Goal: Task Accomplishment & Management: Use online tool/utility

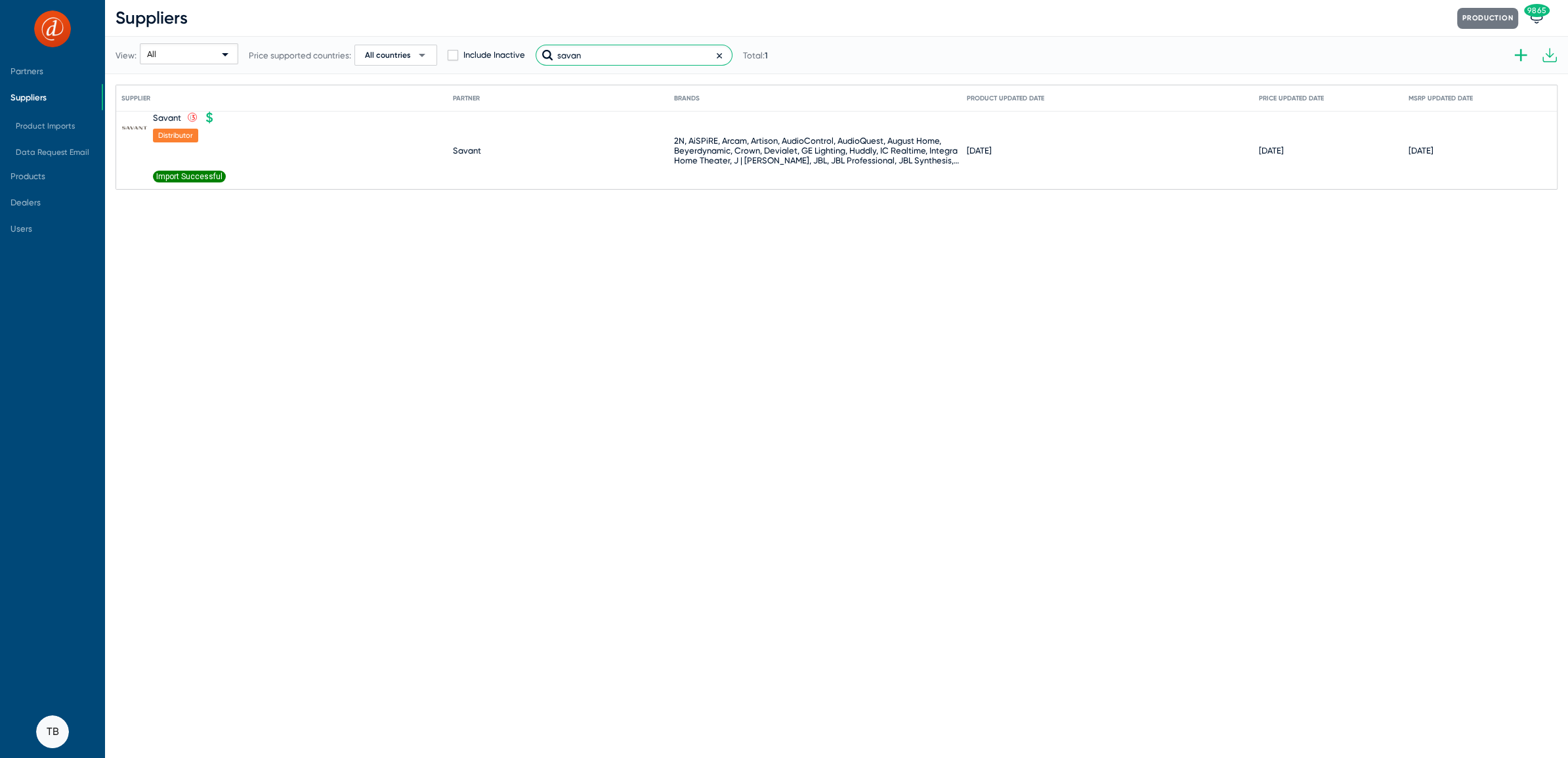
click at [617, 52] on input "savan" at bounding box center [633, 54] width 197 height 21
drag, startPoint x: 617, startPoint y: 52, endPoint x: 414, endPoint y: 41, distance: 203.3
click at [414, 41] on div "View: All Price supported countries: All countries arrow_drop_down Include Inac…" at bounding box center [442, 54] width 652 height 64
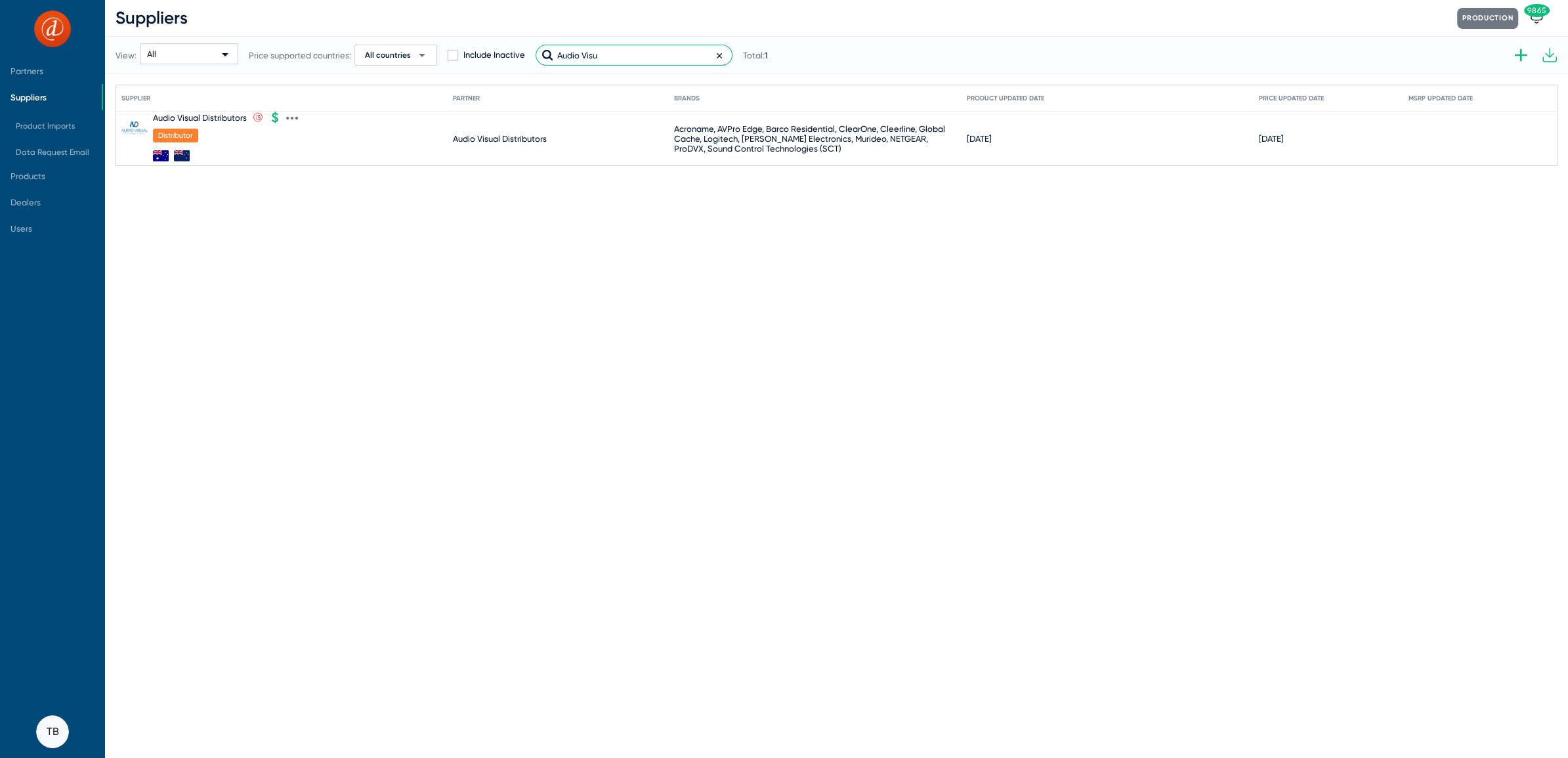
type input "Audio Visu"
click at [293, 118] on icon at bounding box center [292, 118] width 12 height 12
click at [341, 305] on button "Import product prices V2" at bounding box center [348, 310] width 121 height 26
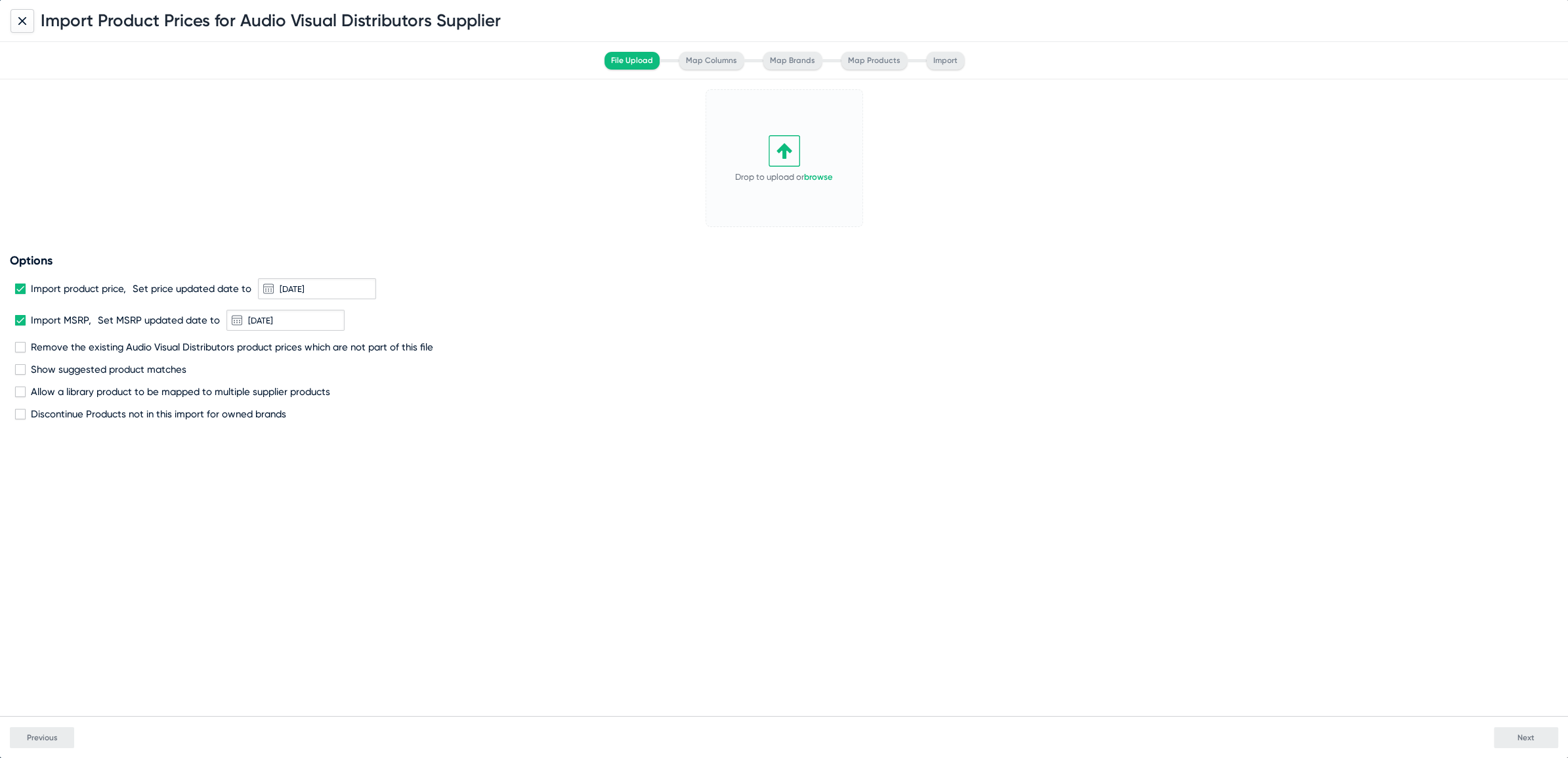
click at [27, 344] on label "Remove the existing Audio Visual Distributors product prices which are not part…" at bounding box center [225, 347] width 418 height 12
click at [20, 352] on input "Remove the existing Audio Visual Distributors product prices which are not part…" at bounding box center [20, 352] width 1 height 1
checkbox input "true"
click at [20, 319] on span at bounding box center [21, 321] width 11 height 11
click at [20, 325] on input "Import MSRP," at bounding box center [20, 325] width 1 height 1
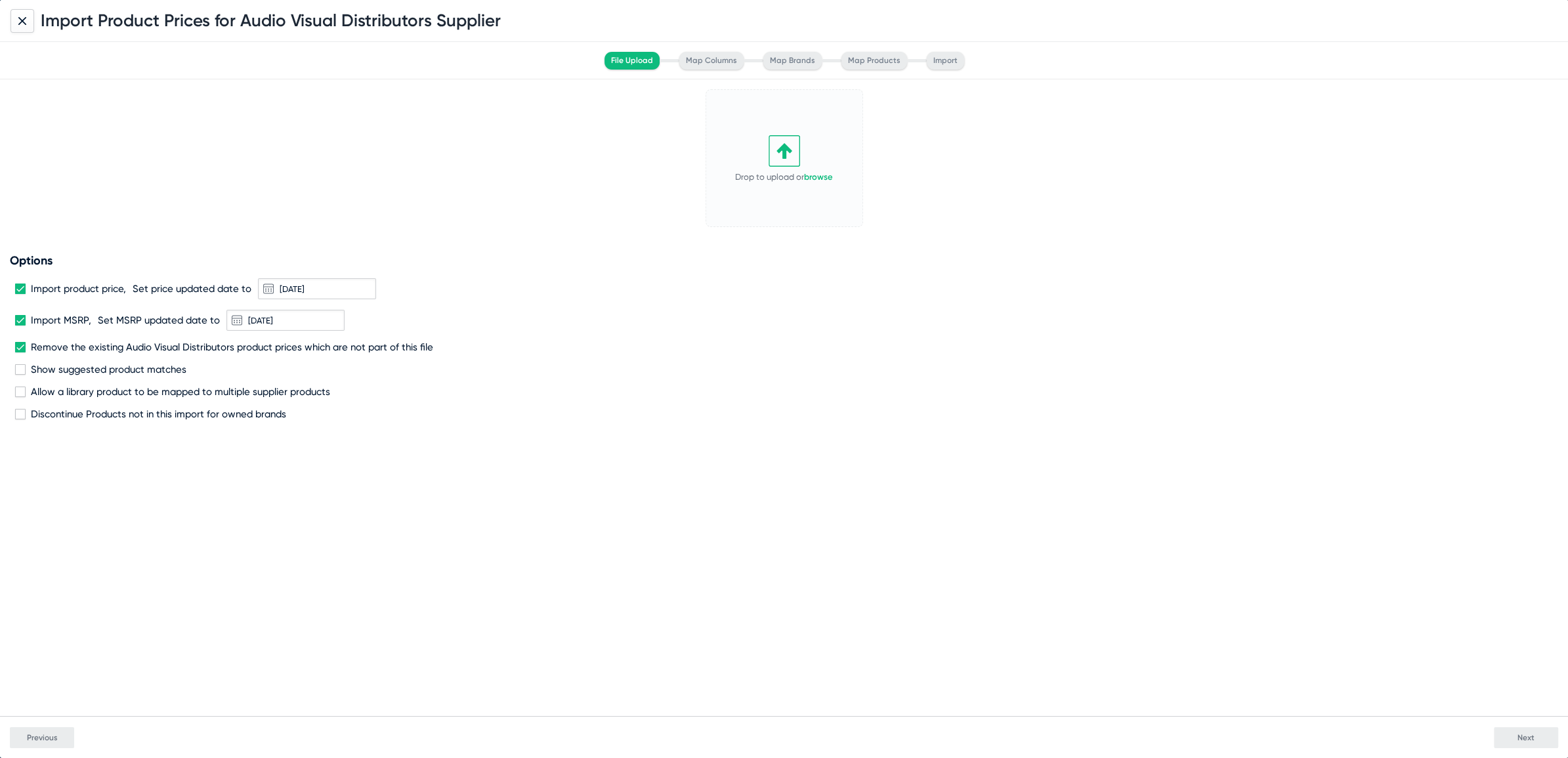
checkbox input "false"
click at [829, 174] on link "browse" at bounding box center [819, 177] width 29 height 10
click at [851, 99] on icon at bounding box center [850, 101] width 3 height 4
click at [805, 119] on button "Change" at bounding box center [822, 120] width 72 height 26
click at [1522, 734] on span "Next" at bounding box center [1526, 738] width 17 height 9
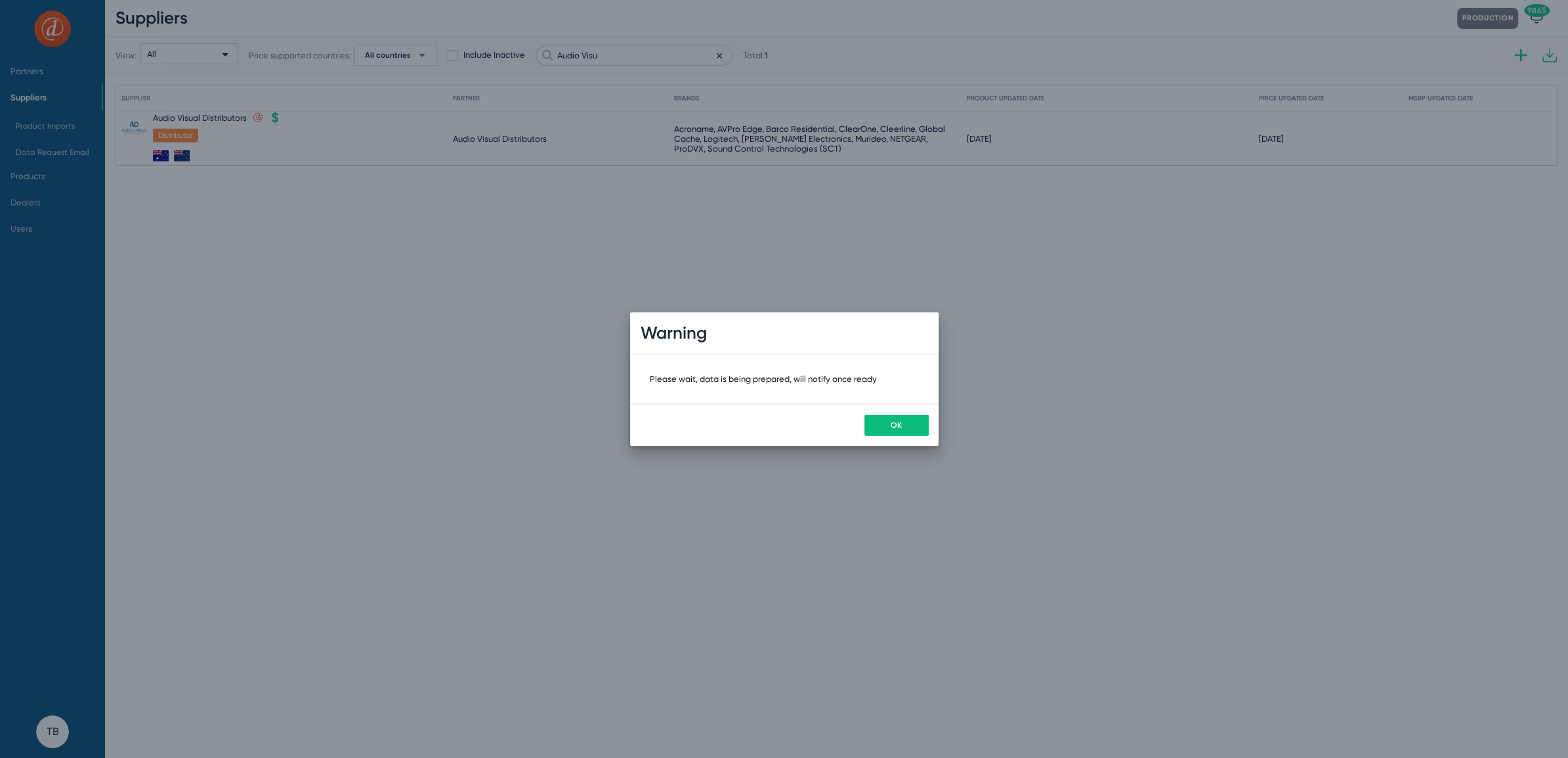
click at [887, 417] on button "OK" at bounding box center [896, 425] width 64 height 21
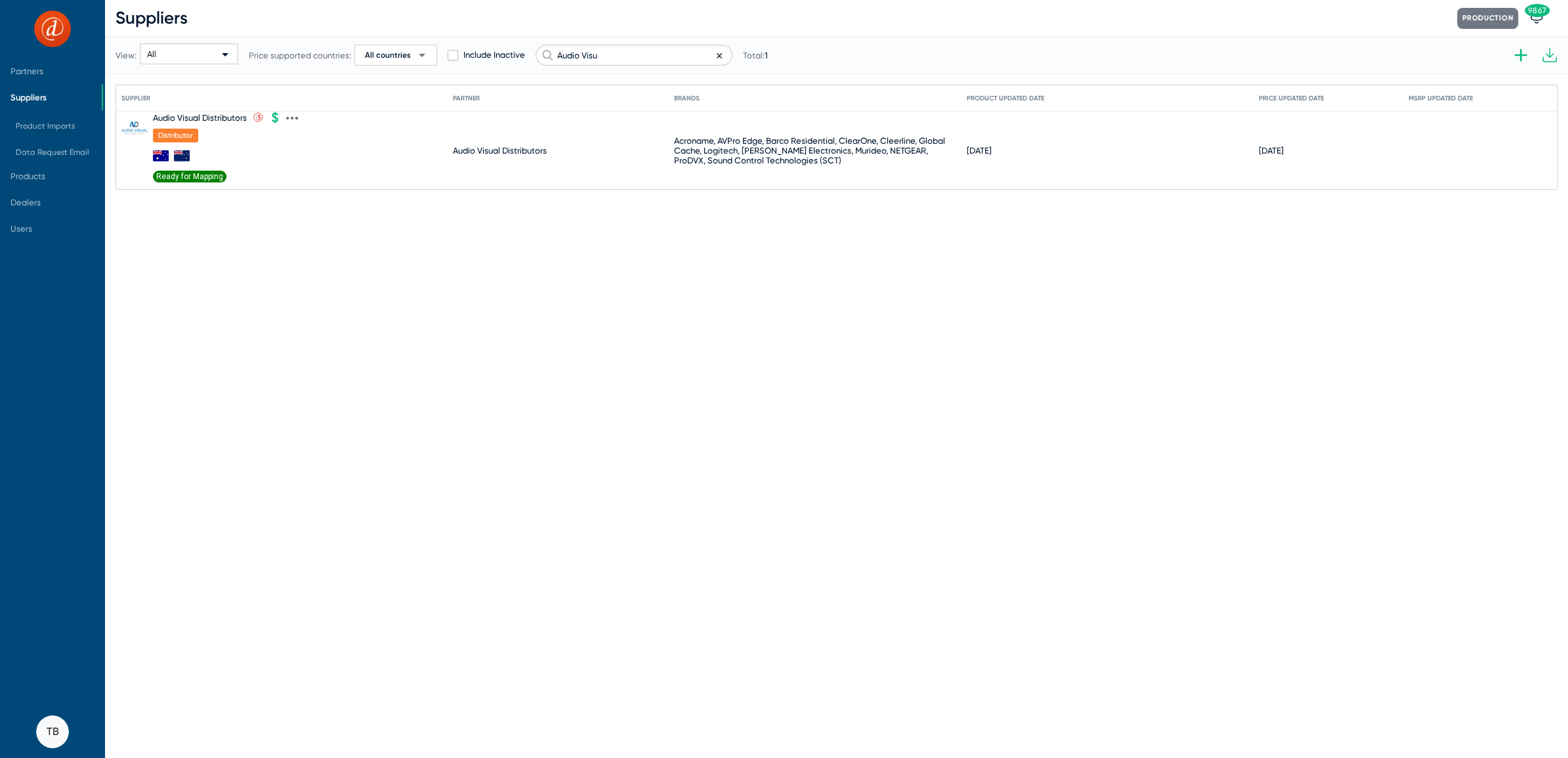
click at [210, 175] on span "Ready for Mapping" at bounding box center [189, 176] width 73 height 12
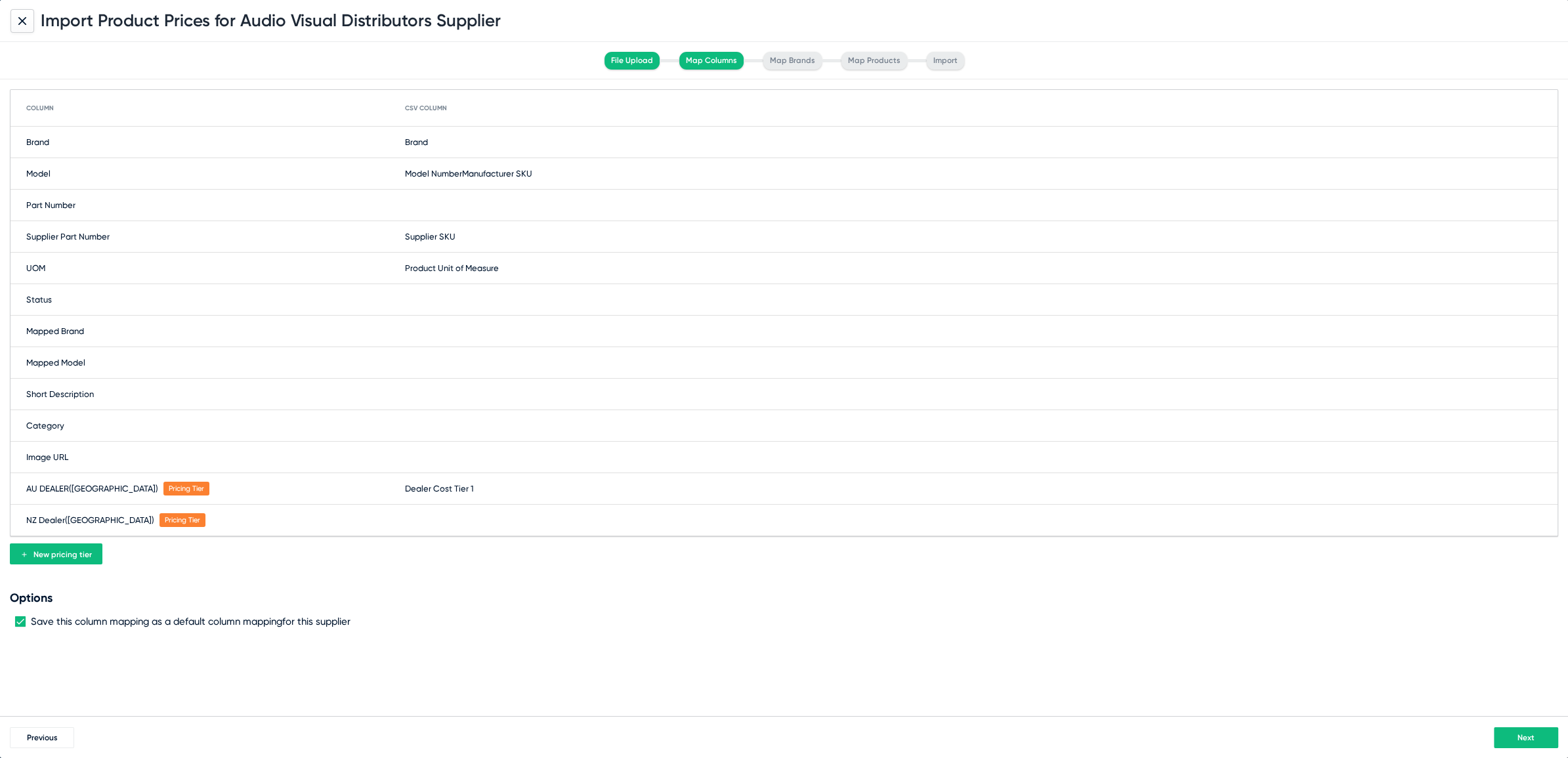
click at [493, 172] on span "Manufacturer SKU" at bounding box center [497, 173] width 71 height 10
click at [28, 29] on div at bounding box center [23, 21] width 24 height 24
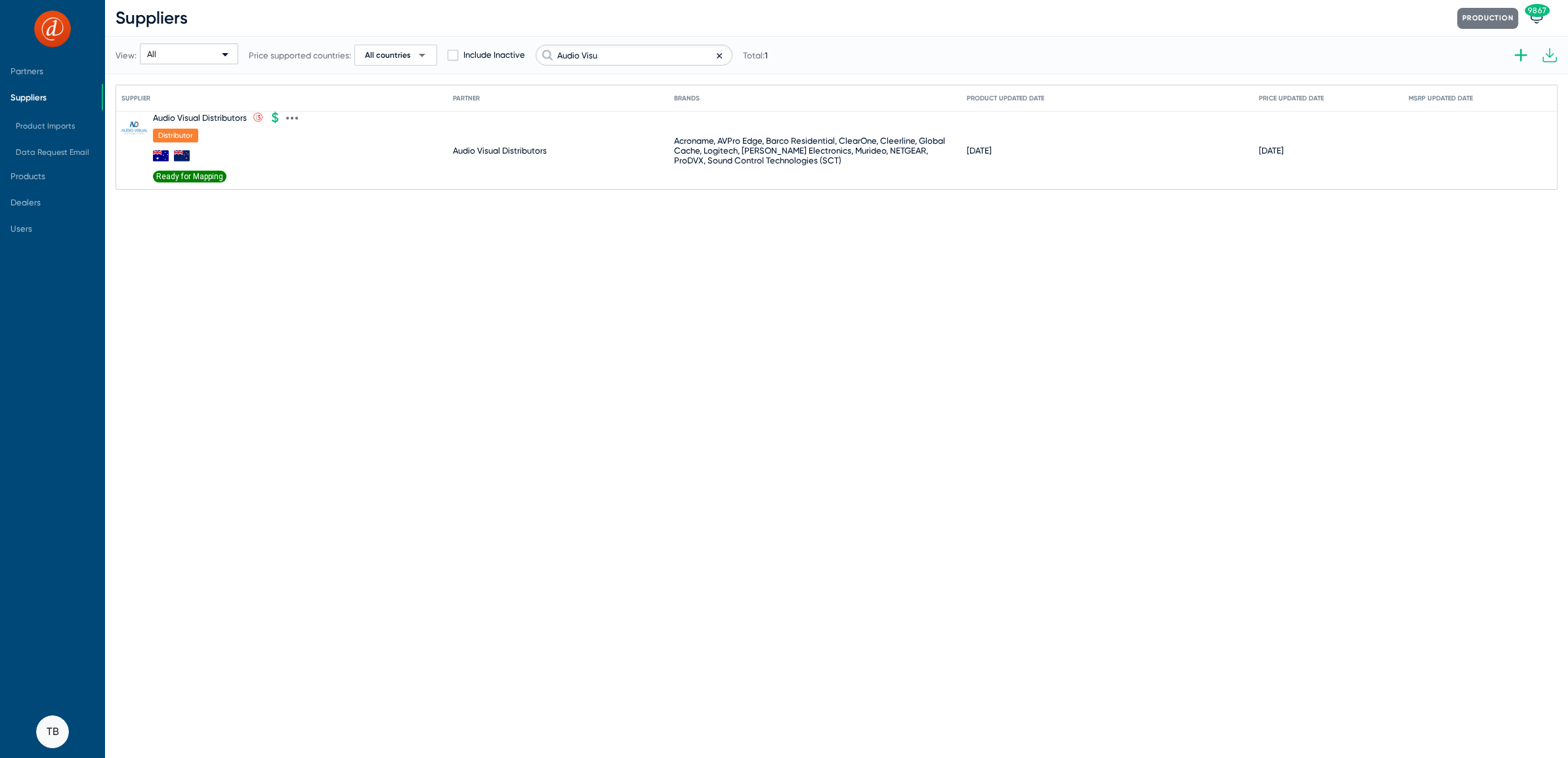
click at [292, 120] on icon at bounding box center [292, 118] width 12 height 12
click at [203, 184] on div at bounding box center [784, 379] width 1568 height 758
click at [201, 177] on span "Ready for Mapping" at bounding box center [189, 176] width 73 height 12
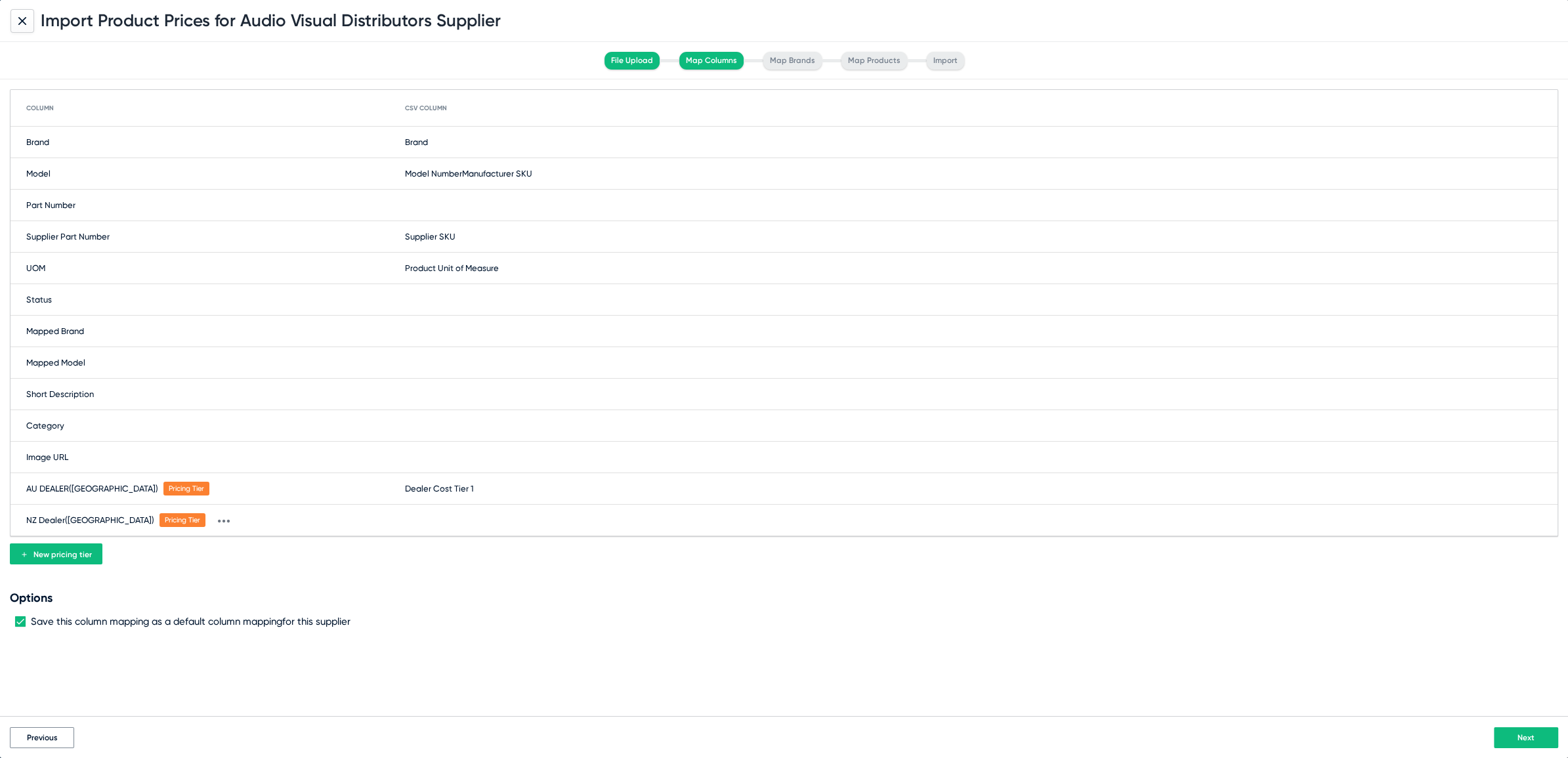
click at [45, 737] on span "Previous" at bounding box center [43, 738] width 31 height 9
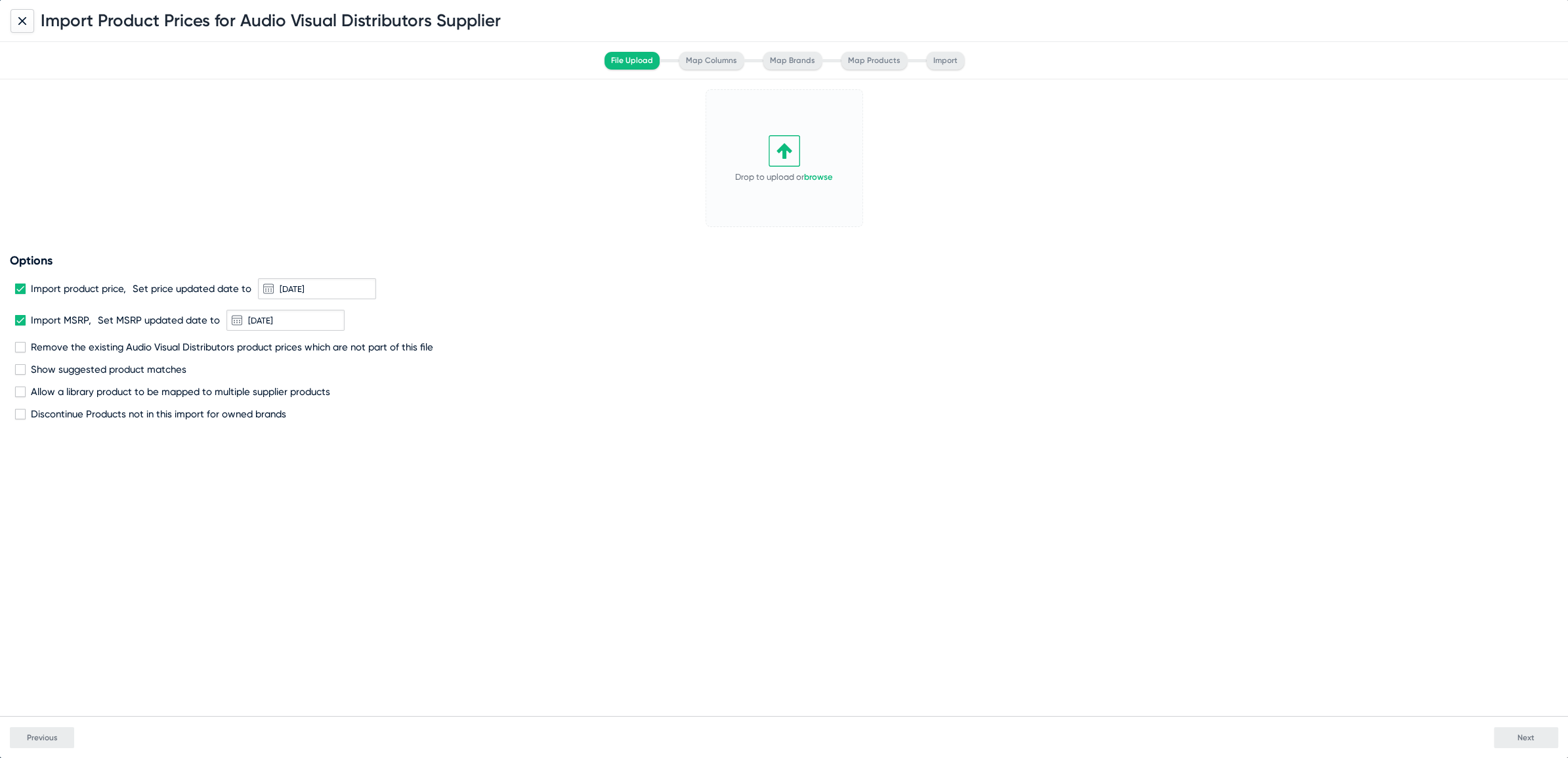
click at [822, 177] on link "browse" at bounding box center [819, 177] width 29 height 10
click at [18, 350] on span at bounding box center [21, 348] width 11 height 11
click at [20, 352] on input "Remove the existing Audio Visual Distributors product prices which are not part…" at bounding box center [20, 352] width 1 height 1
checkbox input "true"
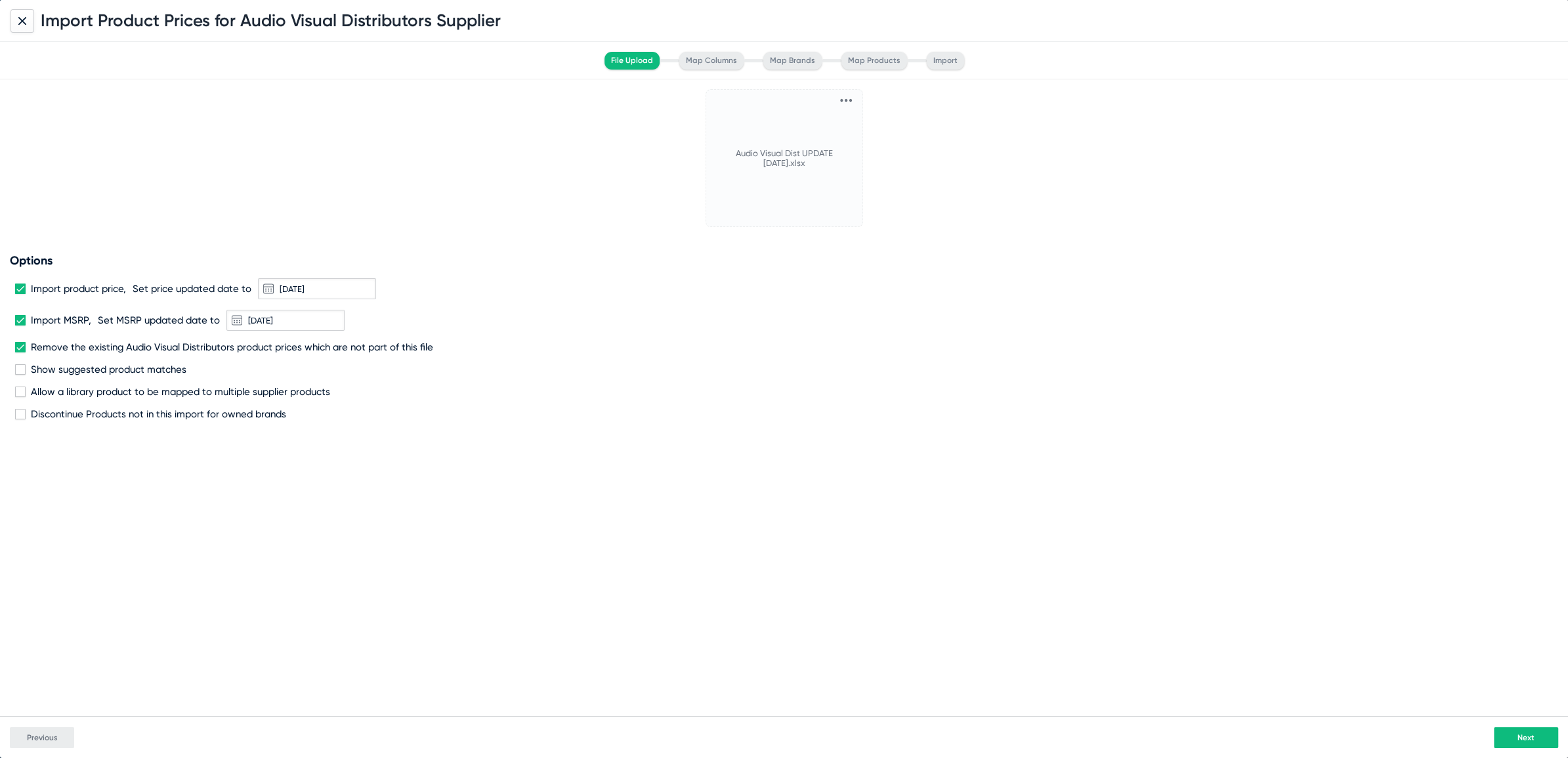
click at [18, 318] on span at bounding box center [21, 321] width 11 height 11
click at [20, 325] on input "Import MSRP," at bounding box center [20, 325] width 1 height 1
checkbox input "false"
click at [1537, 738] on button "Next" at bounding box center [1526, 737] width 64 height 21
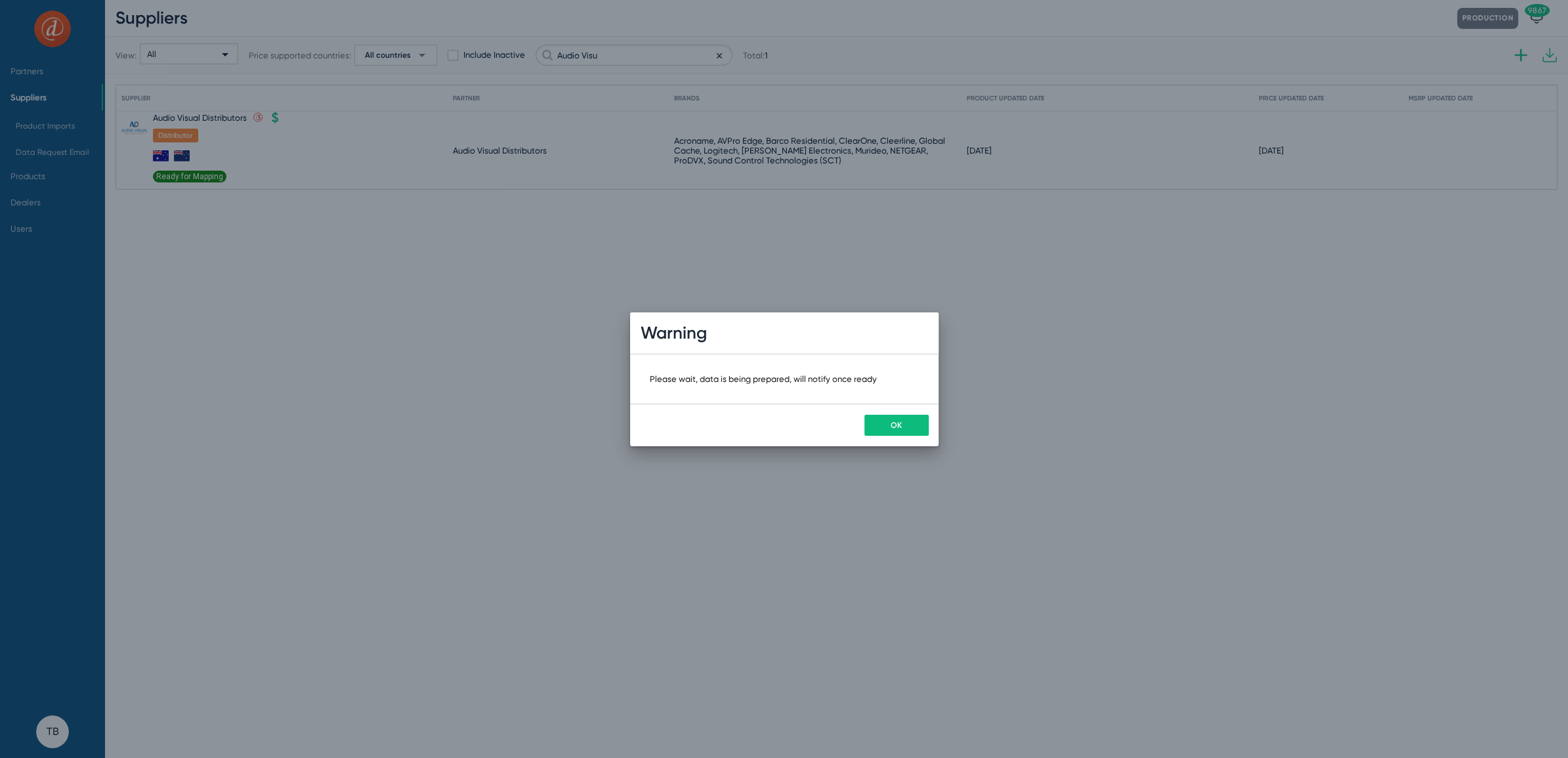
click at [911, 428] on button "OK" at bounding box center [896, 425] width 64 height 21
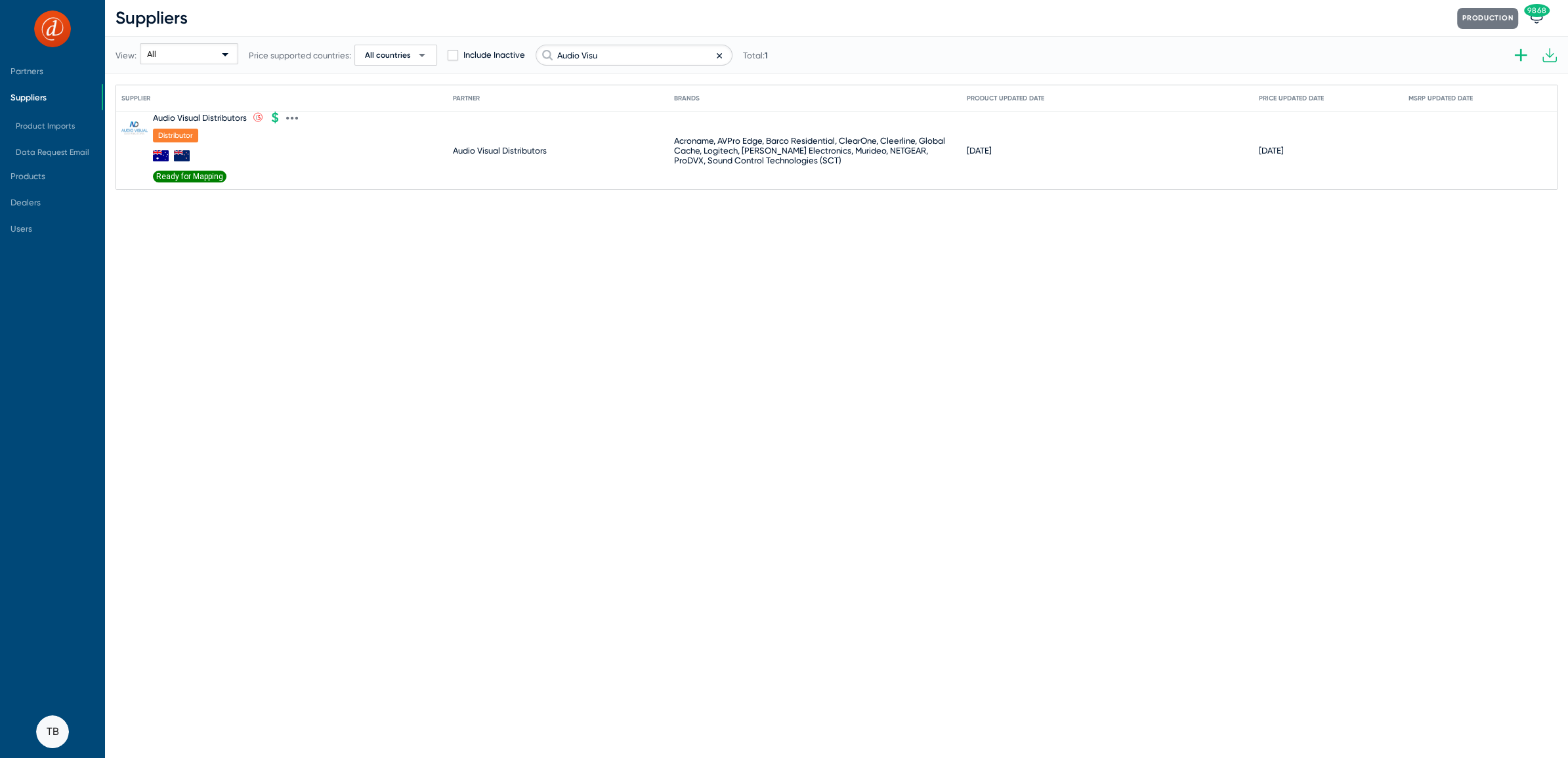
click at [205, 171] on span "Ready for Mapping" at bounding box center [189, 176] width 73 height 12
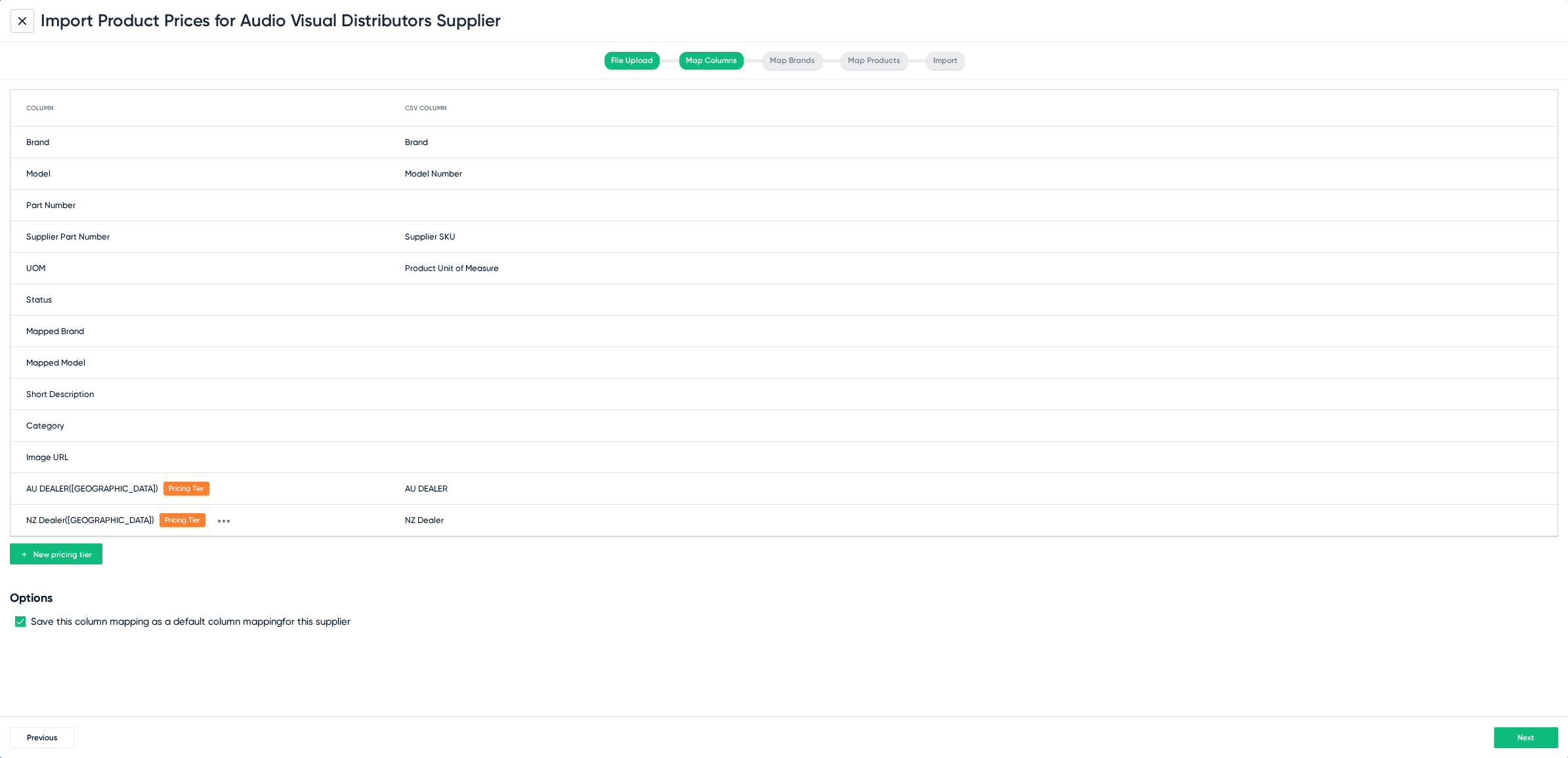
click at [1541, 744] on button "Next" at bounding box center [1526, 737] width 64 height 21
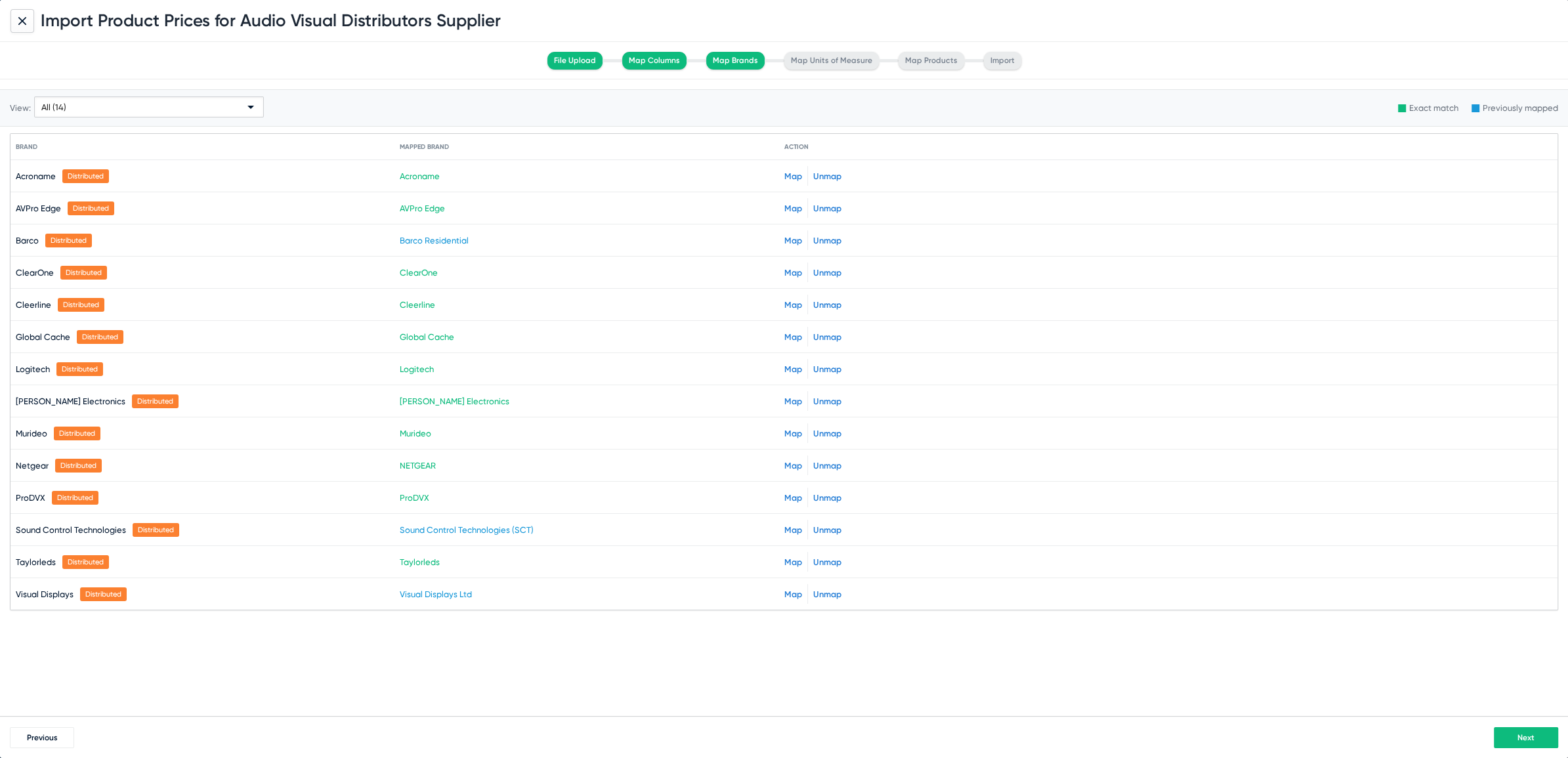
click at [1515, 727] on button "Next" at bounding box center [1526, 737] width 64 height 21
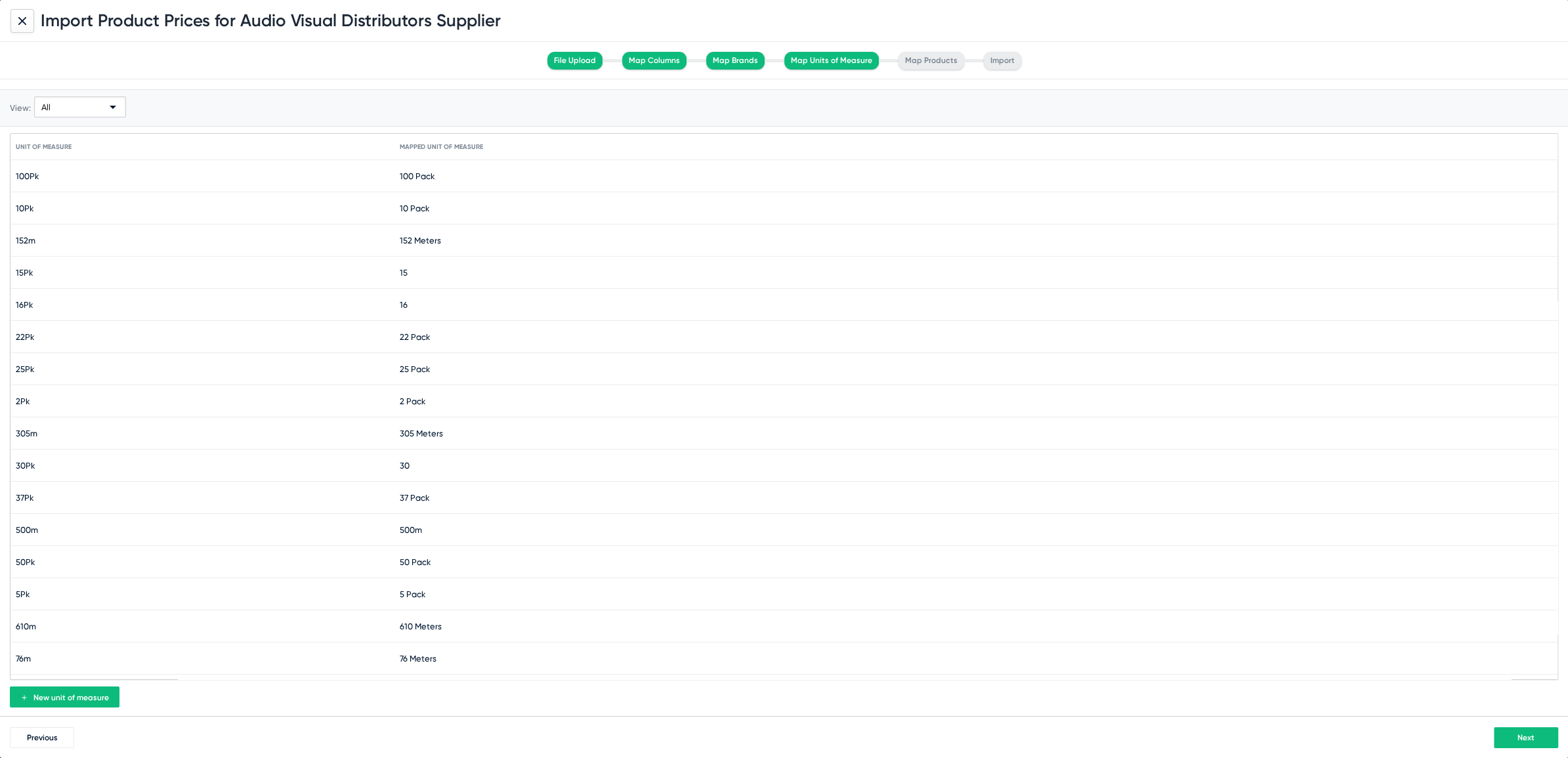
scroll to position [118, 0]
click at [1515, 734] on button "Next" at bounding box center [1526, 737] width 64 height 21
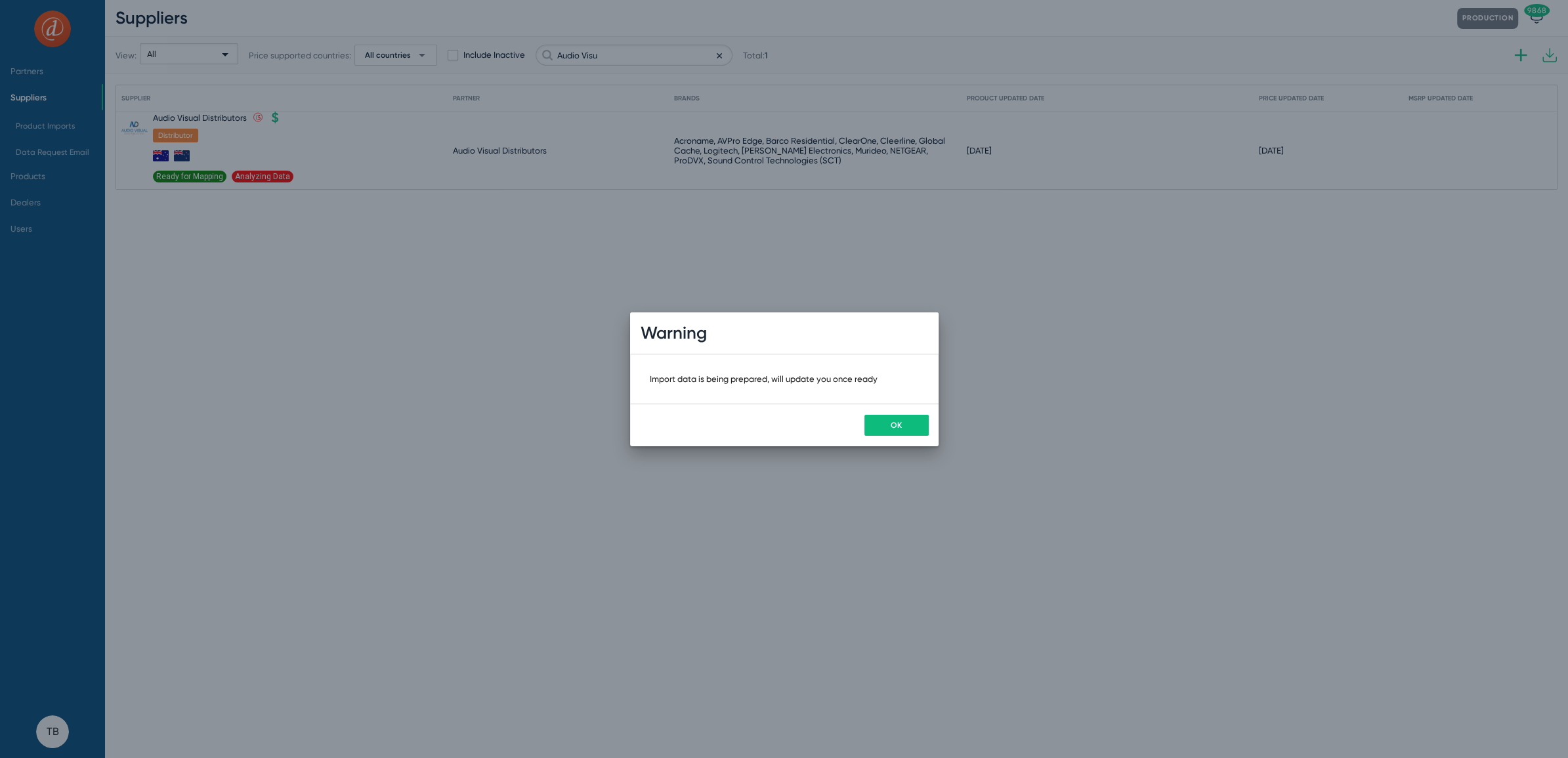
click at [897, 437] on div "OK" at bounding box center [784, 425] width 309 height 43
click at [899, 418] on button "OK" at bounding box center [896, 425] width 64 height 21
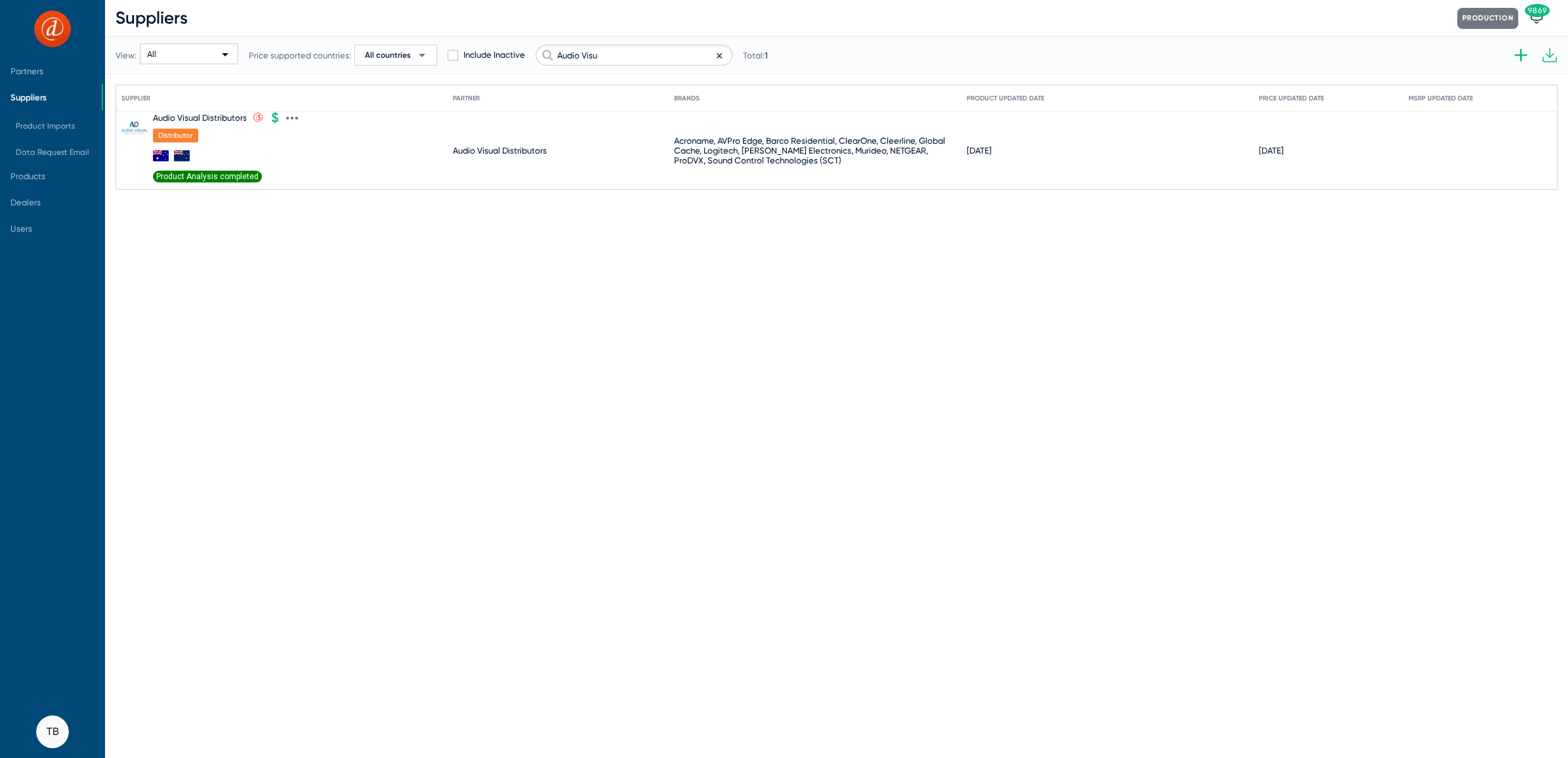
click at [197, 172] on span "Product Analysis completed" at bounding box center [207, 176] width 109 height 12
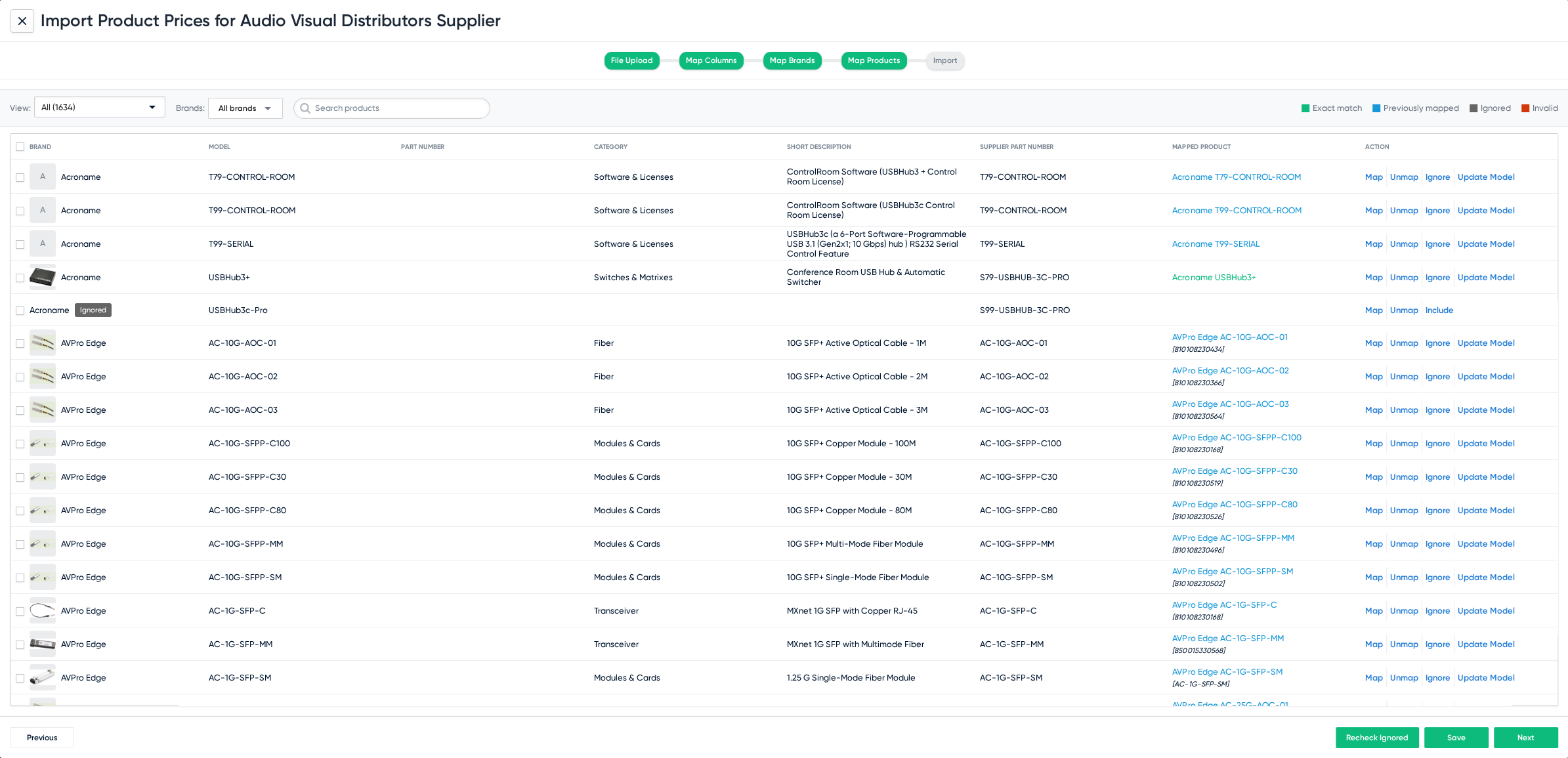
click at [92, 102] on div "All (1634)" at bounding box center [94, 107] width 105 height 21
click at [65, 202] on span "Unmapped (191)" at bounding box center [100, 208] width 125 height 25
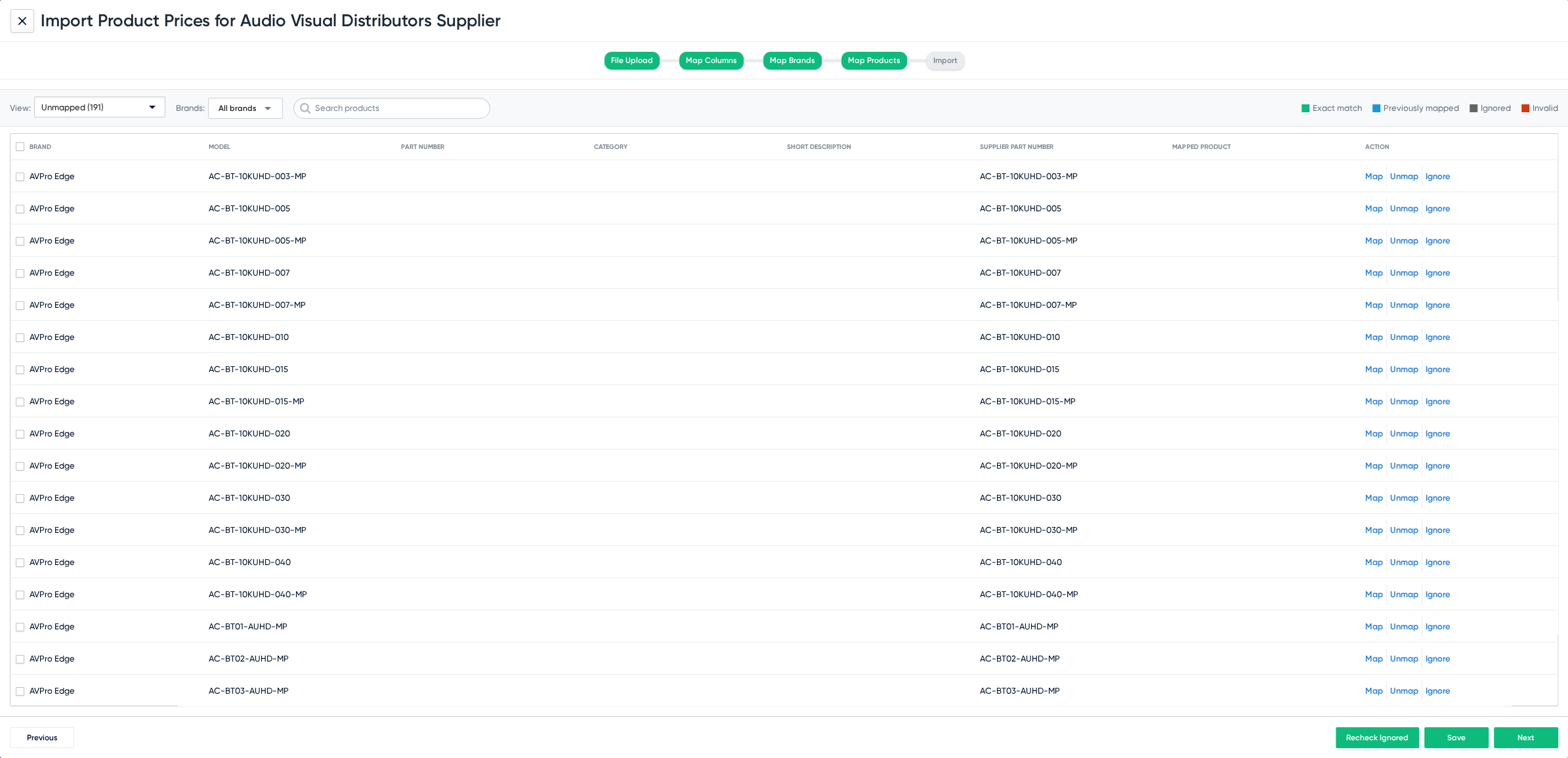
click at [1365, 175] on link "Map" at bounding box center [1374, 176] width 18 height 10
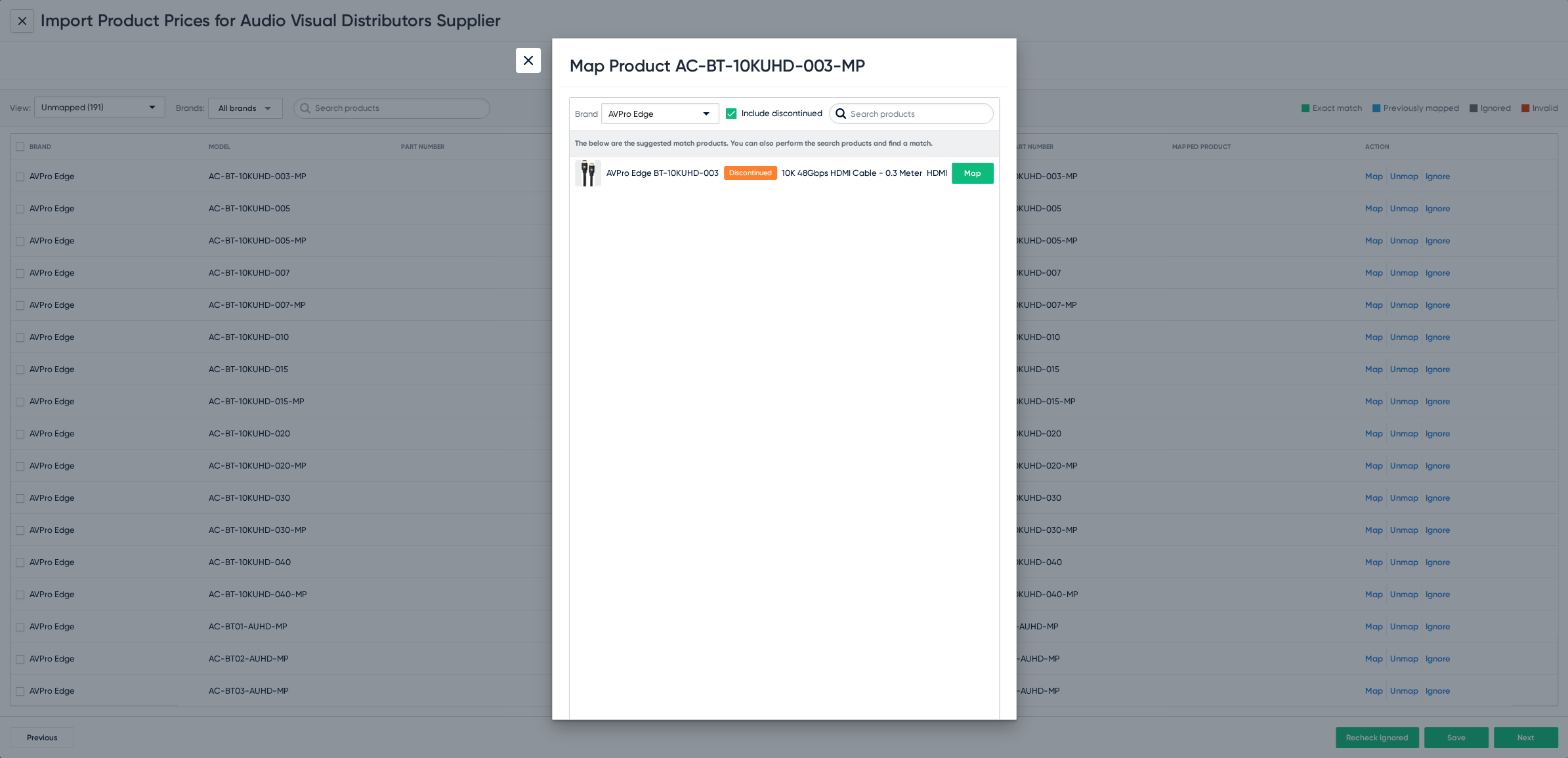
click at [966, 170] on span "Map" at bounding box center [973, 173] width 17 height 9
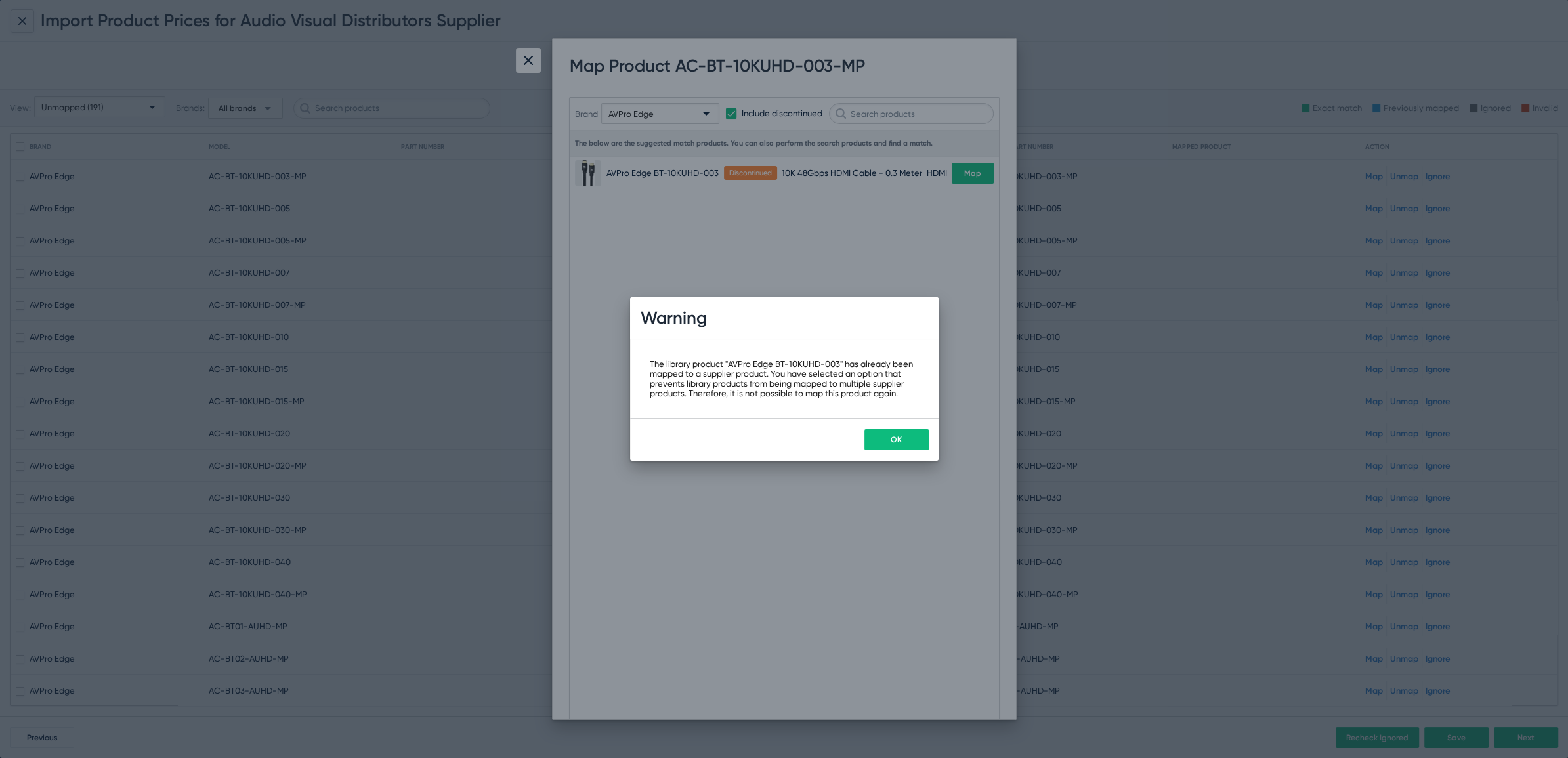
click at [891, 438] on span "OK" at bounding box center [896, 440] width 11 height 9
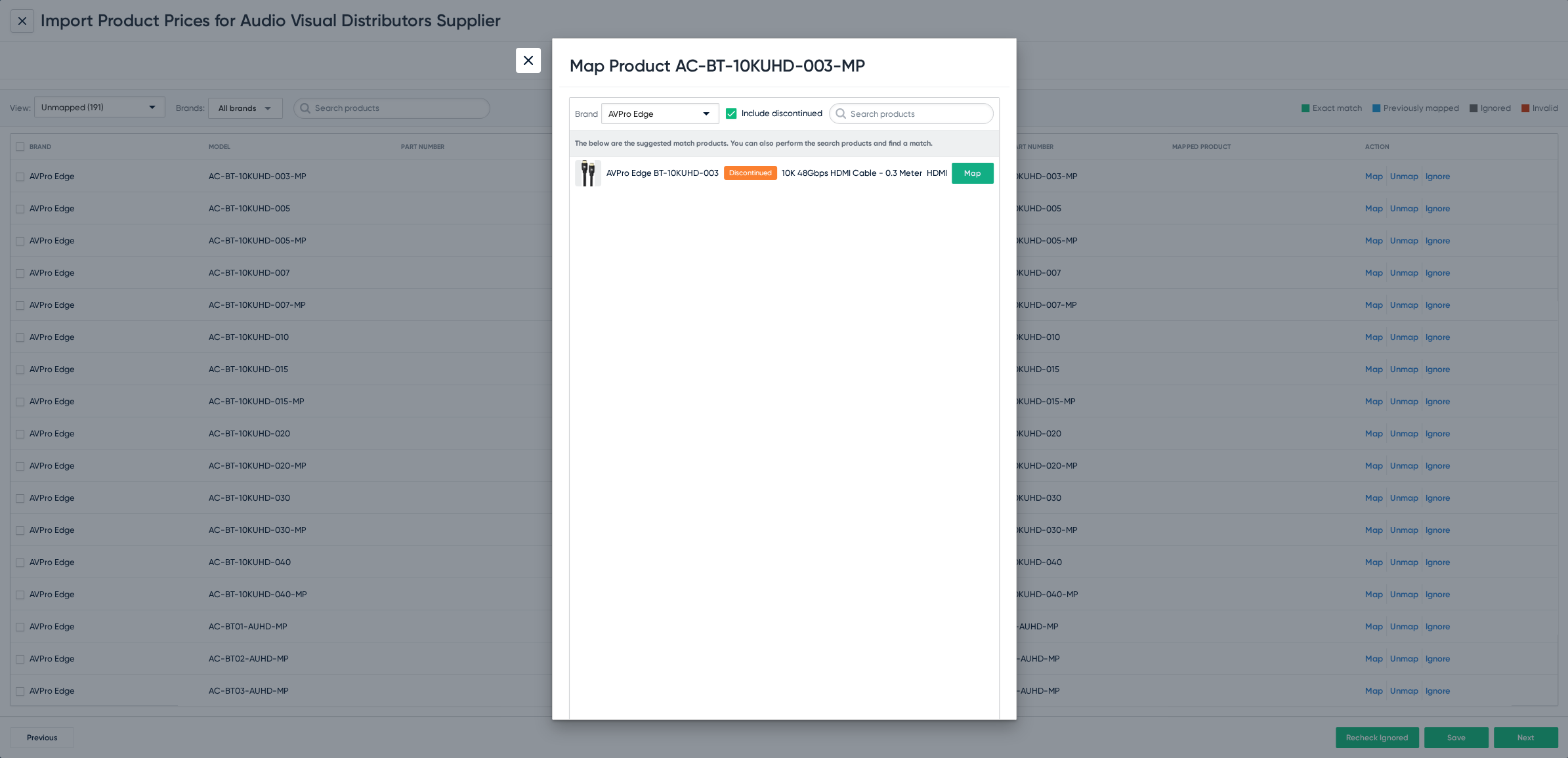
click at [478, 322] on div at bounding box center [784, 379] width 1568 height 758
click at [519, 57] on div at bounding box center [529, 61] width 25 height 25
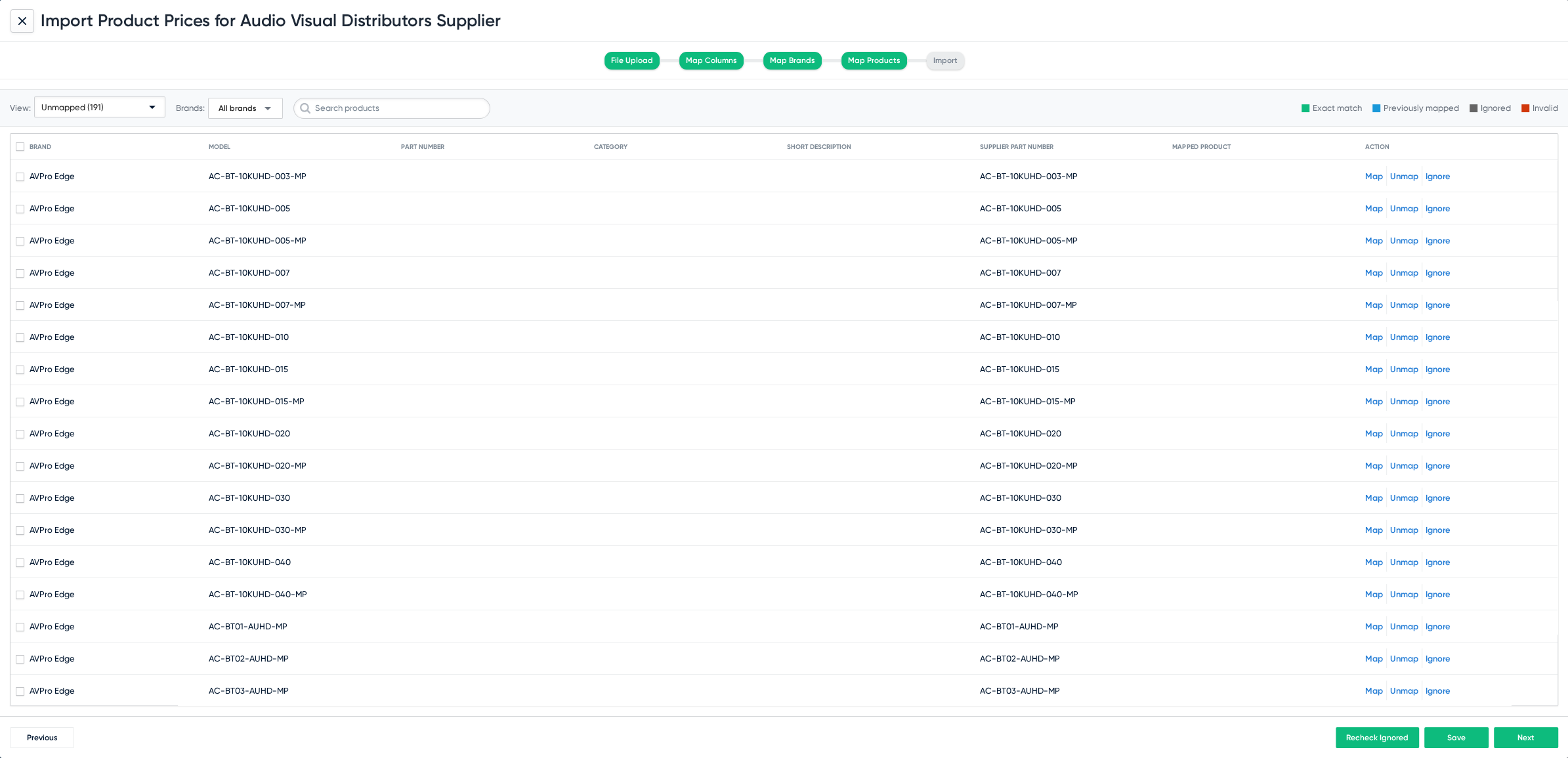
click at [265, 105] on span "arrow_drop_down" at bounding box center [267, 108] width 15 height 15
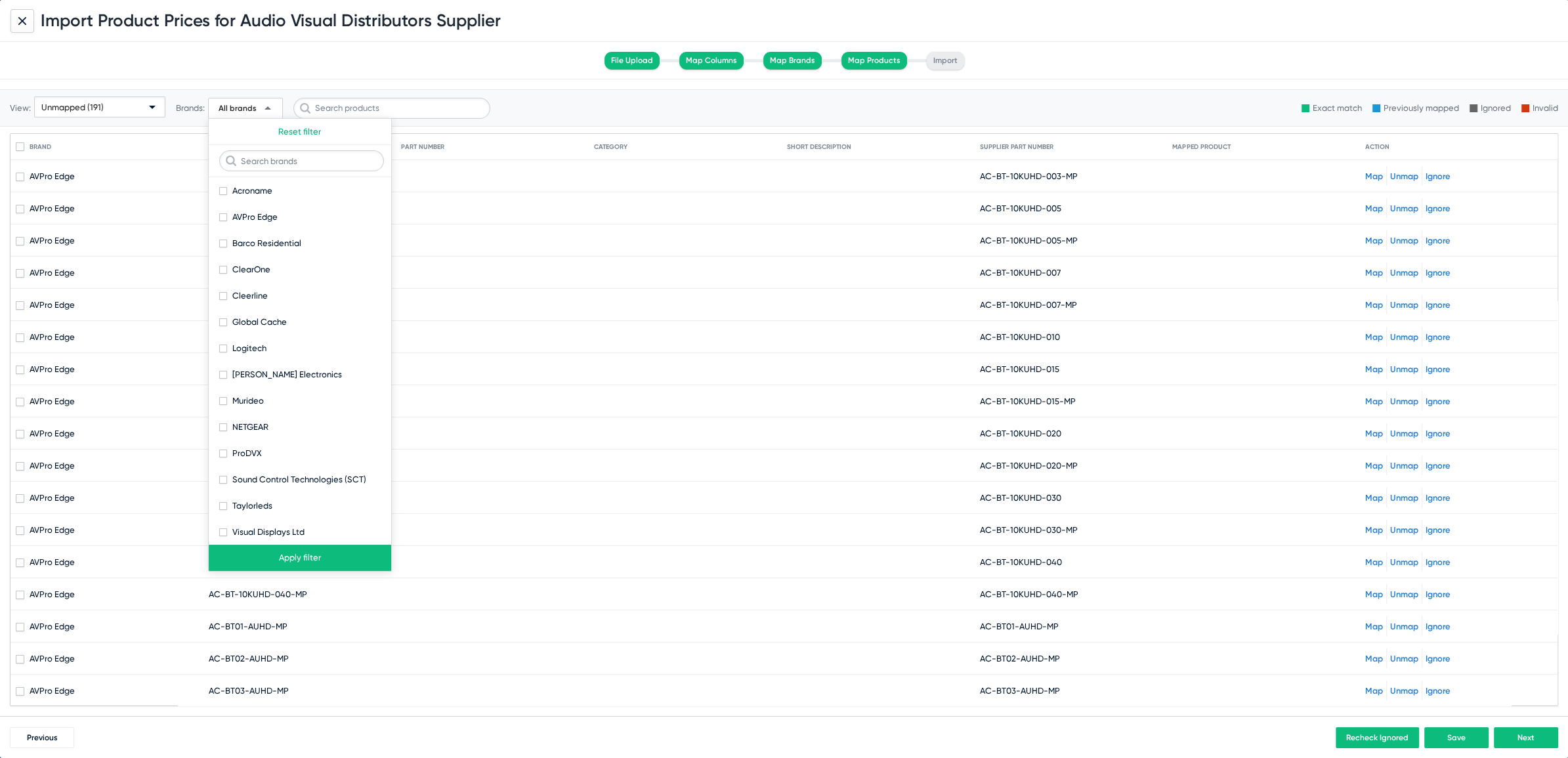
click at [426, 70] on div at bounding box center [784, 379] width 1568 height 758
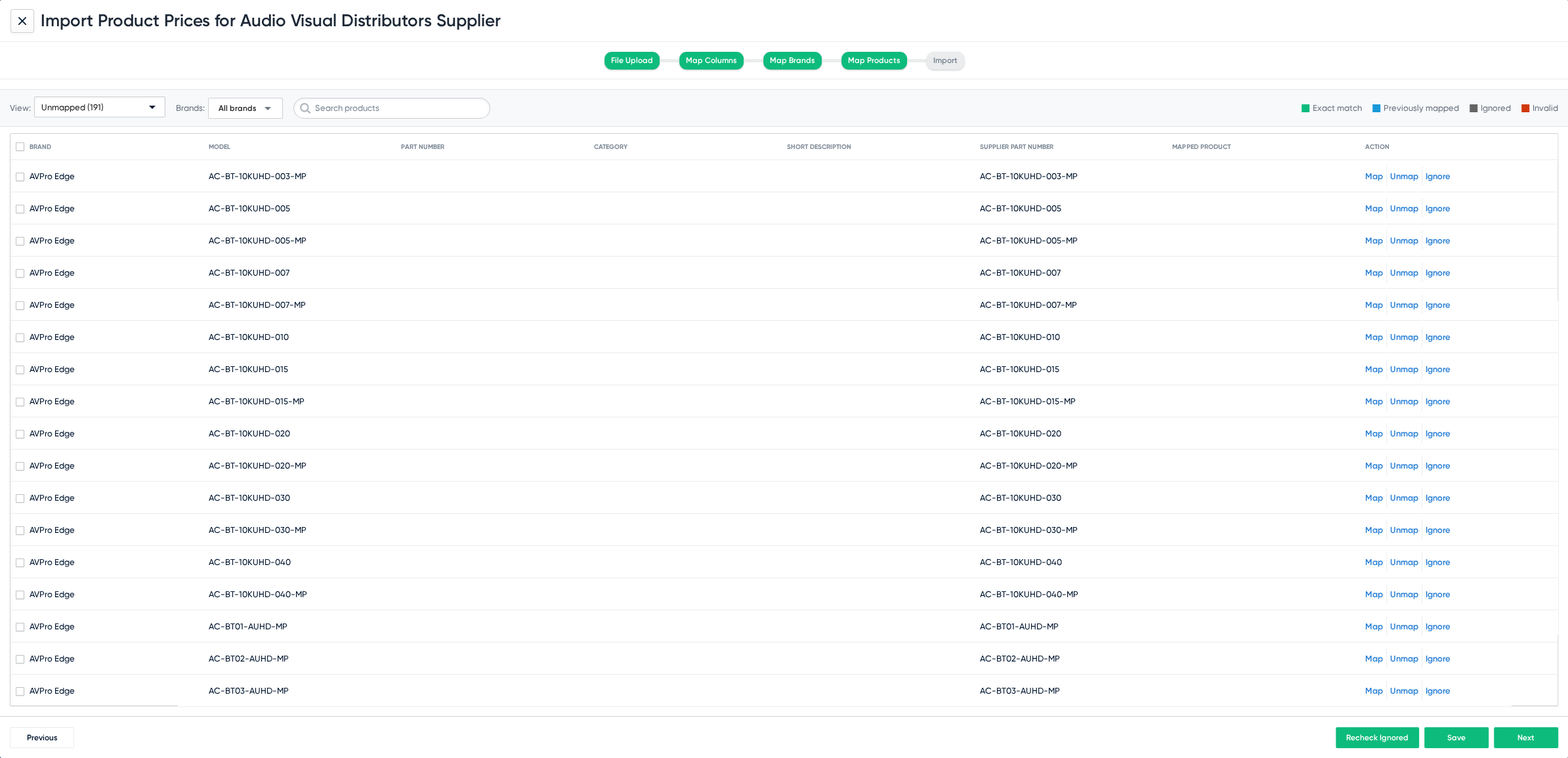
click at [25, 20] on icon at bounding box center [22, 21] width 8 height 8
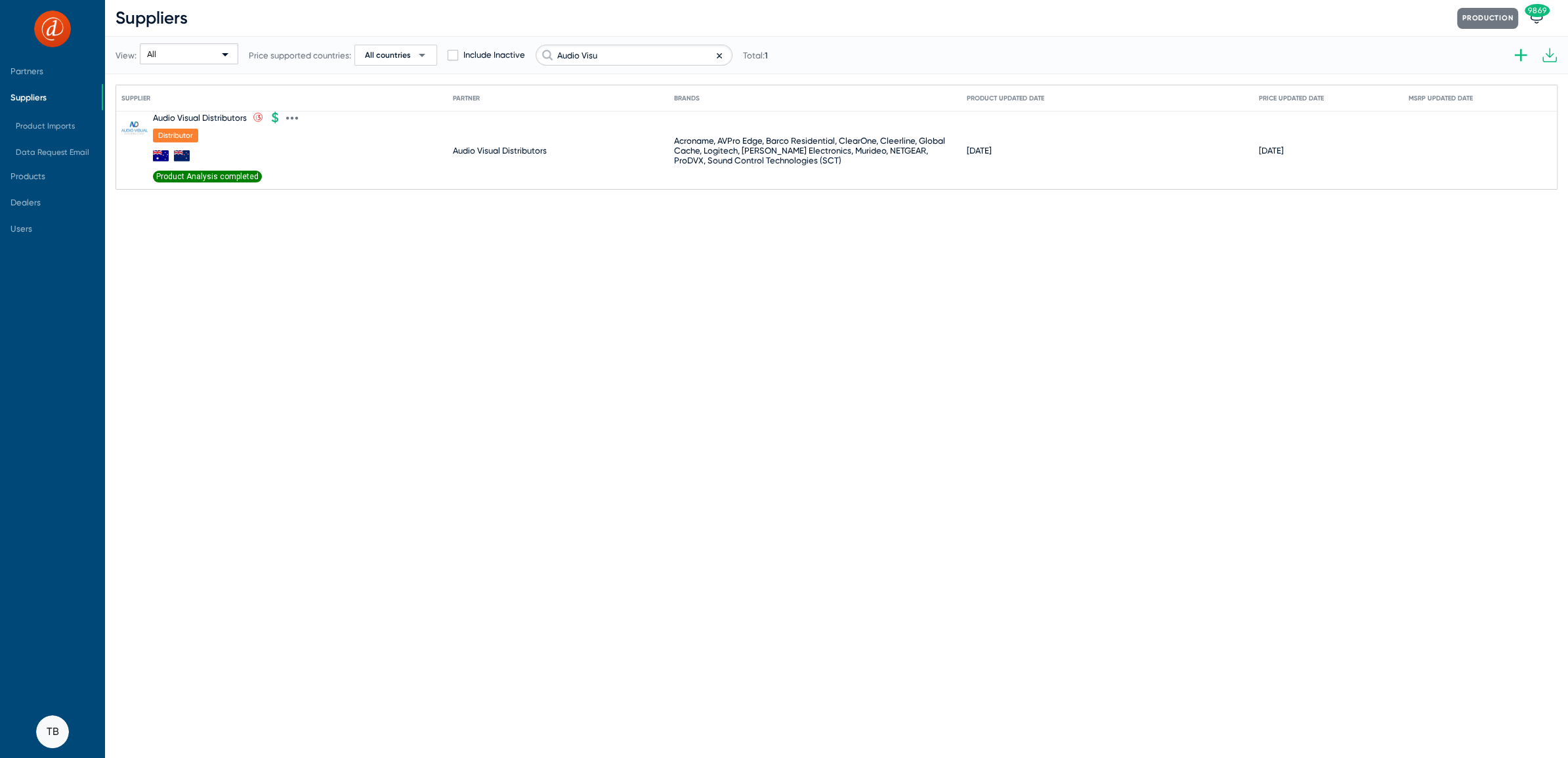
click at [235, 180] on span "Product Analysis completed" at bounding box center [207, 176] width 109 height 12
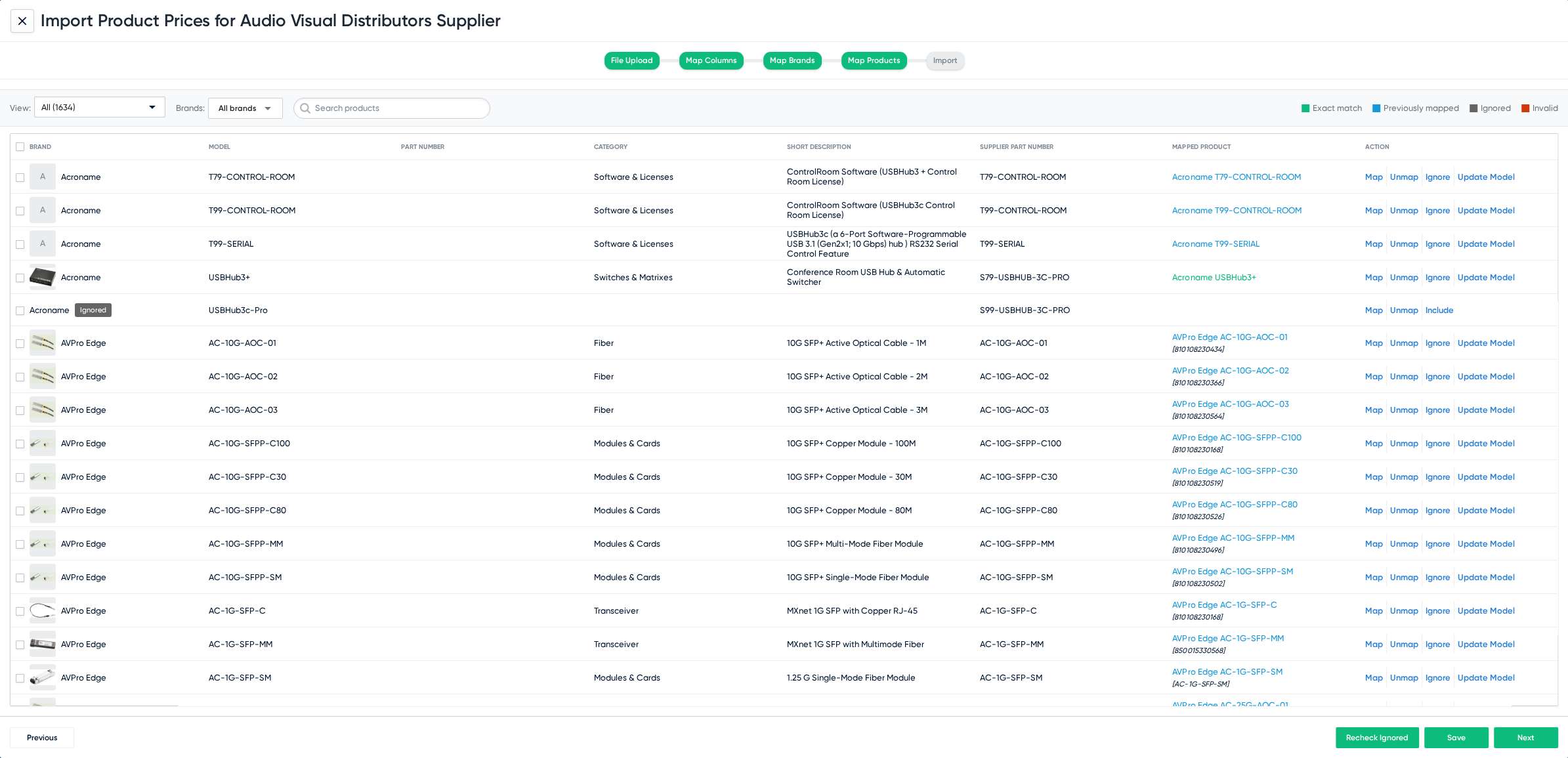
click at [103, 107] on div "All (1634)" at bounding box center [94, 107] width 105 height 21
click at [88, 206] on span "Unmapped (191)" at bounding box center [100, 208] width 125 height 25
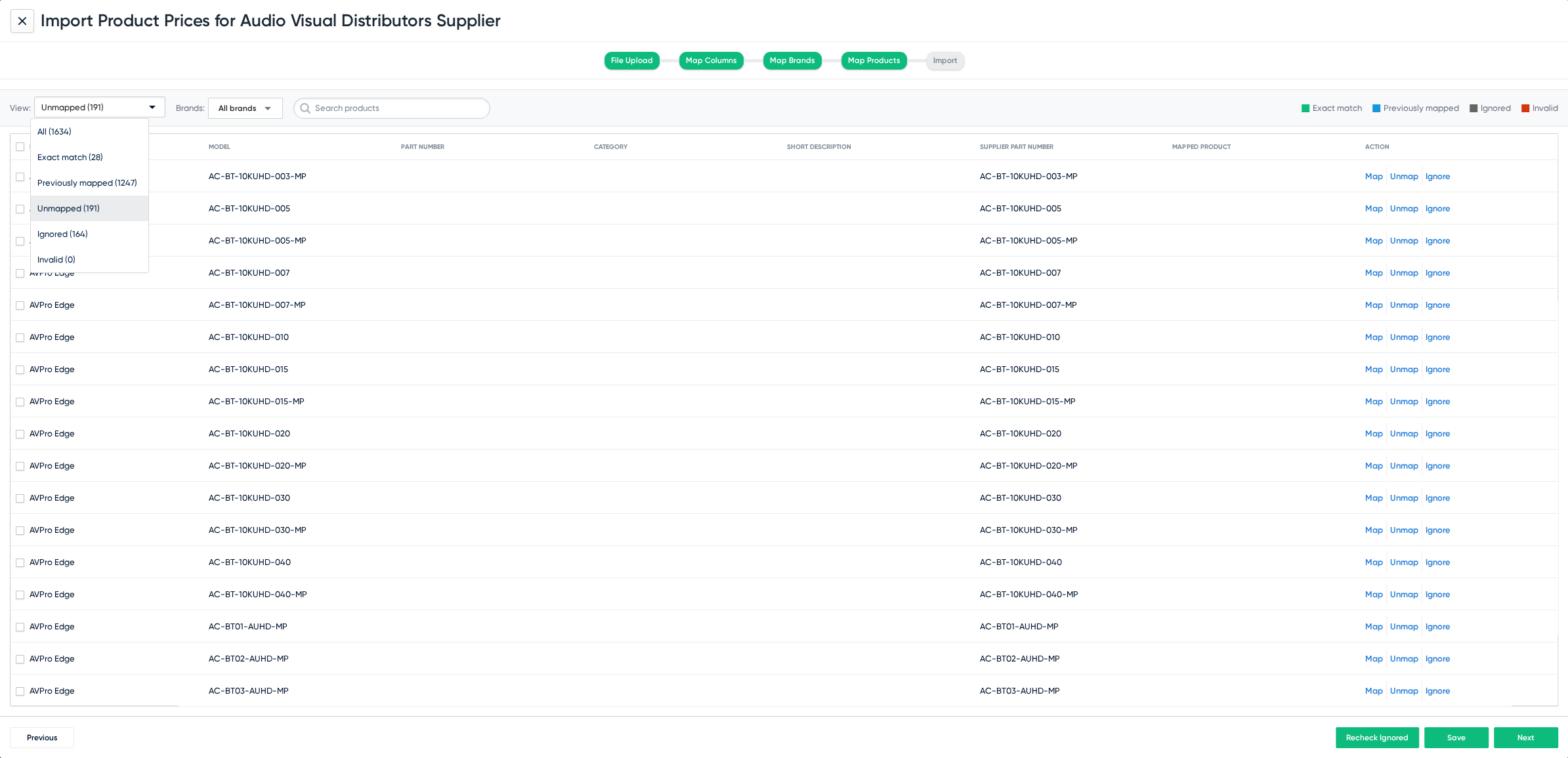
click at [88, 206] on mat-cell "AVPro Edge" at bounding box center [111, 207] width 193 height 32
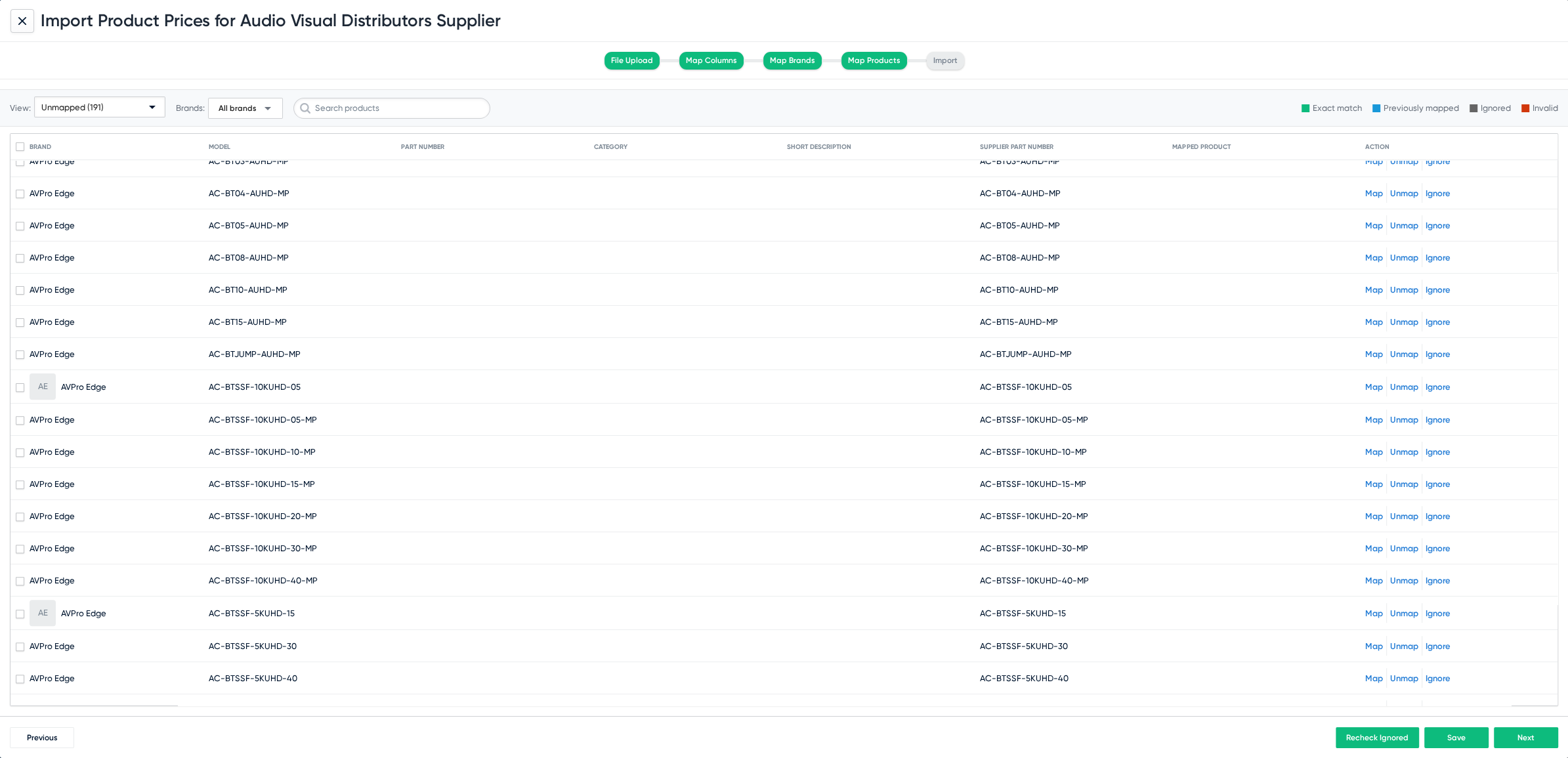
scroll to position [0, 0]
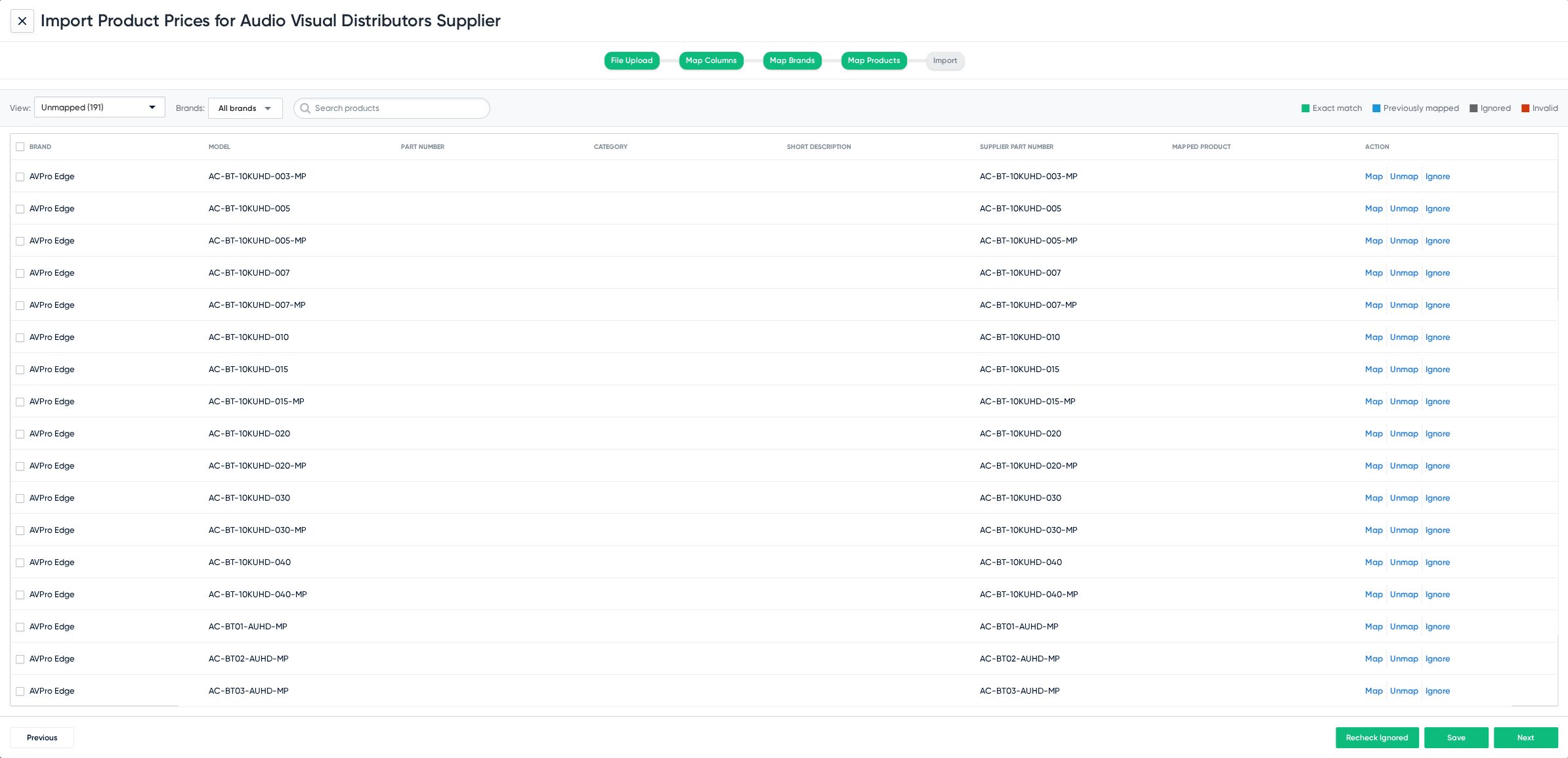
click at [1365, 178] on link "Map" at bounding box center [1374, 176] width 18 height 10
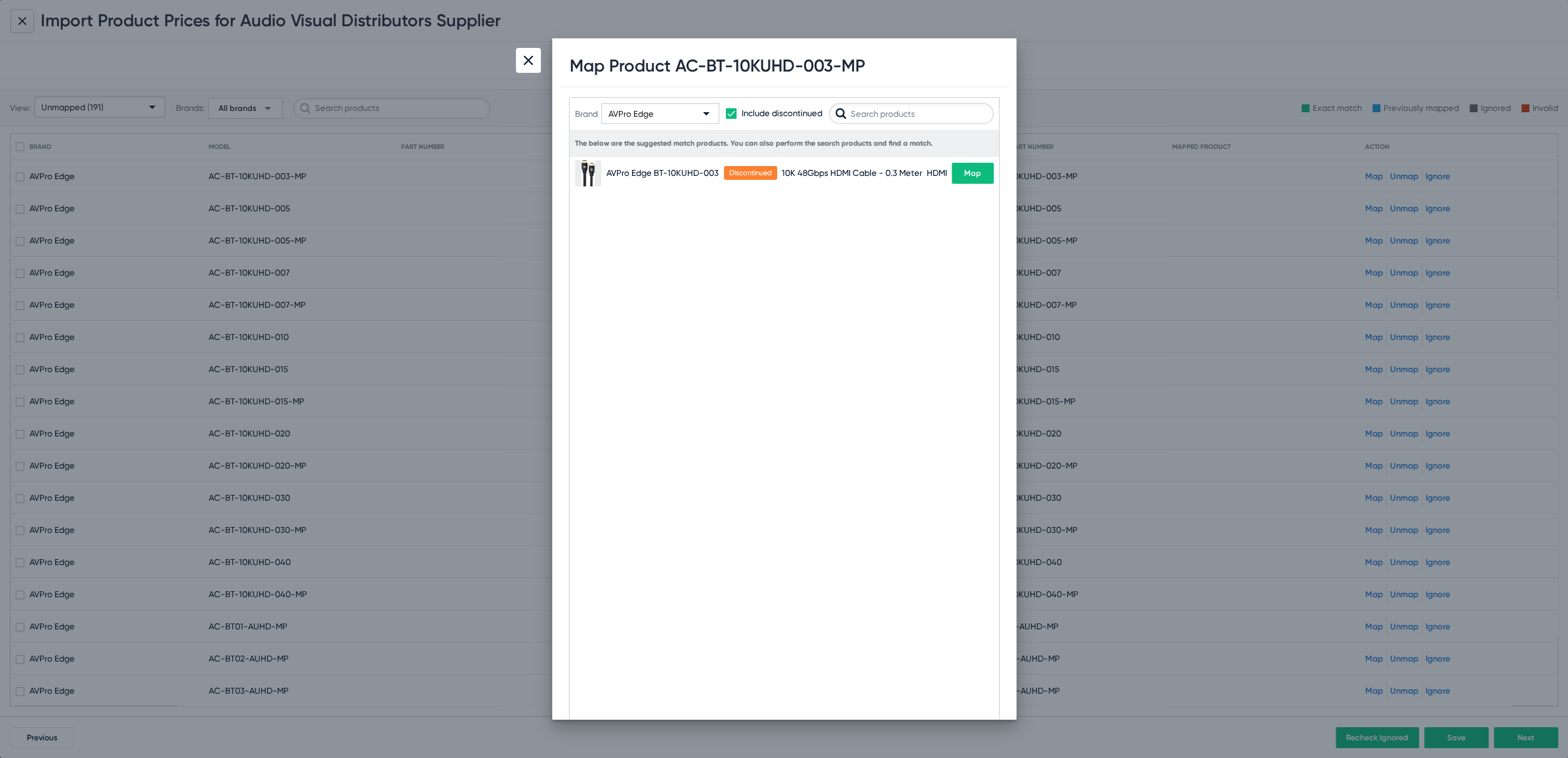
click at [626, 108] on div "AVPro Edge" at bounding box center [654, 114] width 91 height 21
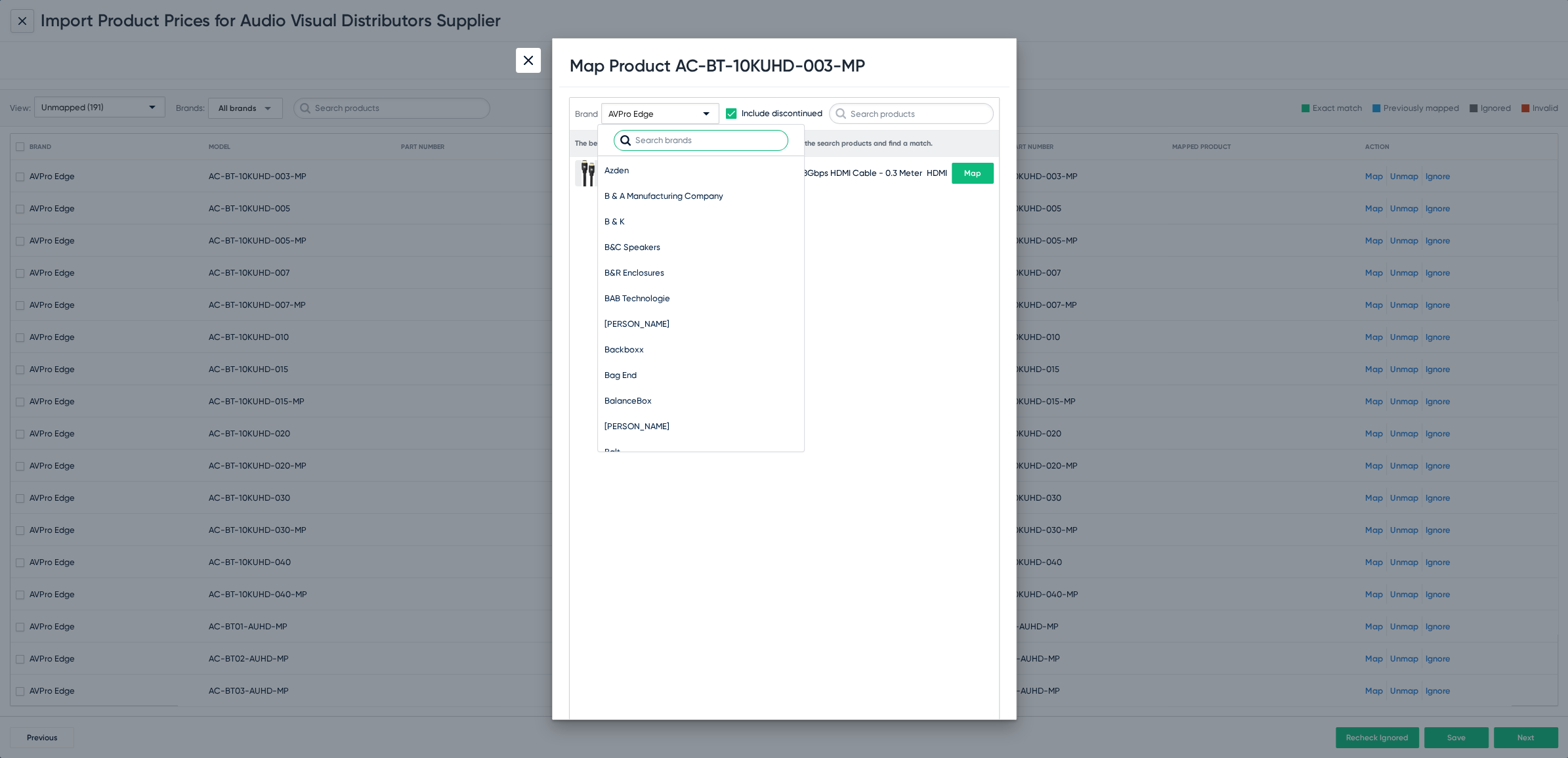
scroll to position [8870, 0]
click at [662, 142] on input "text" at bounding box center [701, 139] width 175 height 21
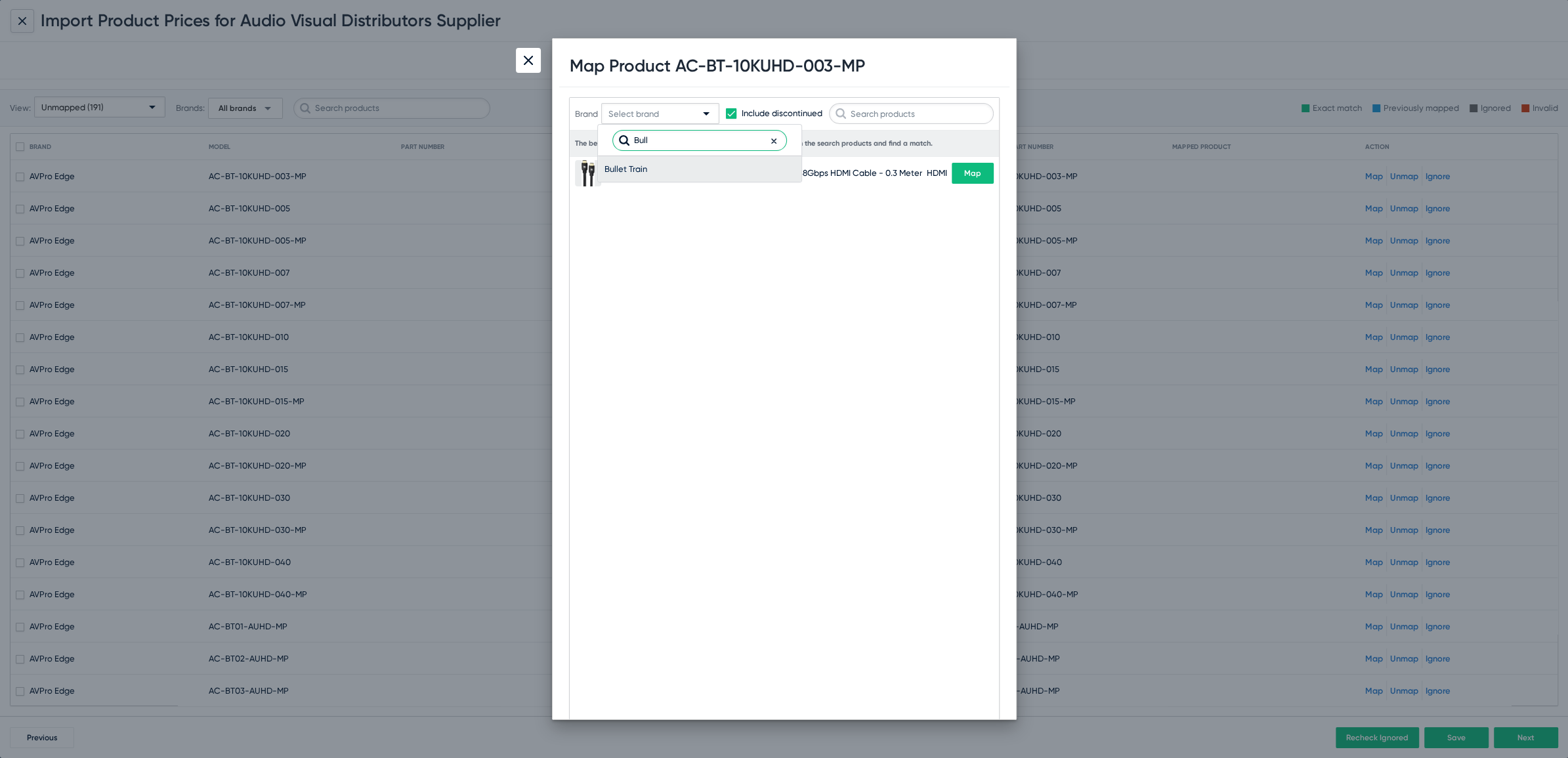
type input "Bull"
click at [612, 168] on span "Bullet Train" at bounding box center [699, 168] width 190 height 25
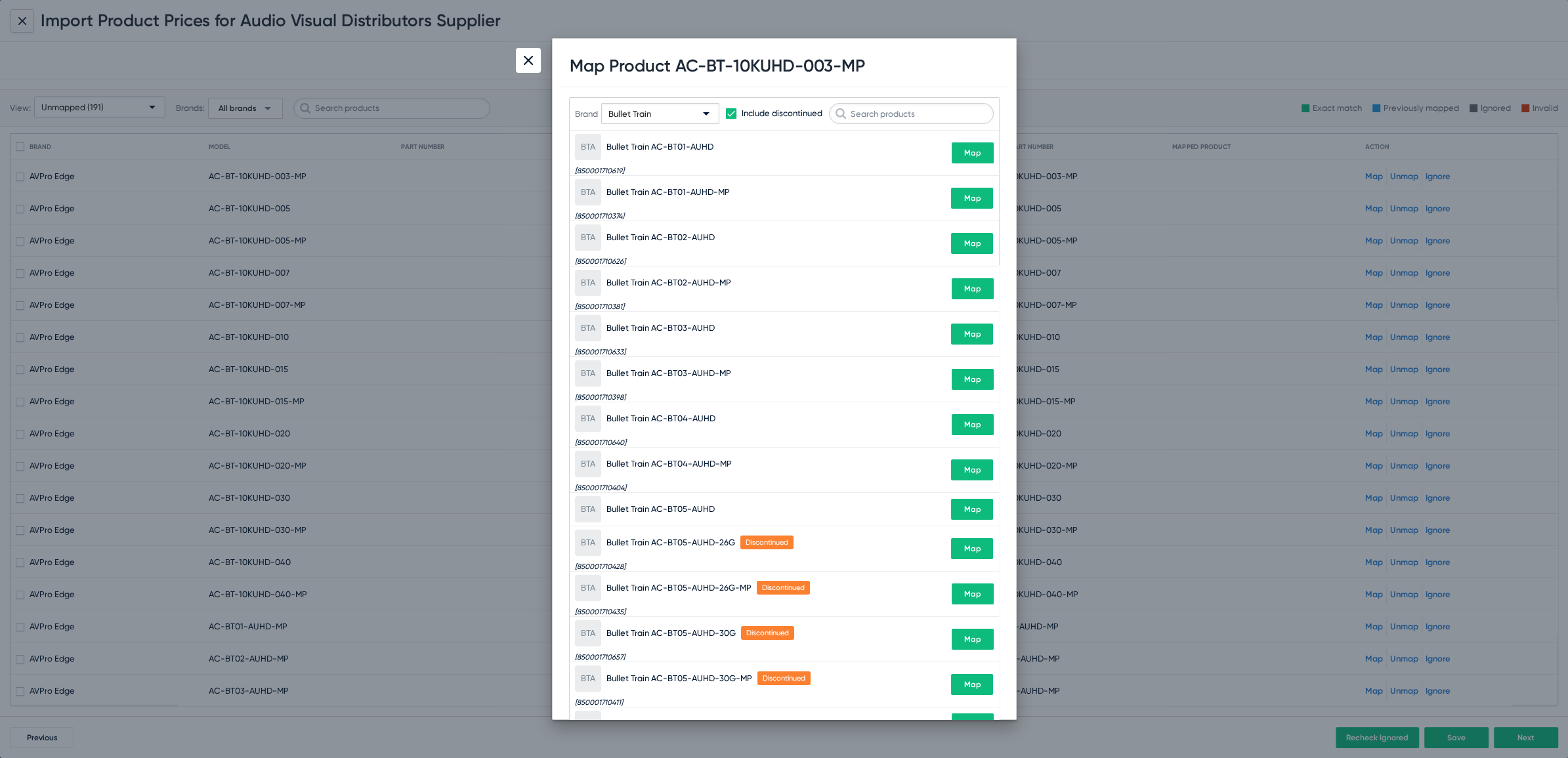
drag, startPoint x: 701, startPoint y: 66, endPoint x: 1122, endPoint y: 62, distance: 421.0
click at [1122, 62] on div "Import Product Prices for Audio Visual Distributors Supplier File Upload Map Co…" at bounding box center [784, 379] width 1568 height 758
click at [909, 67] on div "Map Product AC-BT-10KUHD-003-MP" at bounding box center [784, 66] width 450 height 42
click at [719, 64] on h1 "Map Product AC-BT-10KUHD-003-MP" at bounding box center [717, 66] width 295 height 20
drag, startPoint x: 701, startPoint y: 67, endPoint x: 877, endPoint y: 57, distance: 176.3
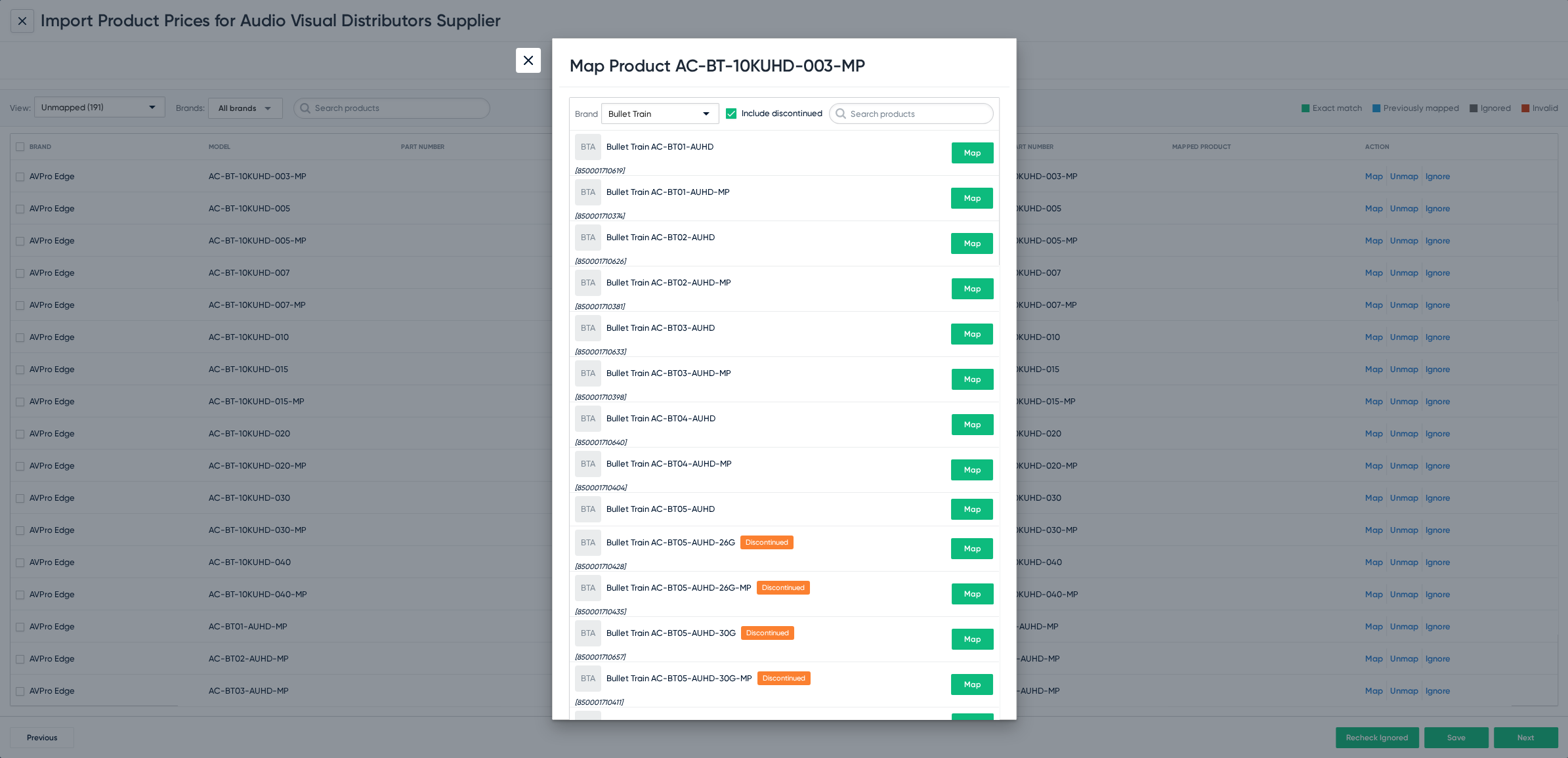
click at [877, 57] on div "Map Product AC-BT-10KUHD-003-MP" at bounding box center [784, 66] width 450 height 42
copy h1 "BT-10KUHD-003-MP"
click at [857, 118] on input "text" at bounding box center [911, 113] width 165 height 21
paste input "BT-10KUHD-003-MP"
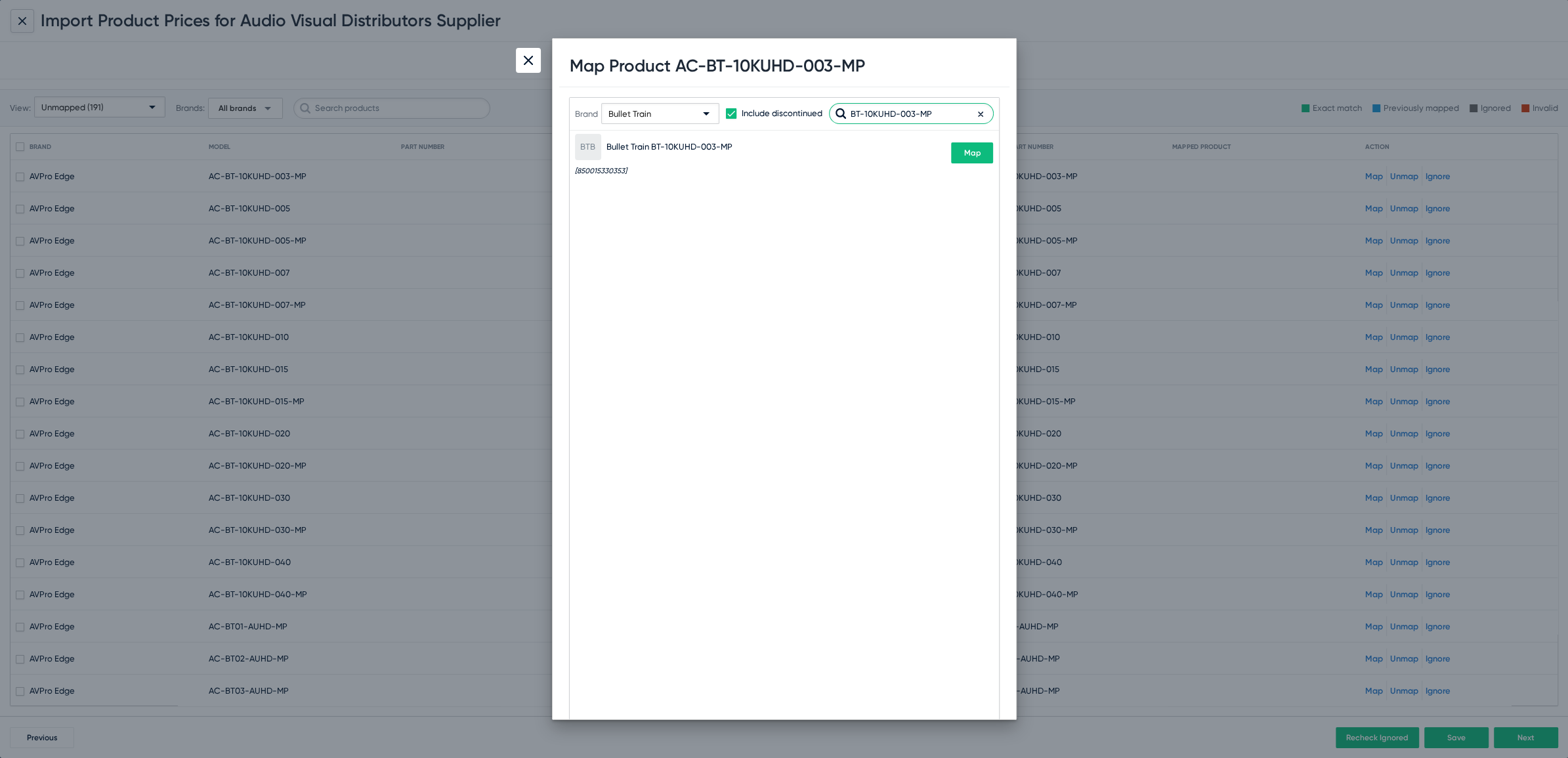
type input "BT-10KUHD-003-MP"
click at [976, 153] on span "Map" at bounding box center [972, 153] width 17 height 9
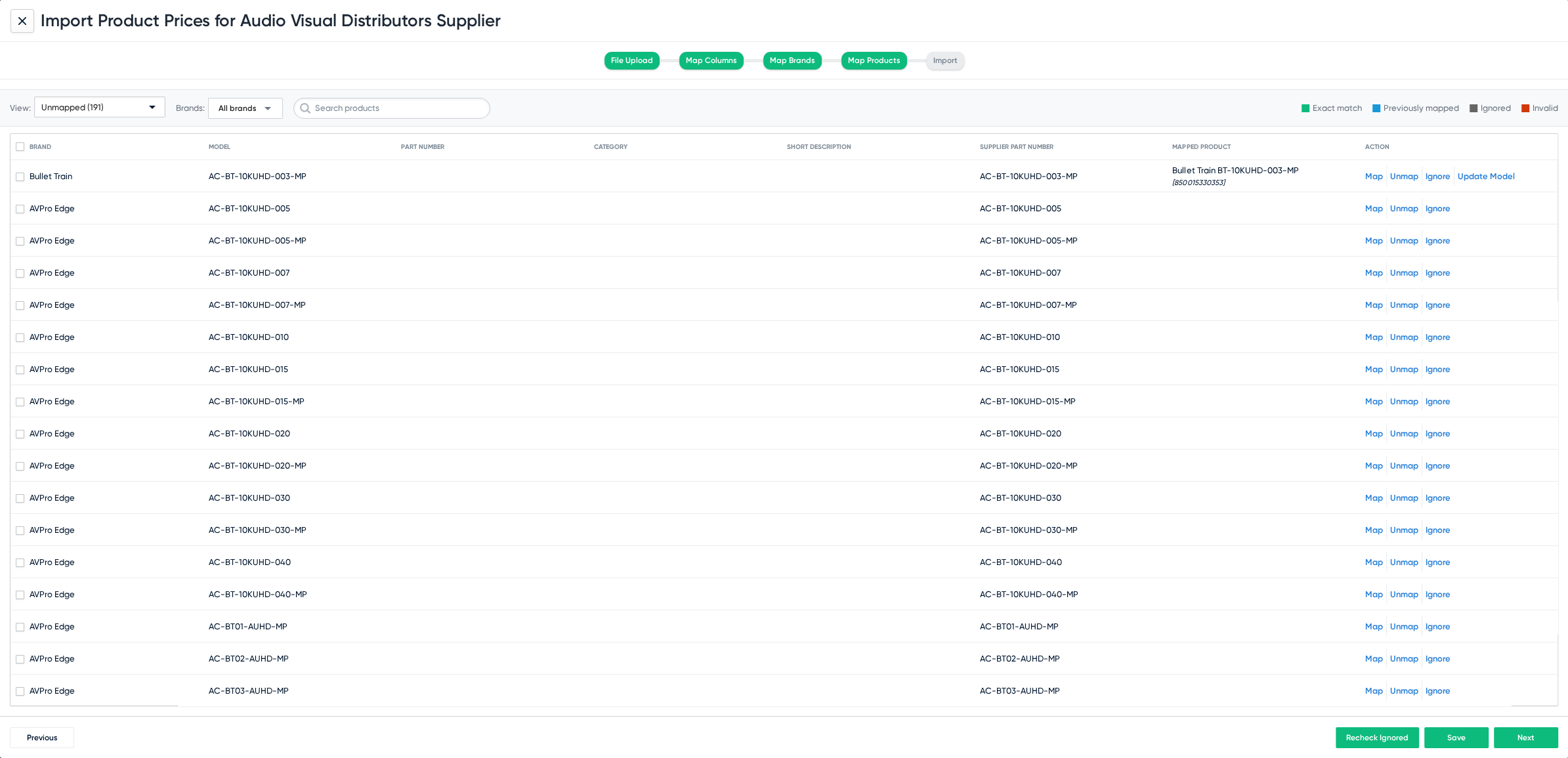
drag, startPoint x: 986, startPoint y: 209, endPoint x: 1094, endPoint y: 214, distance: 108.1
click at [1094, 214] on mat-cell "AC-BT-10KUHD-005" at bounding box center [1076, 207] width 193 height 32
copy span "BT-10KUHD-005"
click at [361, 109] on input "text" at bounding box center [391, 108] width 197 height 21
click at [1365, 208] on link "Map" at bounding box center [1374, 208] width 18 height 10
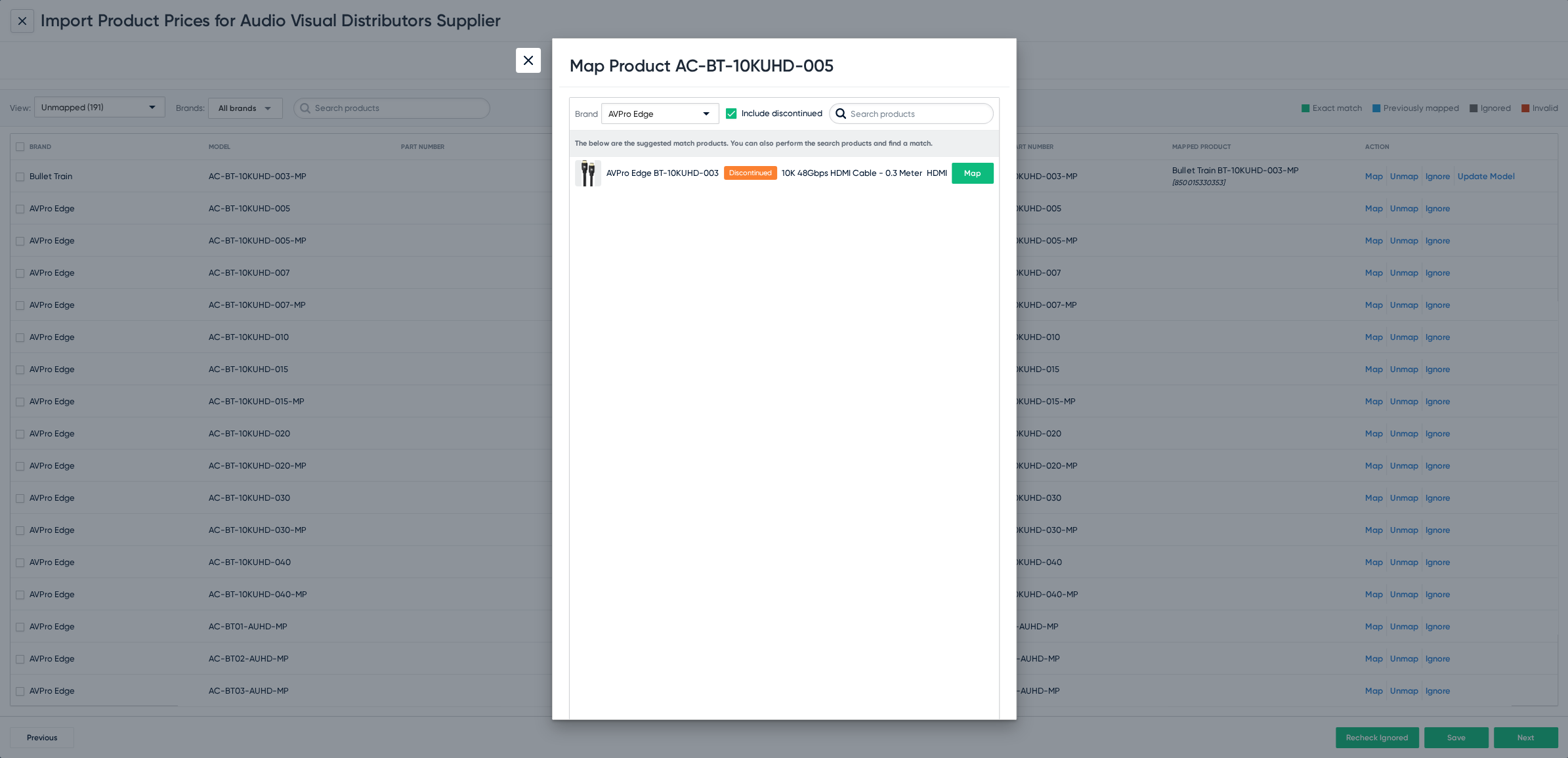
click at [705, 114] on div at bounding box center [706, 114] width 6 height 4
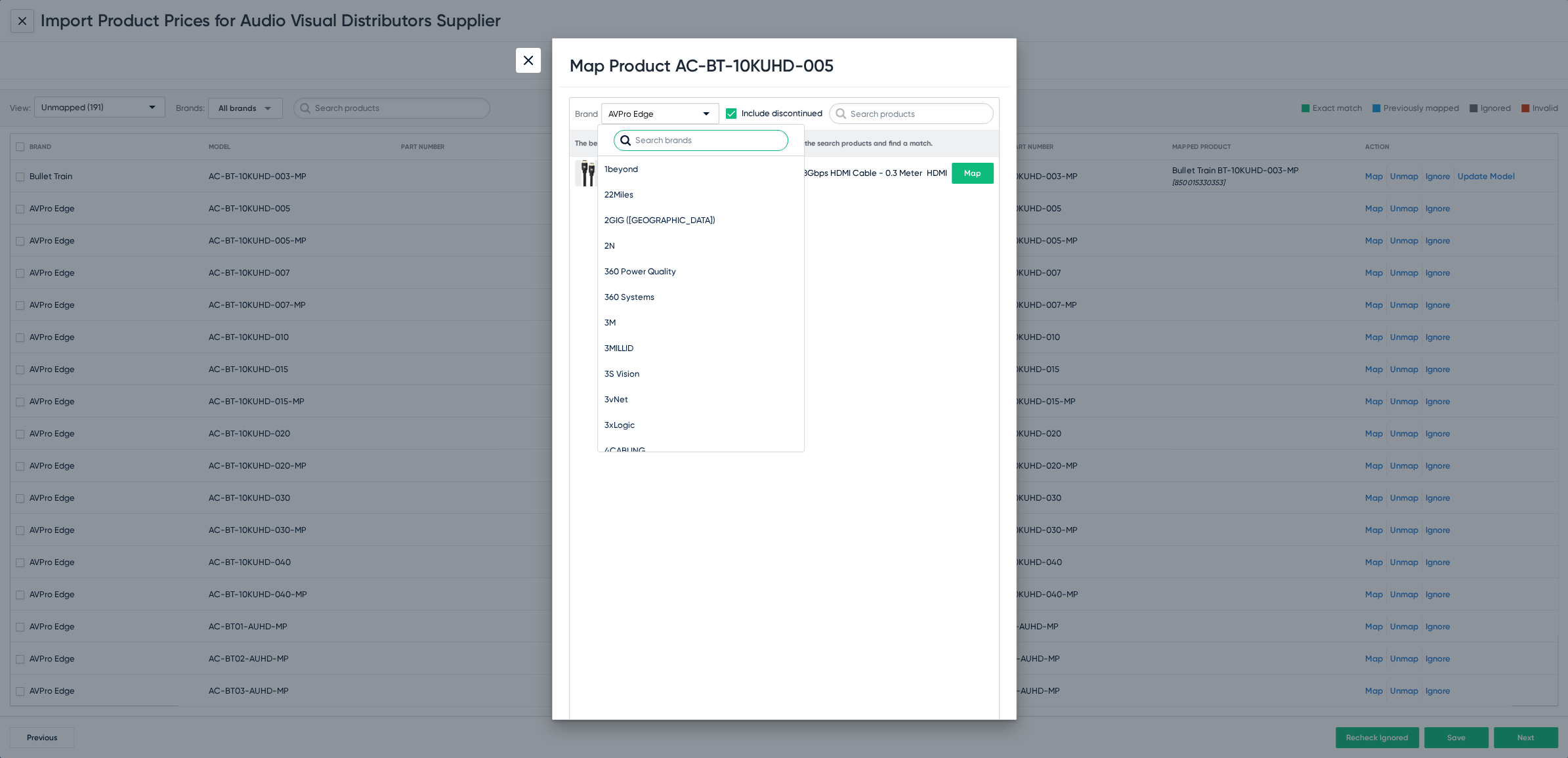
click at [676, 143] on input "text" at bounding box center [701, 139] width 175 height 21
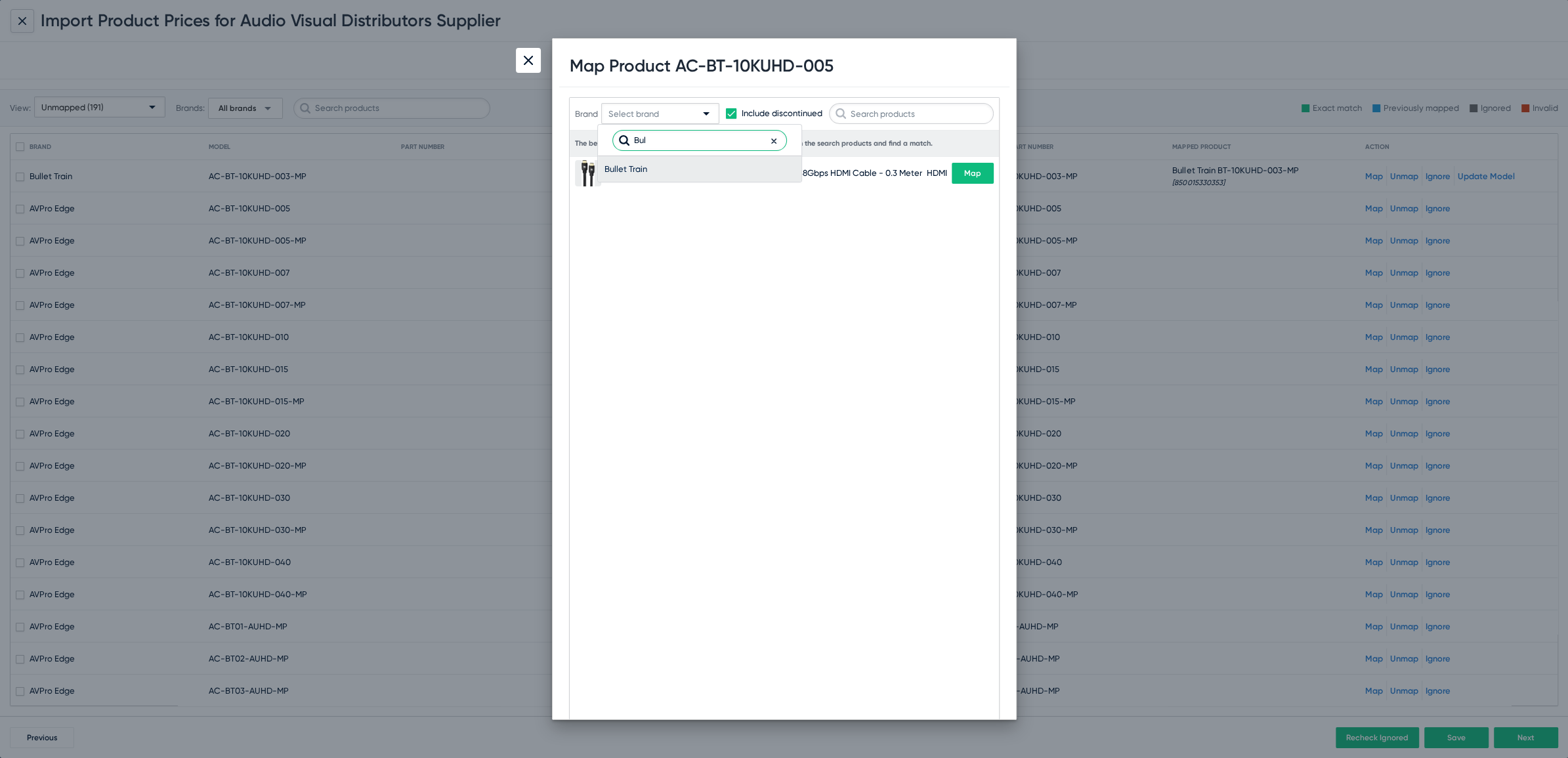
type input "Bul"
click at [624, 178] on span "Bullet Train" at bounding box center [699, 168] width 190 height 25
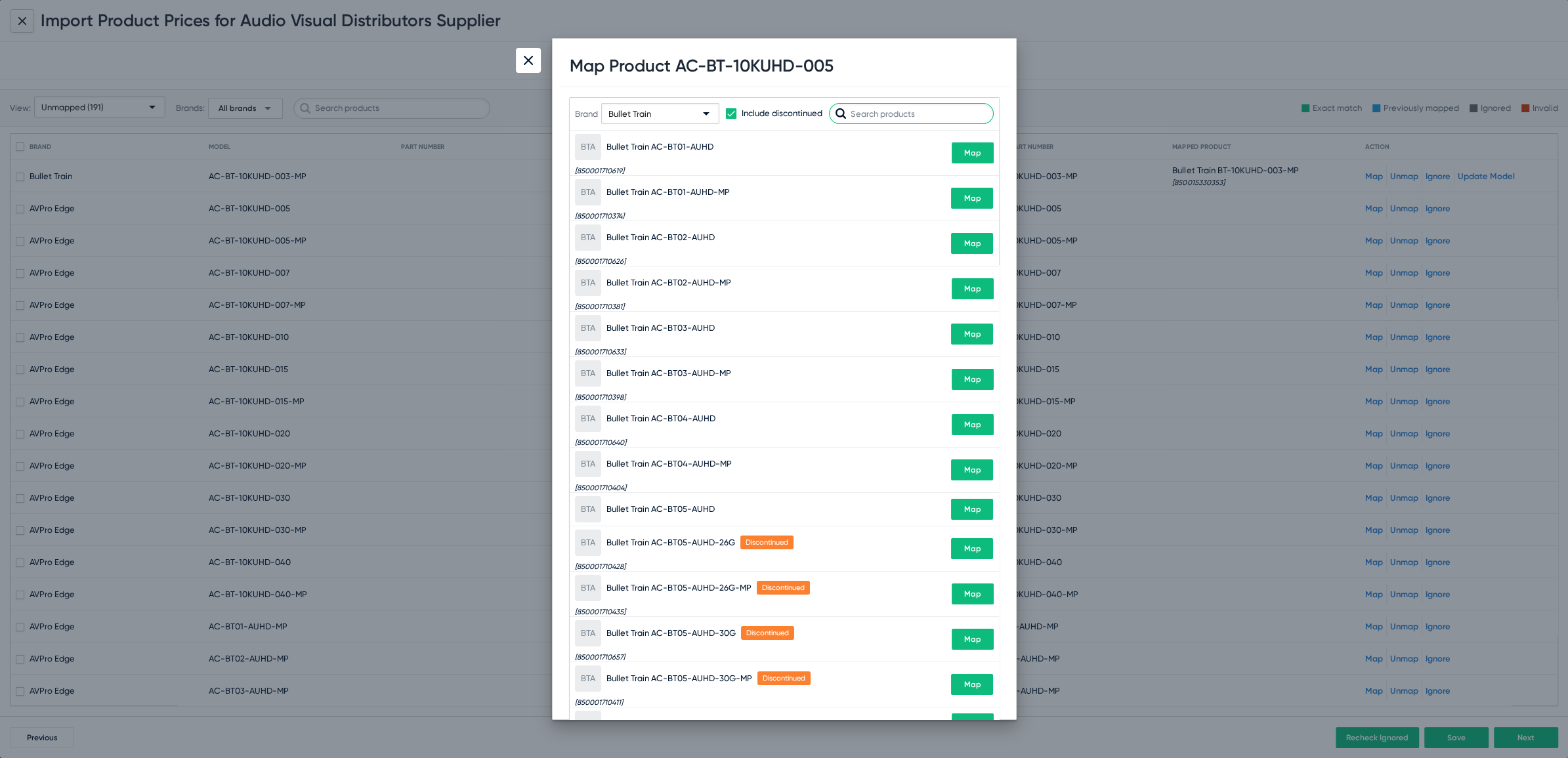
click at [906, 120] on input "text" at bounding box center [911, 113] width 165 height 21
paste input "BT-10KUHD-005"
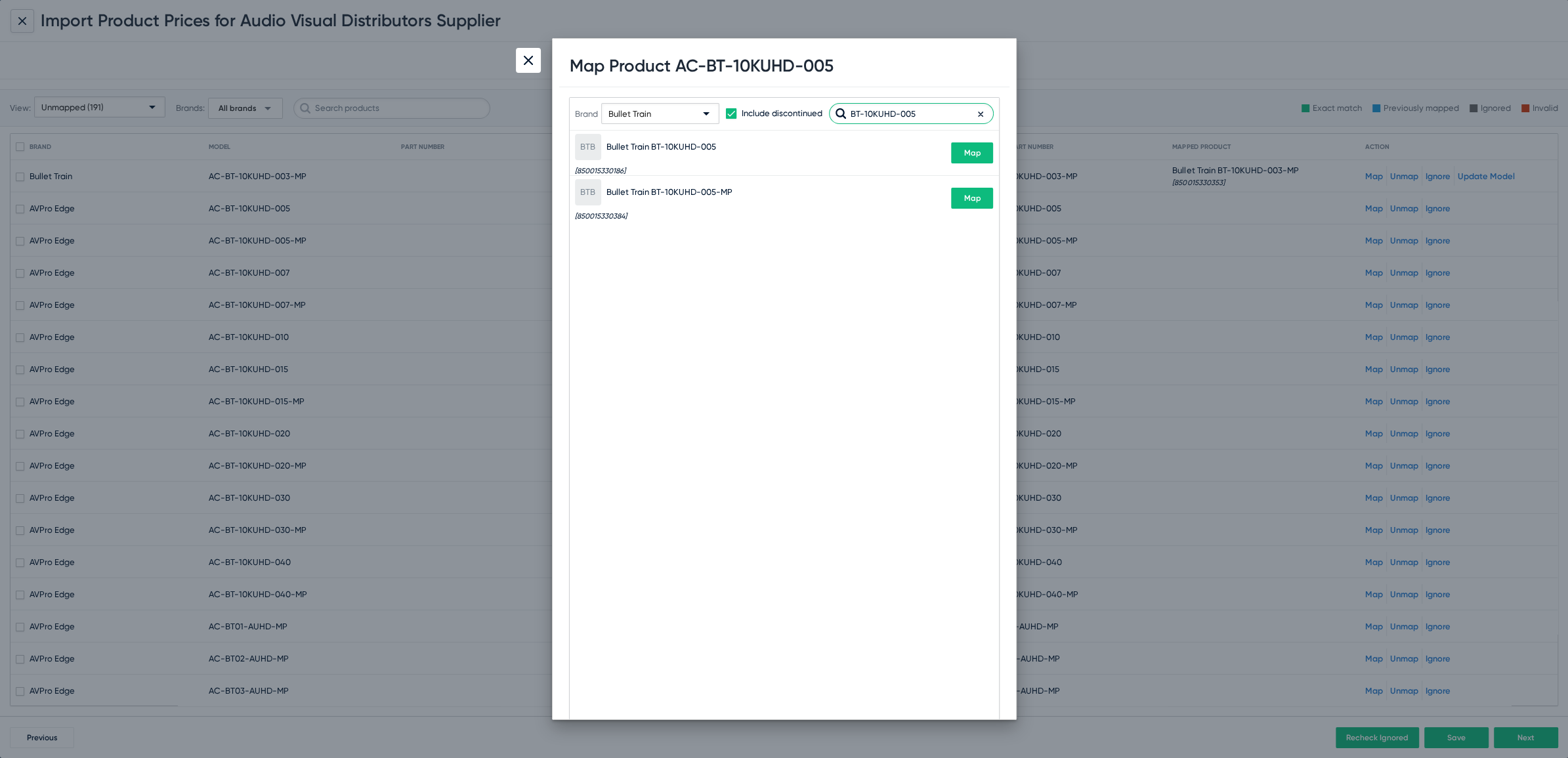
type input "BT-10KUHD-005"
click at [975, 158] on button "Map" at bounding box center [972, 152] width 42 height 21
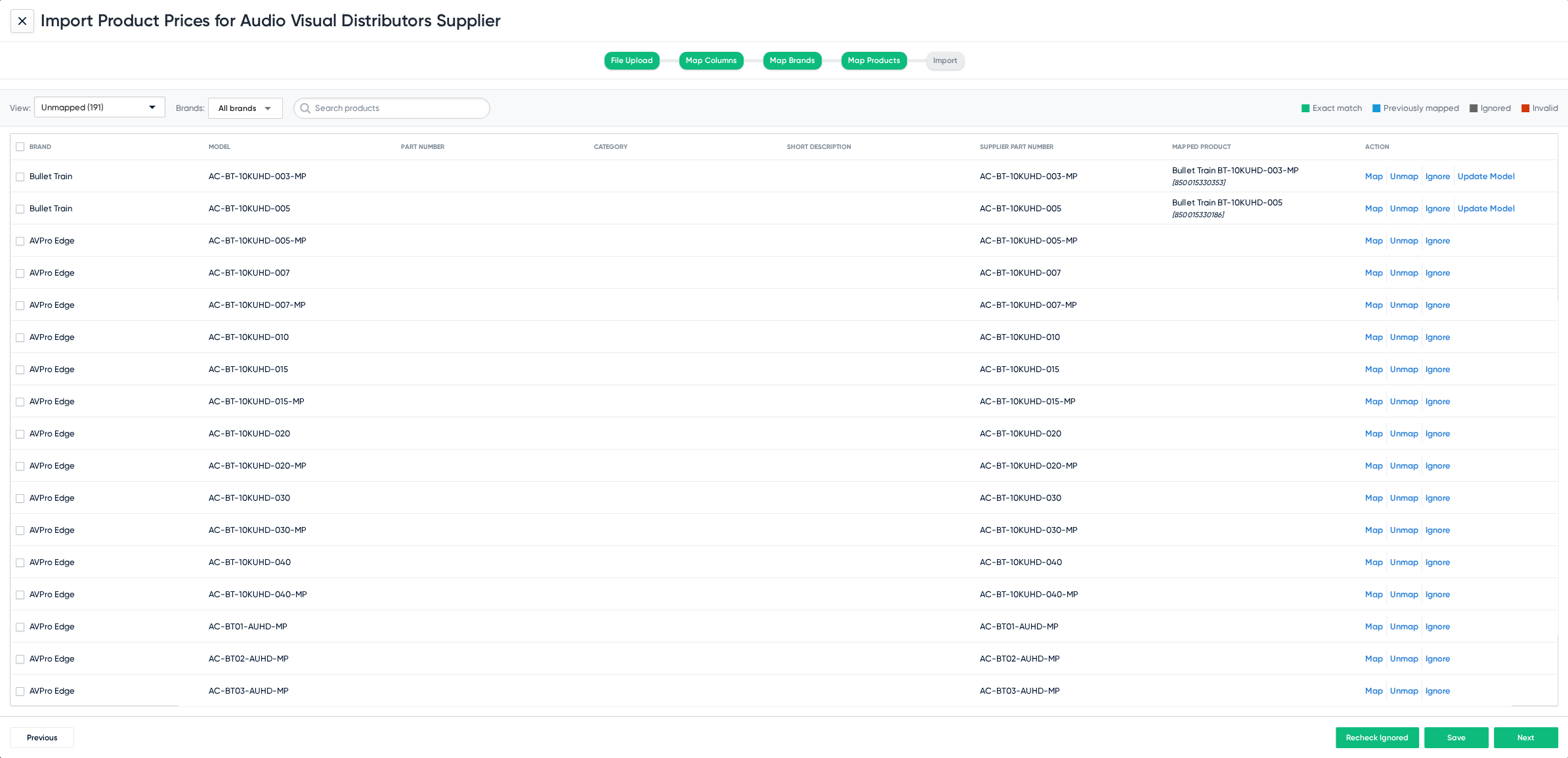
drag, startPoint x: 988, startPoint y: 240, endPoint x: 1085, endPoint y: 242, distance: 97.0
click at [1085, 242] on mat-cell "AC-BT-10KUHD-005-MP" at bounding box center [1076, 240] width 193 height 32
copy span "BT-10KUHD-005-MP"
click at [1365, 236] on link "Map" at bounding box center [1374, 240] width 18 height 10
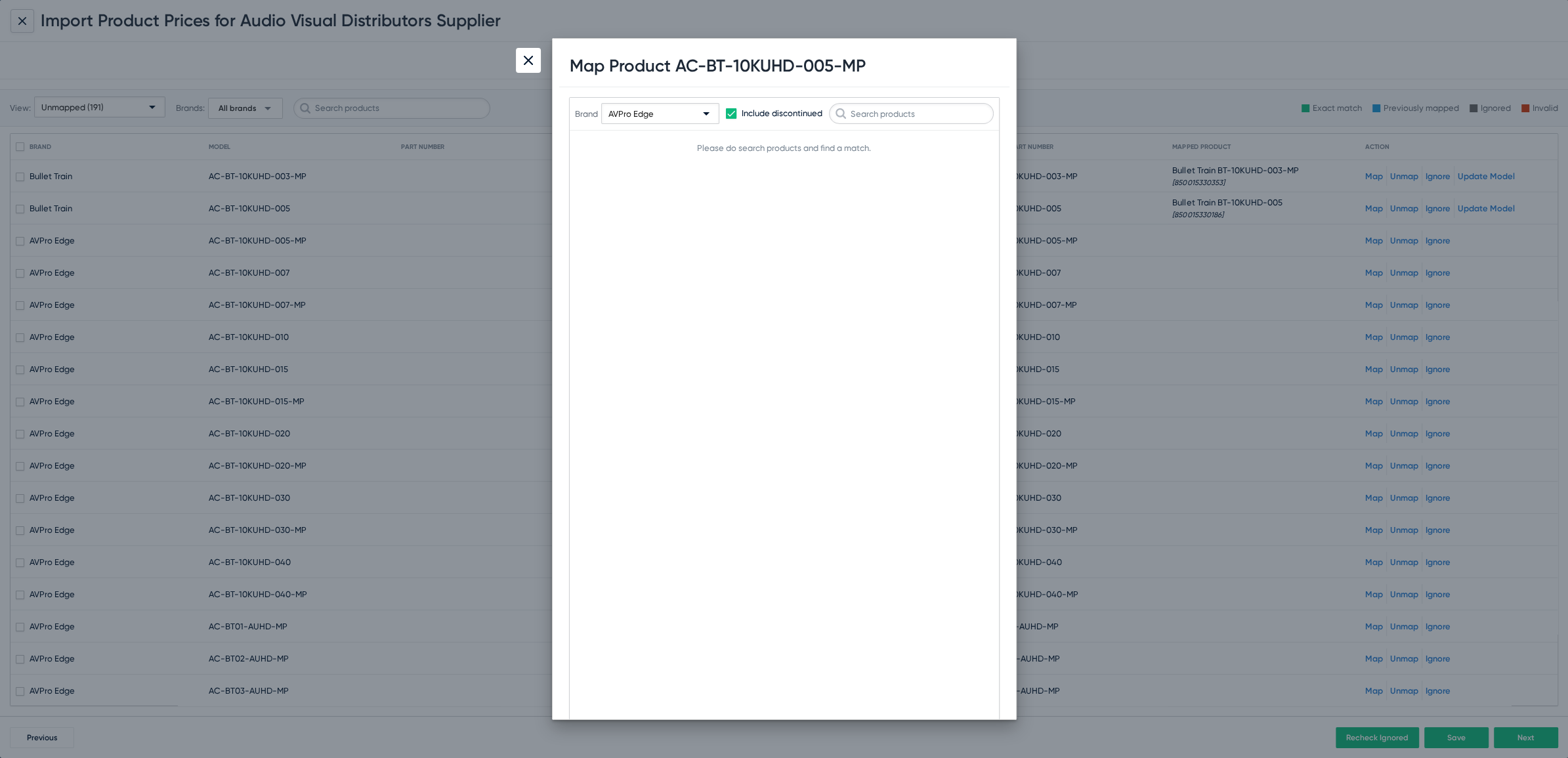
click at [623, 105] on div "AVPro Edge" at bounding box center [654, 114] width 91 height 21
click at [657, 144] on input "text" at bounding box center [701, 139] width 175 height 21
type input "Bullet"
click at [632, 168] on span "Bullet Train" at bounding box center [699, 168] width 190 height 25
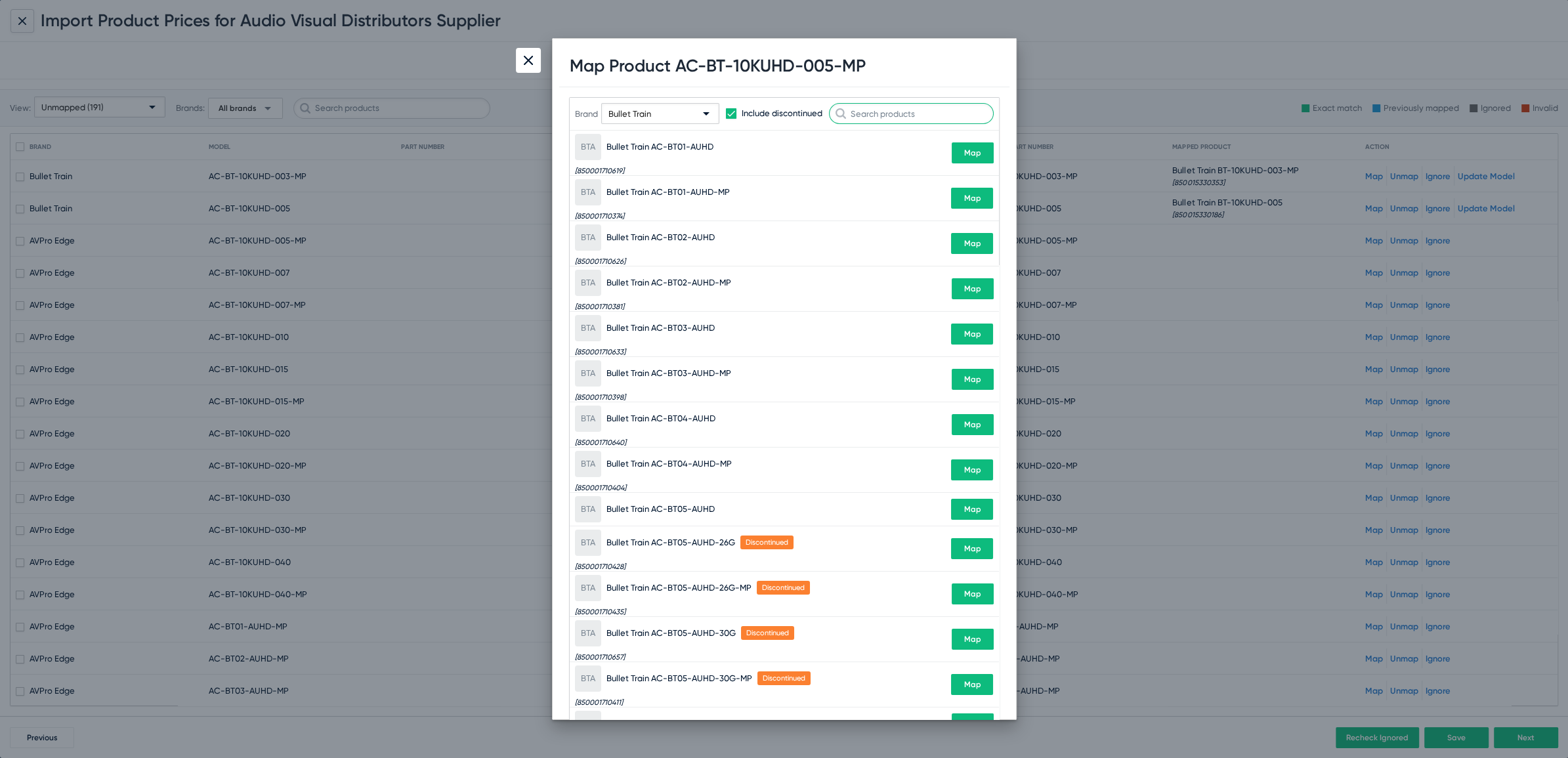
click at [890, 109] on input "text" at bounding box center [911, 113] width 165 height 21
paste input "BT-10KUHD-005-MP"
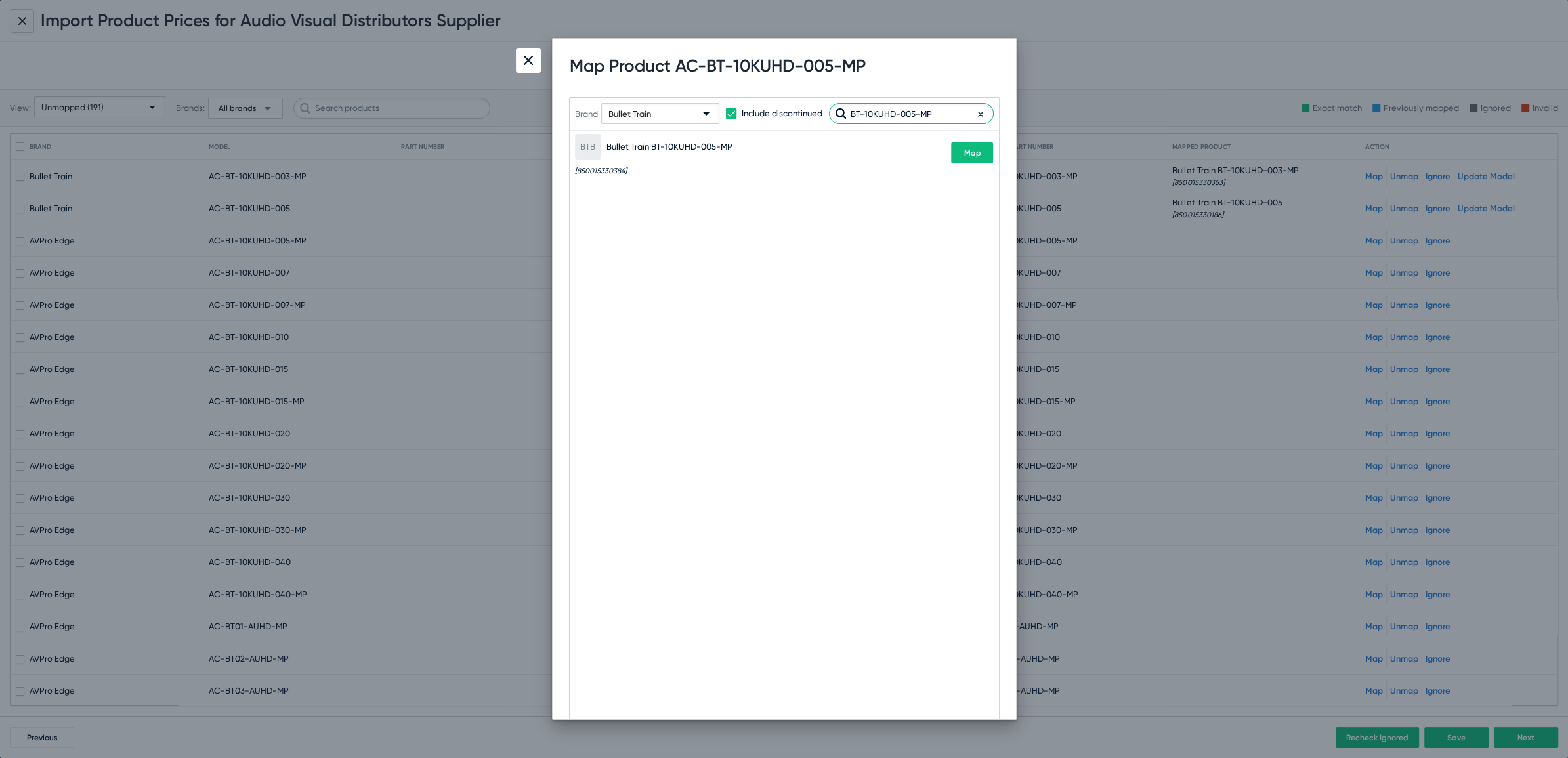
type input "BT-10KUHD-005-MP"
click at [982, 160] on button "Map" at bounding box center [972, 152] width 42 height 21
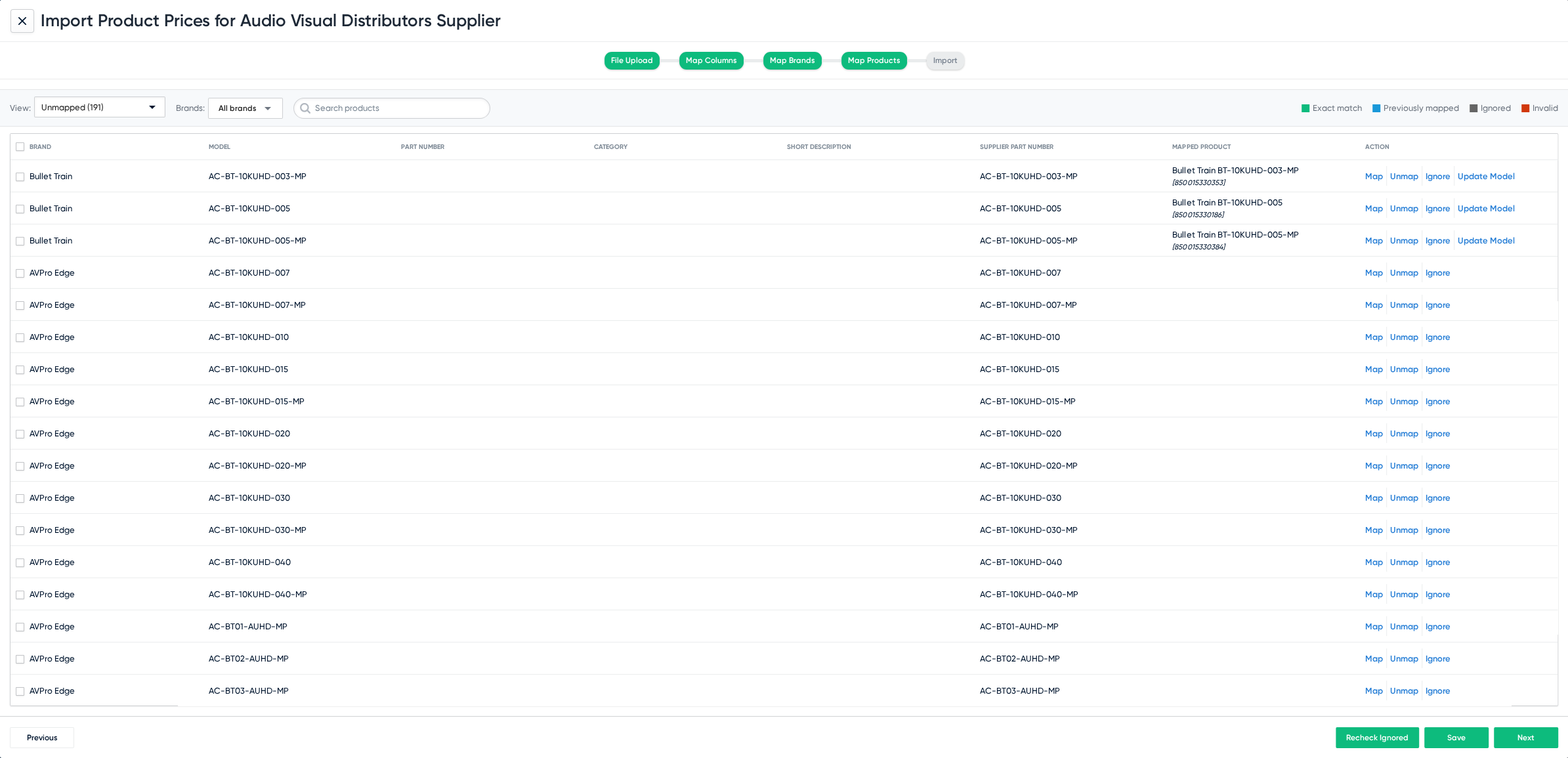
drag, startPoint x: 988, startPoint y: 271, endPoint x: 1070, endPoint y: 269, distance: 82.0
click at [1070, 269] on mat-cell "AC-BT-10KUHD-007" at bounding box center [1076, 272] width 193 height 32
copy span "BT-10KUHD-007"
click at [1365, 270] on link "Map" at bounding box center [1374, 273] width 18 height 10
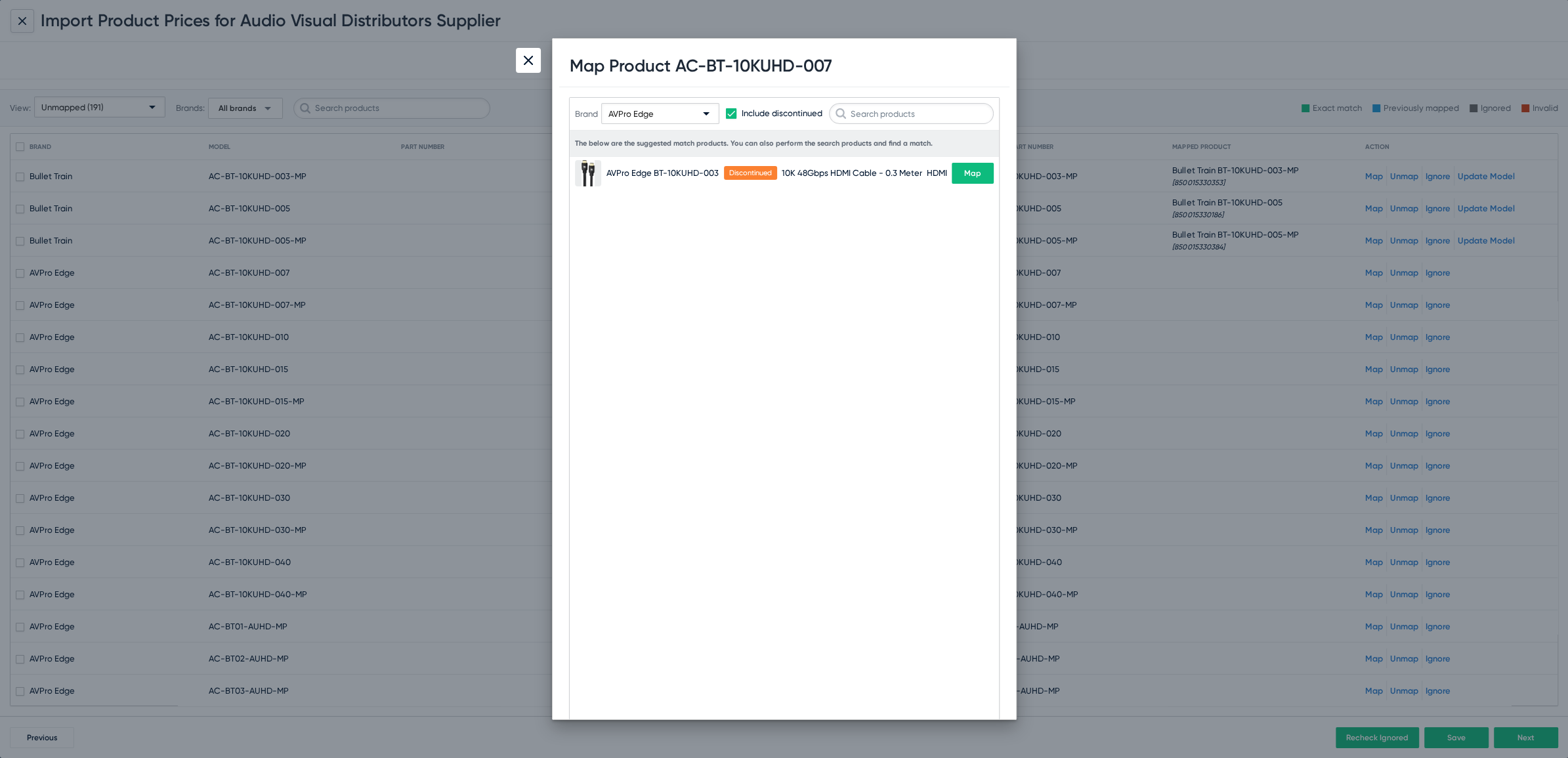
click at [649, 116] on span "AVPro Edge" at bounding box center [631, 113] width 45 height 10
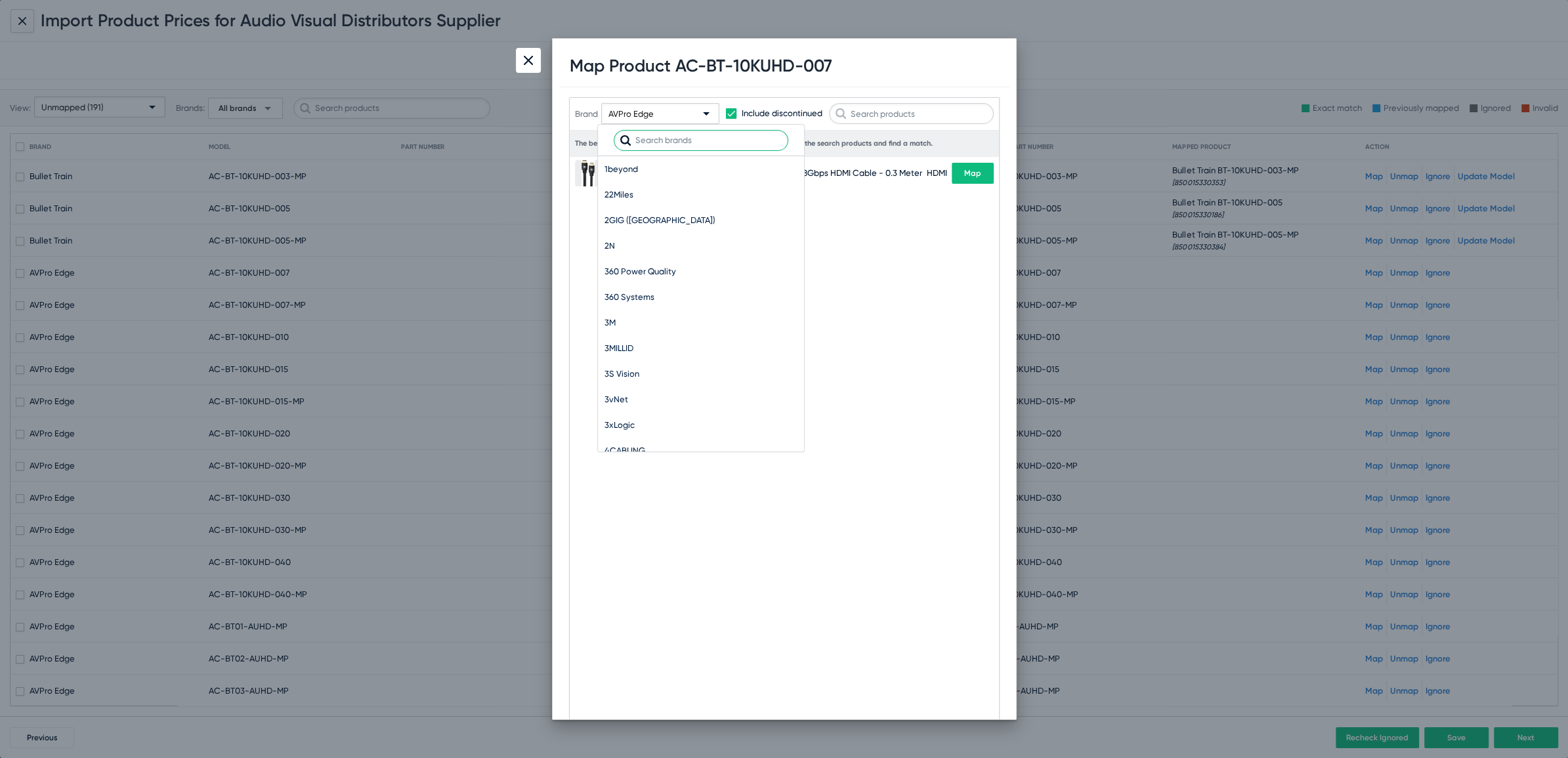
click at [640, 148] on input "text" at bounding box center [701, 139] width 175 height 21
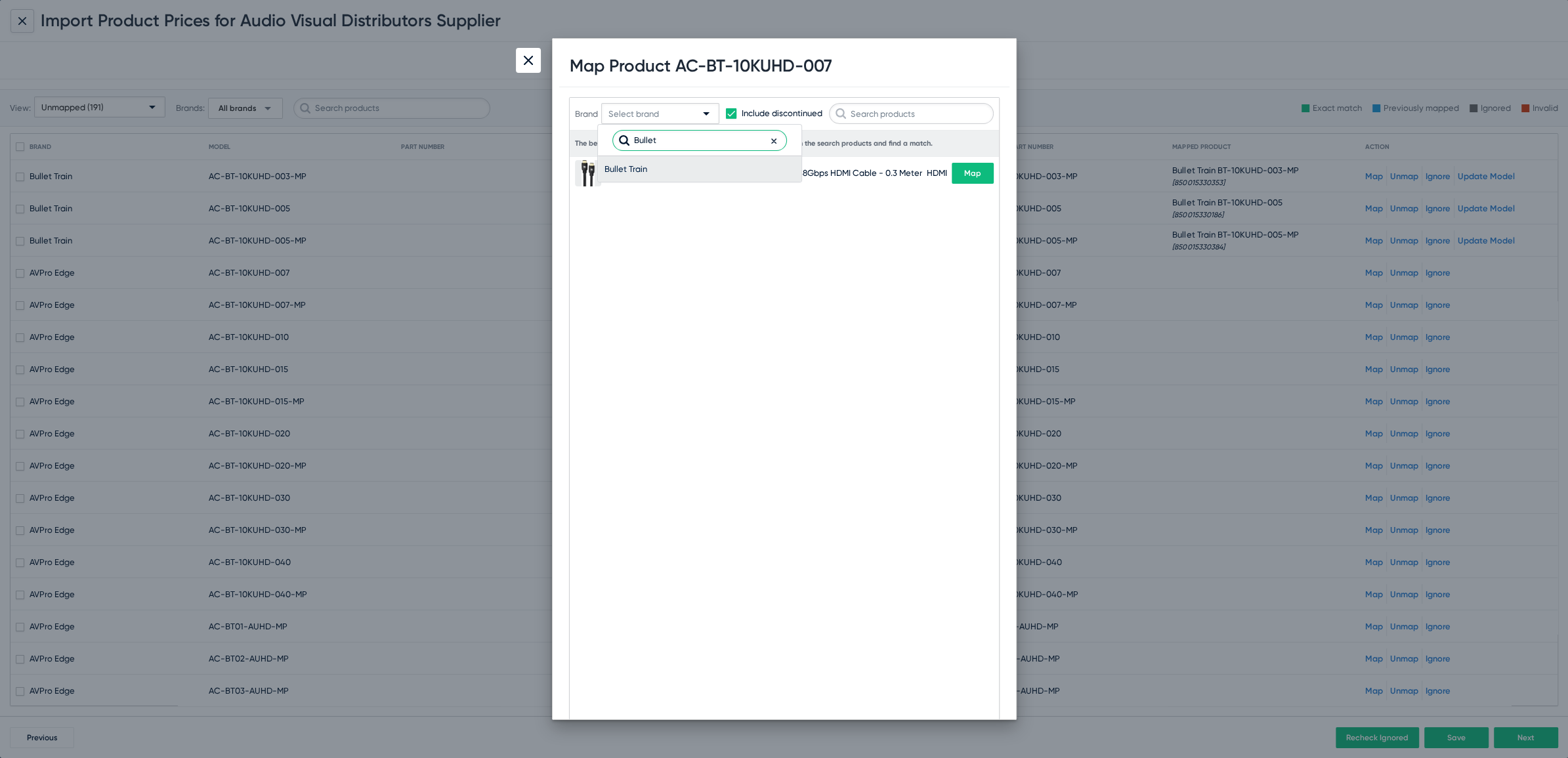
type input "Bullet"
click at [611, 168] on span "Bullet Train" at bounding box center [699, 168] width 190 height 25
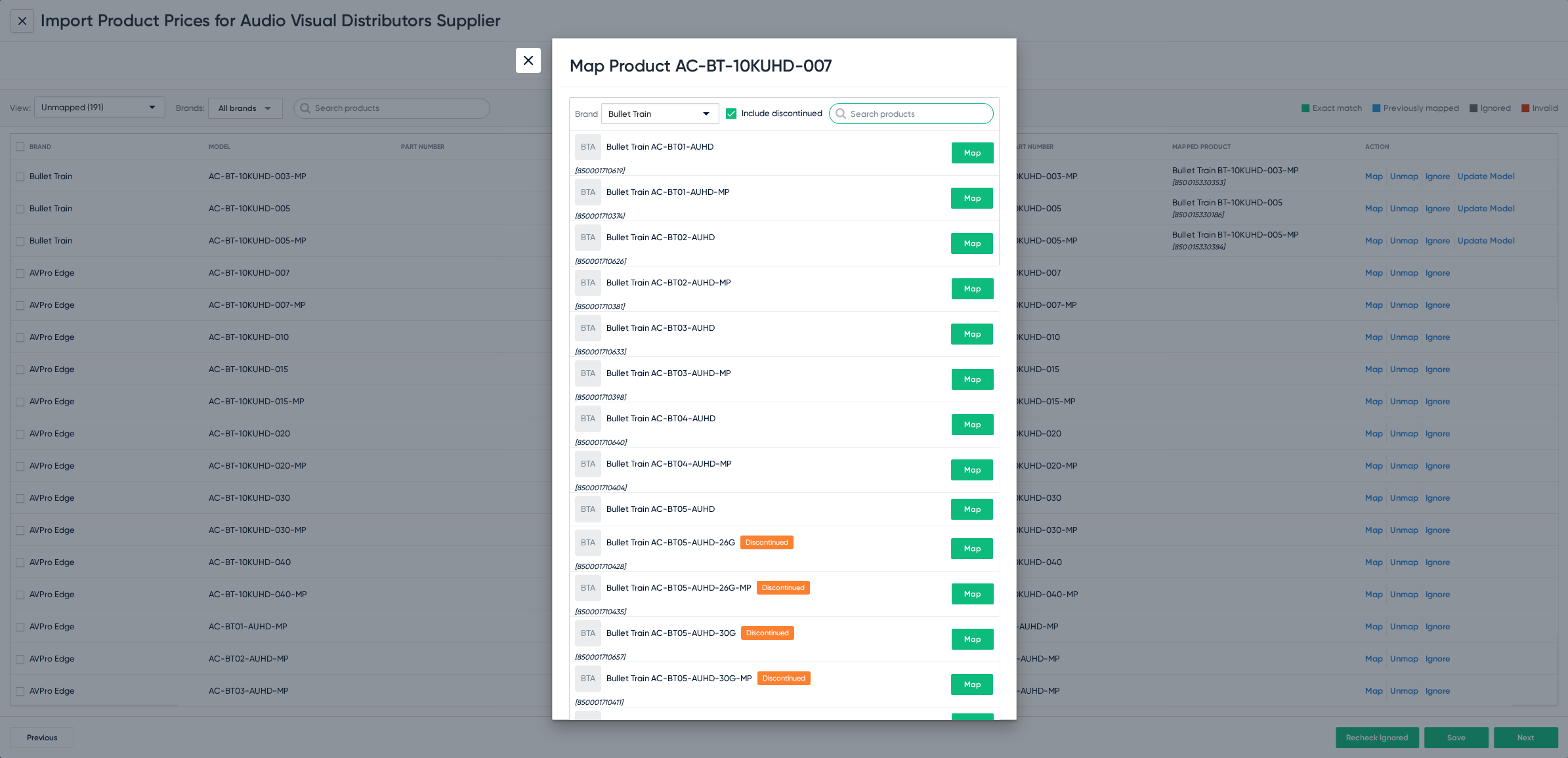
click at [928, 119] on input "text" at bounding box center [911, 113] width 165 height 21
paste input "BT-10KUHD-007"
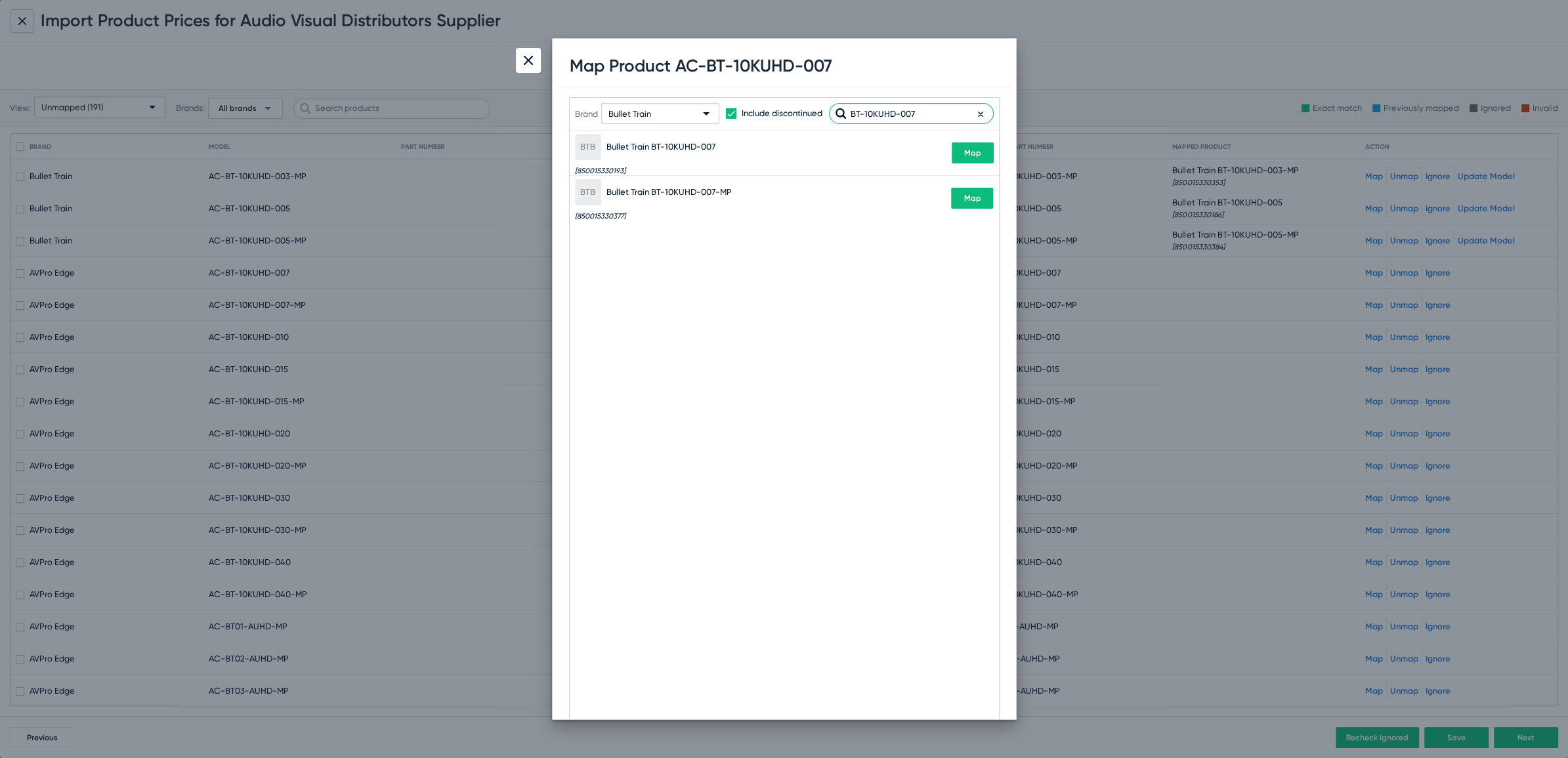
type input "BT-10KUHD-007"
click at [981, 163] on div "BTB Bullet Train BT-10KUHD-007 [850015330193] Map" at bounding box center [784, 152] width 418 height 44
click at [975, 146] on button "Map" at bounding box center [973, 152] width 42 height 21
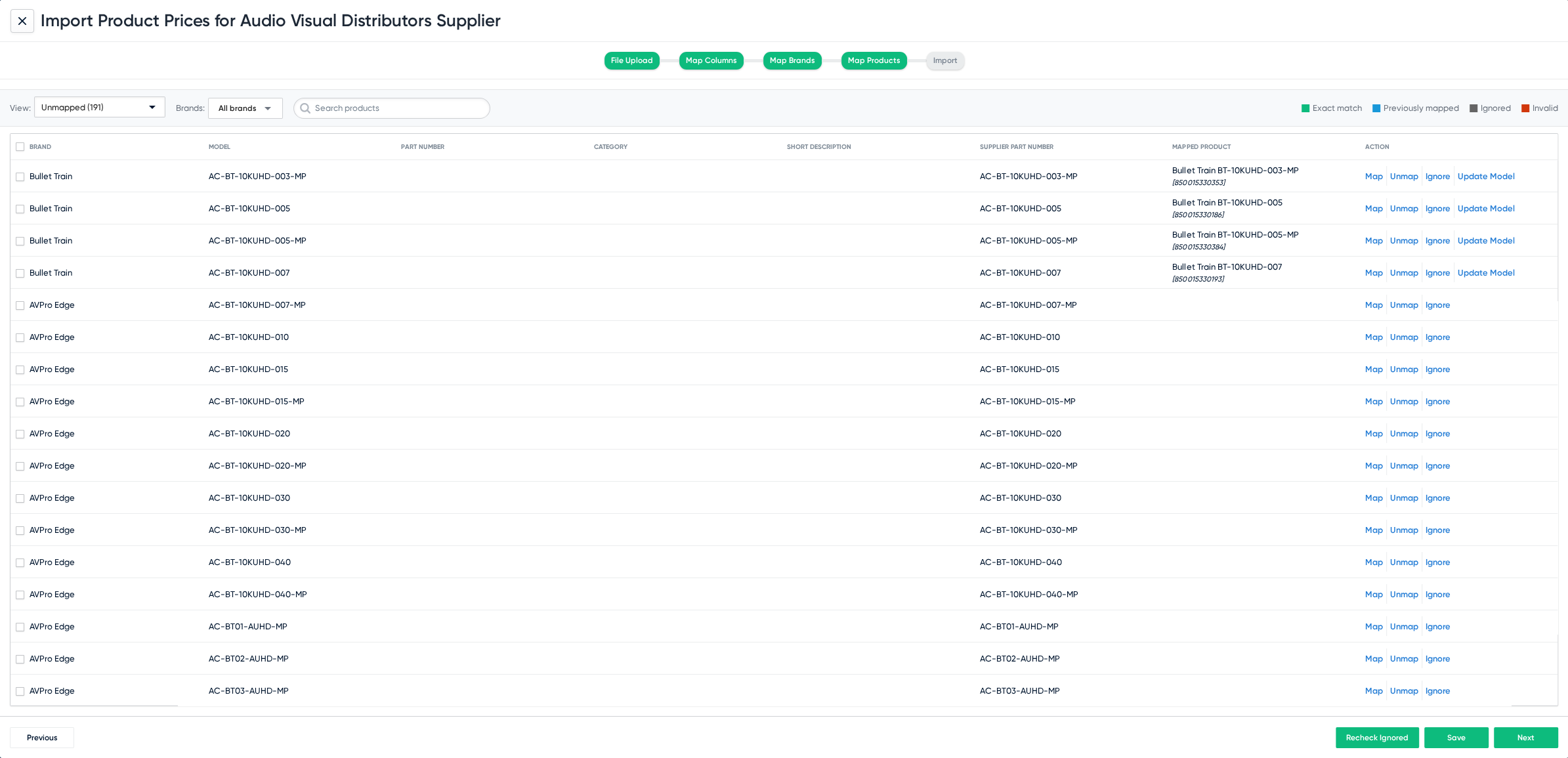
drag, startPoint x: 1004, startPoint y: 302, endPoint x: 1077, endPoint y: 297, distance: 73.2
click at [1077, 297] on mat-cell "AC-BT-10KUHD-007-MP" at bounding box center [1076, 304] width 193 height 32
click at [1011, 302] on span "AC-BT-10KUHD-007-MP" at bounding box center [1028, 304] width 97 height 10
drag, startPoint x: 1003, startPoint y: 302, endPoint x: 1093, endPoint y: 305, distance: 90.0
click at [1093, 305] on mat-cell "AC-BT-10KUHD-007-MP" at bounding box center [1076, 304] width 193 height 32
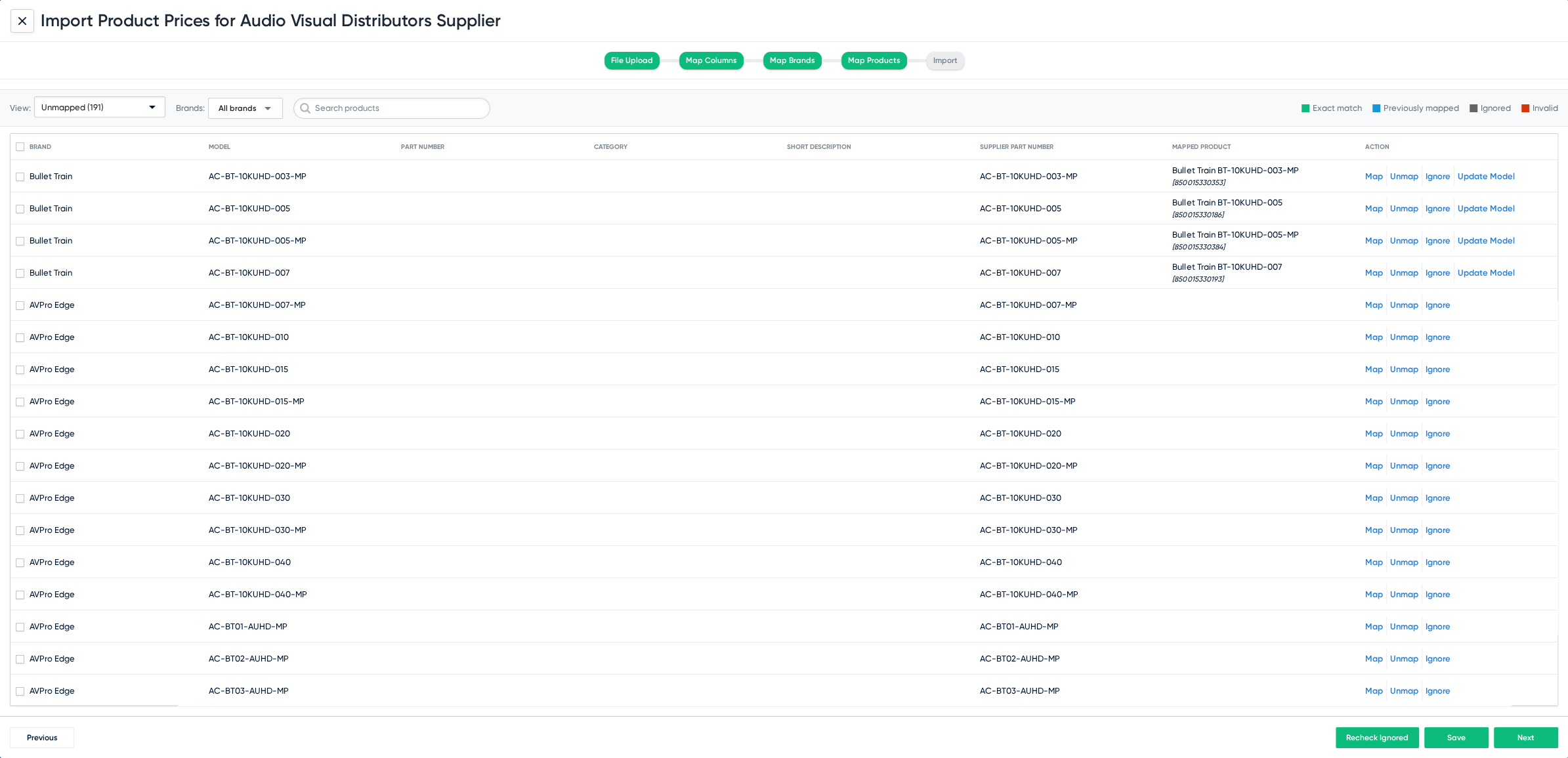
copy span "10KUHD-007-MP"
click at [1365, 302] on link "Map" at bounding box center [1374, 304] width 18 height 10
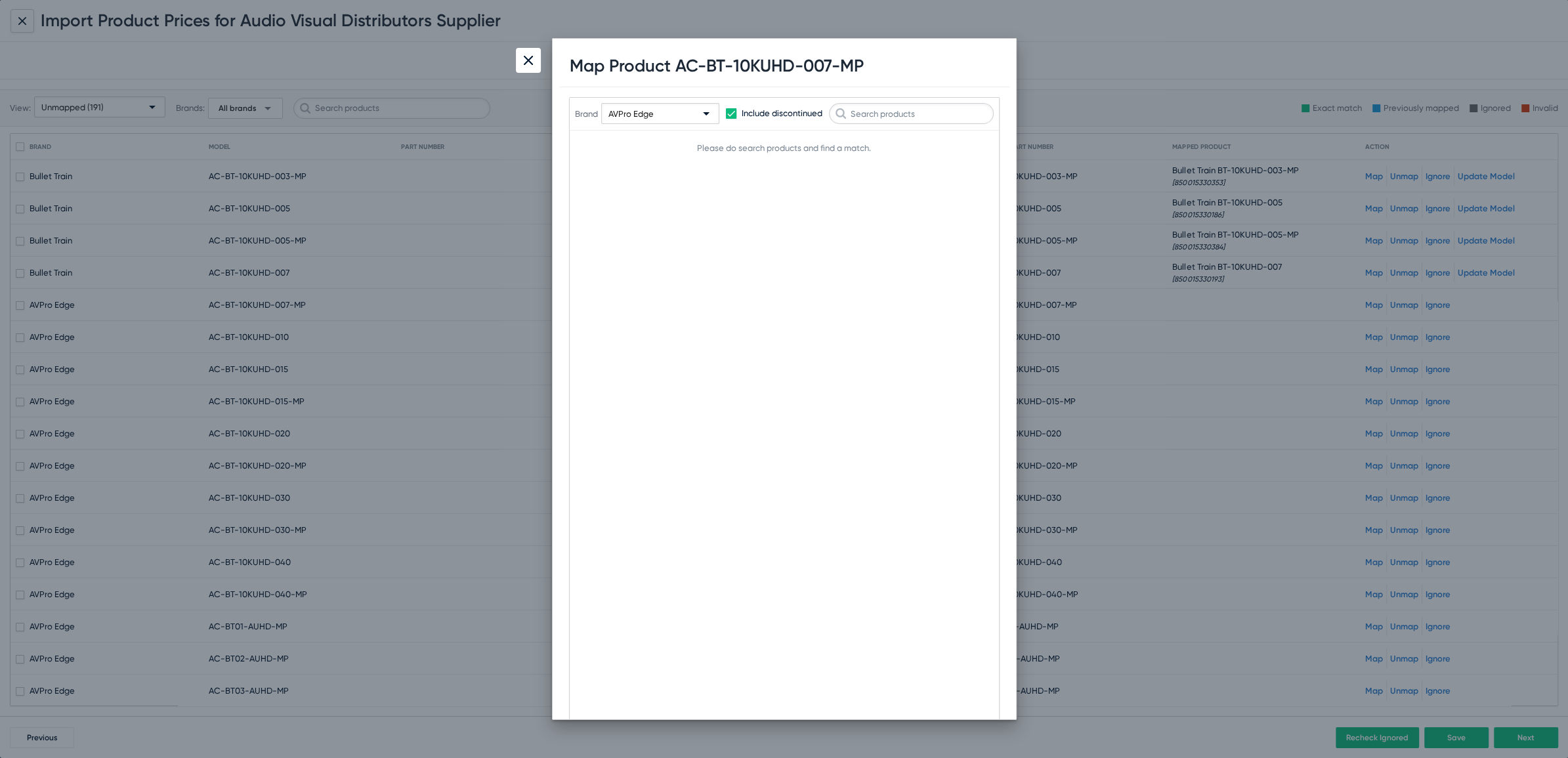
click at [692, 112] on div "AVPro Edge" at bounding box center [654, 114] width 91 height 21
click at [669, 139] on input "text" at bounding box center [701, 139] width 175 height 21
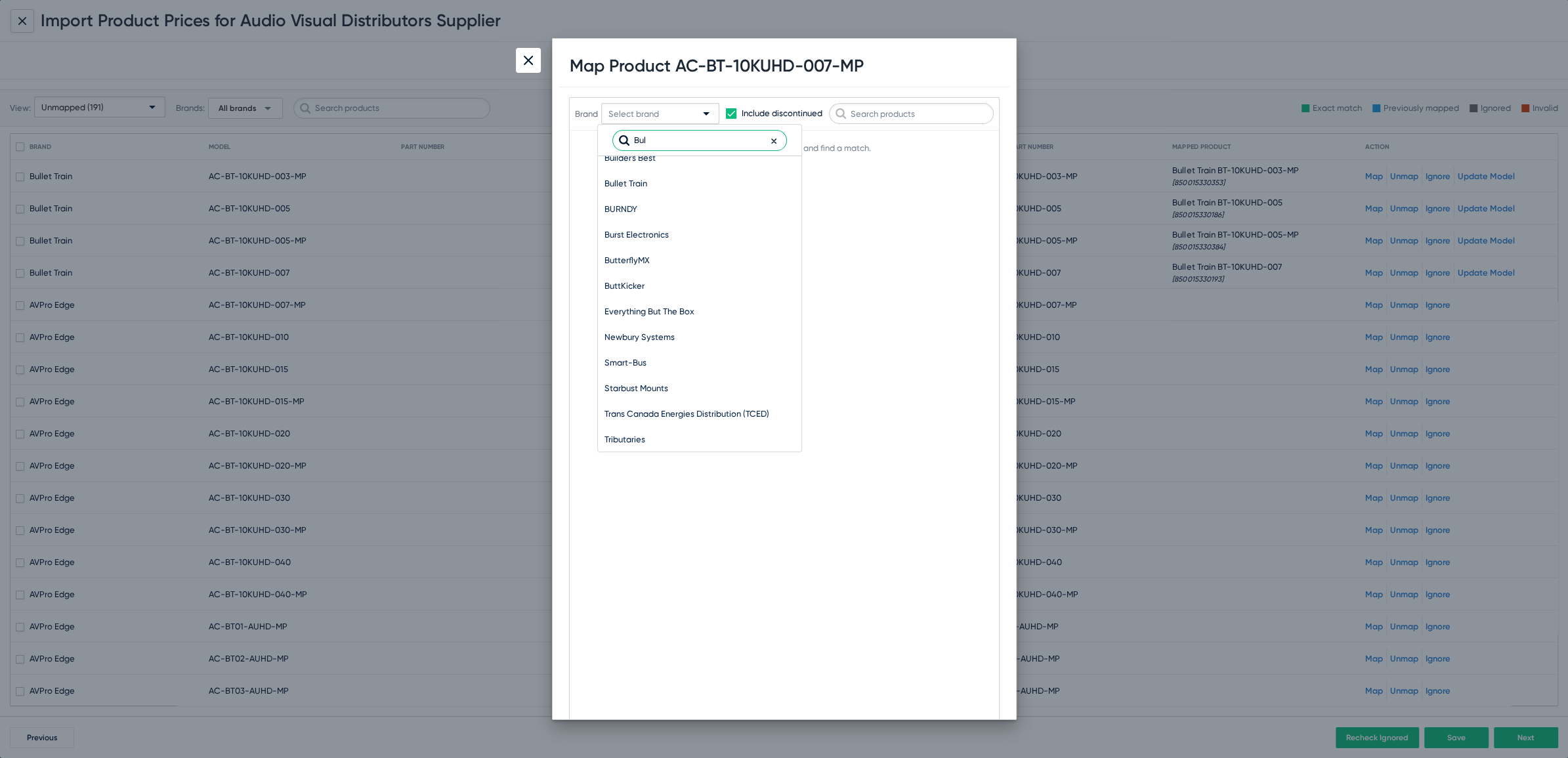
scroll to position [0, 0]
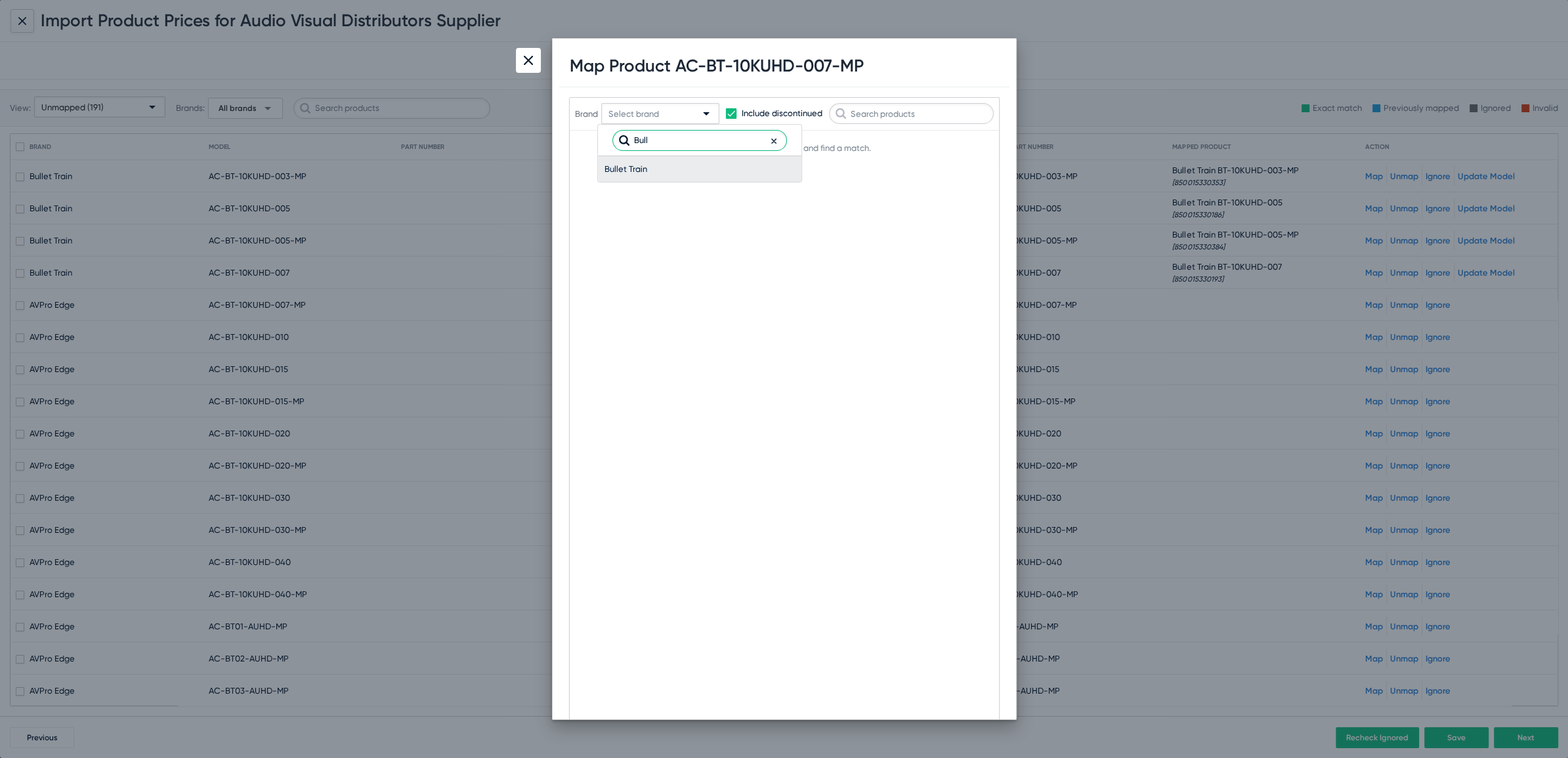
type input "Bull"
click at [617, 166] on span "Bullet Train" at bounding box center [699, 168] width 190 height 25
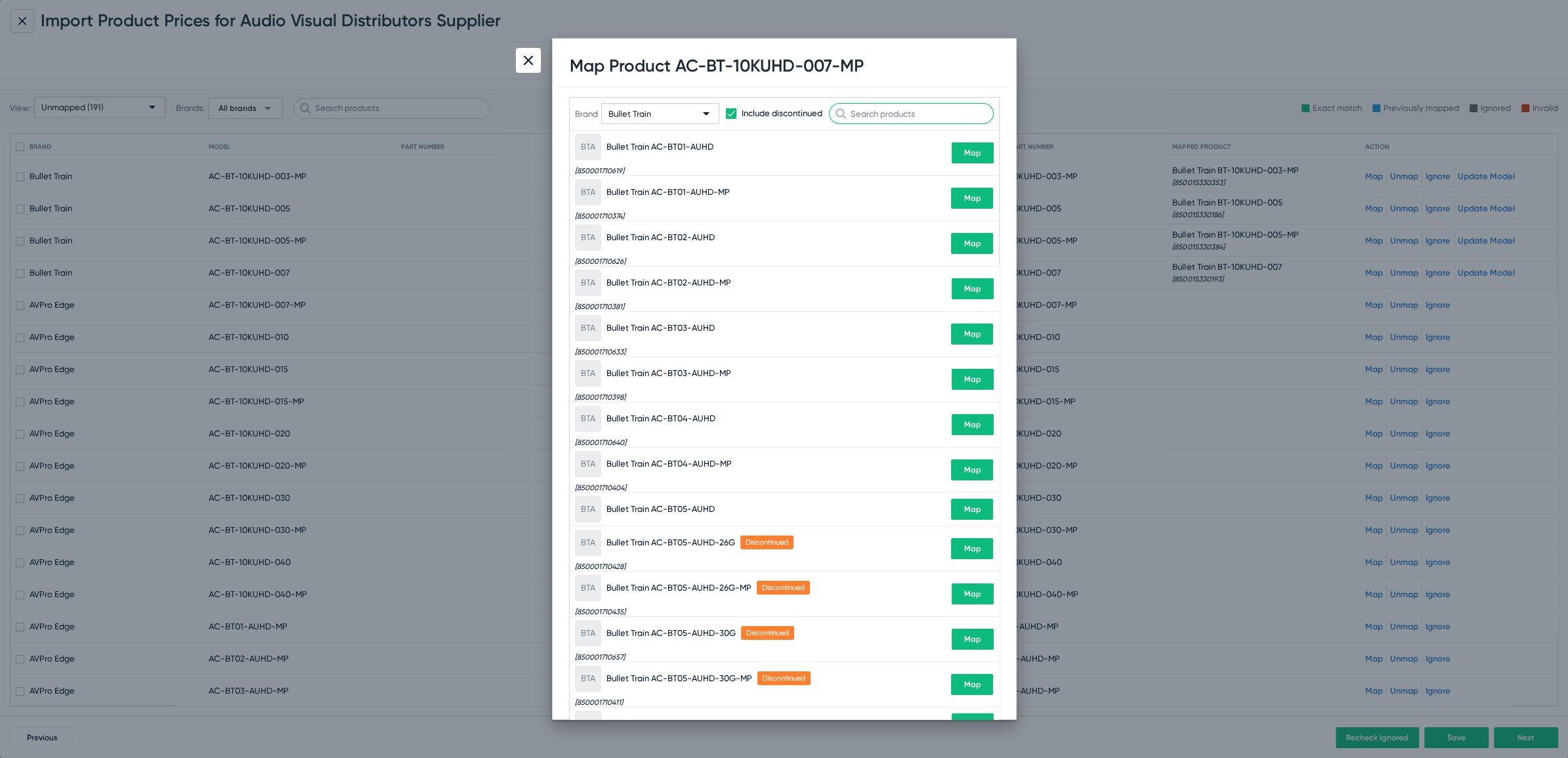
click at [909, 105] on input "text" at bounding box center [911, 113] width 165 height 21
paste input "10KUHD-007-MP"
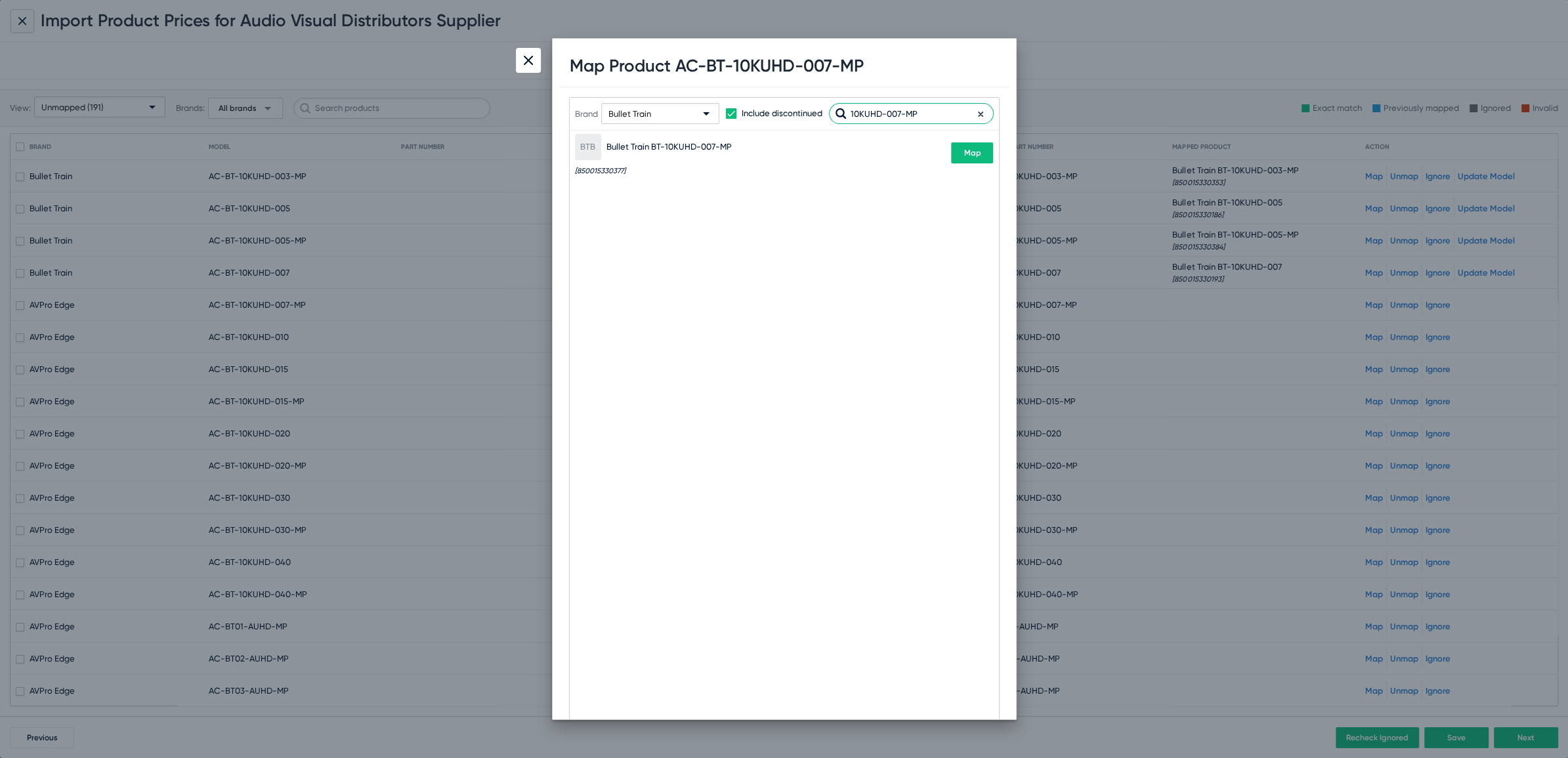
type input "10KUHD-007-MP"
click at [981, 163] on div "BTB Bullet Train BT-10KUHD-007-MP [850015330377] Map" at bounding box center [784, 152] width 418 height 44
click at [979, 156] on span "Map" at bounding box center [972, 153] width 17 height 9
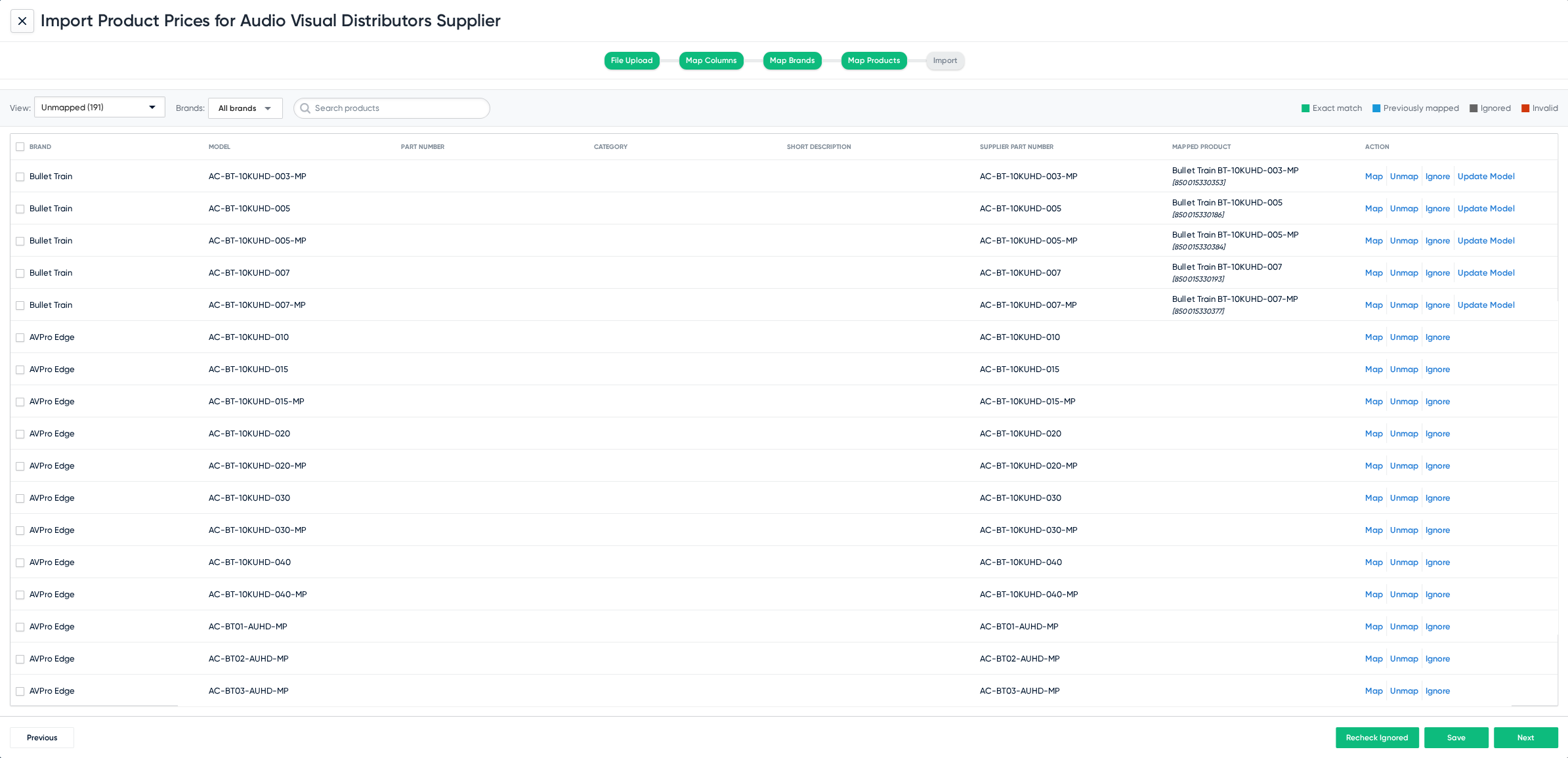
drag, startPoint x: 987, startPoint y: 335, endPoint x: 1067, endPoint y: 338, distance: 80.1
click at [1067, 338] on mat-cell "AC-BT-10KUHD-010" at bounding box center [1076, 336] width 193 height 32
copy span "BT-10KUHD-010"
click at [1365, 335] on link "Map" at bounding box center [1374, 337] width 18 height 10
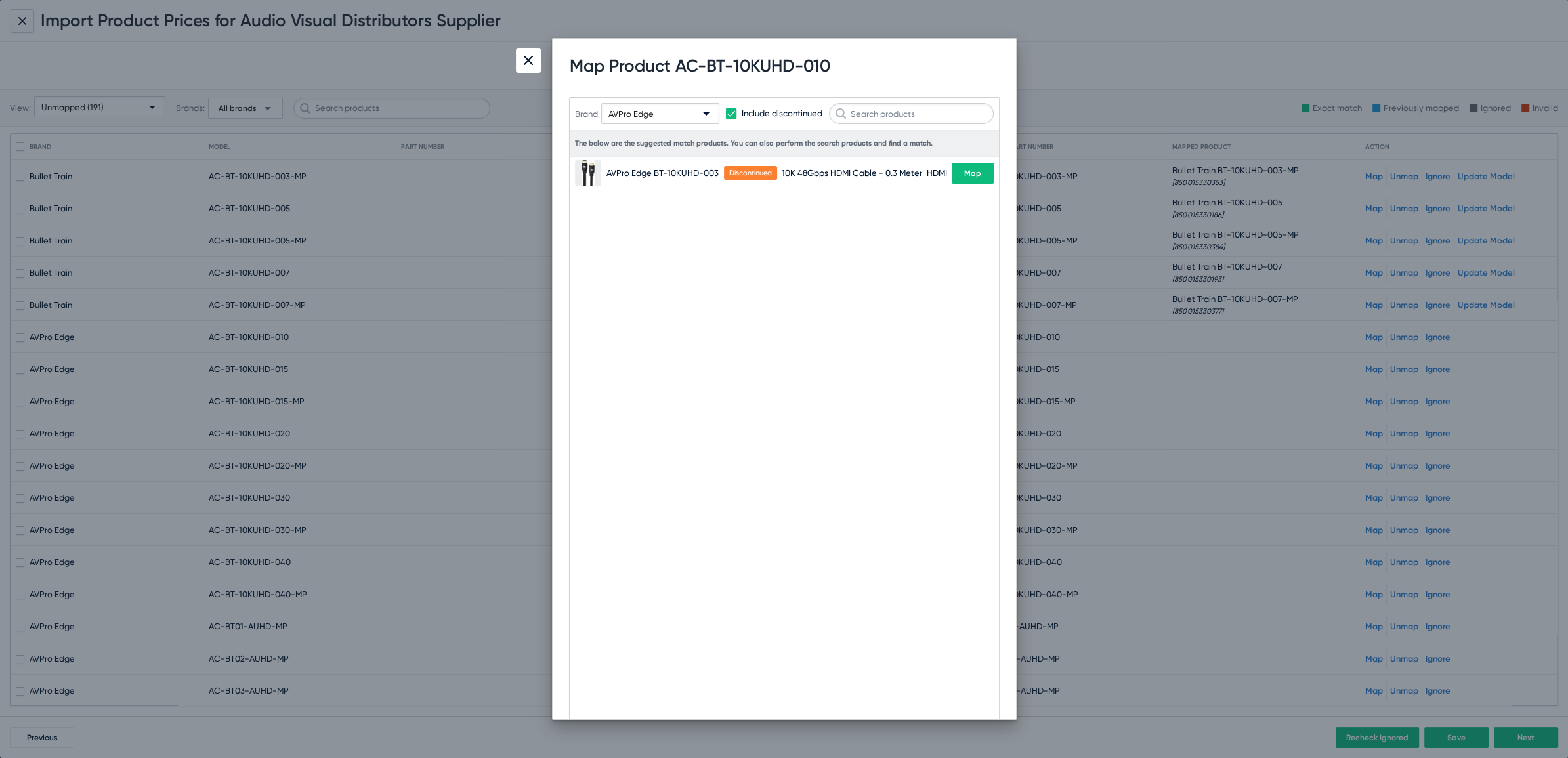
click at [694, 114] on div "AVPro Edge" at bounding box center [654, 114] width 91 height 21
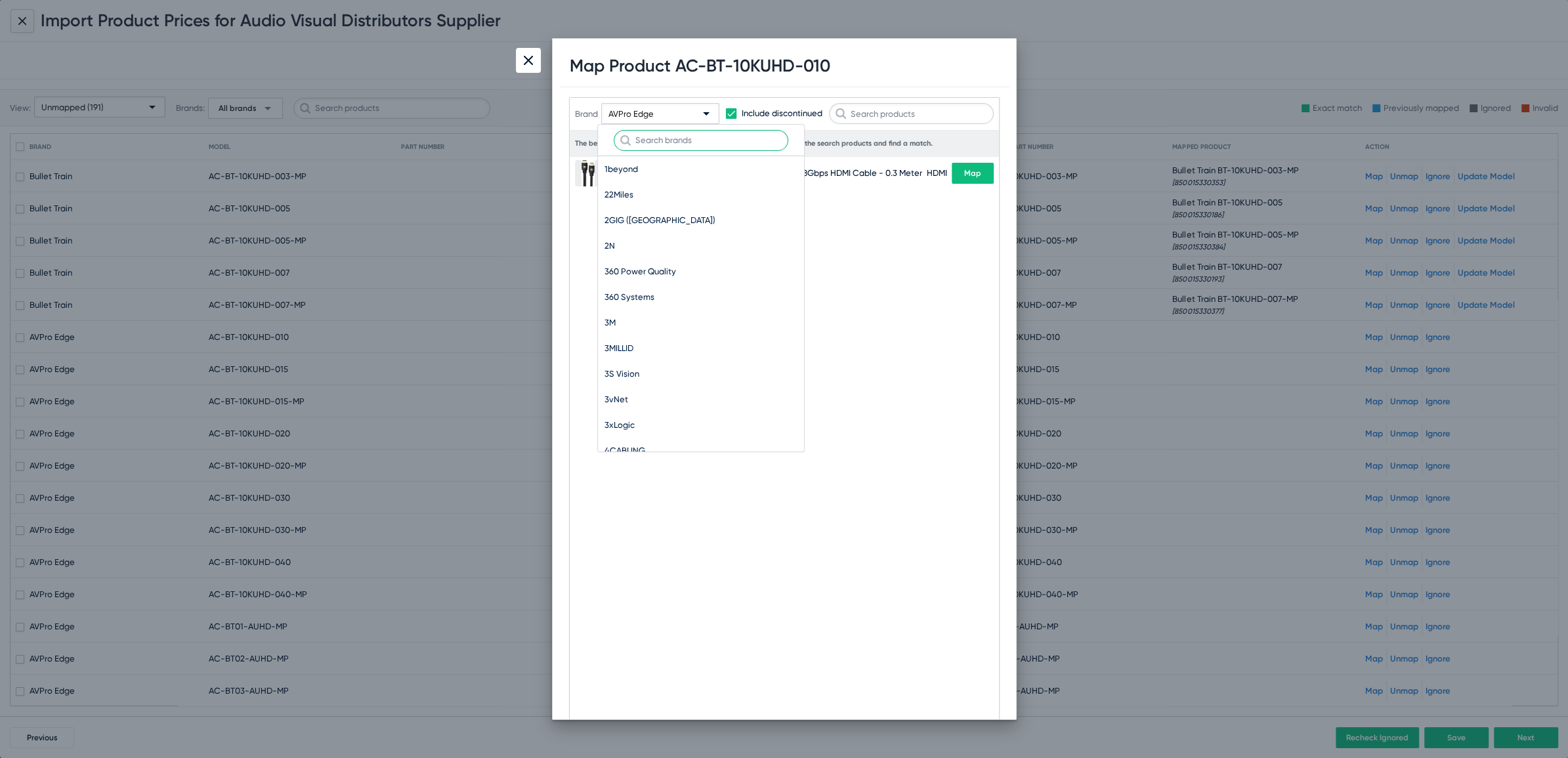
scroll to position [8395, 0]
click at [652, 143] on input "text" at bounding box center [701, 139] width 175 height 21
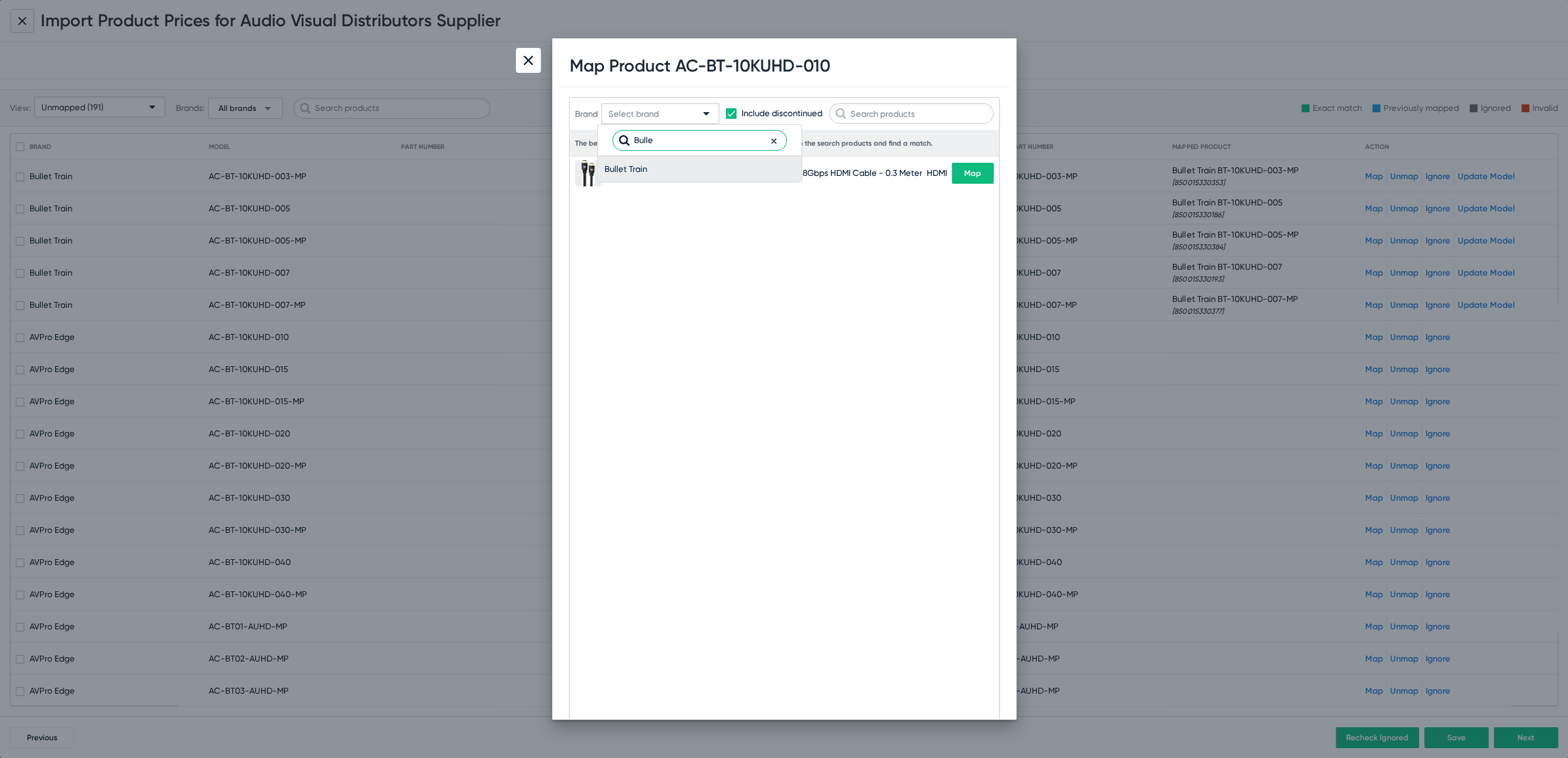
type input "Bulle"
click at [627, 166] on span "Bullet Train" at bounding box center [699, 168] width 190 height 25
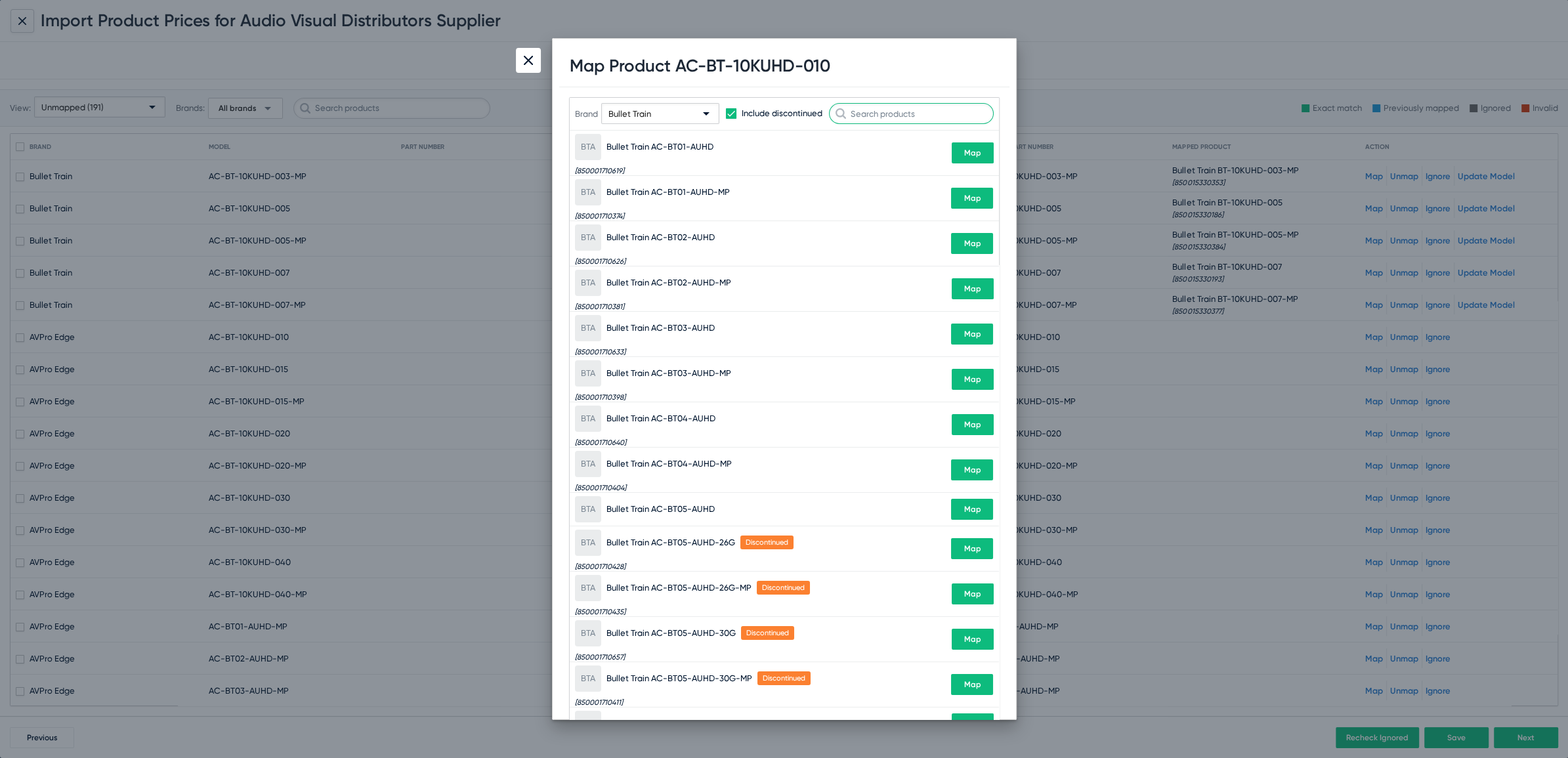
click at [887, 119] on input "text" at bounding box center [911, 113] width 165 height 21
paste input "BT-10KUHD-010"
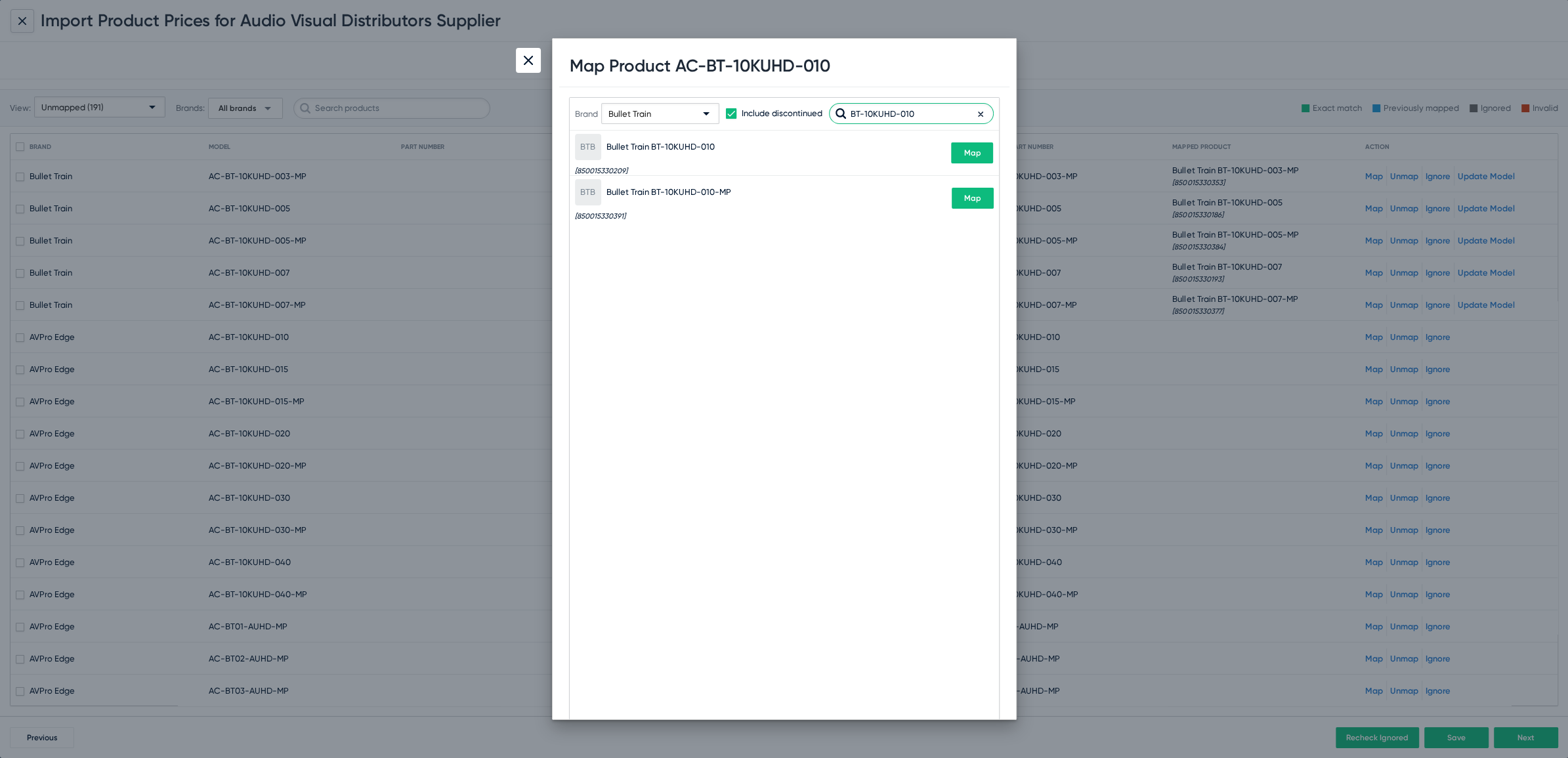
type input "BT-10KUHD-010"
click at [985, 158] on button "Map" at bounding box center [972, 152] width 42 height 21
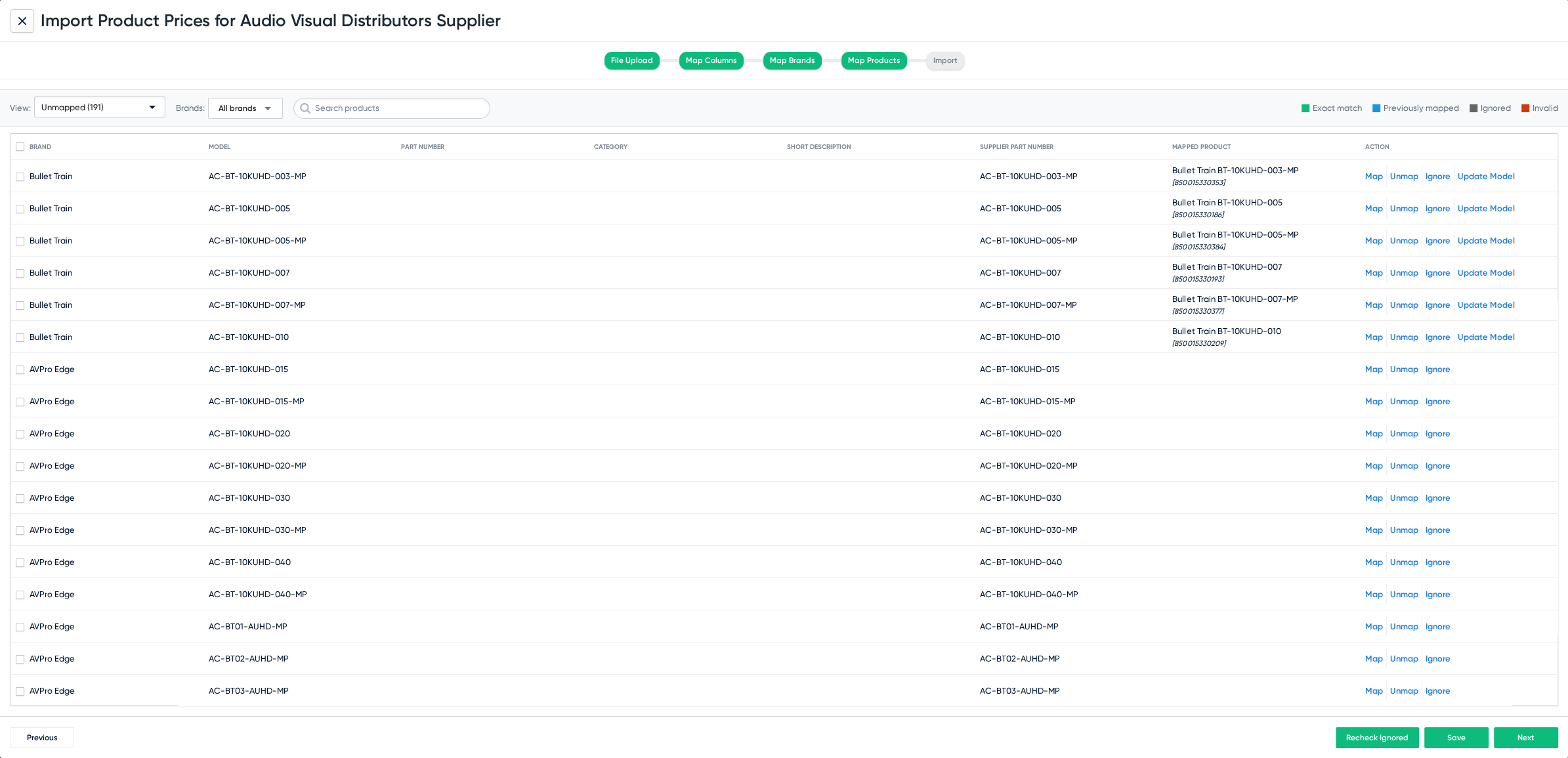
drag, startPoint x: 988, startPoint y: 370, endPoint x: 1078, endPoint y: 369, distance: 90.0
click at [1078, 369] on mat-cell "AC-BT-10KUHD-015" at bounding box center [1076, 369] width 193 height 32
copy span "BT-10KUHD-015"
click at [1365, 364] on link "Map" at bounding box center [1374, 369] width 18 height 10
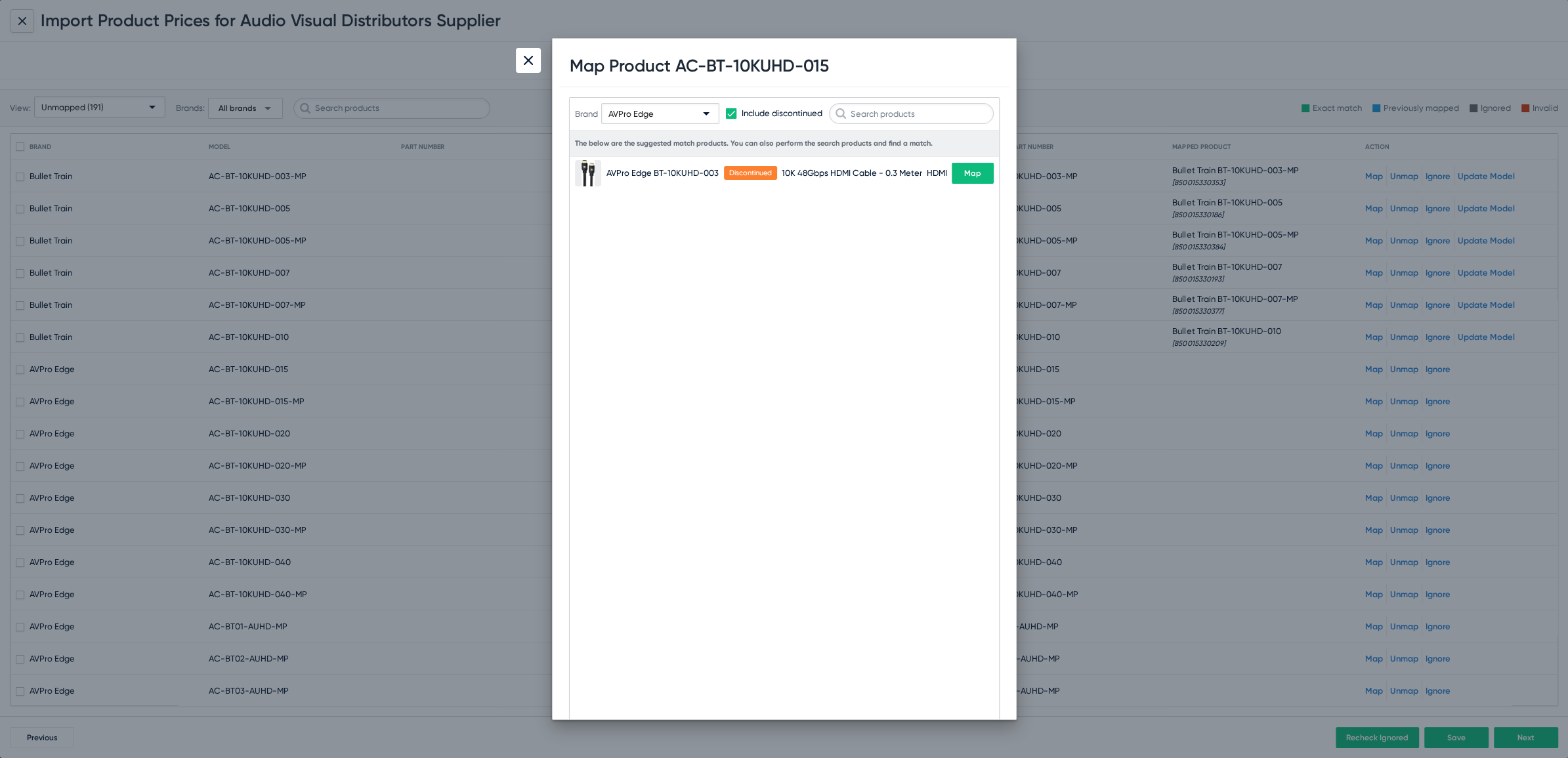
click at [645, 127] on div "AVPro Edge" at bounding box center [660, 110] width 118 height 57
click at [643, 110] on span "AVPro Edge" at bounding box center [631, 113] width 45 height 10
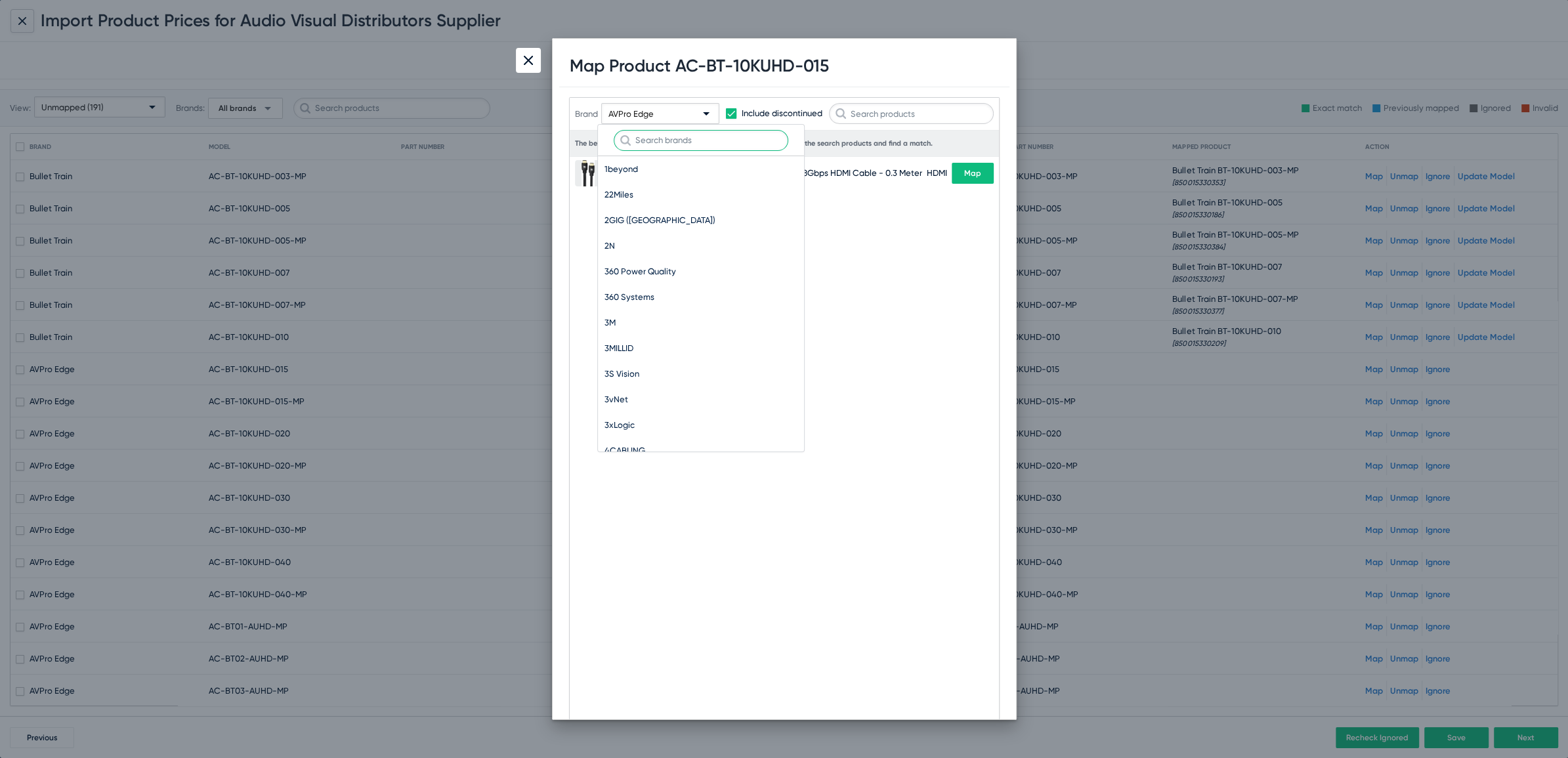
click at [696, 140] on input "text" at bounding box center [701, 139] width 175 height 21
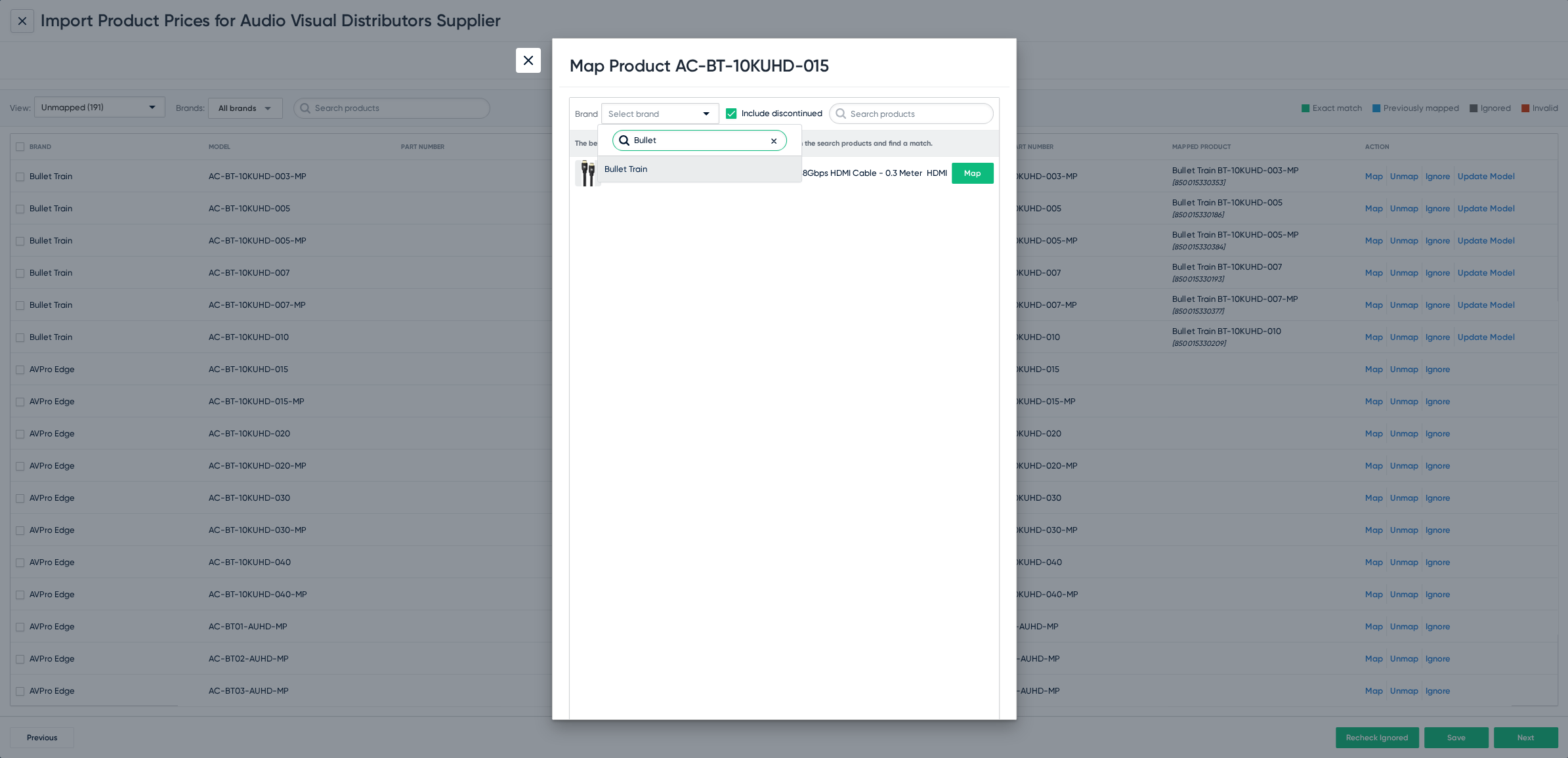
type input "Bullet"
click at [620, 163] on span "Bullet Train" at bounding box center [699, 168] width 190 height 25
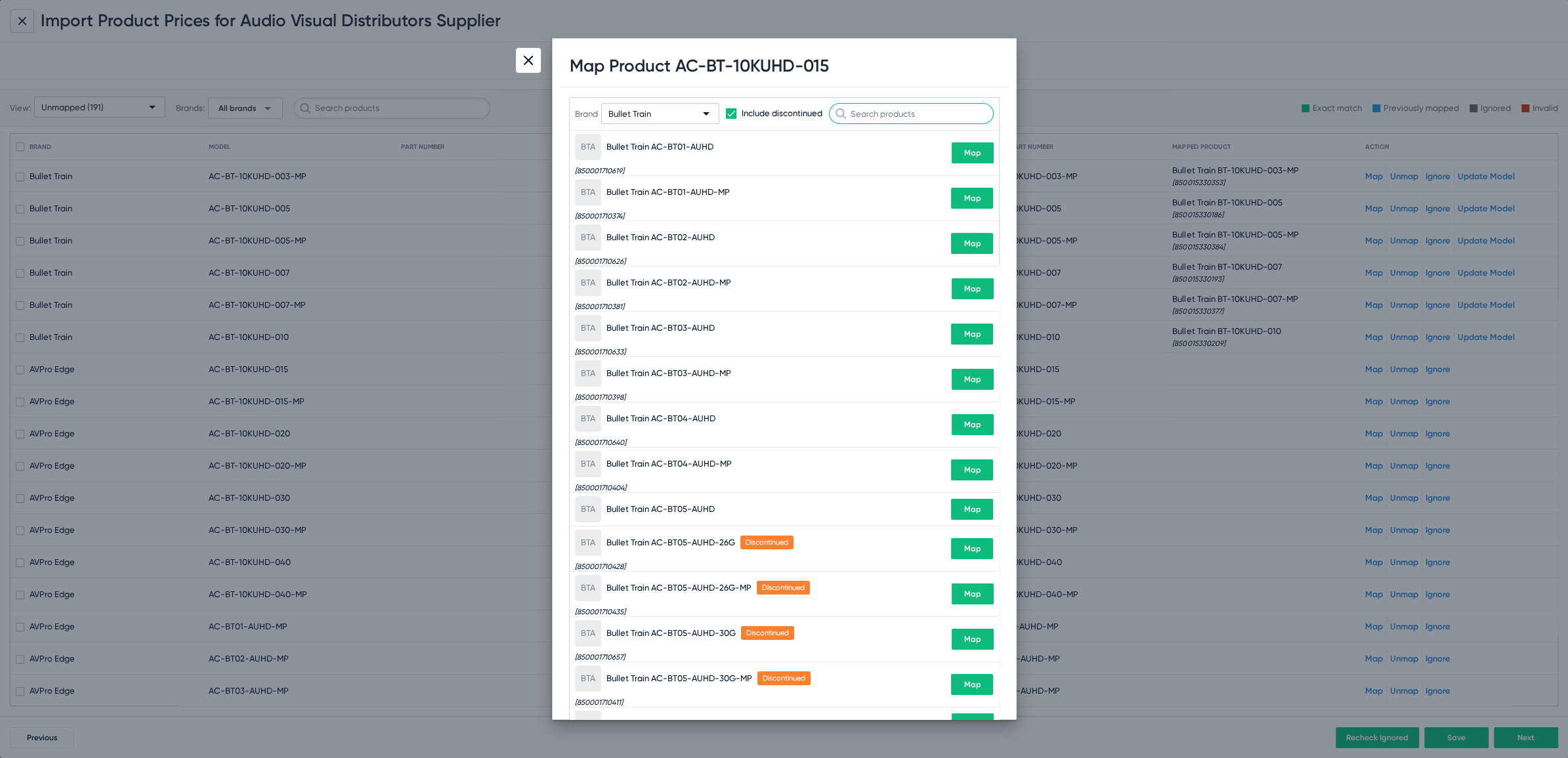
click at [908, 104] on input "text" at bounding box center [911, 113] width 165 height 21
paste input "BT-10KUHD-015"
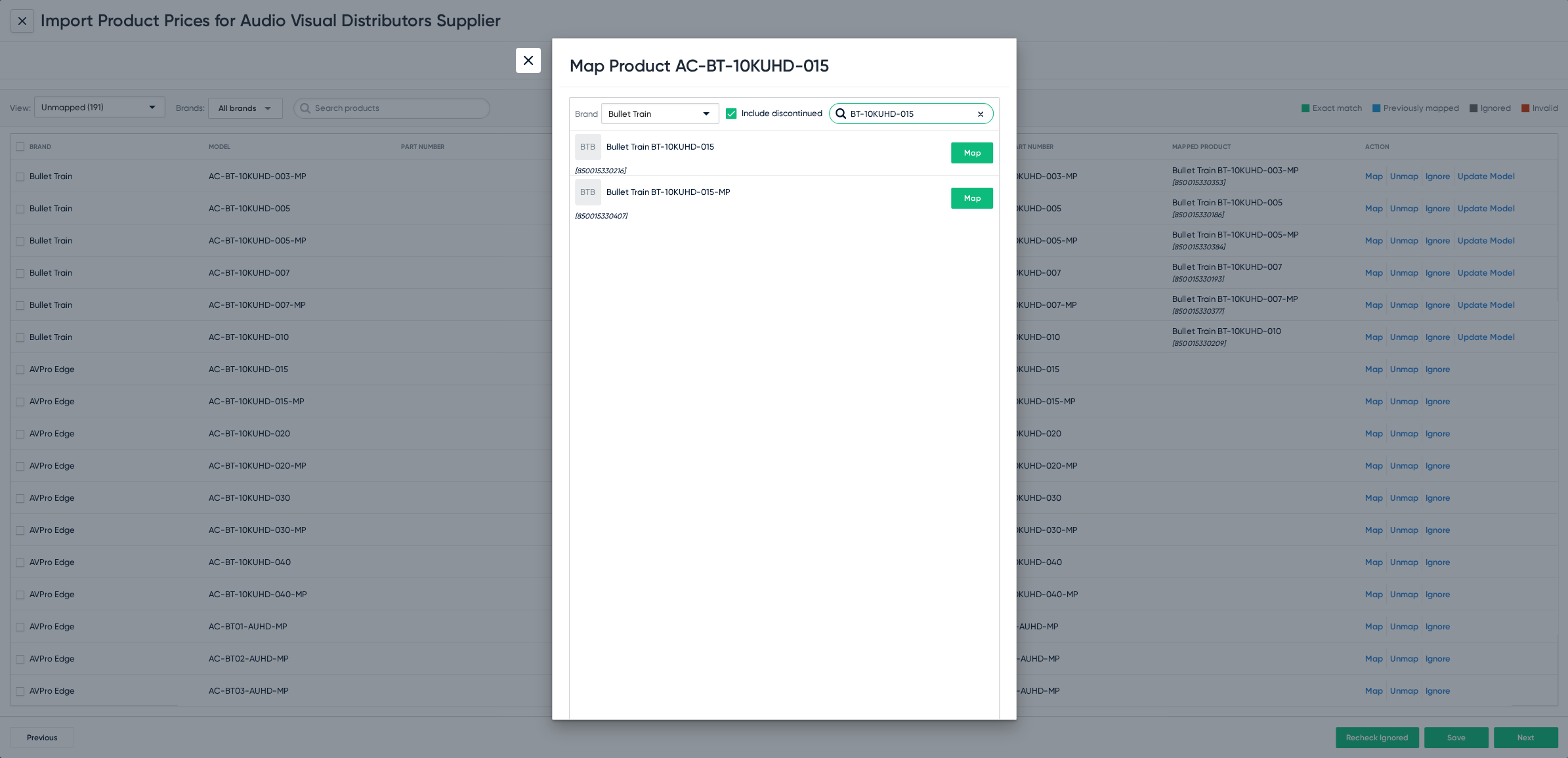
type input "BT-10KUHD-015"
click at [966, 155] on span "Map" at bounding box center [972, 153] width 17 height 9
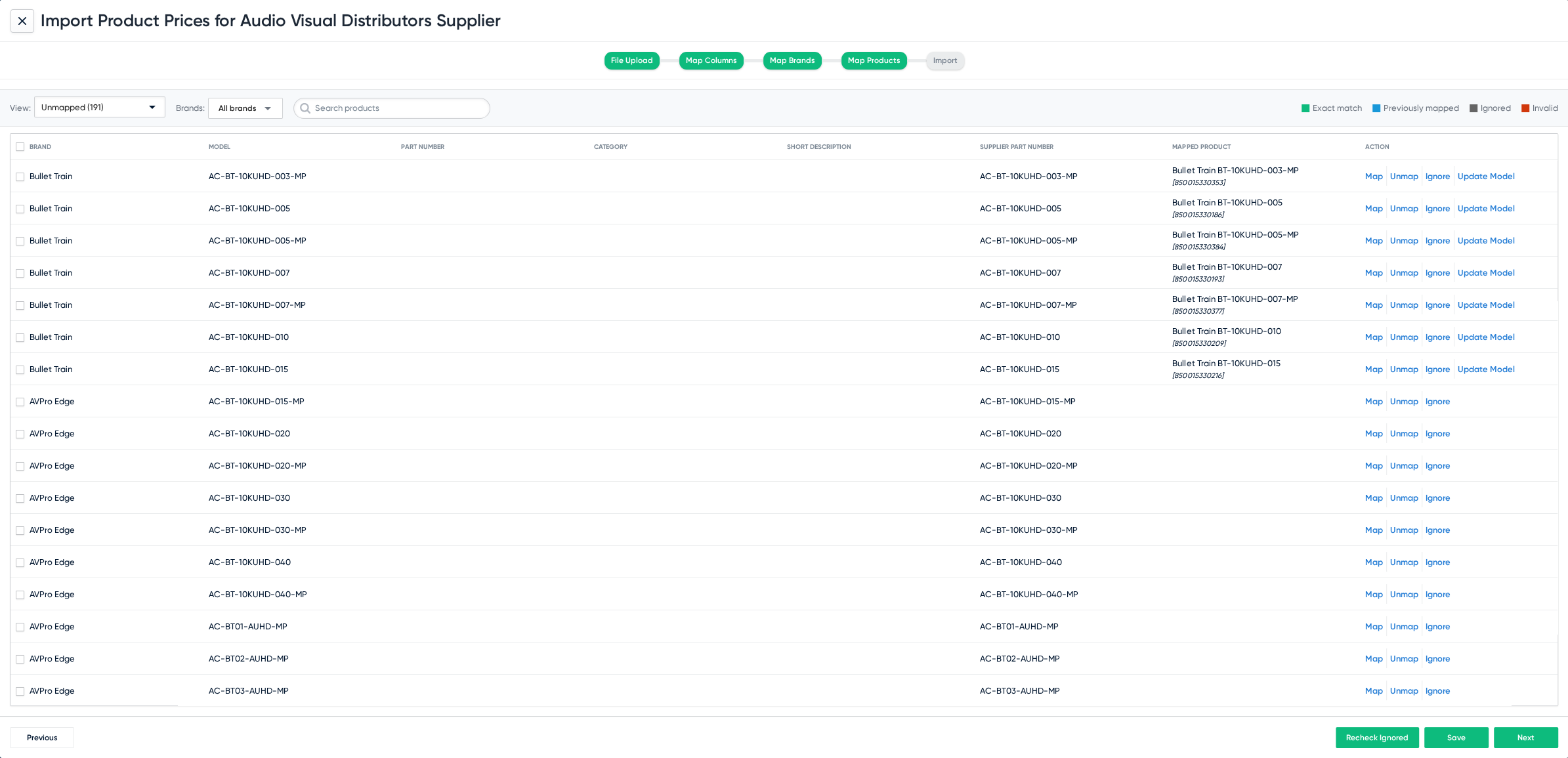
click at [1368, 403] on link "Map" at bounding box center [1374, 401] width 18 height 10
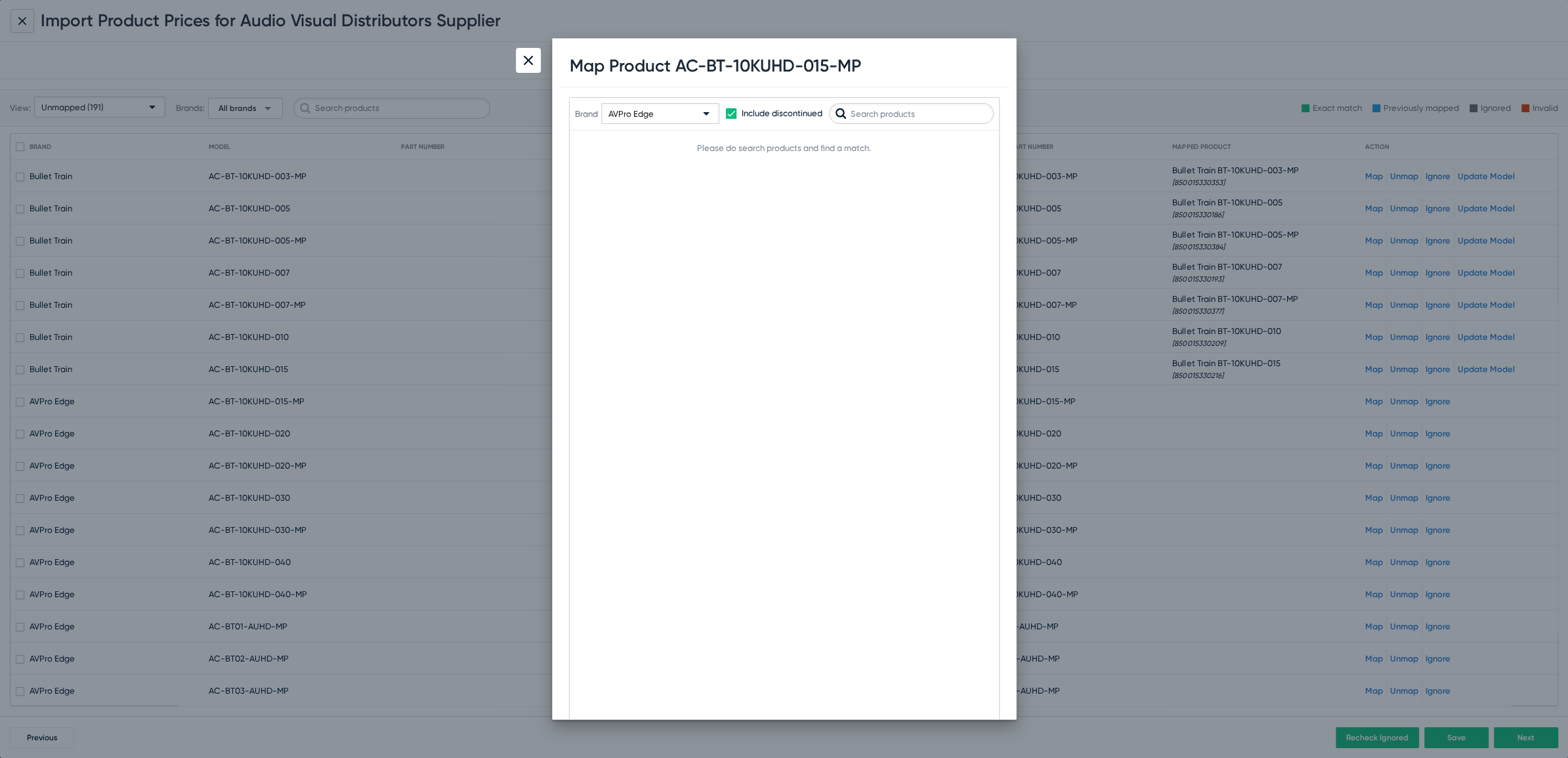
click at [672, 110] on div "AVPro Edge" at bounding box center [654, 114] width 91 height 21
click at [654, 137] on input "text" at bounding box center [701, 139] width 175 height 21
type input "bullet"
click at [672, 167] on span "Bullet Train" at bounding box center [699, 168] width 190 height 25
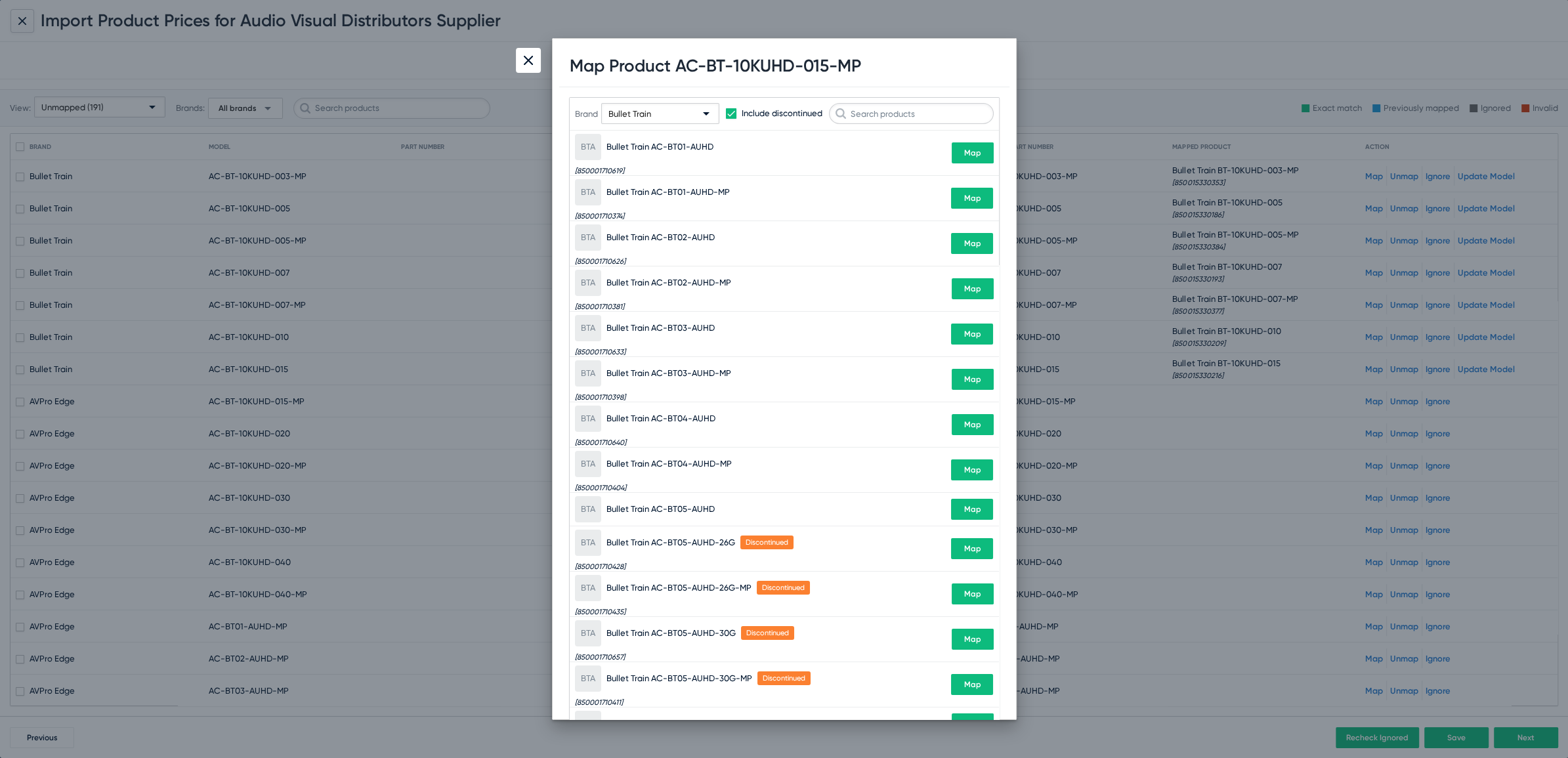
drag, startPoint x: 918, startPoint y: 104, endPoint x: 911, endPoint y: 108, distance: 8.1
click at [913, 107] on div "Brand Bullet Train Include discontinued" at bounding box center [784, 113] width 418 height 64
click at [888, 123] on input "text" at bounding box center [911, 113] width 165 height 21
paste input "BT-10KUHD-015"
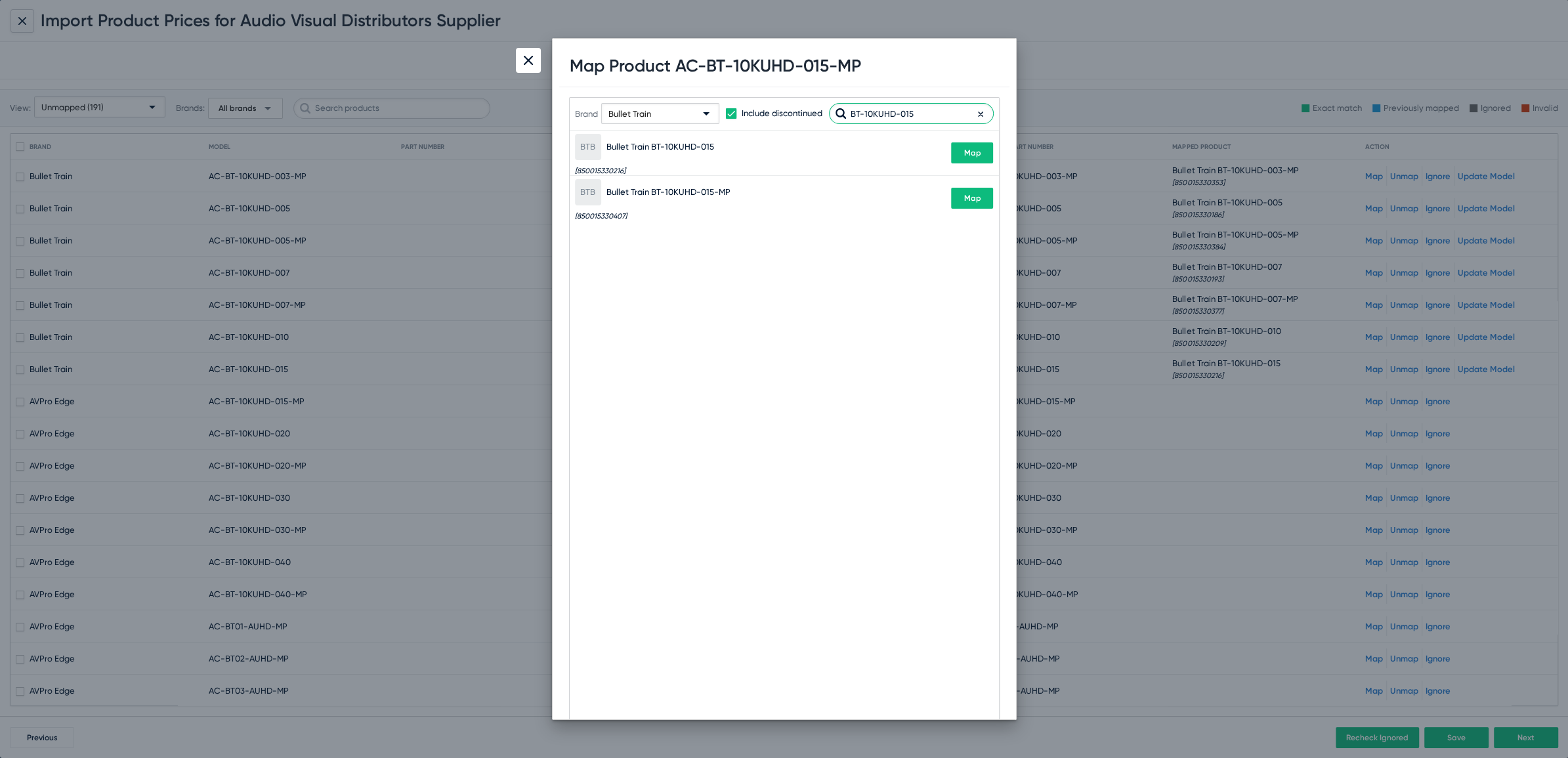
type input "BT-10KUHD-015"
click at [973, 201] on span "Map" at bounding box center [972, 198] width 17 height 9
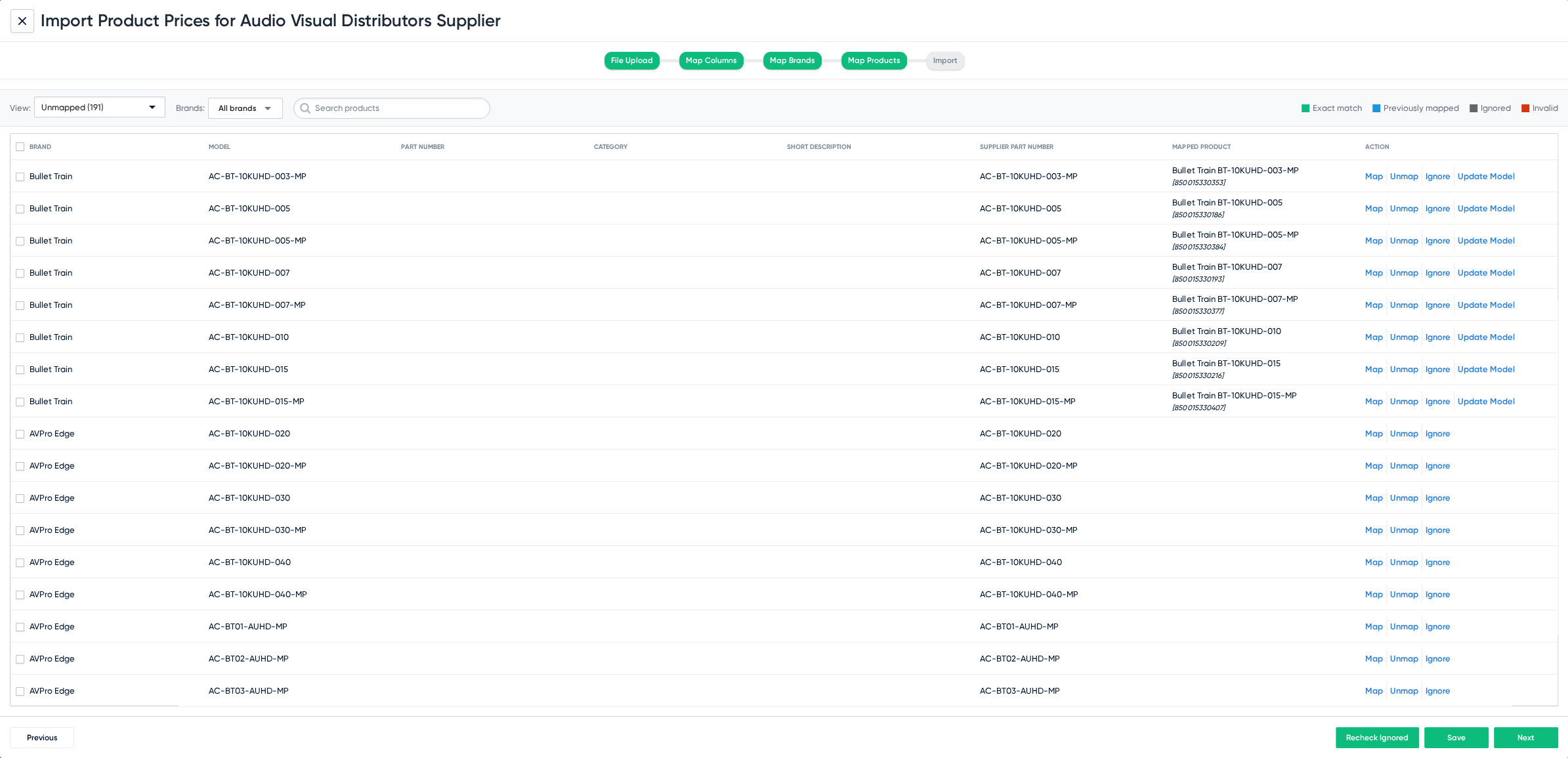
drag, startPoint x: 991, startPoint y: 430, endPoint x: 1057, endPoint y: 437, distance: 66.4
click at [1057, 437] on mat-cell "AC-BT-10KUHD-020" at bounding box center [1076, 433] width 193 height 32
drag, startPoint x: 986, startPoint y: 430, endPoint x: 1094, endPoint y: 424, distance: 108.2
click at [1094, 424] on mat-cell "AC-BT-10KUHD-020" at bounding box center [1076, 433] width 193 height 32
click at [1055, 432] on mat-cell "AC-BT-10KUHD-020" at bounding box center [1076, 433] width 193 height 32
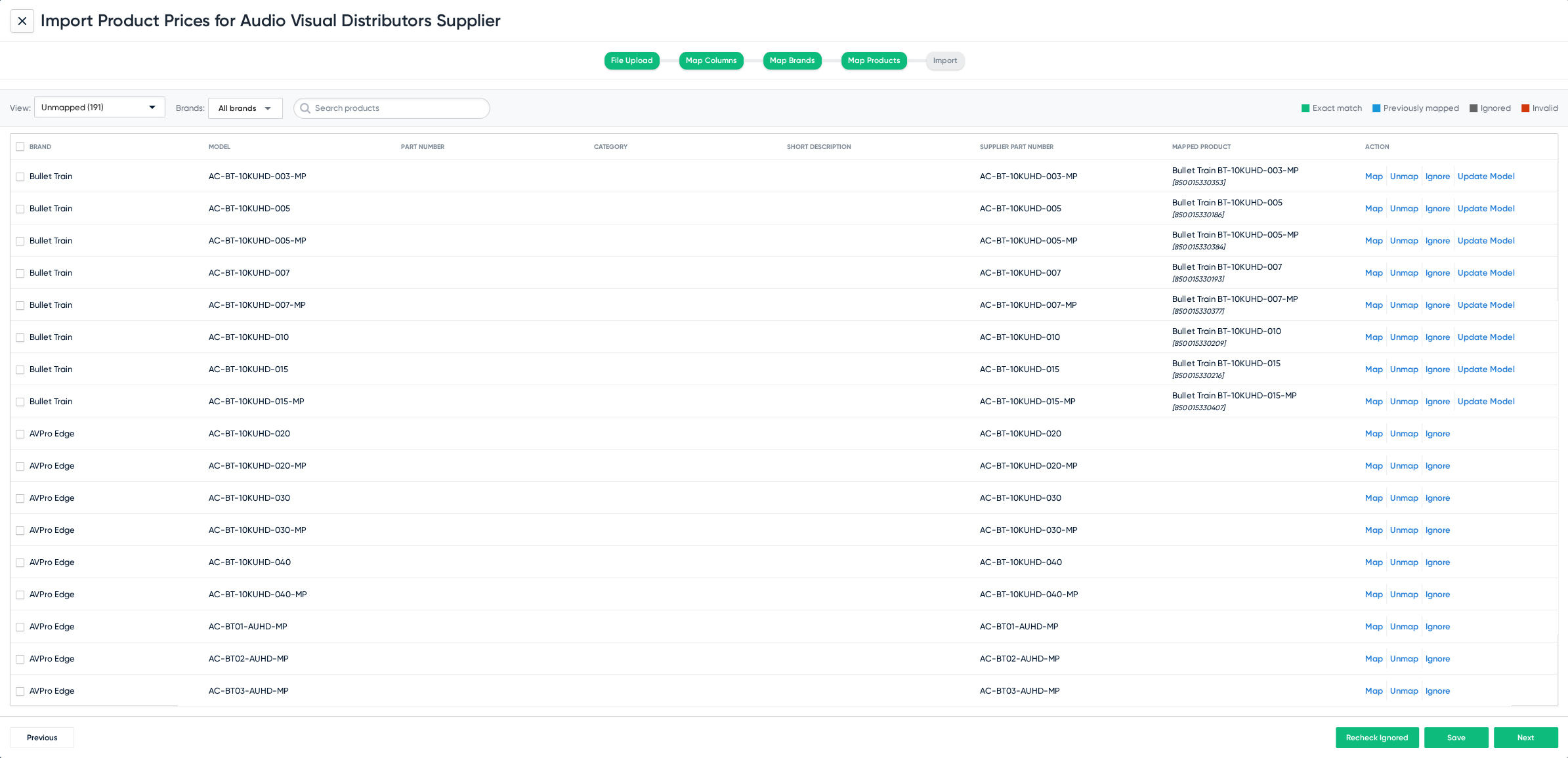
copy span "AC-BT-10KUHD-020"
click at [1365, 431] on link "Map" at bounding box center [1374, 433] width 18 height 10
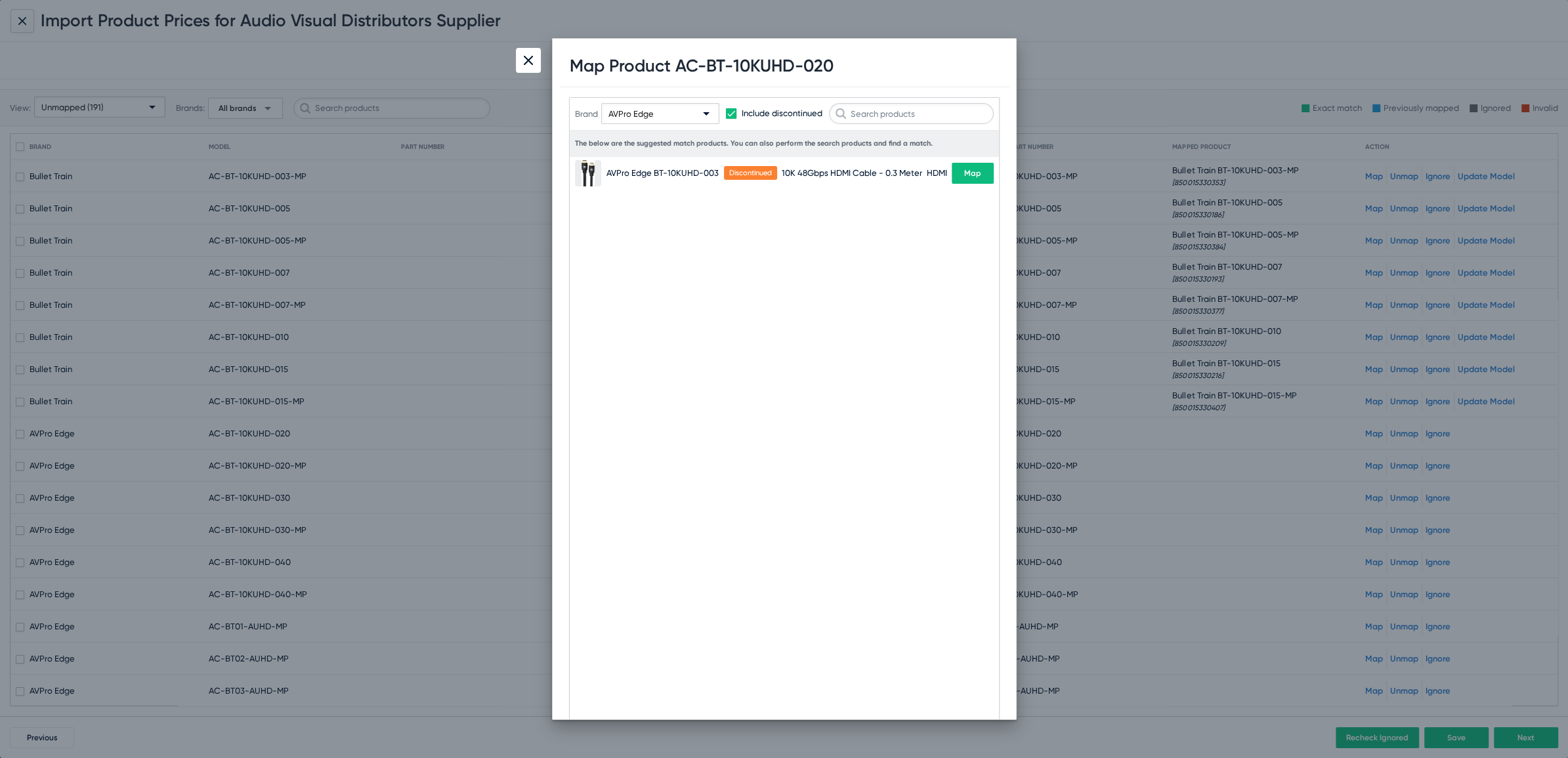
click at [659, 106] on div "AVPro Edge" at bounding box center [654, 114] width 91 height 21
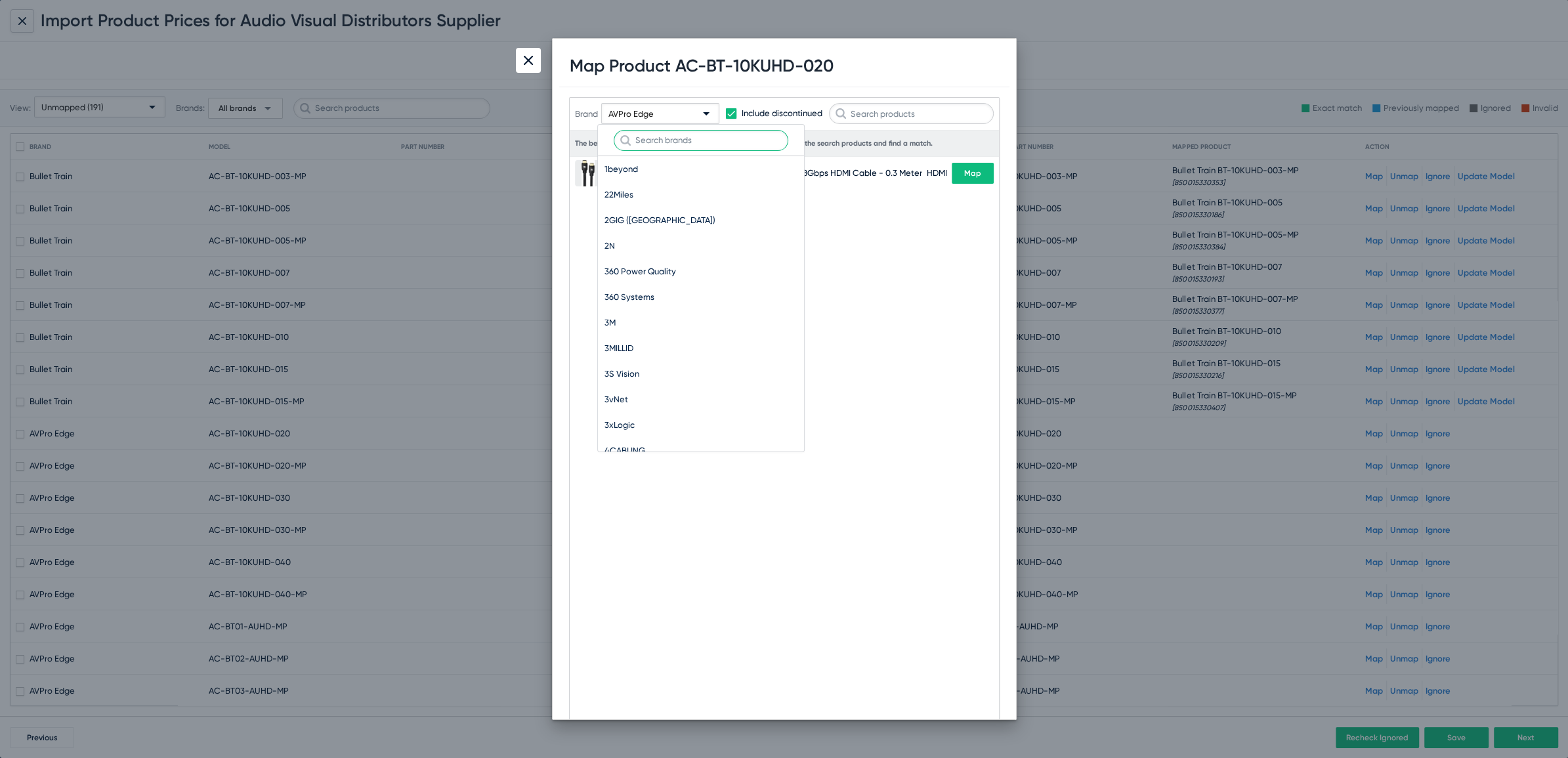
scroll to position [8395, 0]
click at [656, 141] on input "text" at bounding box center [701, 139] width 175 height 21
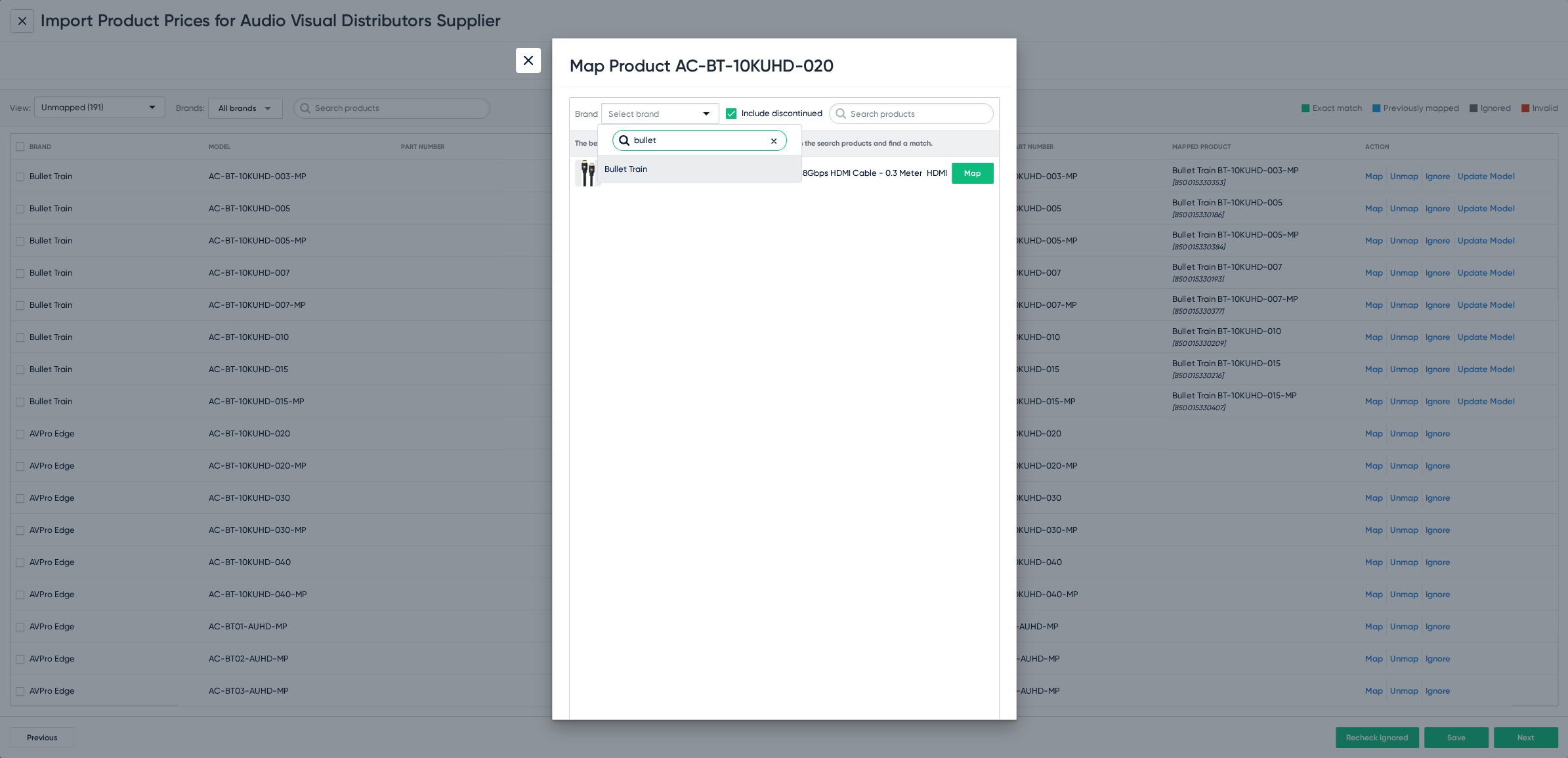
type input "bullet"
click at [648, 169] on span "Bullet Train" at bounding box center [699, 168] width 190 height 25
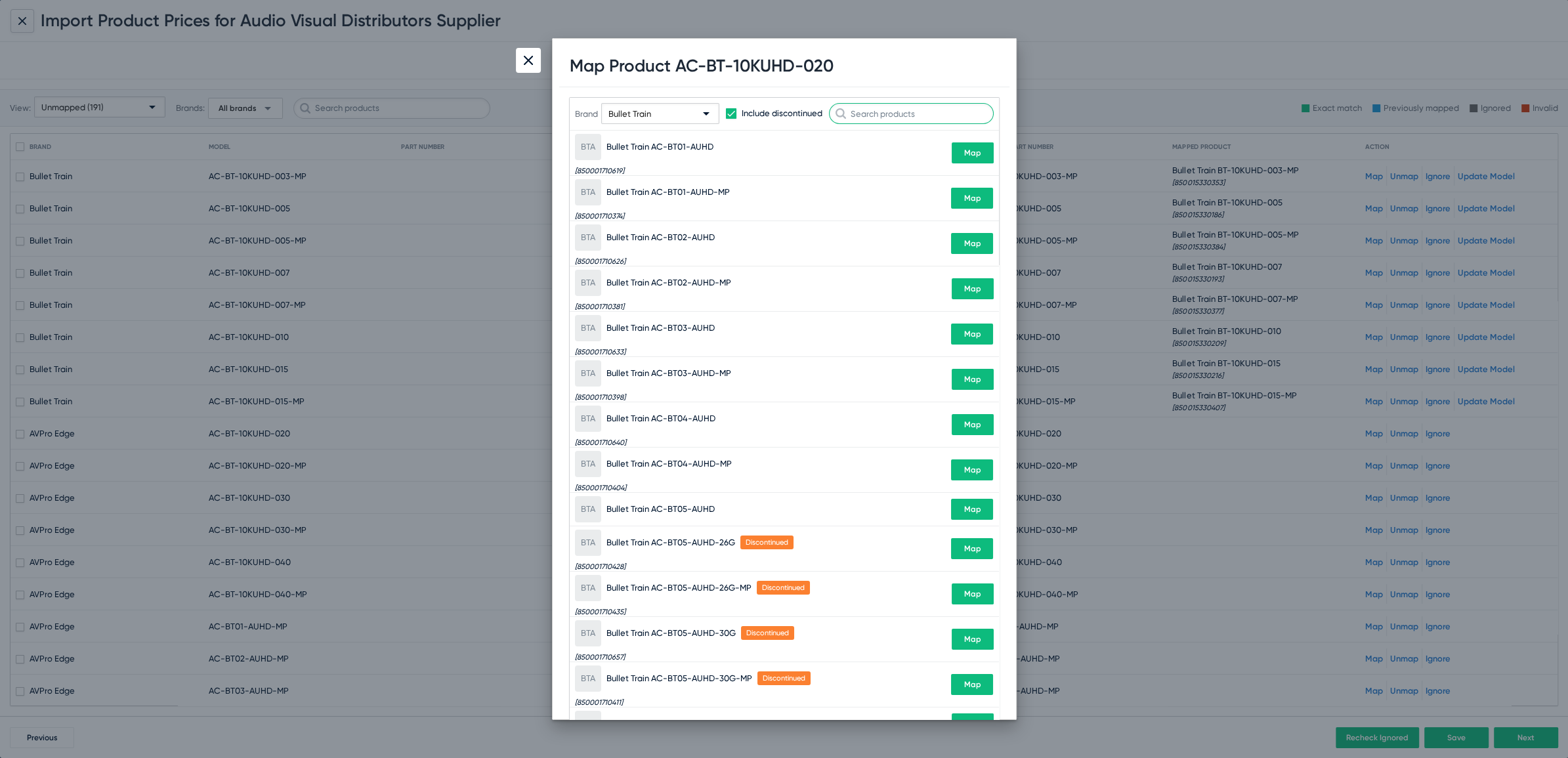
click at [913, 108] on input "text" at bounding box center [911, 113] width 165 height 21
paste input "AC-BT-10KUHD-020"
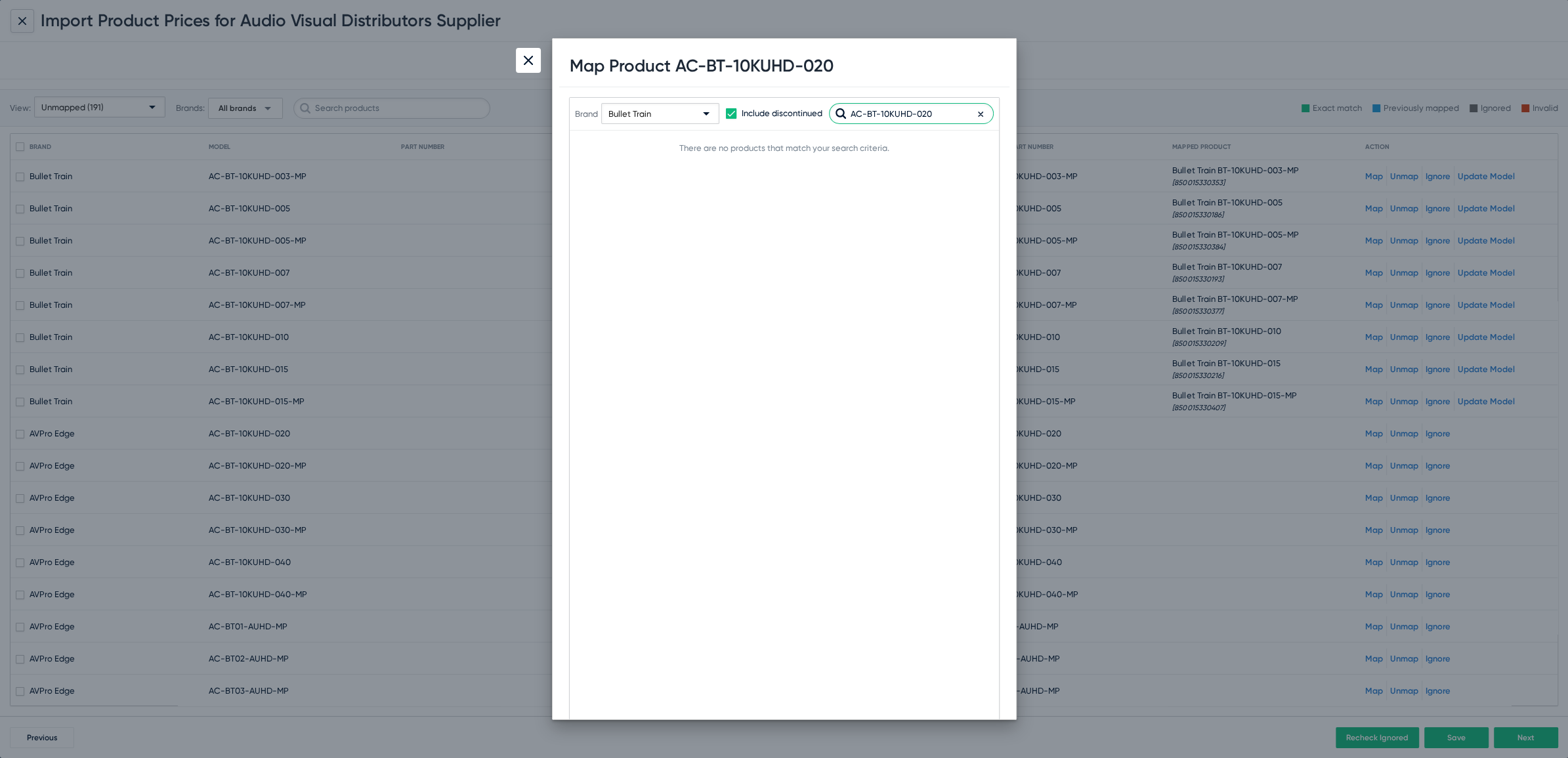
drag, startPoint x: 868, startPoint y: 114, endPoint x: 559, endPoint y: 74, distance: 311.6
click at [598, 78] on div "Map Product AC-BT-10KUHD-020 Brand Bullet Train Include discontinued AC-BT-10KU…" at bounding box center [784, 379] width 450 height 668
type input "BT-10KUHD-020"
drag, startPoint x: 651, startPoint y: 147, endPoint x: 767, endPoint y: 147, distance: 116.0
click at [767, 147] on div "BTB Bullet Train BT-10KUHD-020 [850015330223] Map" at bounding box center [784, 152] width 418 height 44
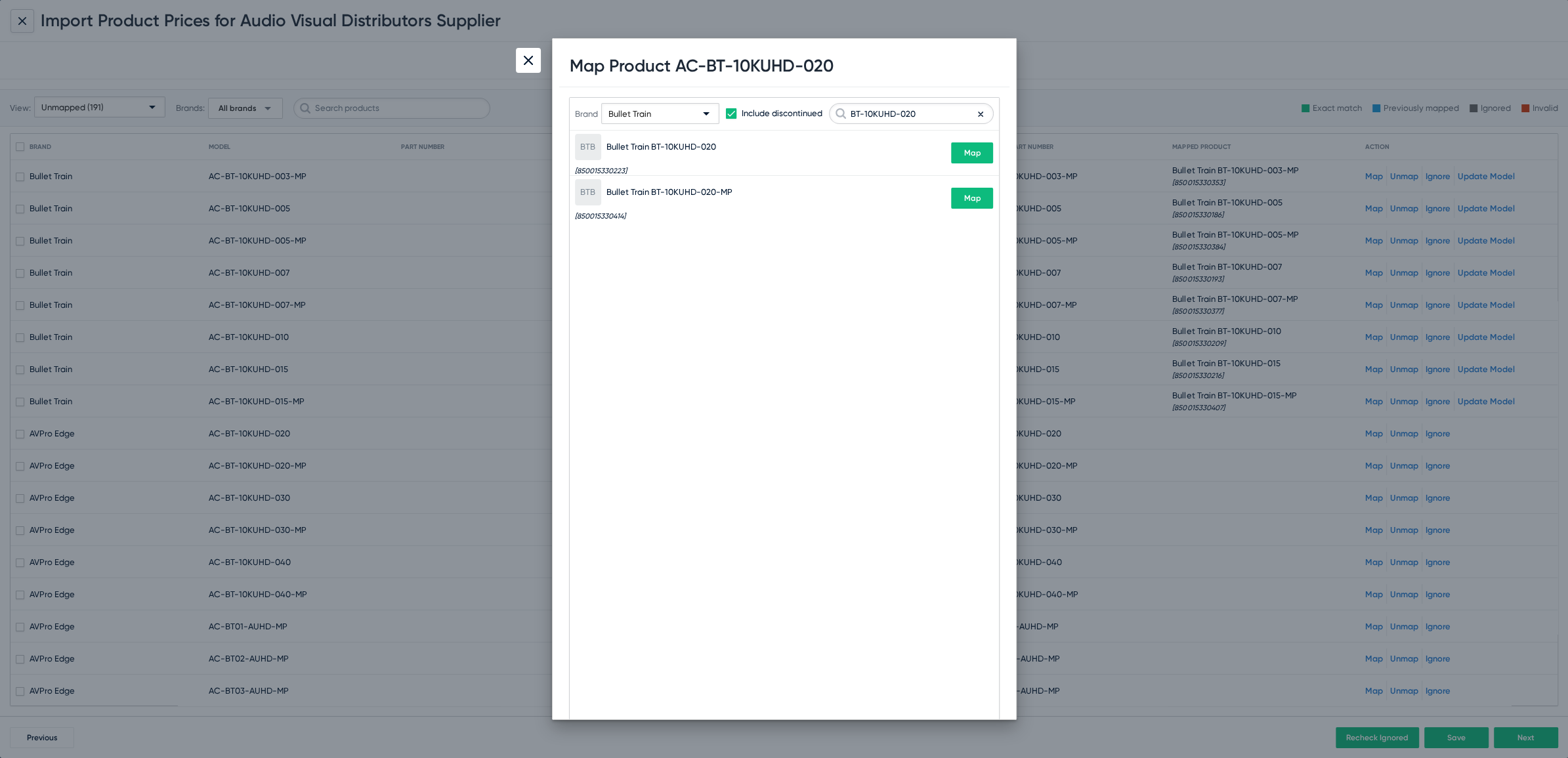
copy span "BT-10KUHD-020"
click at [967, 149] on span "Map" at bounding box center [972, 153] width 17 height 9
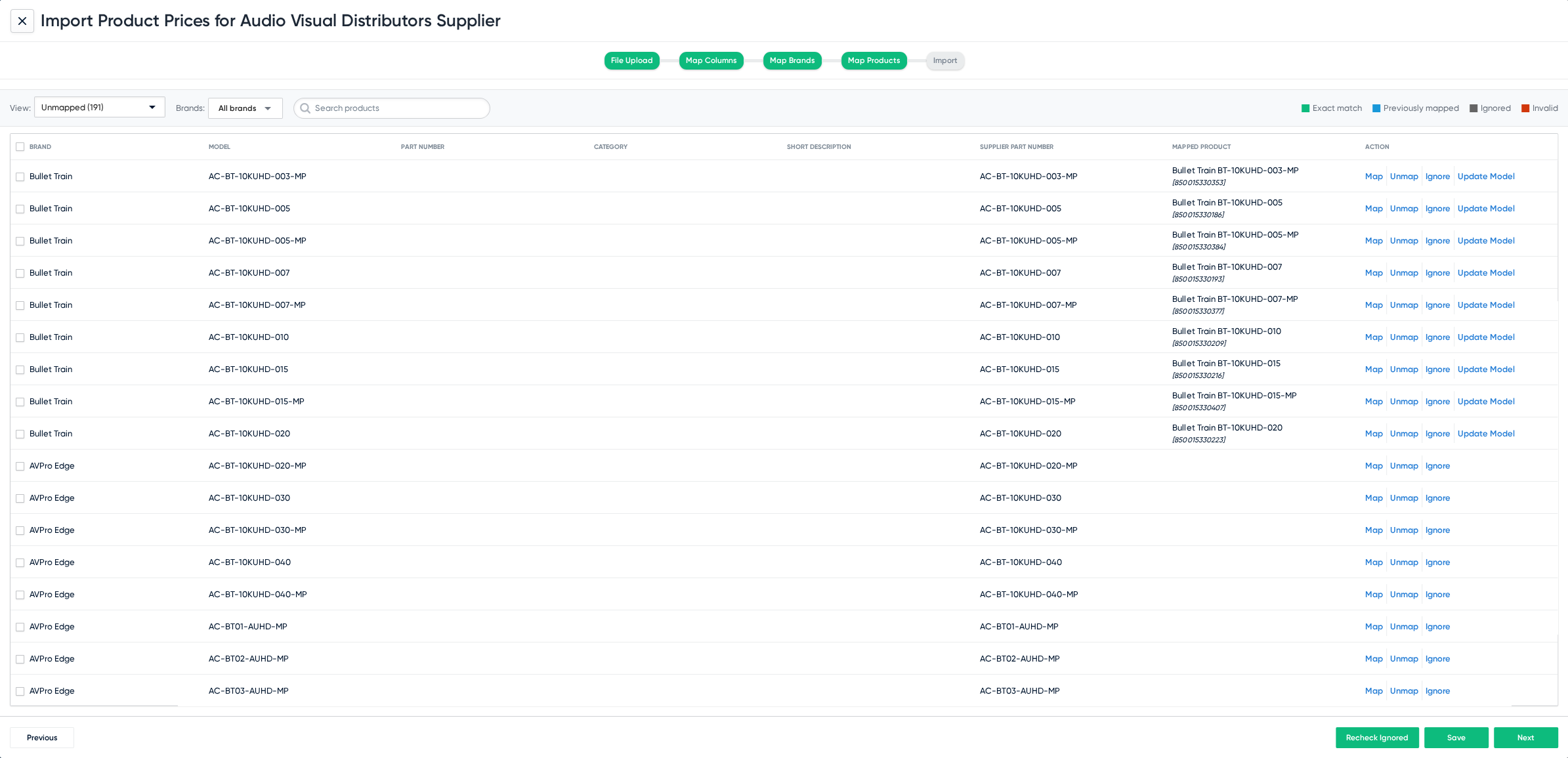
click at [1368, 464] on link "Map" at bounding box center [1374, 465] width 18 height 10
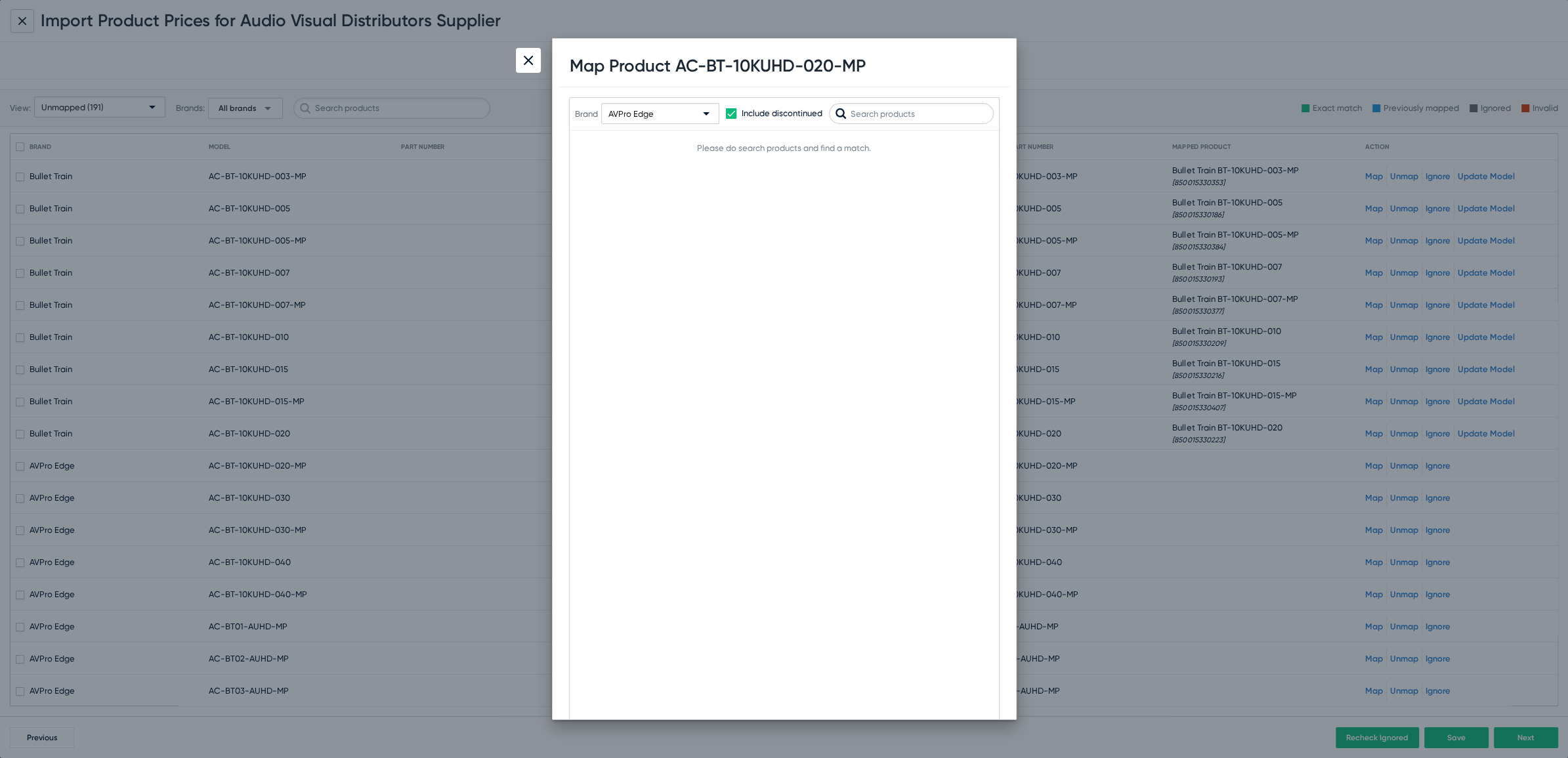
click at [627, 104] on div "AVPro Edge" at bounding box center [654, 114] width 91 height 21
click at [672, 147] on input "text" at bounding box center [701, 139] width 175 height 21
type input "Bullet"
click at [617, 176] on span "Bullet Train" at bounding box center [699, 168] width 190 height 25
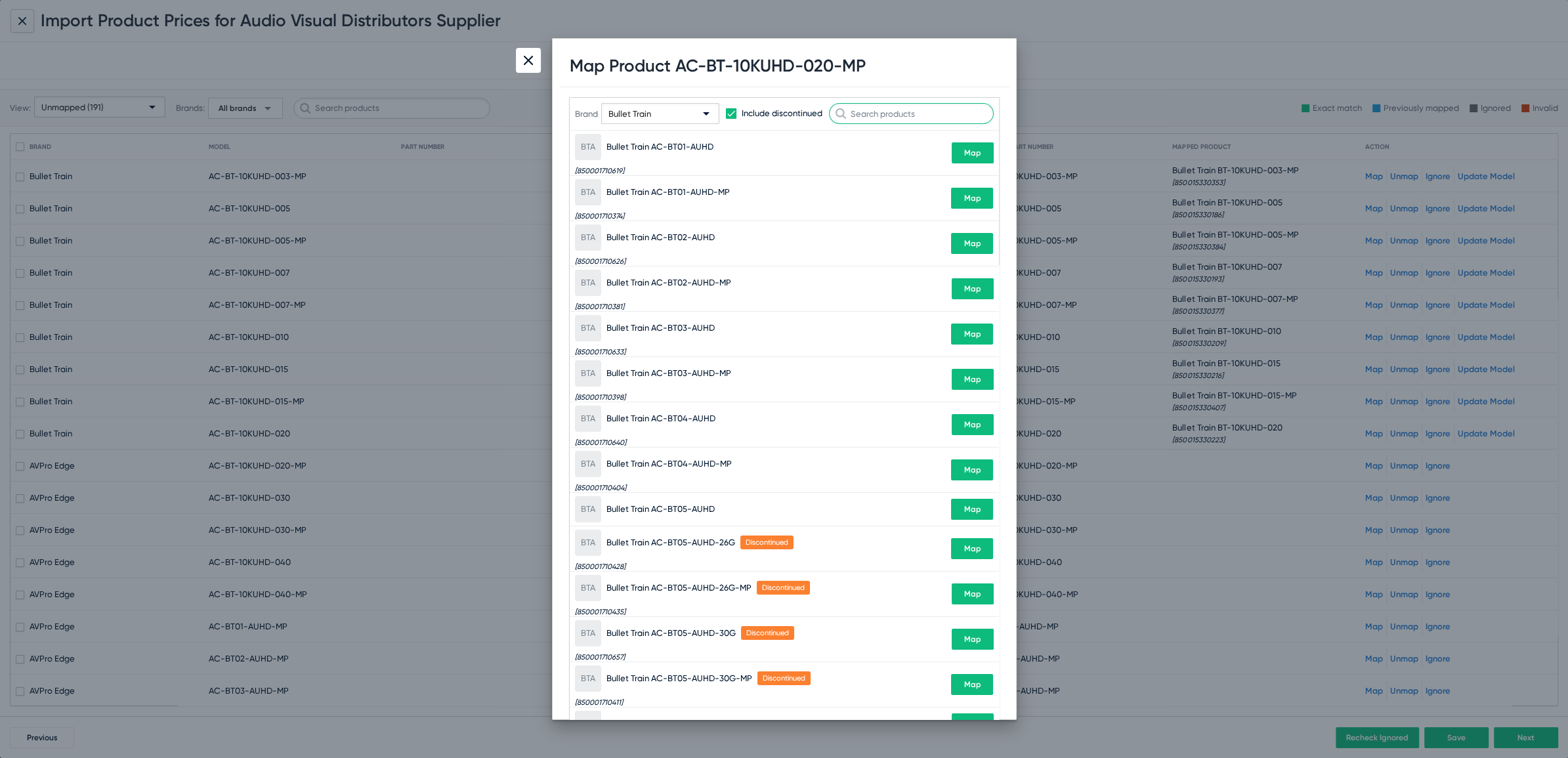
click at [940, 116] on input "text" at bounding box center [911, 113] width 165 height 21
paste input "BT-10KUHD-020"
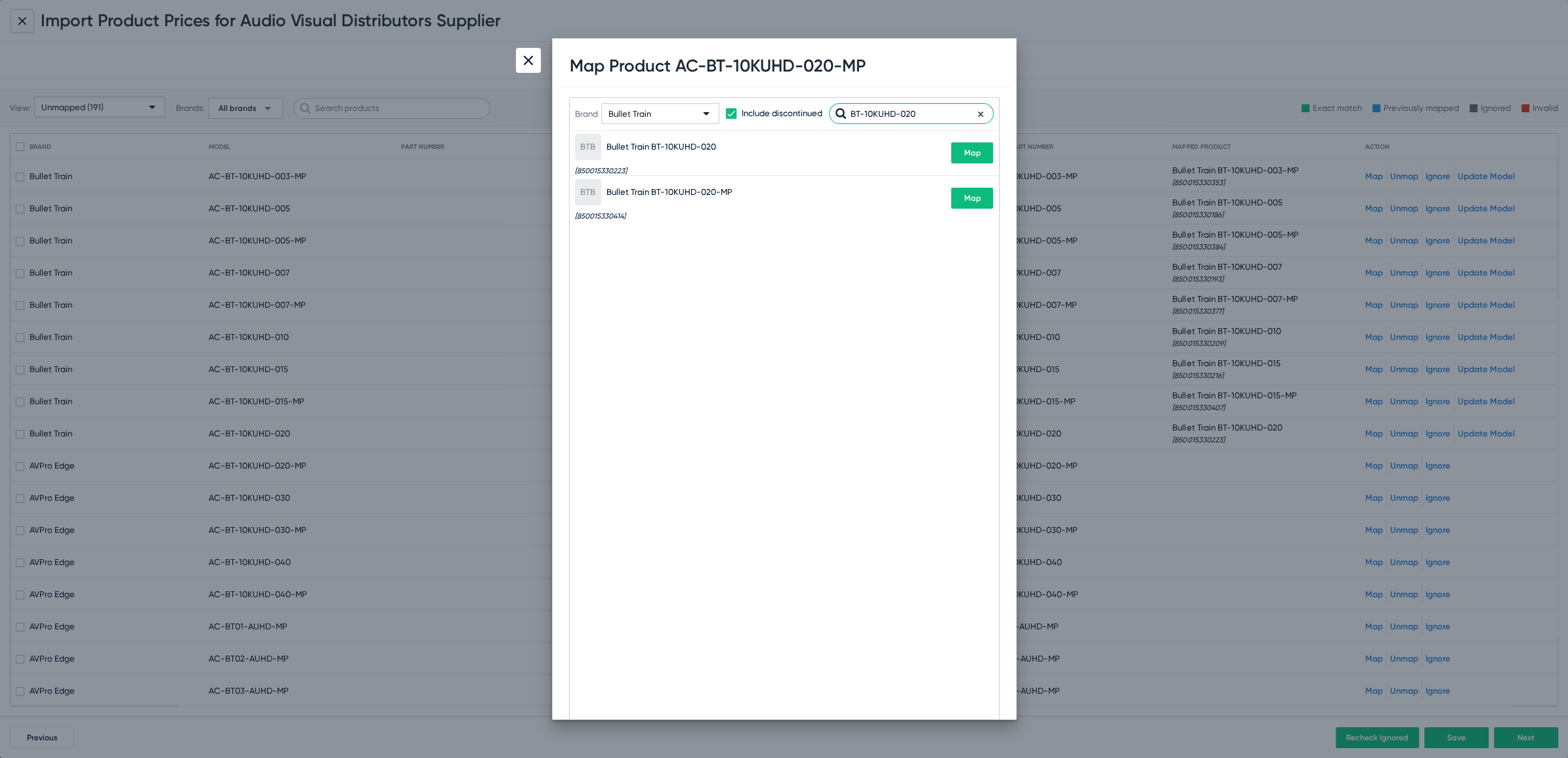
type input "BT-10KUHD-020"
click at [975, 218] on div "BTB Bullet Train BT-10KUHD-020-MP [850015330414] Map" at bounding box center [784, 197] width 418 height 44
click at [976, 197] on span "Map" at bounding box center [972, 198] width 17 height 9
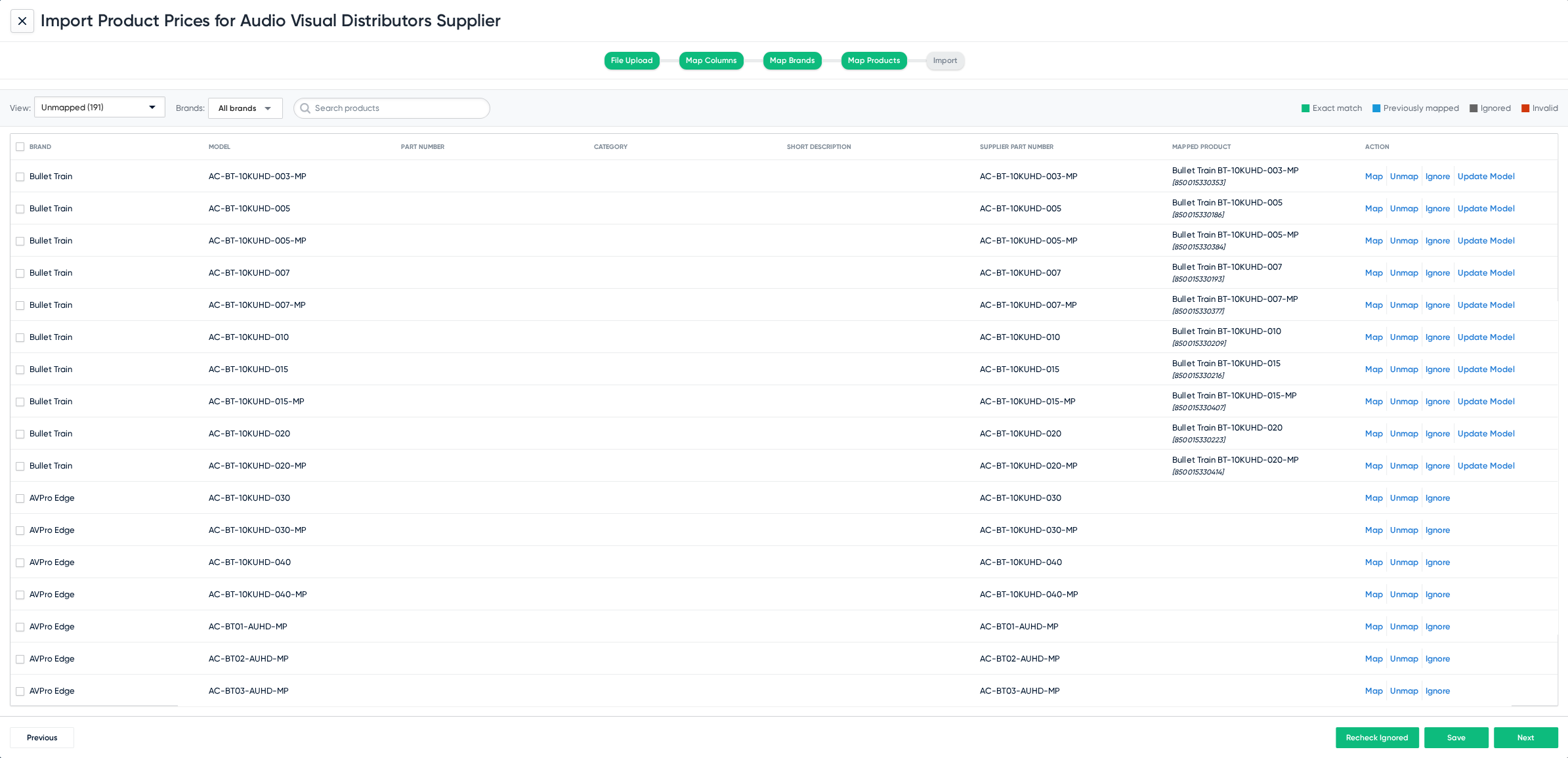
click at [998, 484] on mat-cell "AC-BT-10KUHD-030" at bounding box center [1076, 497] width 193 height 32
drag, startPoint x: 1001, startPoint y: 494, endPoint x: 1111, endPoint y: 491, distance: 110.0
click at [1111, 491] on mat-cell "AC-BT-10KUHD-030" at bounding box center [1076, 497] width 193 height 32
drag, startPoint x: 988, startPoint y: 493, endPoint x: 1073, endPoint y: 487, distance: 85.2
click at [1073, 487] on mat-cell "AC-BT-10KUHD-030" at bounding box center [1076, 497] width 193 height 32
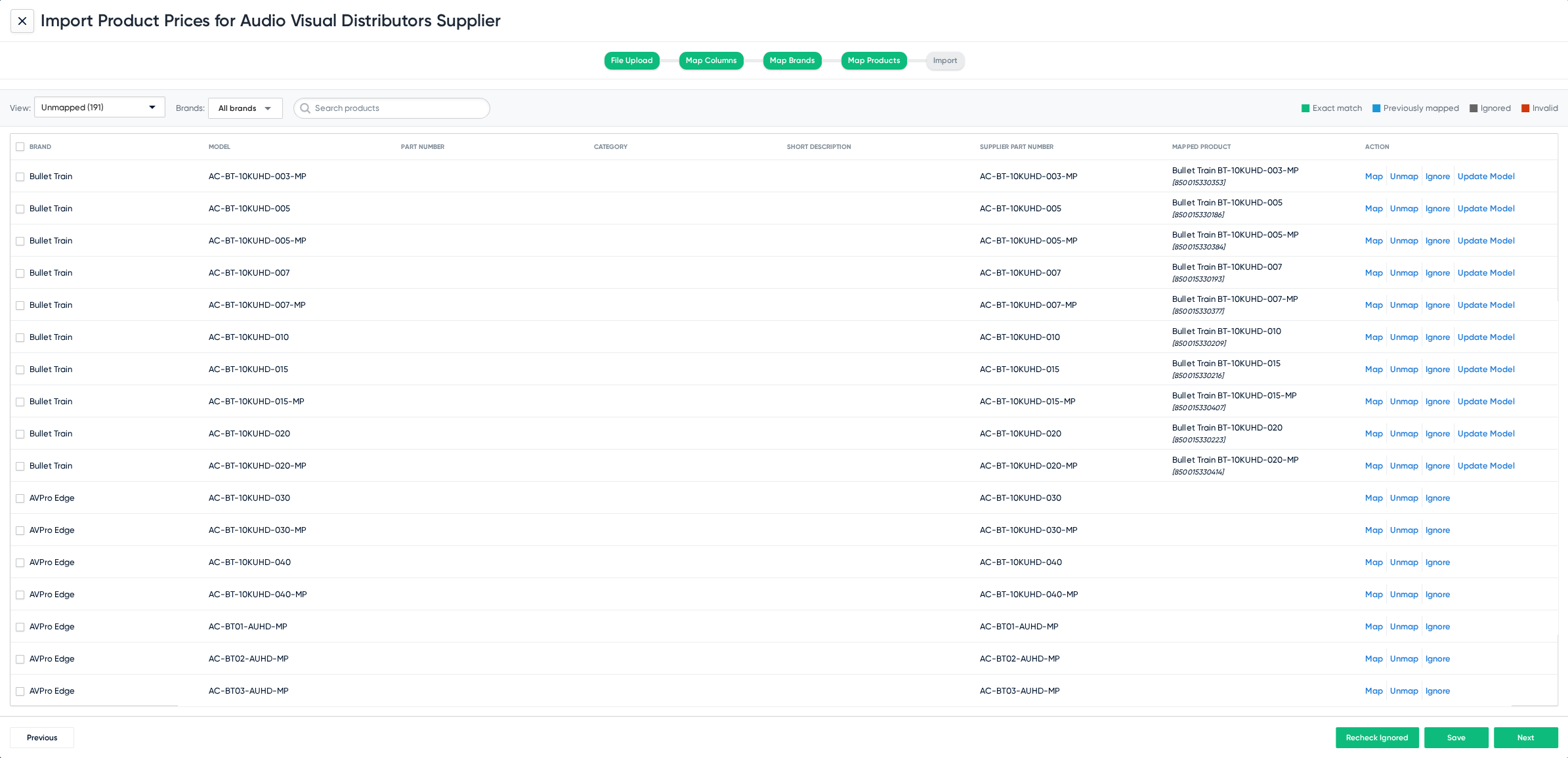
click at [984, 497] on span "AC-BT-10KUHD-030" at bounding box center [1021, 497] width 82 height 10
drag, startPoint x: 989, startPoint y: 494, endPoint x: 1103, endPoint y: 495, distance: 114.0
click at [1103, 495] on mat-cell "AC-BT-10KUHD-030" at bounding box center [1076, 497] width 193 height 32
copy span "BT-10KUHD-030"
click at [1365, 493] on link "Map" at bounding box center [1374, 497] width 18 height 10
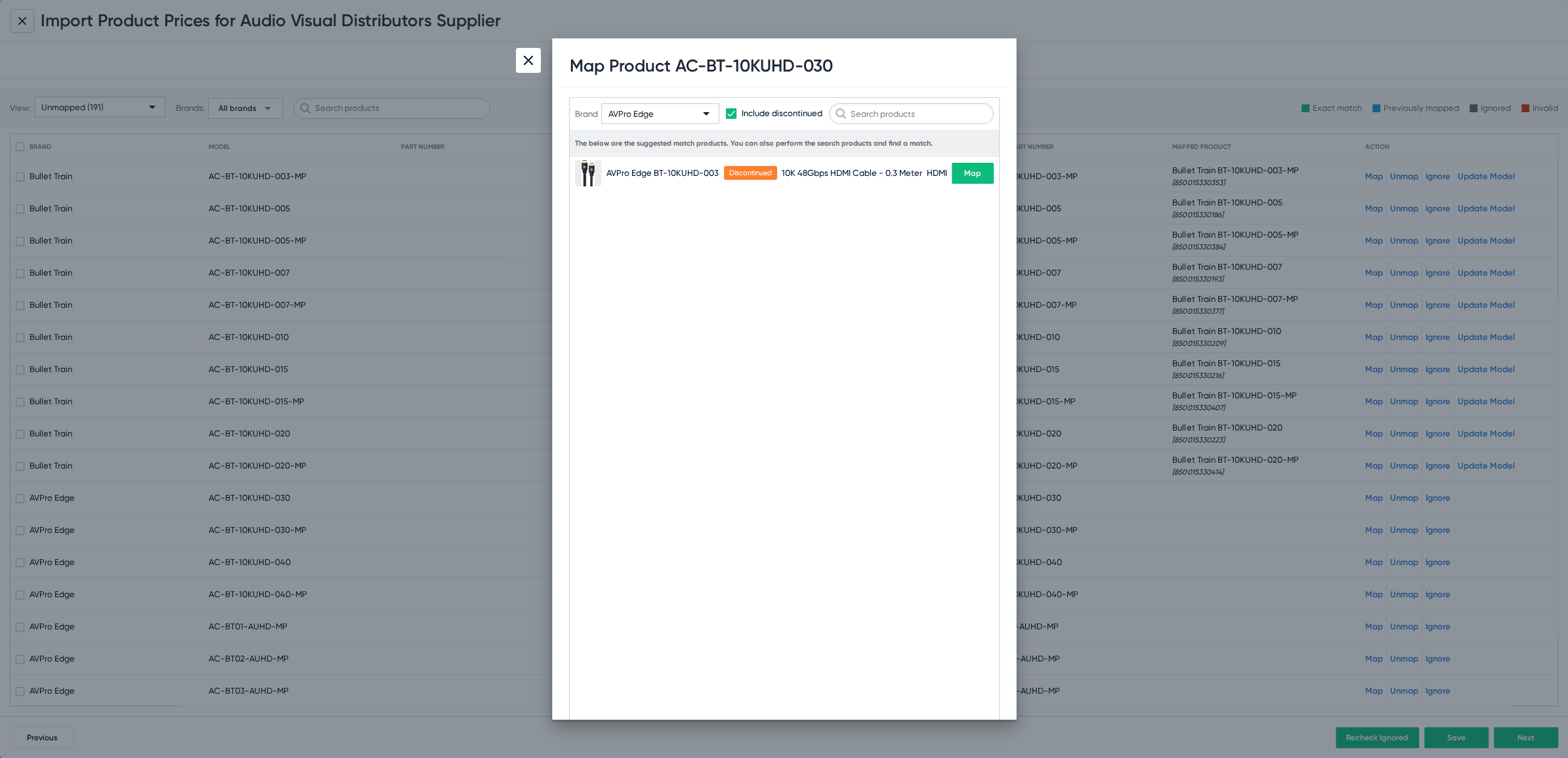
click at [631, 110] on span "AVPro Edge" at bounding box center [631, 113] width 45 height 10
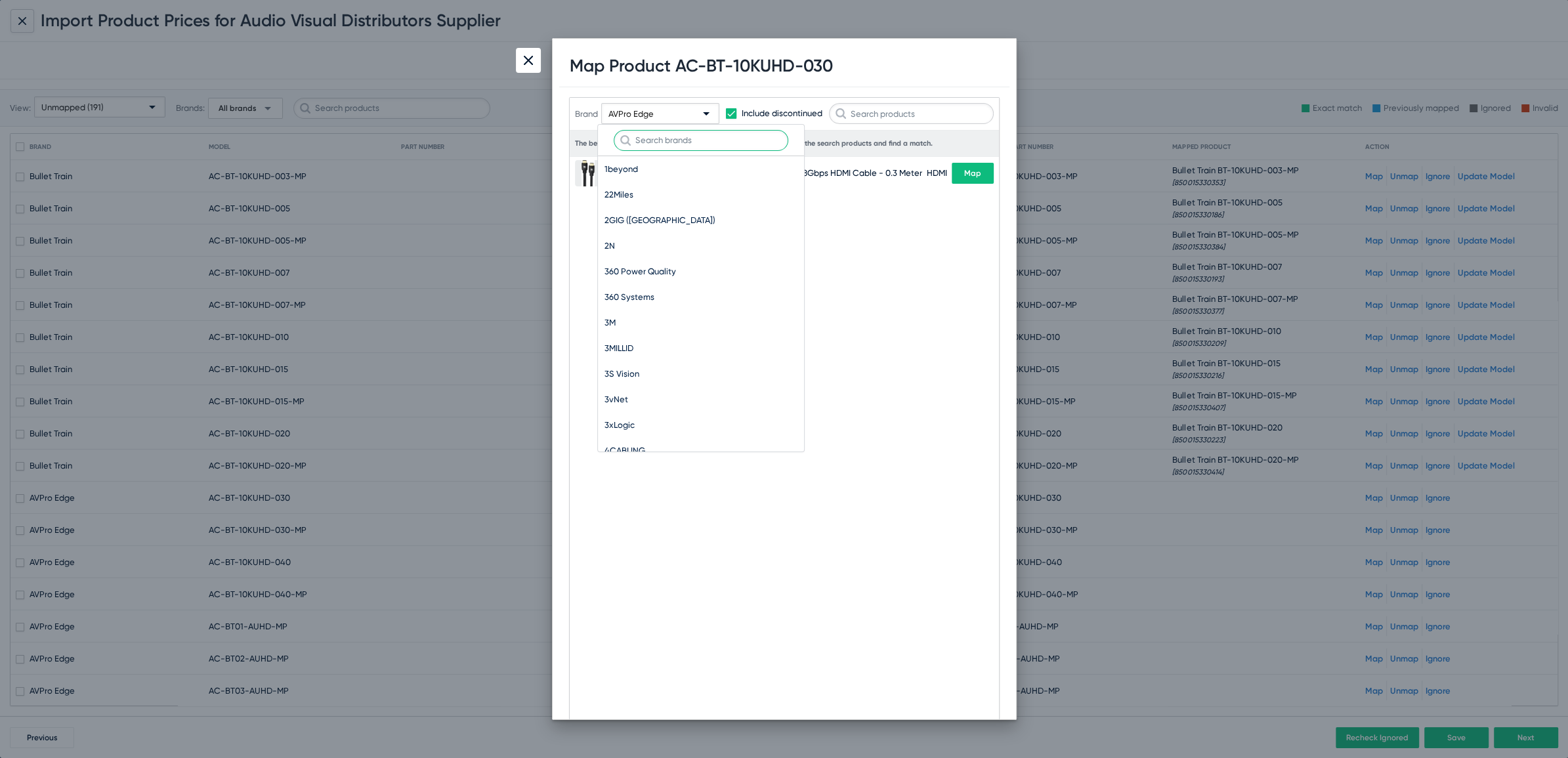
click at [662, 139] on input "text" at bounding box center [701, 139] width 175 height 21
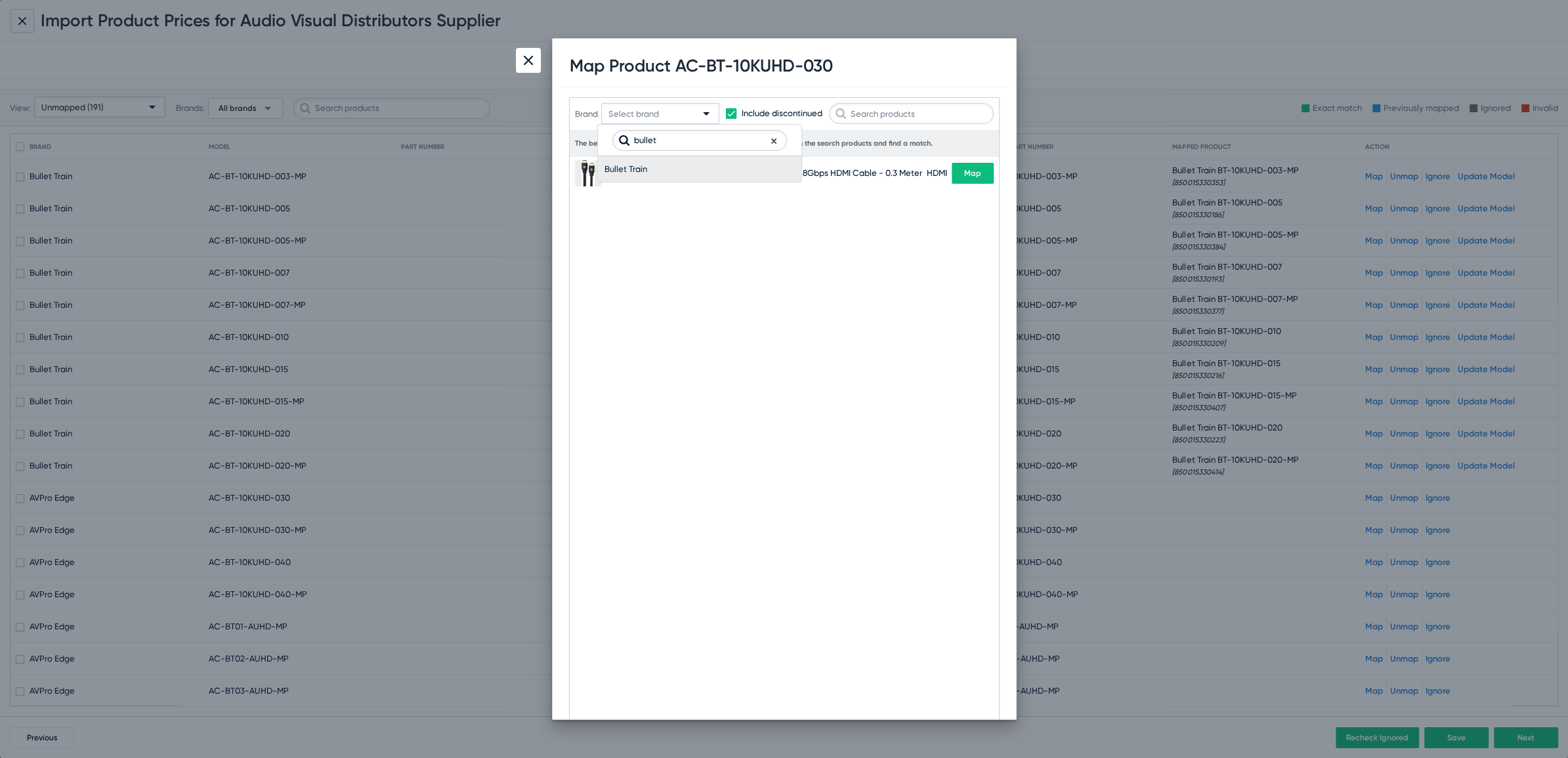
type input "bullet"
click at [633, 179] on span "Bullet Train" at bounding box center [699, 168] width 190 height 25
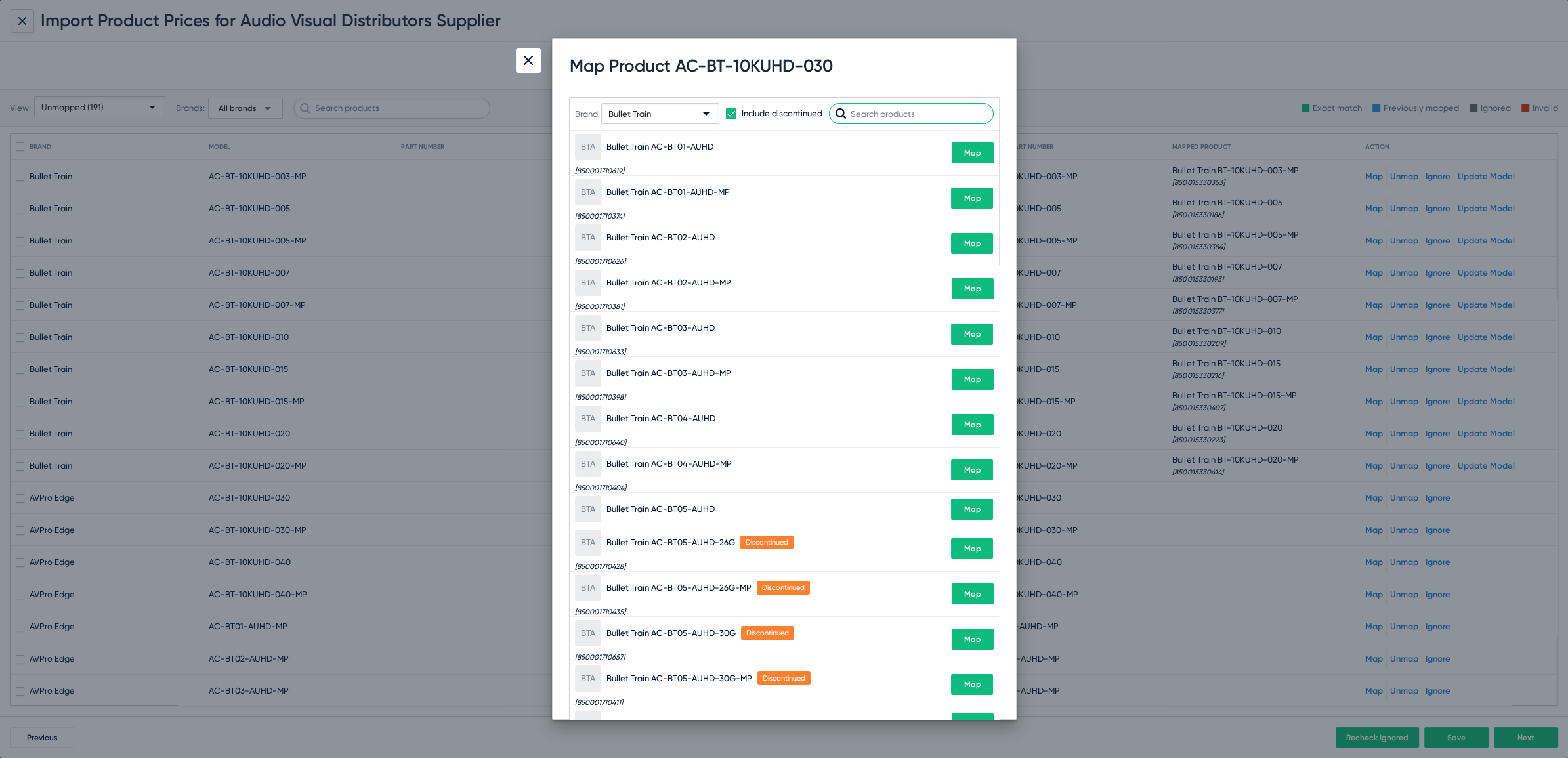
click at [920, 121] on input "text" at bounding box center [911, 113] width 165 height 21
paste input "BT-10KUHD-030"
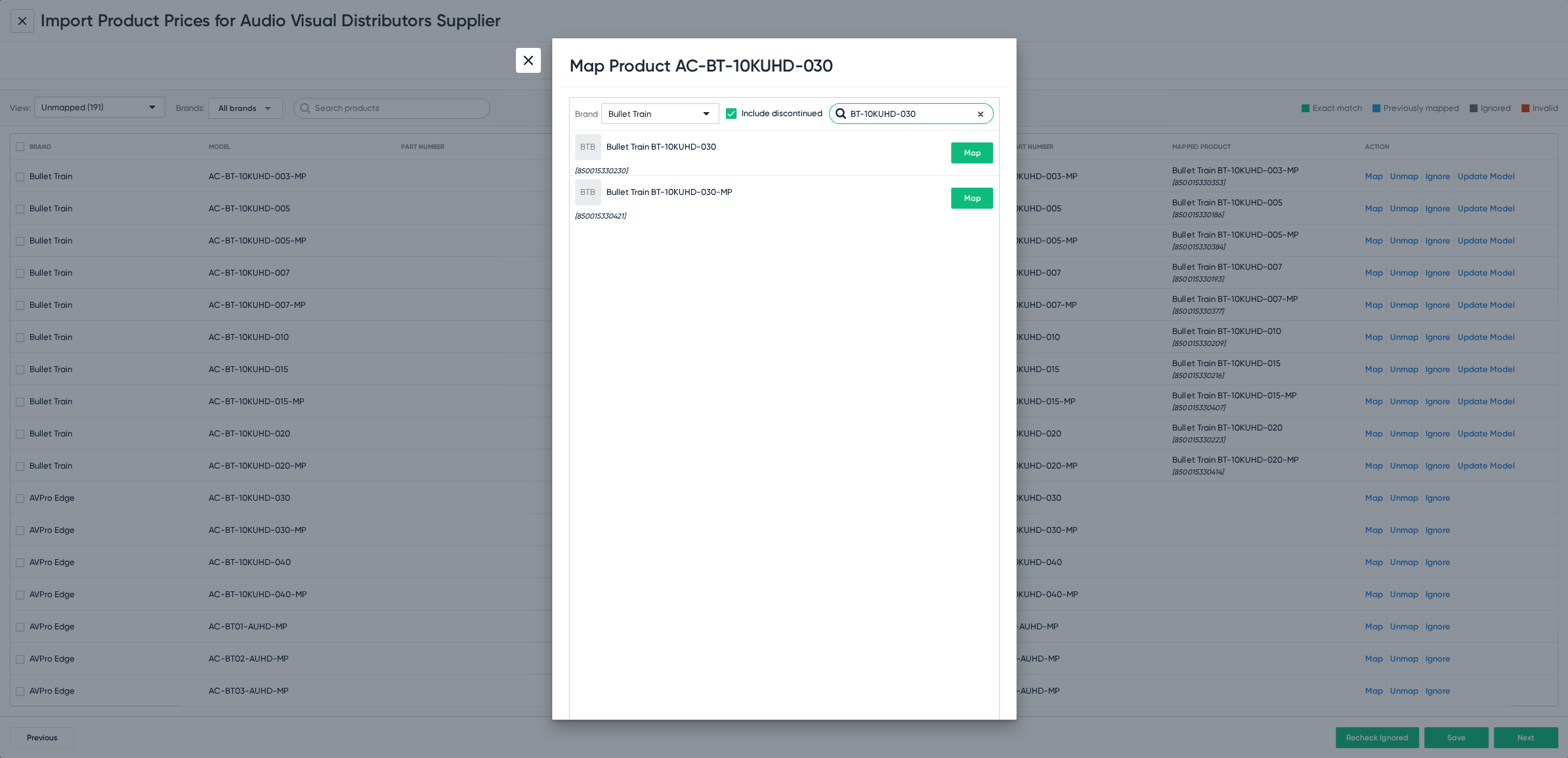
type input "BT-10KUHD-030"
click at [975, 196] on span "Map" at bounding box center [972, 198] width 17 height 9
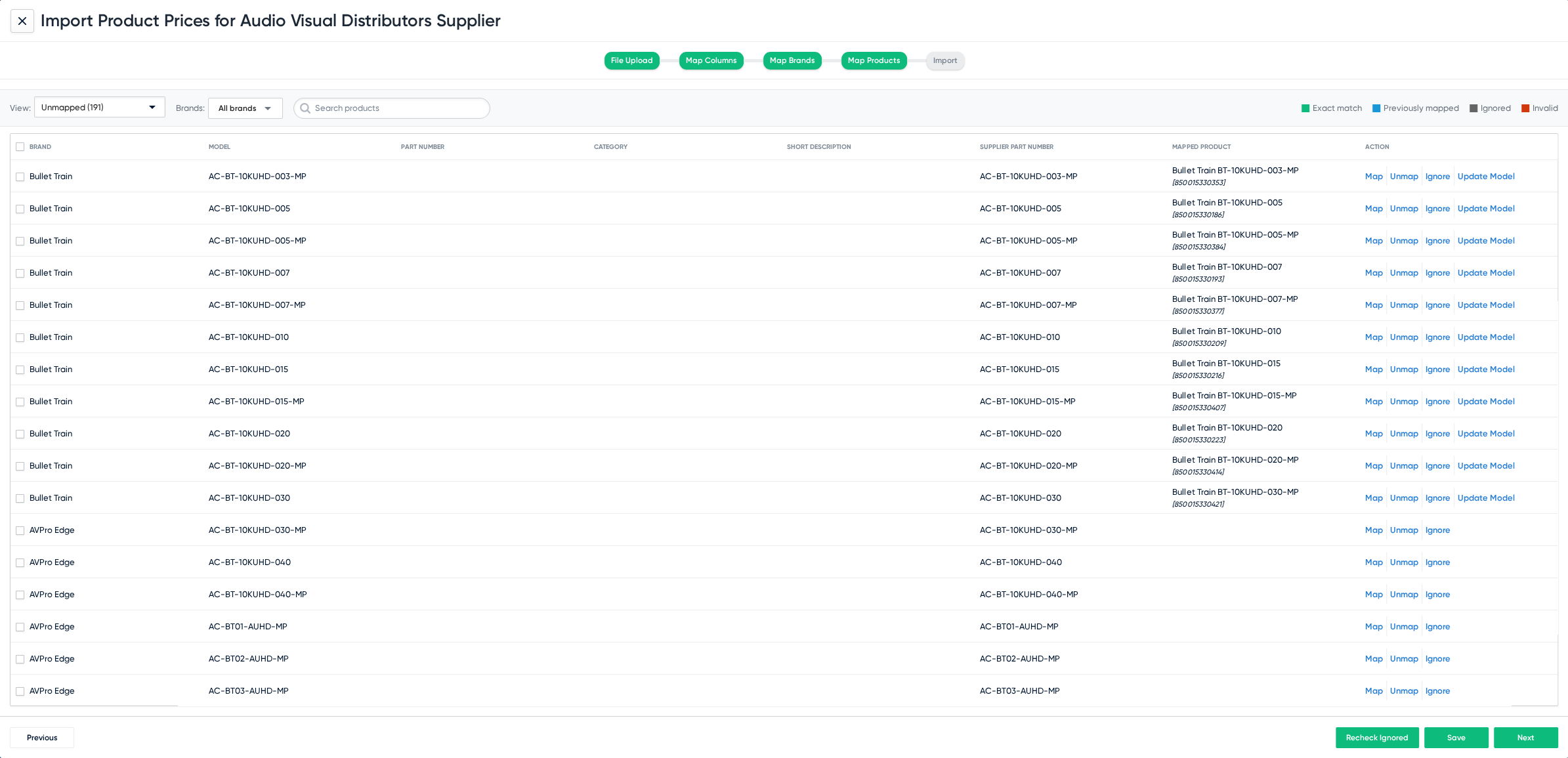
click at [1366, 528] on link "Map" at bounding box center [1374, 530] width 18 height 10
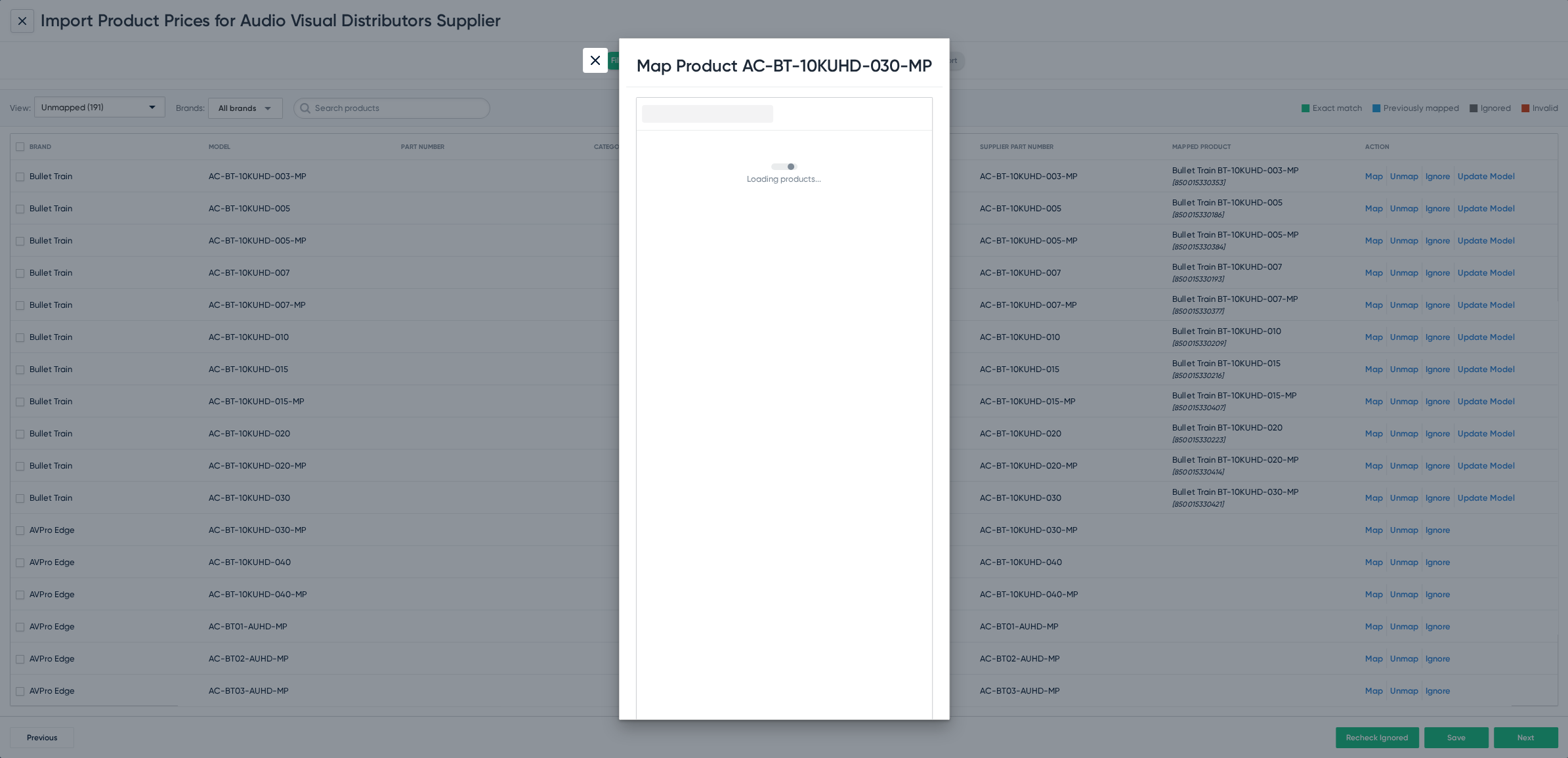
click at [1366, 528] on div at bounding box center [784, 379] width 1568 height 758
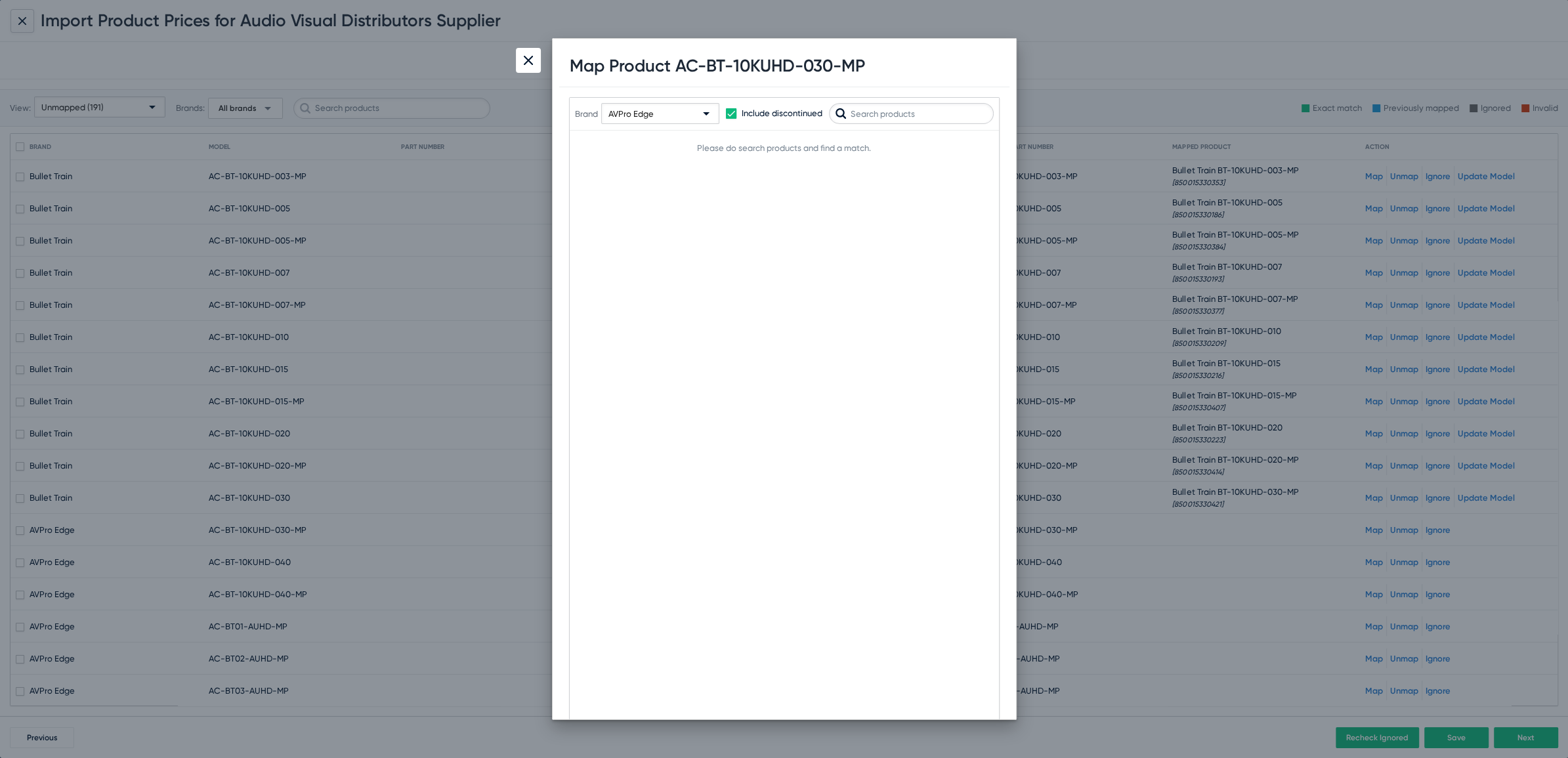
click at [669, 117] on div "AVPro Edge" at bounding box center [654, 114] width 91 height 21
click at [669, 139] on input "text" at bounding box center [701, 139] width 175 height 21
type input "bull"
click at [628, 168] on span "Bullet Train" at bounding box center [699, 168] width 190 height 25
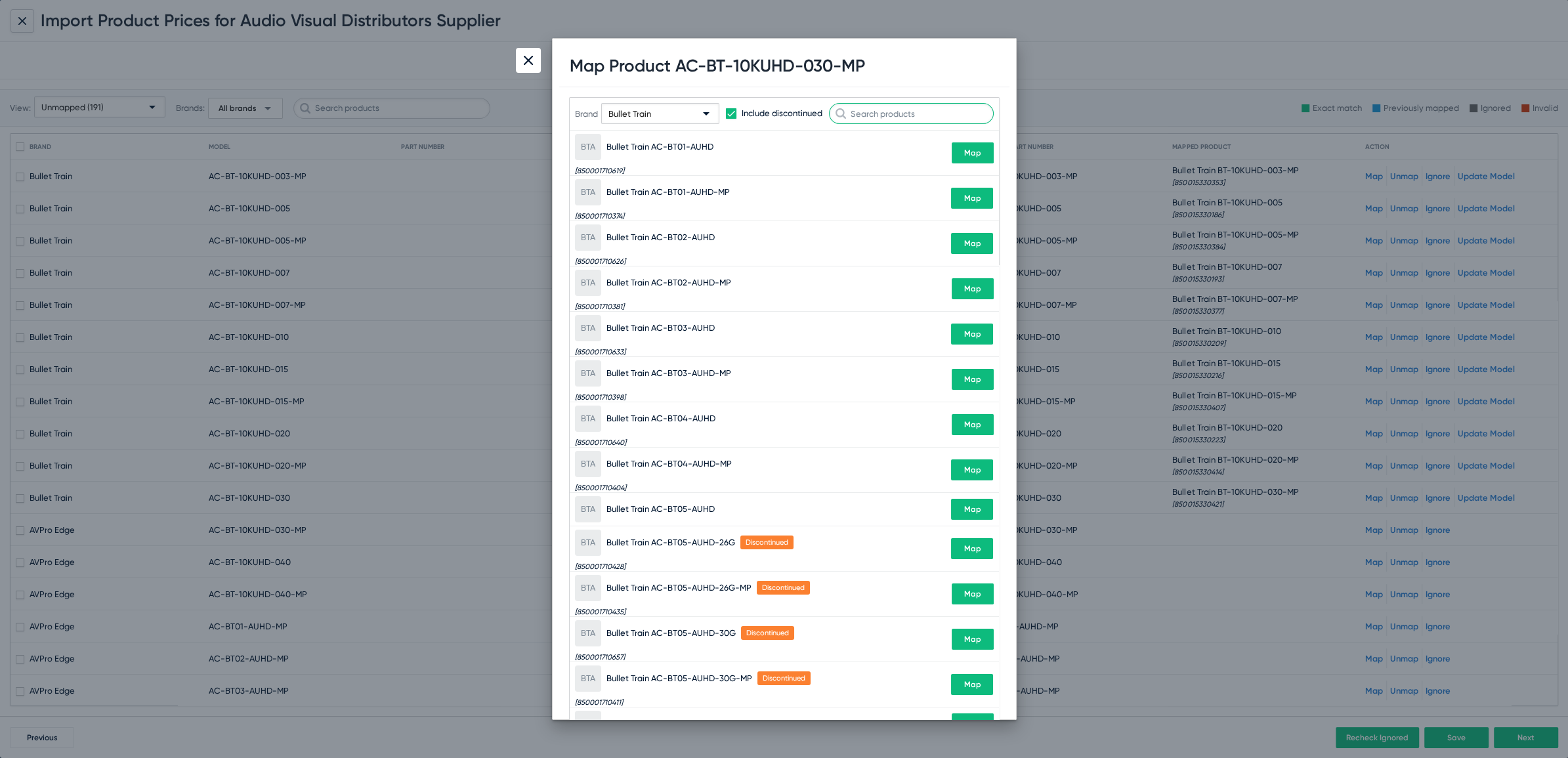
click at [952, 120] on input "text" at bounding box center [911, 113] width 165 height 21
paste input "BT-10KUHD-030"
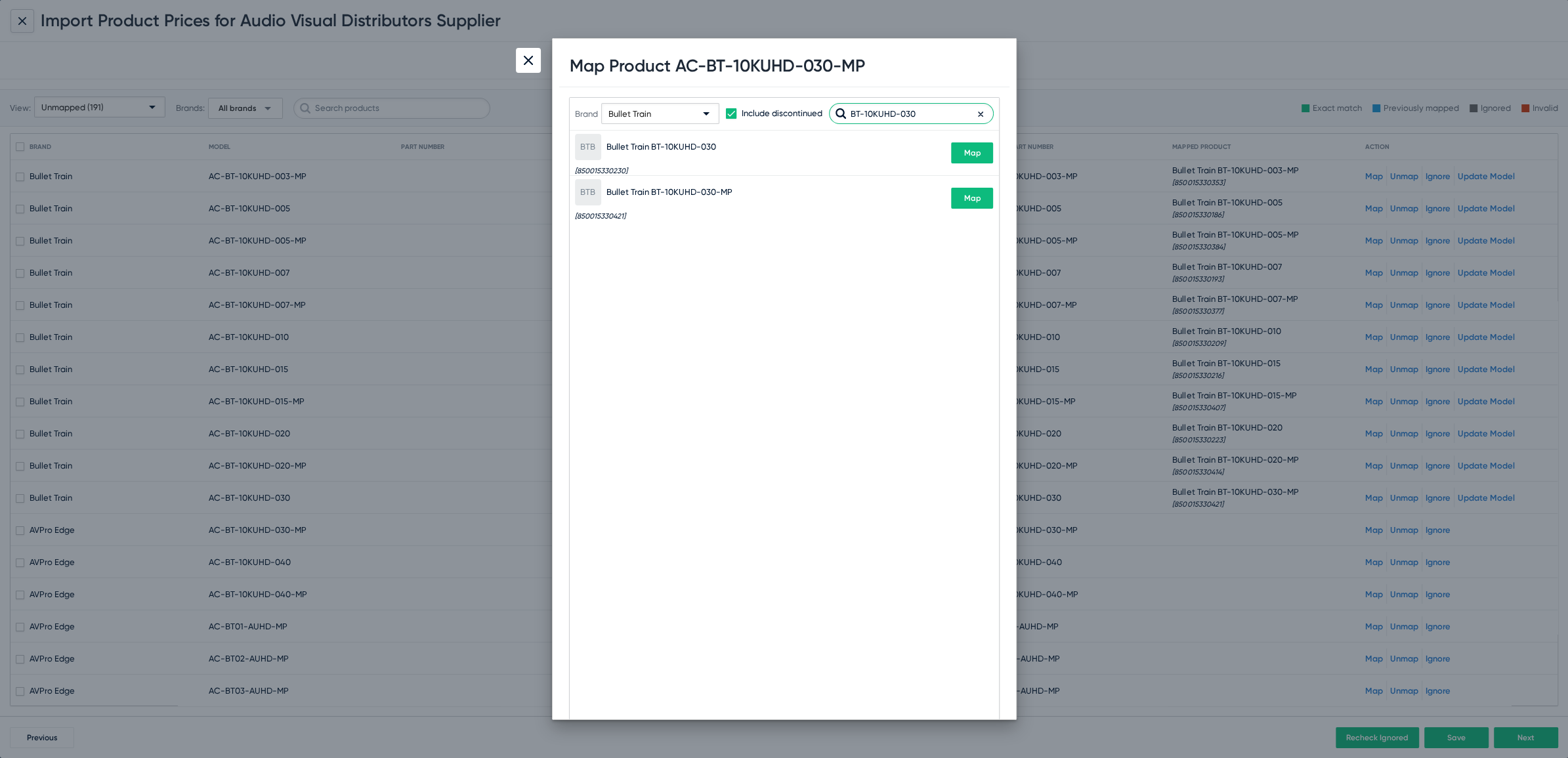
type input "BT-10KUHD-030"
click at [981, 199] on button "Map" at bounding box center [972, 197] width 42 height 21
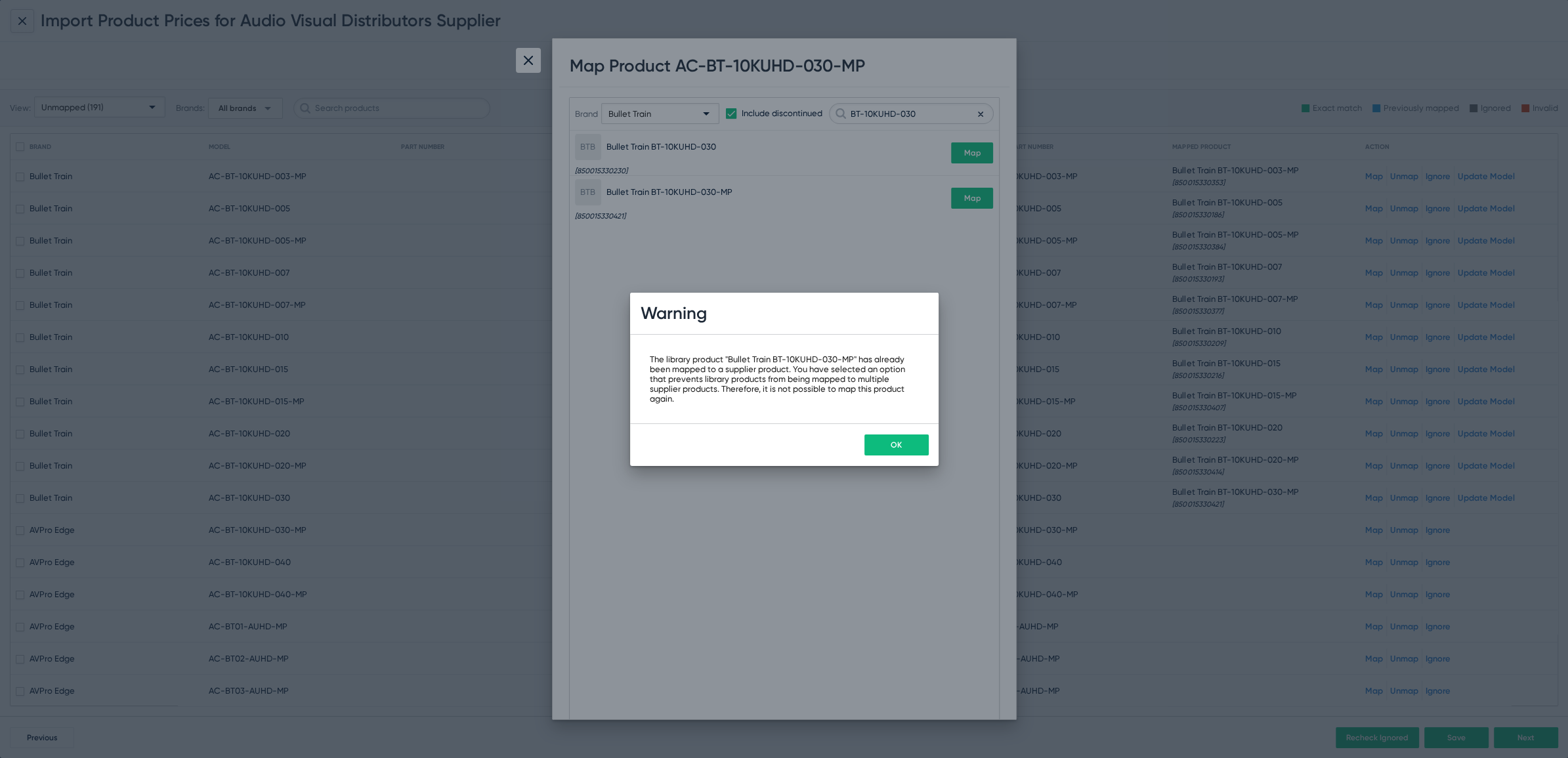
click at [922, 442] on button "OK" at bounding box center [896, 445] width 64 height 21
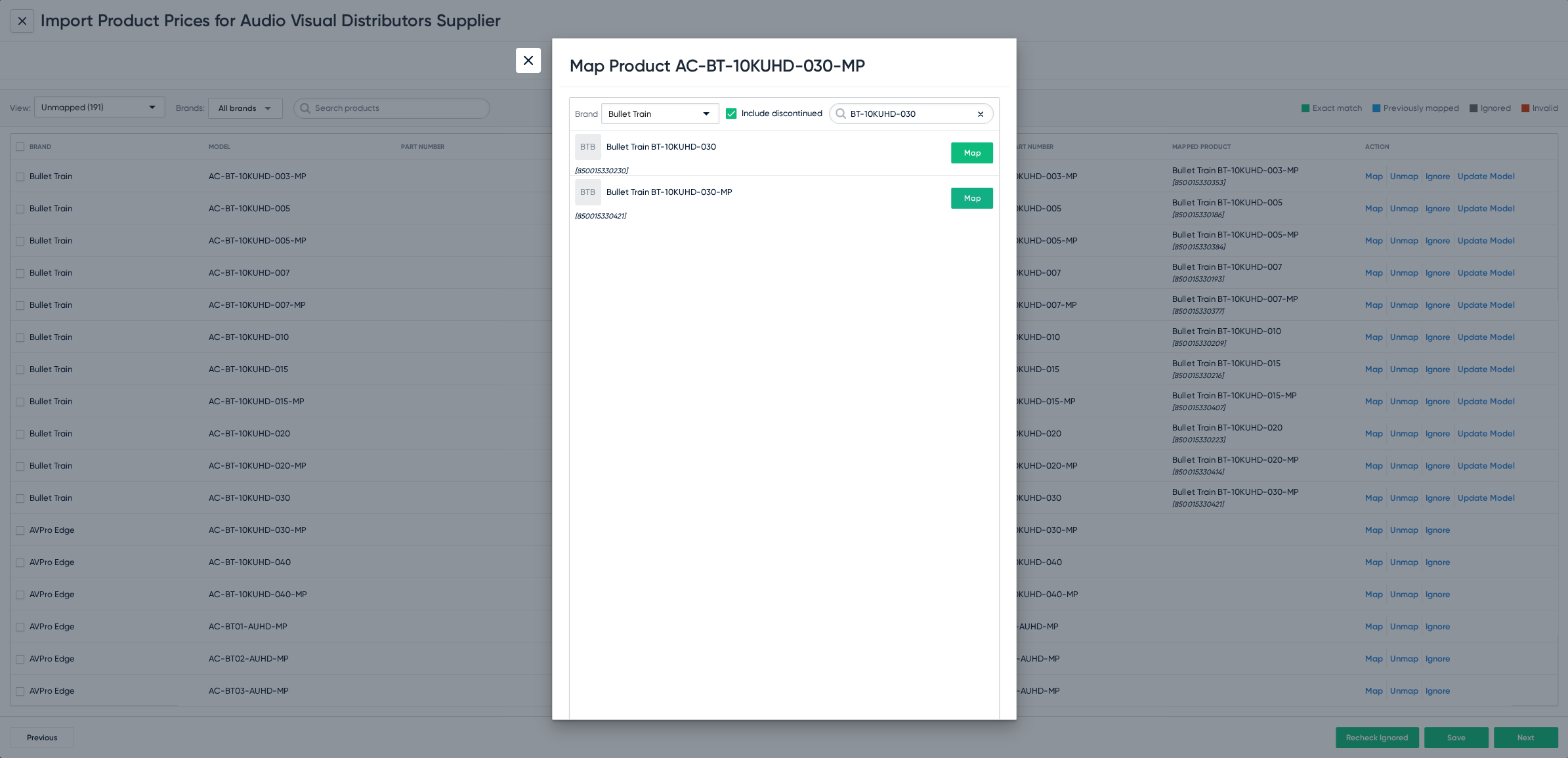
click at [521, 59] on div at bounding box center [529, 61] width 25 height 25
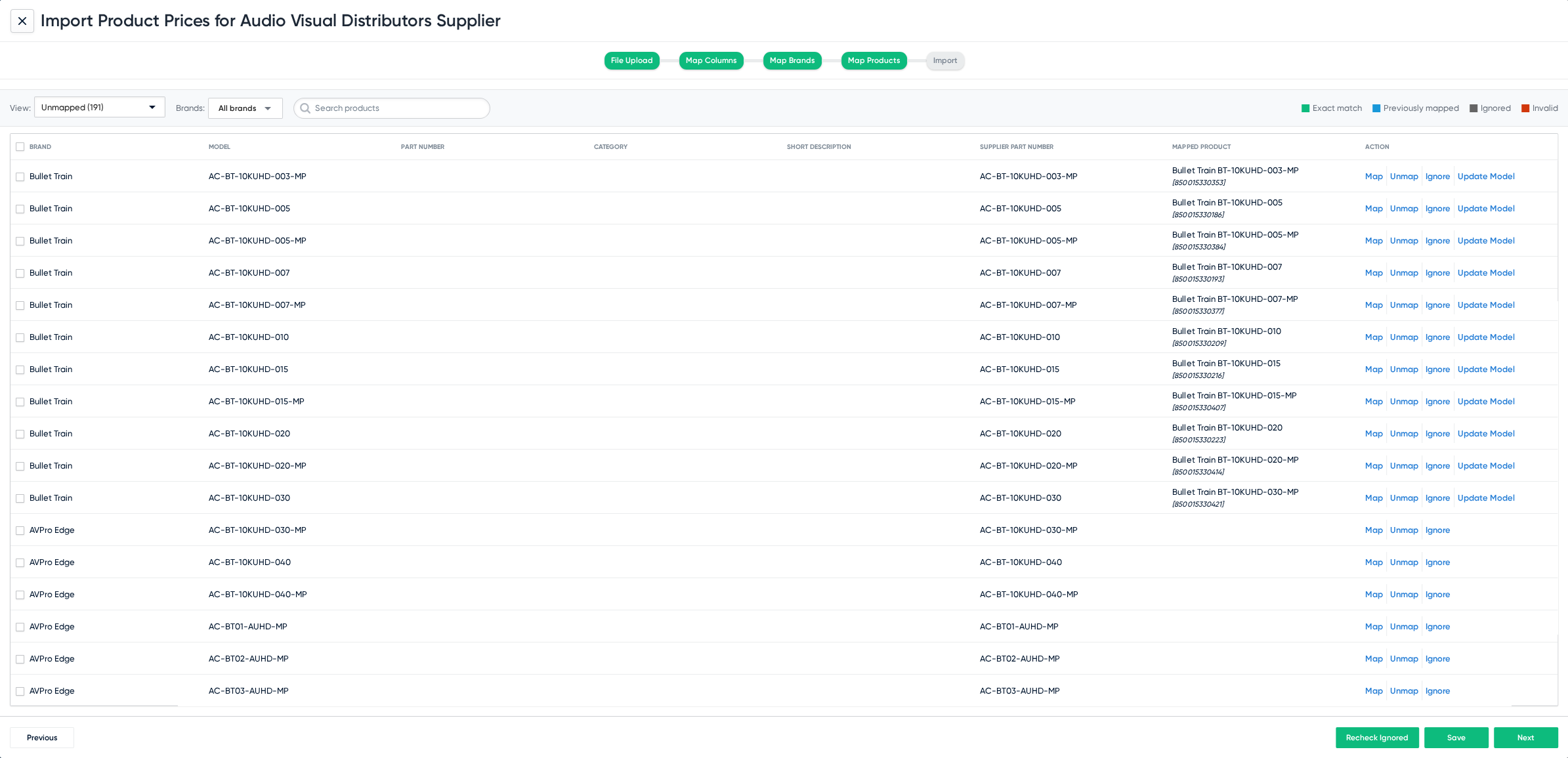
click at [1400, 494] on link "Unmap" at bounding box center [1404, 497] width 28 height 10
click at [1365, 496] on link "Map" at bounding box center [1374, 497] width 18 height 10
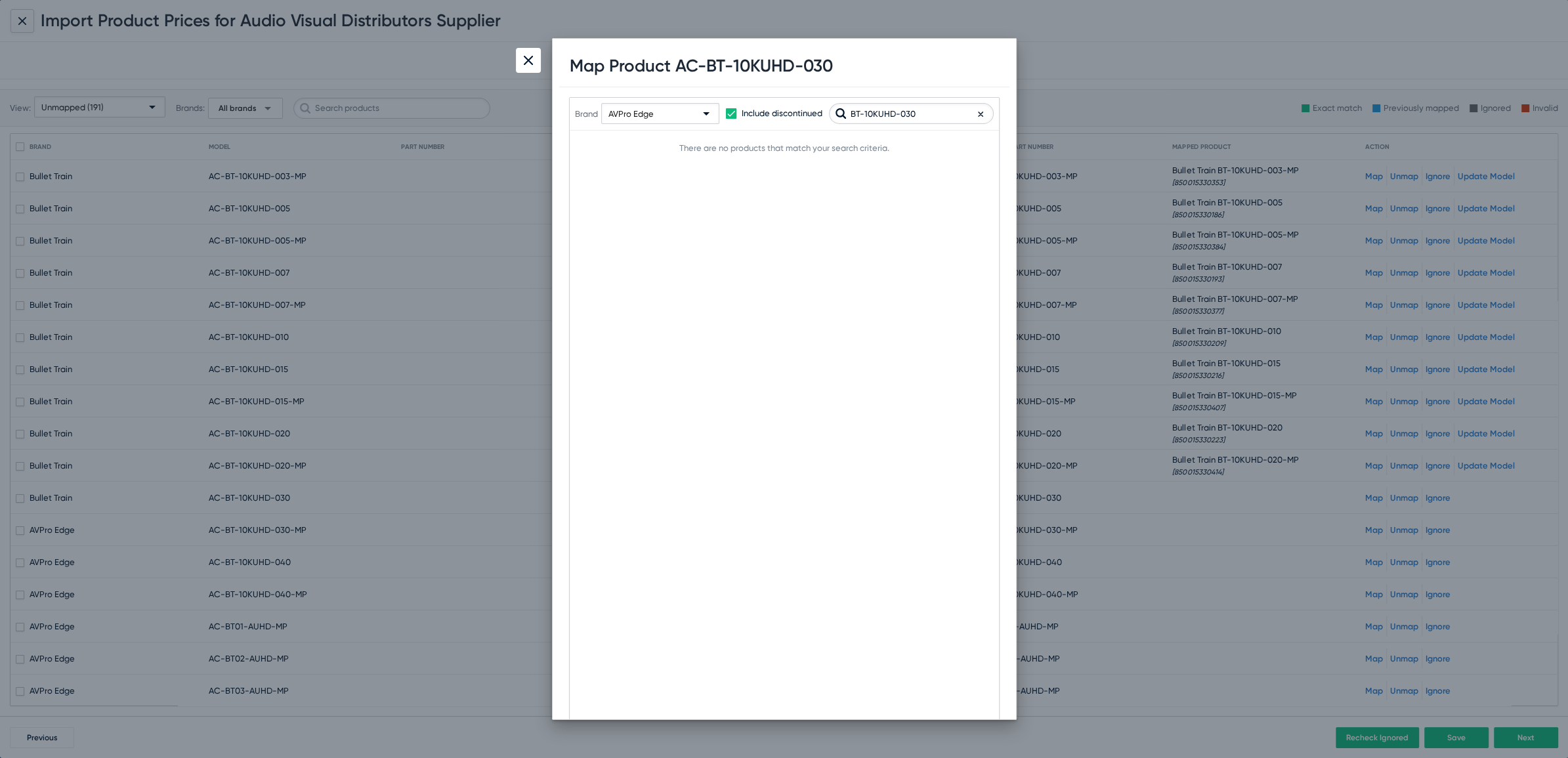
type input "BT-10KUHD-030"
click at [667, 113] on div "AVPro Edge" at bounding box center [654, 114] width 91 height 21
click at [657, 130] on input "text" at bounding box center [701, 139] width 175 height 21
type input "bull"
click at [621, 169] on span "Bullet Train" at bounding box center [699, 168] width 190 height 25
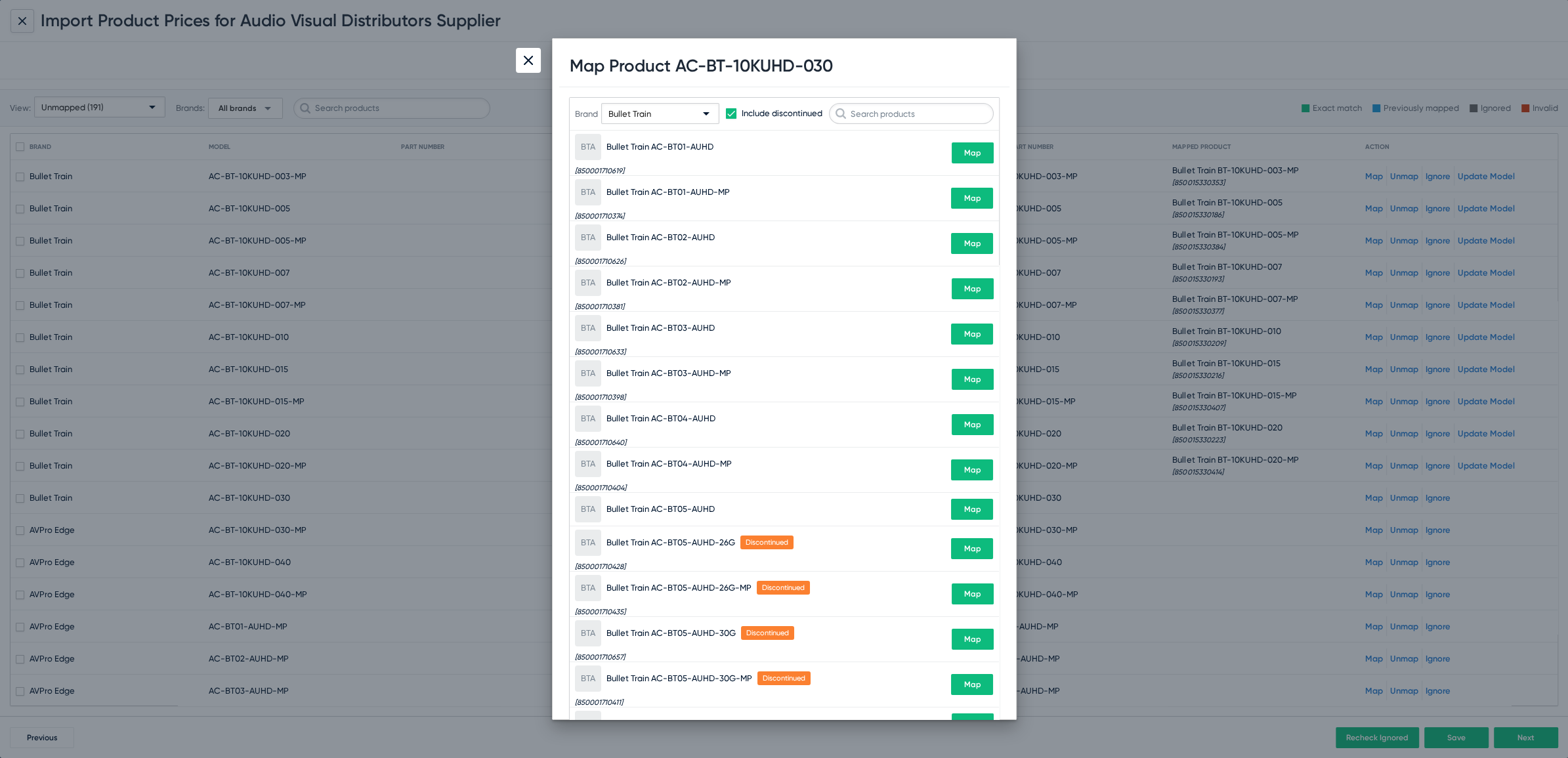
click at [924, 124] on div "Brand Bullet Train Include discontinued" at bounding box center [784, 113] width 418 height 64
click at [926, 120] on input "text" at bounding box center [911, 113] width 165 height 21
paste input "BT-10KUHD-030"
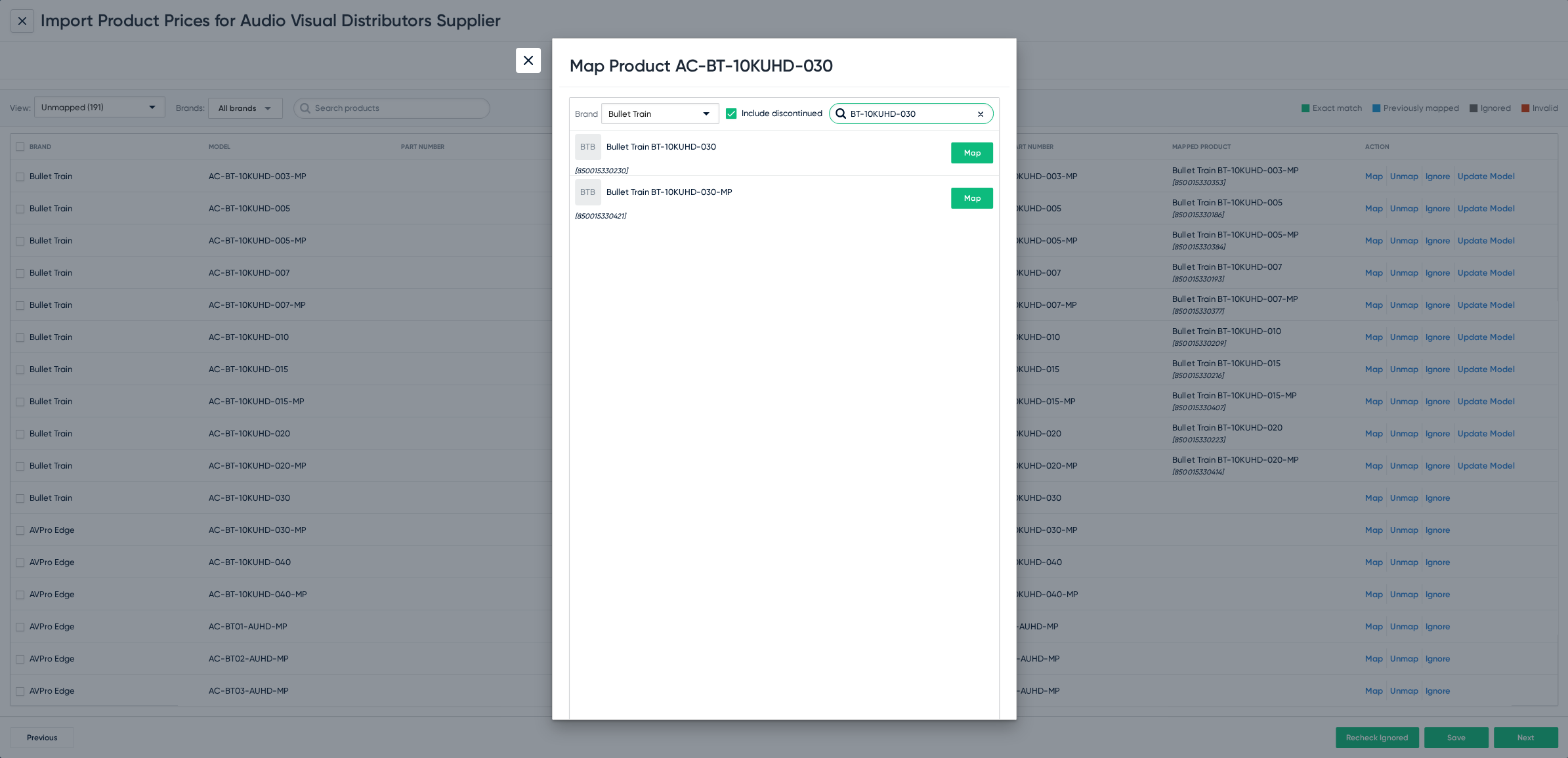
type input "BT-10KUHD-030"
click at [986, 155] on button "Map" at bounding box center [972, 152] width 42 height 21
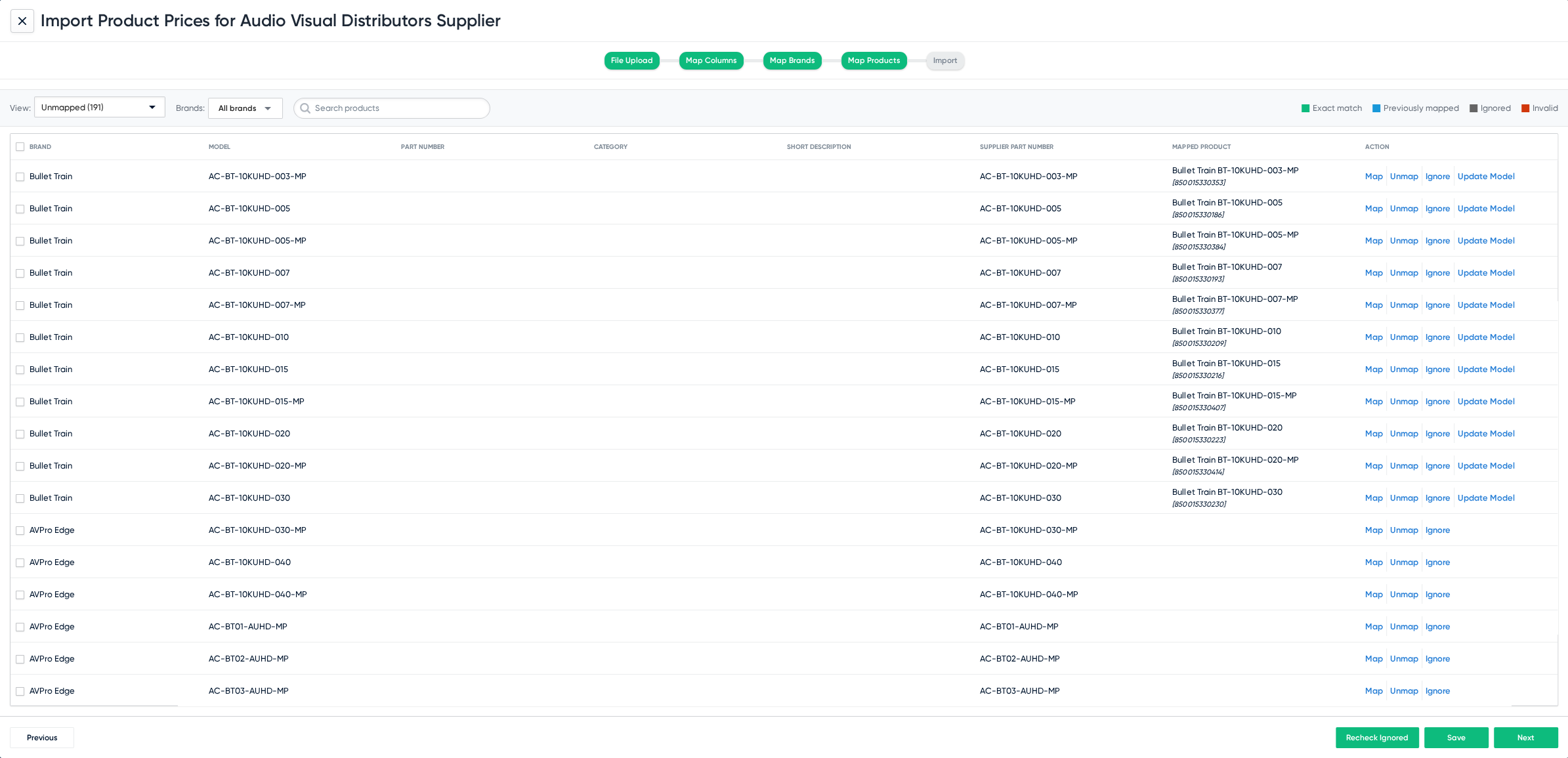
click at [1365, 528] on link "Map" at bounding box center [1374, 530] width 18 height 10
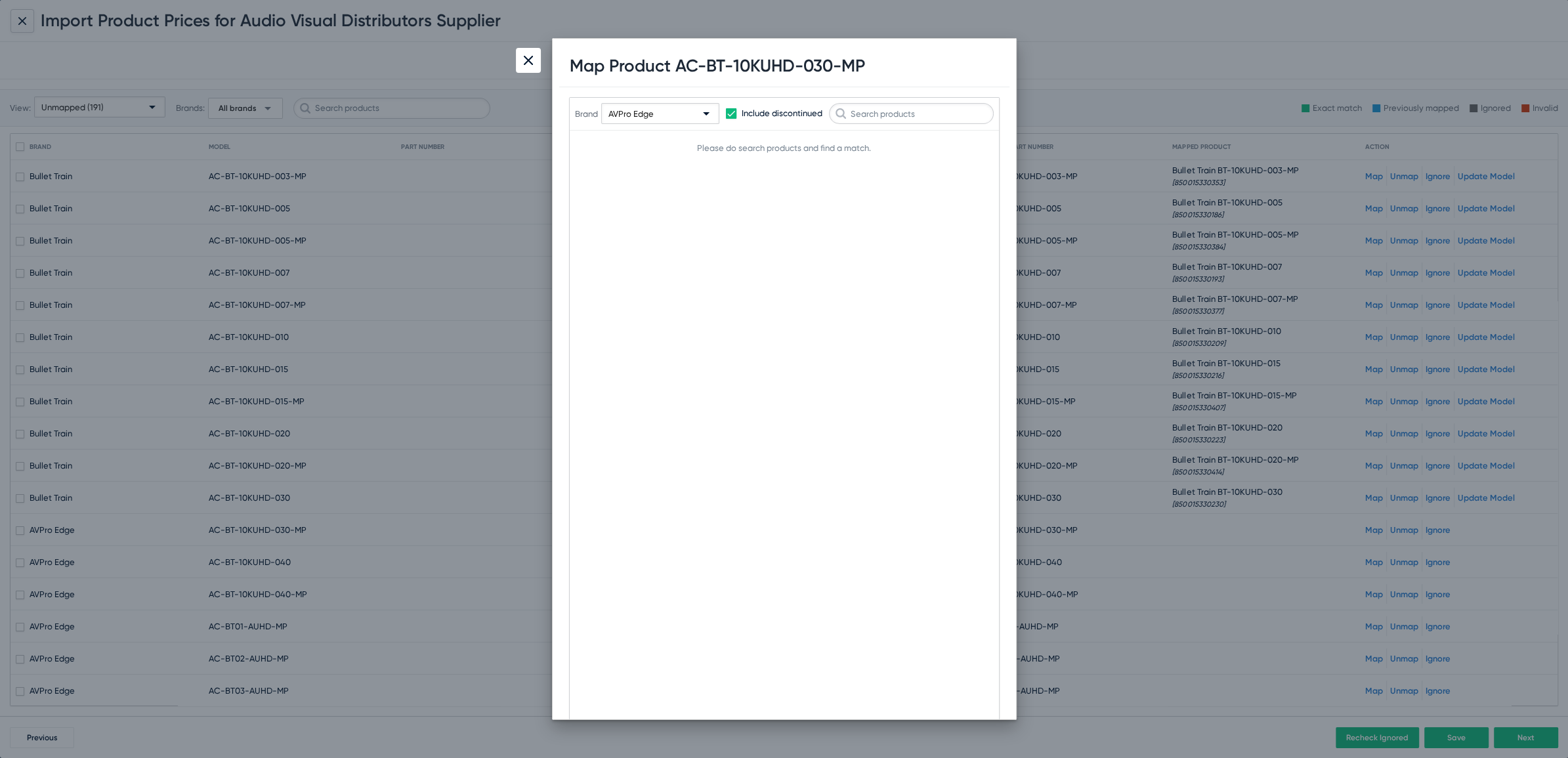
click at [664, 101] on div "AVPro Edge" at bounding box center [660, 108] width 118 height 39
click at [644, 142] on input "text" at bounding box center [701, 139] width 175 height 21
type input "bulle"
click at [667, 173] on span "Bullet Train" at bounding box center [699, 168] width 190 height 25
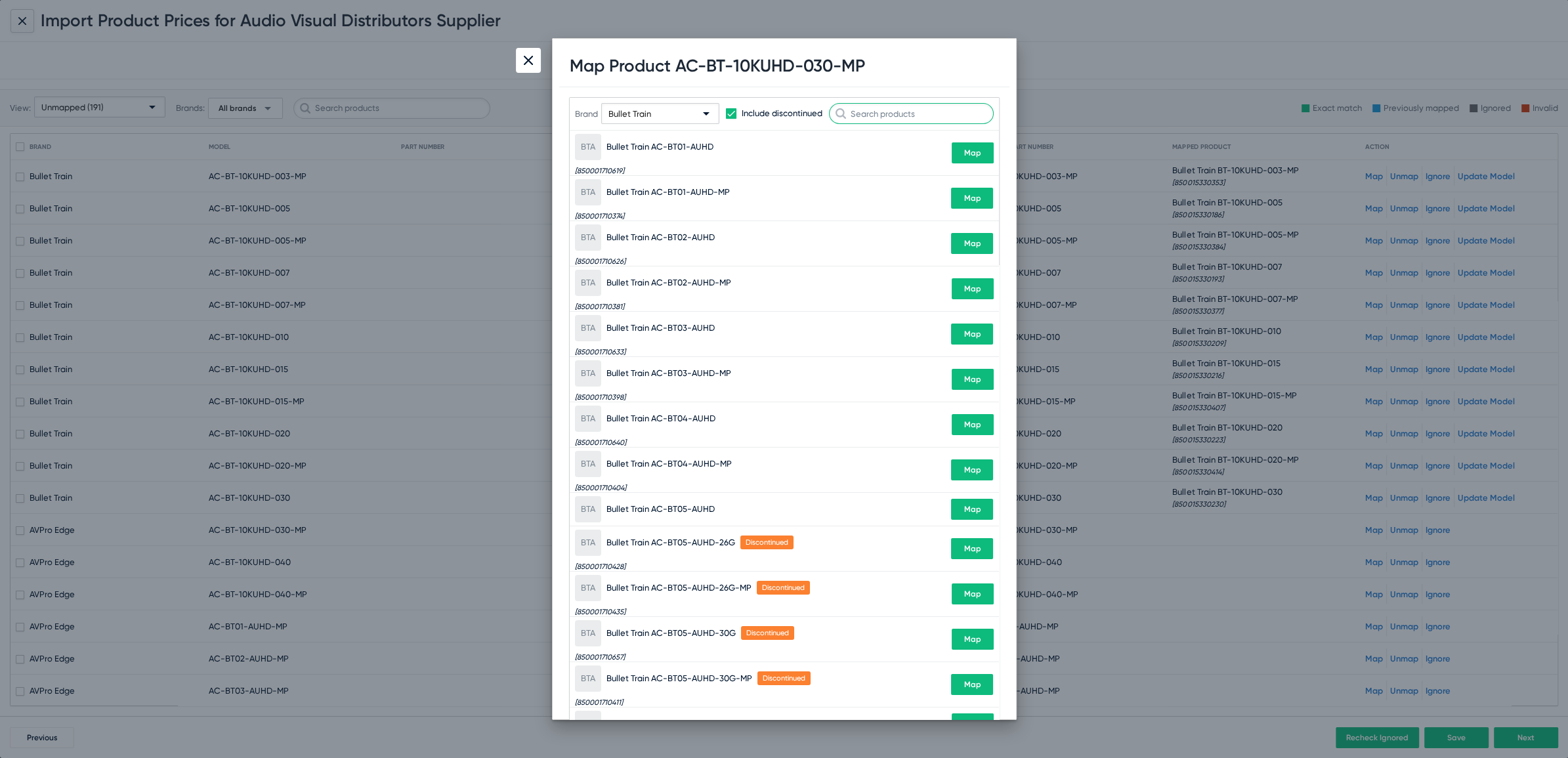
click at [901, 118] on input "text" at bounding box center [911, 113] width 165 height 21
paste input "BT-10KUHD-030"
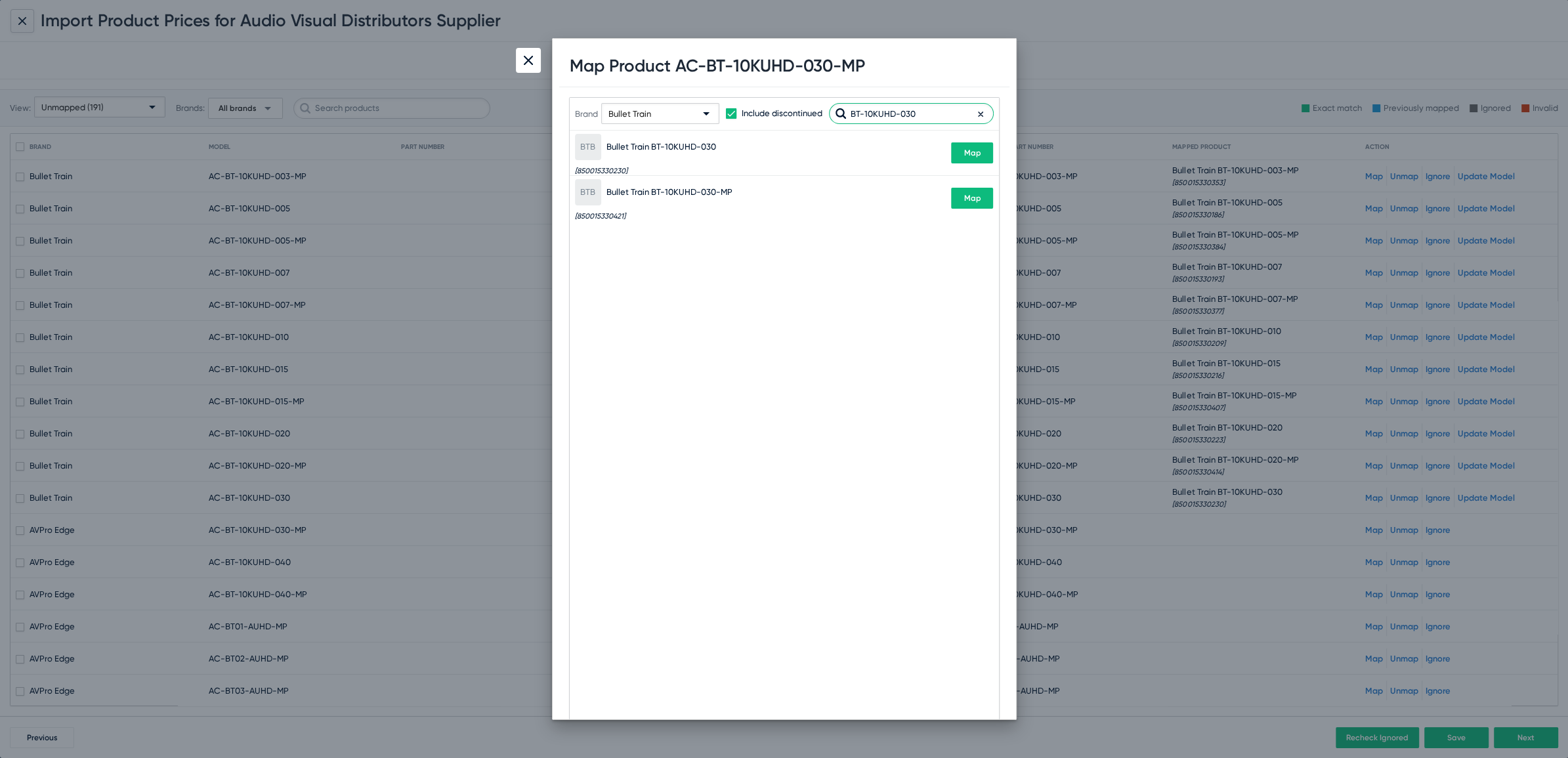
type input "BT-10KUHD-030"
click at [978, 200] on span "Map" at bounding box center [972, 198] width 17 height 9
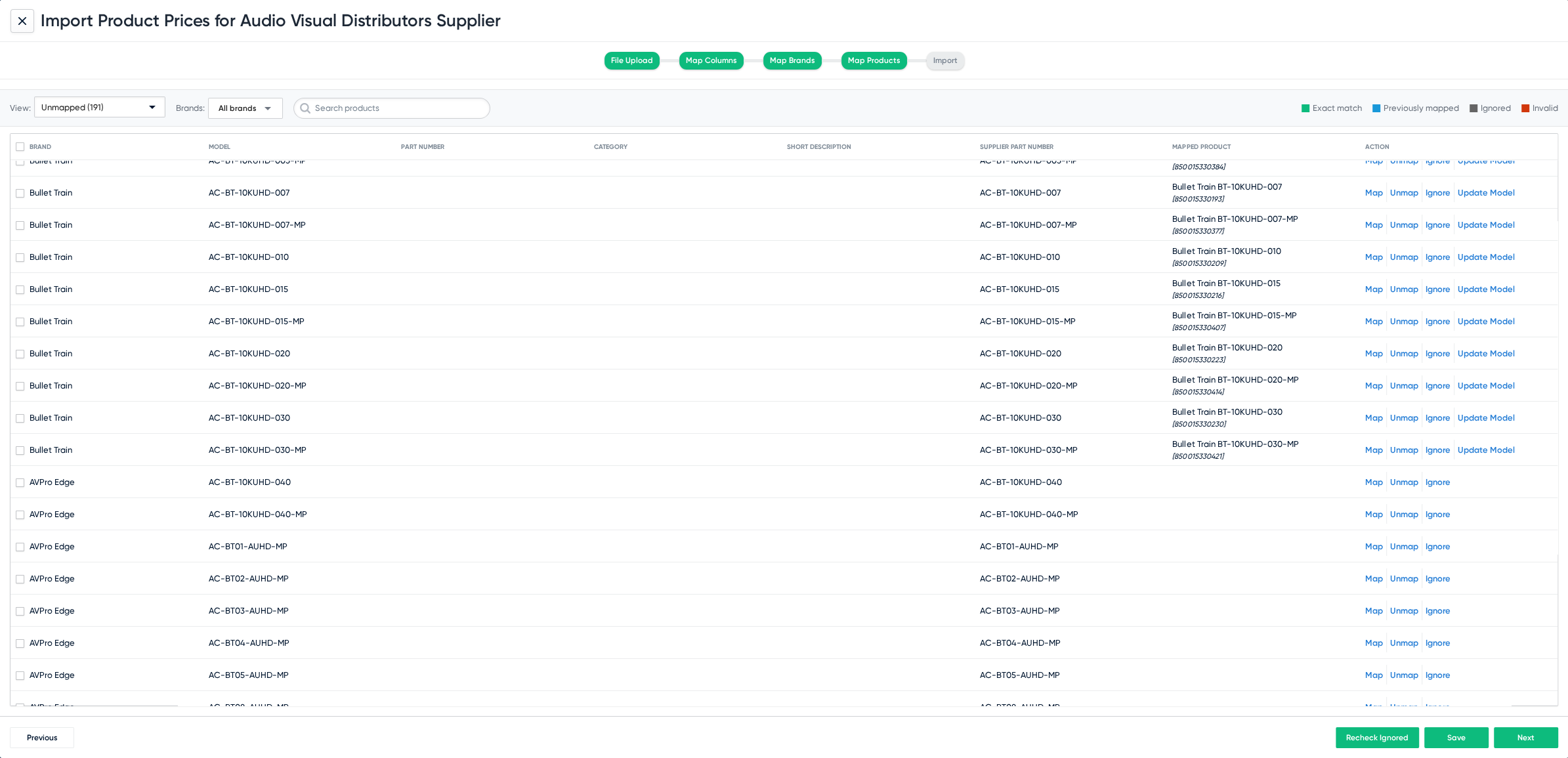
scroll to position [89, 0]
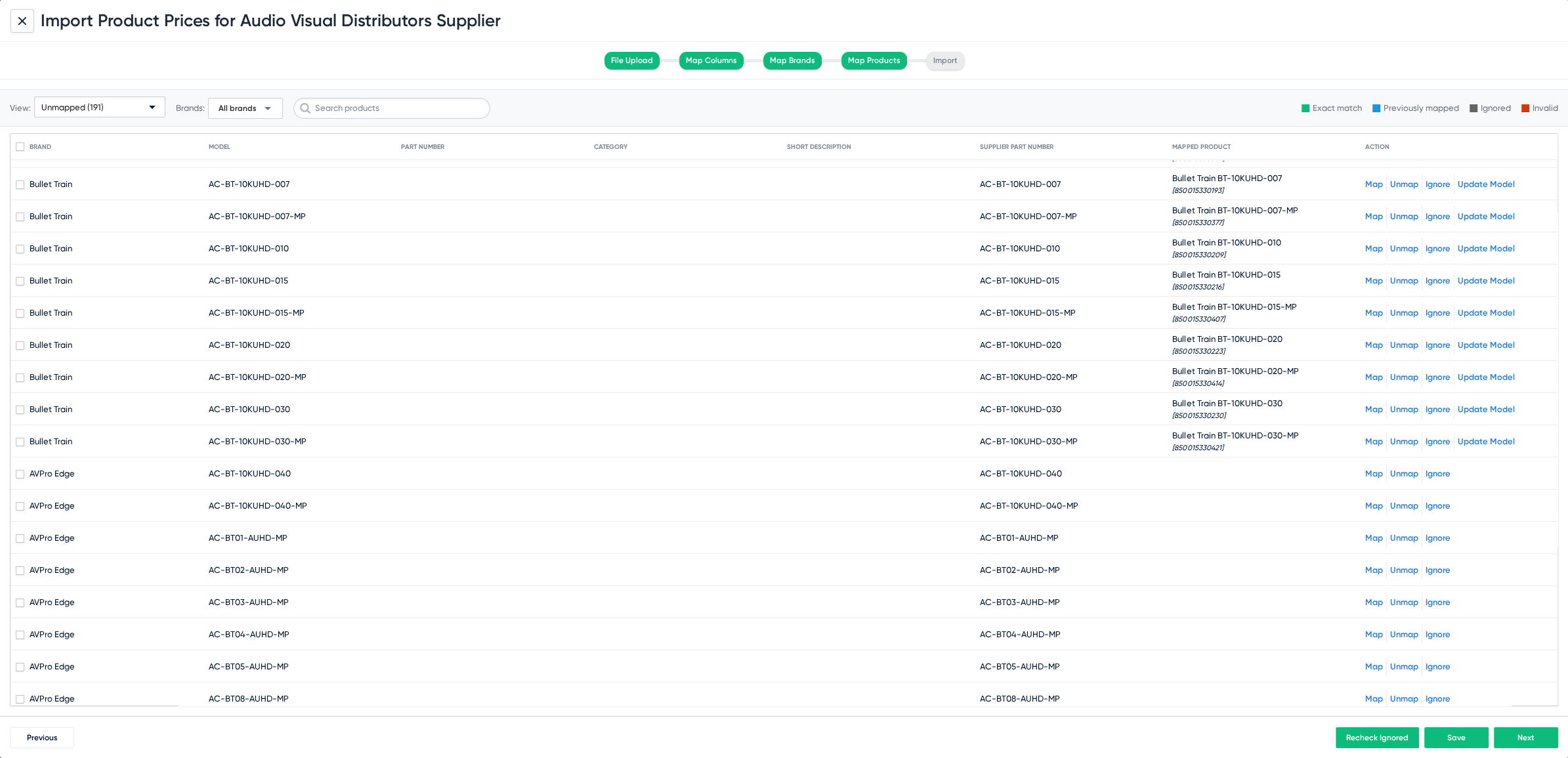
drag, startPoint x: 988, startPoint y: 469, endPoint x: 1075, endPoint y: 467, distance: 87.0
click at [1075, 467] on mat-cell "AC-BT-10KUHD-040" at bounding box center [1076, 473] width 193 height 32
copy span "BT-10KUHD-040"
click at [1365, 470] on link "Map" at bounding box center [1374, 473] width 18 height 10
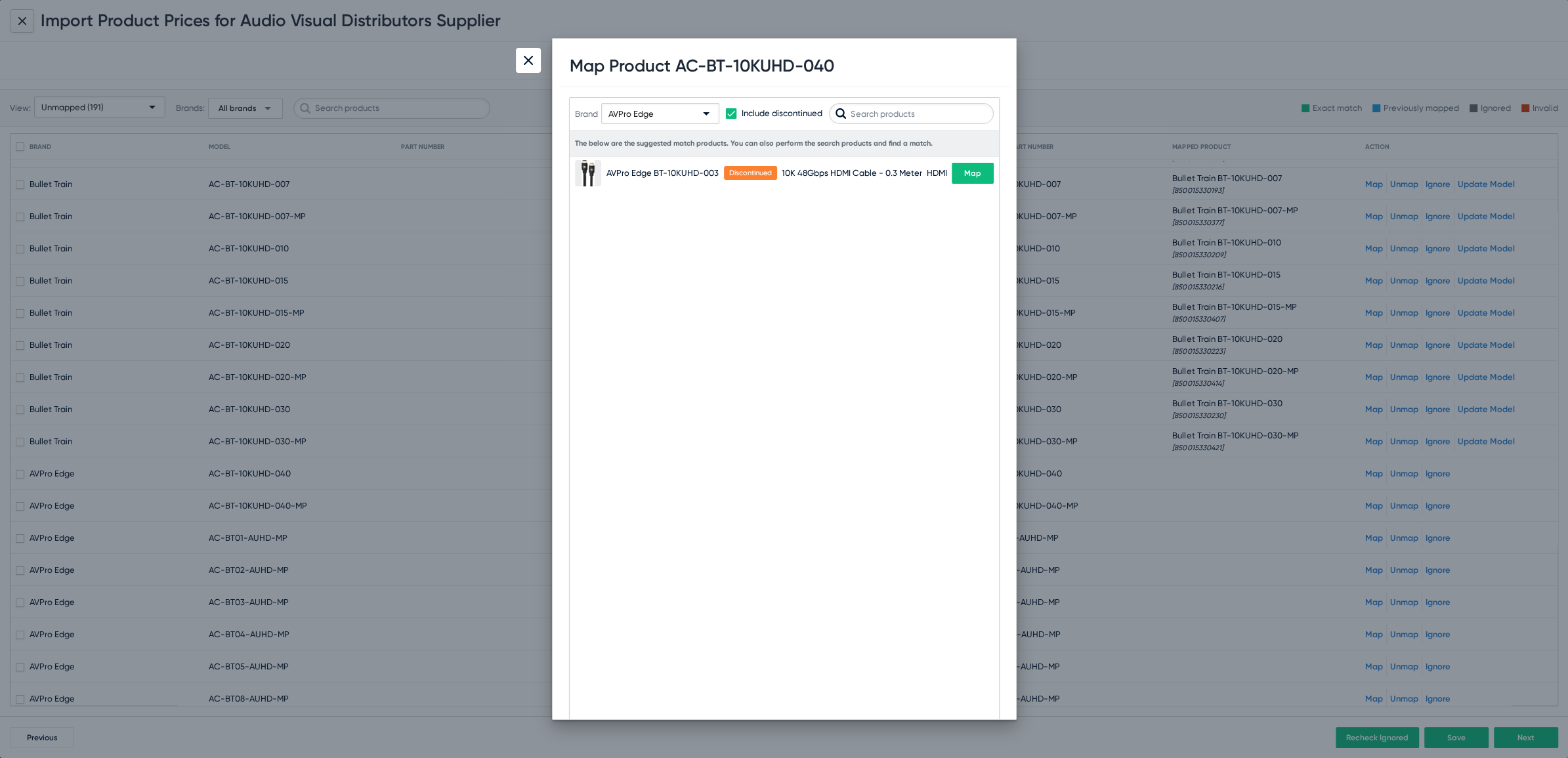
click at [634, 103] on mat-select "AVPro Edge" at bounding box center [660, 113] width 118 height 21
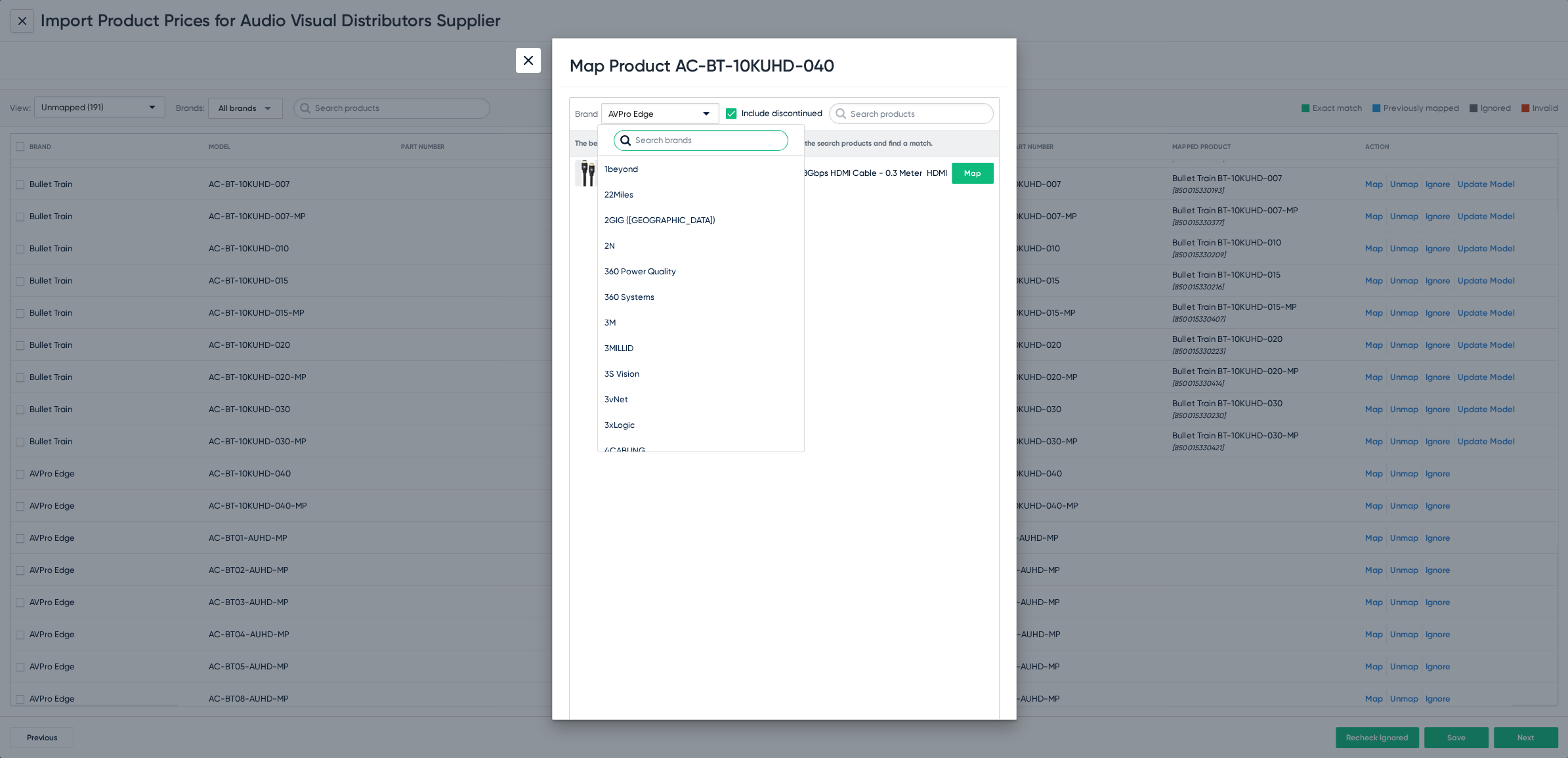
scroll to position [8395, 0]
click at [675, 139] on input "text" at bounding box center [701, 139] width 175 height 21
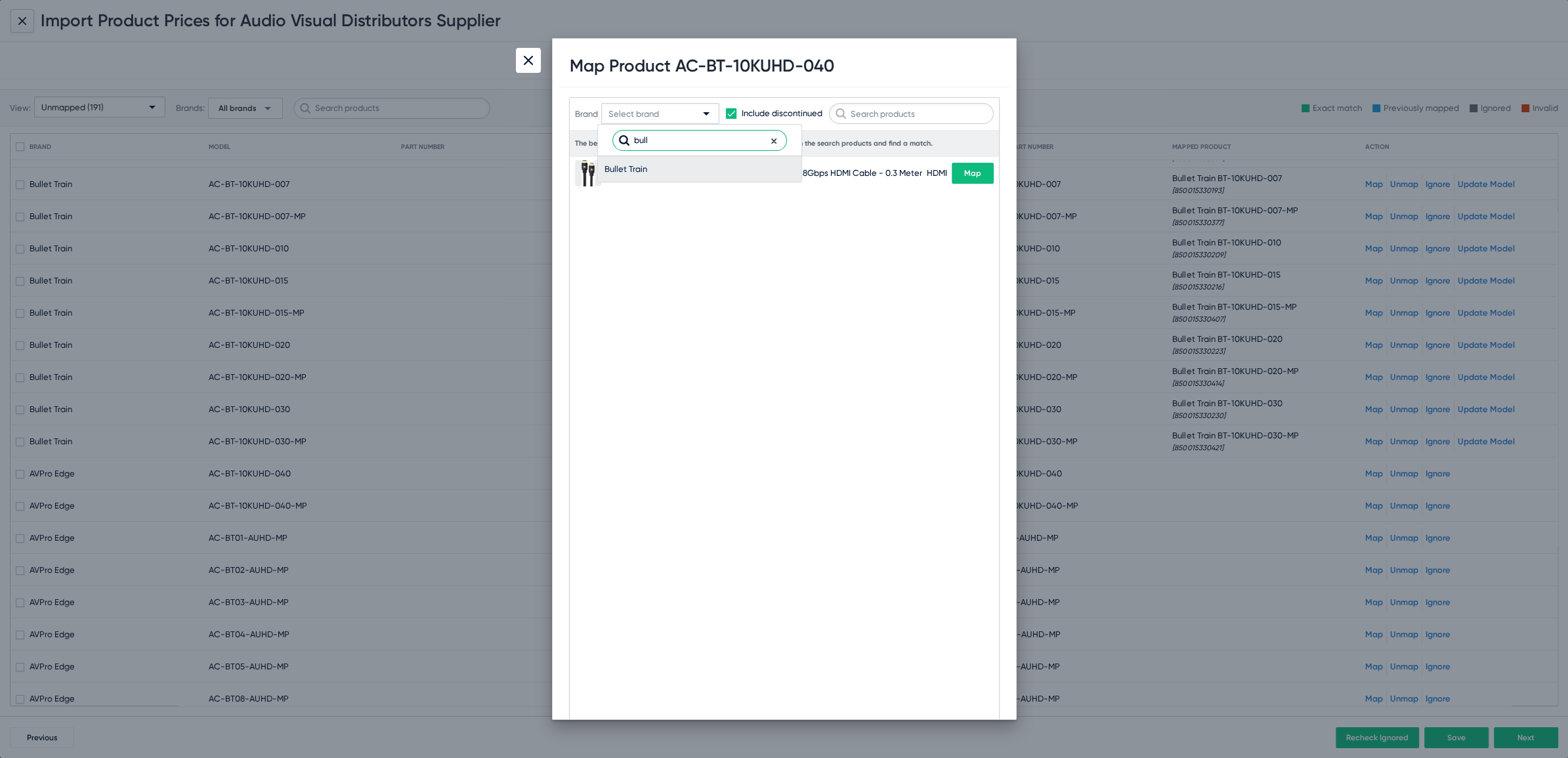
type input "bull"
click at [638, 172] on span "Bullet Train" at bounding box center [699, 168] width 190 height 25
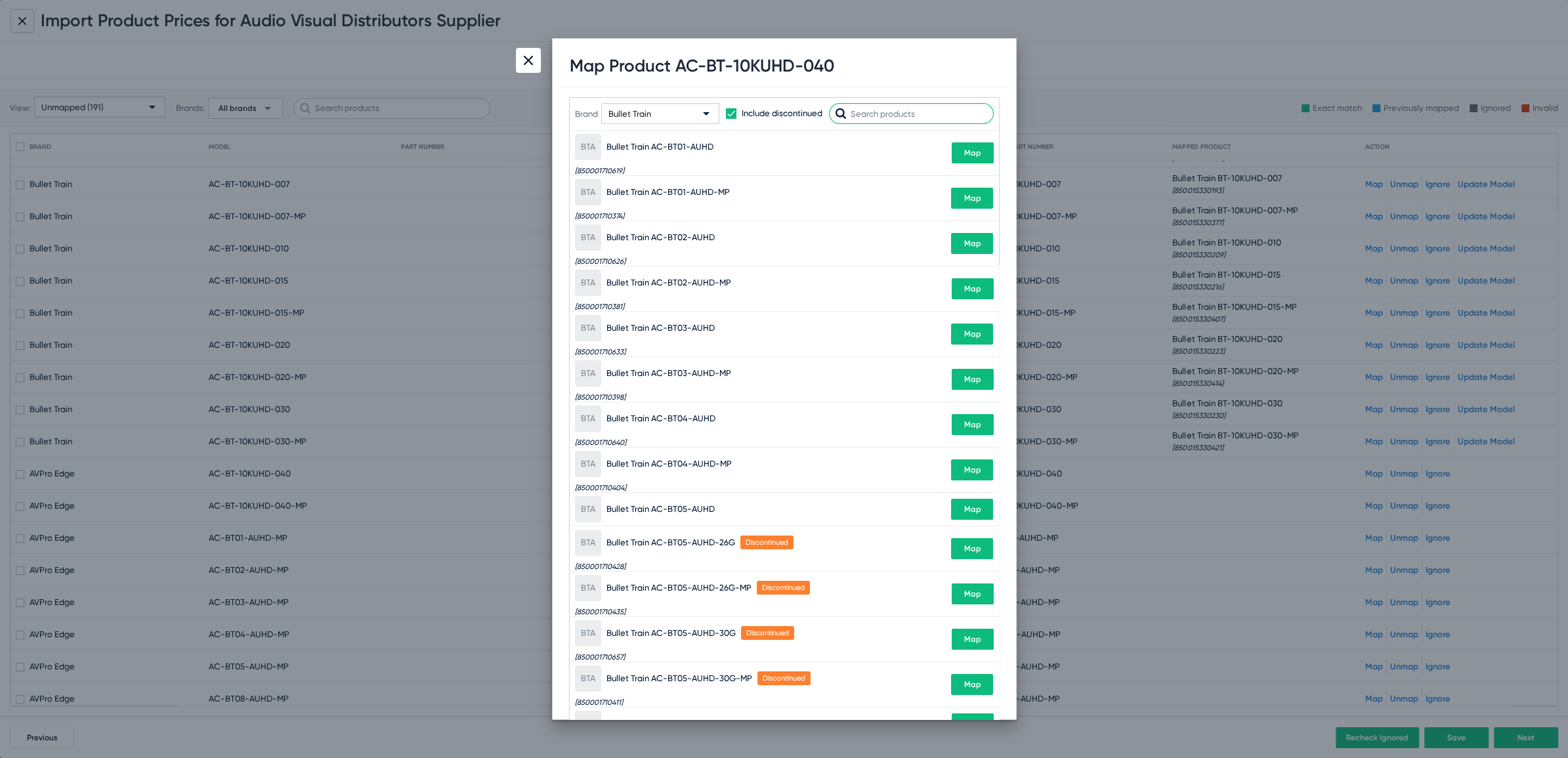
click at [946, 121] on input "text" at bounding box center [911, 113] width 165 height 21
paste input "BT-10KUHD-040"
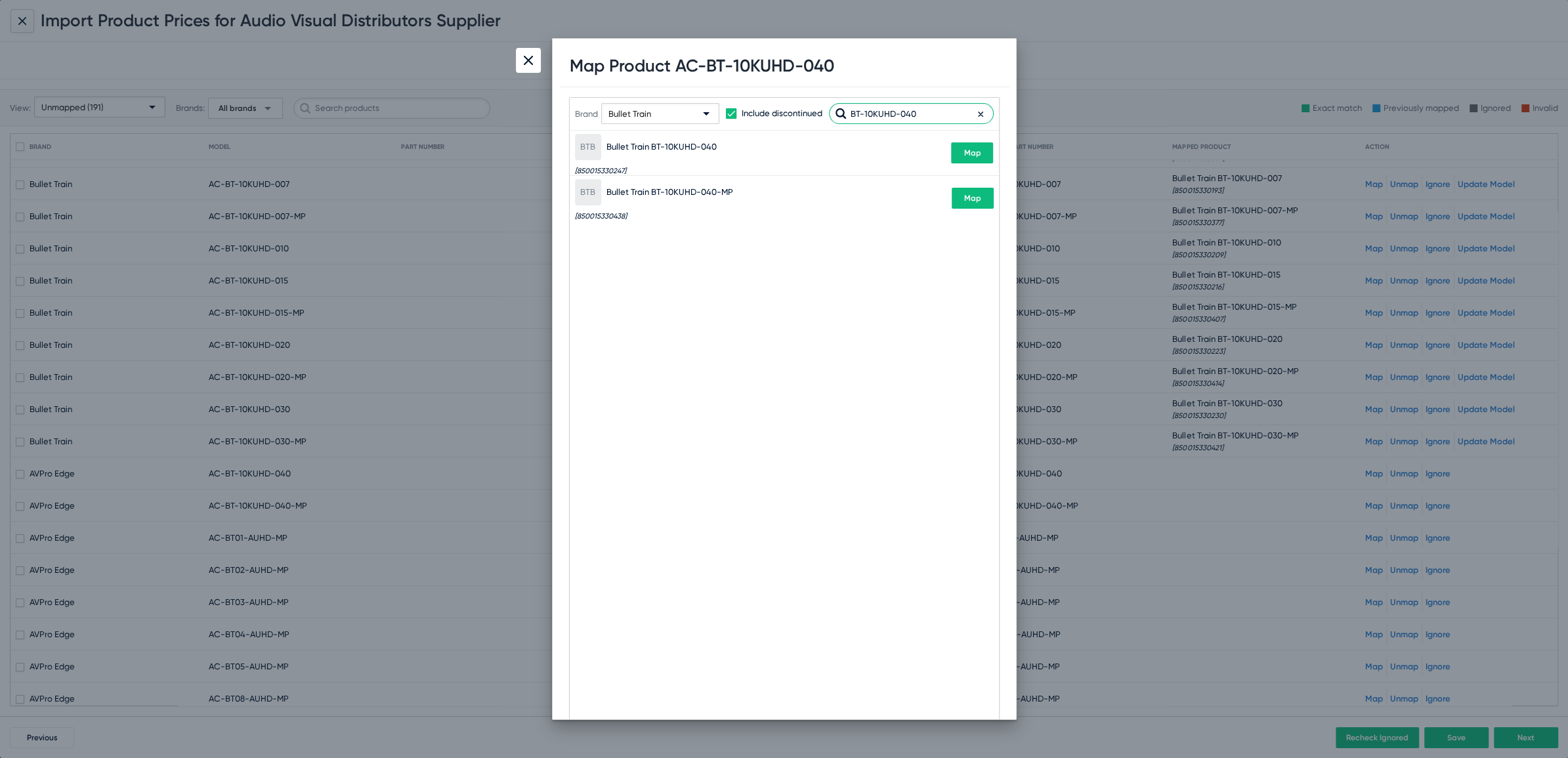
type input "BT-10KUHD-040"
click at [965, 149] on span "Map" at bounding box center [972, 153] width 17 height 9
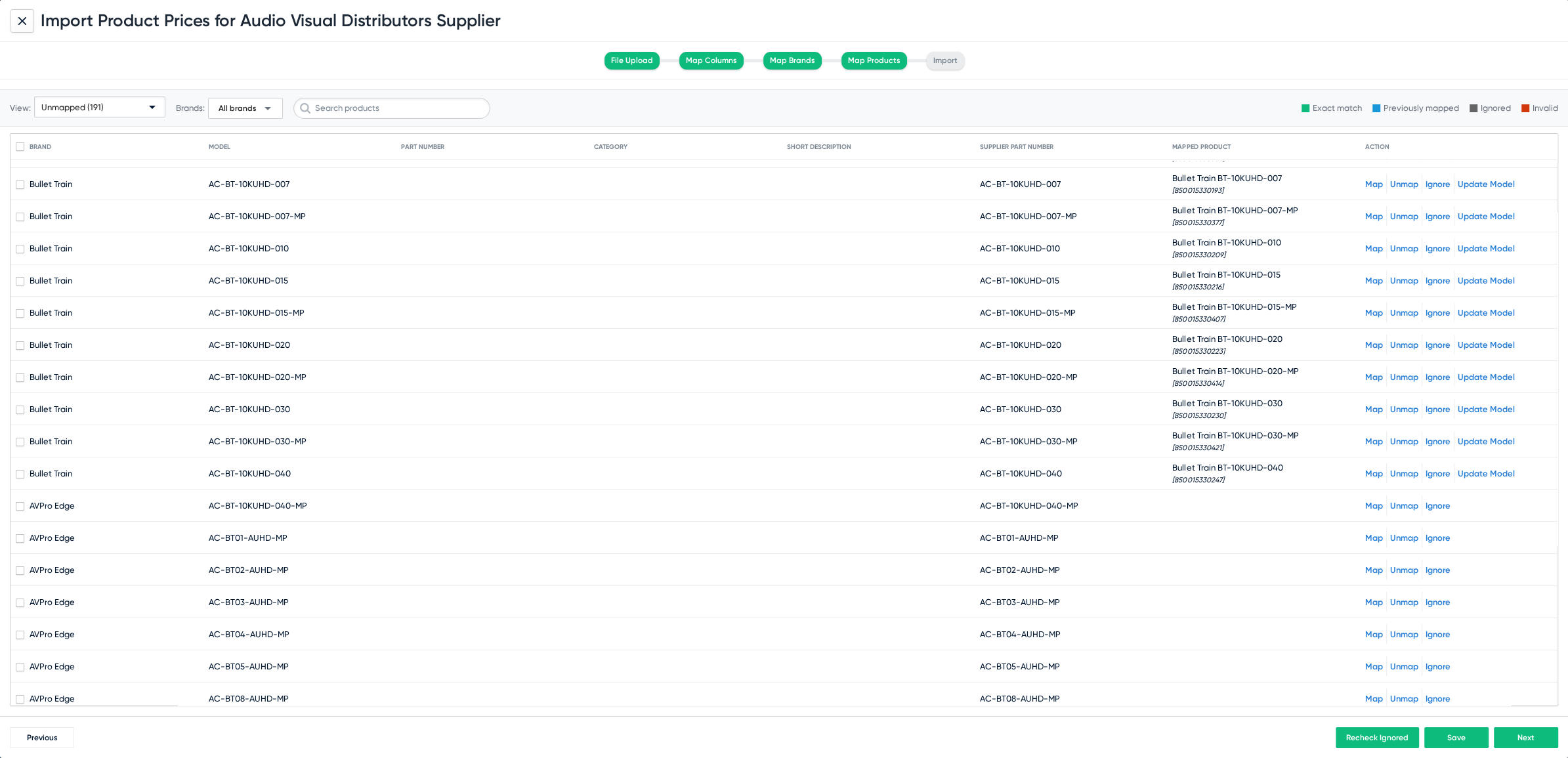
click at [1365, 504] on link "Map" at bounding box center [1374, 505] width 18 height 10
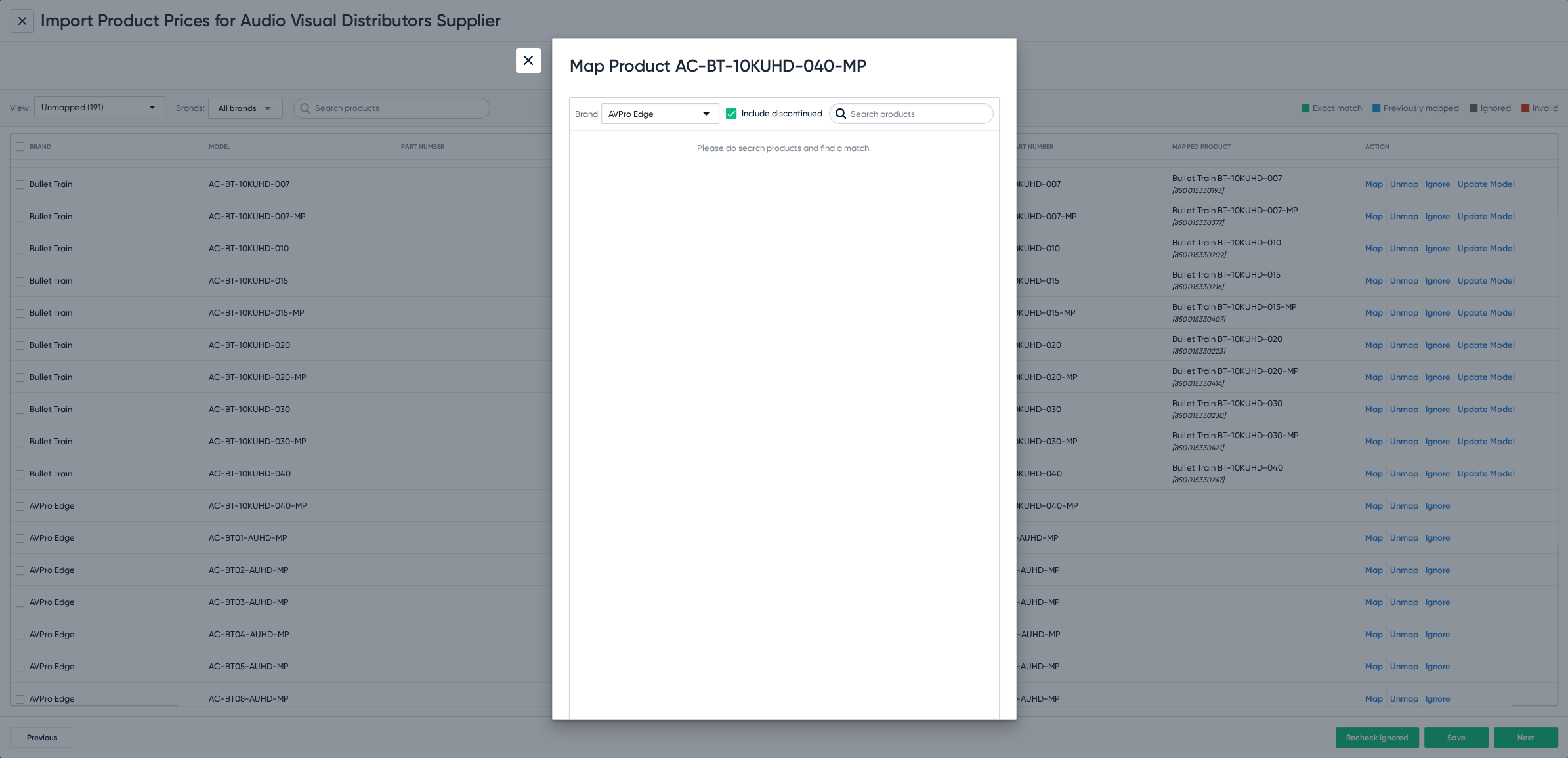
click at [662, 110] on div "AVPro Edge" at bounding box center [654, 114] width 91 height 21
click at [655, 142] on input "text" at bounding box center [701, 139] width 175 height 21
type input "bulle"
click at [618, 163] on span "Bullet Train" at bounding box center [699, 168] width 190 height 25
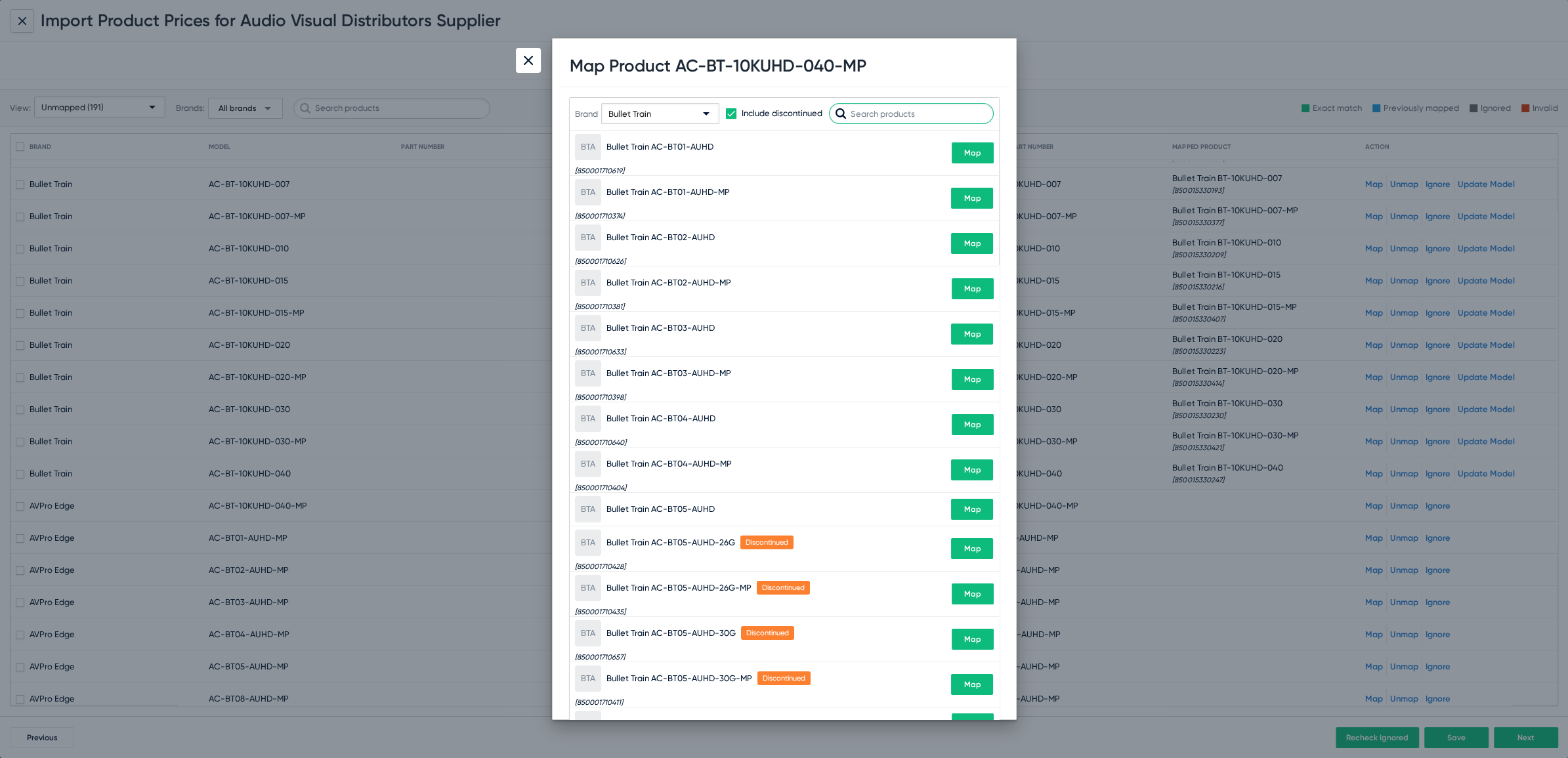
click at [901, 117] on input "text" at bounding box center [911, 113] width 165 height 21
paste input "BT-10KUHD-040"
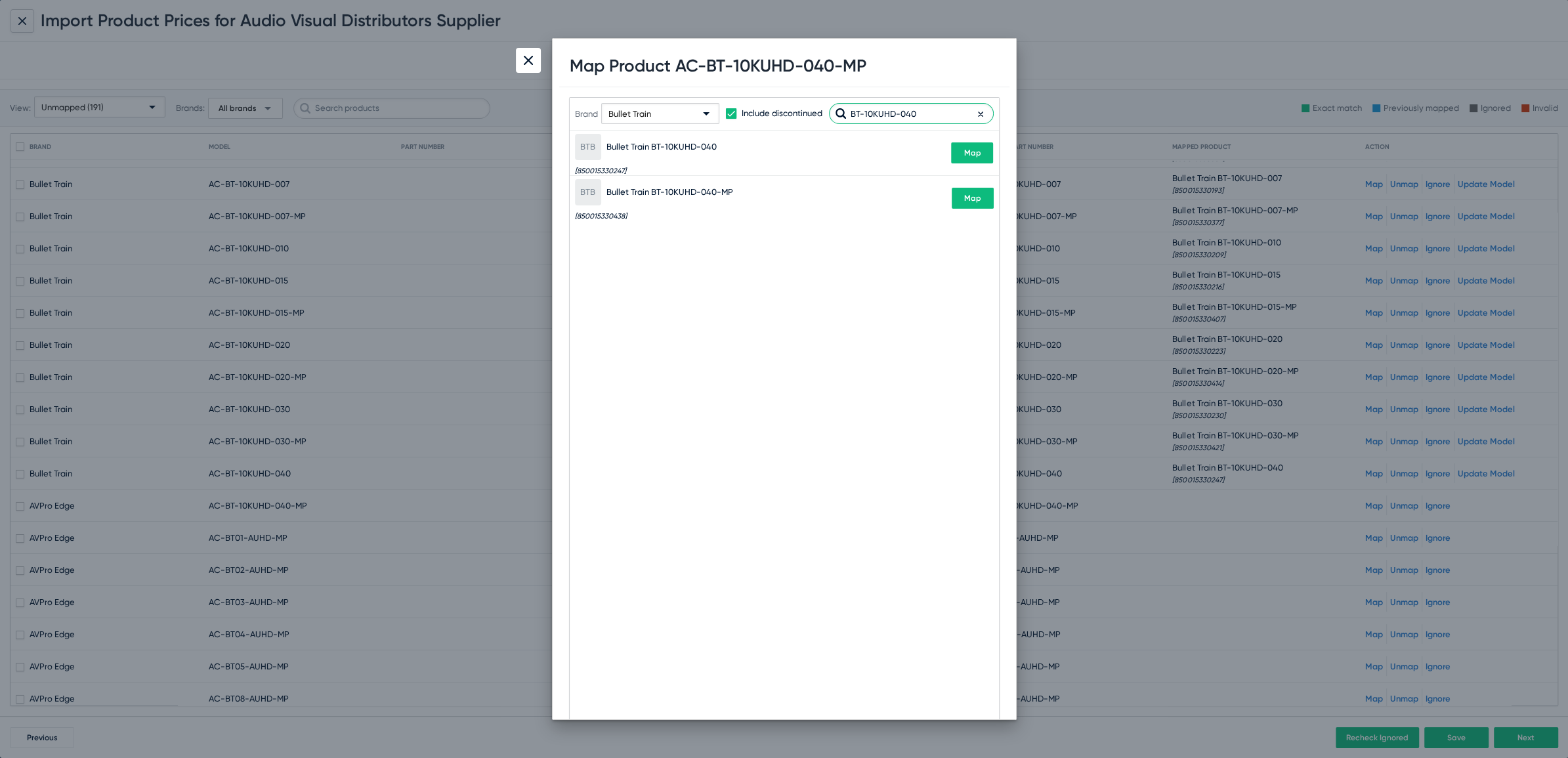
type input "BT-10KUHD-040"
click at [976, 151] on span "Map" at bounding box center [972, 153] width 17 height 9
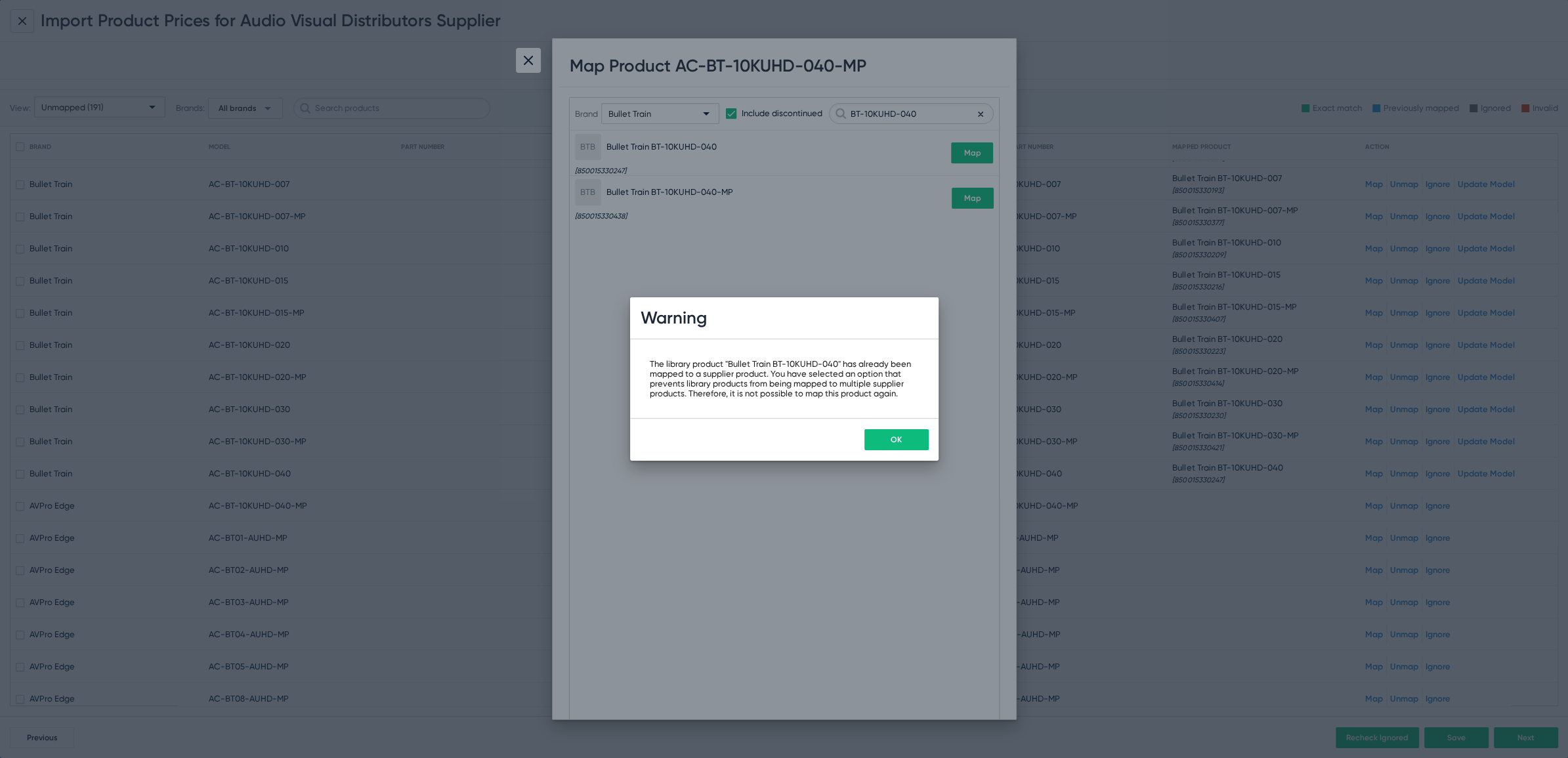
click at [893, 447] on button "OK" at bounding box center [896, 439] width 64 height 21
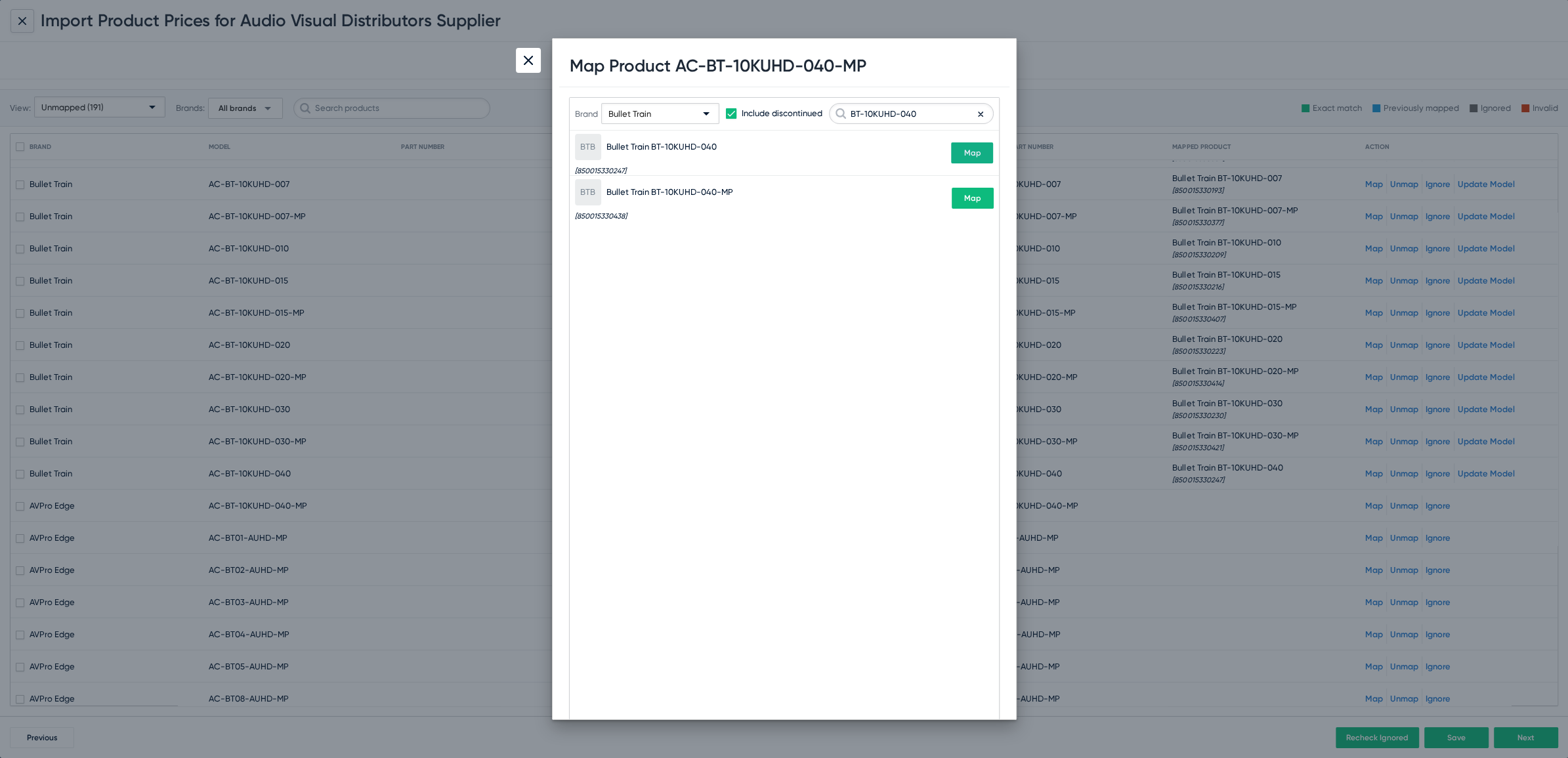
click at [971, 201] on span "Map" at bounding box center [973, 198] width 17 height 9
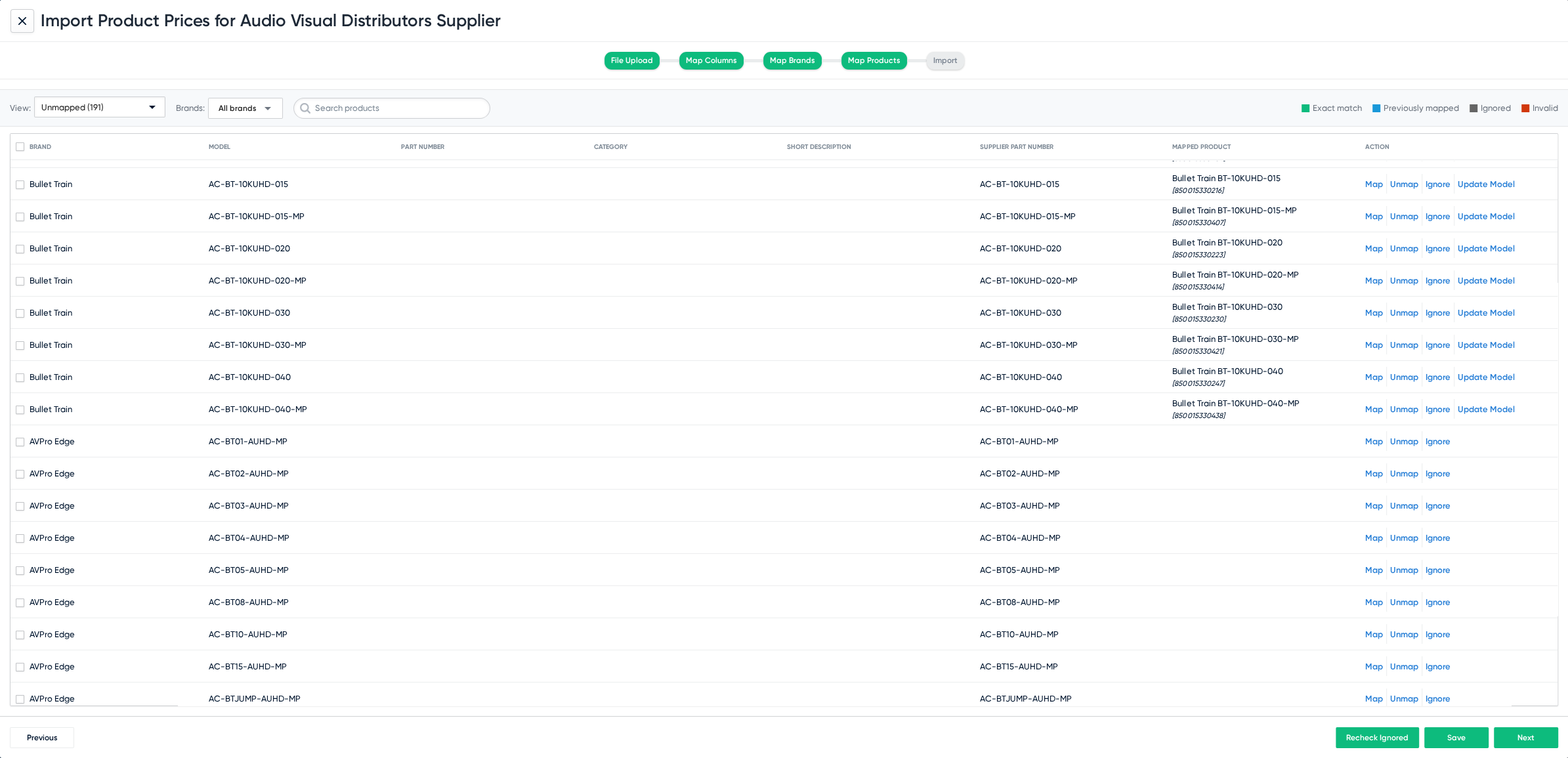
scroll to position [179, 0]
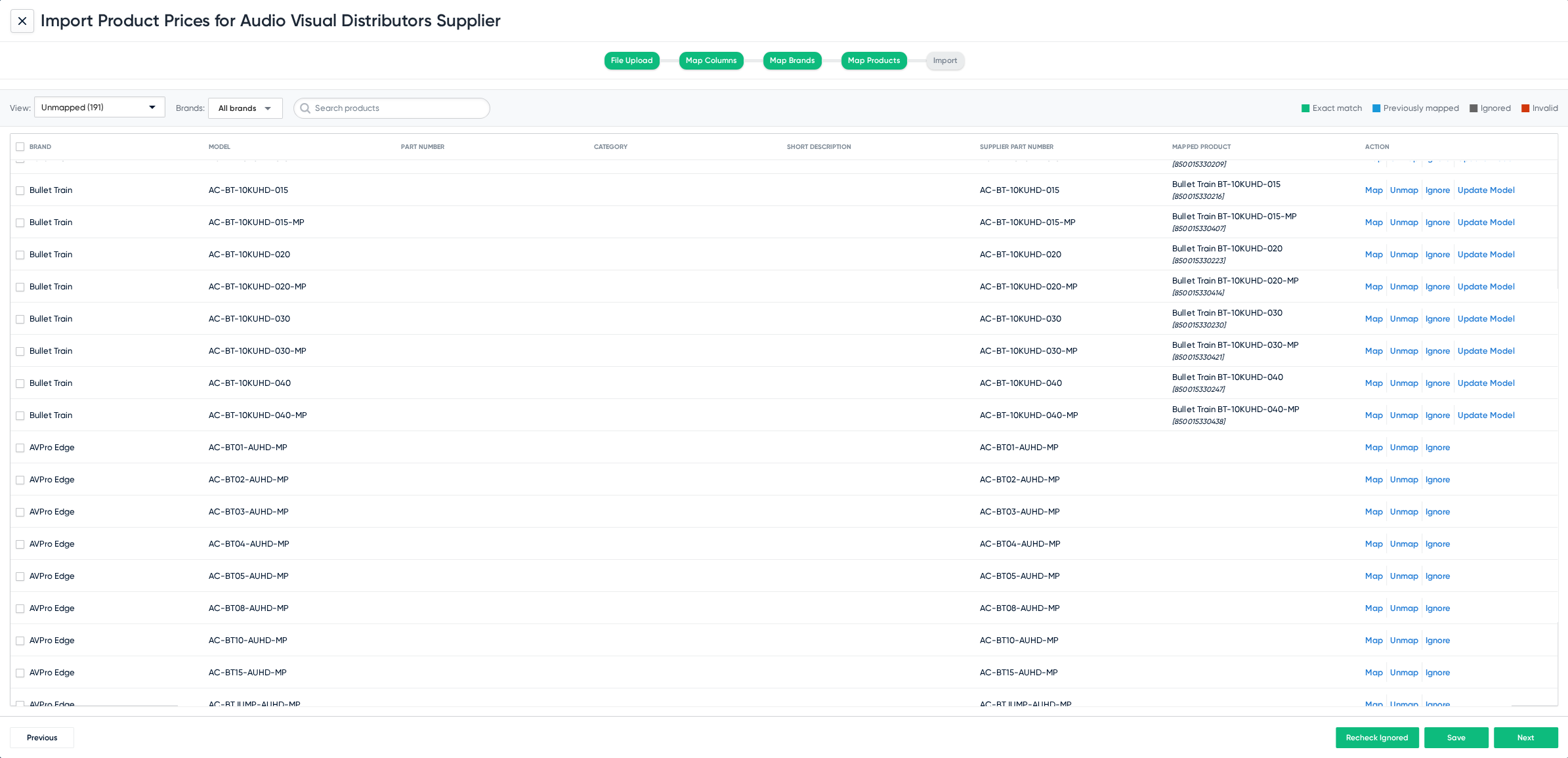
drag, startPoint x: 986, startPoint y: 444, endPoint x: 1092, endPoint y: 445, distance: 106.0
click at [1092, 445] on mat-cell "AC-BT01-AUHD-MP" at bounding box center [1076, 446] width 193 height 32
copy span "BT01-AUHD-MP"
click at [1368, 442] on link "Map" at bounding box center [1374, 446] width 18 height 10
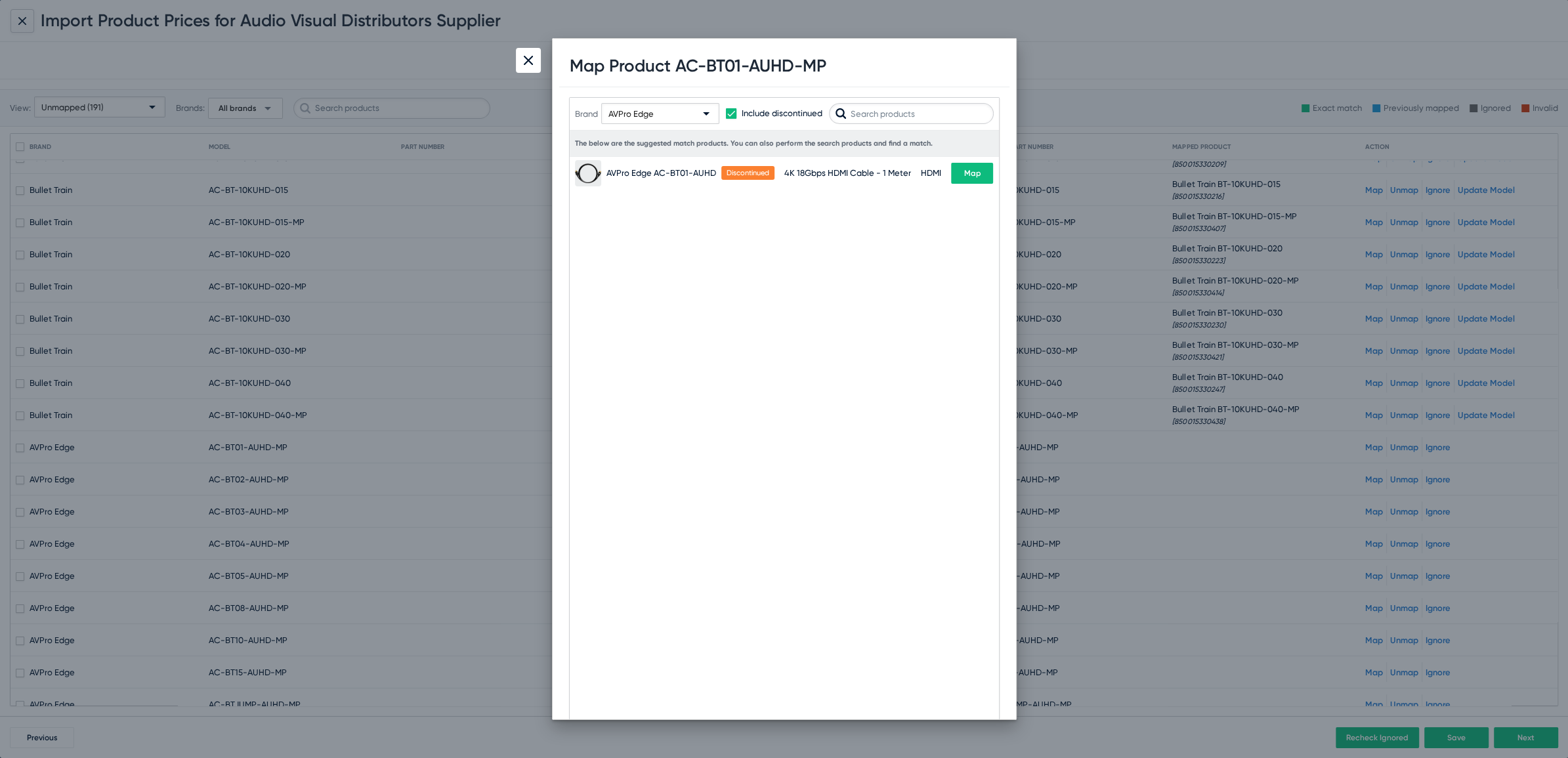
click at [678, 114] on div "AVPro Edge" at bounding box center [654, 114] width 91 height 21
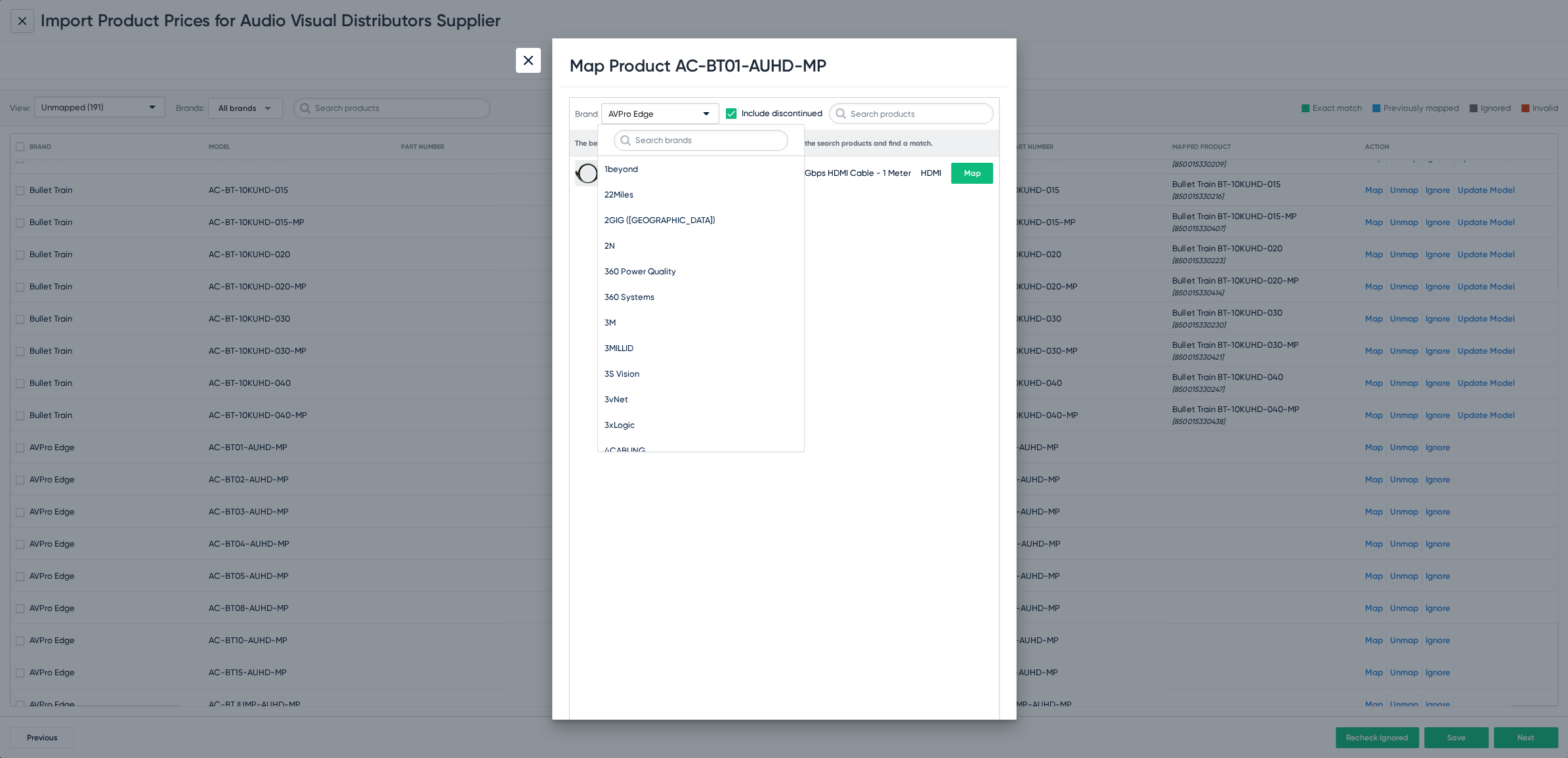
click at [676, 153] on div at bounding box center [701, 140] width 207 height 32
click at [676, 144] on input "text" at bounding box center [701, 139] width 175 height 21
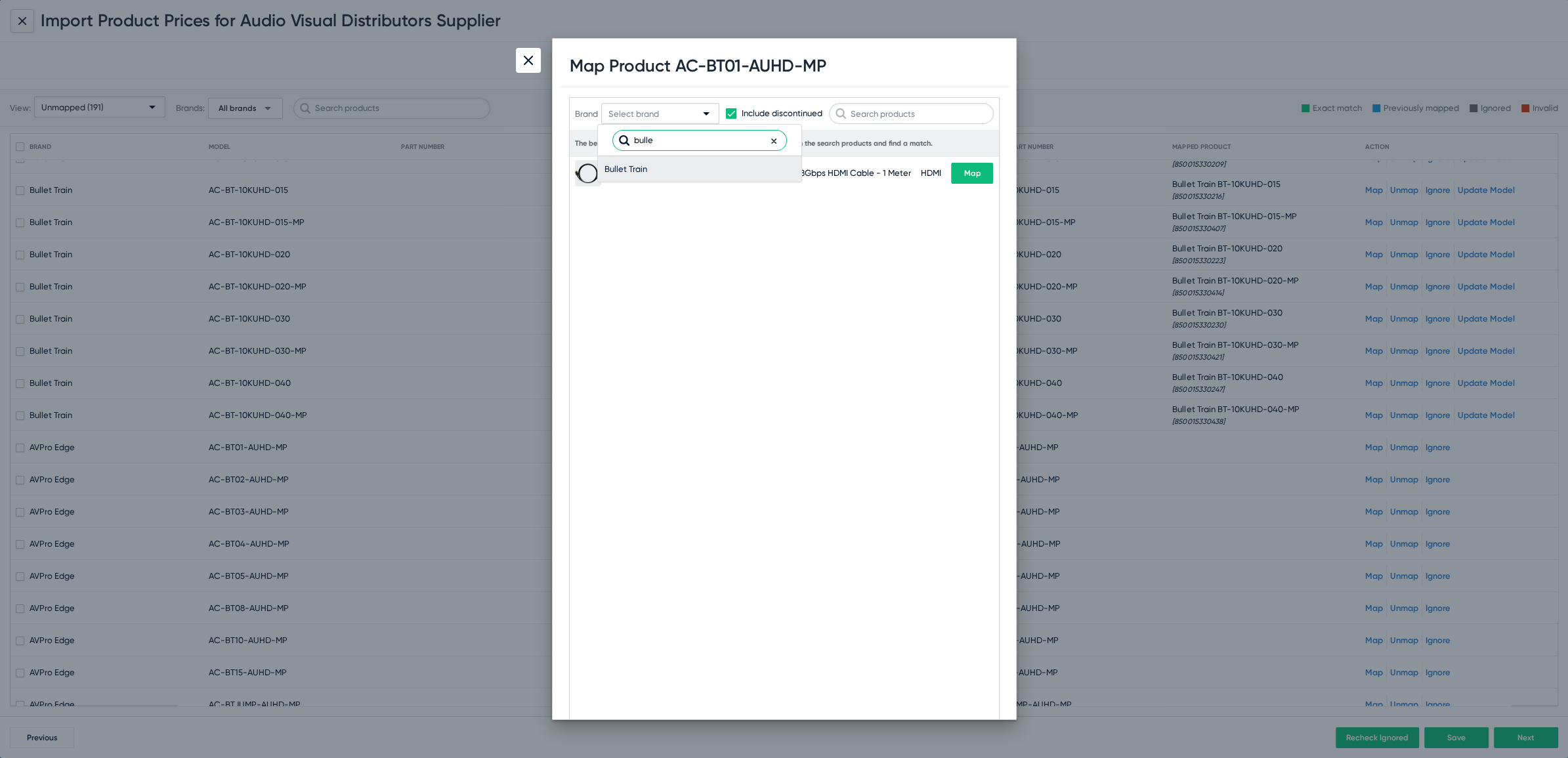
type input "bulle"
click at [614, 172] on span "Bullet Train" at bounding box center [699, 168] width 190 height 25
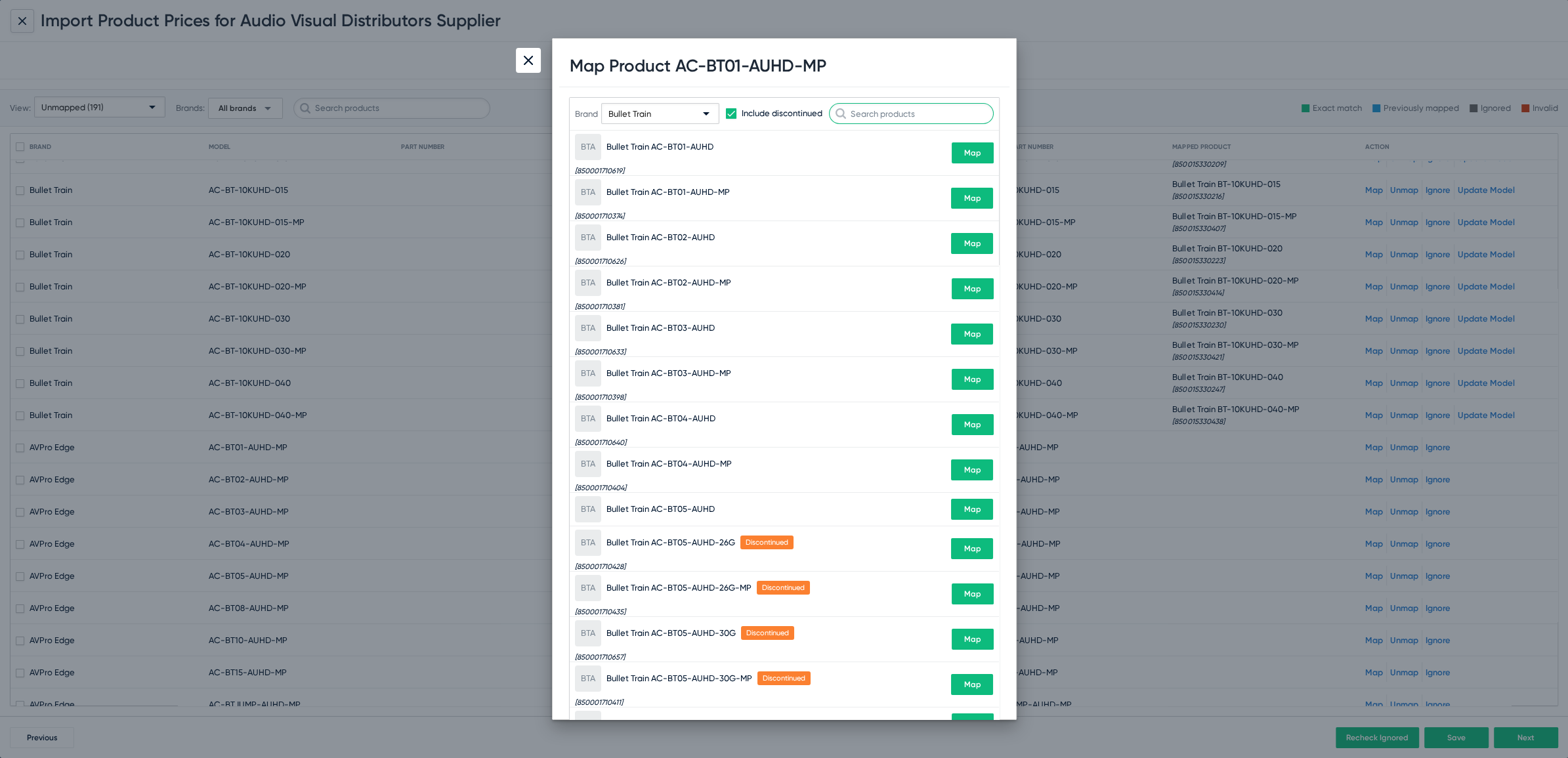
click at [908, 108] on input "text" at bounding box center [911, 113] width 165 height 21
paste input "BT01-AUHD-MP"
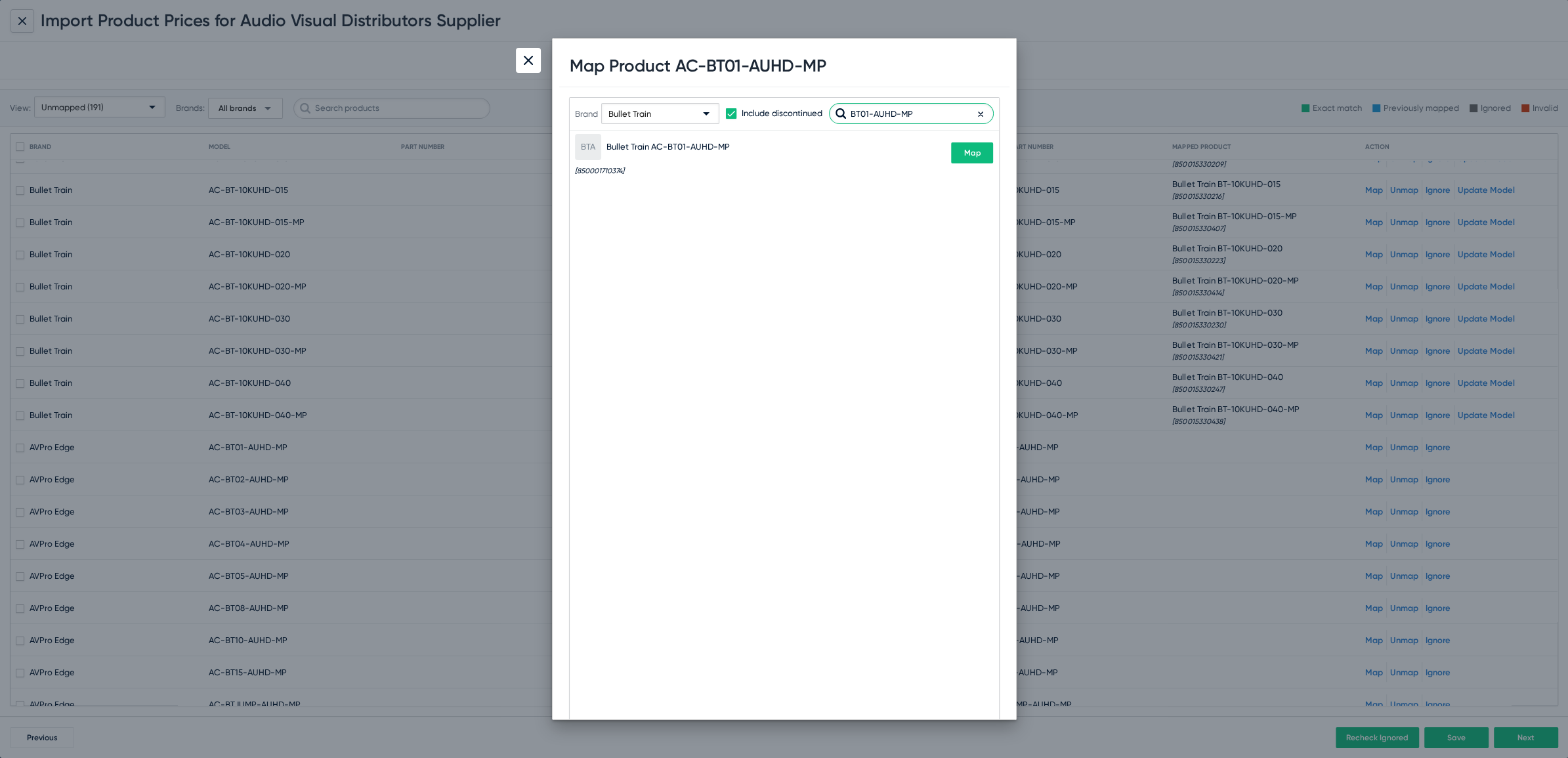
type input "BT01-AUHD-MP"
click at [967, 155] on span "Map" at bounding box center [972, 153] width 17 height 9
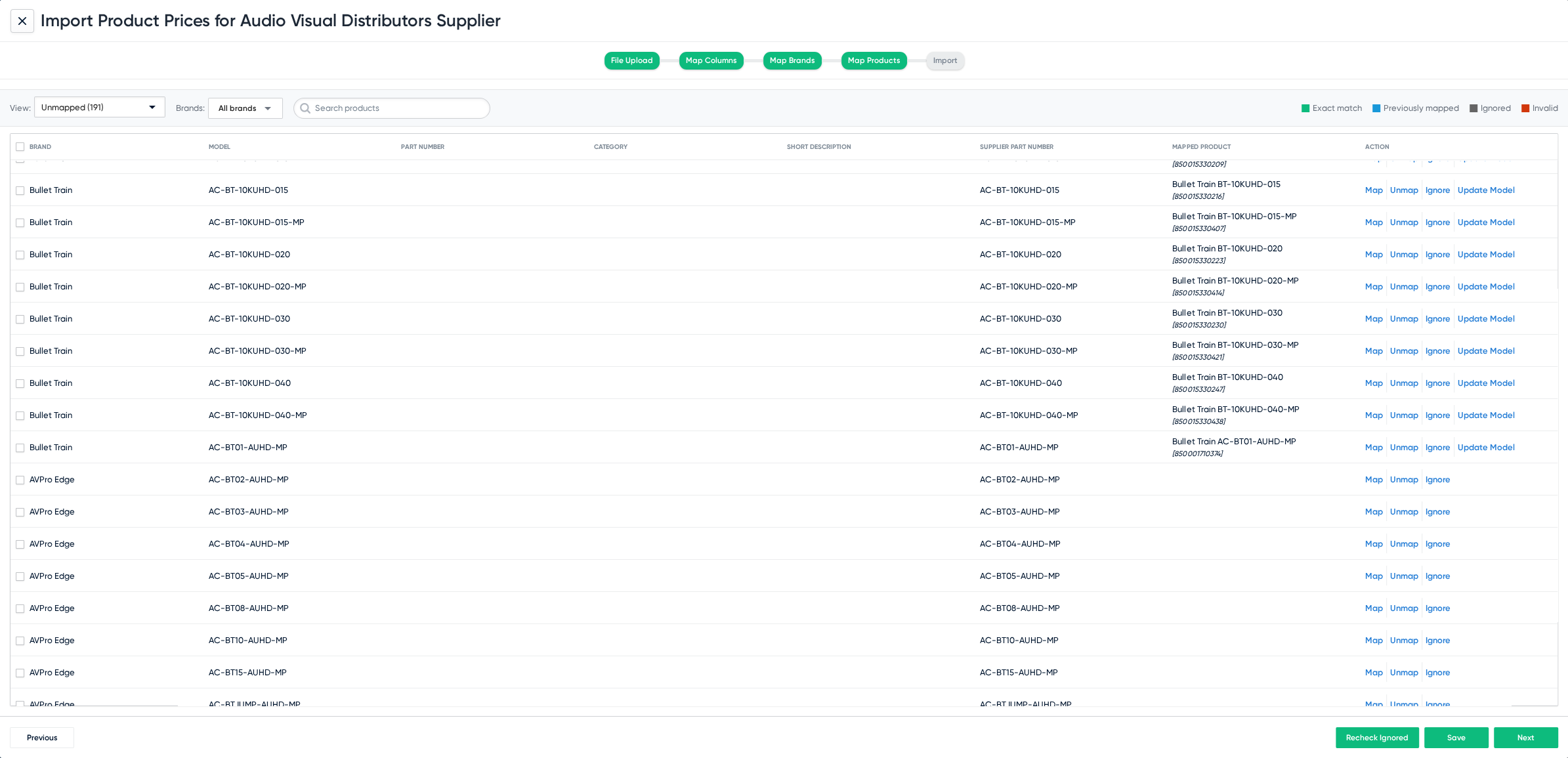
click at [1174, 449] on span "[850001710374]" at bounding box center [1197, 453] width 49 height 8
drag, startPoint x: 990, startPoint y: 477, endPoint x: 1143, endPoint y: 490, distance: 153.6
click at [1143, 490] on mat-cell "AC-BT02-AUHD-MP" at bounding box center [1076, 479] width 193 height 32
copy span "BT02-AUHD-MP"
click at [1371, 475] on link "Map" at bounding box center [1374, 479] width 18 height 10
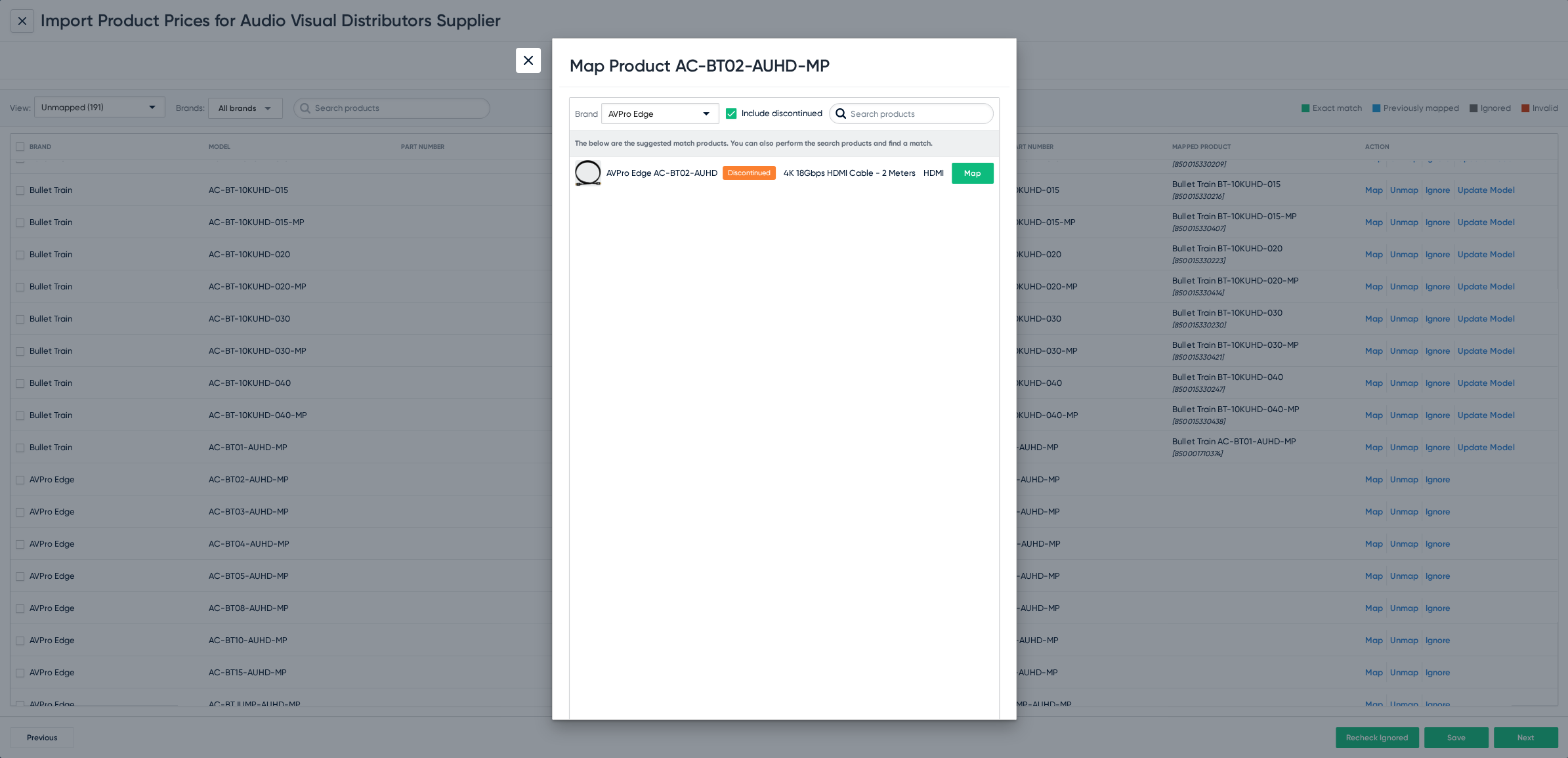
click at [638, 112] on span "AVPro Edge" at bounding box center [631, 113] width 45 height 10
type input "bulle"
click at [630, 170] on span "Bullet Train" at bounding box center [699, 168] width 190 height 25
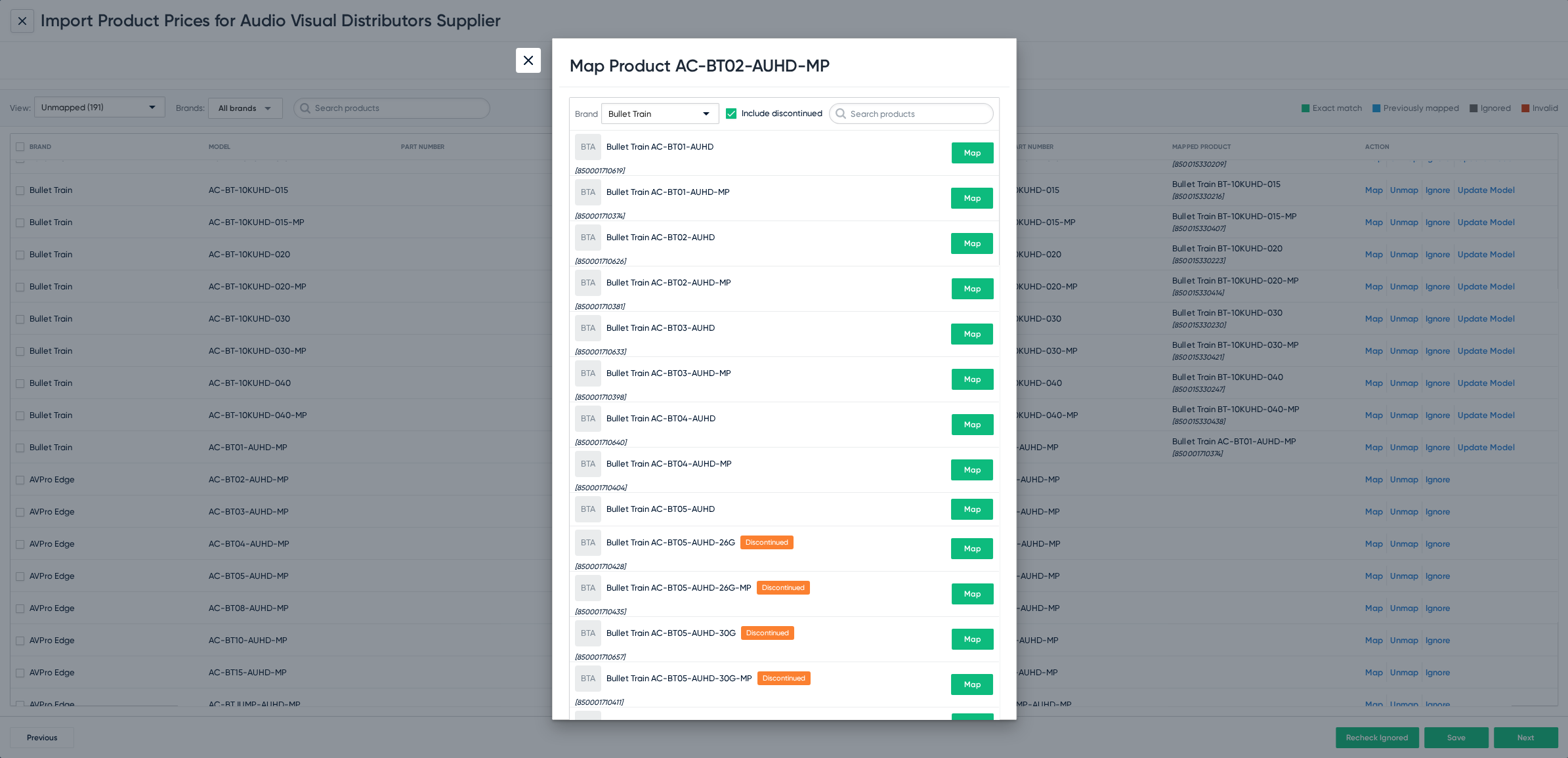
click at [929, 125] on div "Brand Bullet Train Include discontinued" at bounding box center [784, 113] width 418 height 64
click at [928, 110] on input "text" at bounding box center [911, 113] width 165 height 21
paste input "BT02-AUHD-MP"
type input "BT02-AUHD-MP"
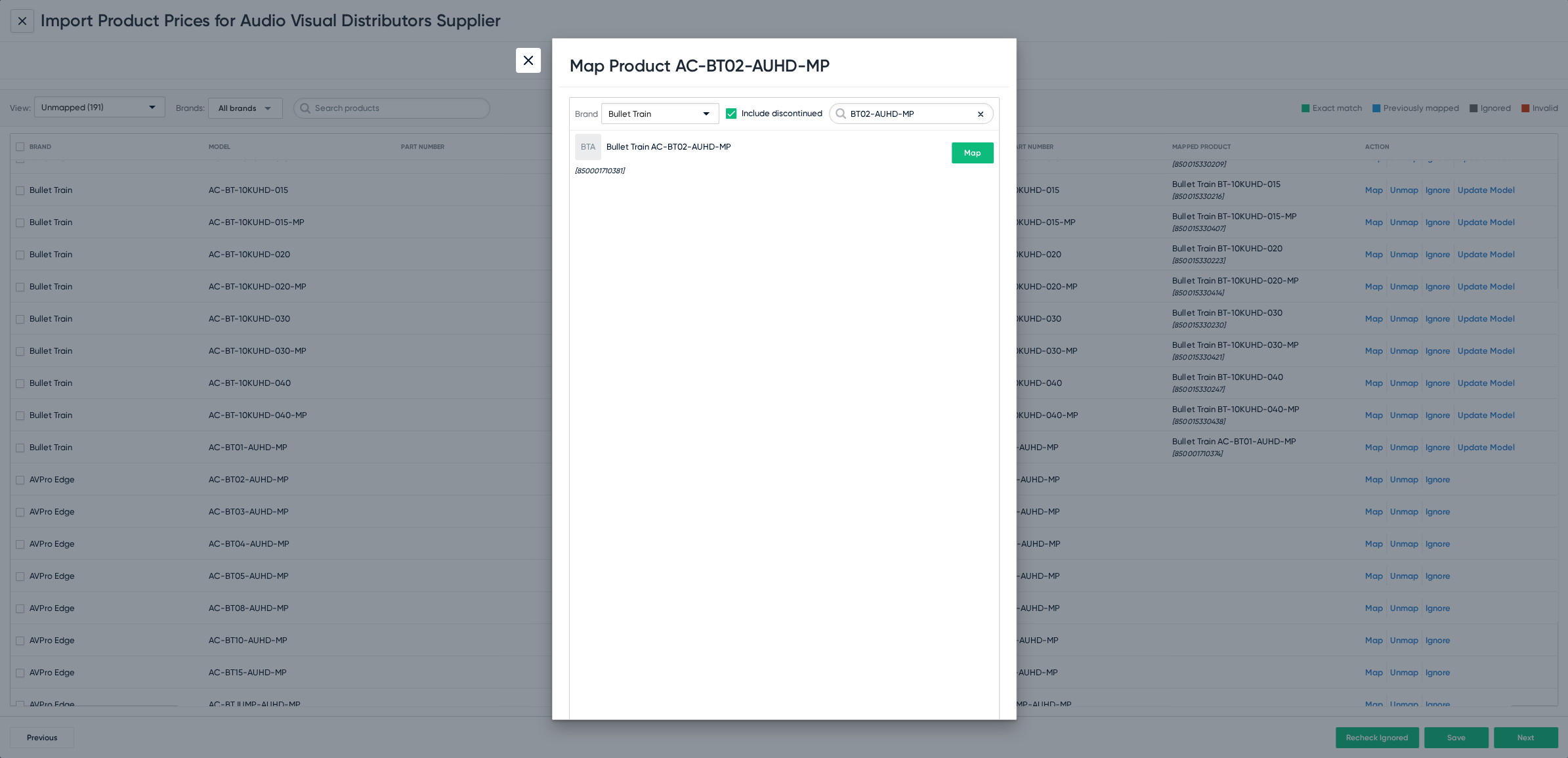
click at [972, 156] on span "Map" at bounding box center [973, 153] width 17 height 9
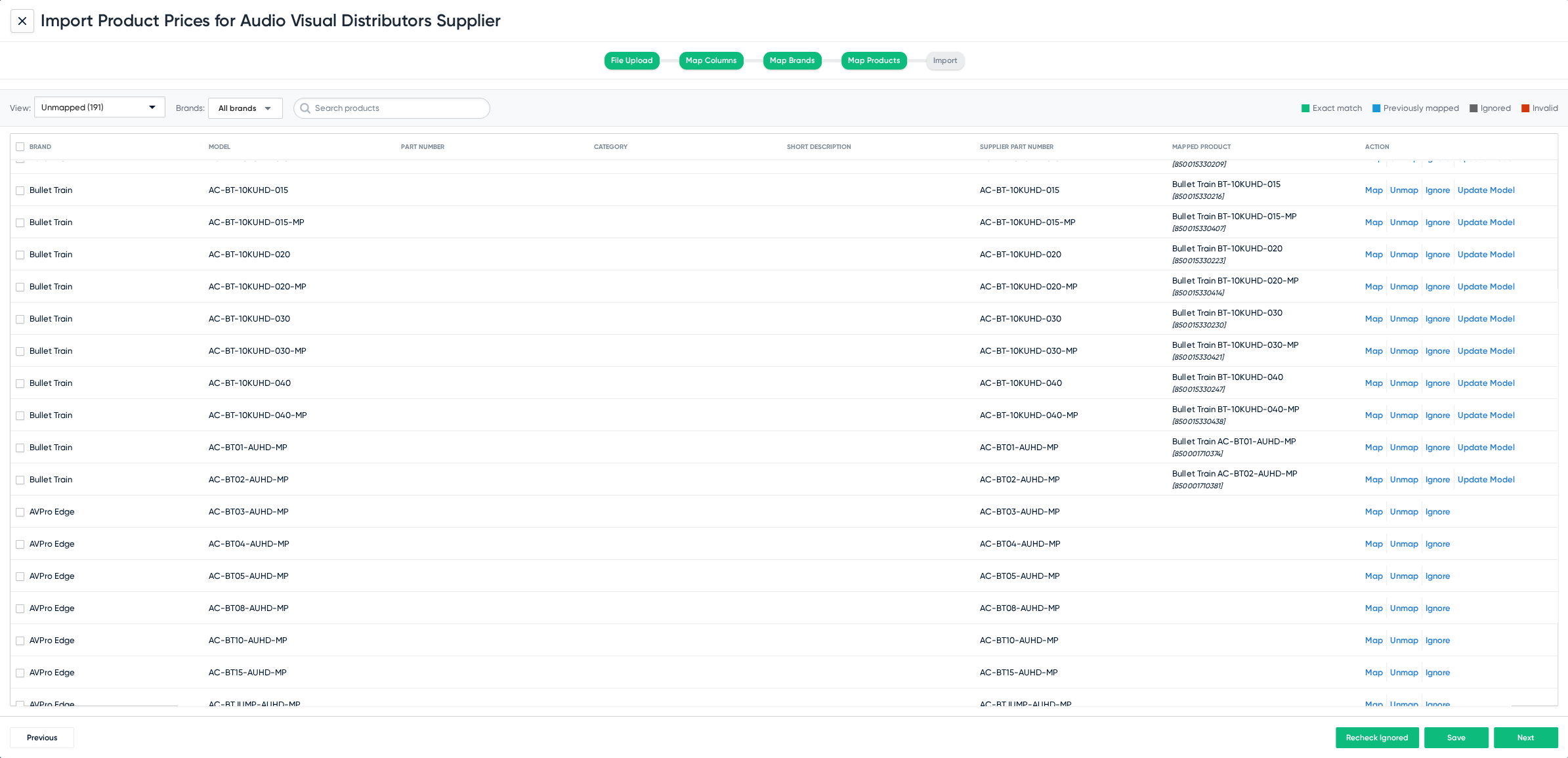
drag, startPoint x: 989, startPoint y: 506, endPoint x: 1232, endPoint y: 512, distance: 243.1
click at [1232, 512] on mat-row "AVPro Edge AC-BT03-AUHD-MP AC-BT03-AUHD-MP Map Unmap Ignore" at bounding box center [784, 512] width 1547 height 33
copy span "BT03-AUHD-MP"
click at [1365, 506] on link "Map" at bounding box center [1374, 511] width 18 height 10
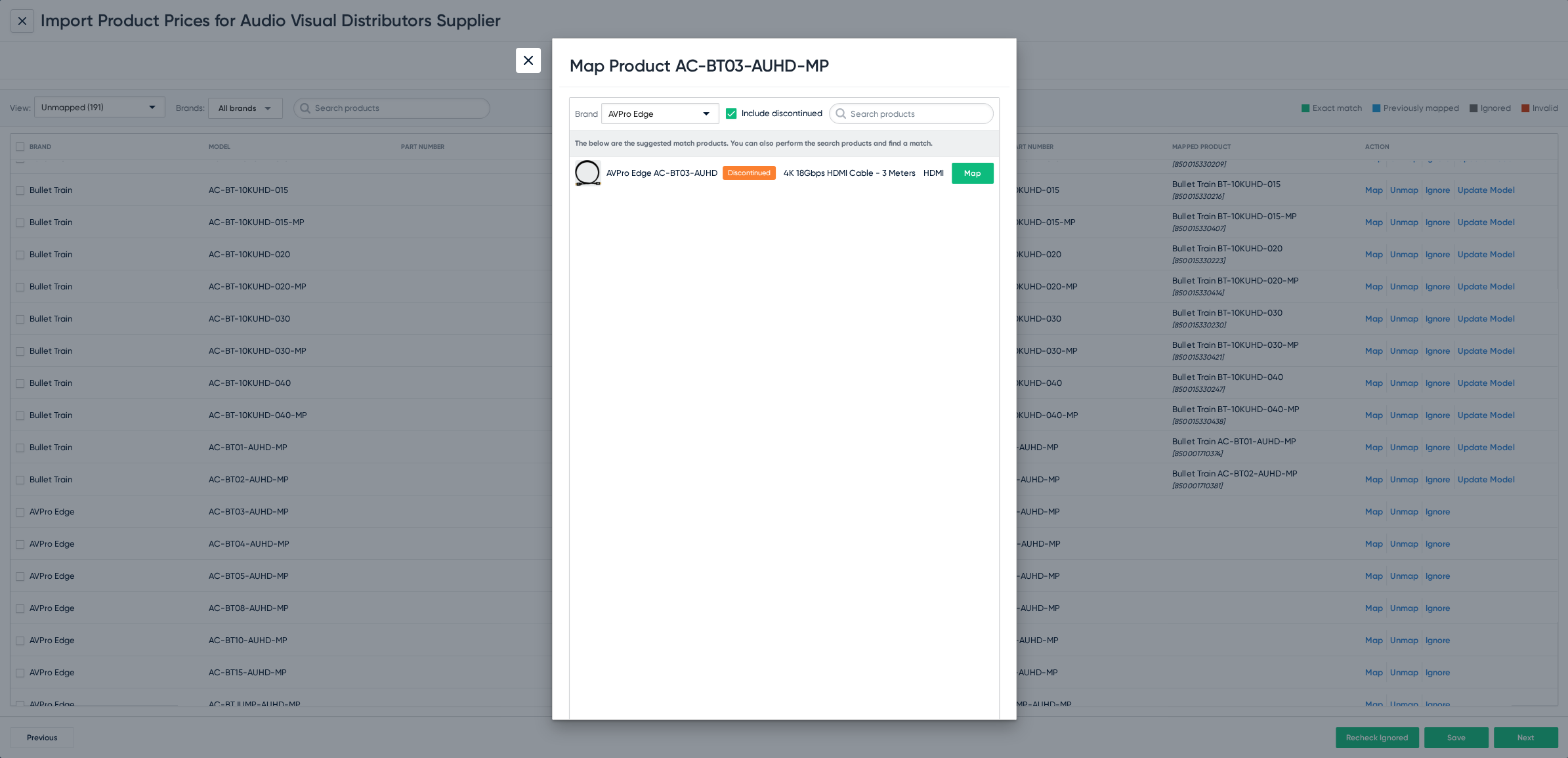
click at [642, 121] on div "AVPro Edge" at bounding box center [654, 114] width 91 height 21
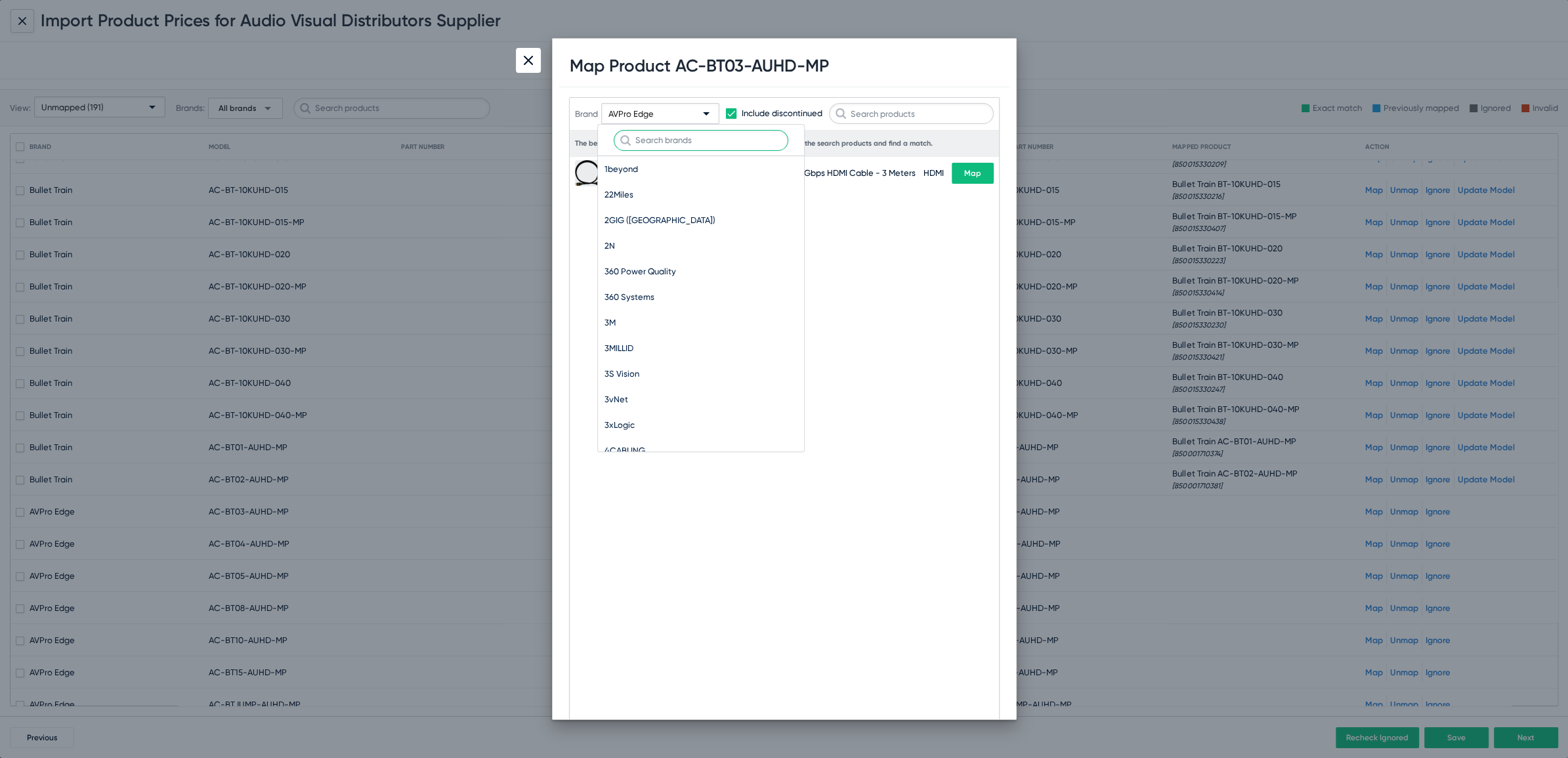
scroll to position [8395, 0]
click at [659, 137] on input "text" at bounding box center [701, 139] width 175 height 21
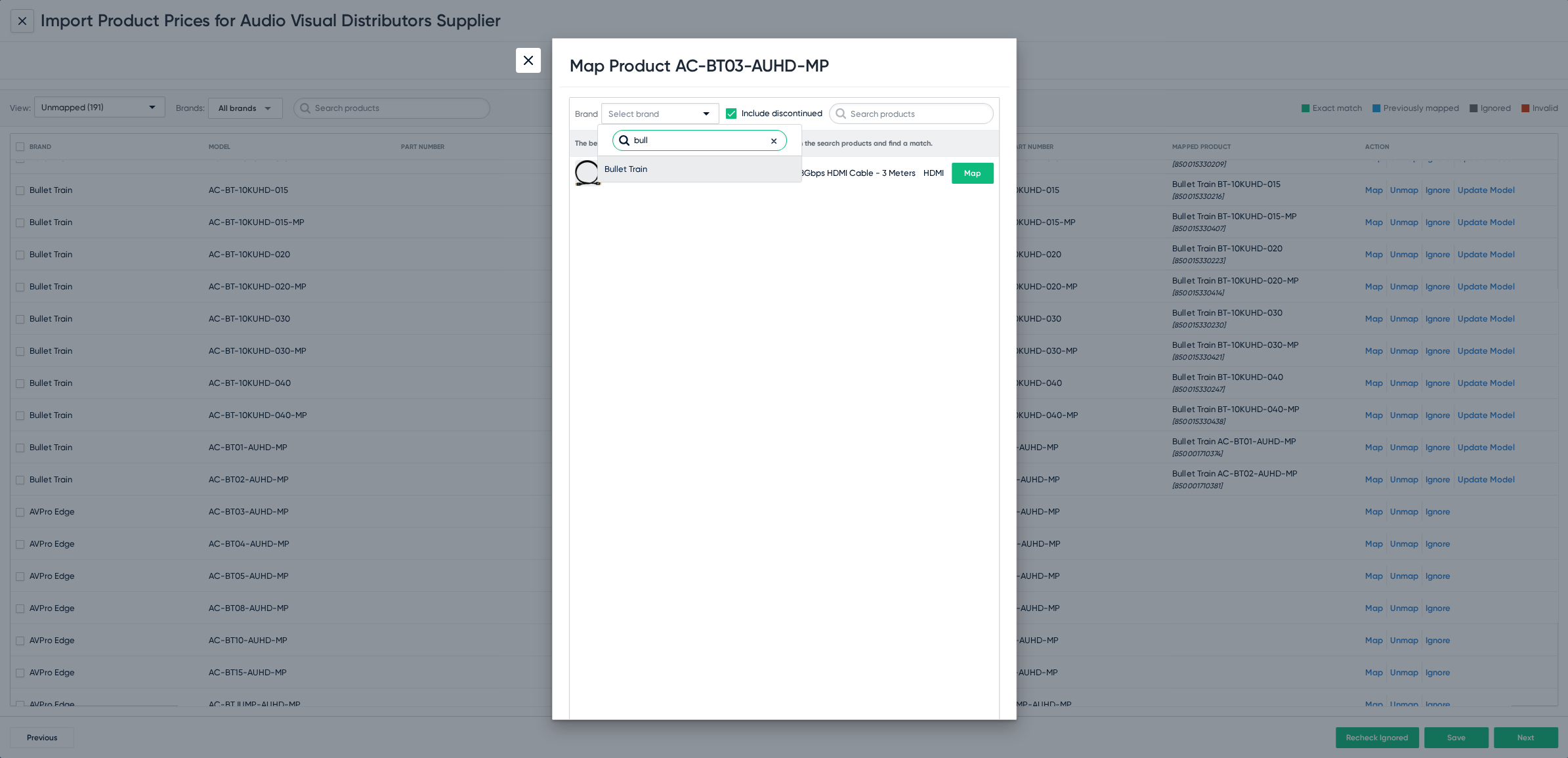
type input "bull"
click at [626, 173] on span "Bullet Train" at bounding box center [699, 168] width 190 height 25
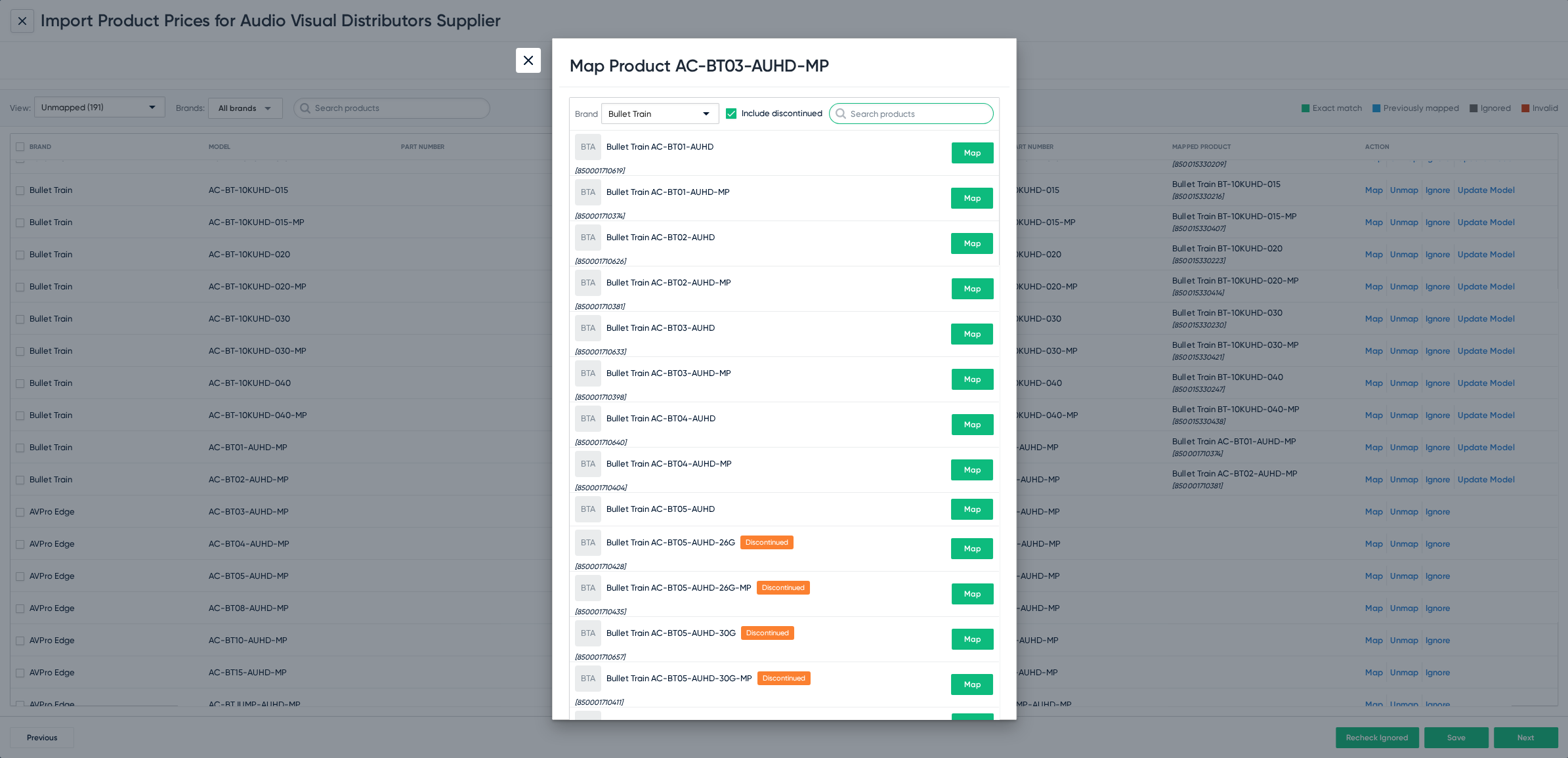
click at [877, 120] on input "text" at bounding box center [911, 113] width 165 height 21
paste input "BT03-AUHD-MP"
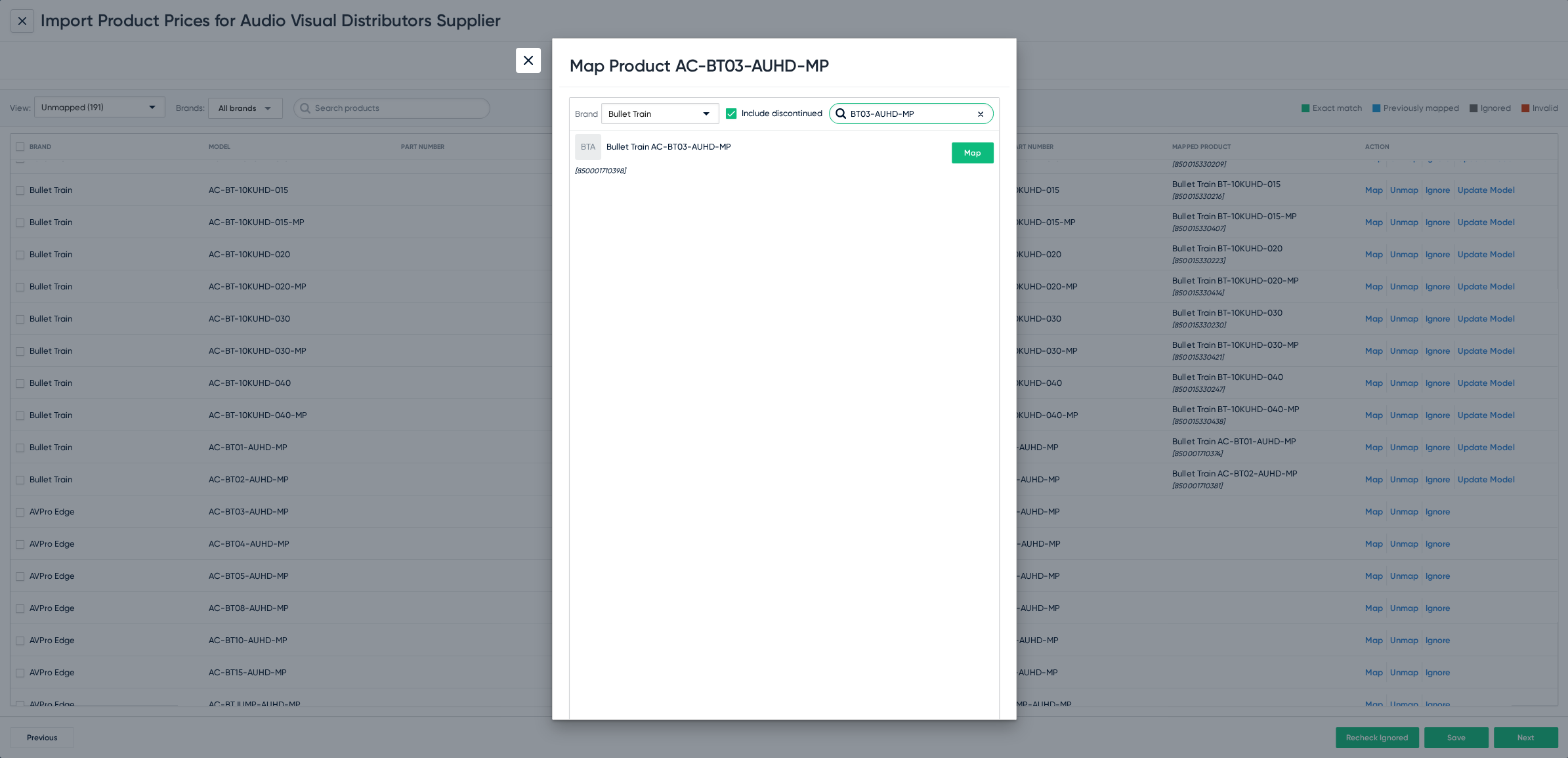
type input "BT03-AUHD-MP"
click at [981, 164] on div "BTA Bullet Train AC-BT03-AUHD-MP [850001710398] Map" at bounding box center [784, 152] width 418 height 44
click at [979, 158] on button "Map" at bounding box center [973, 152] width 42 height 21
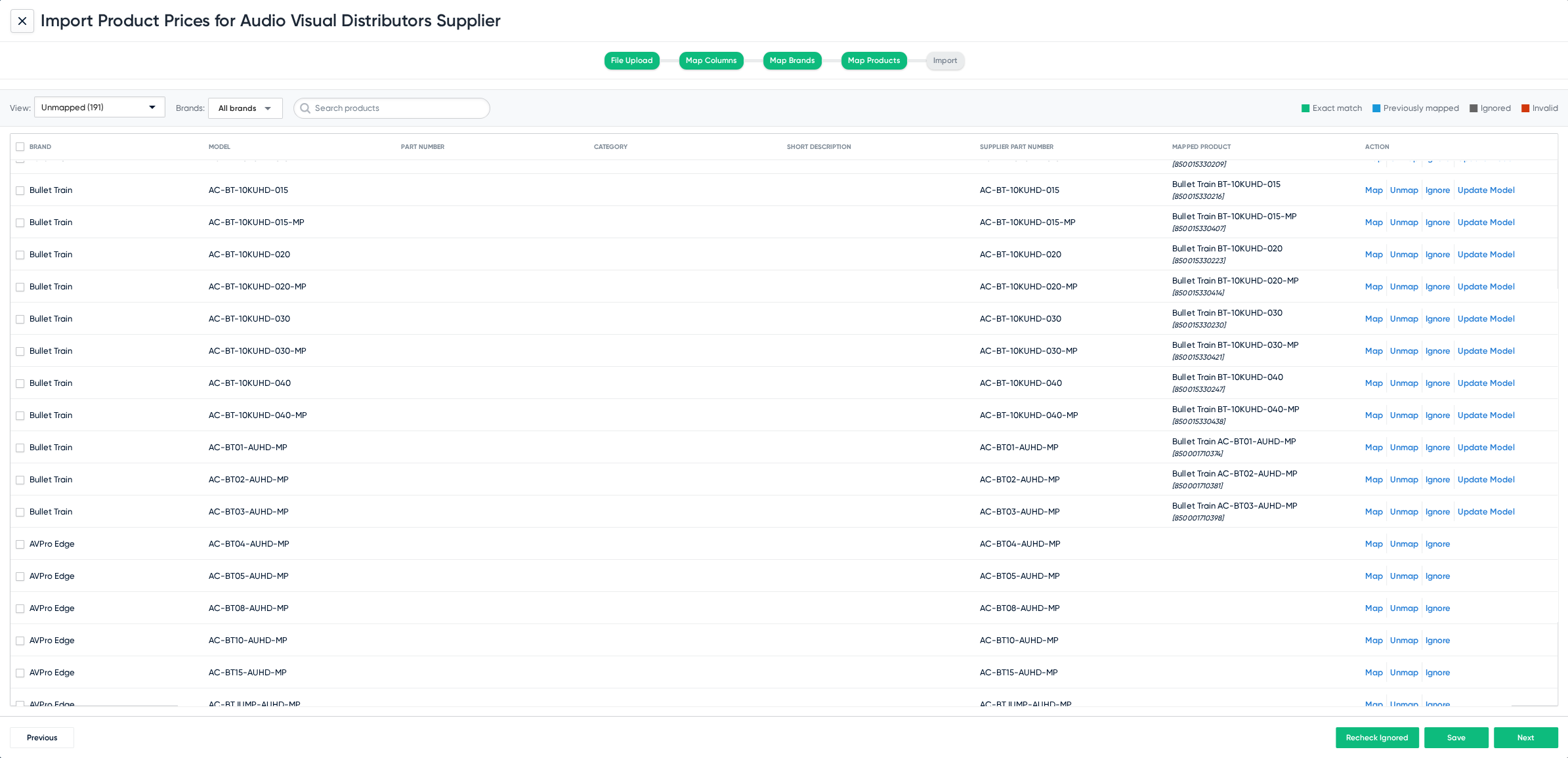
drag, startPoint x: 989, startPoint y: 538, endPoint x: 1058, endPoint y: 535, distance: 69.1
click at [1058, 535] on mat-cell "AC-BT04-AUHD-MP" at bounding box center [1076, 543] width 193 height 32
copy span "BT04-AUHD-MP"
click at [1365, 533] on div "Map Unmap Ignore" at bounding box center [1458, 543] width 188 height 20
click at [1365, 539] on link "Map" at bounding box center [1374, 543] width 18 height 10
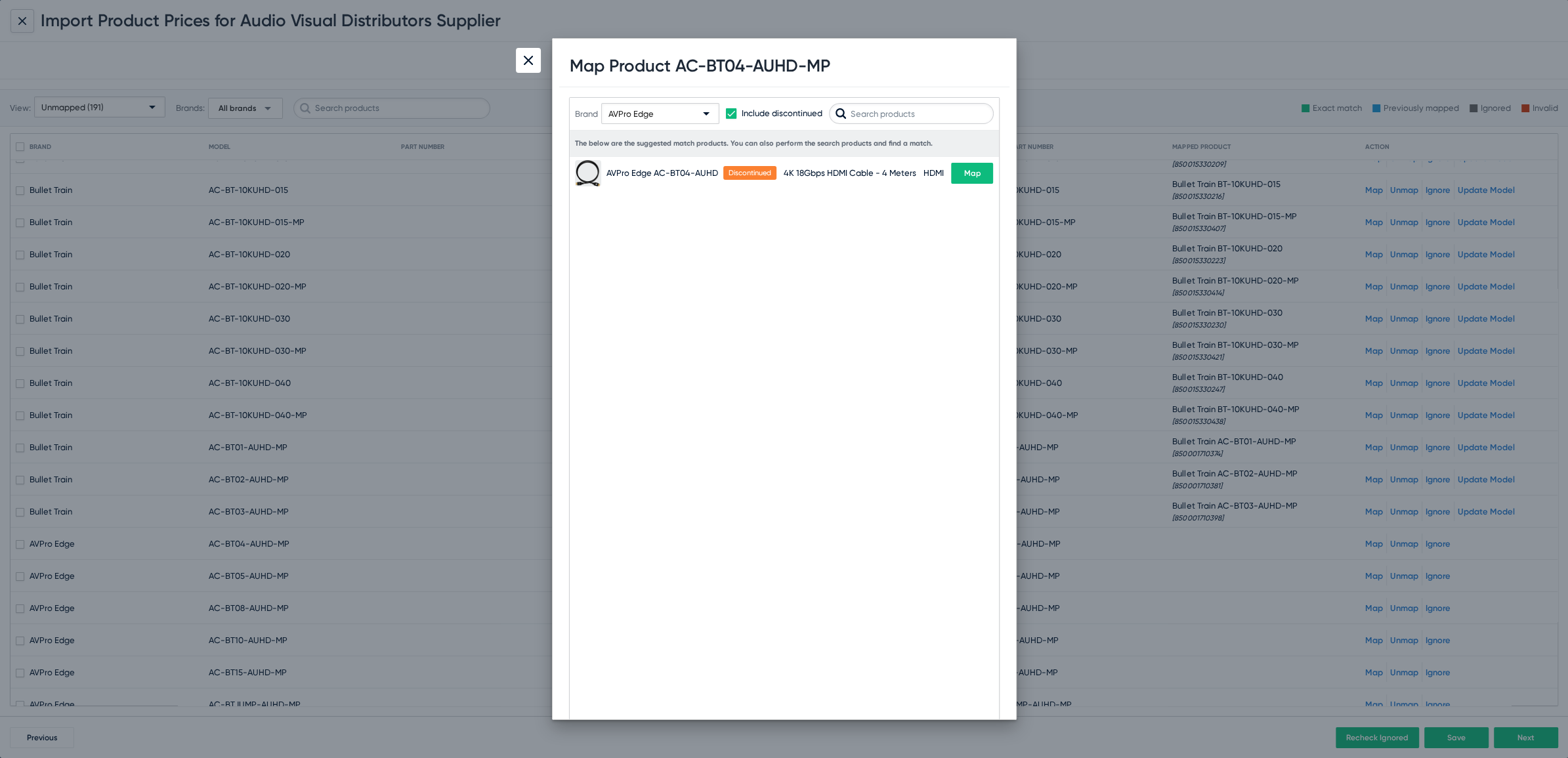
click at [645, 99] on div "AVPro Edge" at bounding box center [660, 108] width 118 height 39
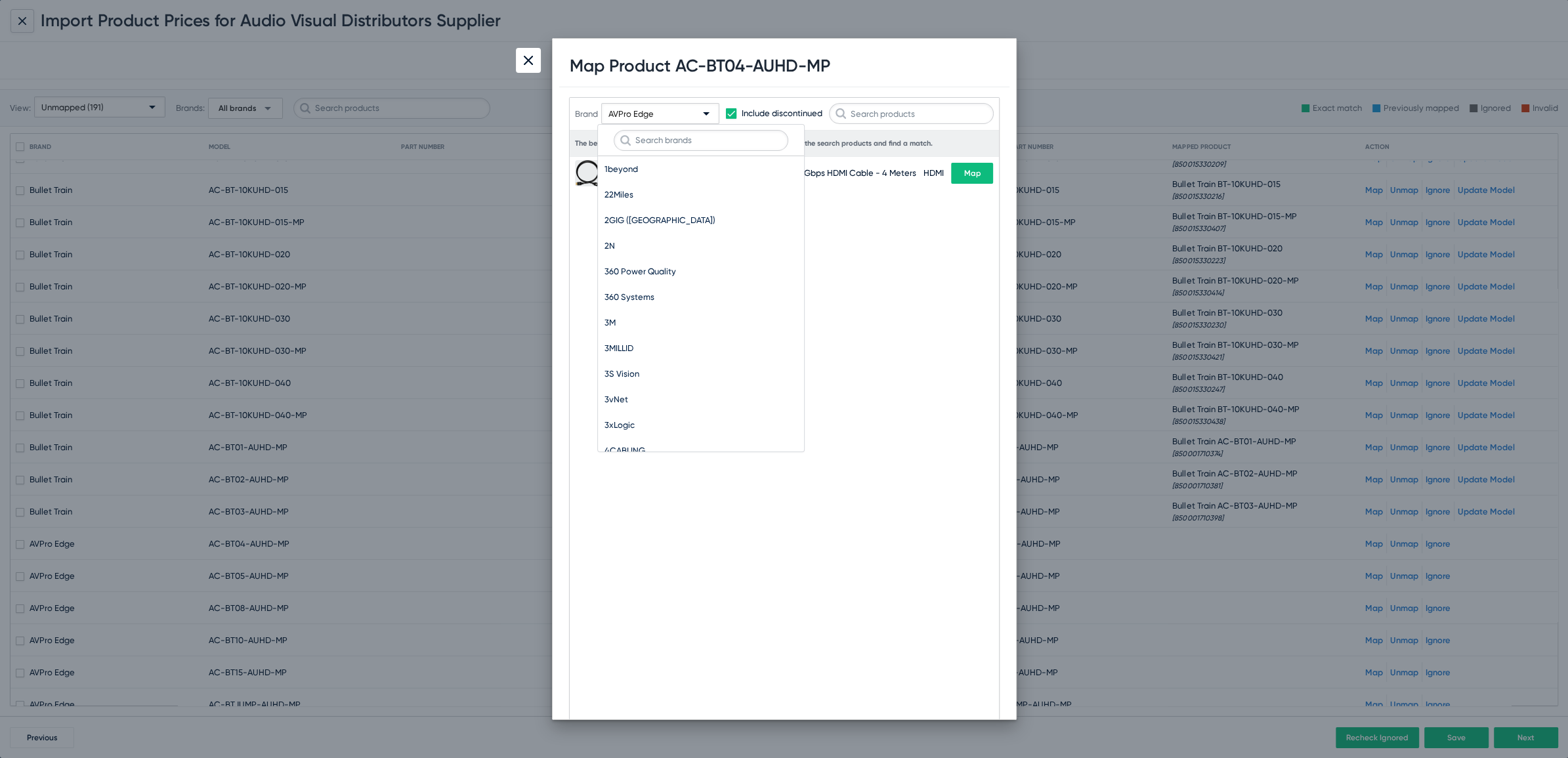
click at [645, 129] on div at bounding box center [701, 140] width 207 height 32
click at [648, 144] on input "text" at bounding box center [701, 139] width 175 height 21
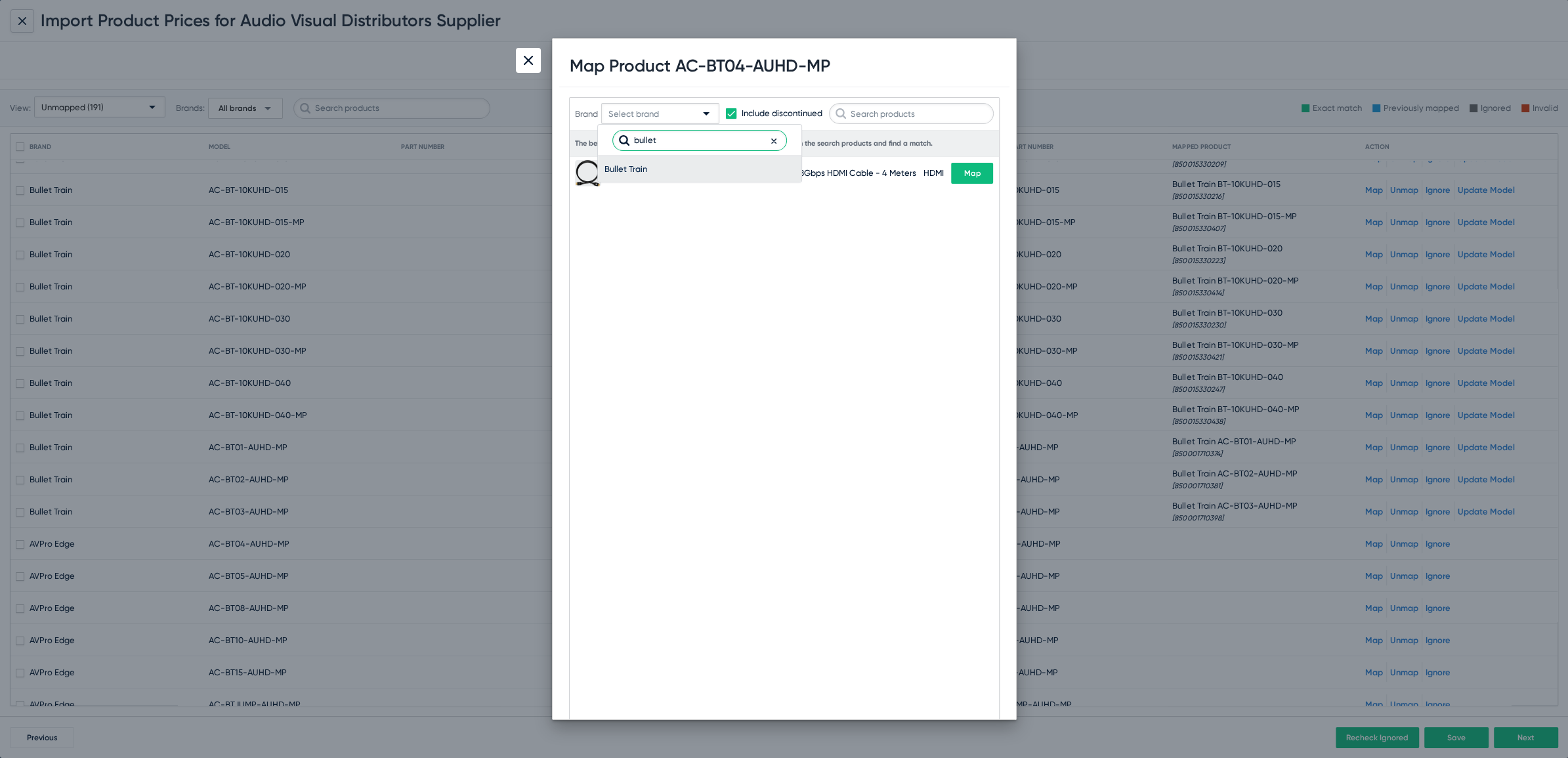
type input "bullet"
click at [629, 175] on span "Bullet Train" at bounding box center [699, 168] width 190 height 25
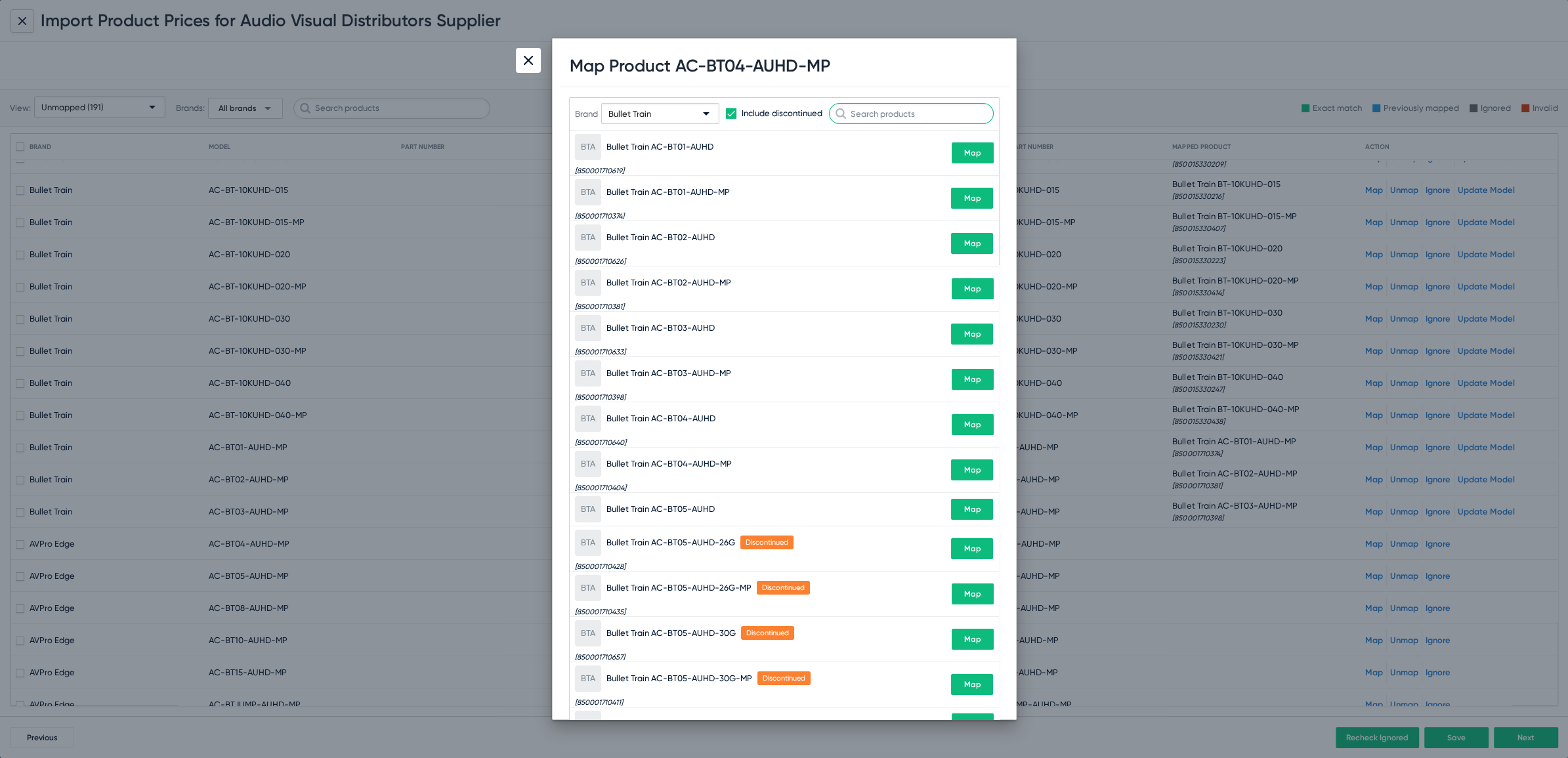
click at [893, 117] on input "text" at bounding box center [911, 113] width 165 height 21
paste input "BT04-AUHD-MP"
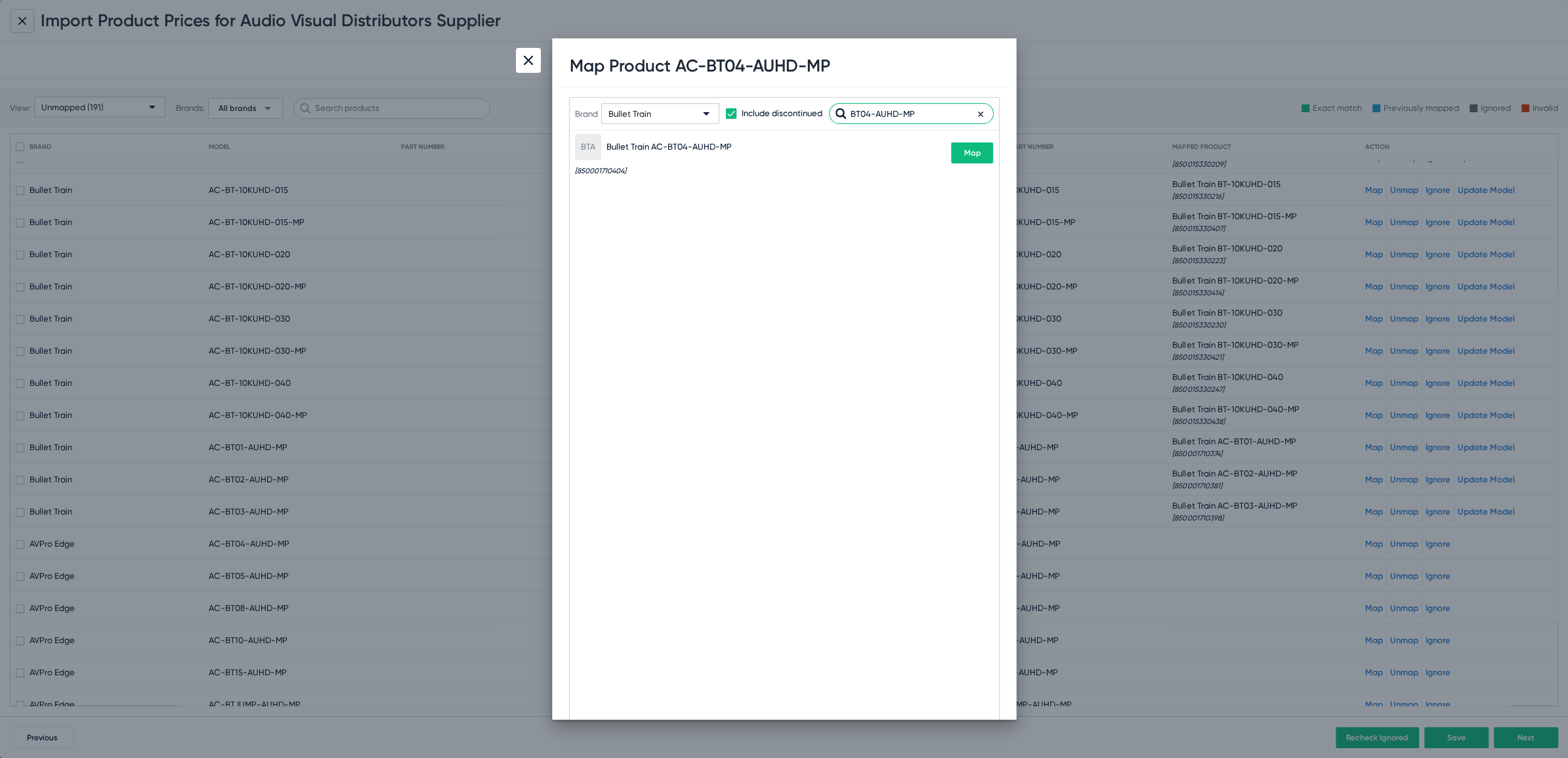
type input "BT04-AUHD-MP"
click at [976, 158] on button "Map" at bounding box center [972, 152] width 42 height 21
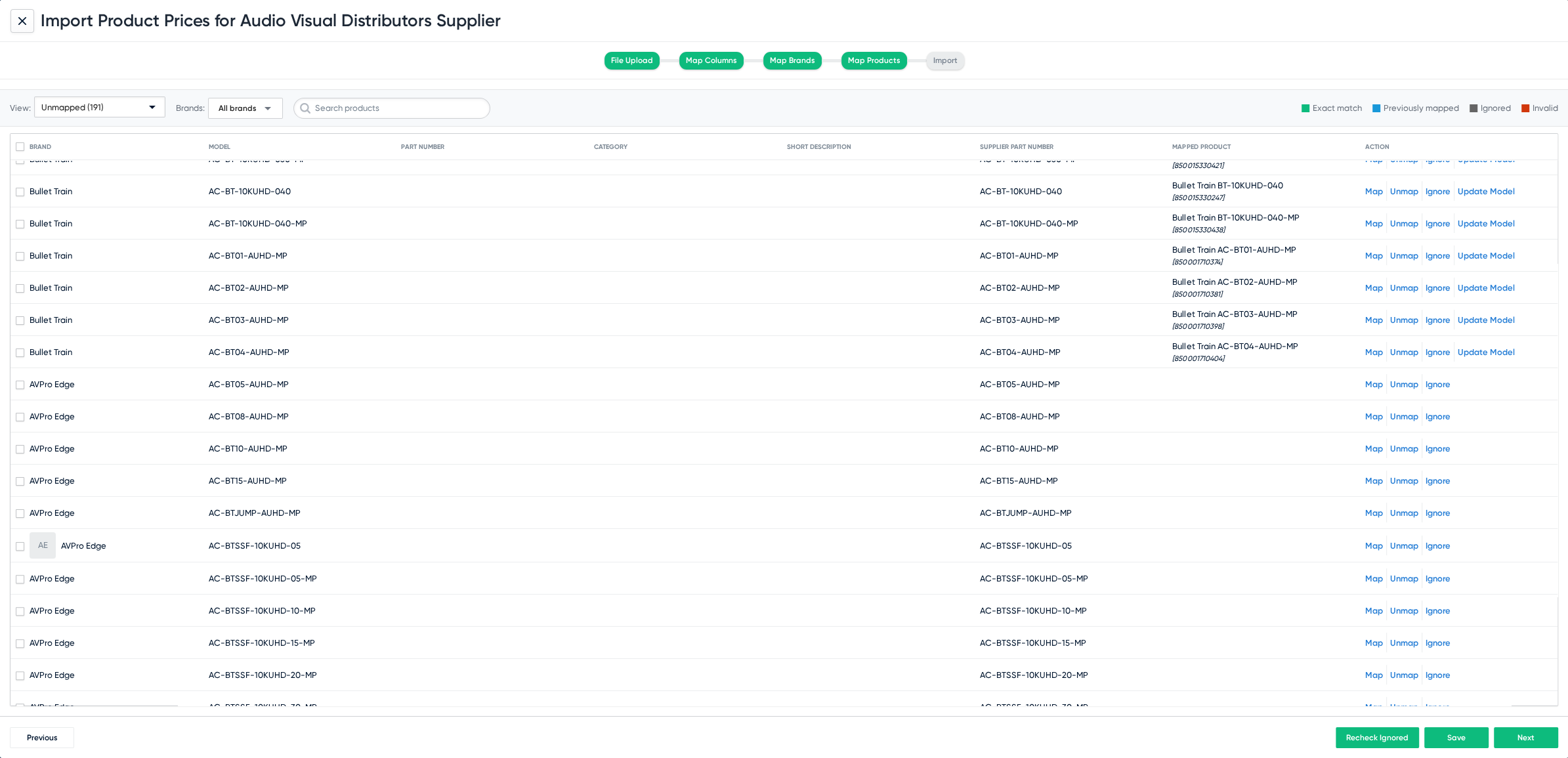
scroll to position [372, 0]
drag, startPoint x: 986, startPoint y: 380, endPoint x: 1063, endPoint y: 379, distance: 77.0
click at [1063, 379] on mat-cell "AC-BT05-AUHD-MP" at bounding box center [1076, 382] width 193 height 32
copy span "BT05-AUHD-MP"
click at [1365, 378] on link "Map" at bounding box center [1374, 382] width 18 height 10
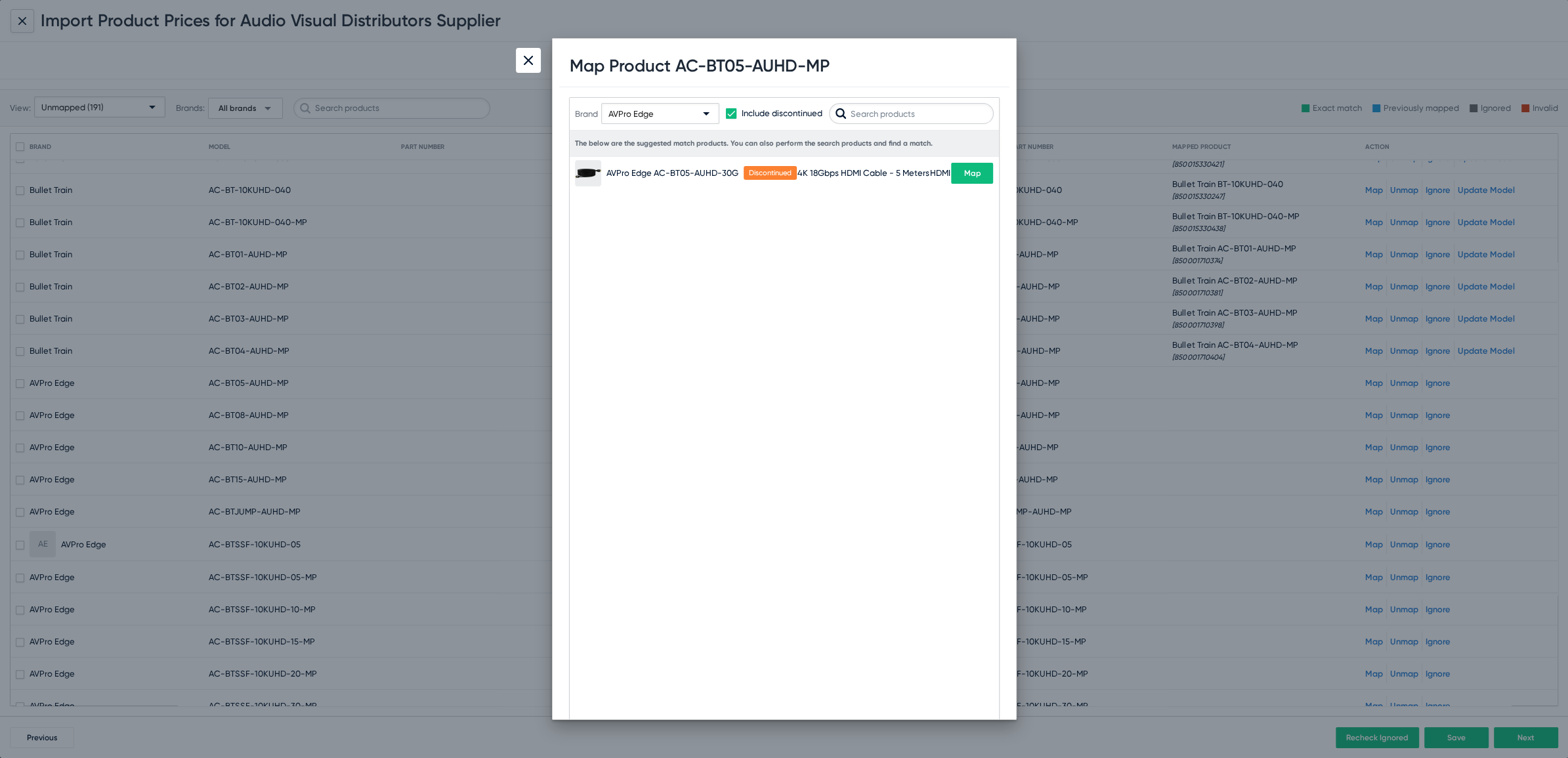
click at [661, 110] on div "AVPro Edge" at bounding box center [654, 114] width 91 height 21
type input "bull"
click at [659, 168] on span "Bullet Train" at bounding box center [699, 168] width 190 height 25
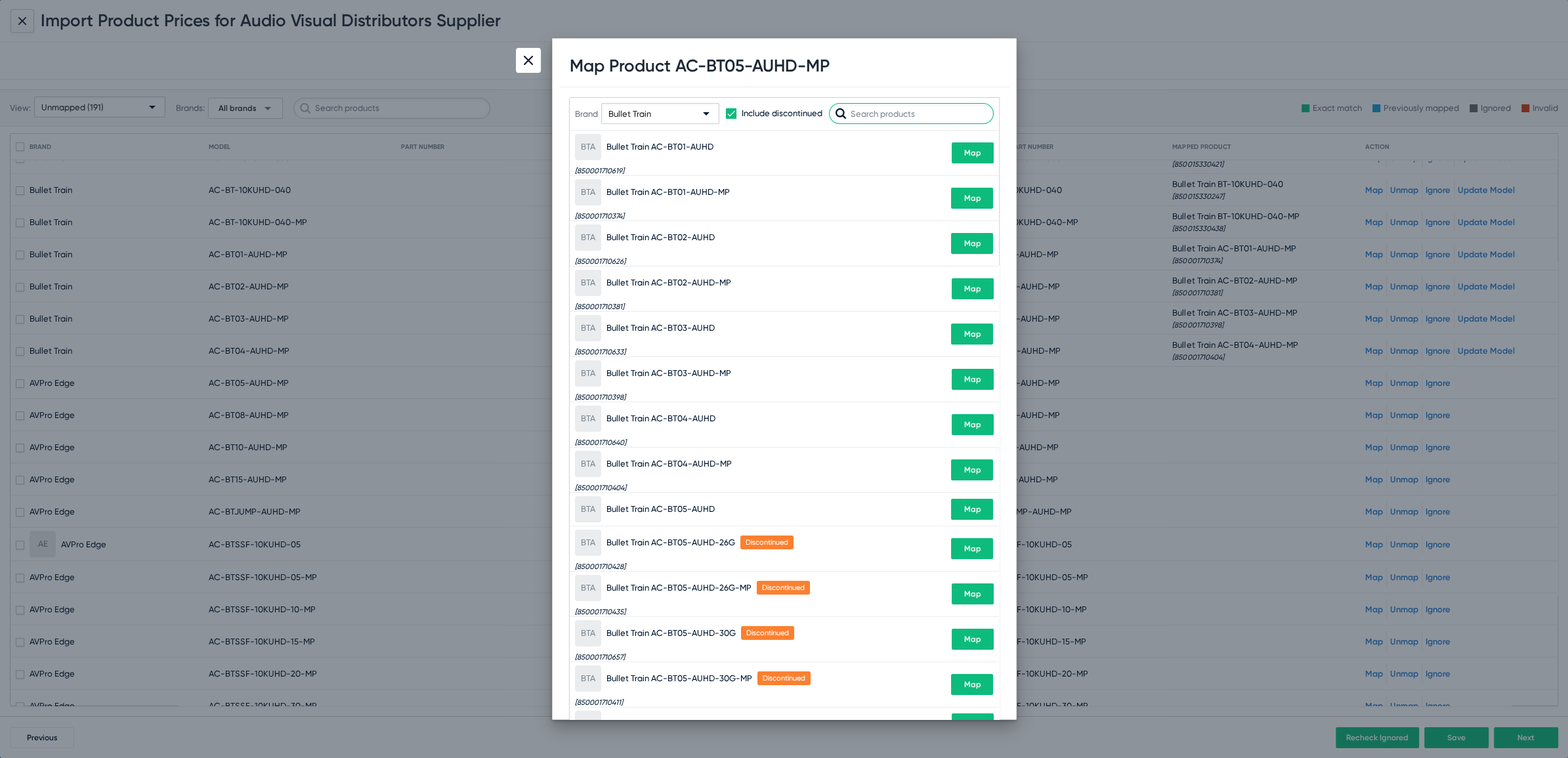
click at [876, 118] on input "text" at bounding box center [911, 113] width 165 height 21
paste input "BT05-AUHD-MP"
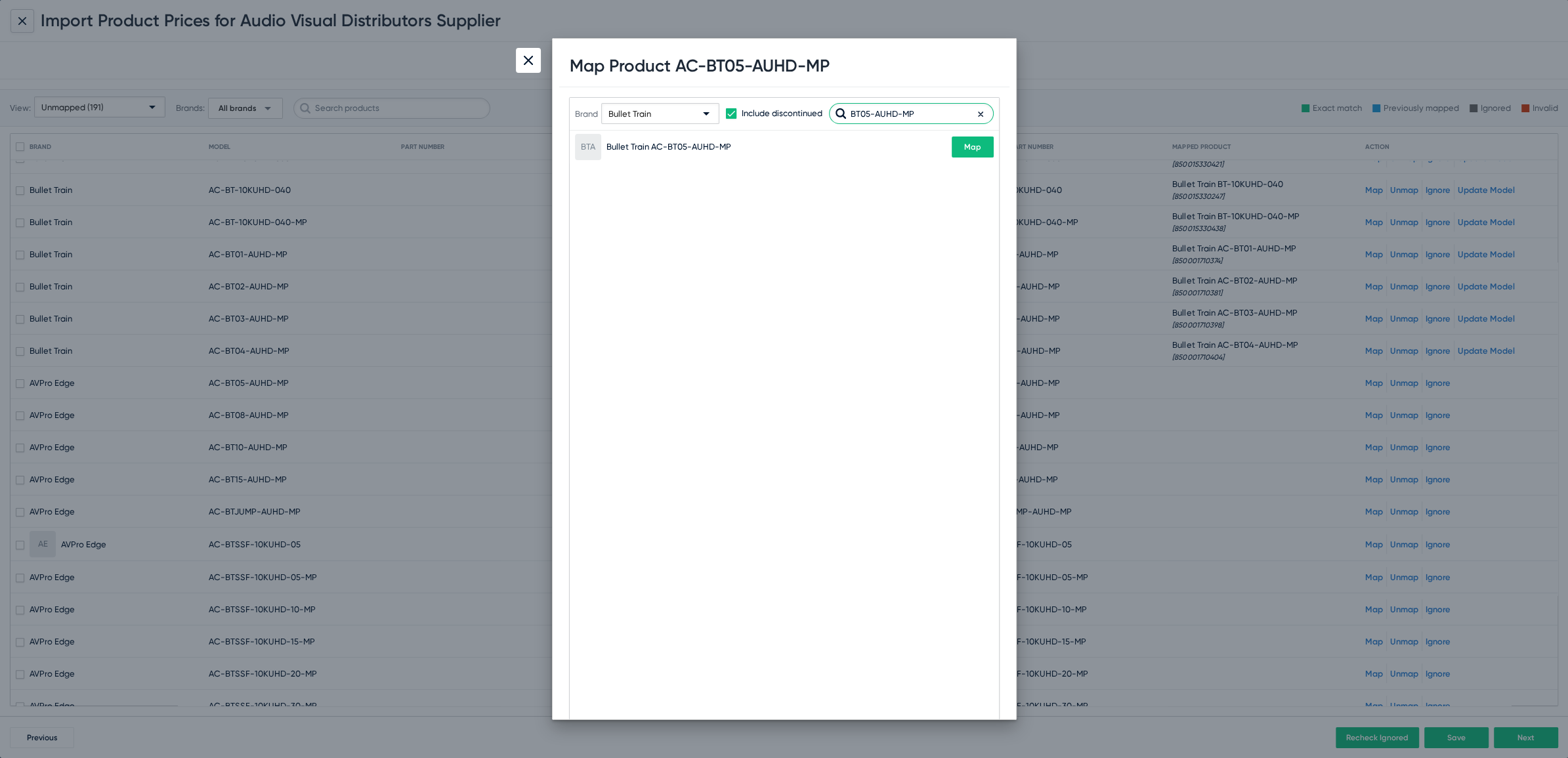
type input "BT05-AUHD-MP"
click at [965, 149] on span "Map" at bounding box center [973, 147] width 17 height 9
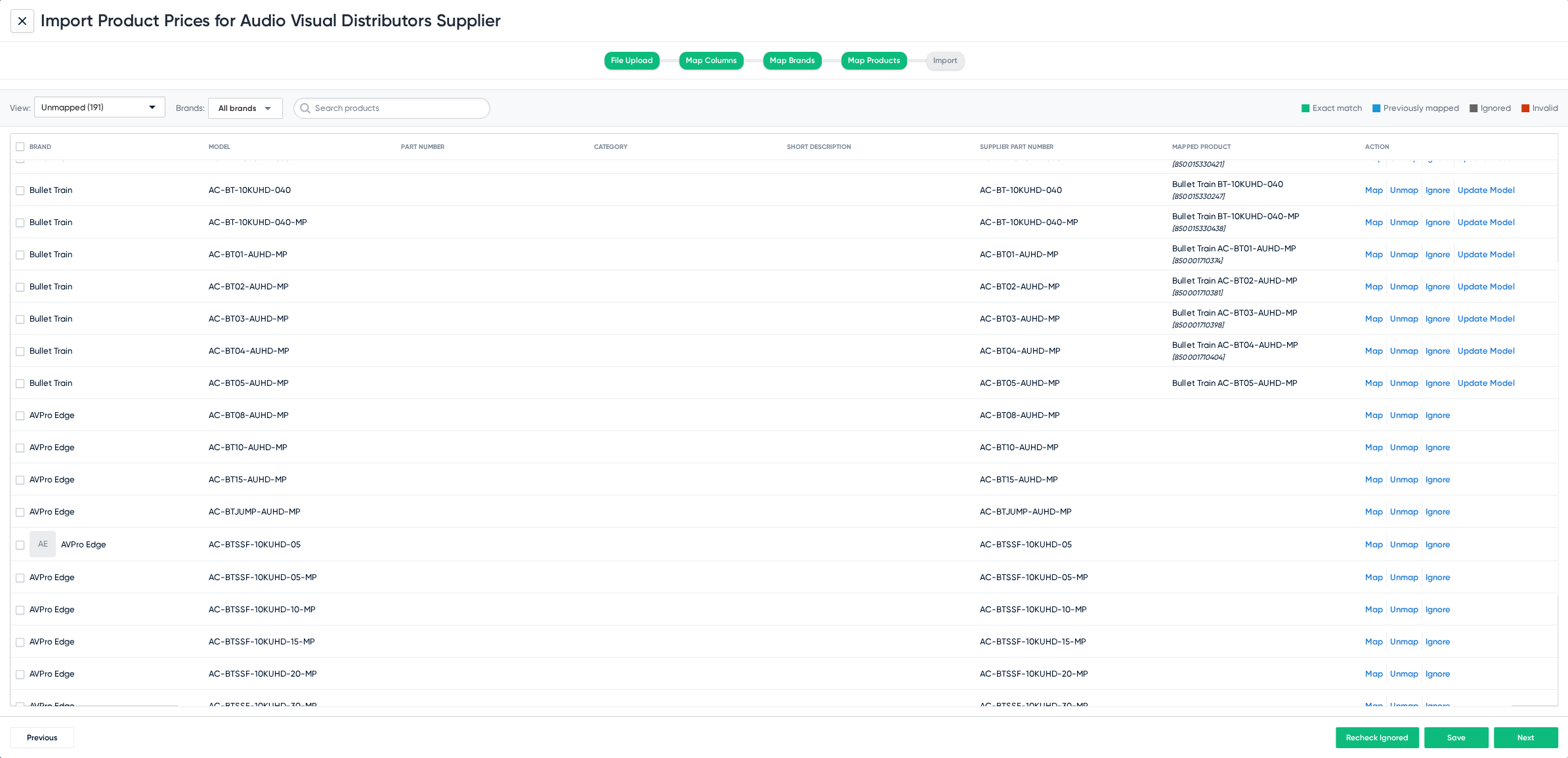
click at [1365, 410] on link "Map" at bounding box center [1374, 415] width 18 height 10
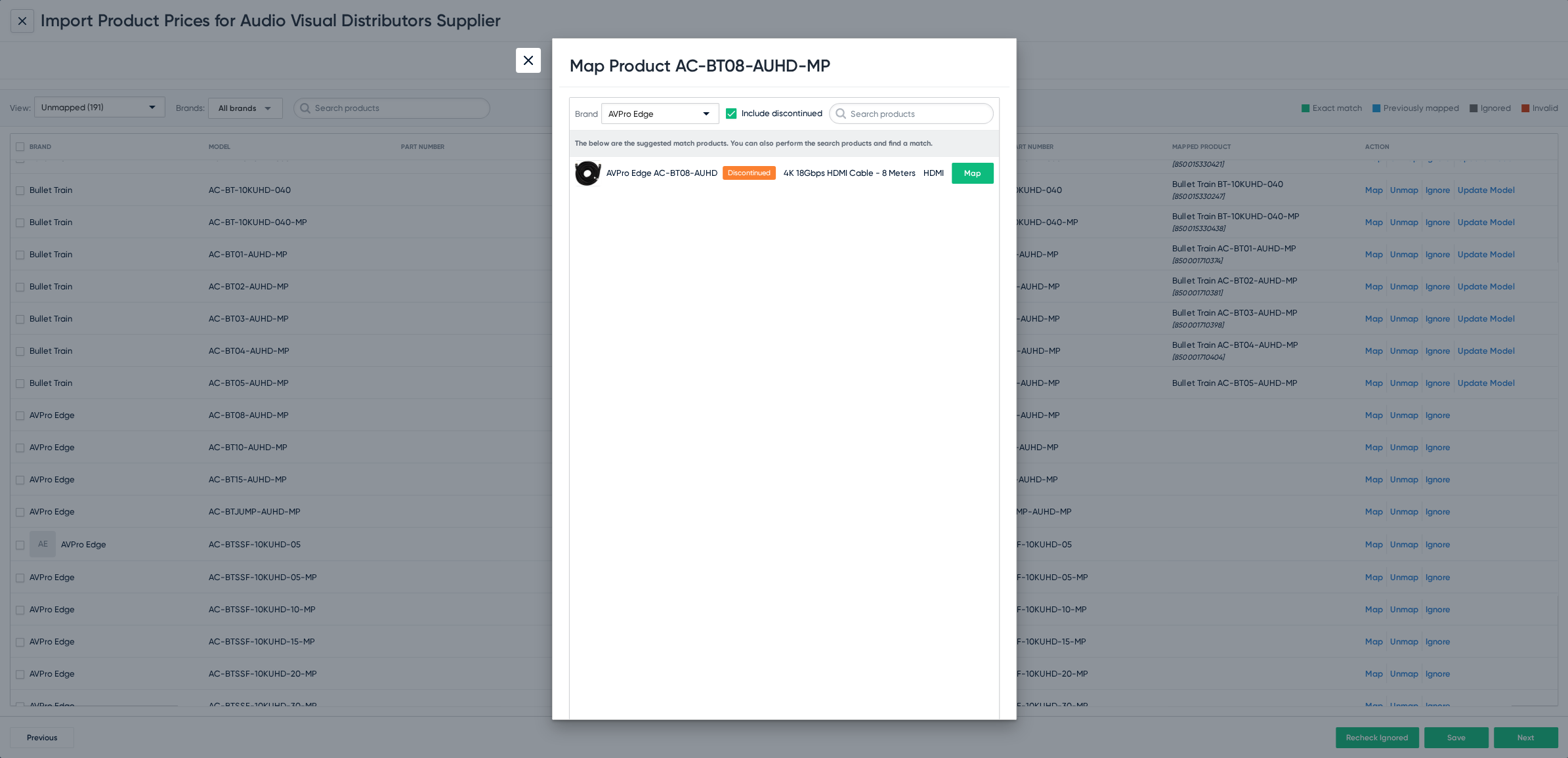
click at [979, 177] on span "Map" at bounding box center [973, 173] width 17 height 9
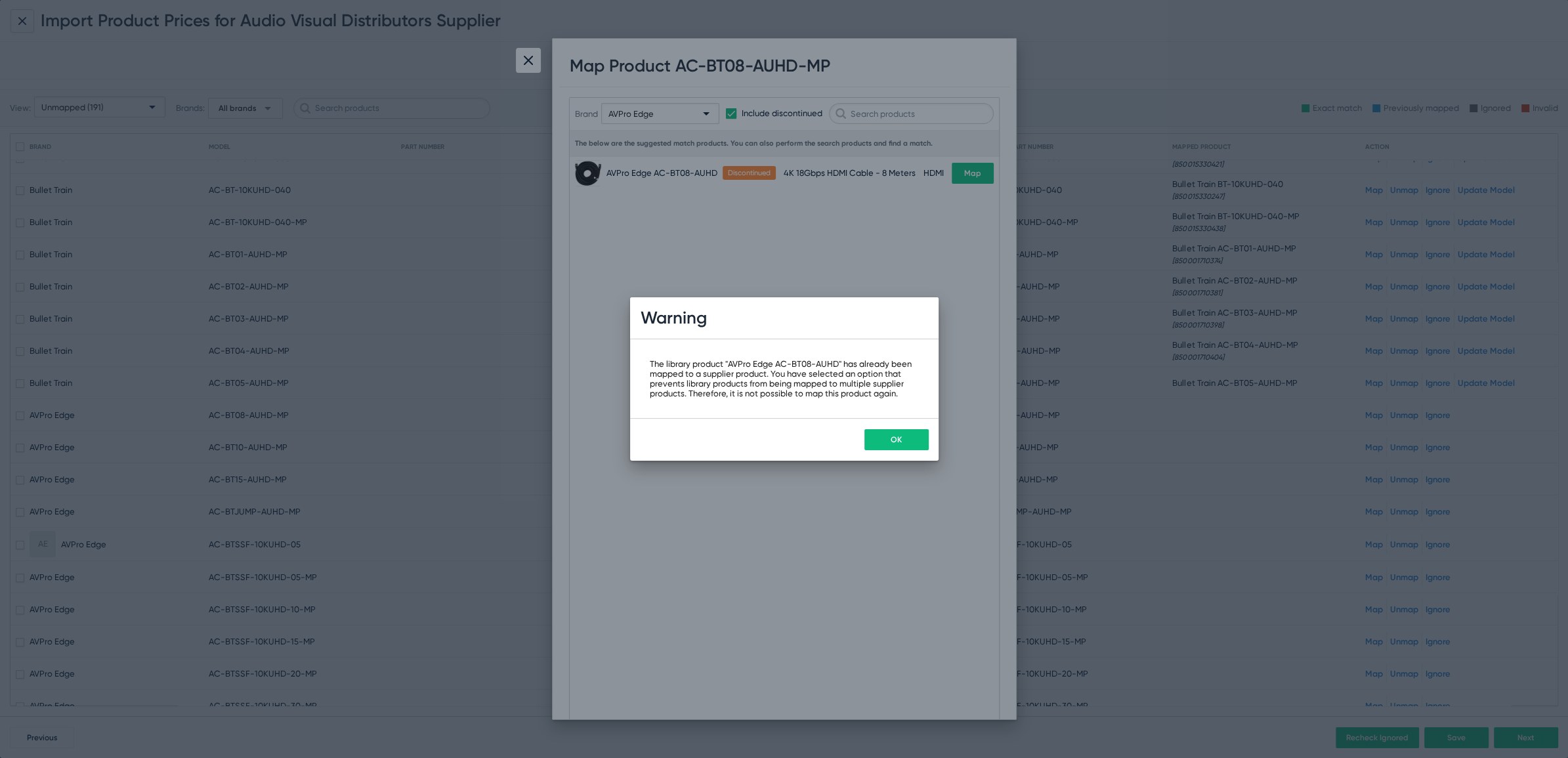
click at [900, 432] on button "OK" at bounding box center [896, 439] width 64 height 21
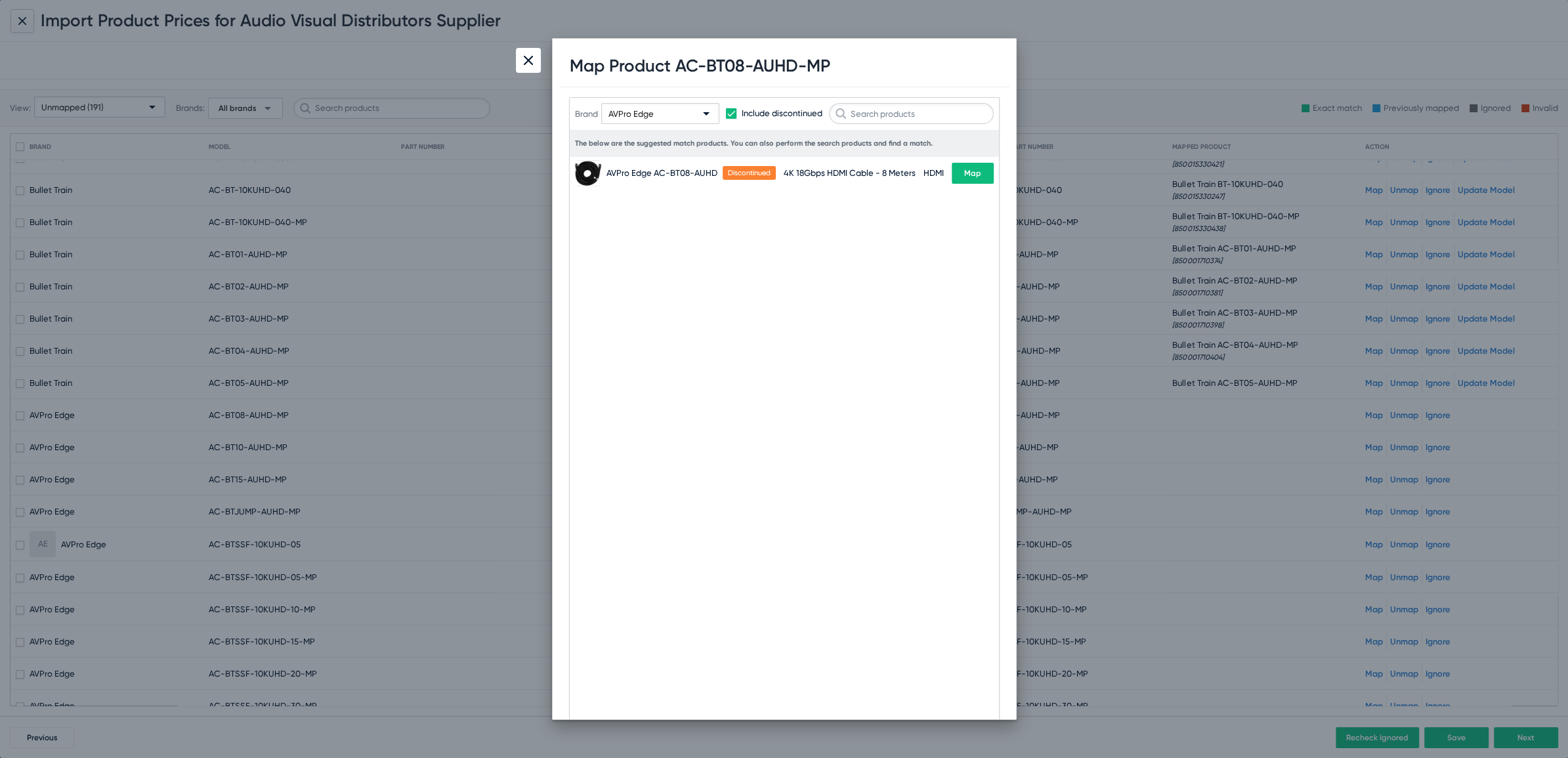
click at [531, 62] on img at bounding box center [528, 61] width 9 height 9
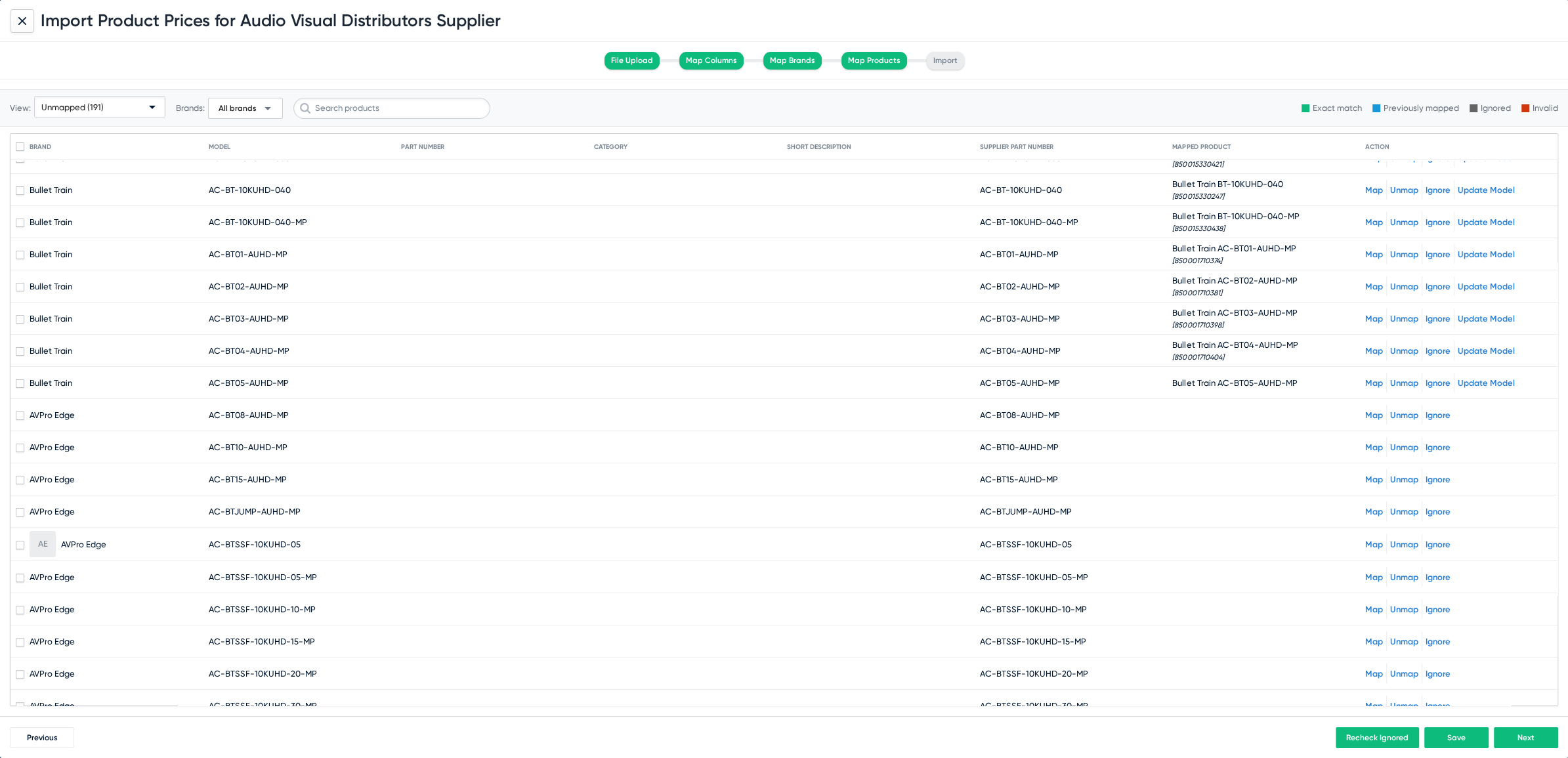
drag, startPoint x: 988, startPoint y: 412, endPoint x: 1120, endPoint y: 413, distance: 132.0
click at [1120, 413] on mat-cell "AC-BT08-AUHD-MP" at bounding box center [1076, 415] width 193 height 32
copy span "BT08-AUHD-MP"
click at [1365, 405] on div "Map Unmap Ignore" at bounding box center [1458, 415] width 188 height 20
click at [1365, 421] on mat-cell "Map Unmap Ignore" at bounding box center [1458, 415] width 188 height 32
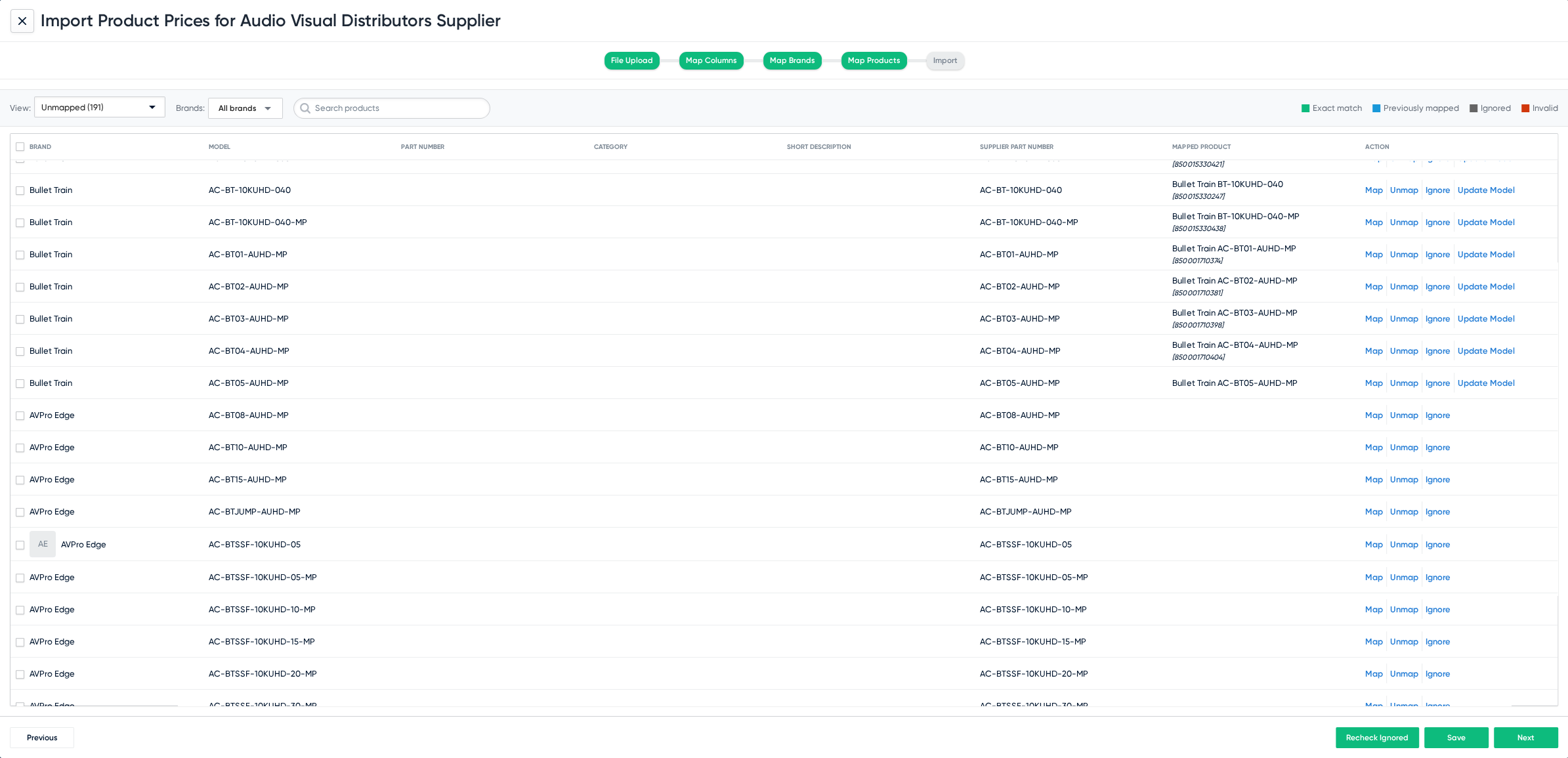
click at [1365, 410] on link "Map" at bounding box center [1374, 415] width 18 height 10
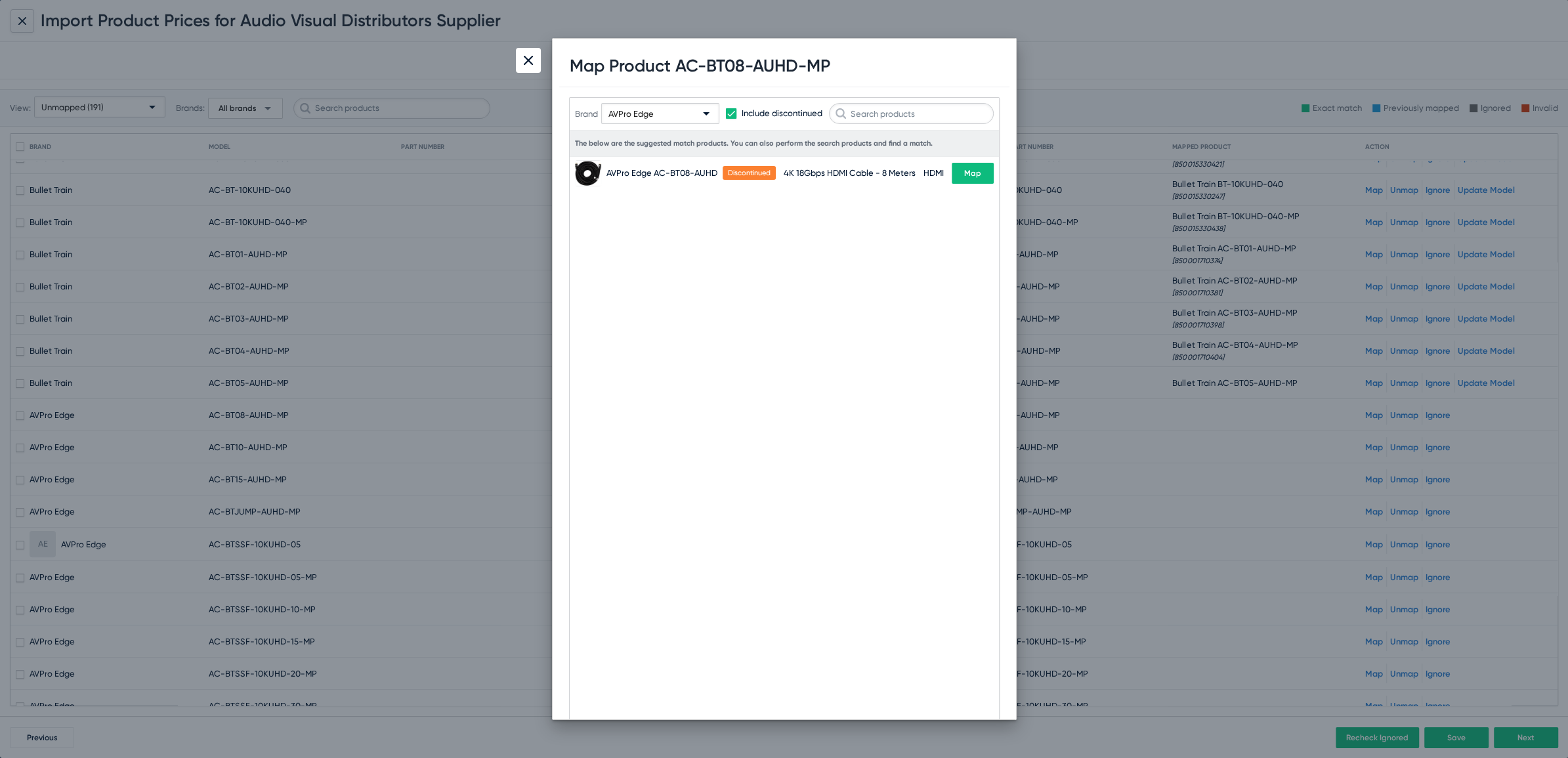
click at [681, 109] on div "AVPro Edge" at bounding box center [654, 114] width 91 height 21
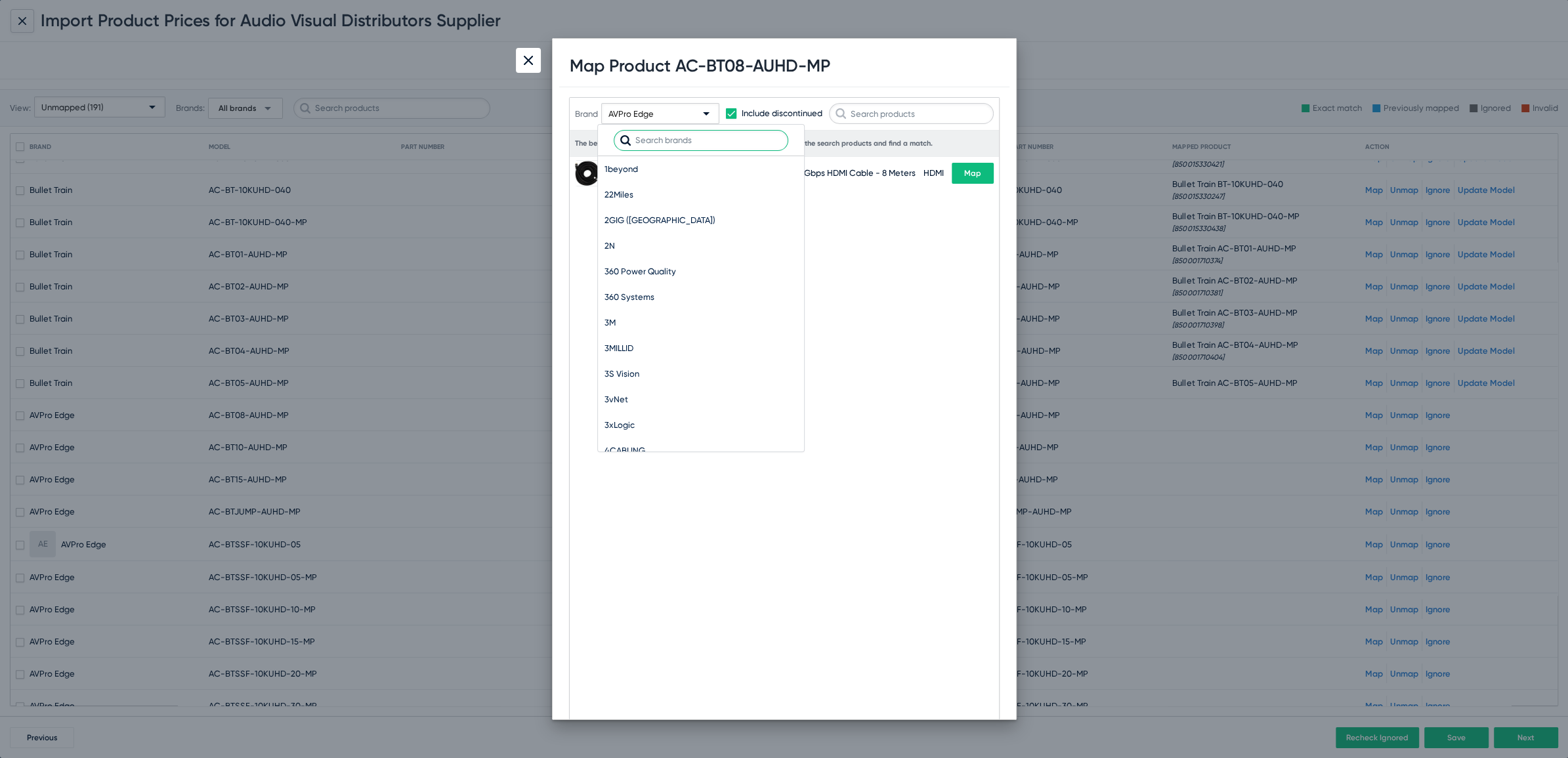
click at [718, 143] on input "text" at bounding box center [701, 139] width 175 height 21
type input "bulle"
click at [655, 167] on span "Bullet Train" at bounding box center [699, 168] width 190 height 25
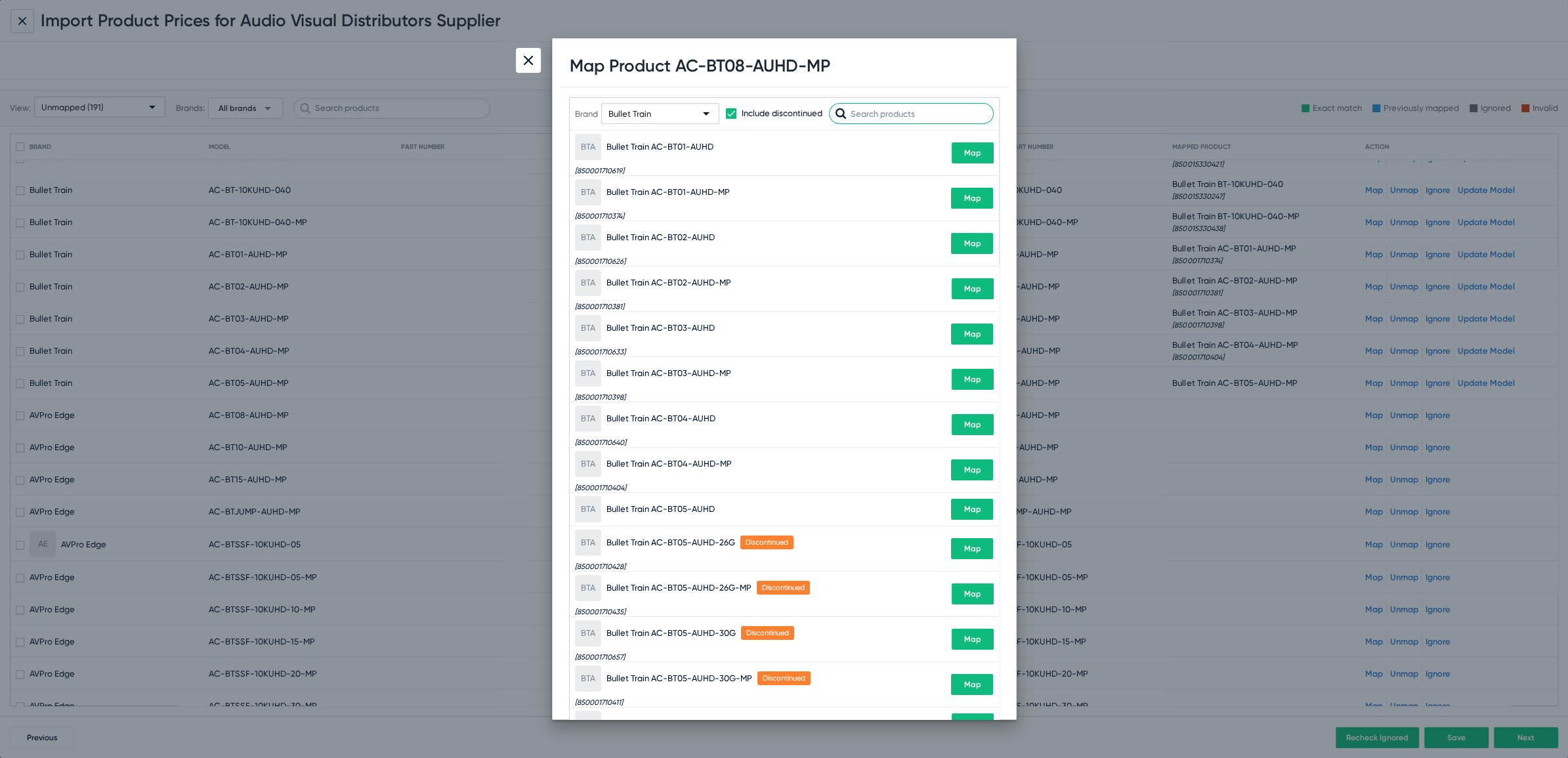
click at [904, 118] on input "text" at bounding box center [911, 113] width 165 height 21
paste input "BT08-AUHD-MP"
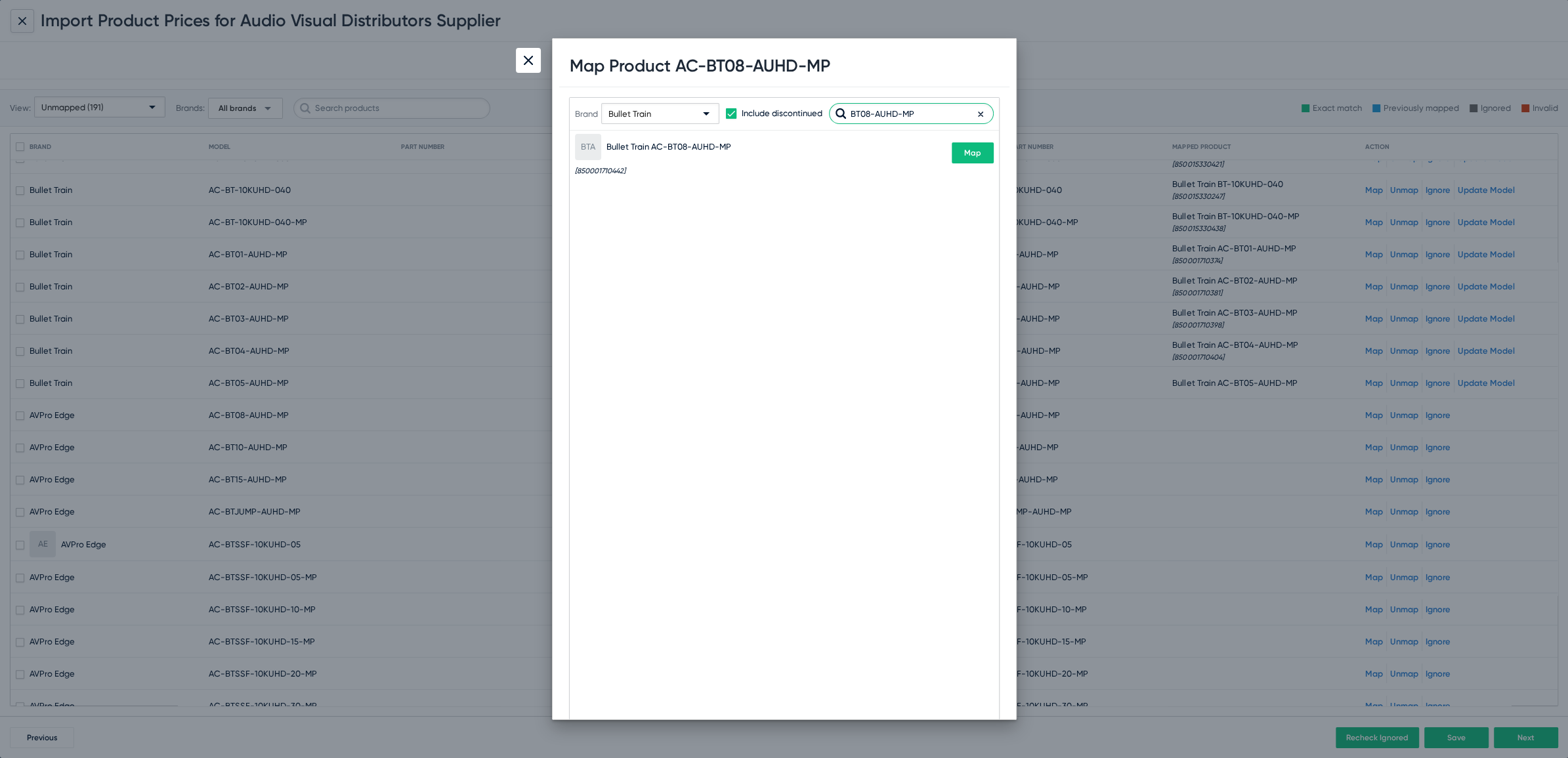
type input "BT08-AUHD-MP"
click at [971, 162] on button "Map" at bounding box center [973, 152] width 42 height 21
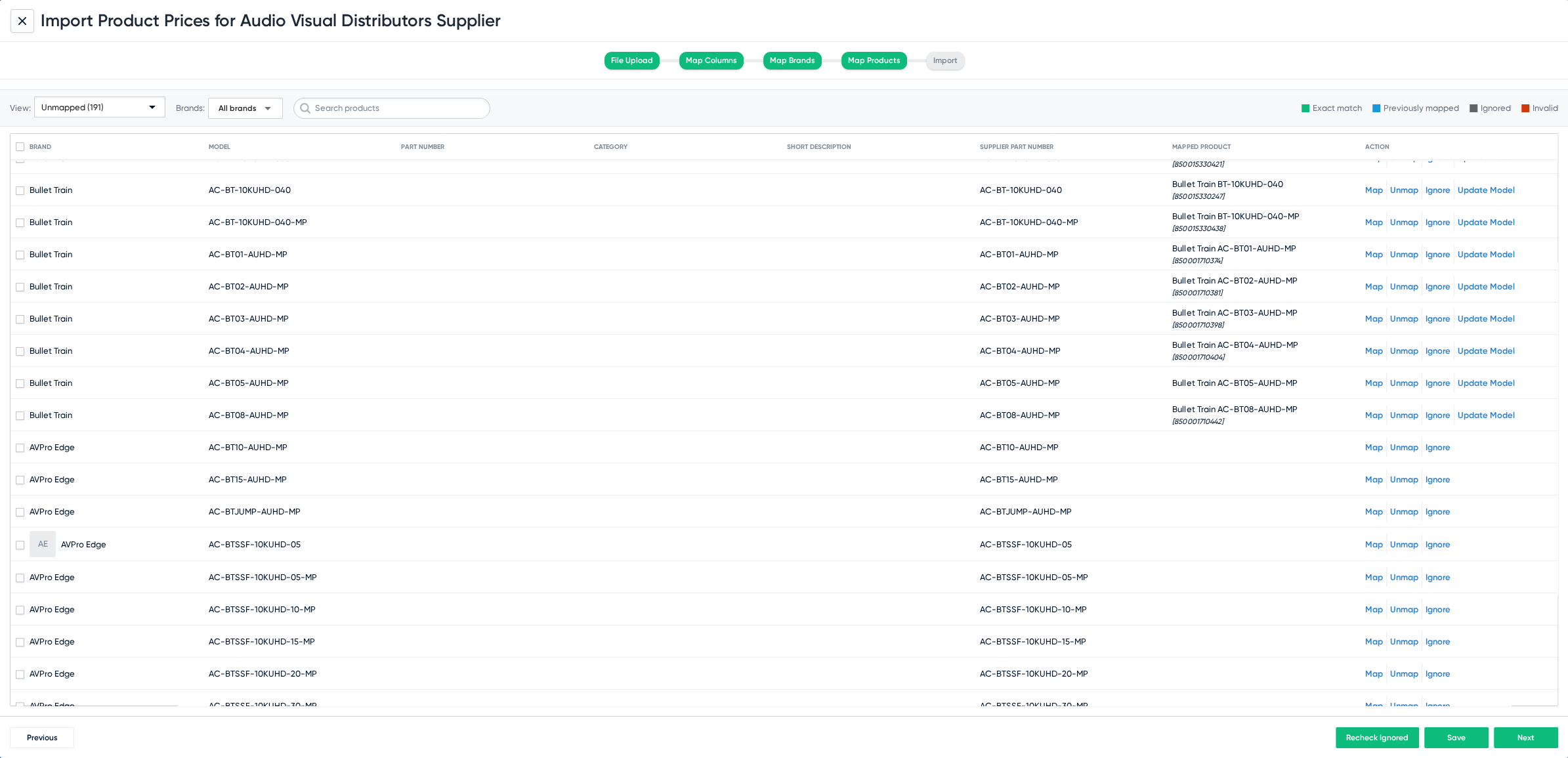
drag, startPoint x: 990, startPoint y: 440, endPoint x: 1138, endPoint y: 437, distance: 148.0
click at [1138, 437] on mat-cell "AC-BT10-AUHD-MP" at bounding box center [1076, 446] width 193 height 32
copy span "BT10-AUHD-MP"
click at [1367, 442] on link "Map" at bounding box center [1374, 446] width 18 height 10
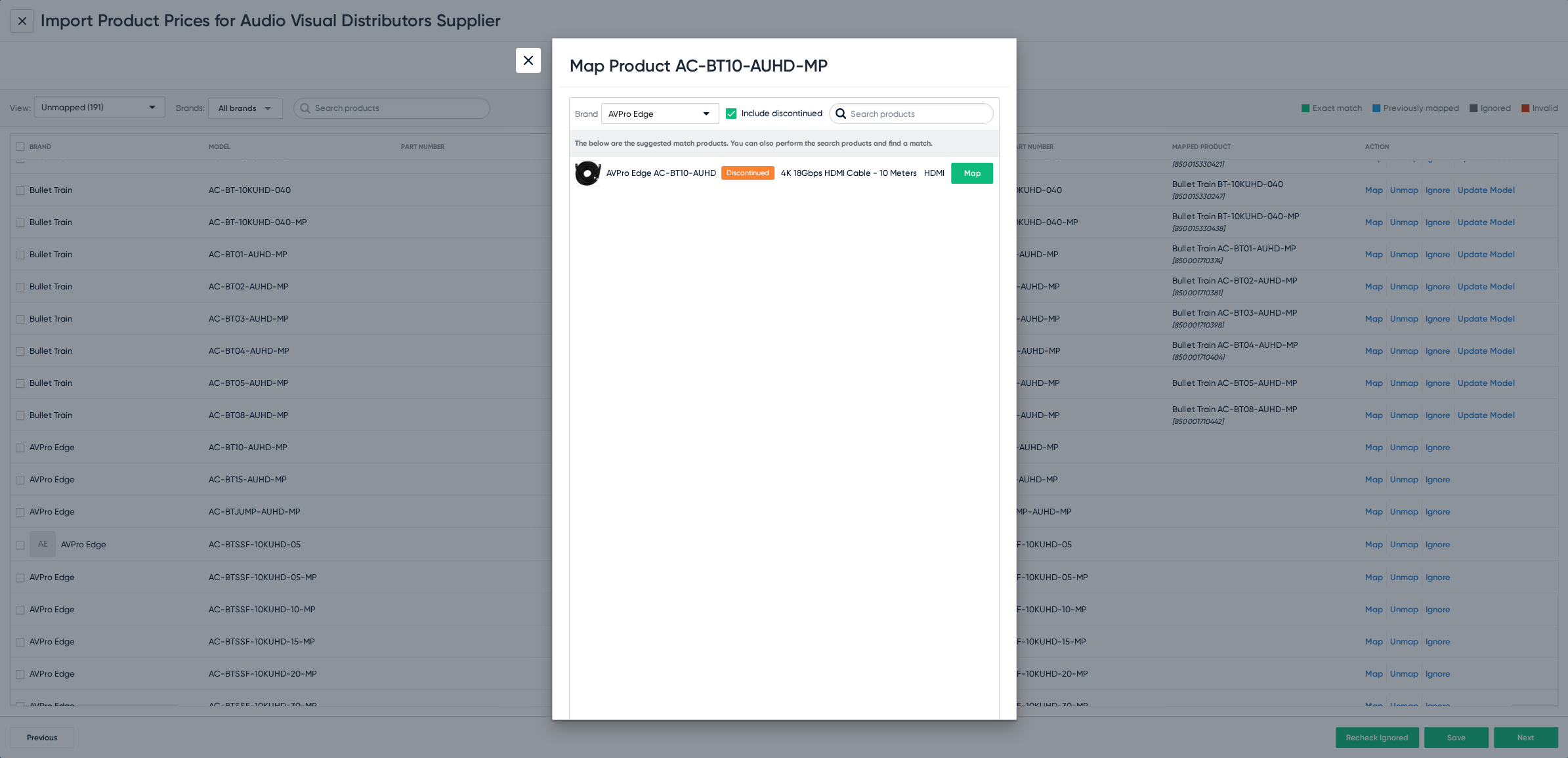
click at [653, 116] on div "AVPro Edge" at bounding box center [654, 114] width 91 height 21
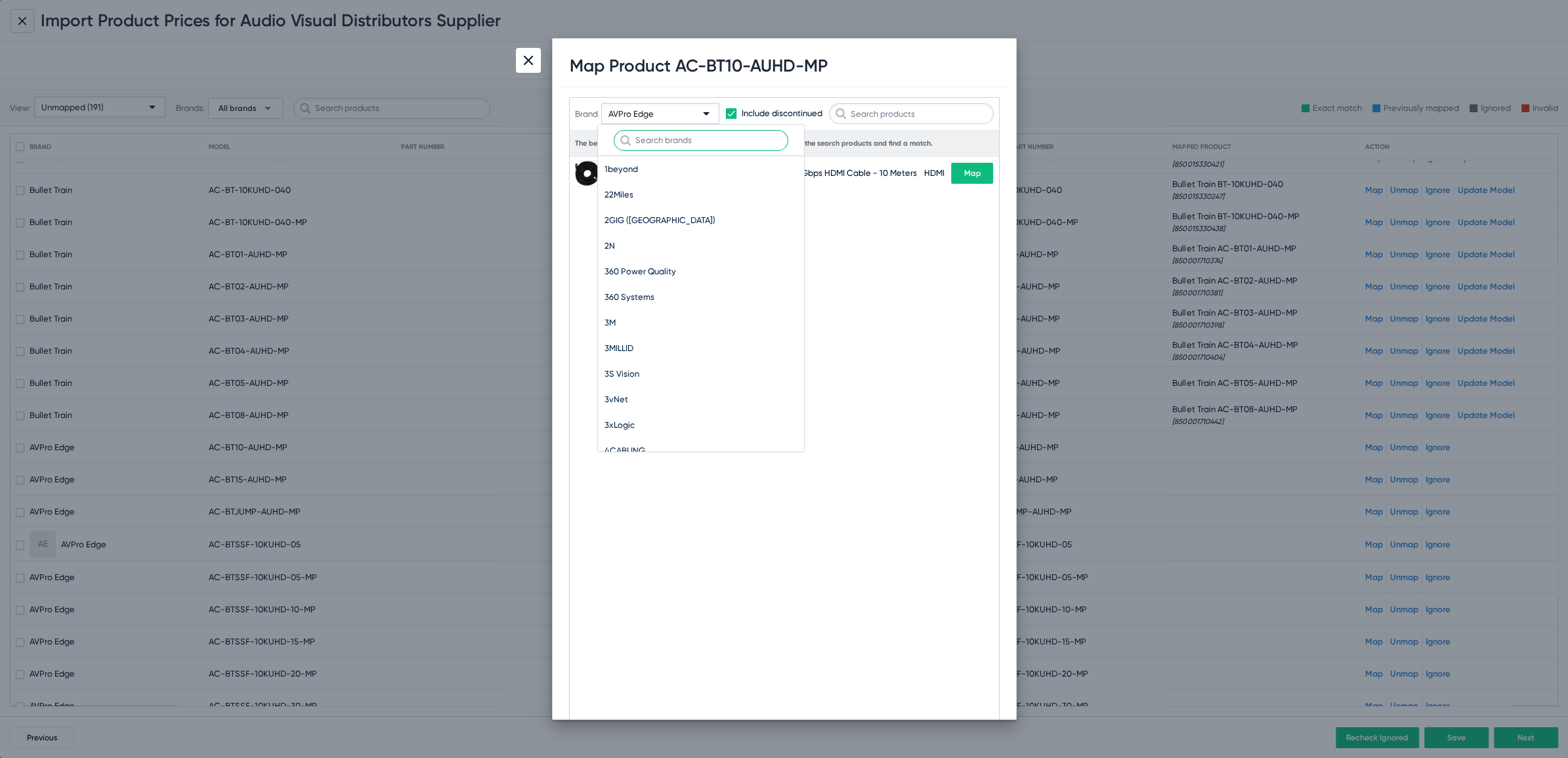
click at [669, 145] on input "text" at bounding box center [701, 139] width 175 height 21
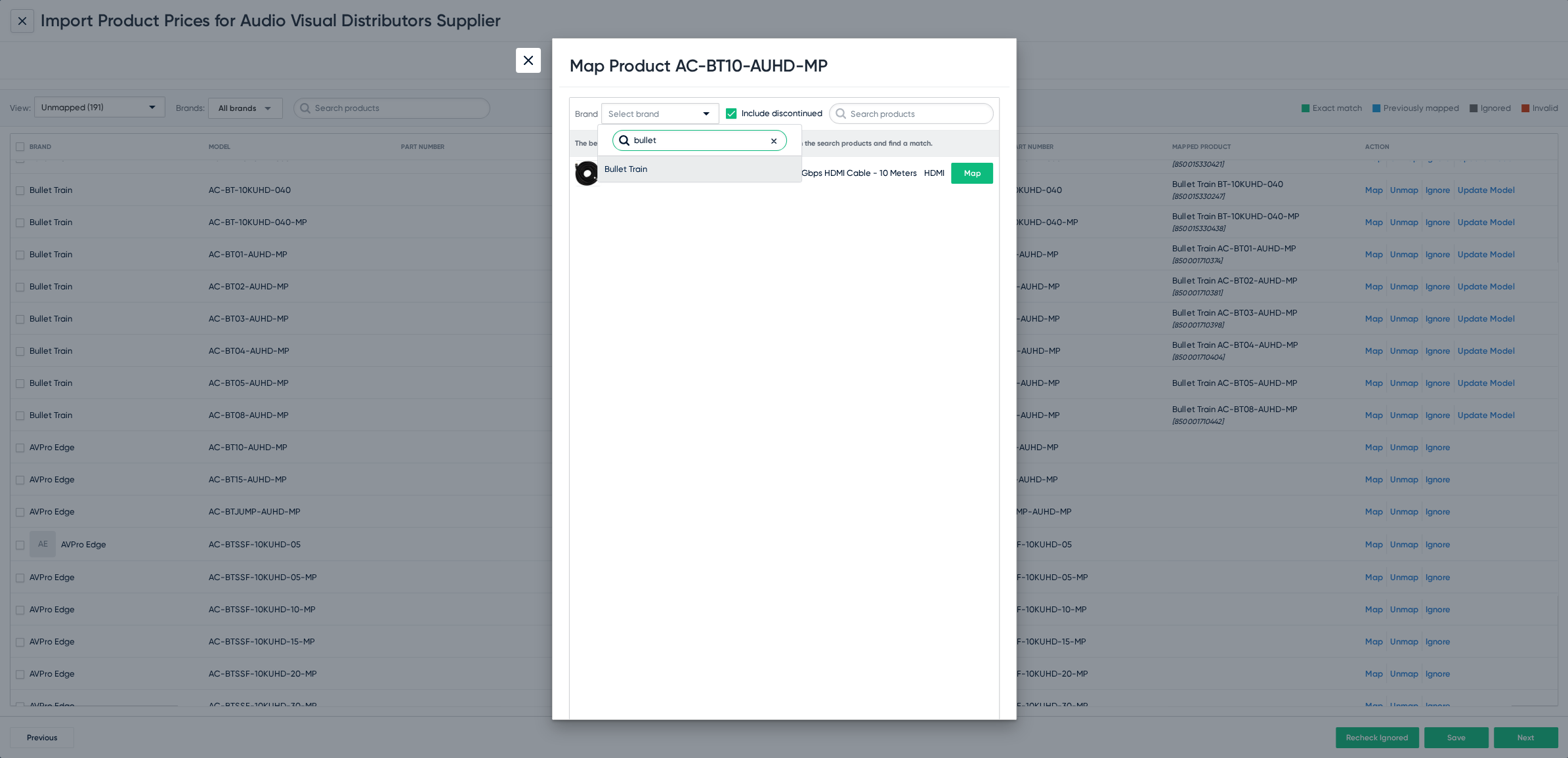
type input "bullet"
click at [617, 168] on span "Bullet Train" at bounding box center [699, 168] width 190 height 25
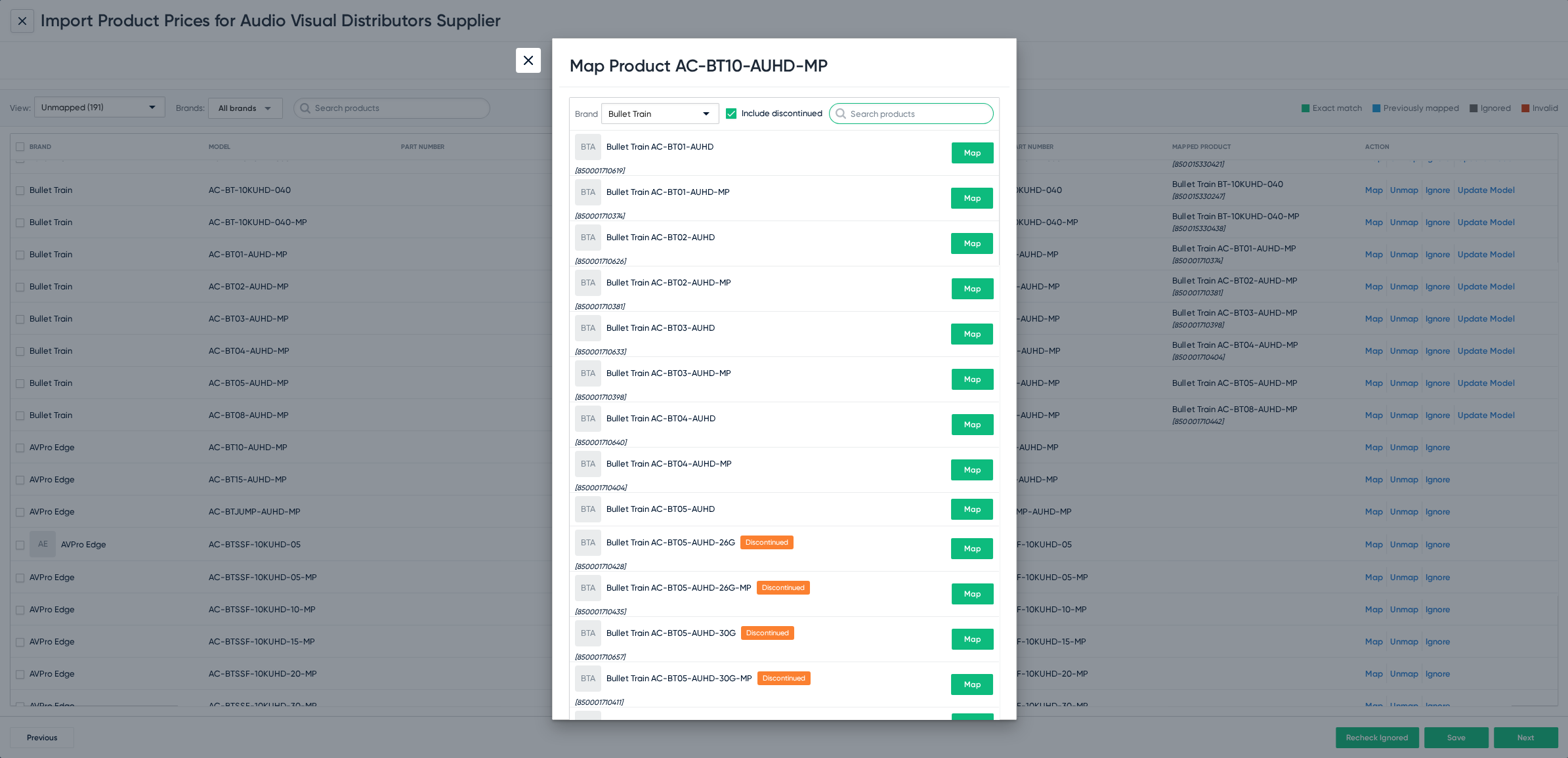
click at [889, 120] on input "text" at bounding box center [911, 113] width 165 height 21
paste input "BT10-AUHD-MP"
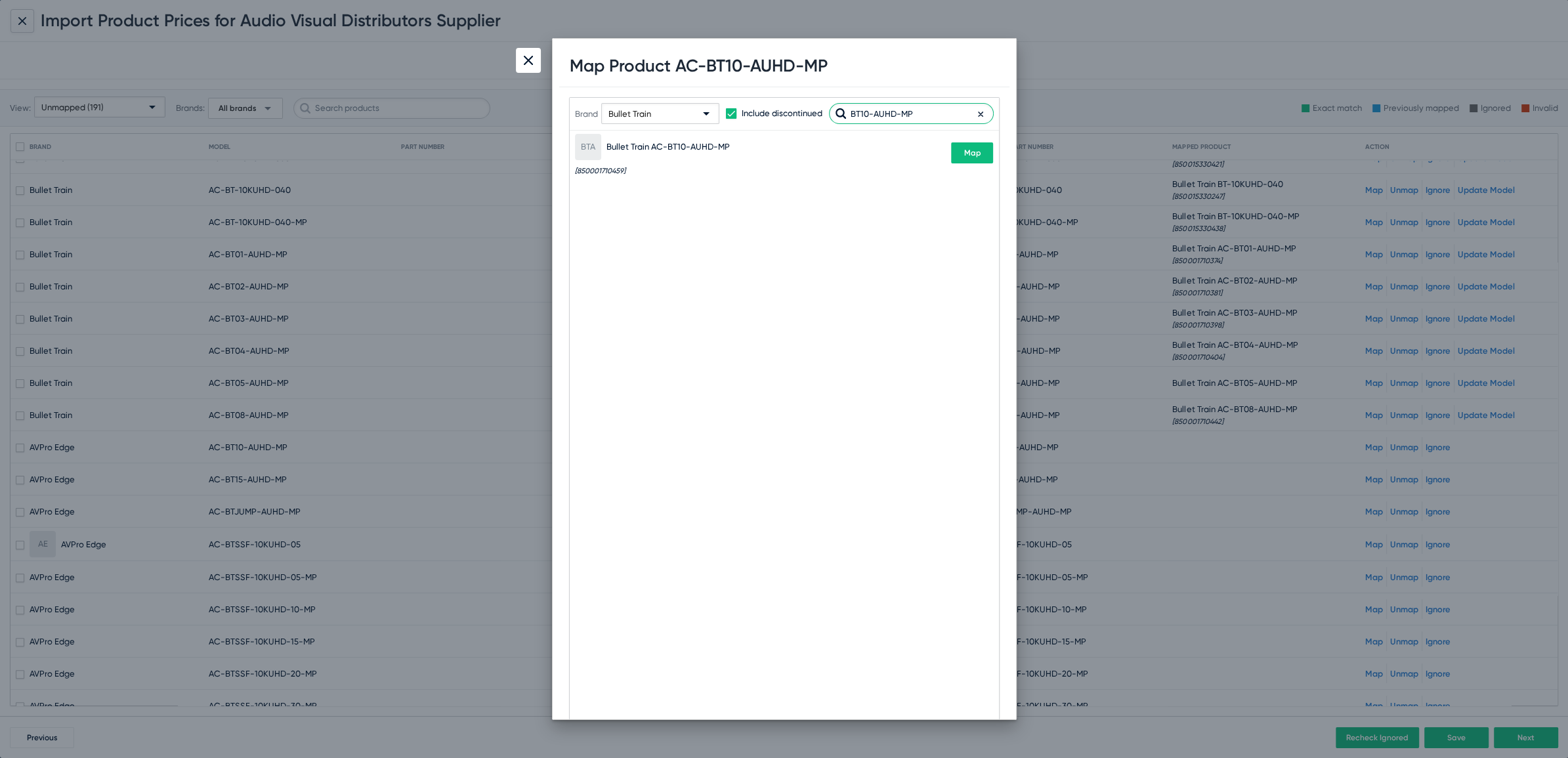
type input "BT10-AUHD-MP"
click at [980, 150] on span "Map" at bounding box center [972, 153] width 17 height 9
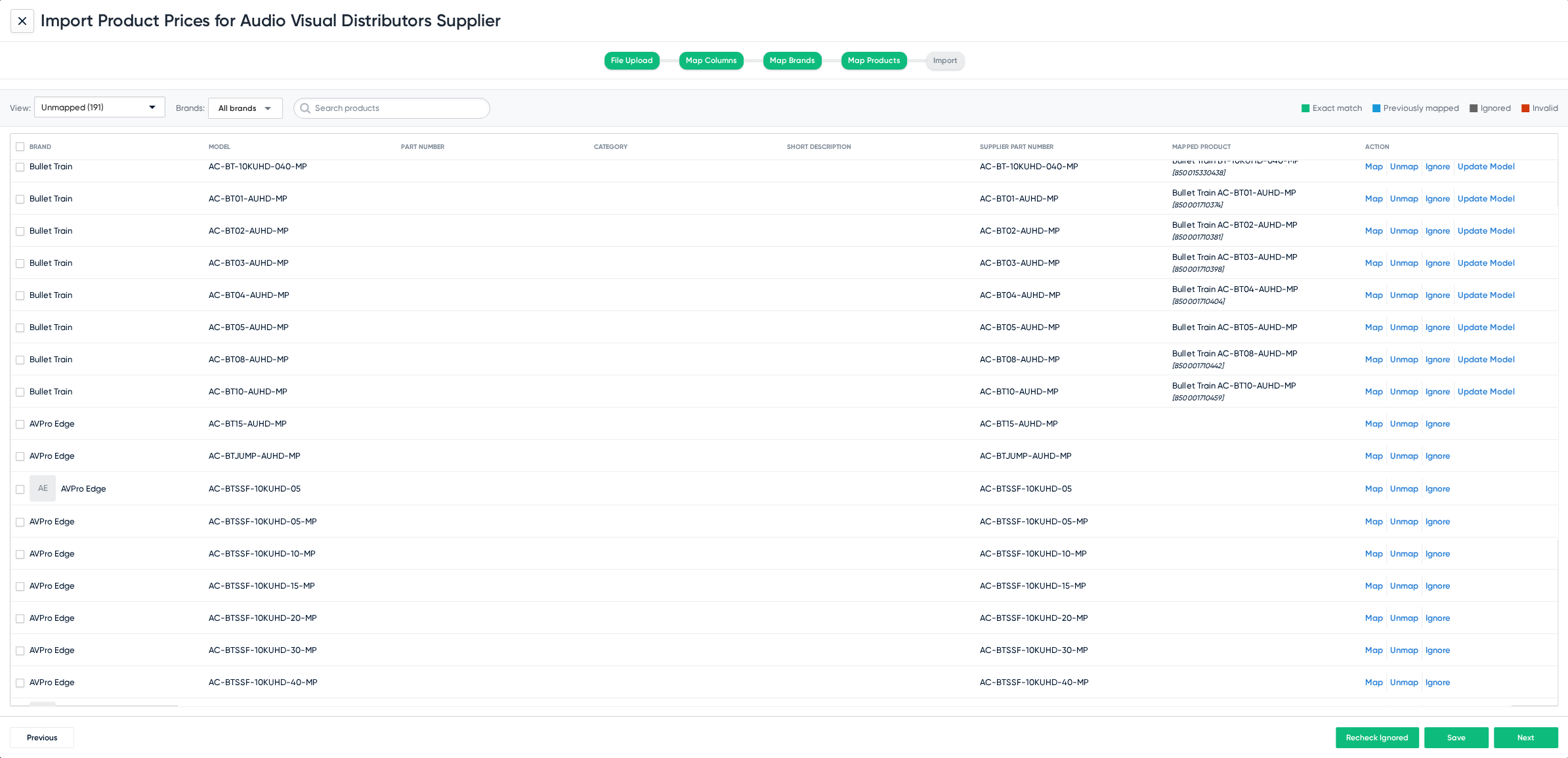
scroll to position [415, 0]
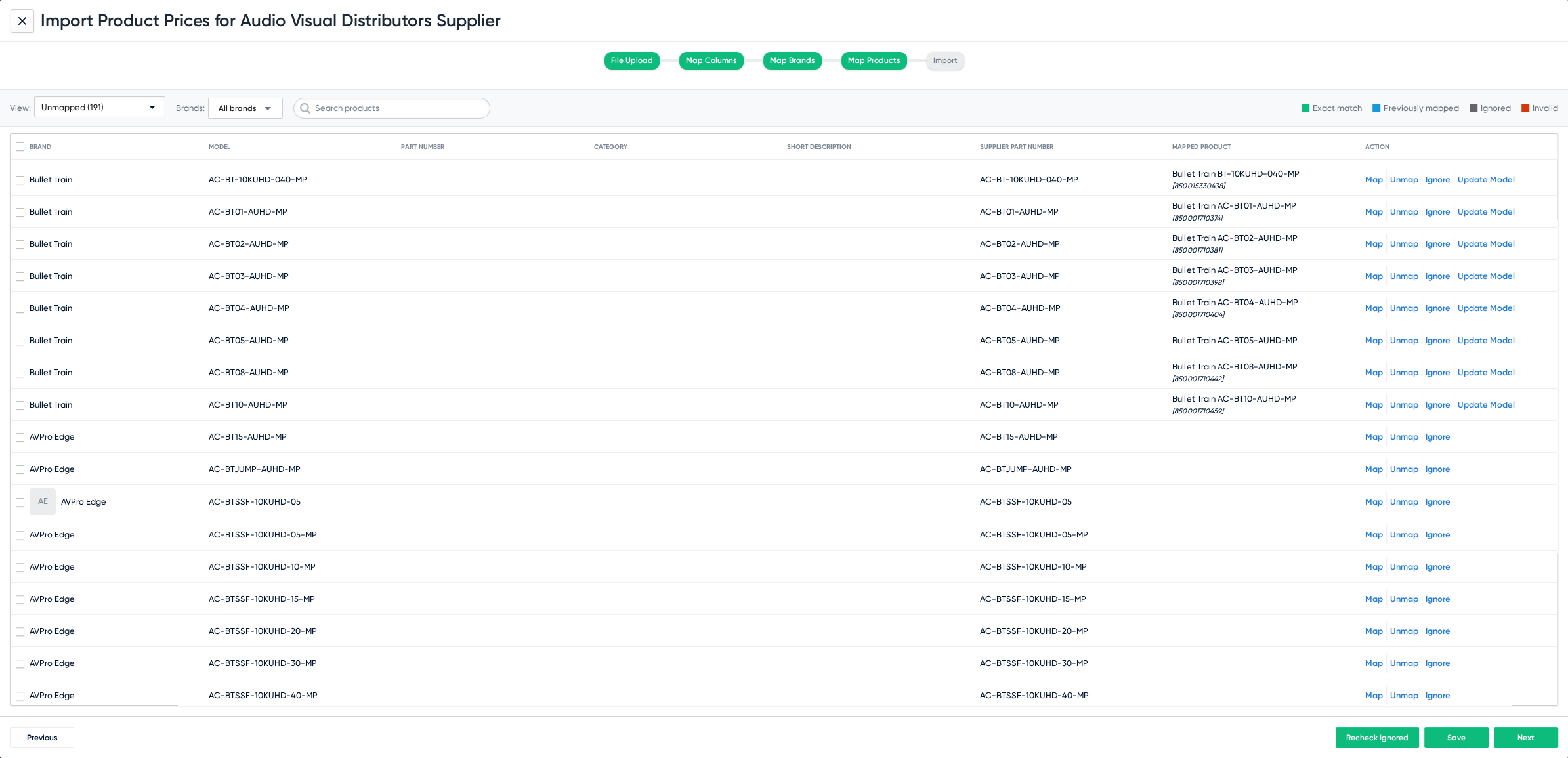
click at [1365, 432] on link "Map" at bounding box center [1374, 437] width 18 height 10
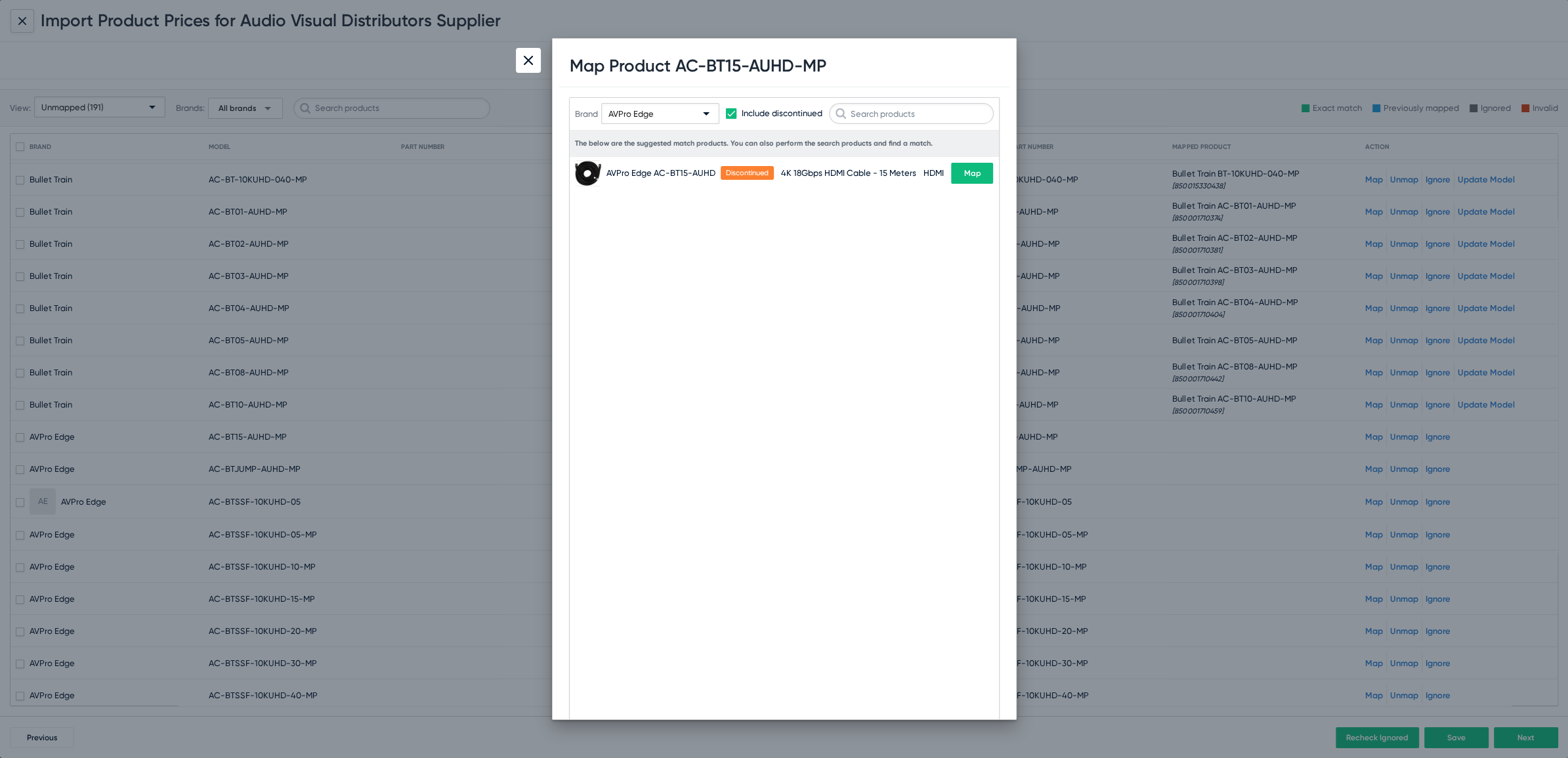
click at [654, 114] on div "AVPro Edge" at bounding box center [654, 114] width 91 height 21
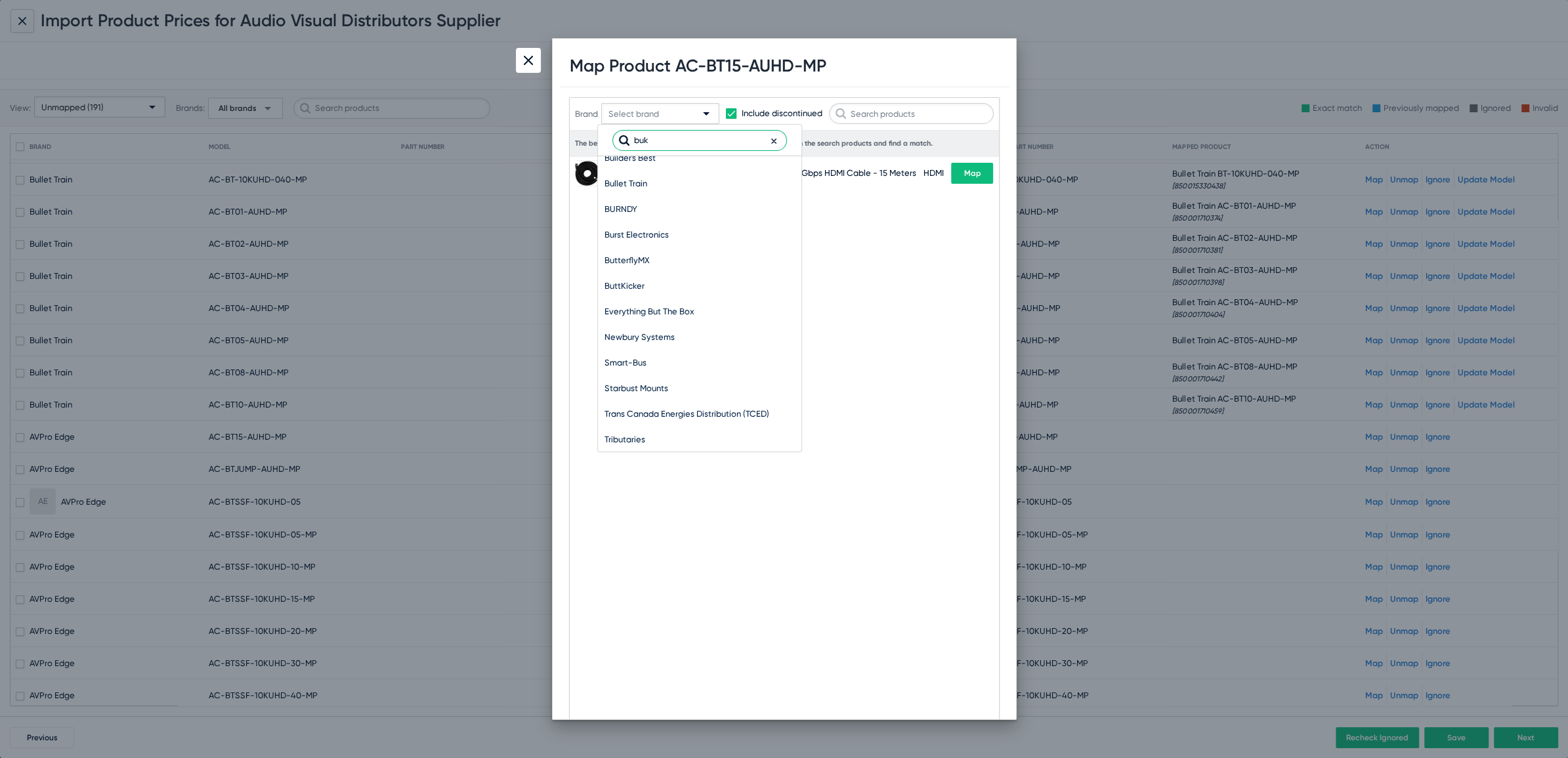
scroll to position [0, 0]
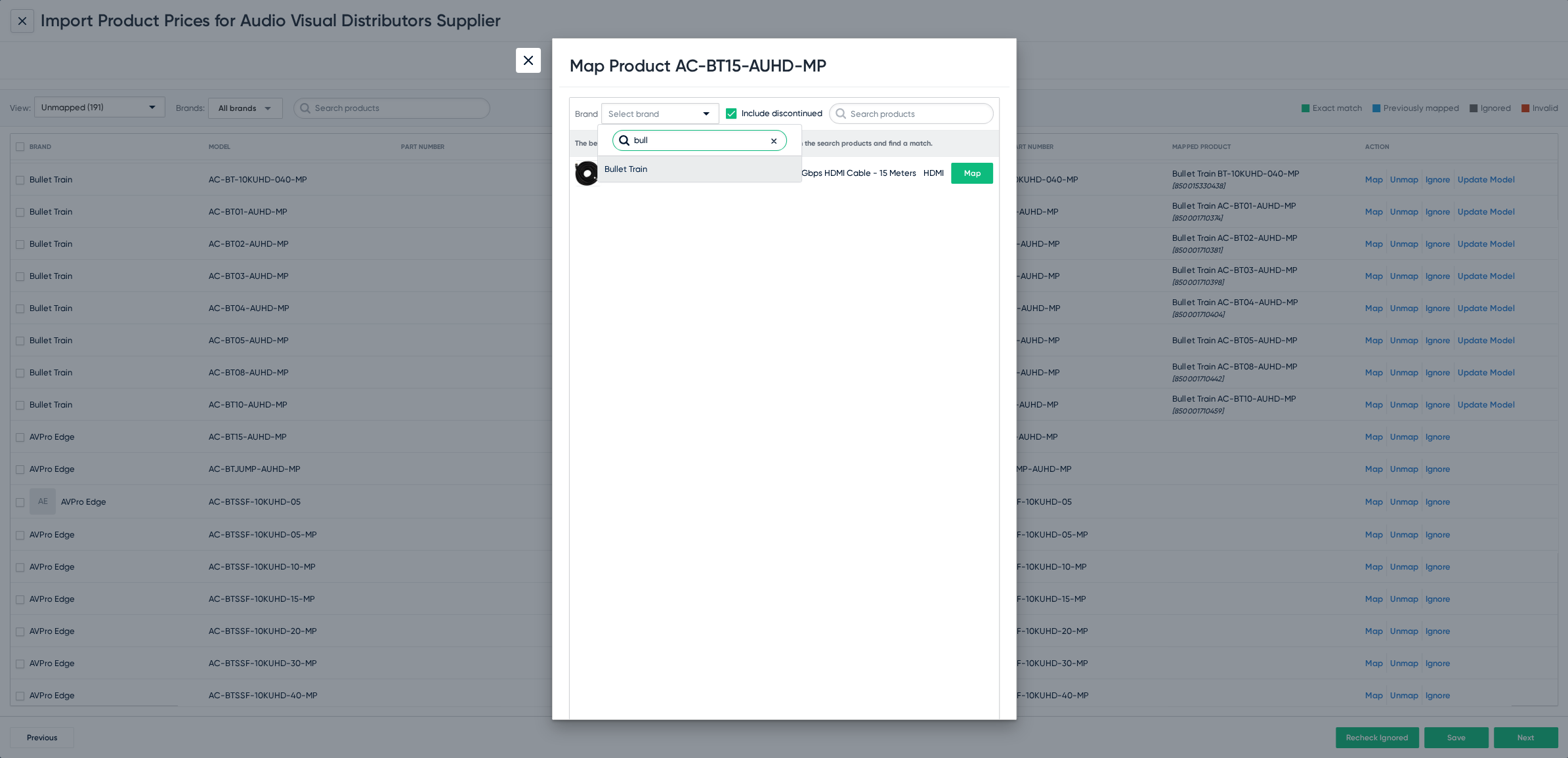
type input "bull"
click at [617, 170] on span "Bullet Train" at bounding box center [699, 168] width 190 height 25
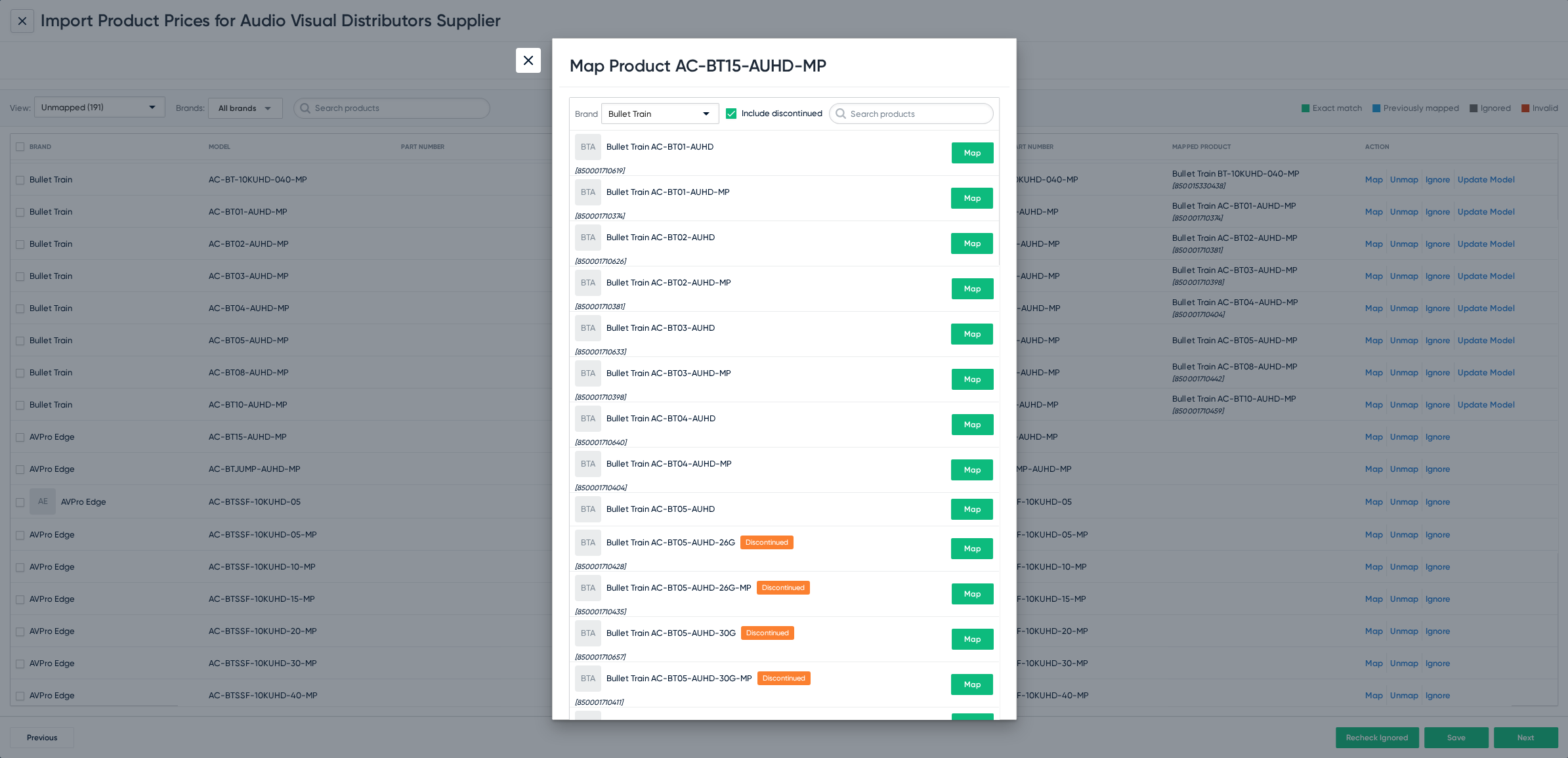
drag, startPoint x: 672, startPoint y: 72, endPoint x: 822, endPoint y: 80, distance: 150.2
click at [822, 80] on div "Map Product AC-BT15-AUHD-MP" at bounding box center [784, 66] width 450 height 42
copy h1 "AC-BT15-AUHD-MP"
click at [908, 110] on input "text" at bounding box center [911, 113] width 165 height 21
paste input "AC-BT15-AUHD-MP"
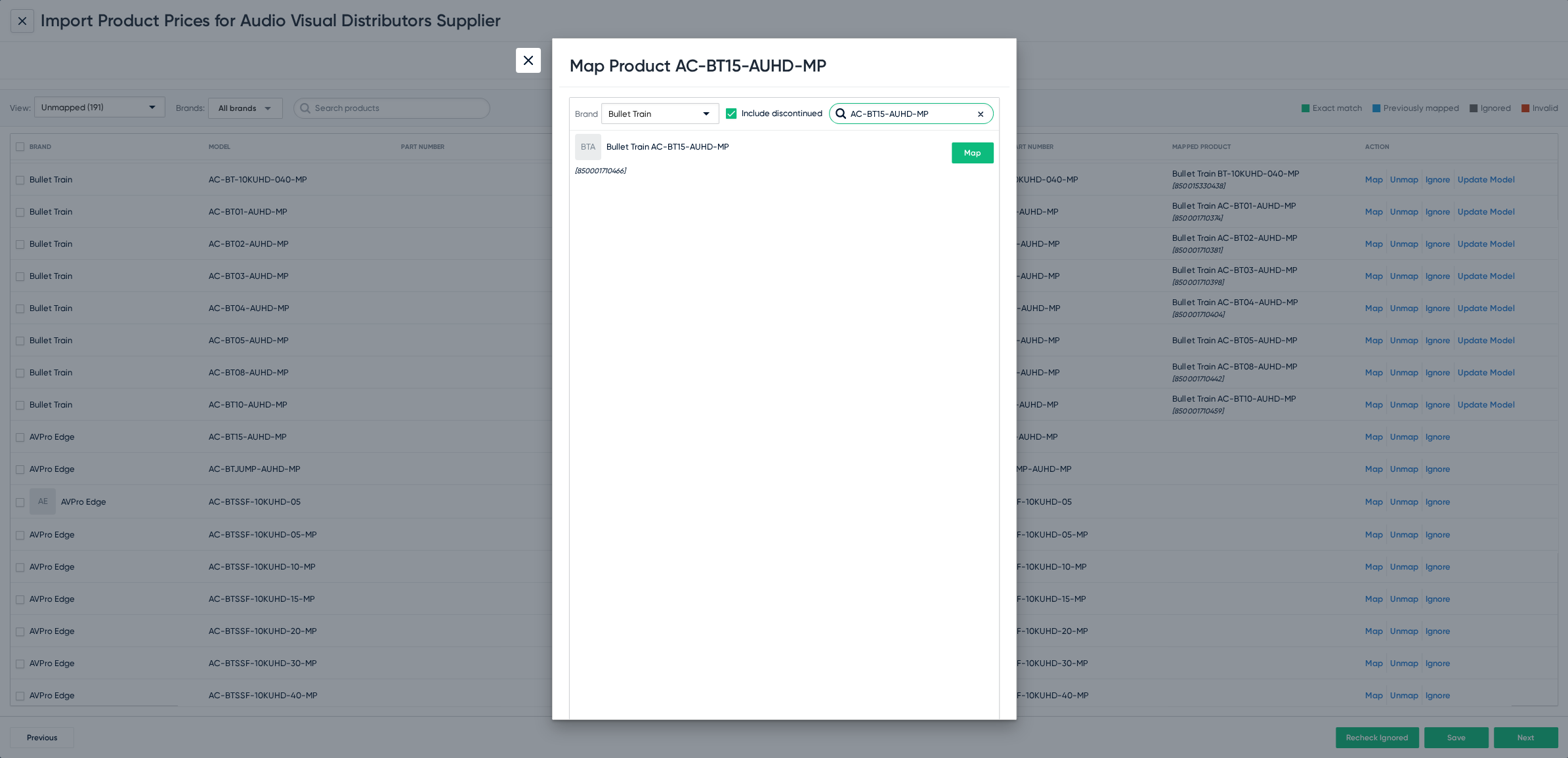
type input "AC-BT15-AUHD-MP"
click at [982, 156] on button "Map" at bounding box center [973, 152] width 42 height 21
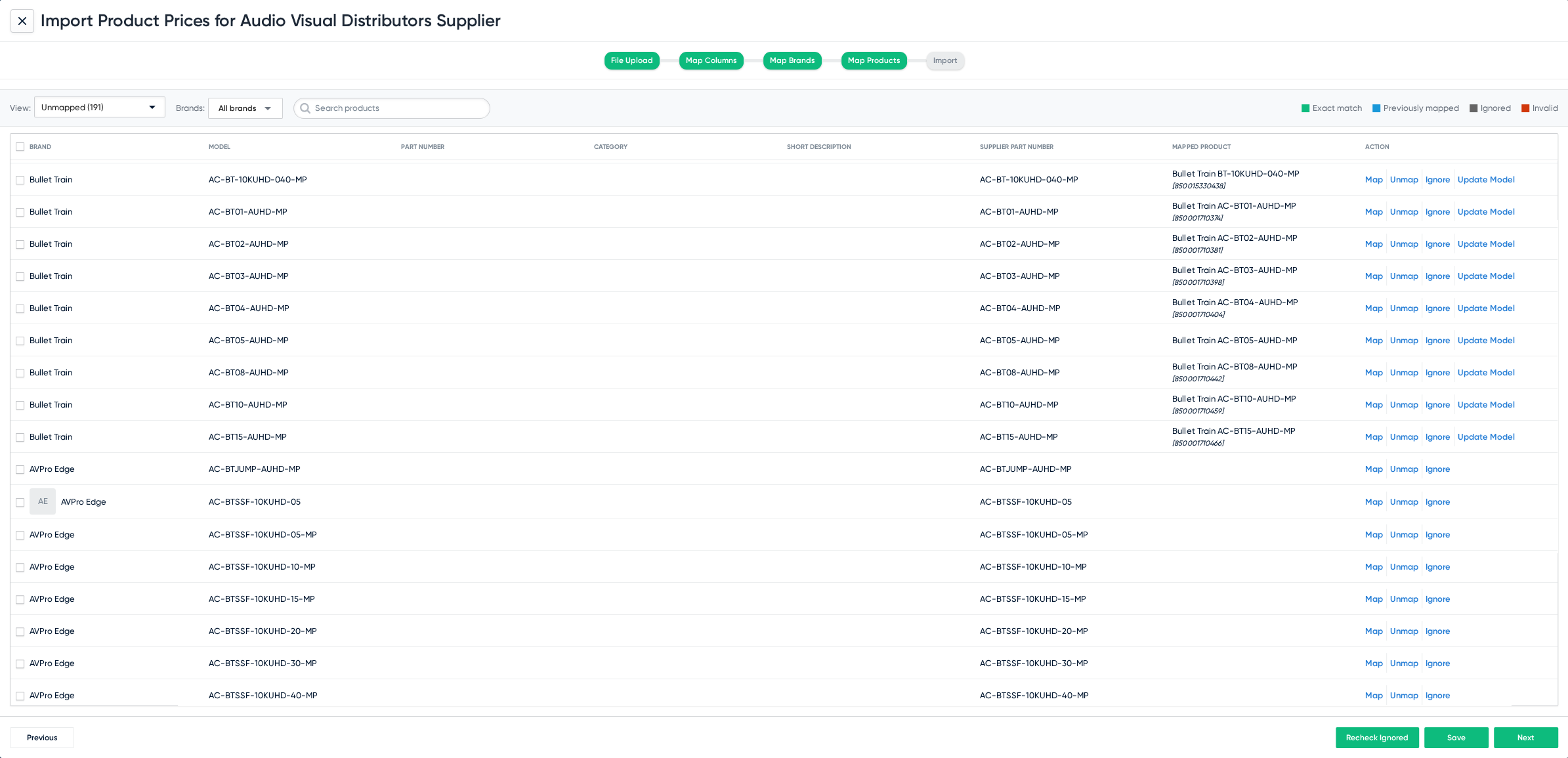
click at [990, 464] on span "AC-BTJUMP-AUHD-MP" at bounding box center [1025, 468] width 91 height 10
drag, startPoint x: 990, startPoint y: 463, endPoint x: 1075, endPoint y: 464, distance: 85.0
click at [1075, 464] on mat-cell "AC-BTJUMP-AUHD-MP" at bounding box center [1076, 468] width 193 height 32
copy span "BTJUMP-AUHD-MP"
click at [1365, 466] on link "Map" at bounding box center [1374, 468] width 18 height 10
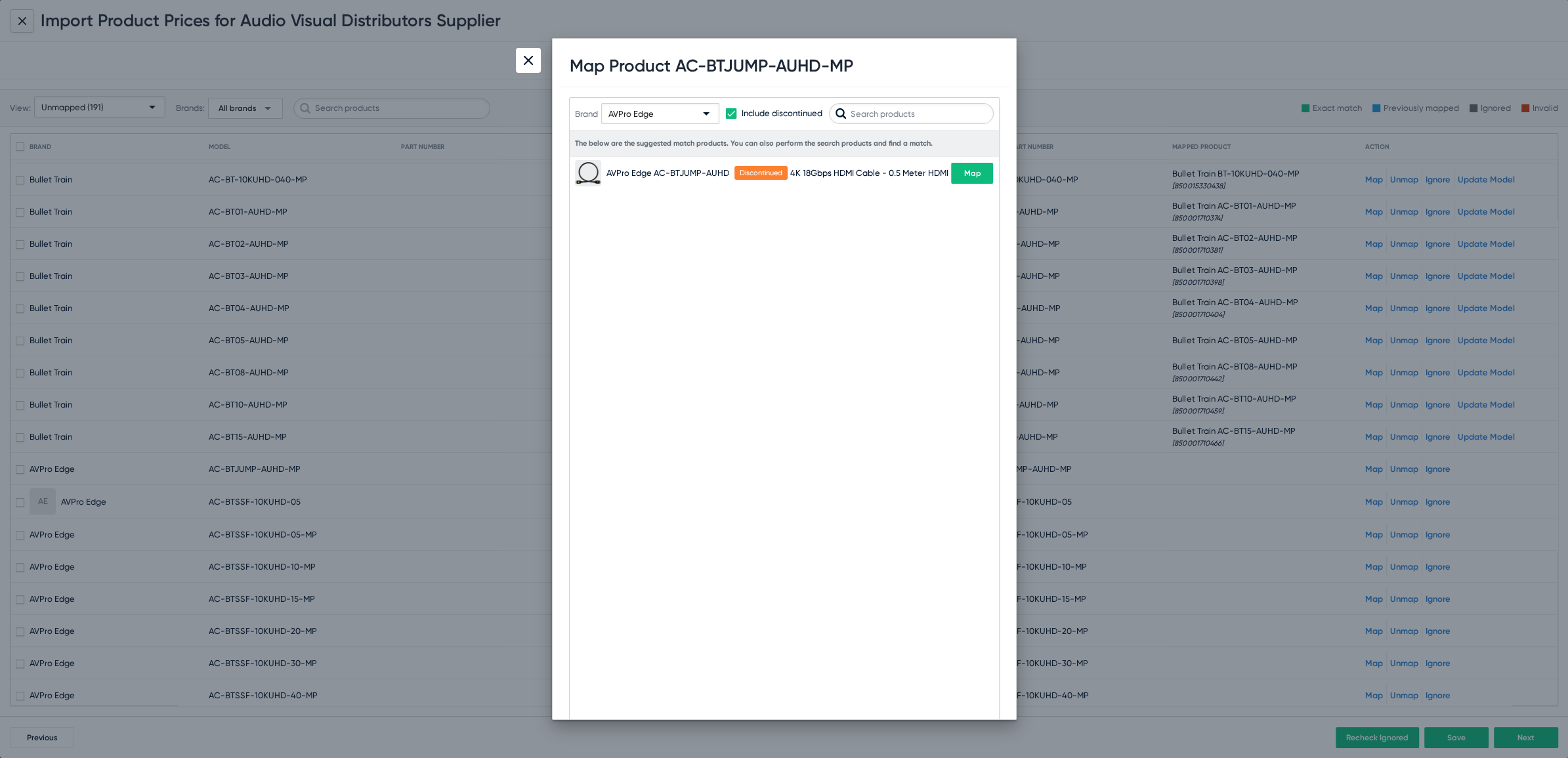
click at [639, 117] on span "AVPro Edge" at bounding box center [631, 113] width 45 height 10
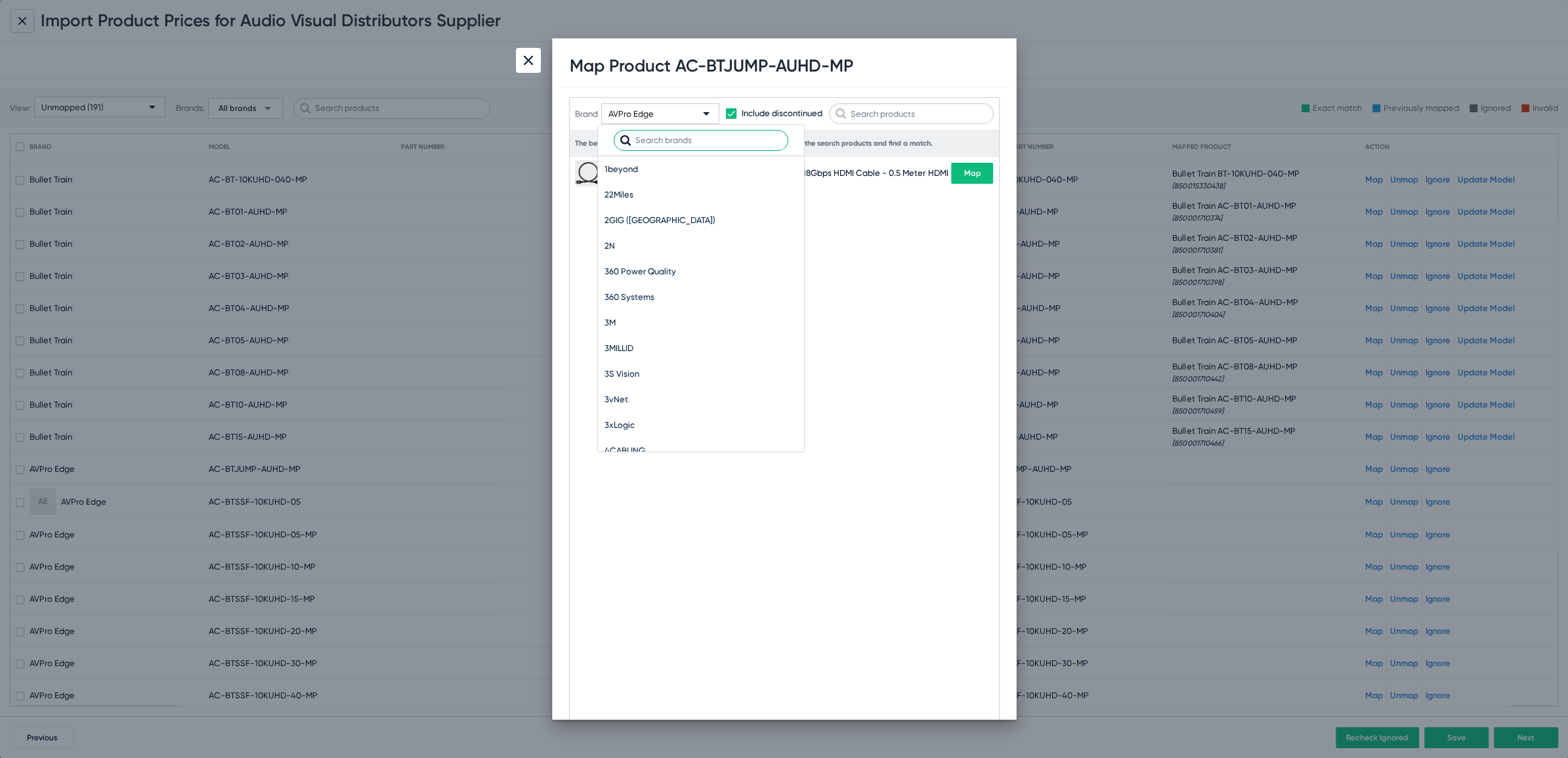
click at [649, 147] on input "text" at bounding box center [701, 139] width 175 height 21
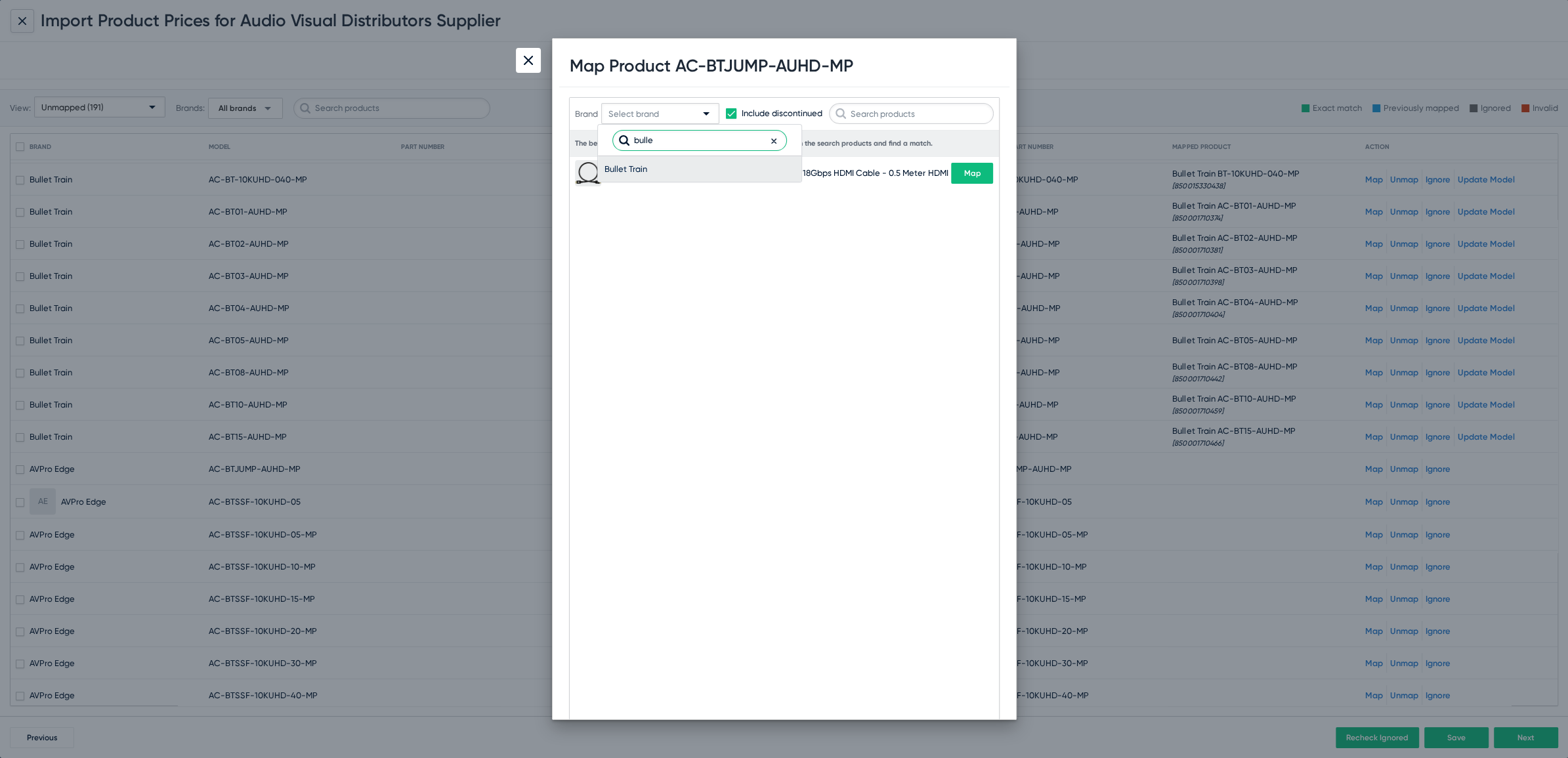
type input "bulle"
click at [628, 166] on span "Bullet Train" at bounding box center [699, 168] width 190 height 25
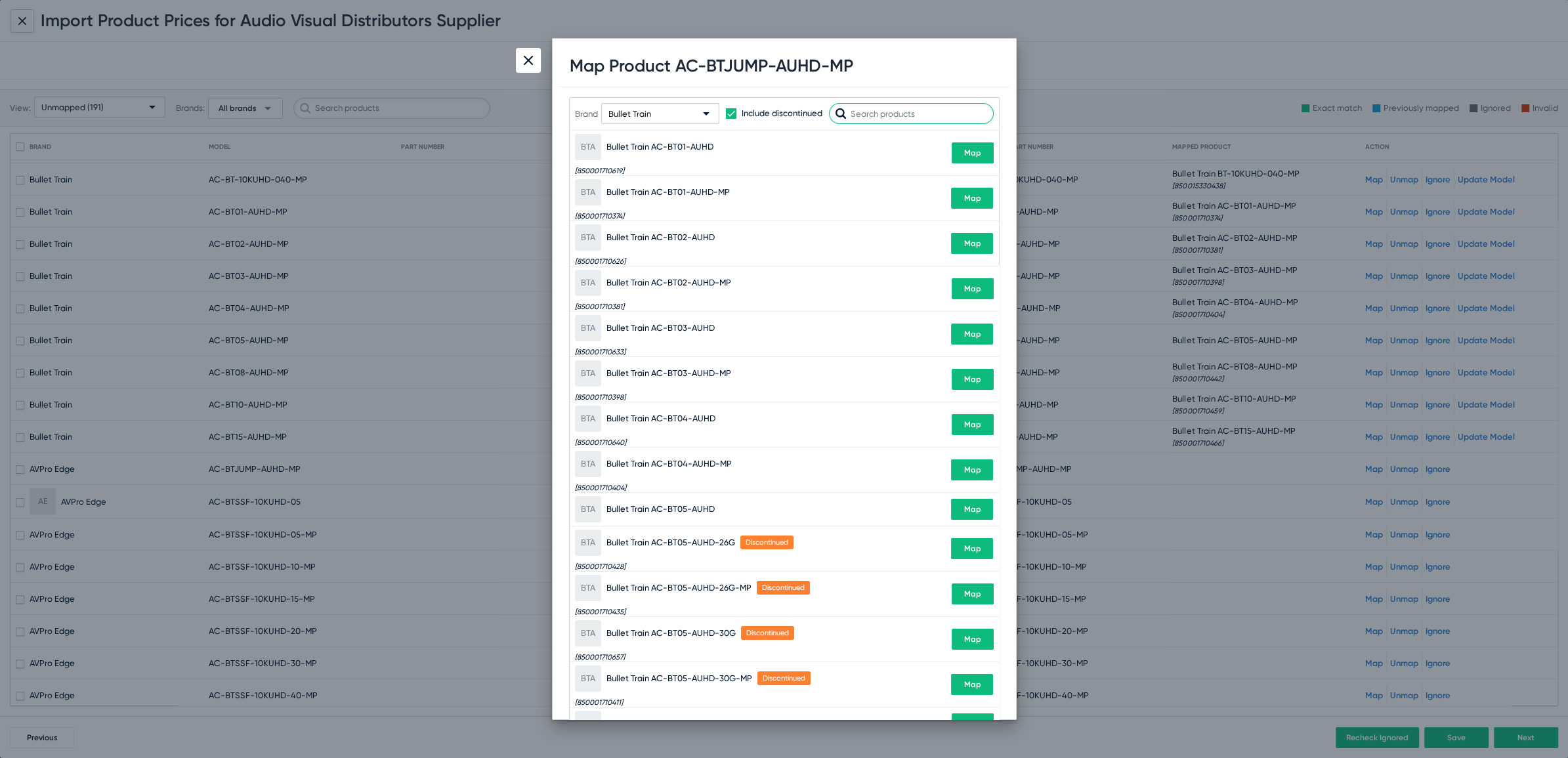
click at [901, 116] on input "text" at bounding box center [911, 113] width 165 height 21
paste input "BTJUMP-AUHD-MP"
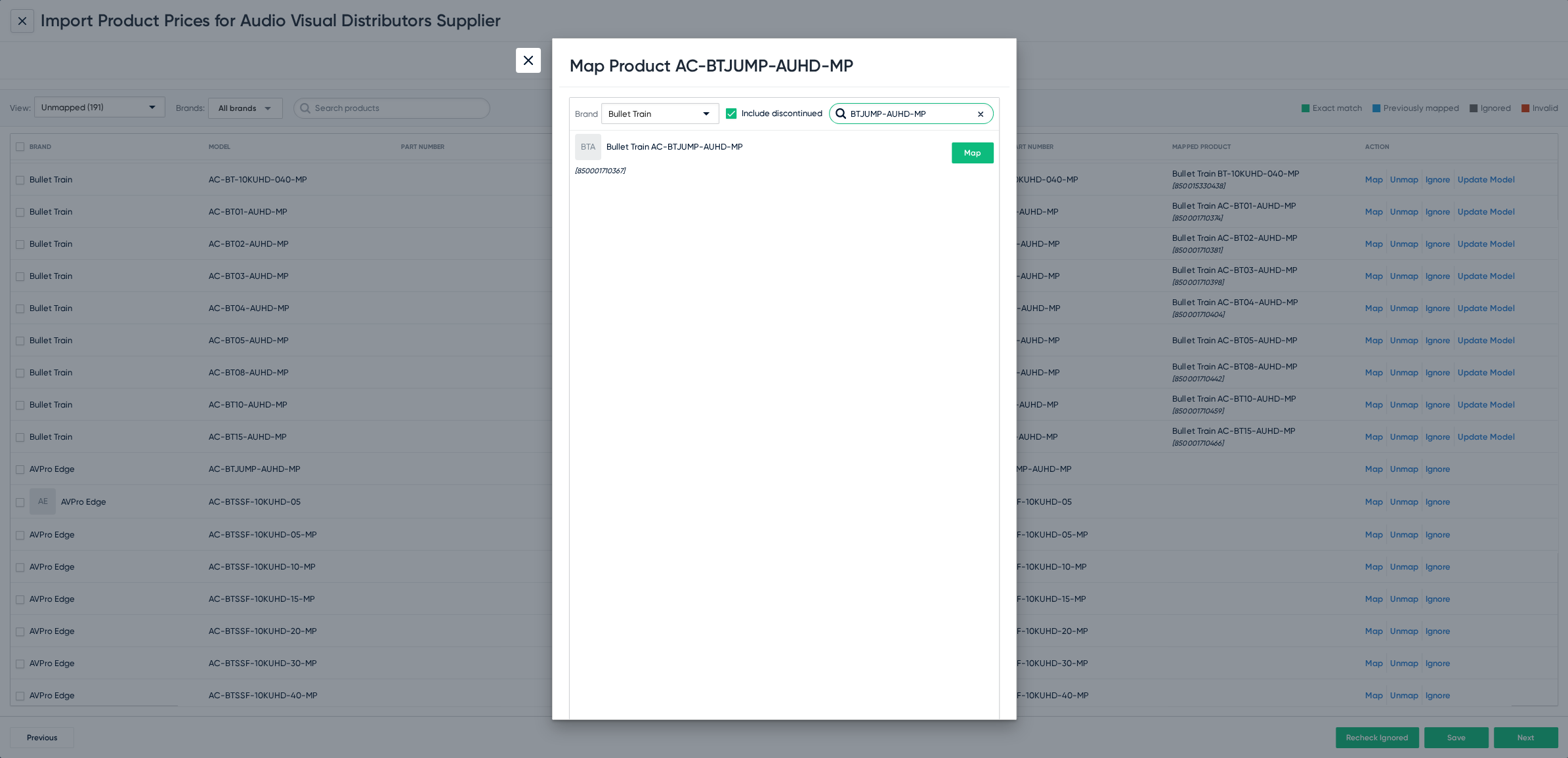
type input "BTJUMP-AUHD-MP"
click at [962, 159] on button "Map" at bounding box center [973, 152] width 42 height 21
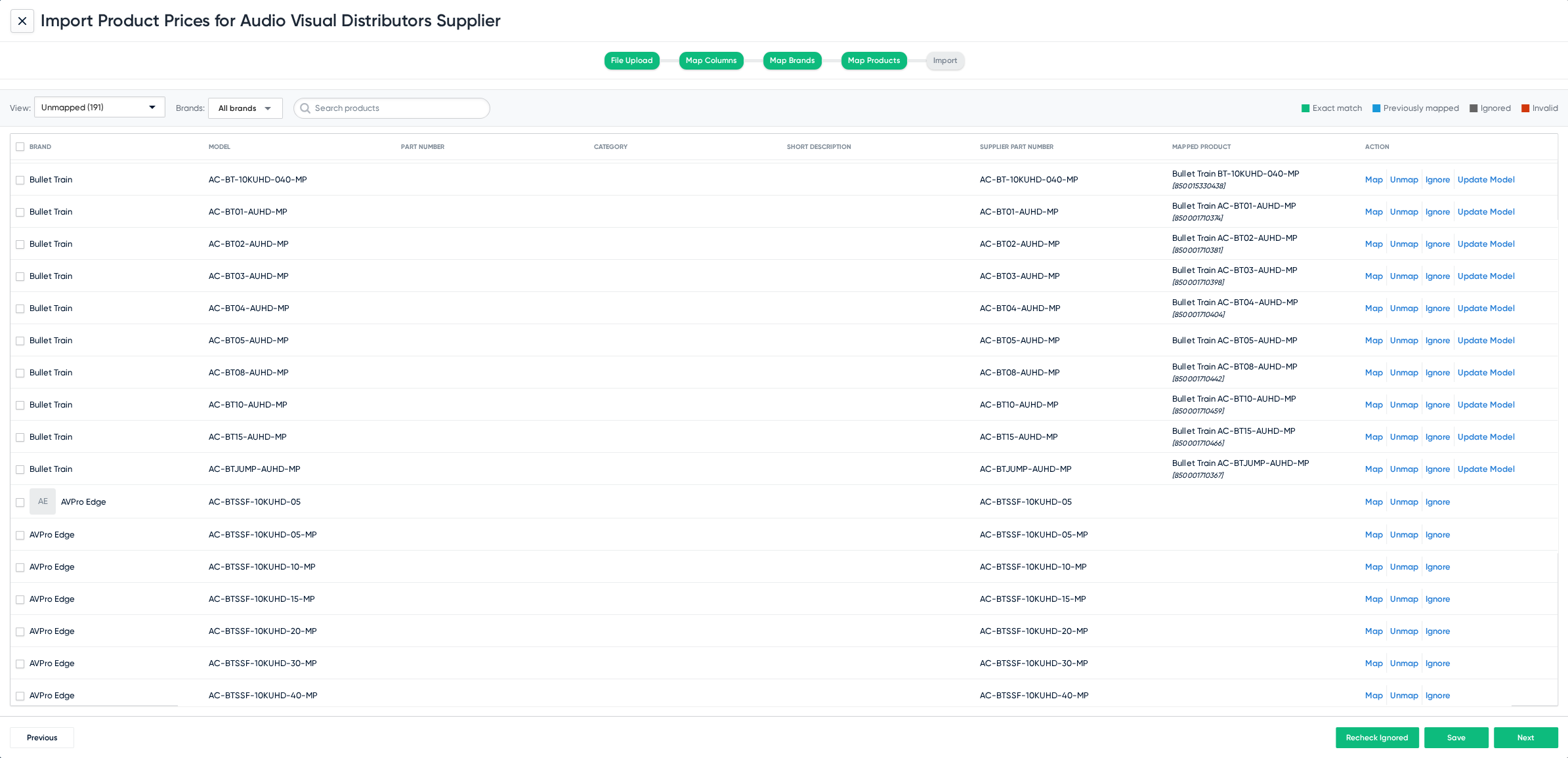
click at [1365, 497] on link "Map" at bounding box center [1374, 502] width 18 height 10
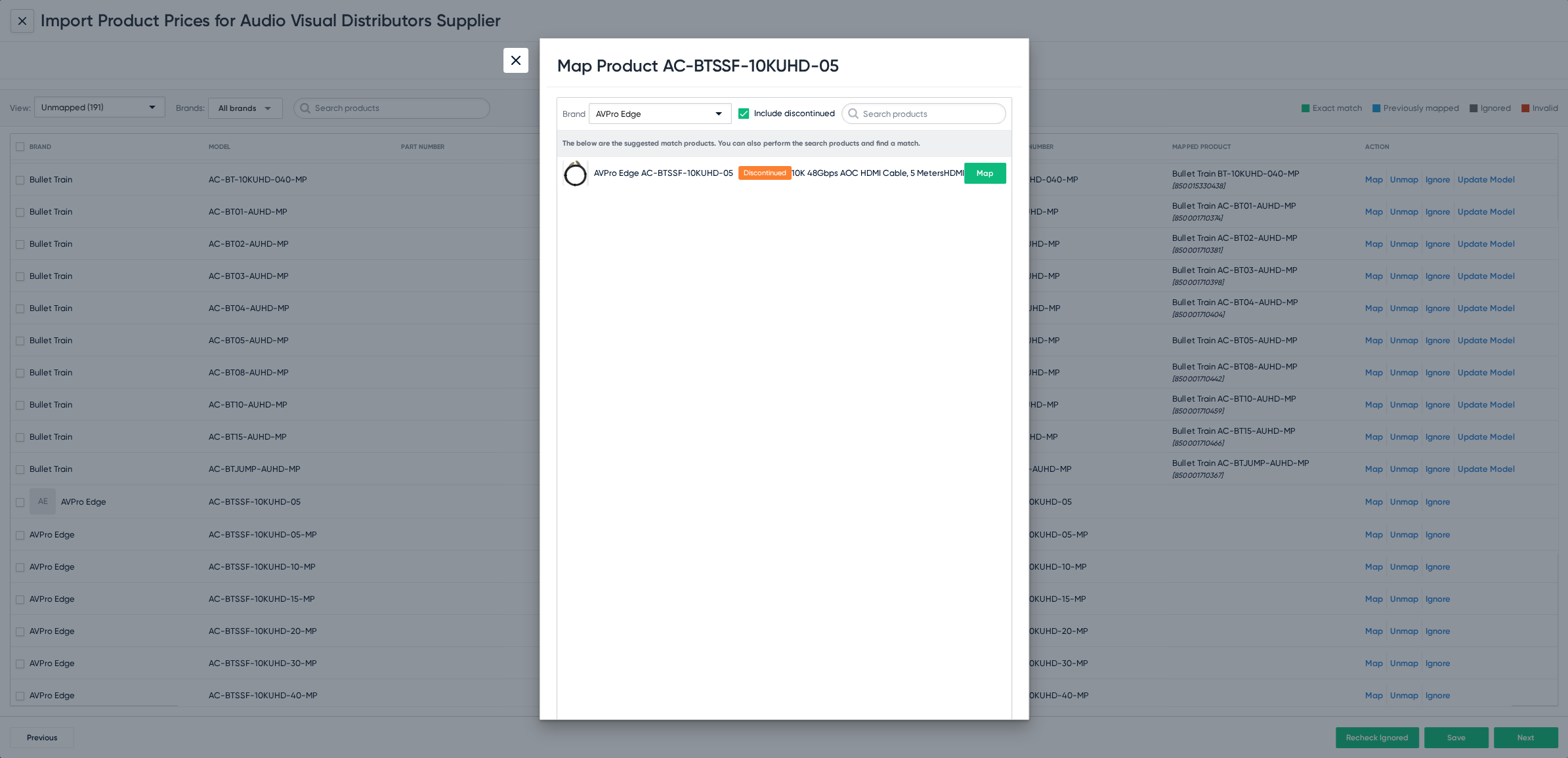
click at [986, 170] on span "Map" at bounding box center [985, 173] width 17 height 9
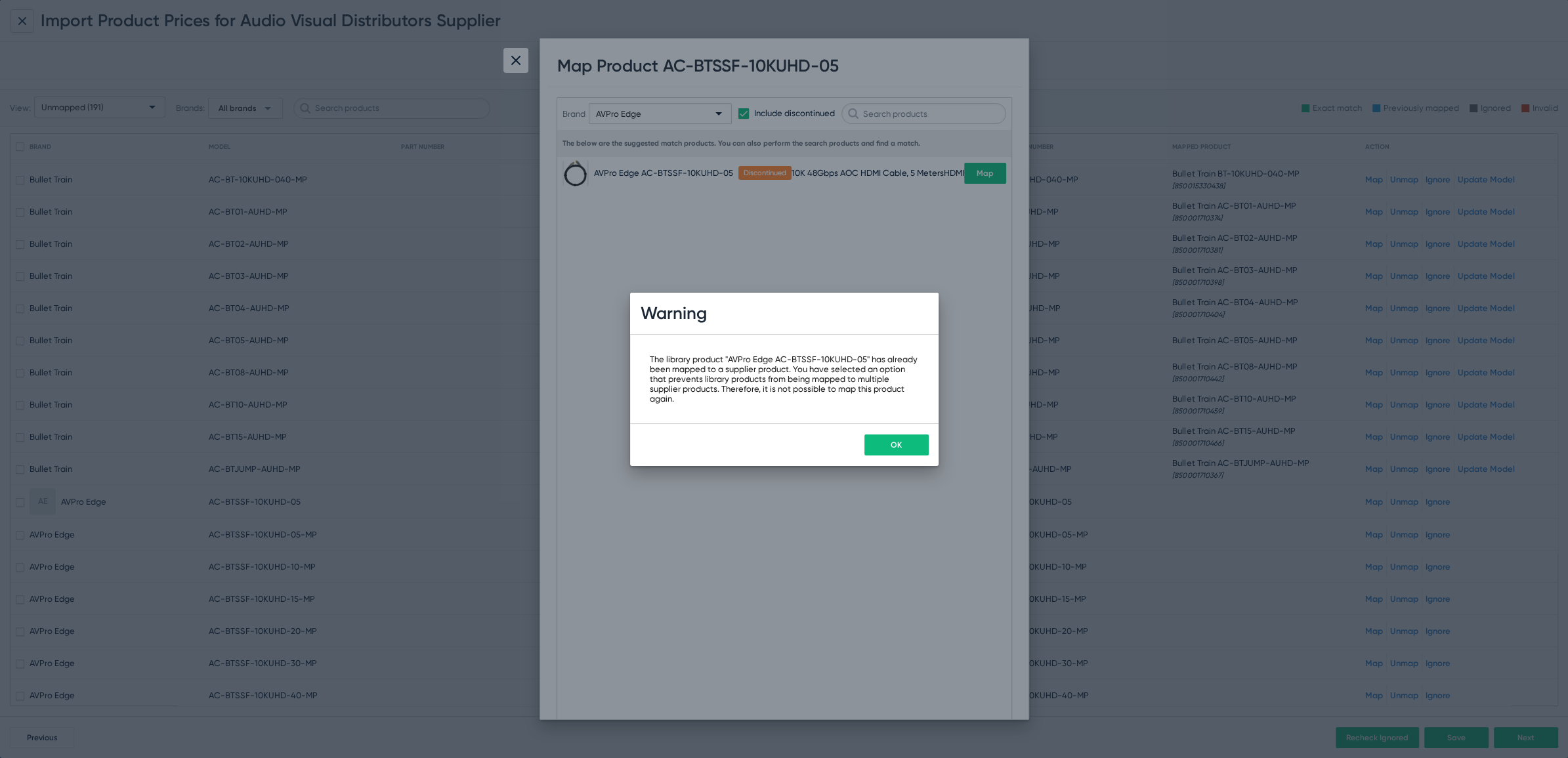
click at [879, 441] on button "OK" at bounding box center [896, 445] width 64 height 21
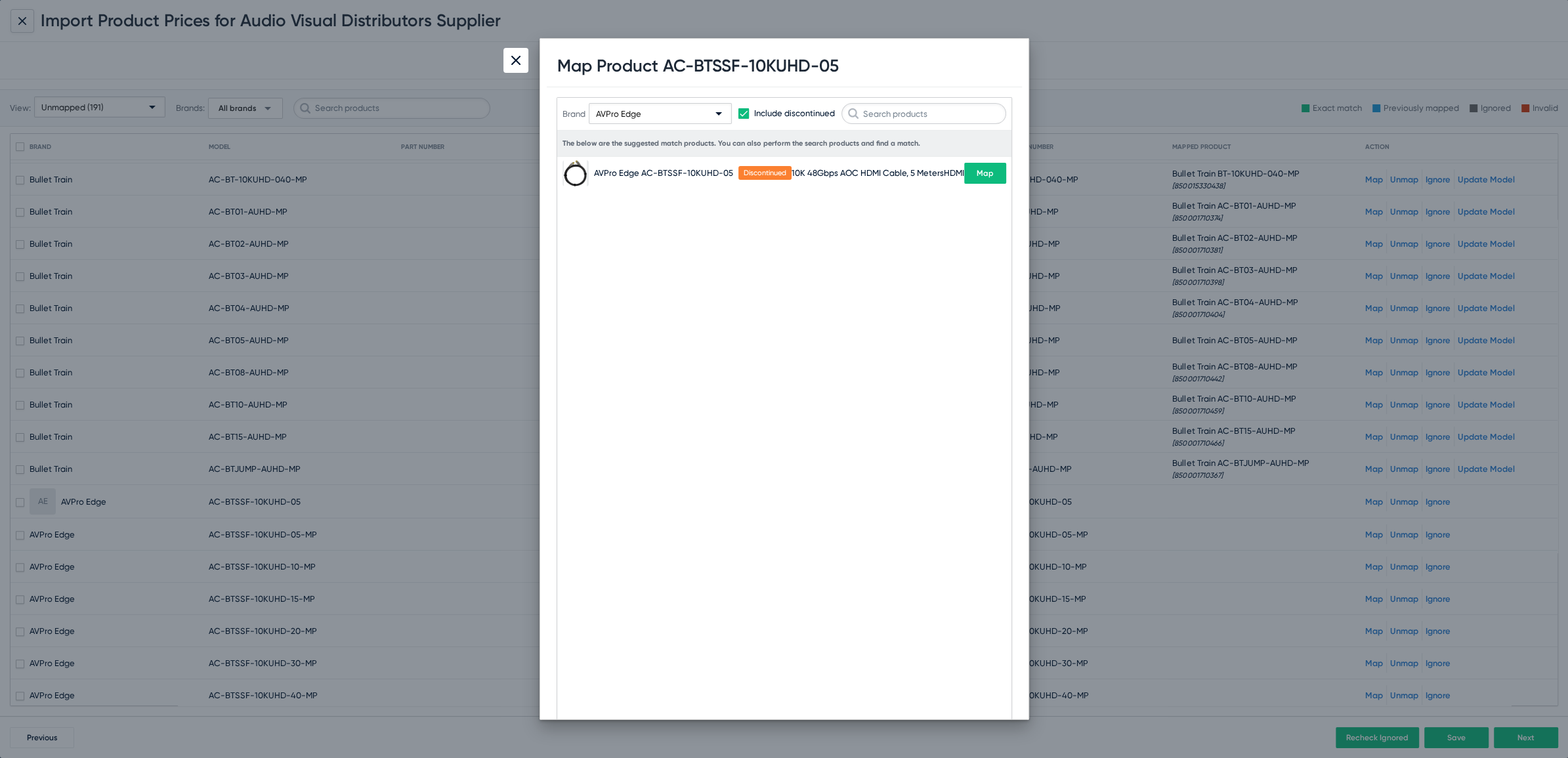
click at [506, 64] on div at bounding box center [516, 61] width 25 height 25
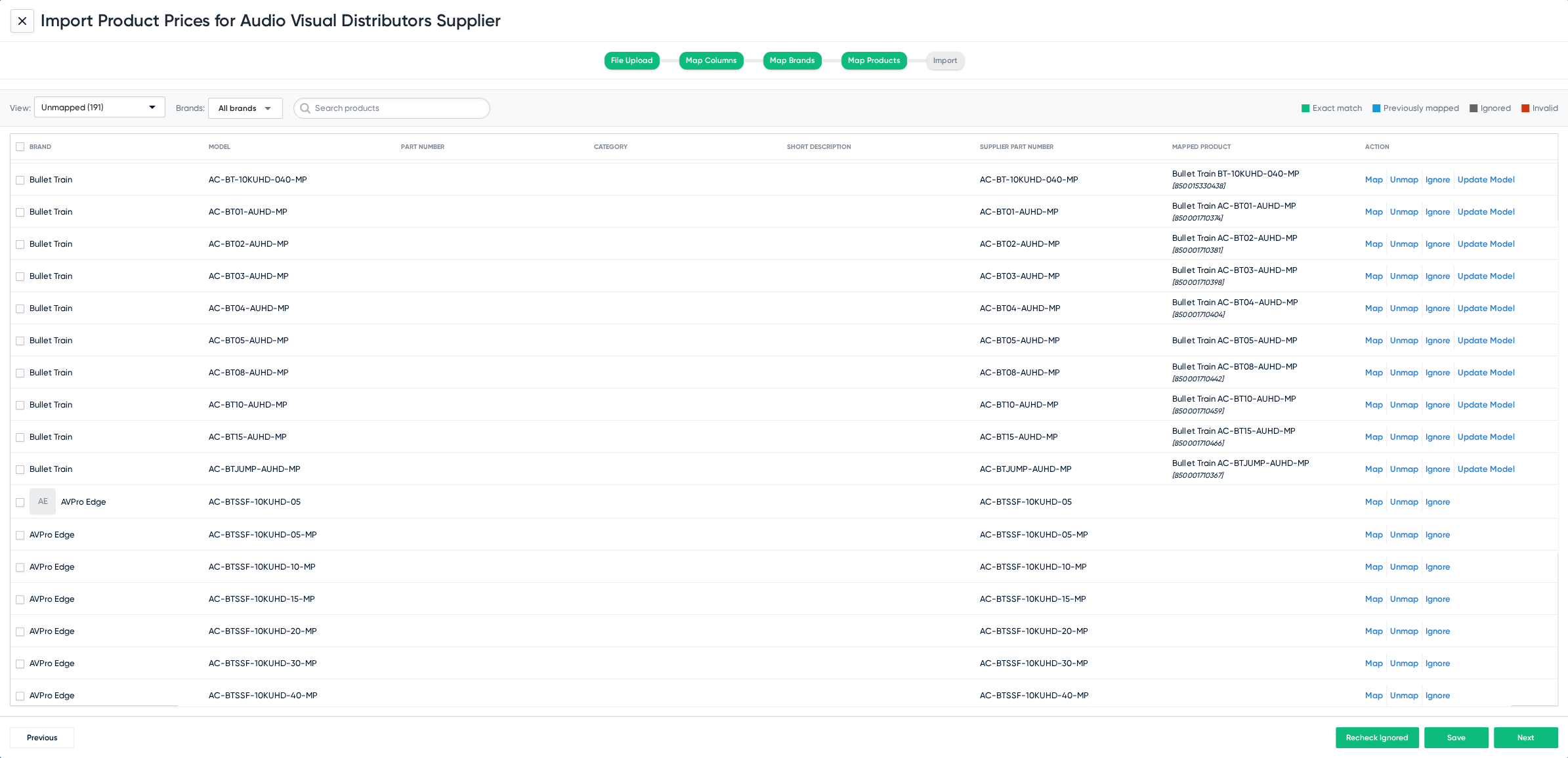
drag, startPoint x: 971, startPoint y: 494, endPoint x: 1089, endPoint y: 493, distance: 118.0
click at [1089, 493] on mat-row "AE AVPro Edge AC-BTSSF-10KUHD-05 AC-BTSSF-10KUHD-05 Map Unmap Ignore" at bounding box center [784, 502] width 1547 height 34
click at [1539, 740] on button "Next" at bounding box center [1526, 737] width 64 height 21
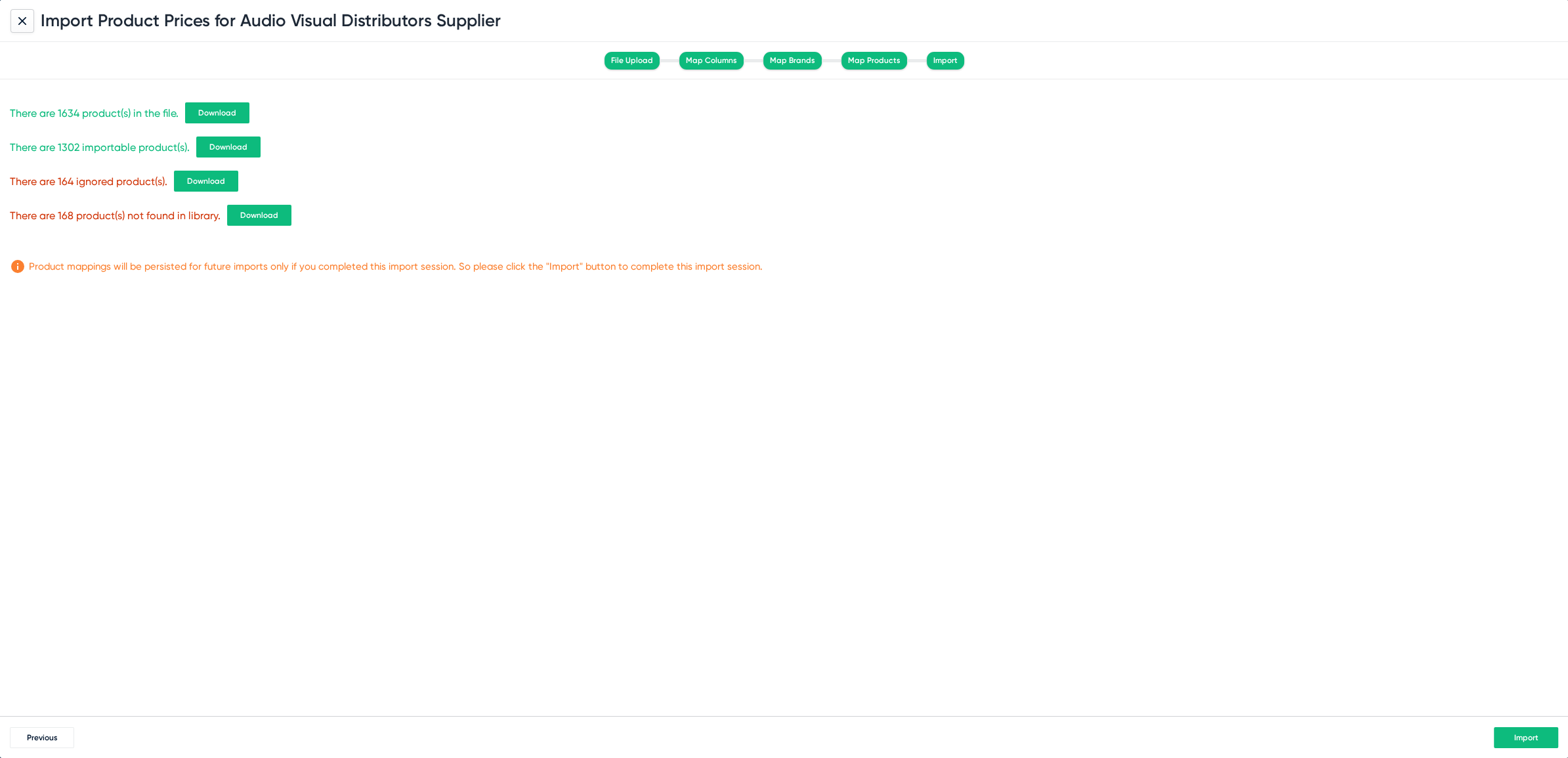
click at [1528, 738] on span "Import" at bounding box center [1526, 738] width 24 height 9
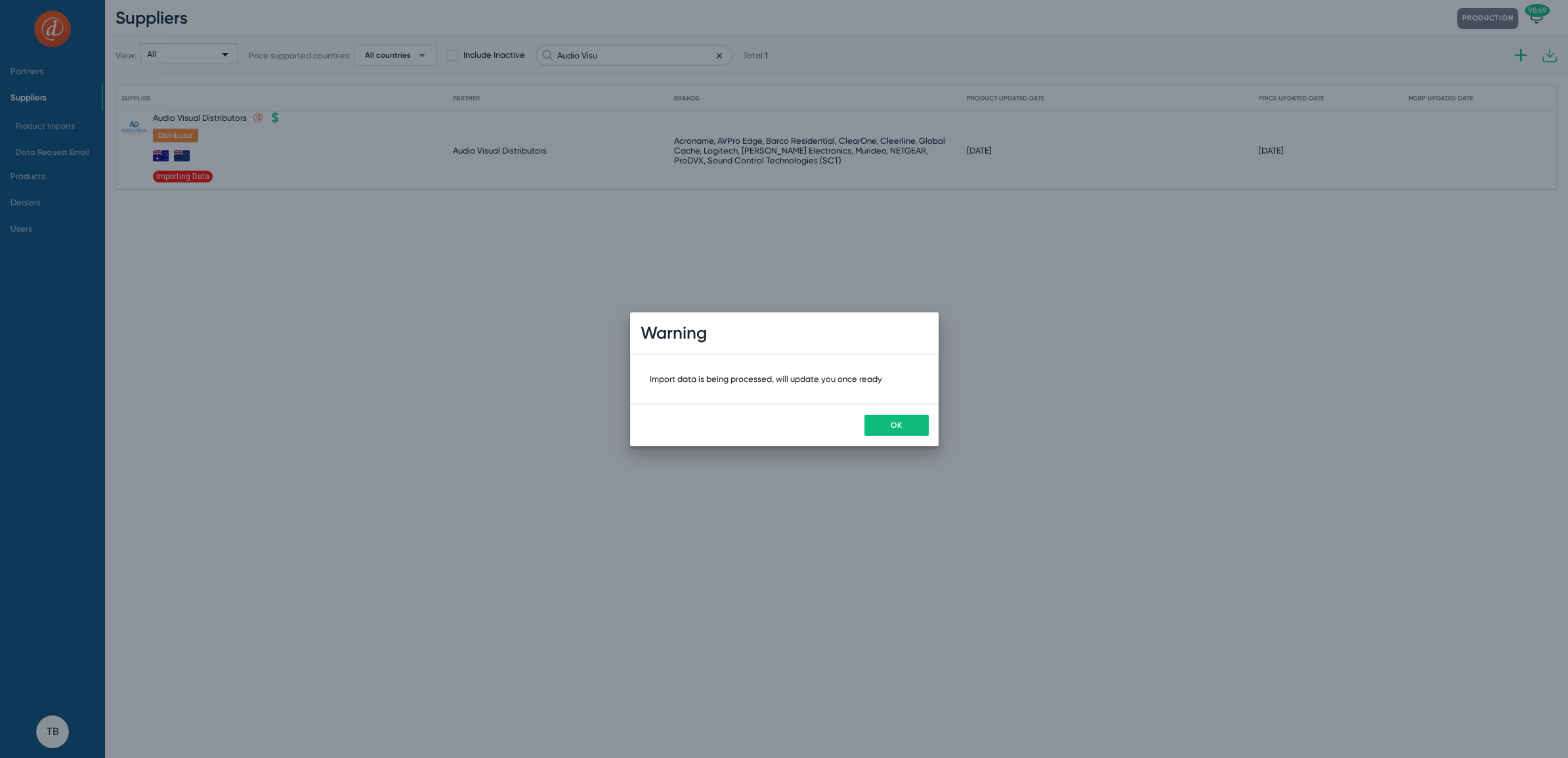
click at [892, 423] on span "OK" at bounding box center [896, 426] width 11 height 9
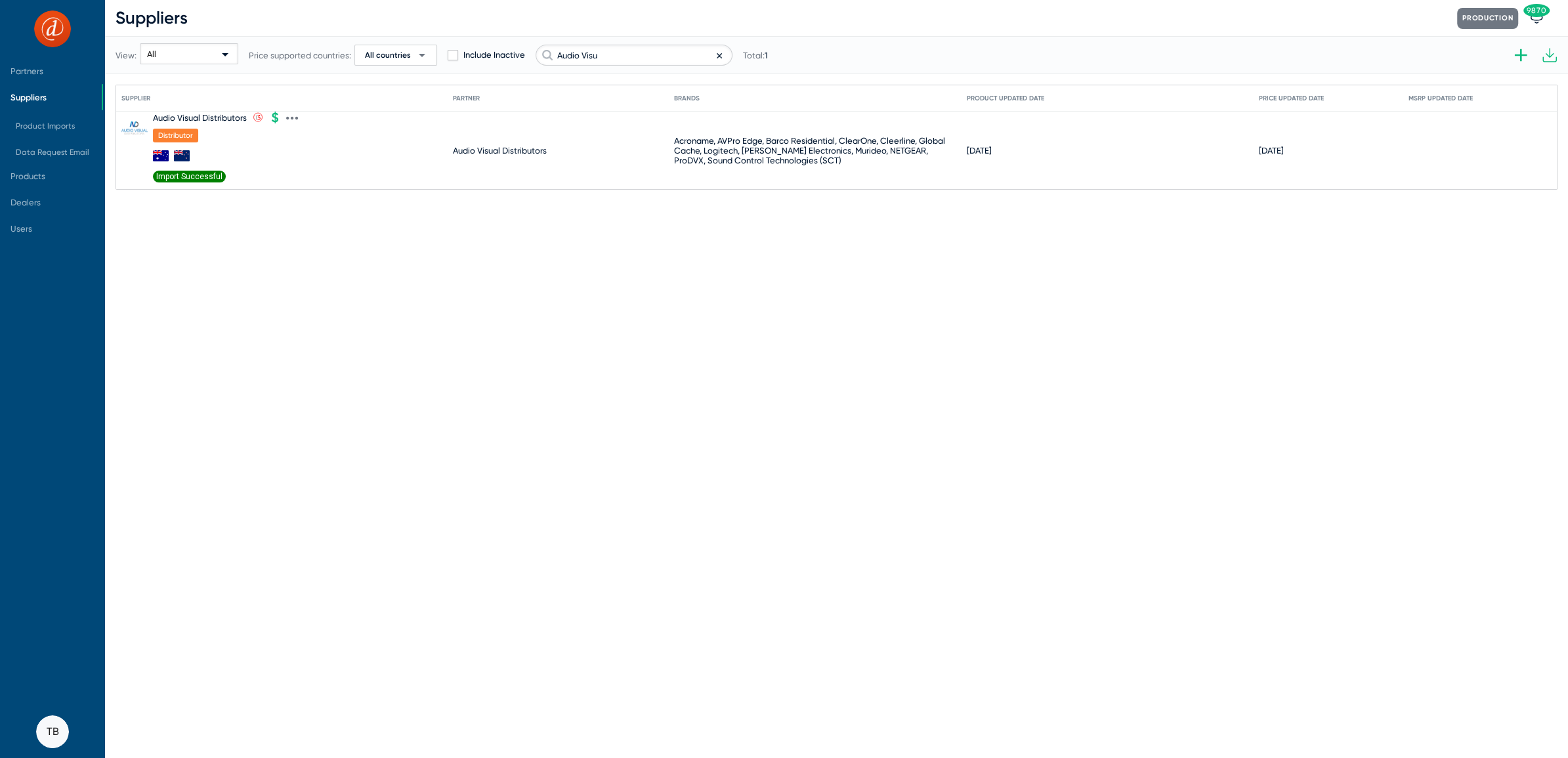
click at [280, 118] on icon at bounding box center [274, 117] width 12 height 12
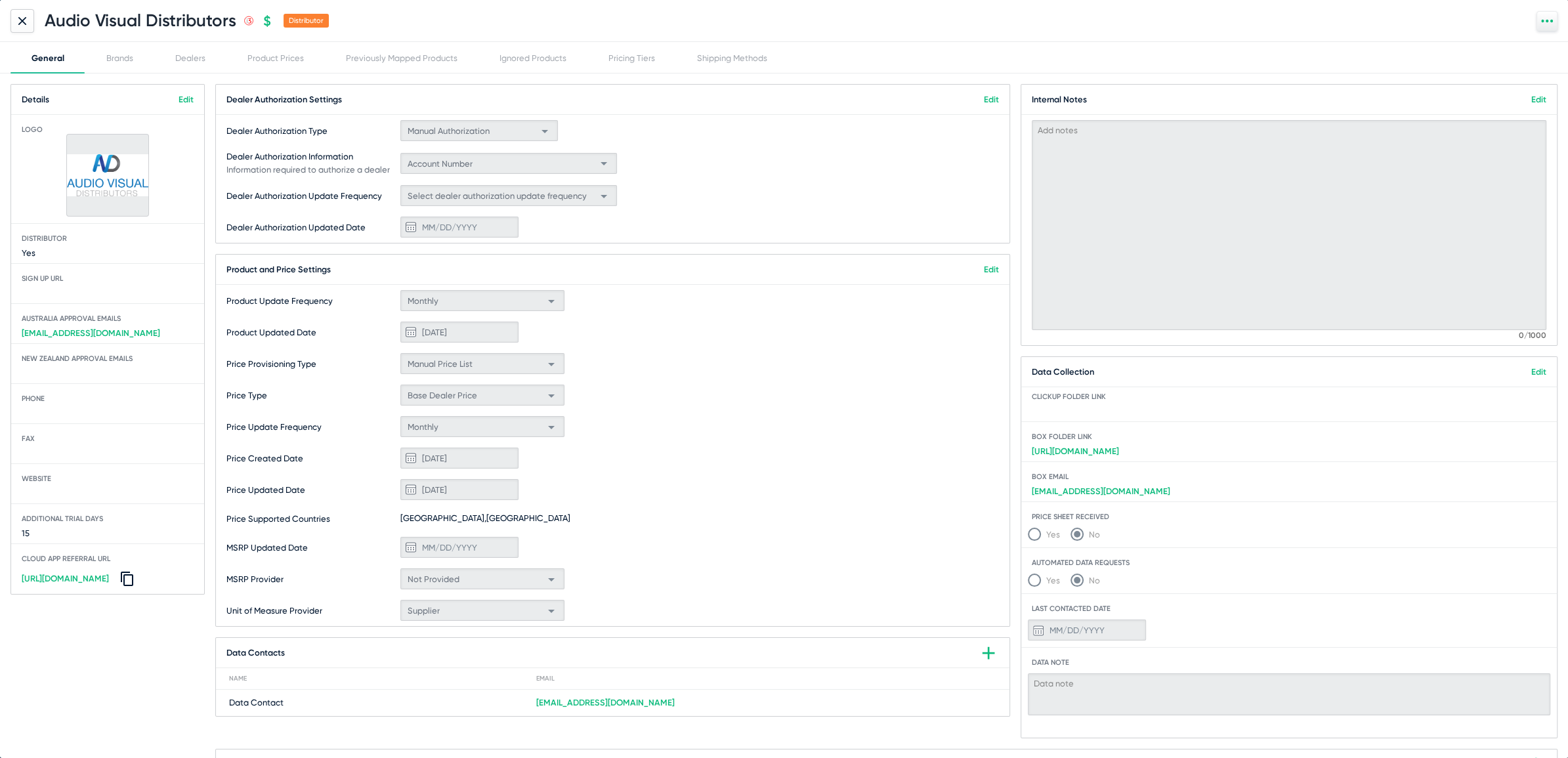
click at [18, 18] on icon at bounding box center [22, 21] width 8 height 8
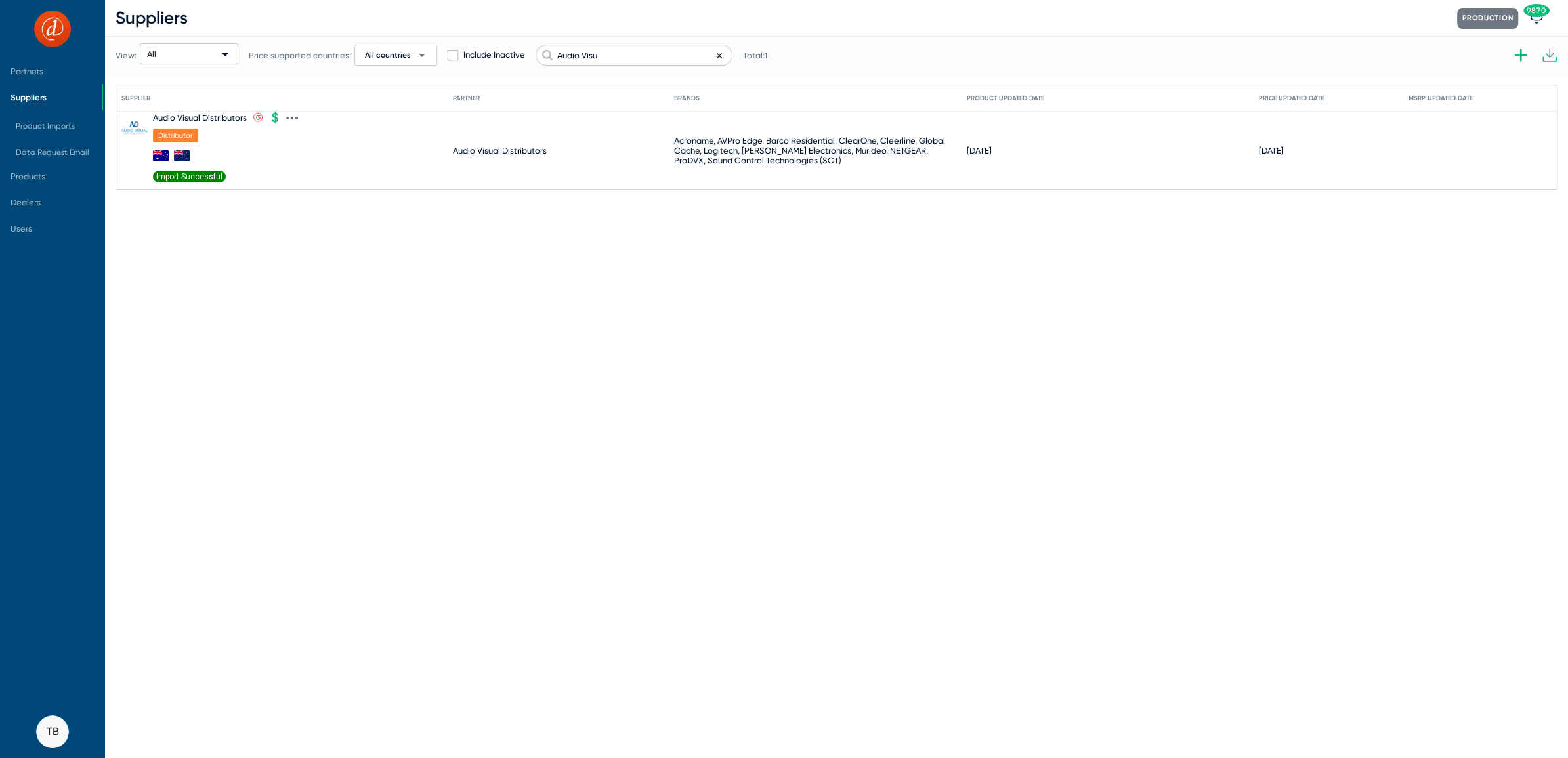
click at [294, 116] on icon at bounding box center [292, 118] width 12 height 12
click at [347, 306] on button "Import product prices V2" at bounding box center [348, 310] width 121 height 26
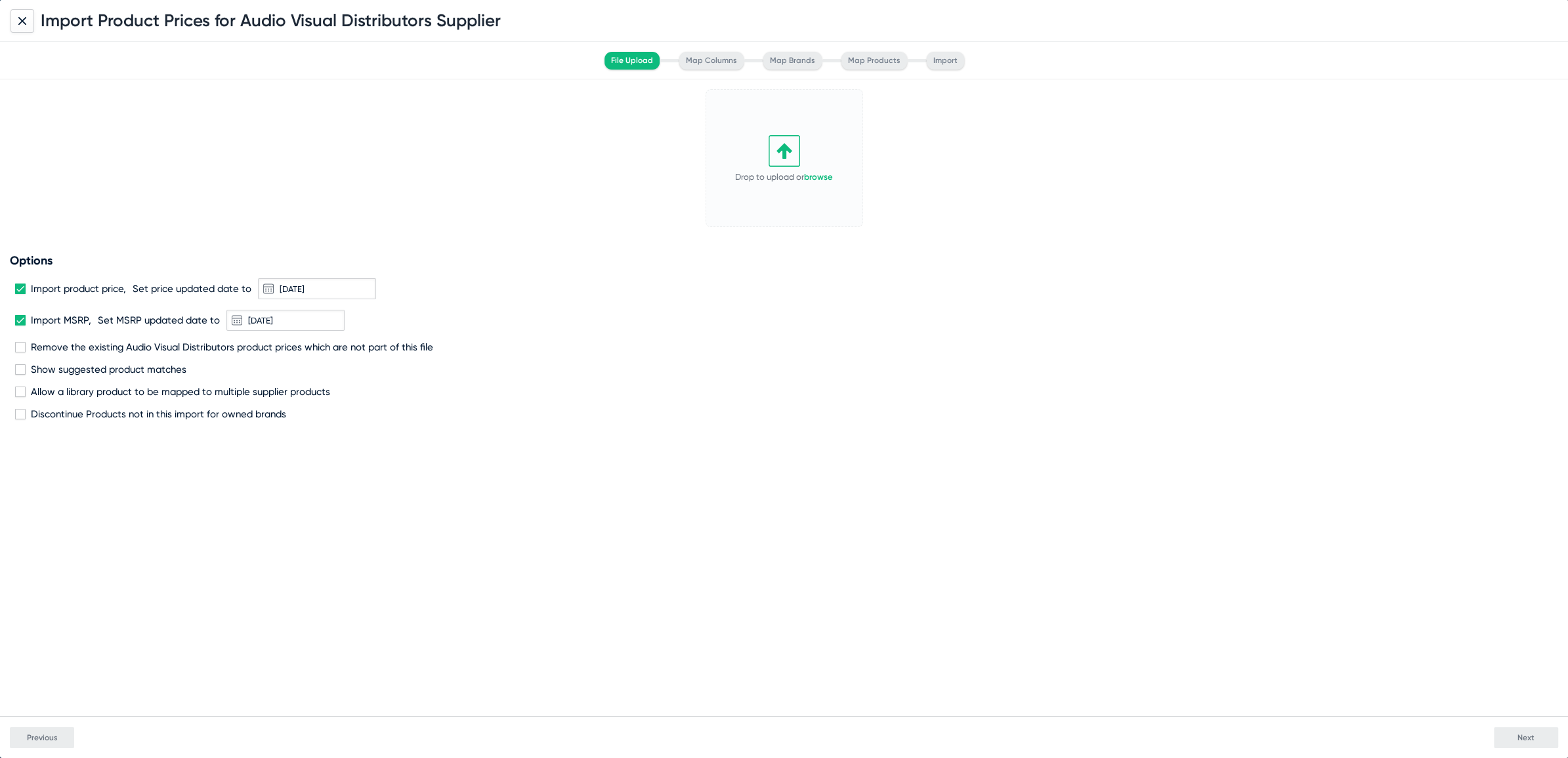
click at [23, 320] on span at bounding box center [21, 321] width 11 height 11
click at [20, 325] on input "Import MSRP," at bounding box center [20, 325] width 1 height 1
checkbox input "false"
click at [17, 289] on span at bounding box center [21, 289] width 11 height 11
click at [20, 294] on input "Import product price," at bounding box center [20, 294] width 1 height 1
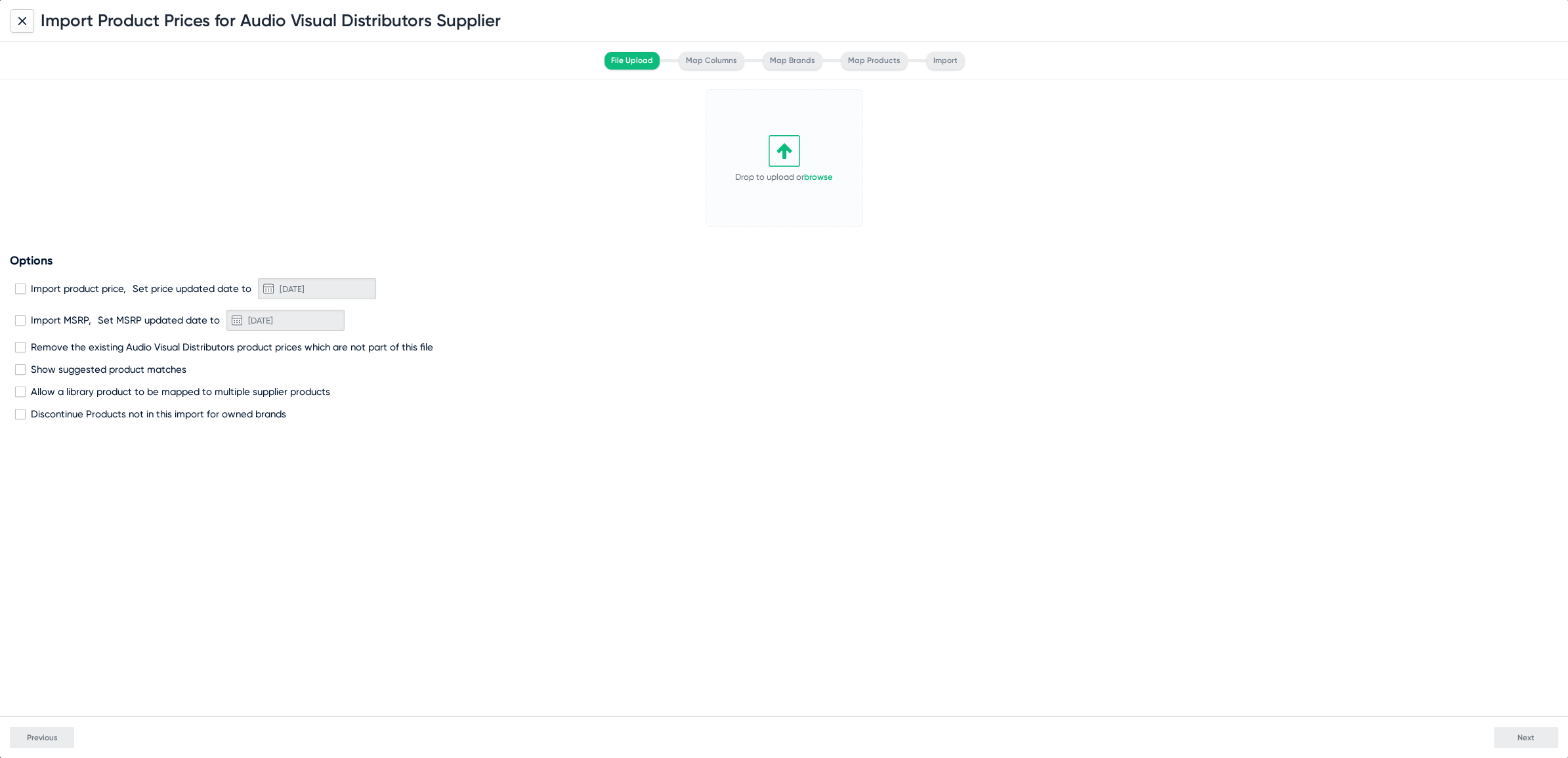
click at [20, 288] on span at bounding box center [21, 289] width 11 height 11
click at [20, 294] on input "Import product price," at bounding box center [20, 294] width 1 height 1
checkbox input "true"
click at [23, 344] on span at bounding box center [21, 348] width 11 height 11
click at [20, 352] on input "Remove the existing Audio Visual Distributors product prices which are not part…" at bounding box center [20, 352] width 1 height 1
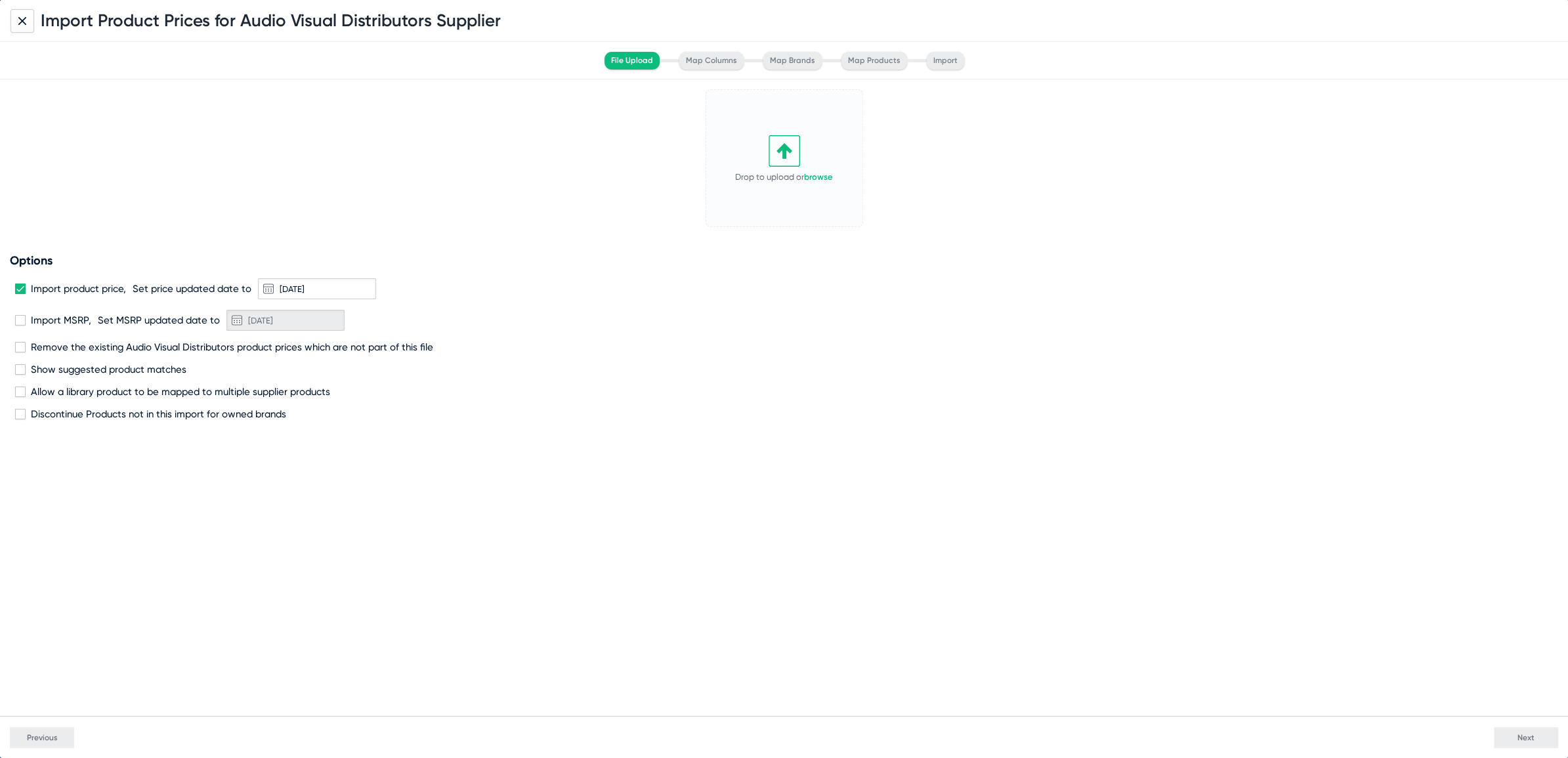
checkbox input "true"
click at [820, 178] on link "browse" at bounding box center [819, 177] width 29 height 10
click at [852, 101] on button at bounding box center [846, 100] width 26 height 13
click at [810, 120] on button "Change" at bounding box center [822, 120] width 72 height 26
click at [1506, 739] on button "Next" at bounding box center [1526, 737] width 64 height 21
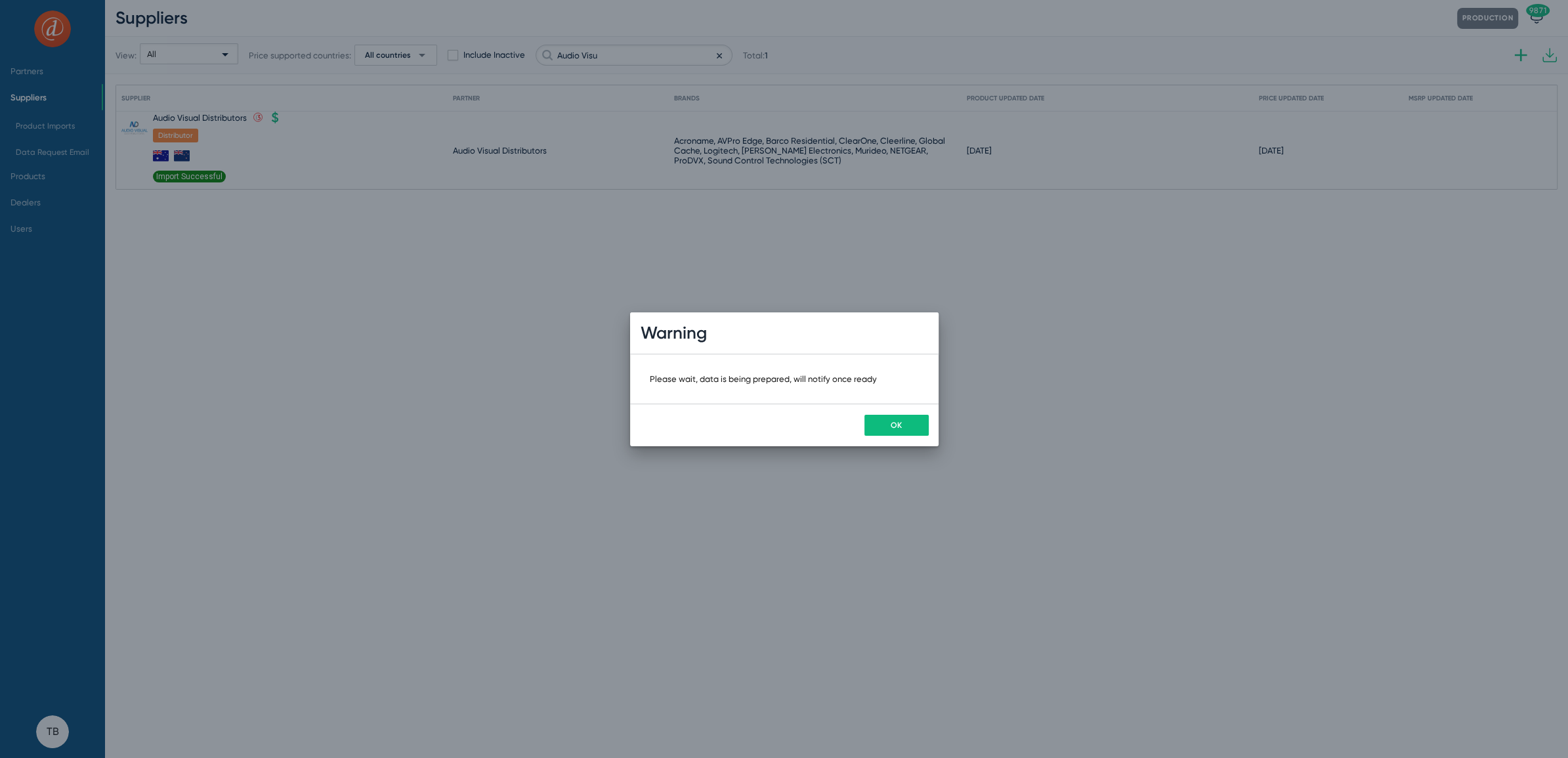
click at [890, 425] on span "OK" at bounding box center [896, 426] width 11 height 9
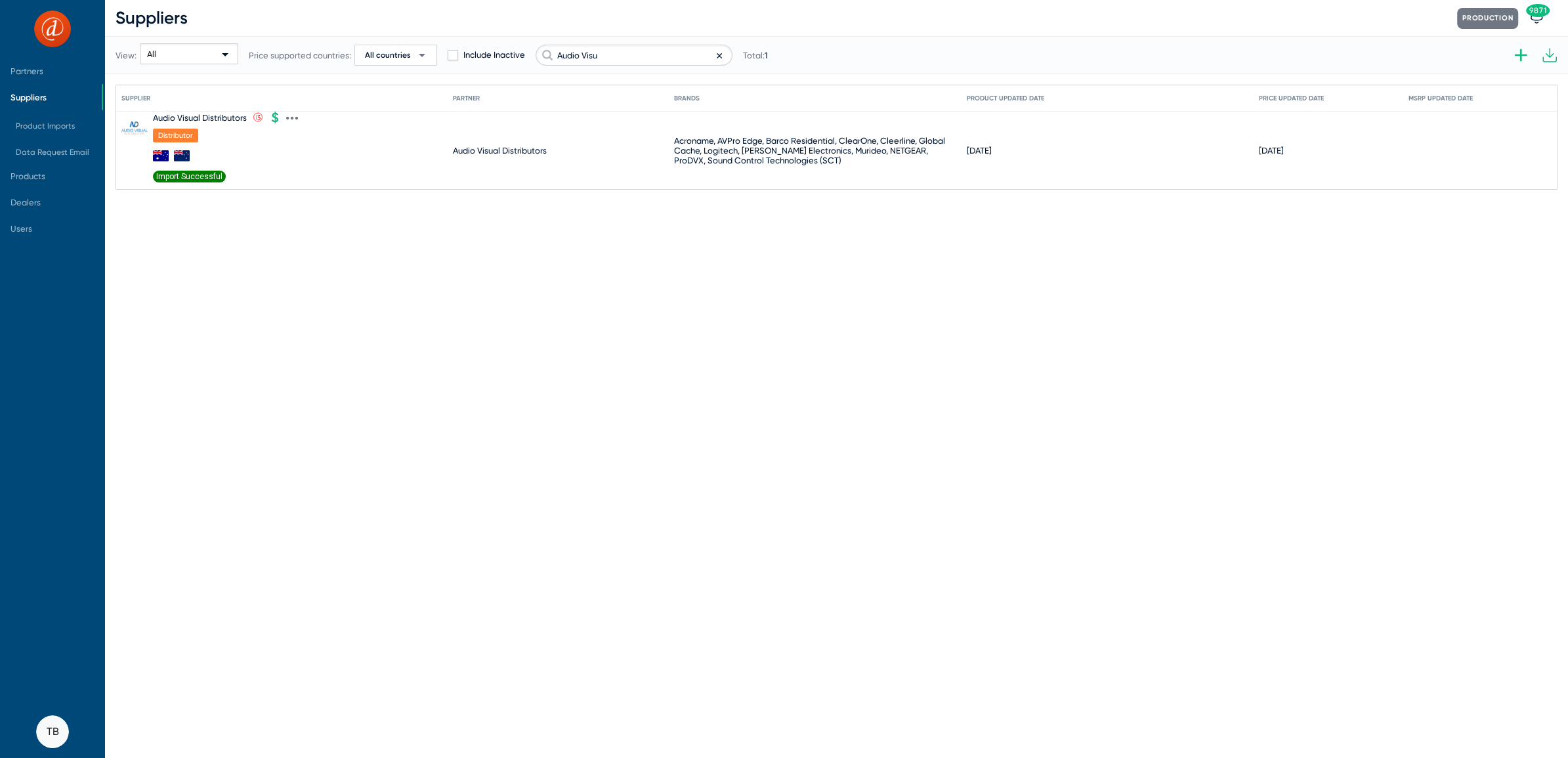
click at [190, 178] on span "Import Successful" at bounding box center [189, 176] width 72 height 12
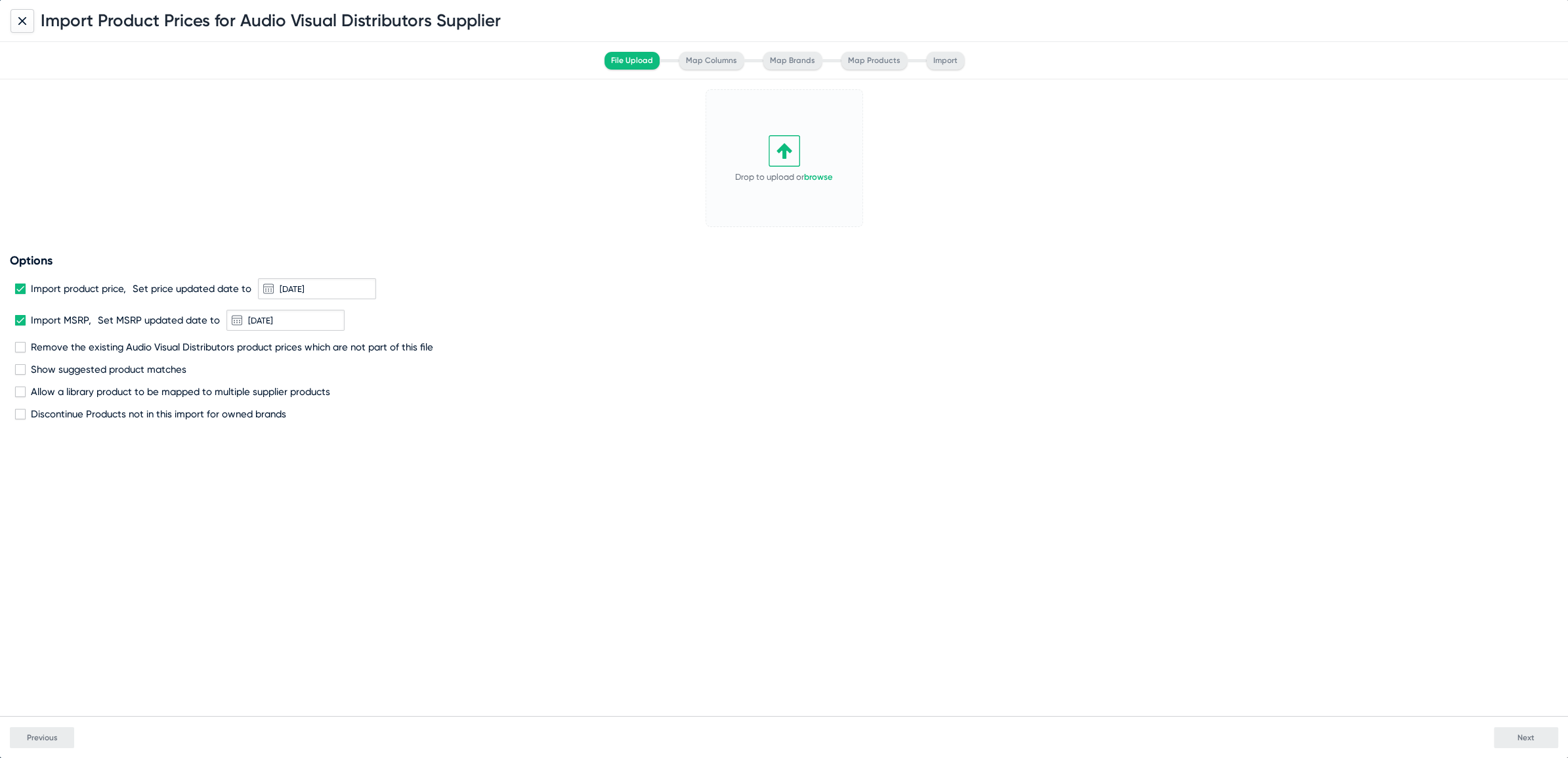
click at [23, 21] on icon at bounding box center [22, 21] width 8 height 8
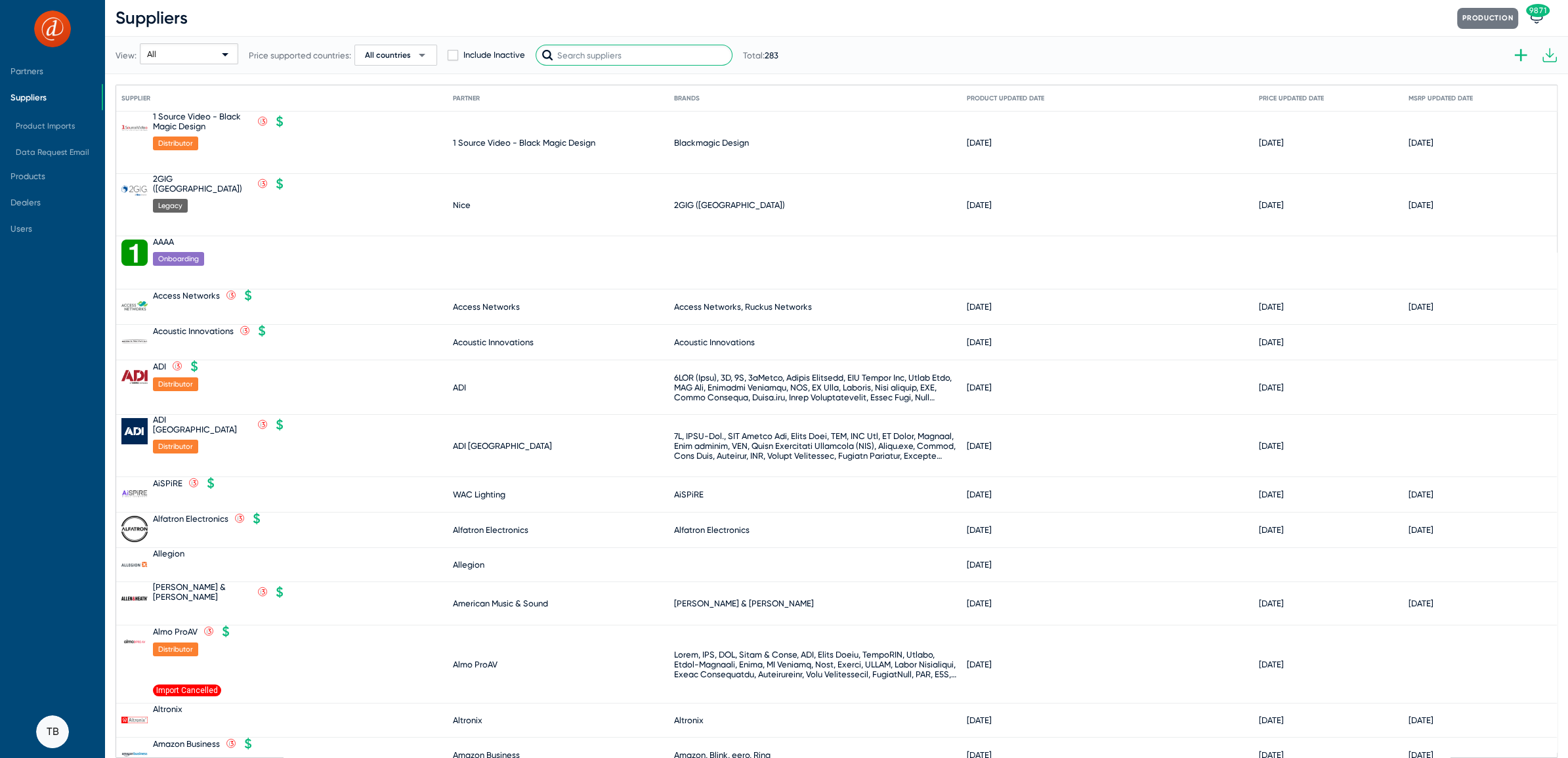
click at [613, 61] on input "text" at bounding box center [633, 54] width 197 height 21
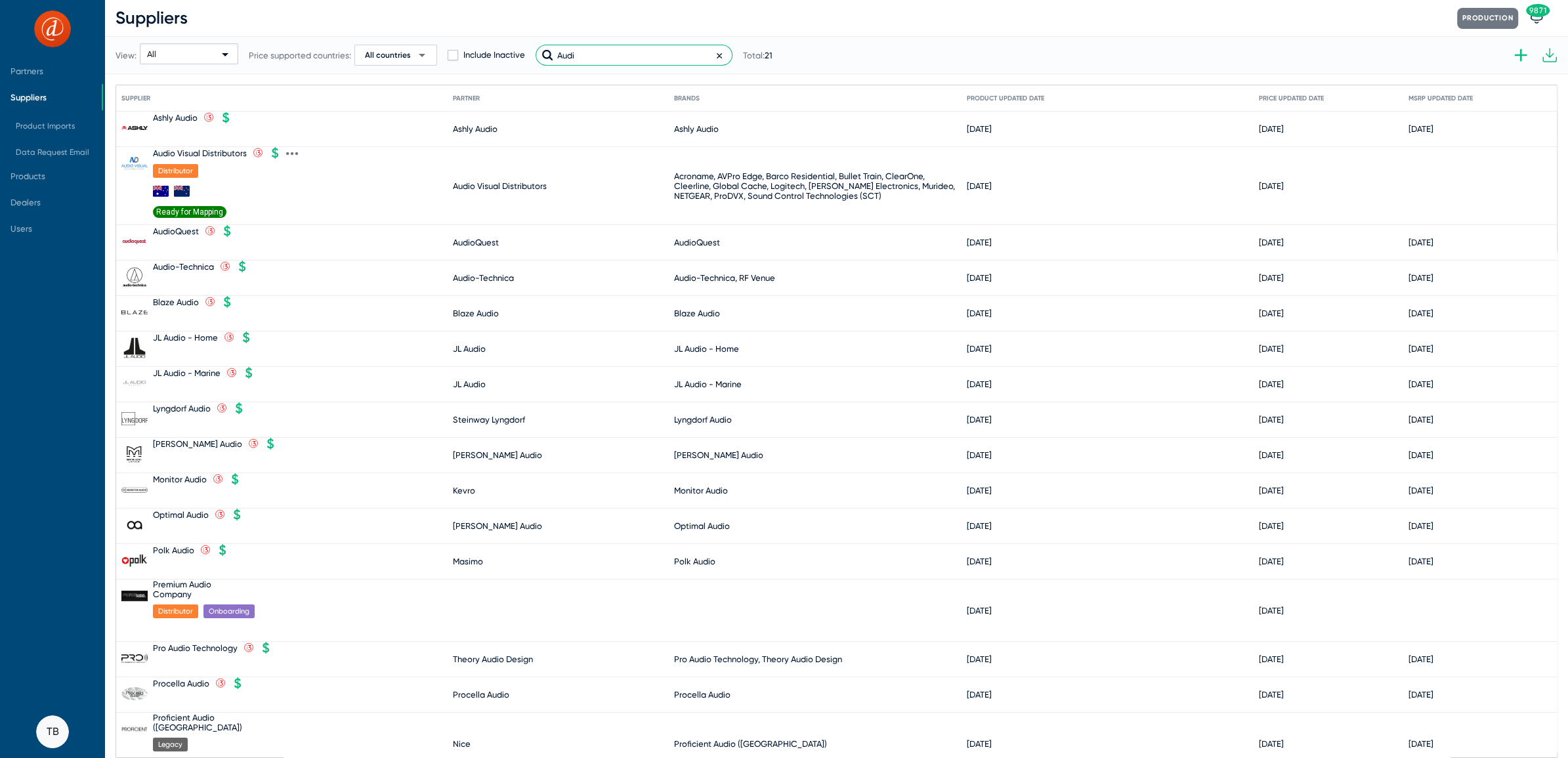
type input "Audi"
click at [189, 211] on span "Ready for Mapping" at bounding box center [189, 212] width 73 height 12
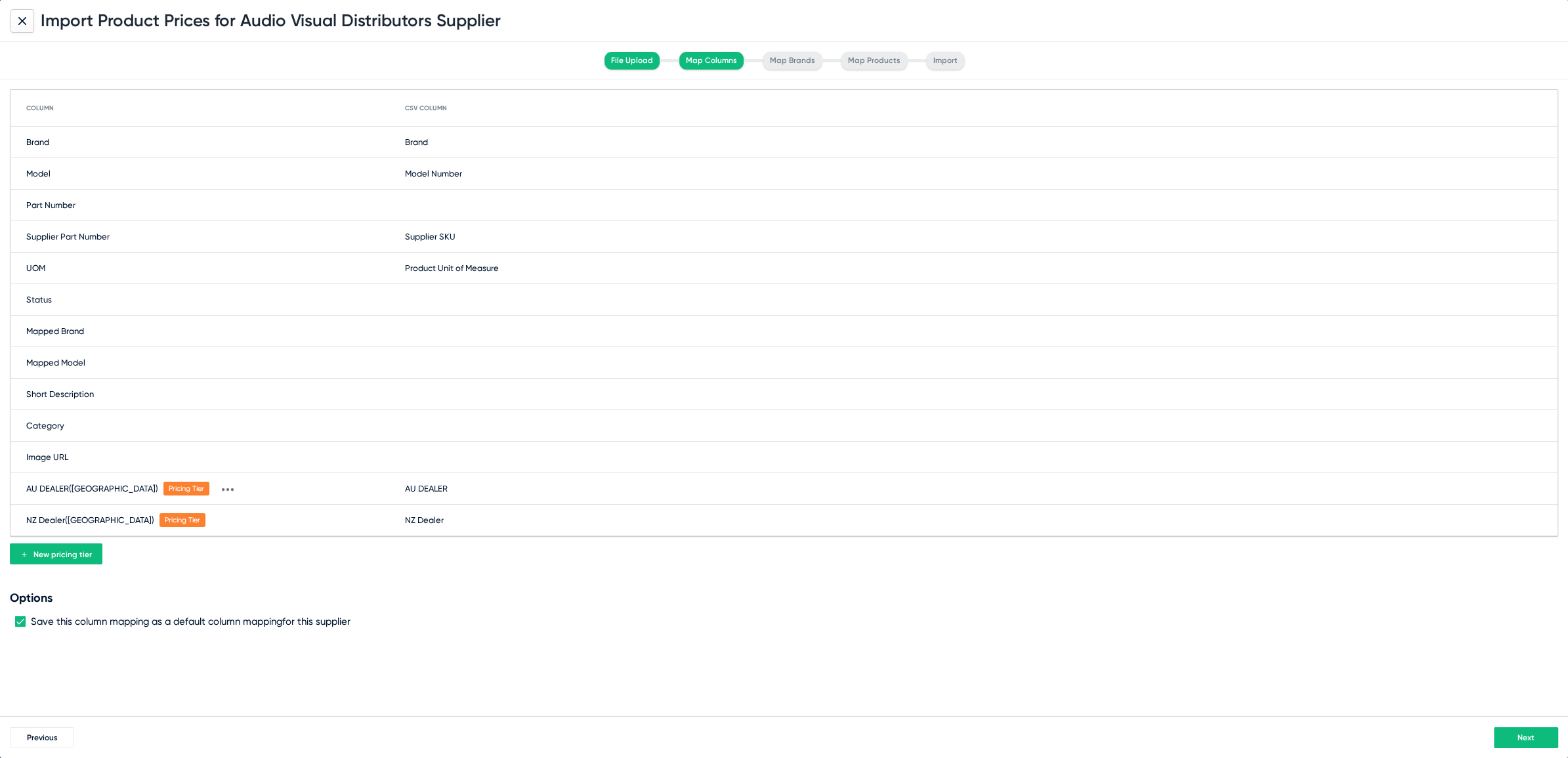
click at [1525, 736] on span "Next" at bounding box center [1526, 738] width 17 height 9
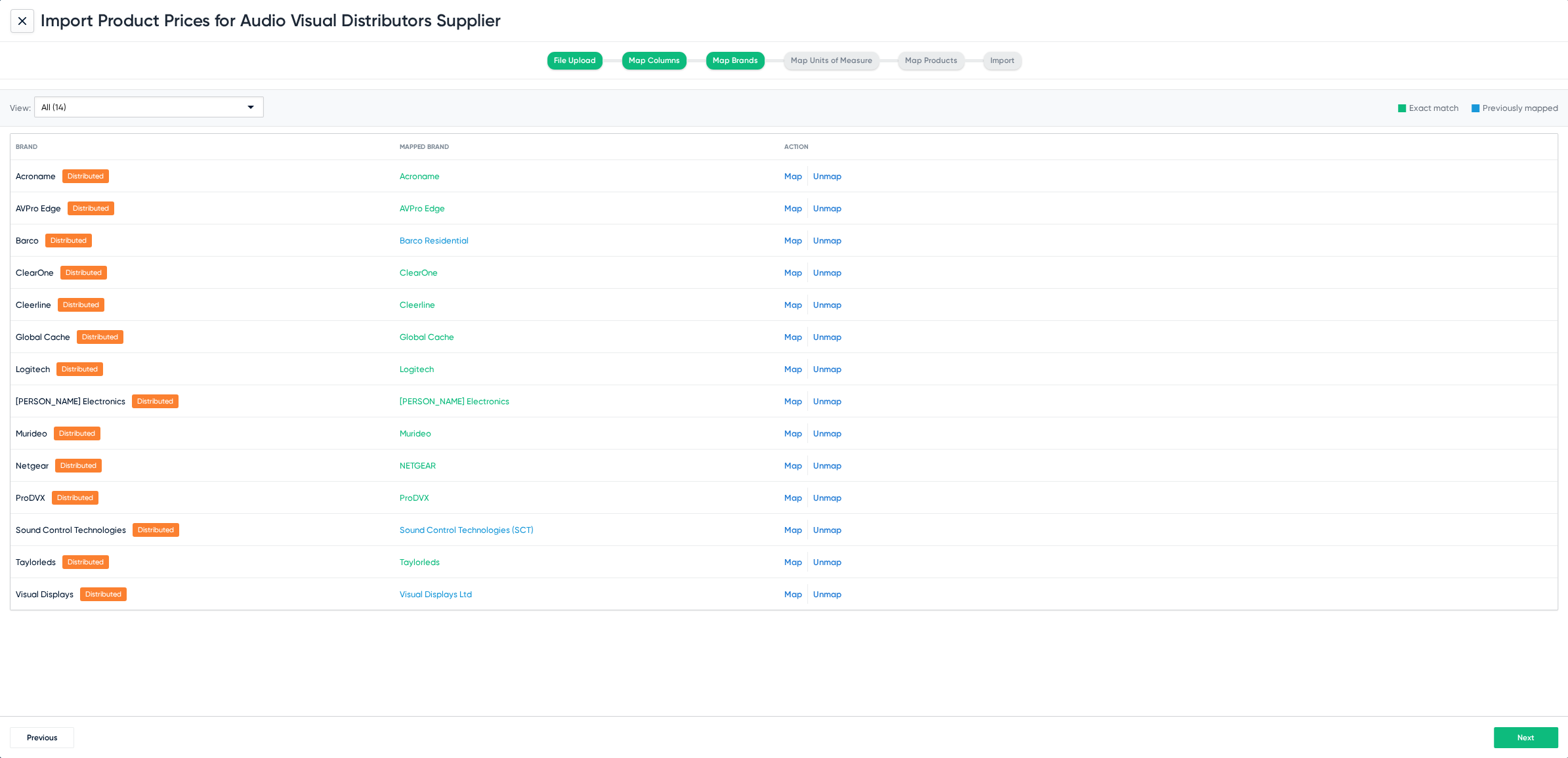
click at [1523, 734] on span "Next" at bounding box center [1526, 738] width 17 height 9
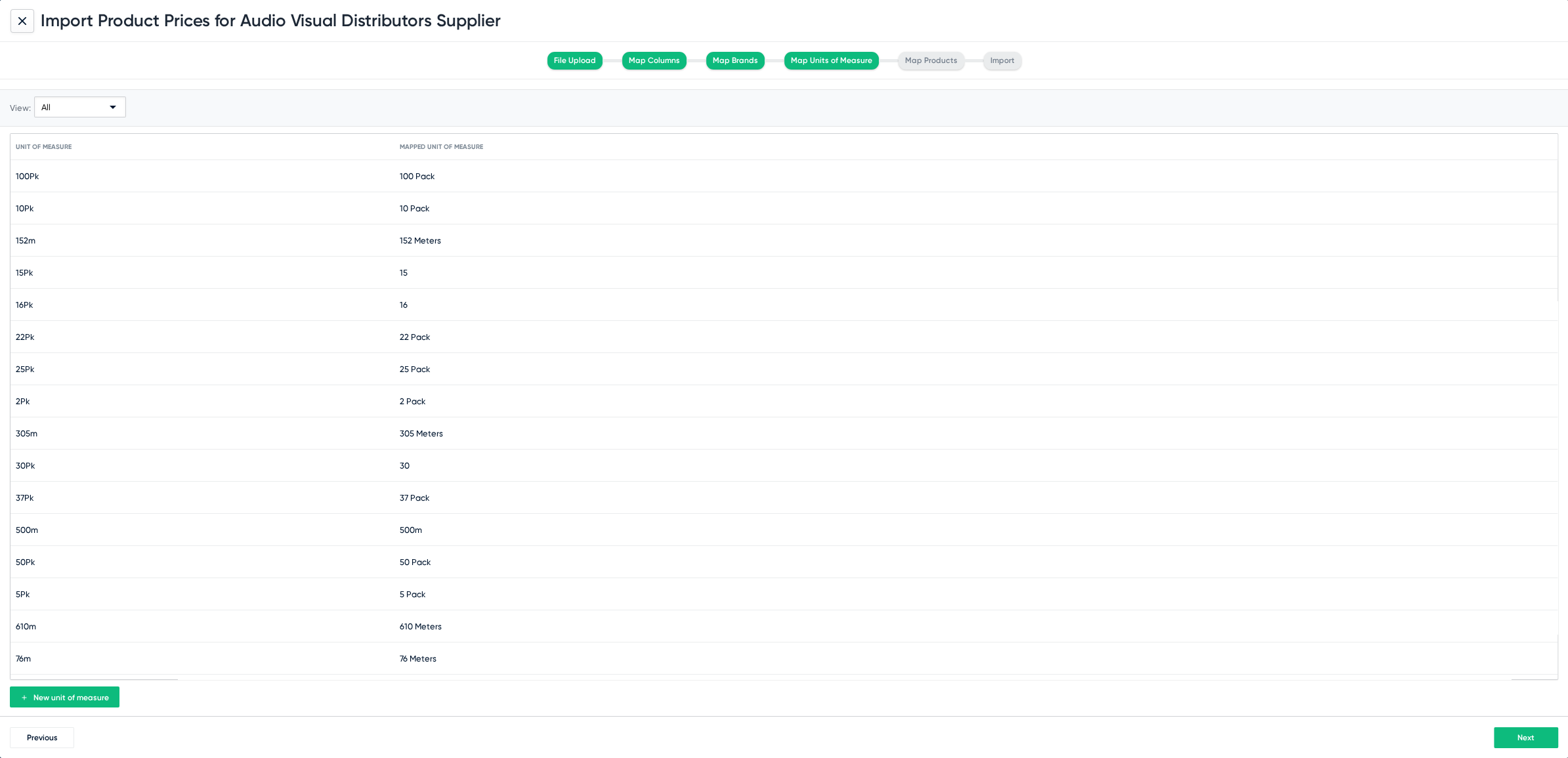
scroll to position [118, 0]
click at [1534, 745] on button "Next" at bounding box center [1526, 737] width 64 height 21
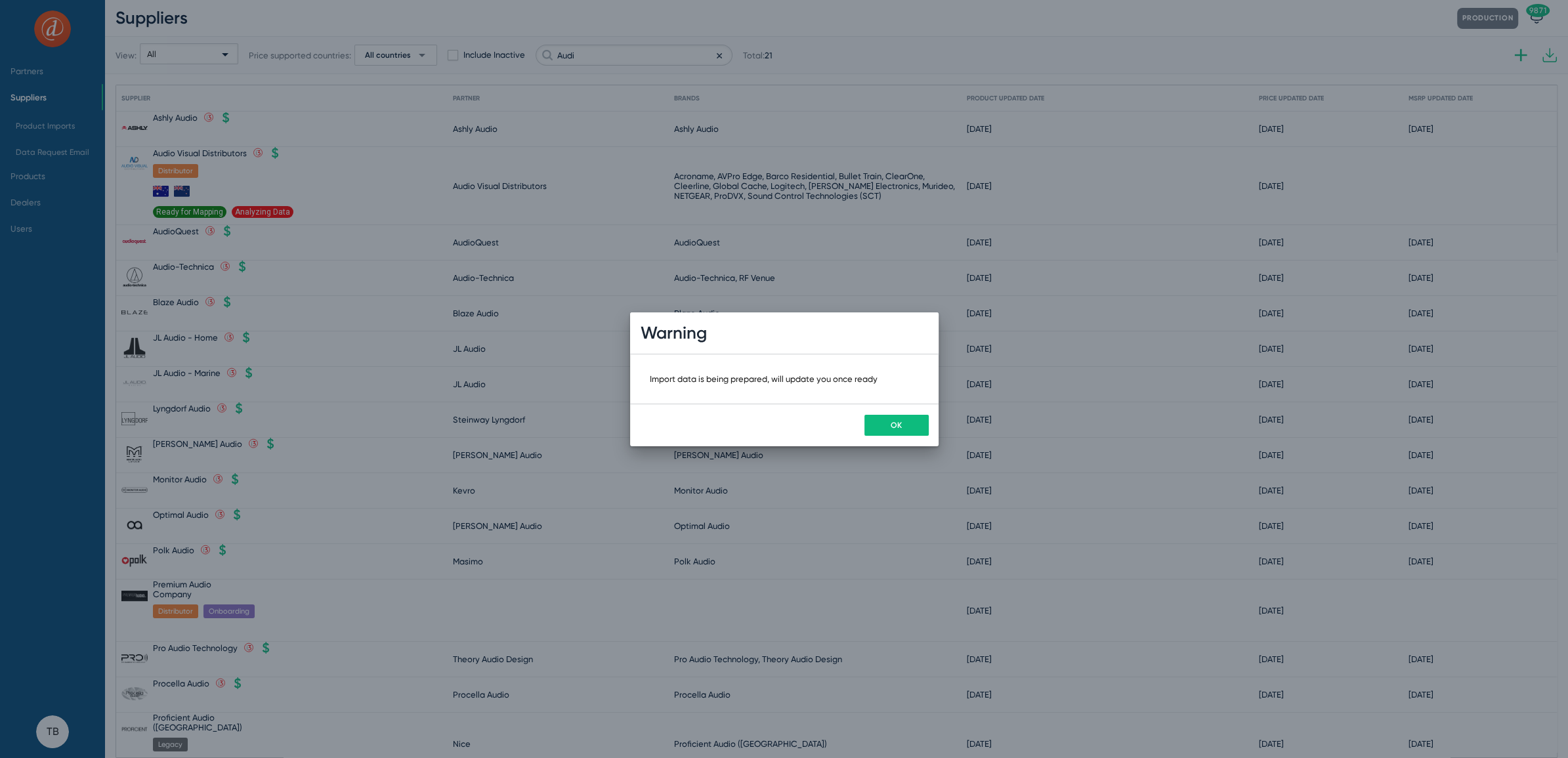
click at [890, 418] on button "OK" at bounding box center [896, 425] width 64 height 21
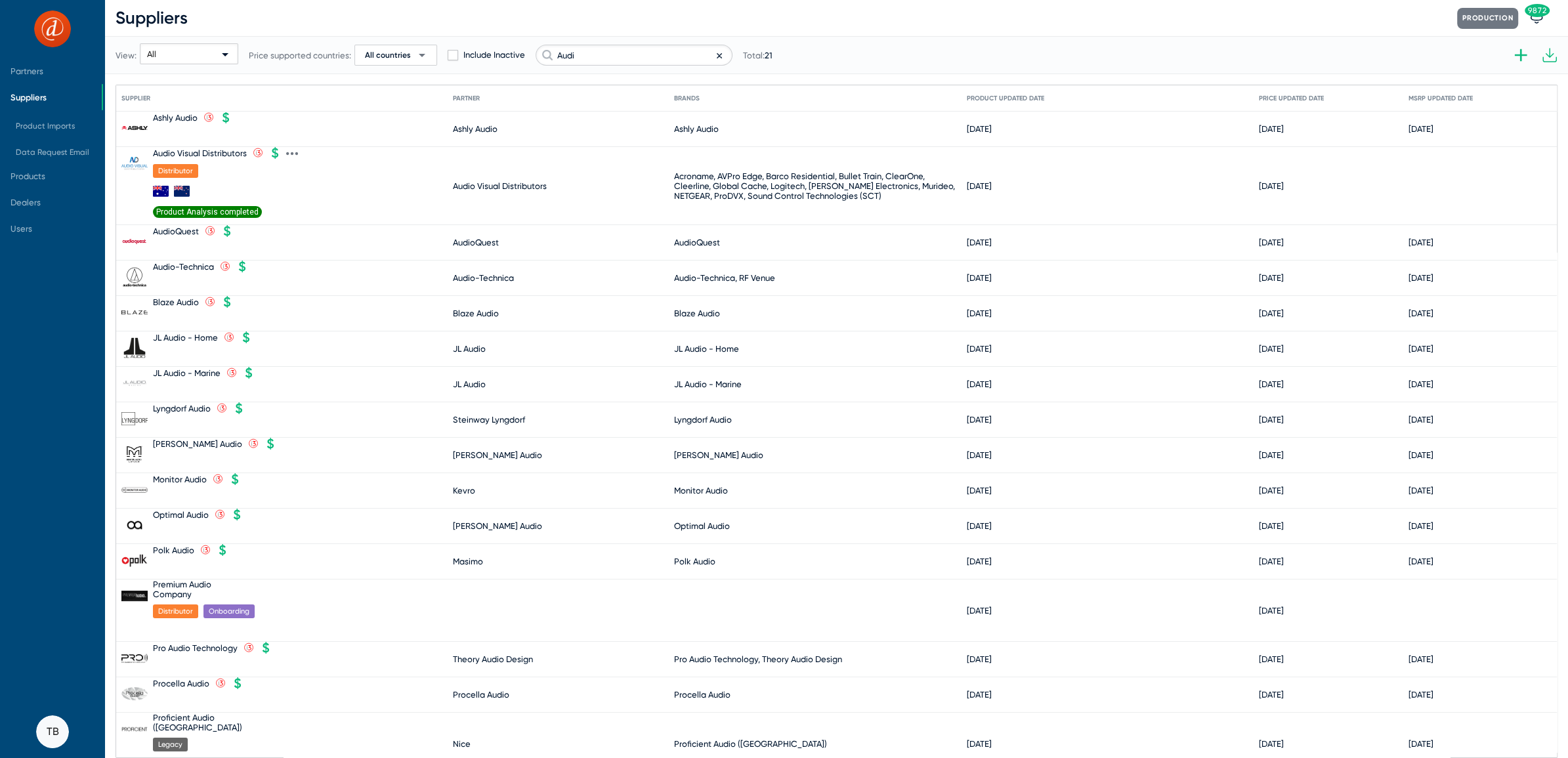
click at [227, 216] on span "Product Analysis completed" at bounding box center [207, 212] width 109 height 12
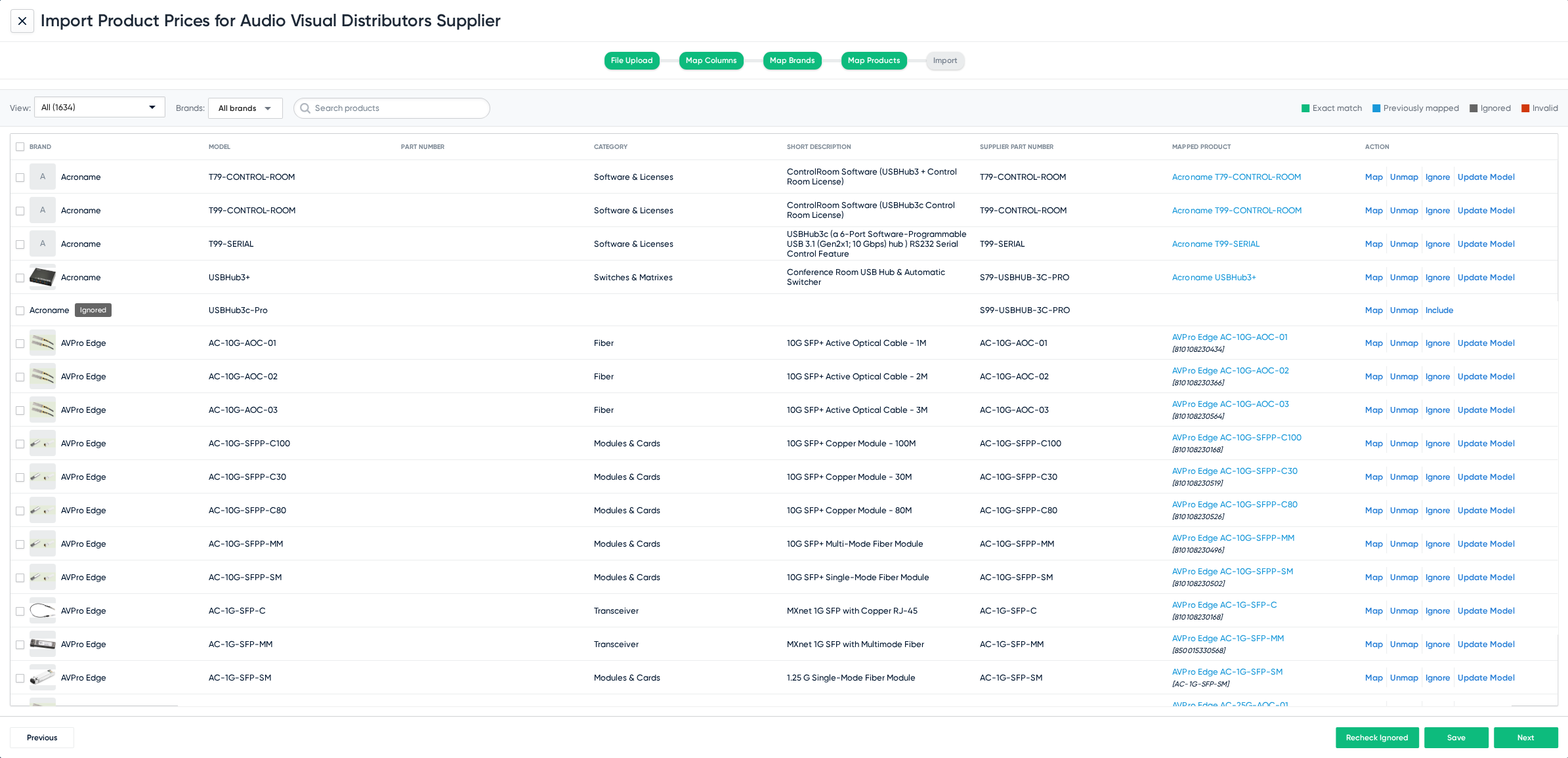
click at [58, 121] on div "All (1634)" at bounding box center [100, 101] width 131 height 39
click at [123, 207] on span "Unmapped (166)" at bounding box center [100, 208] width 125 height 25
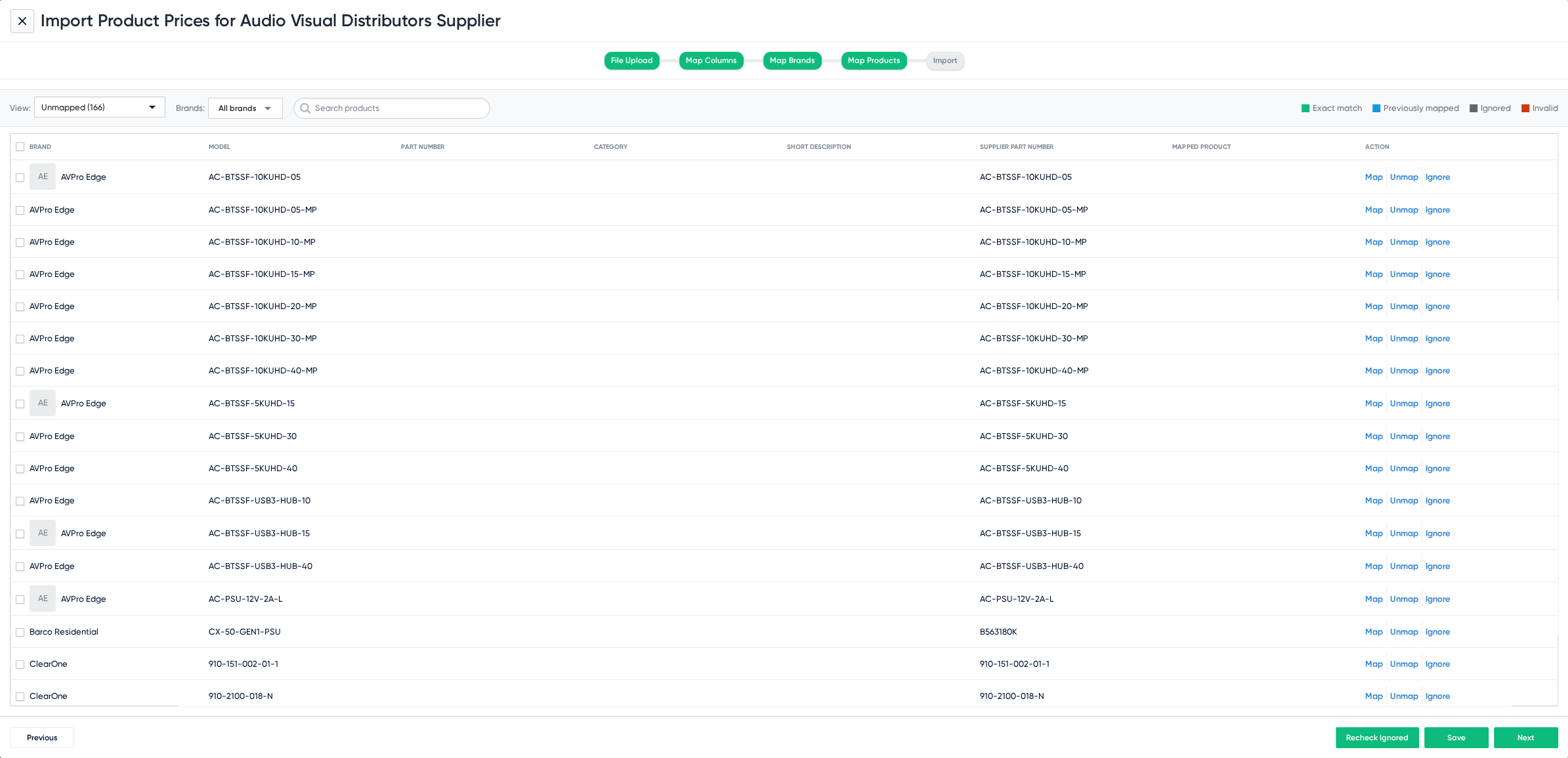
drag, startPoint x: 986, startPoint y: 176, endPoint x: 1086, endPoint y: 174, distance: 100.0
click at [1086, 174] on mat-cell "AC-BTSSF-10KUHD-05" at bounding box center [1076, 177] width 193 height 32
copy span "BTSSF-10KUHD-05"
click at [90, 116] on div "Unmapped (166)" at bounding box center [94, 107] width 105 height 21
click at [62, 135] on span "All (1634)" at bounding box center [100, 131] width 125 height 25
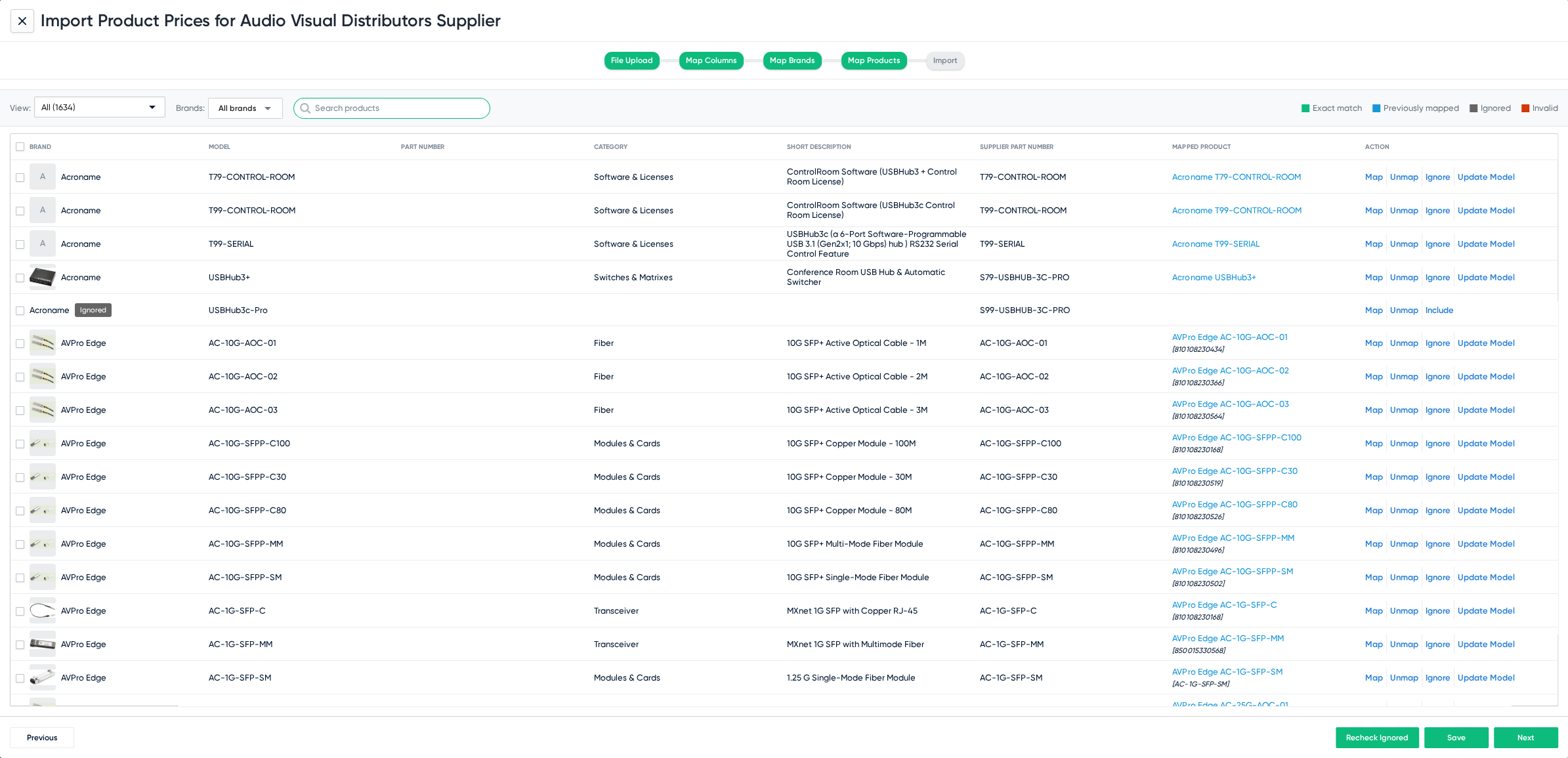
click at [351, 103] on input "text" at bounding box center [391, 108] width 197 height 21
paste input "BTSSF-10KUHD-05"
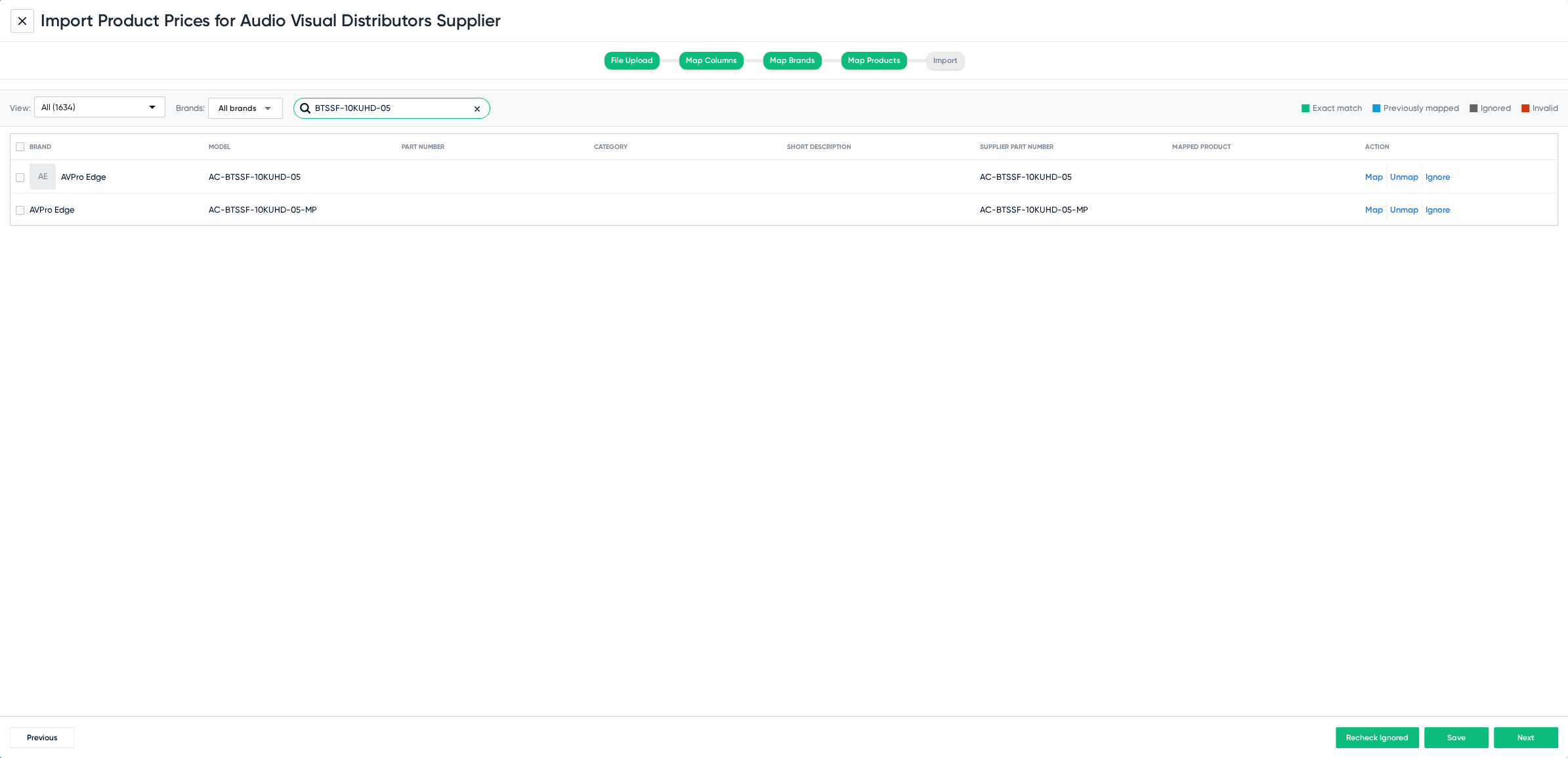
type input "BTSSF-10KUHD-05"
click at [1375, 182] on div "Map Unmap Ignore" at bounding box center [1458, 177] width 188 height 20
click at [1376, 176] on link "Map" at bounding box center [1374, 177] width 18 height 10
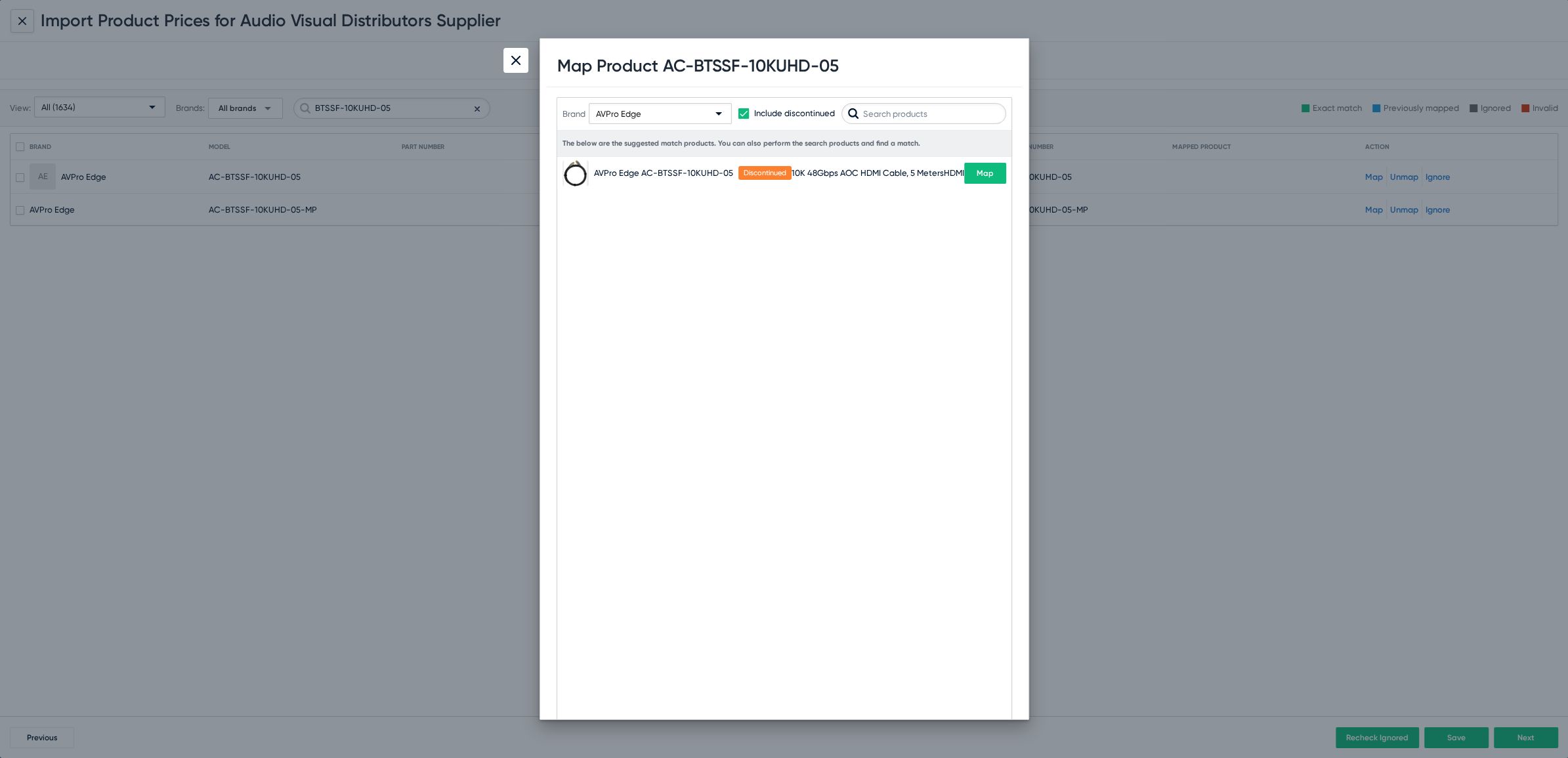
click at [640, 119] on div "AVPro Edge" at bounding box center [654, 114] width 117 height 21
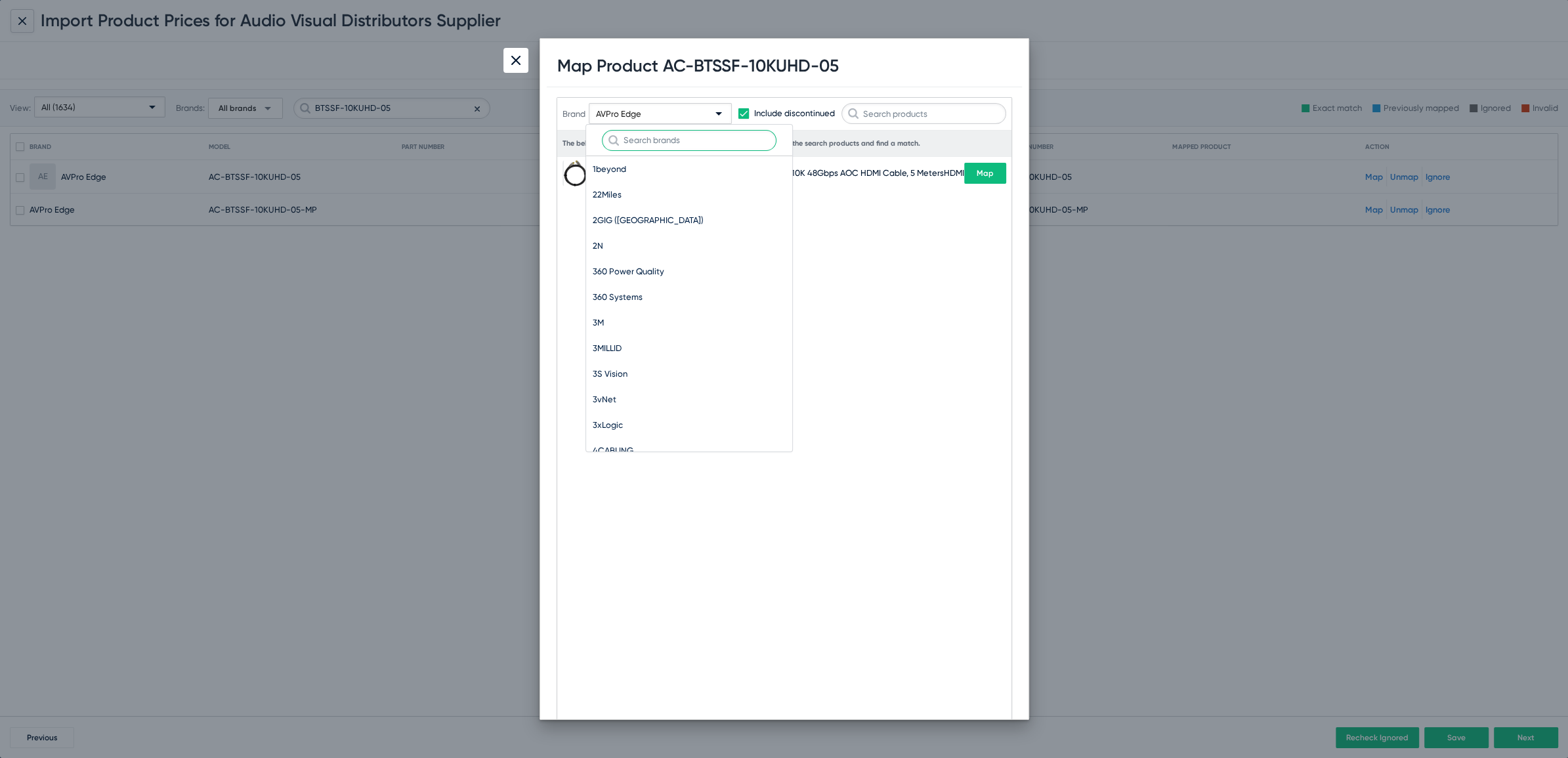
click at [650, 149] on input "text" at bounding box center [689, 139] width 175 height 21
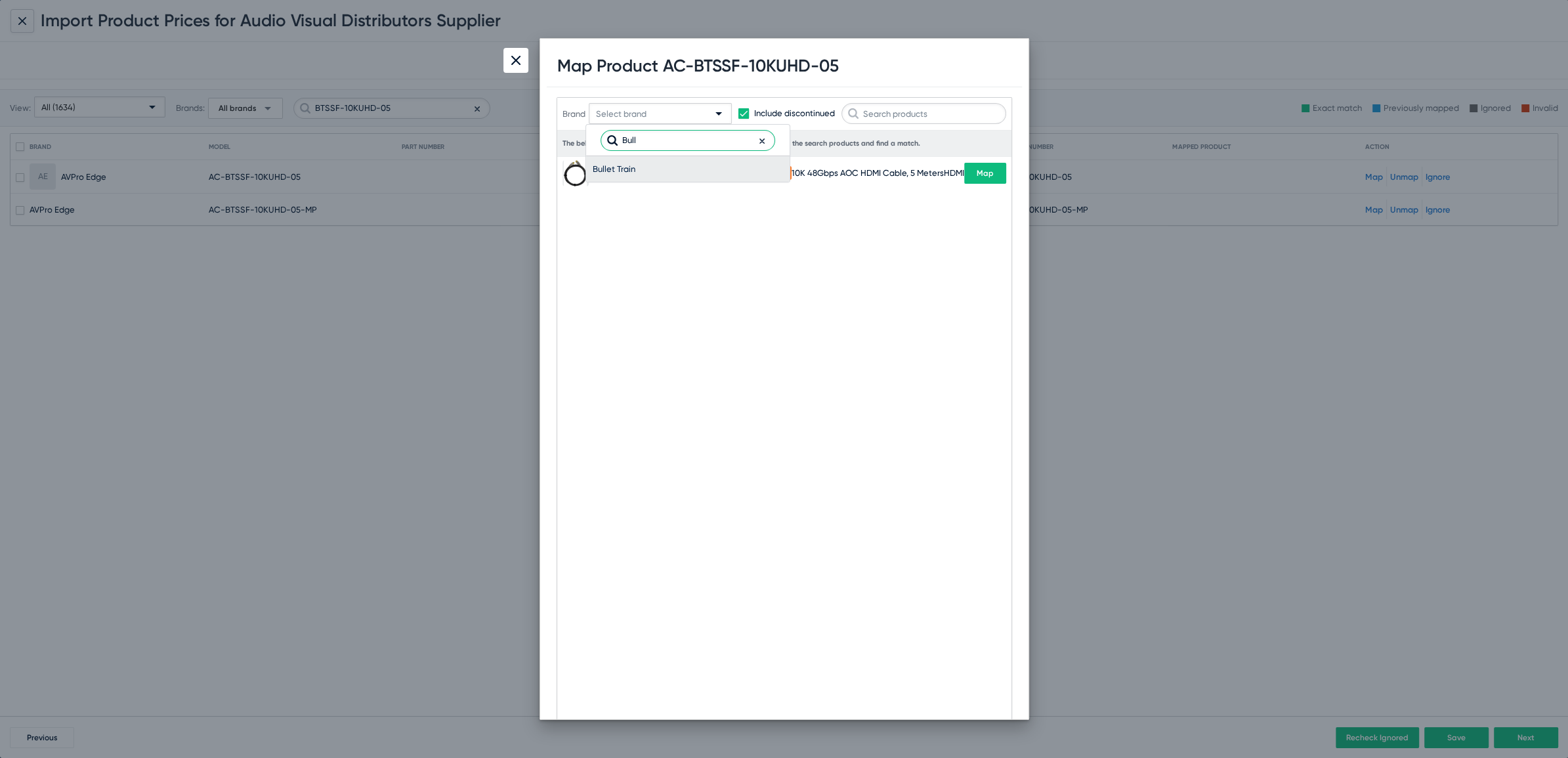
type input "Bull"
click at [626, 172] on span "Bullet Train" at bounding box center [688, 168] width 190 height 25
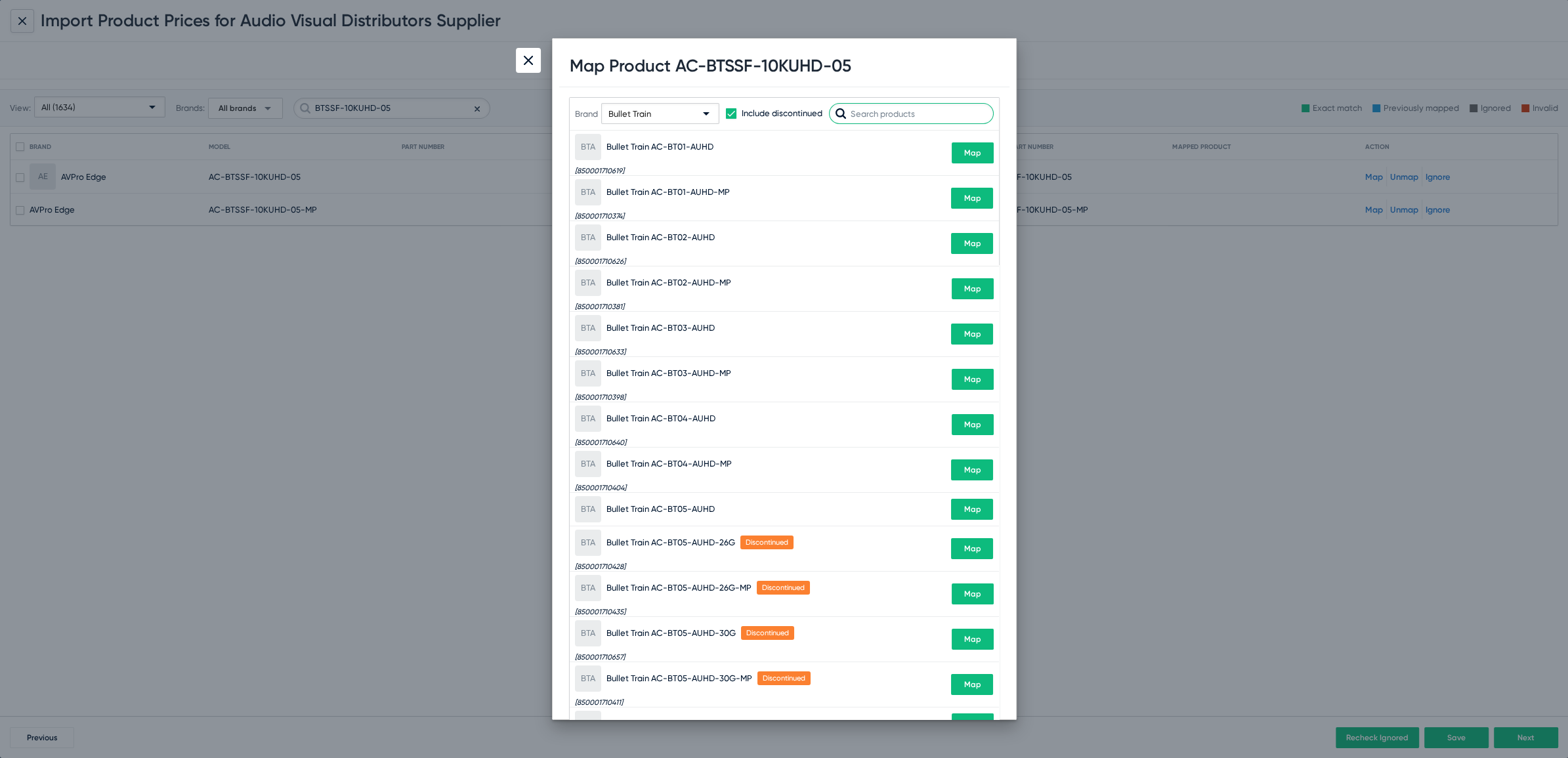
click at [912, 113] on input "text" at bounding box center [911, 113] width 165 height 21
paste input "BTSSF-10KUHD-05"
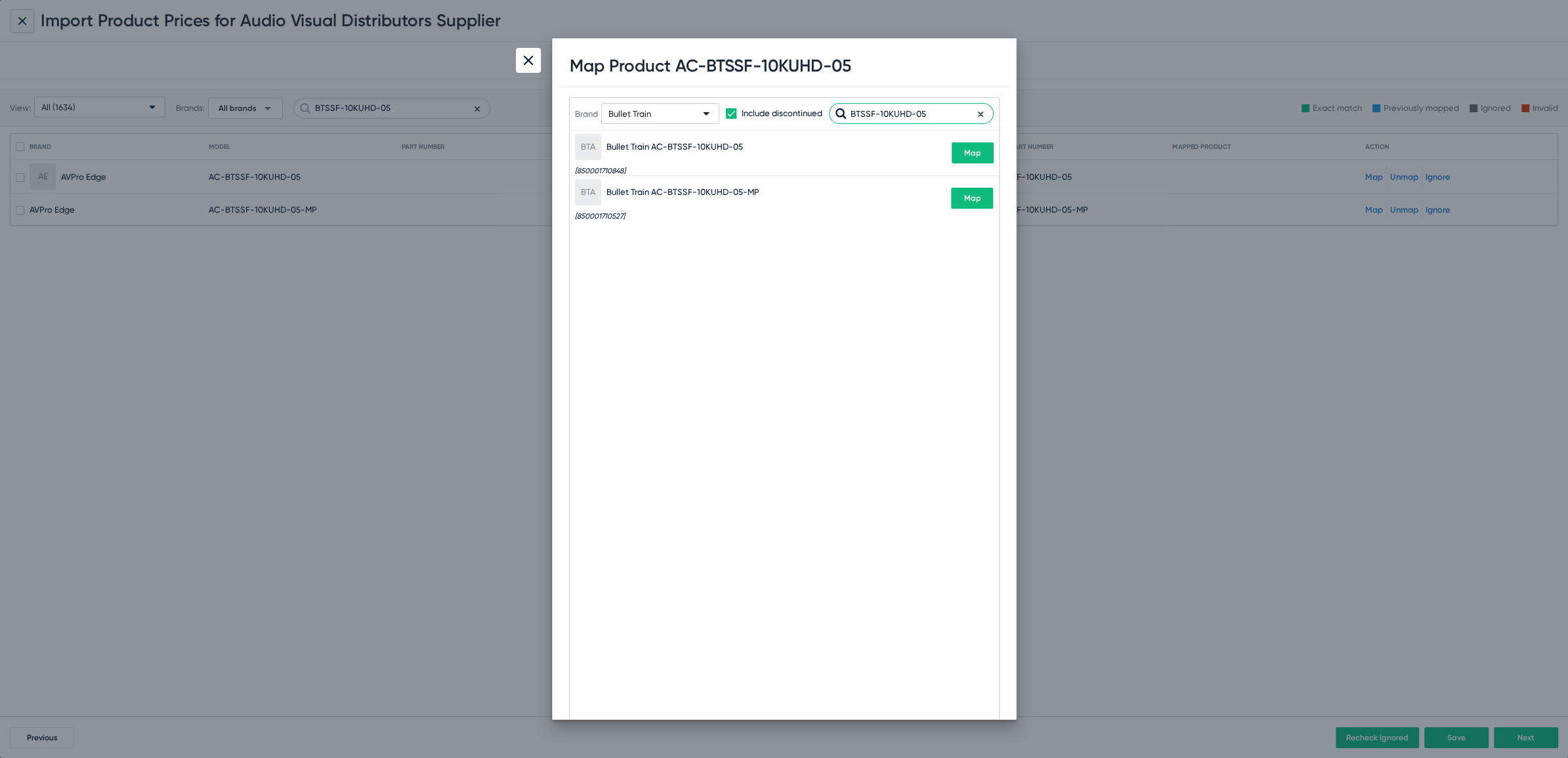
type input "BTSSF-10KUHD-05"
click at [972, 158] on button "Map" at bounding box center [973, 152] width 42 height 21
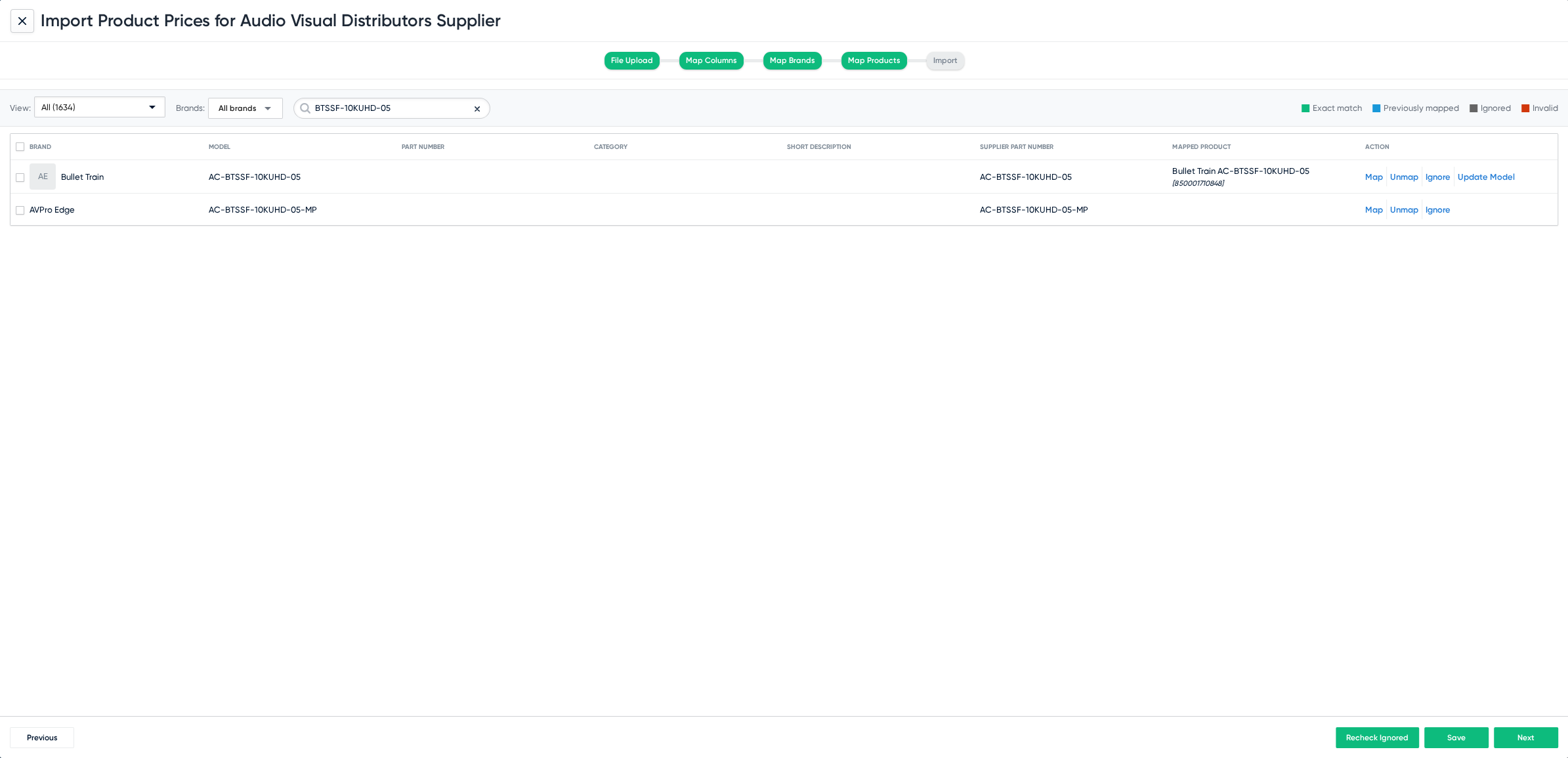
click at [1368, 208] on link "Map" at bounding box center [1374, 209] width 18 height 10
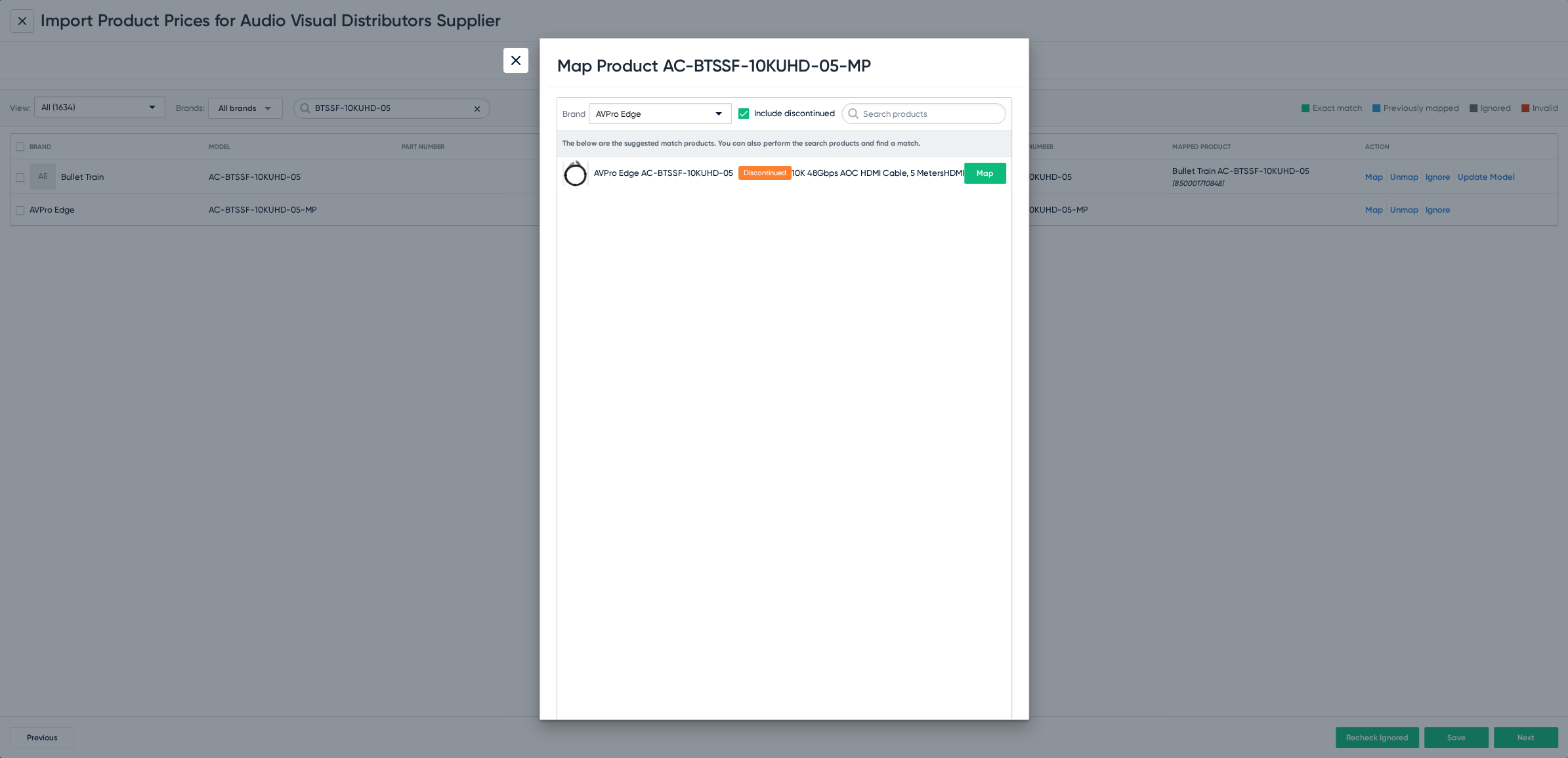
click at [670, 111] on div "AVPro Edge" at bounding box center [654, 114] width 117 height 21
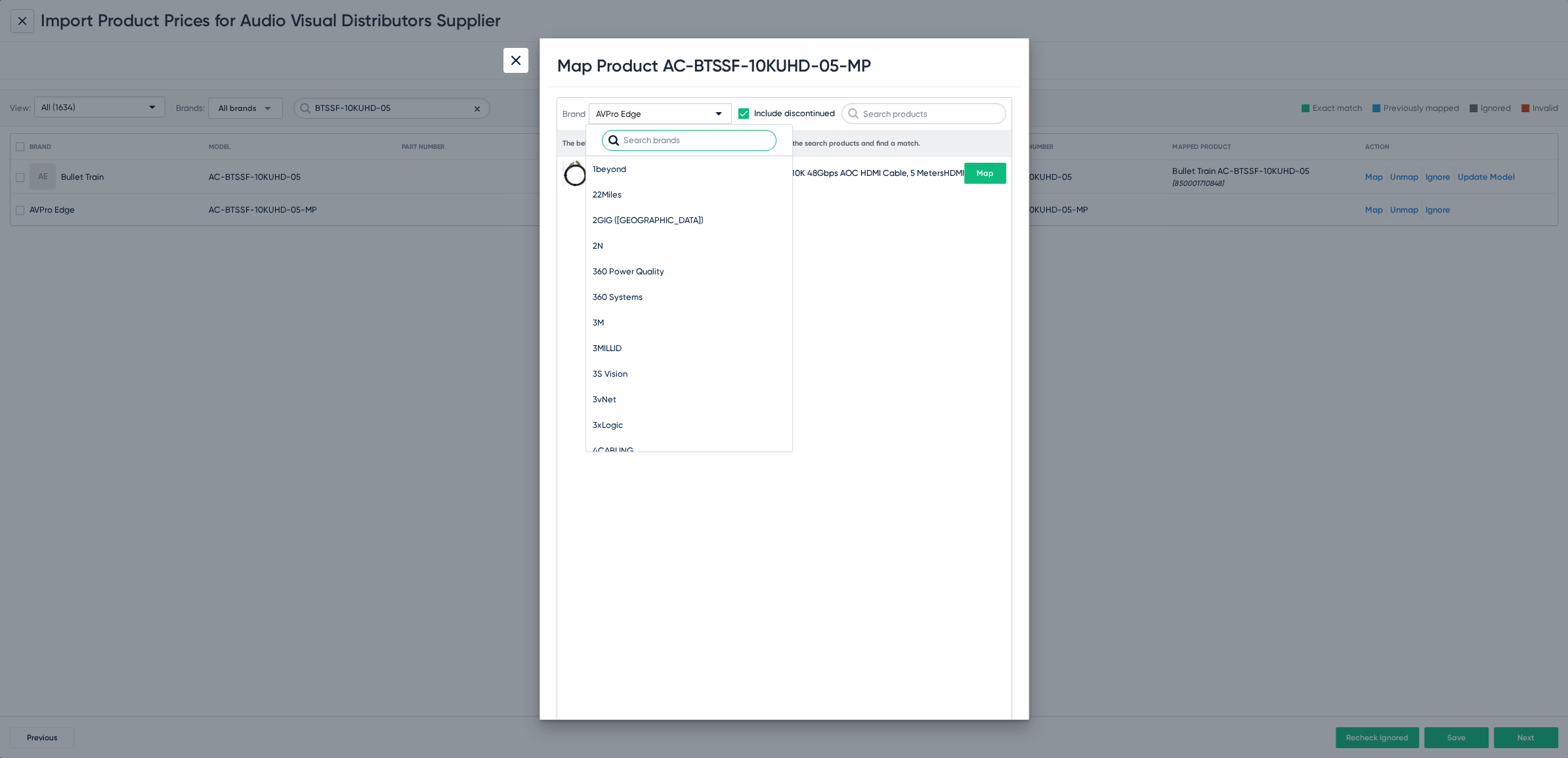
scroll to position [8395, 0]
click at [645, 149] on input "text" at bounding box center [689, 139] width 175 height 21
click at [645, 145] on input "text" at bounding box center [689, 139] width 175 height 21
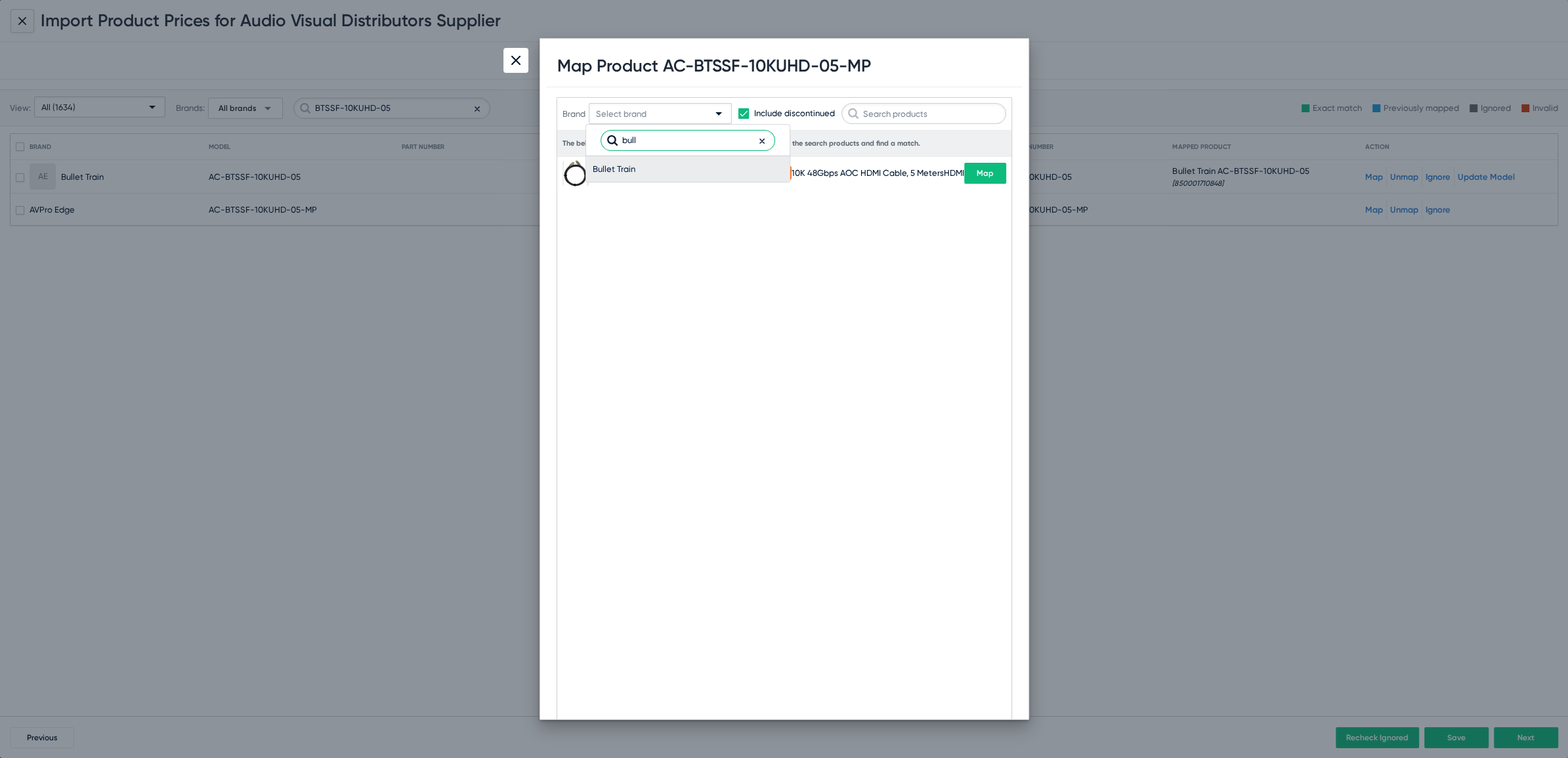
type input "bull"
click at [621, 173] on span "Bullet Train" at bounding box center [688, 168] width 190 height 25
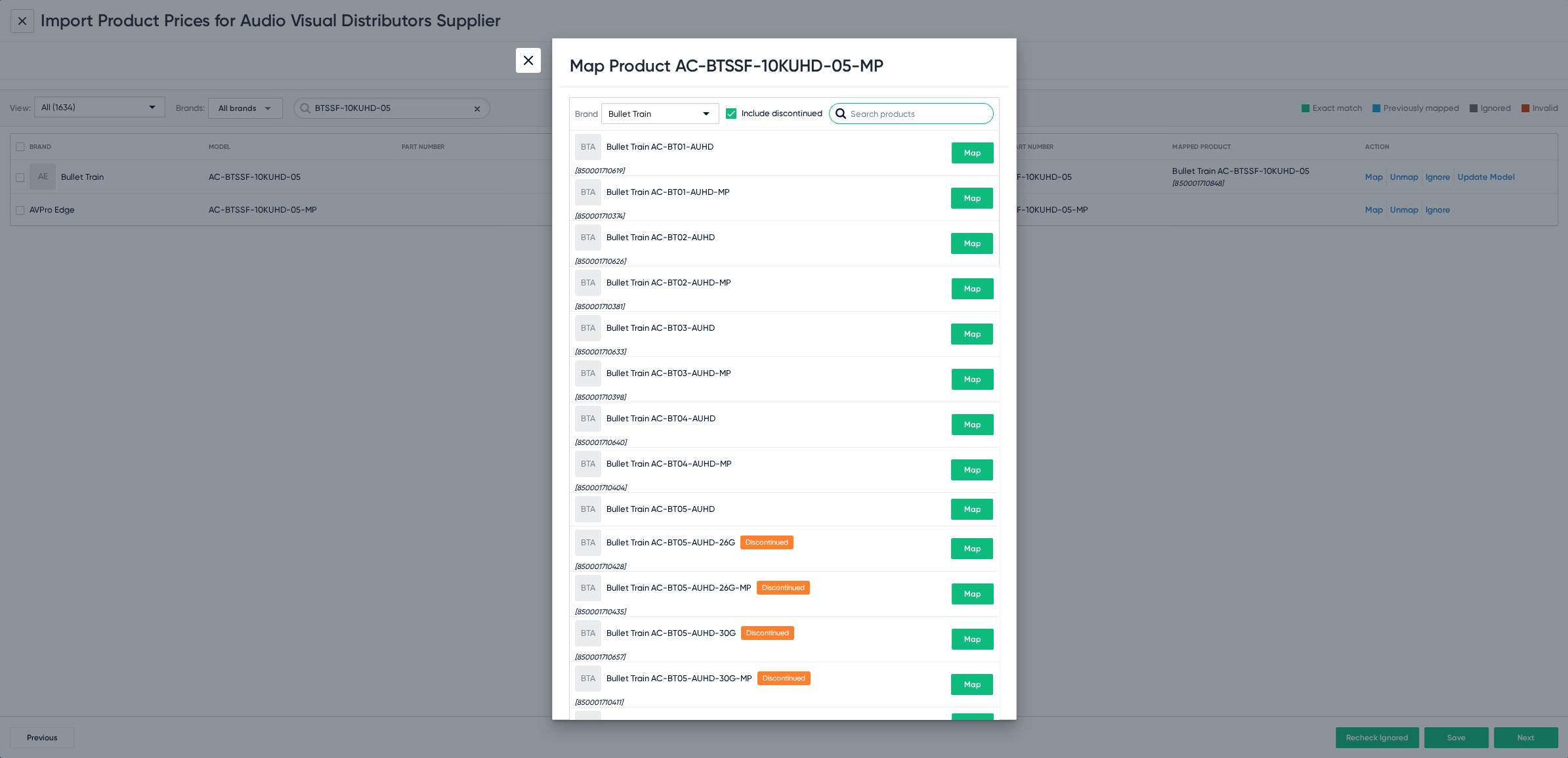
click at [903, 108] on input "text" at bounding box center [911, 113] width 165 height 21
paste input "BTSSF-10KUHD-05"
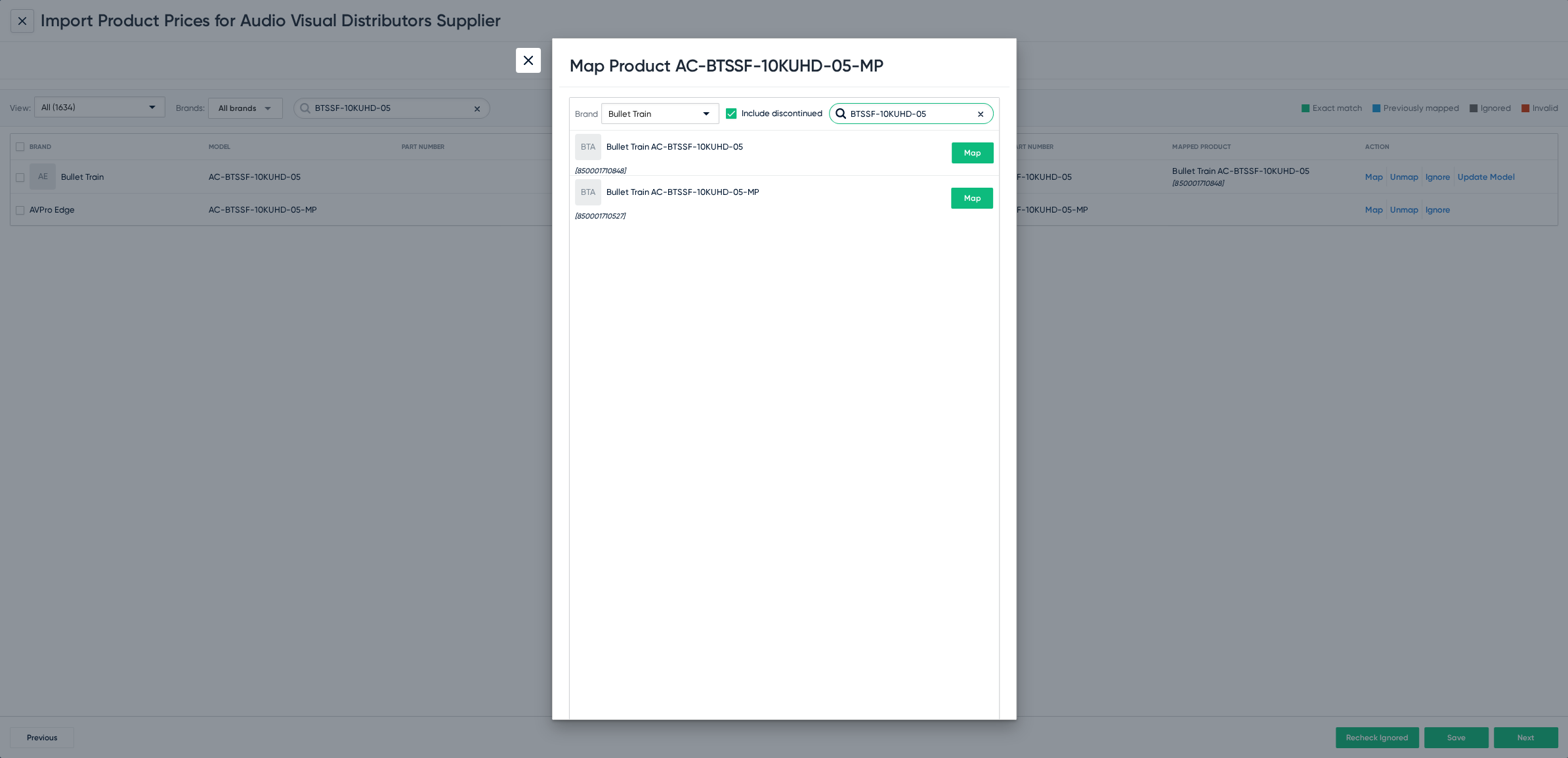
type input "BTSSF-10KUHD-05"
click at [974, 216] on div "BTA Bullet Train AC-BTSSF-10KUHD-05-MP [850001710527] Map" at bounding box center [784, 197] width 418 height 44
click at [975, 204] on button "Map" at bounding box center [972, 197] width 42 height 21
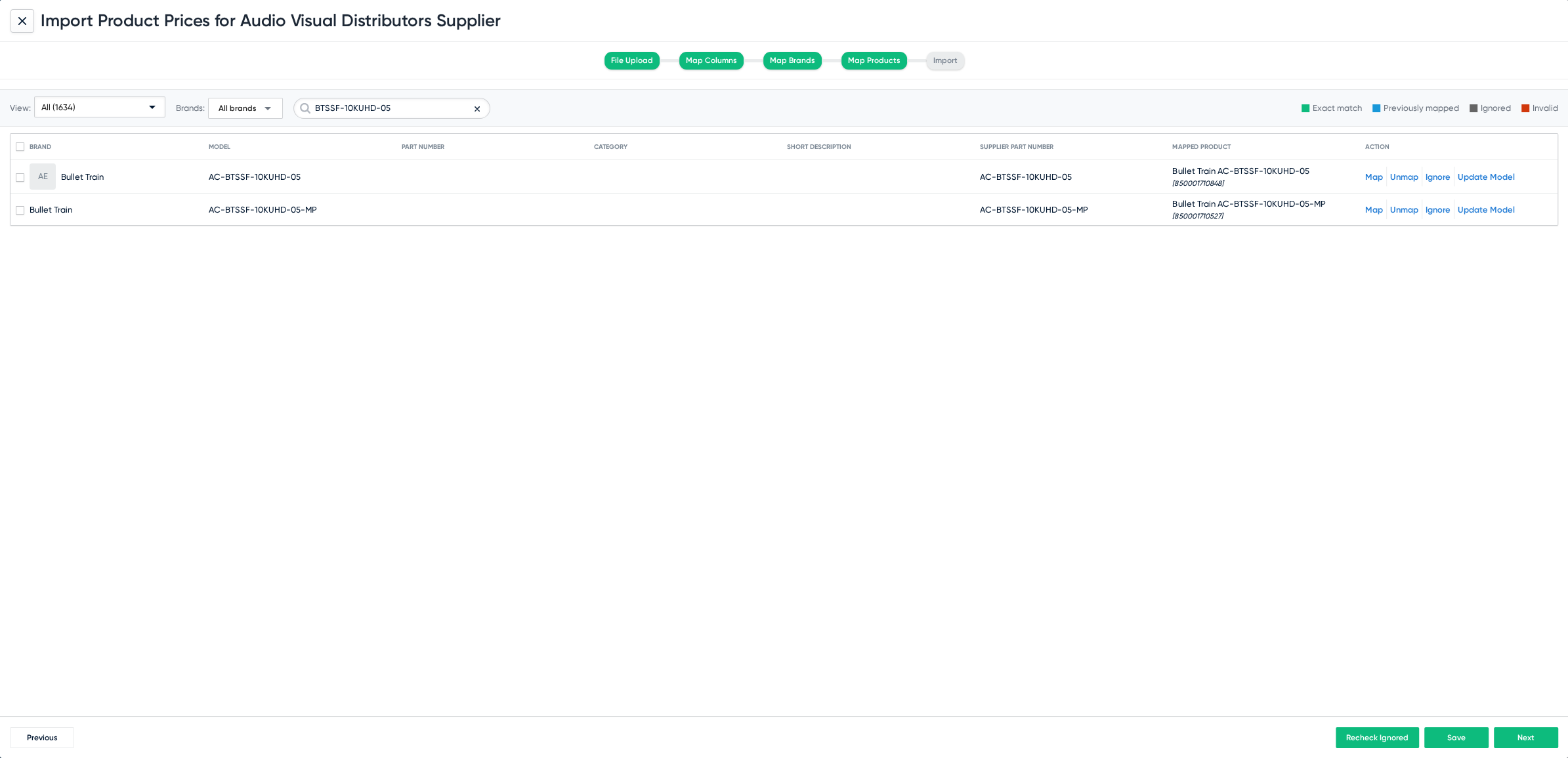
click at [476, 112] on icon at bounding box center [477, 109] width 5 height 15
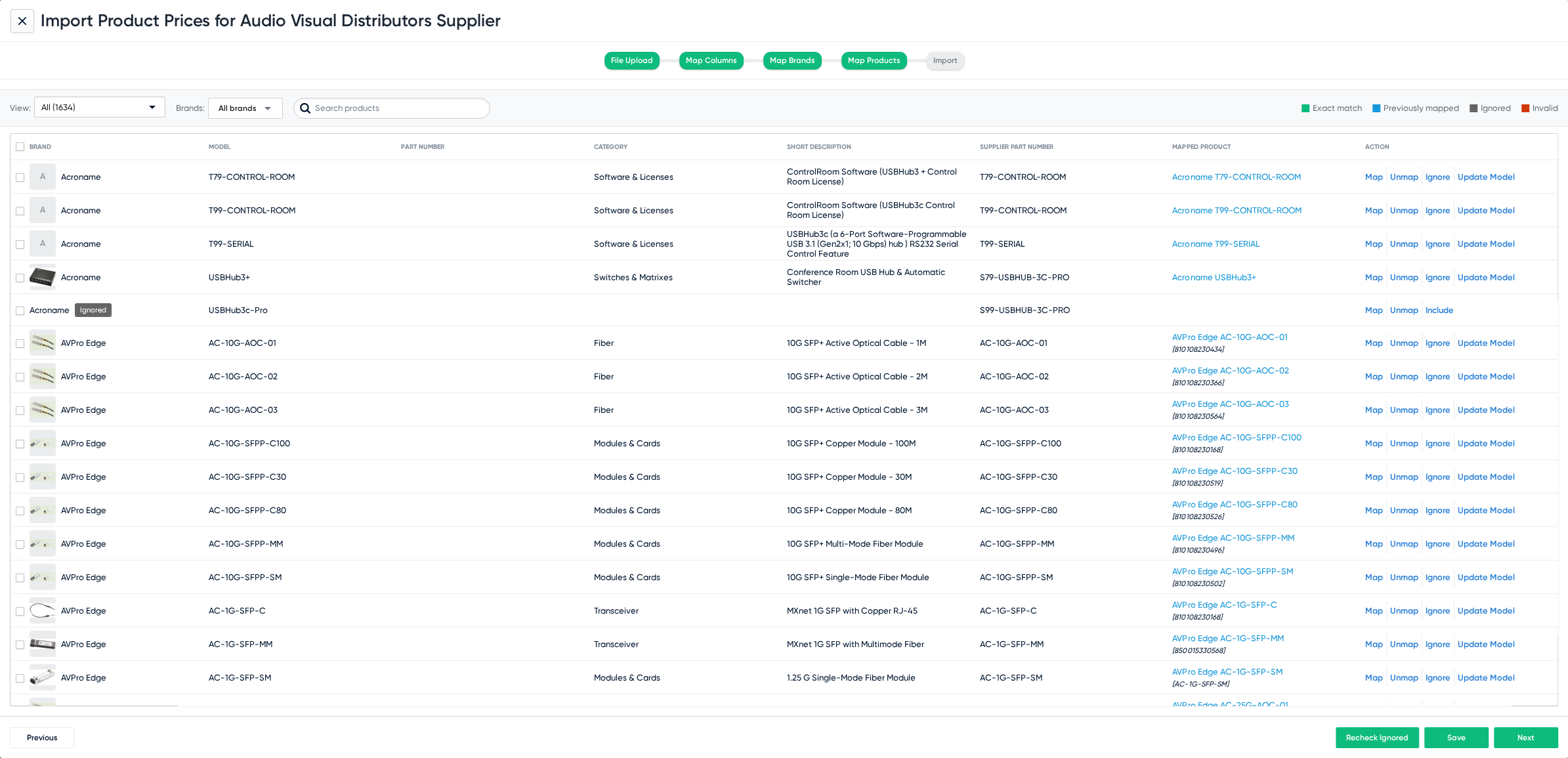
click at [93, 110] on div "All (1634)" at bounding box center [94, 107] width 105 height 21
click at [67, 210] on span "Unmapped (166)" at bounding box center [100, 208] width 125 height 25
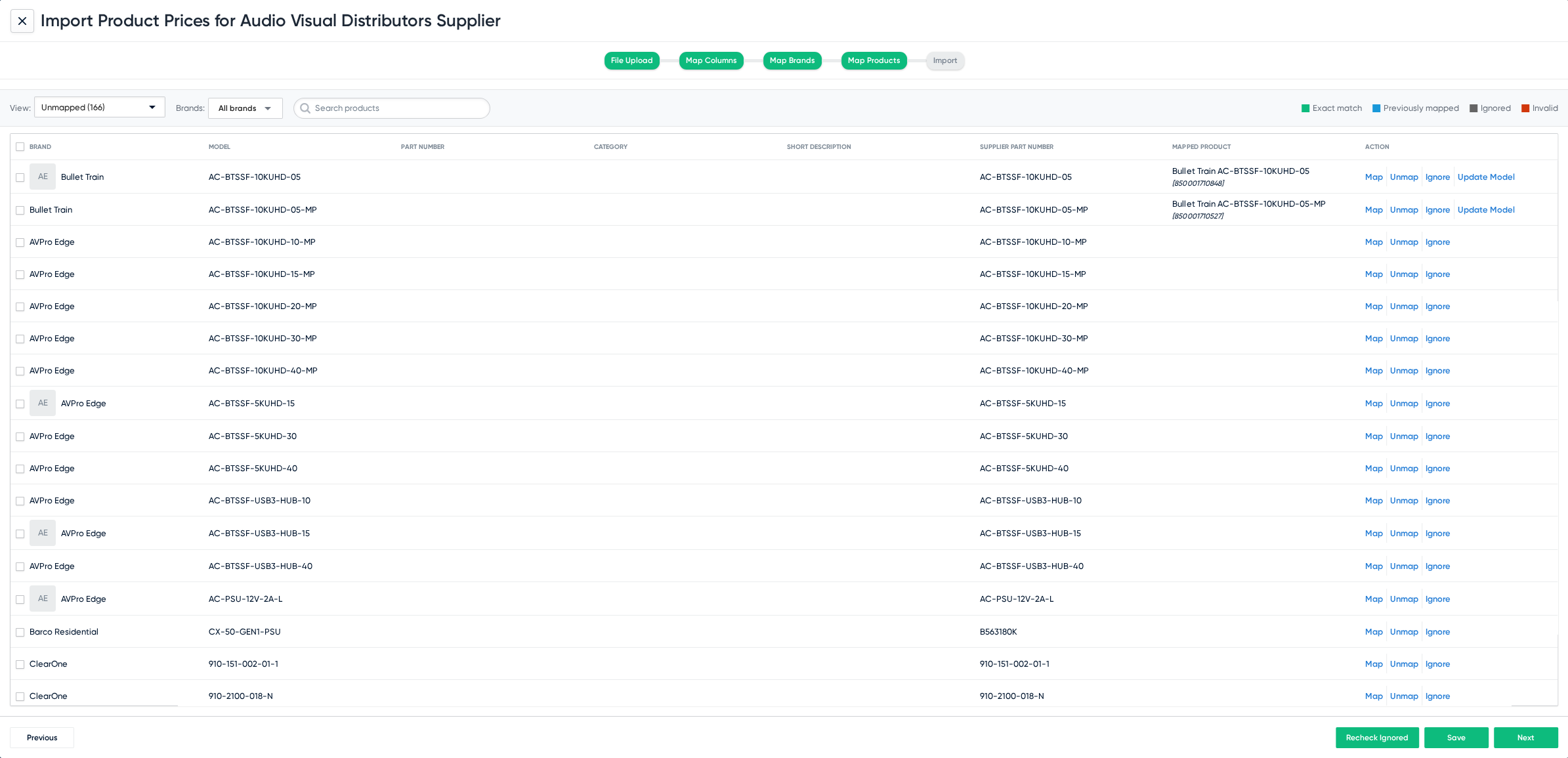
drag, startPoint x: 988, startPoint y: 242, endPoint x: 1135, endPoint y: 239, distance: 147.0
click at [1135, 239] on mat-cell "AC-BTSSF-10KUHD-10-MP" at bounding box center [1076, 241] width 193 height 32
copy span "BTSSF-10KUHD-10-MP"
click at [1371, 238] on link "Map" at bounding box center [1374, 242] width 18 height 10
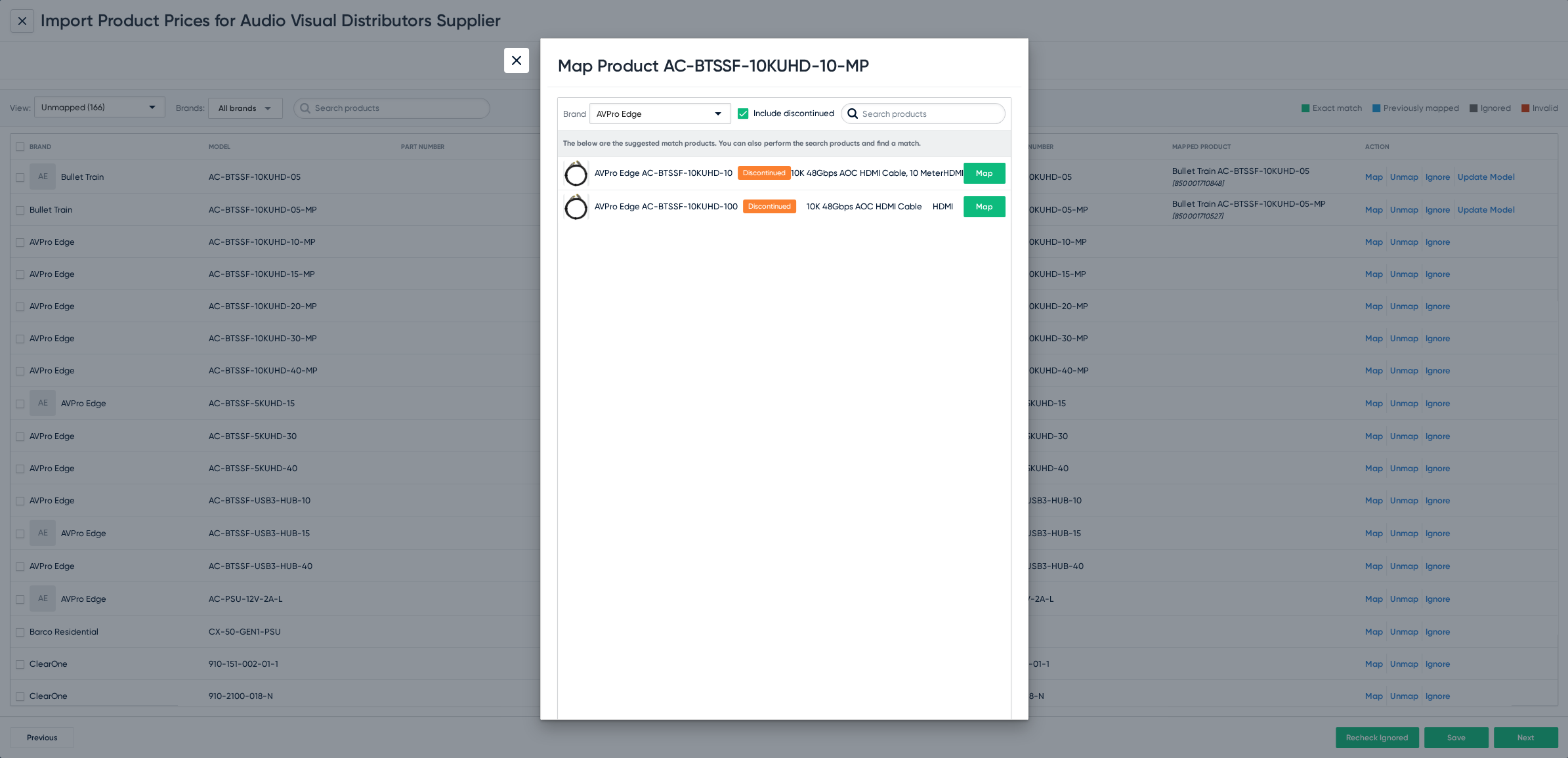
click at [669, 113] on div "AVPro Edge" at bounding box center [655, 114] width 116 height 21
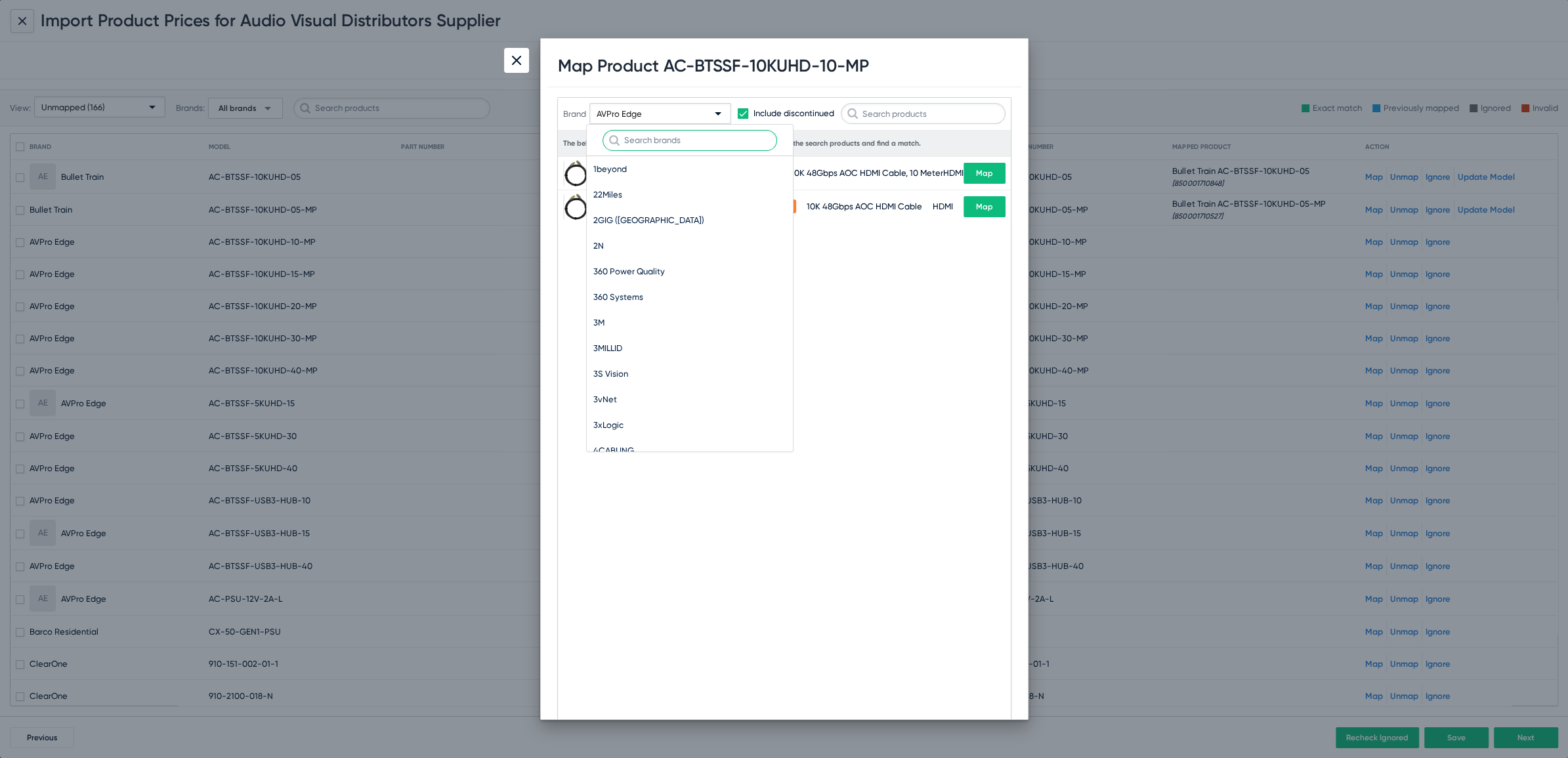
scroll to position [8395, 0]
click at [657, 144] on input "text" at bounding box center [689, 139] width 175 height 21
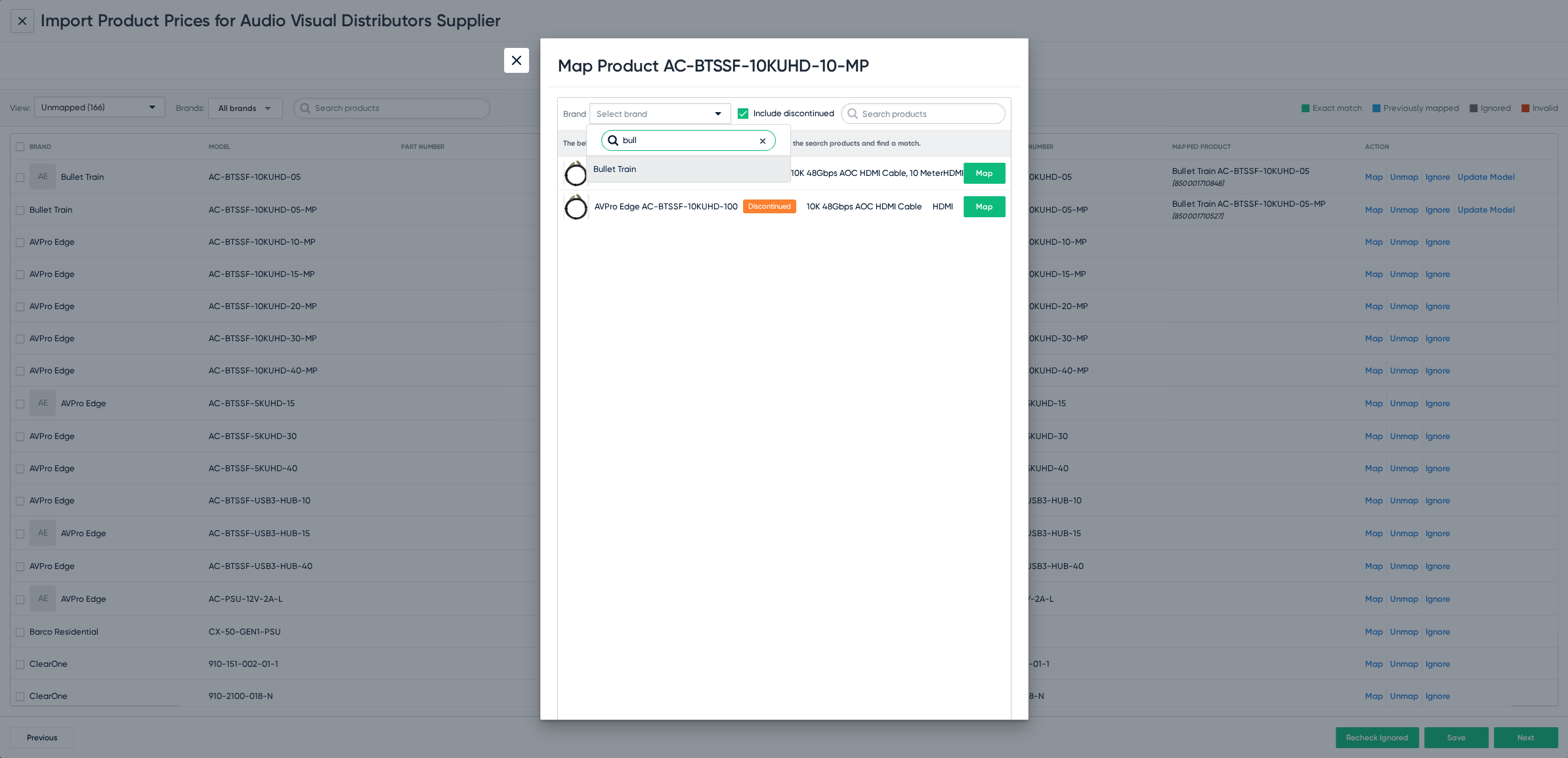
type input "bull"
click at [612, 172] on span "Bullet Train" at bounding box center [688, 168] width 190 height 25
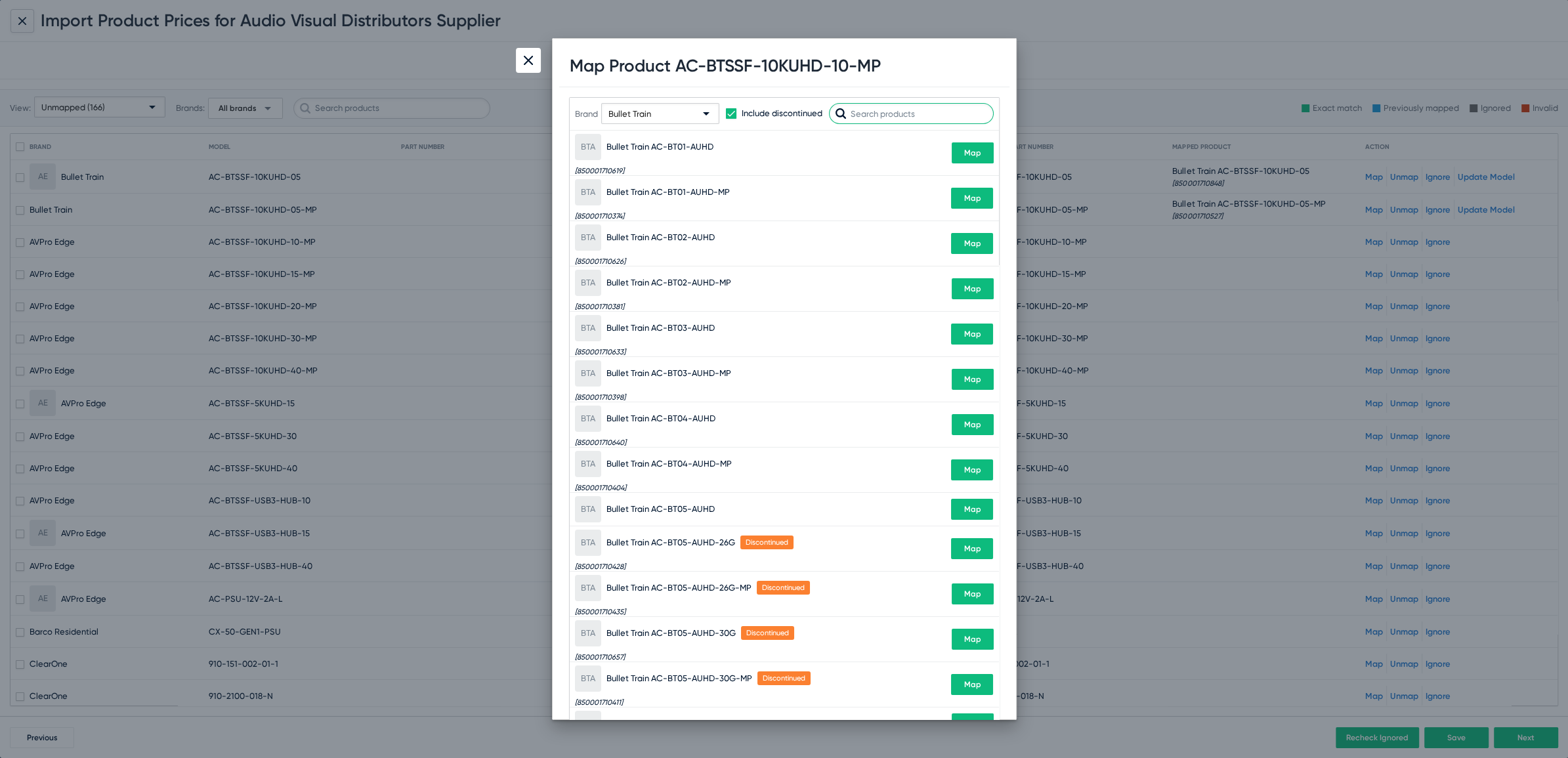
click at [934, 120] on input "text" at bounding box center [911, 113] width 165 height 21
paste input "BTSSF-10KUHD-10-MP"
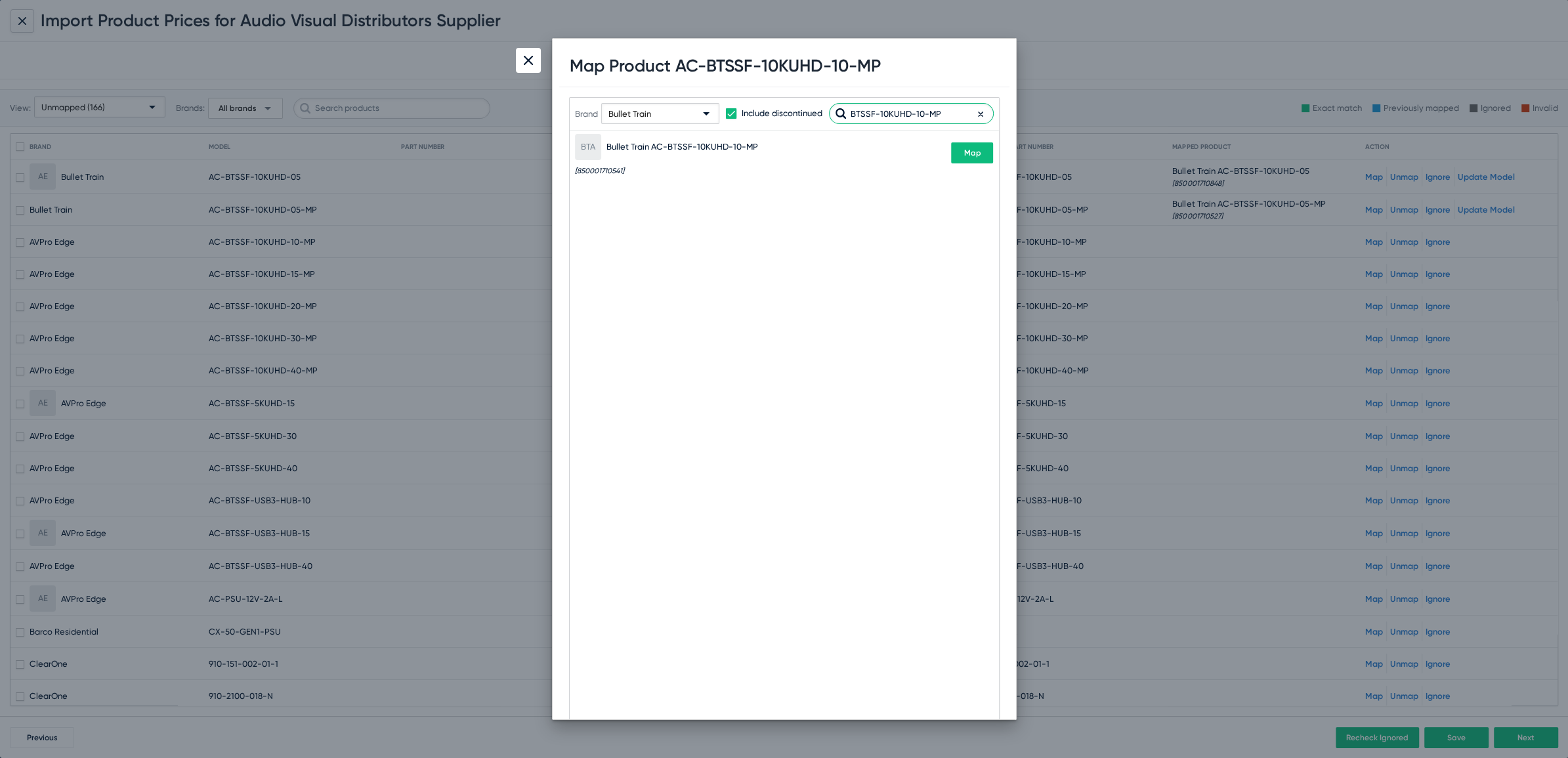
type input "BTSSF-10KUHD-10-MP"
click at [984, 154] on button "Map" at bounding box center [972, 152] width 42 height 21
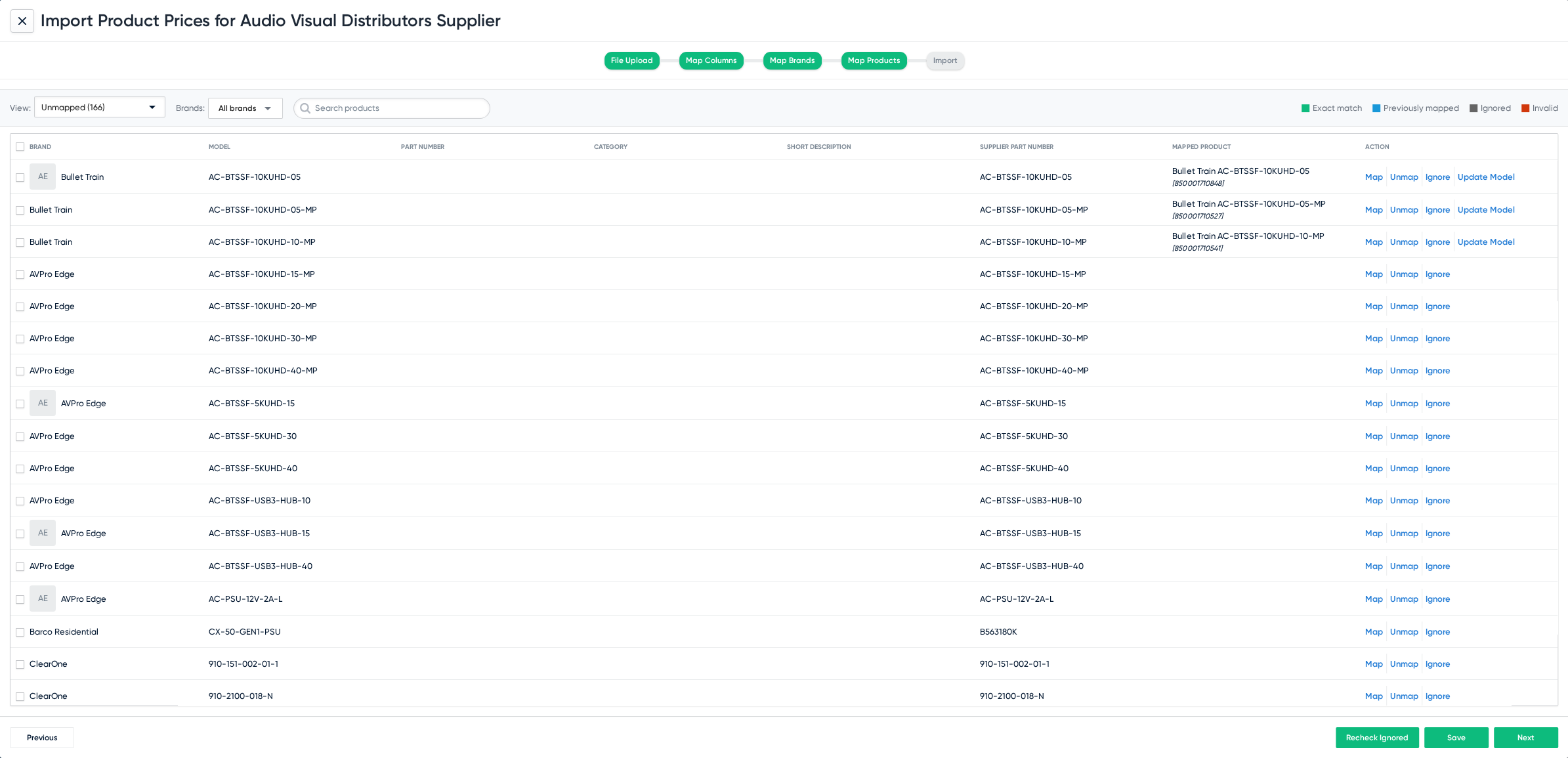
drag, startPoint x: 987, startPoint y: 272, endPoint x: 1100, endPoint y: 279, distance: 113.2
click at [1100, 279] on mat-cell "AC-BTSSF-10KUHD-15-MP" at bounding box center [1076, 273] width 193 height 32
copy span "BTSSF-10KUHD-15-MP"
click at [1371, 273] on link "Map" at bounding box center [1374, 273] width 18 height 10
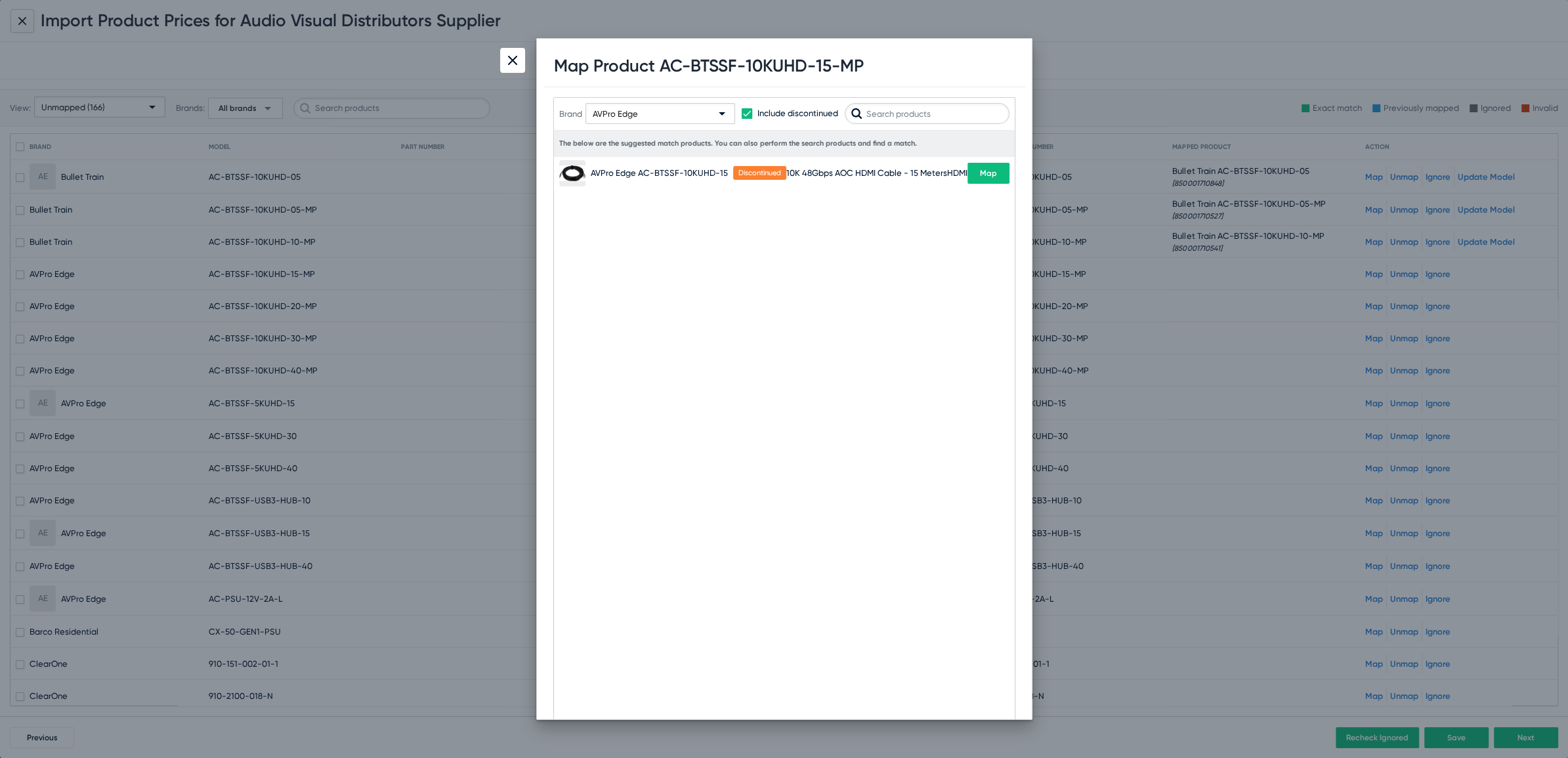
click at [581, 118] on div "Brand AVPro Edge" at bounding box center [647, 113] width 176 height 64
click at [640, 110] on div "AVPro Edge" at bounding box center [654, 114] width 123 height 21
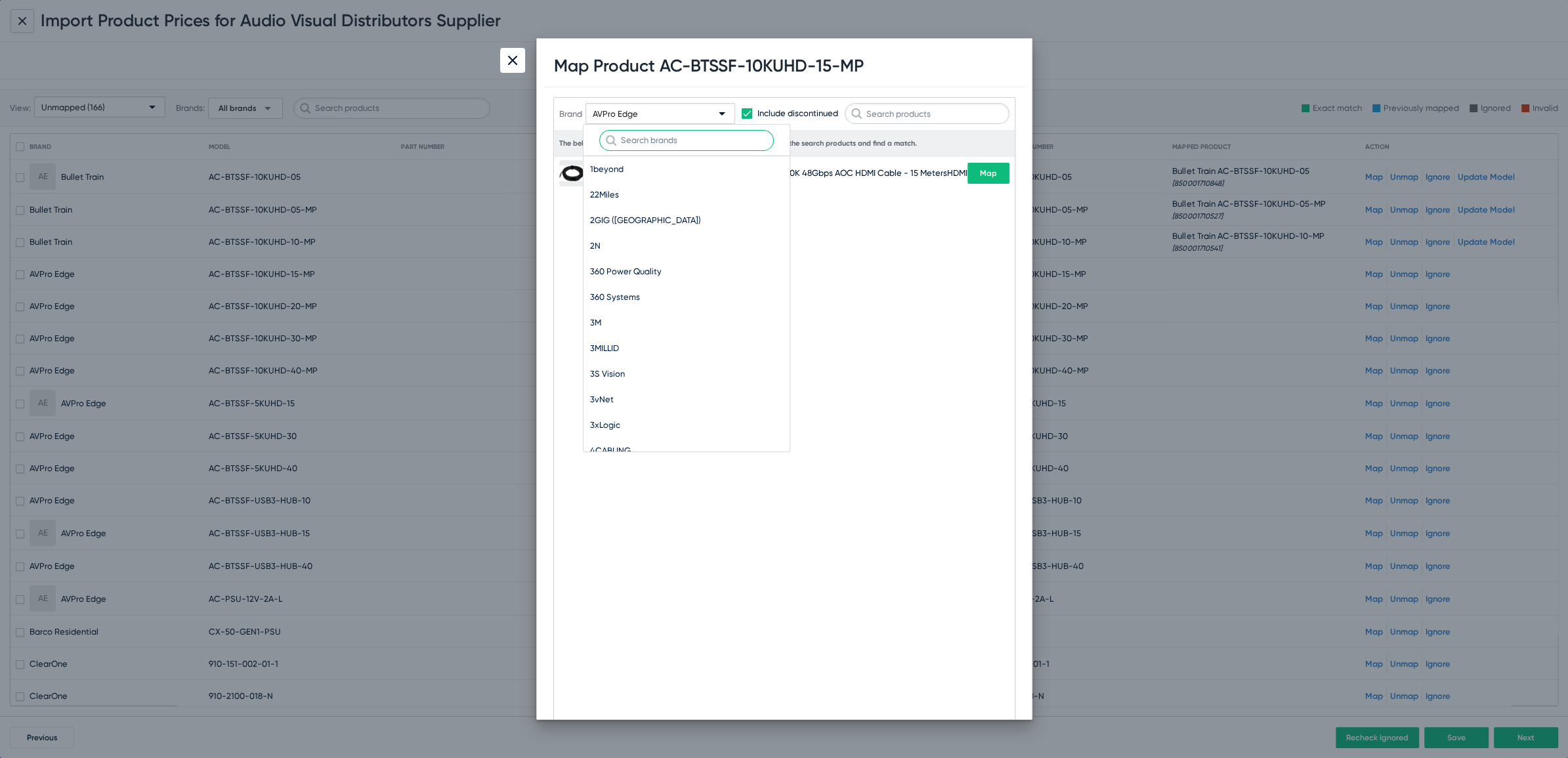
scroll to position [8395, 0]
click at [659, 139] on input "text" at bounding box center [687, 139] width 175 height 21
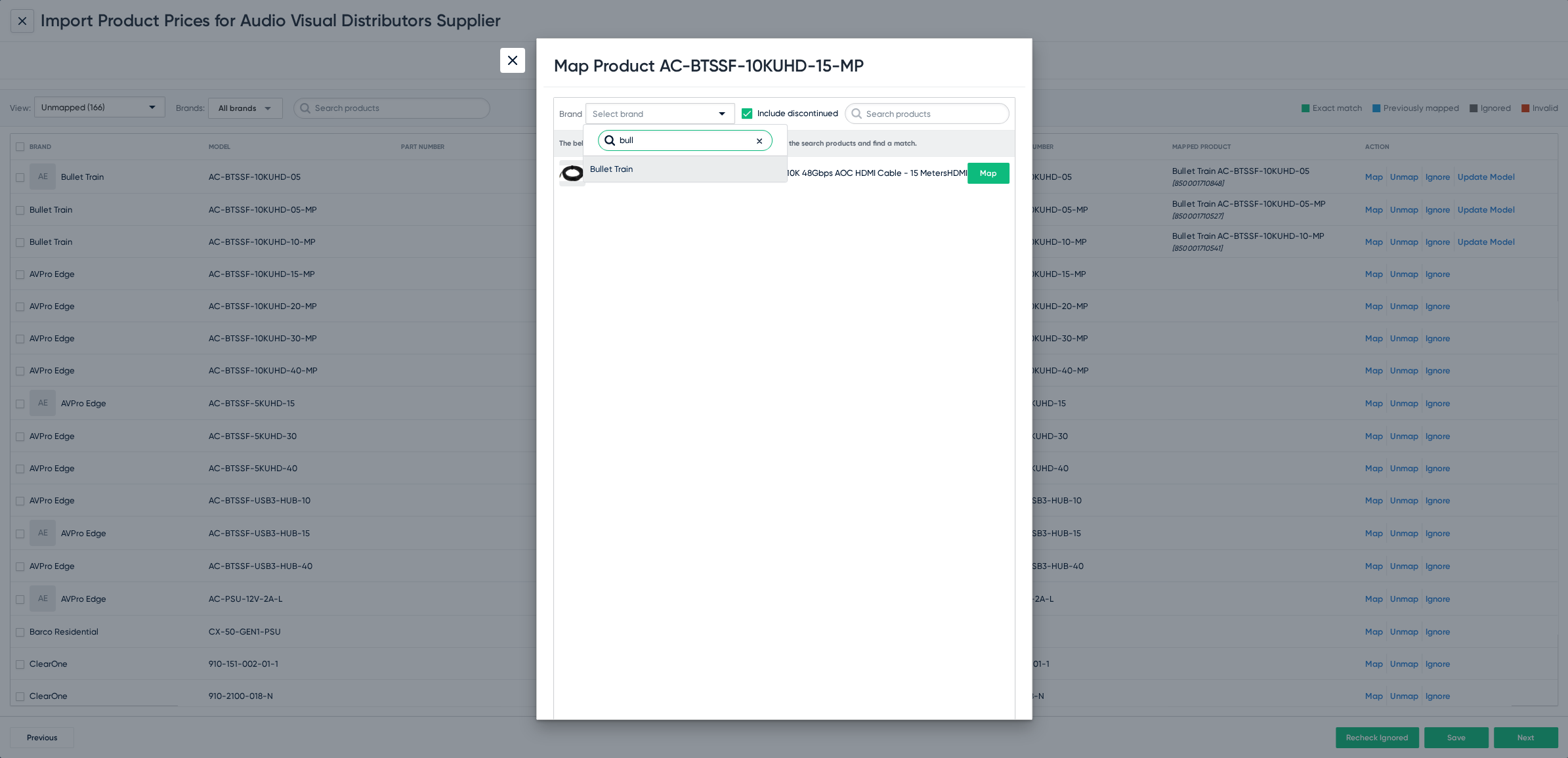
type input "bull"
click at [632, 176] on span "Bullet Train" at bounding box center [686, 168] width 190 height 25
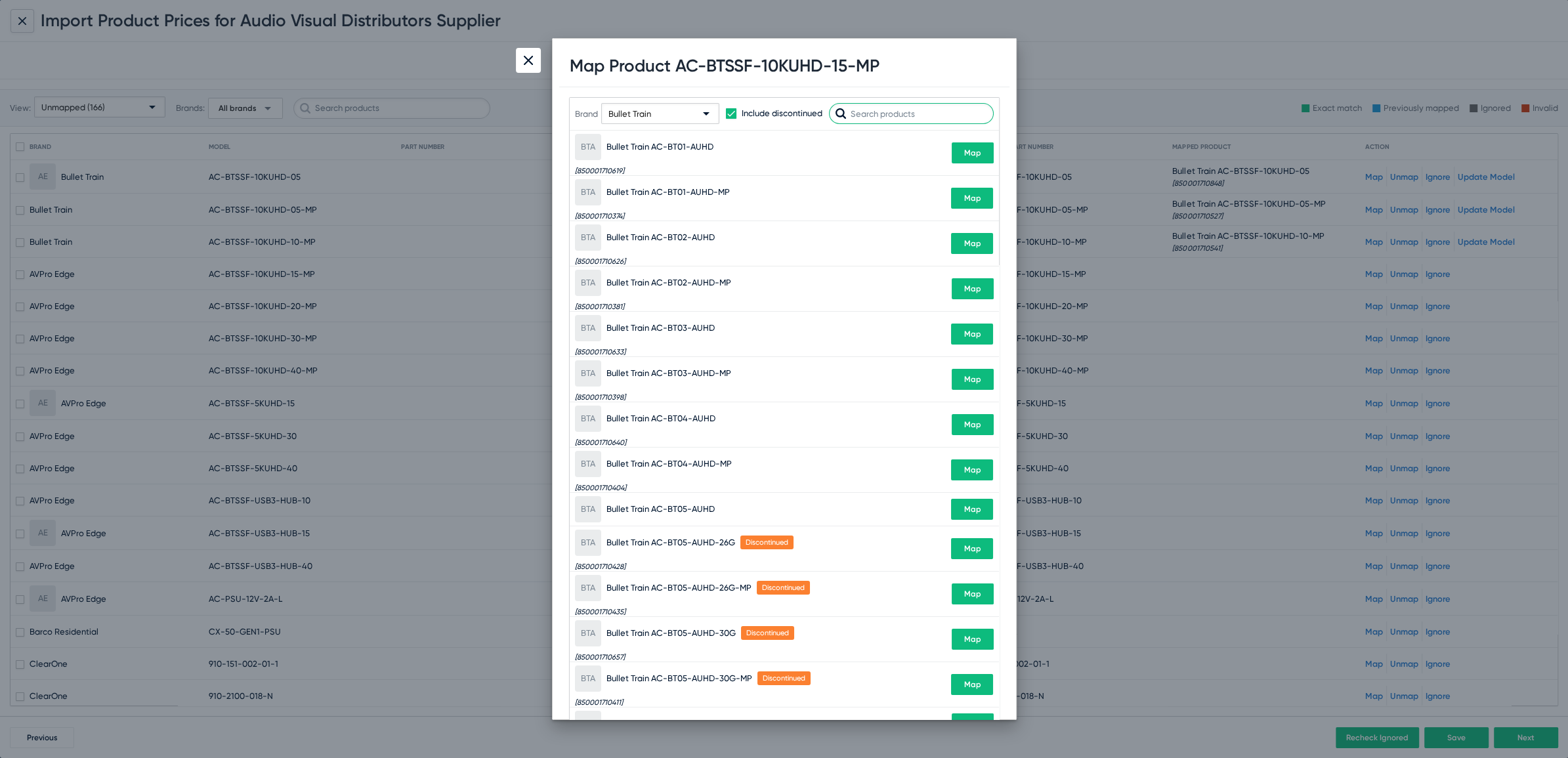
click at [905, 122] on input "text" at bounding box center [911, 113] width 165 height 21
paste input "BTSSF-10KUHD-15-MP"
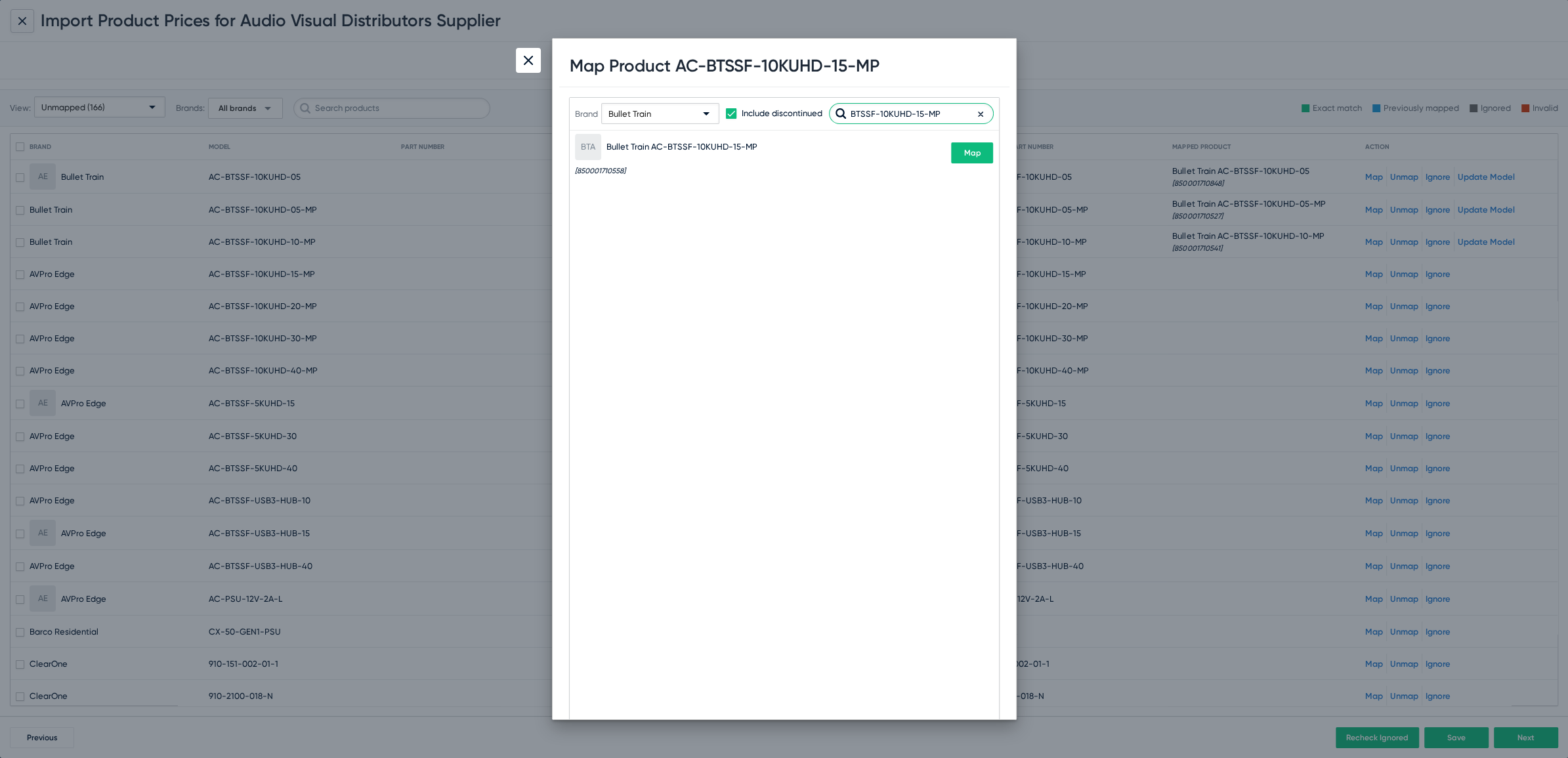
type input "BTSSF-10KUHD-15-MP"
click at [982, 153] on button "Map" at bounding box center [972, 152] width 42 height 21
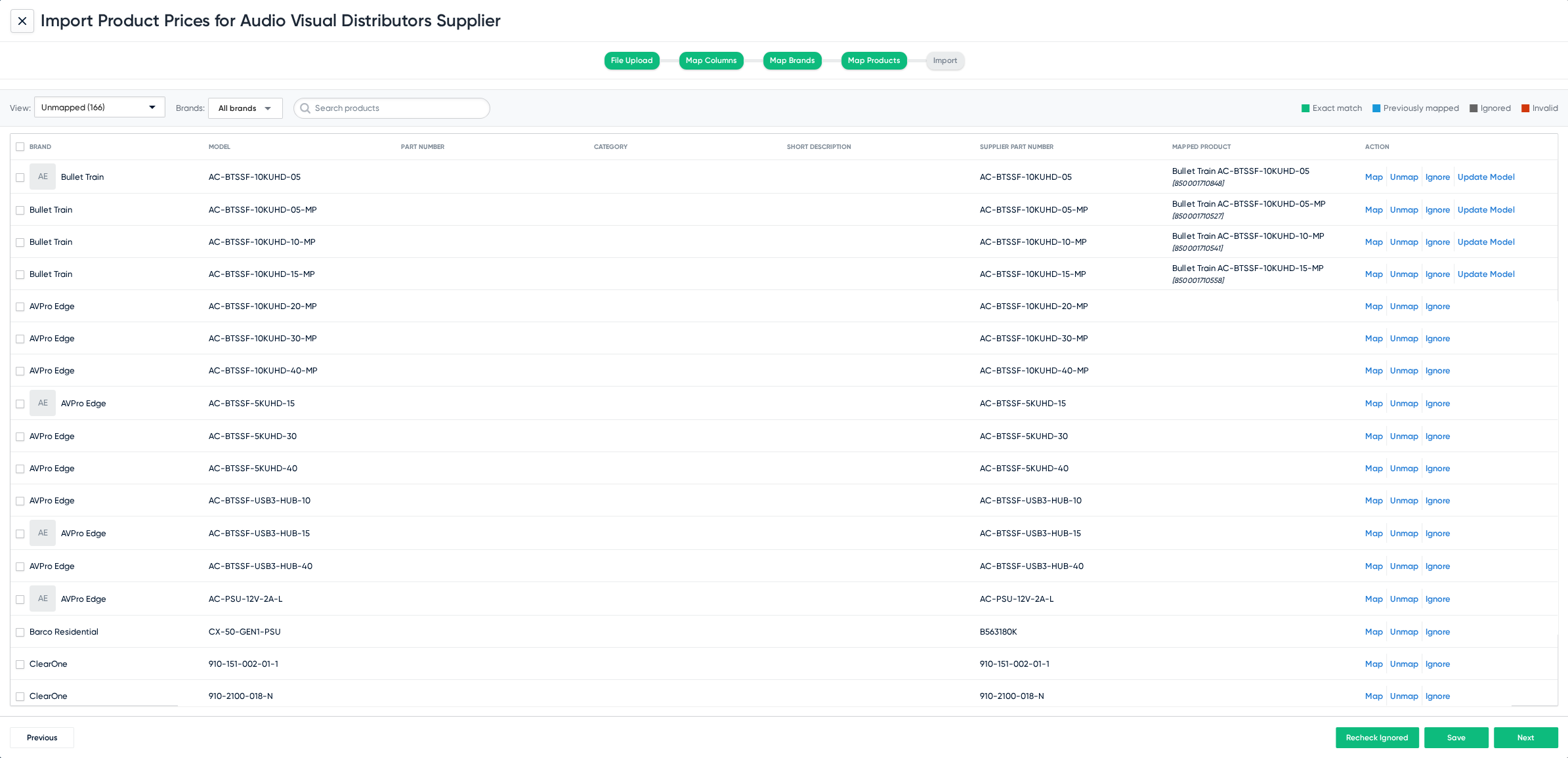
click at [1365, 305] on link "Map" at bounding box center [1374, 306] width 18 height 10
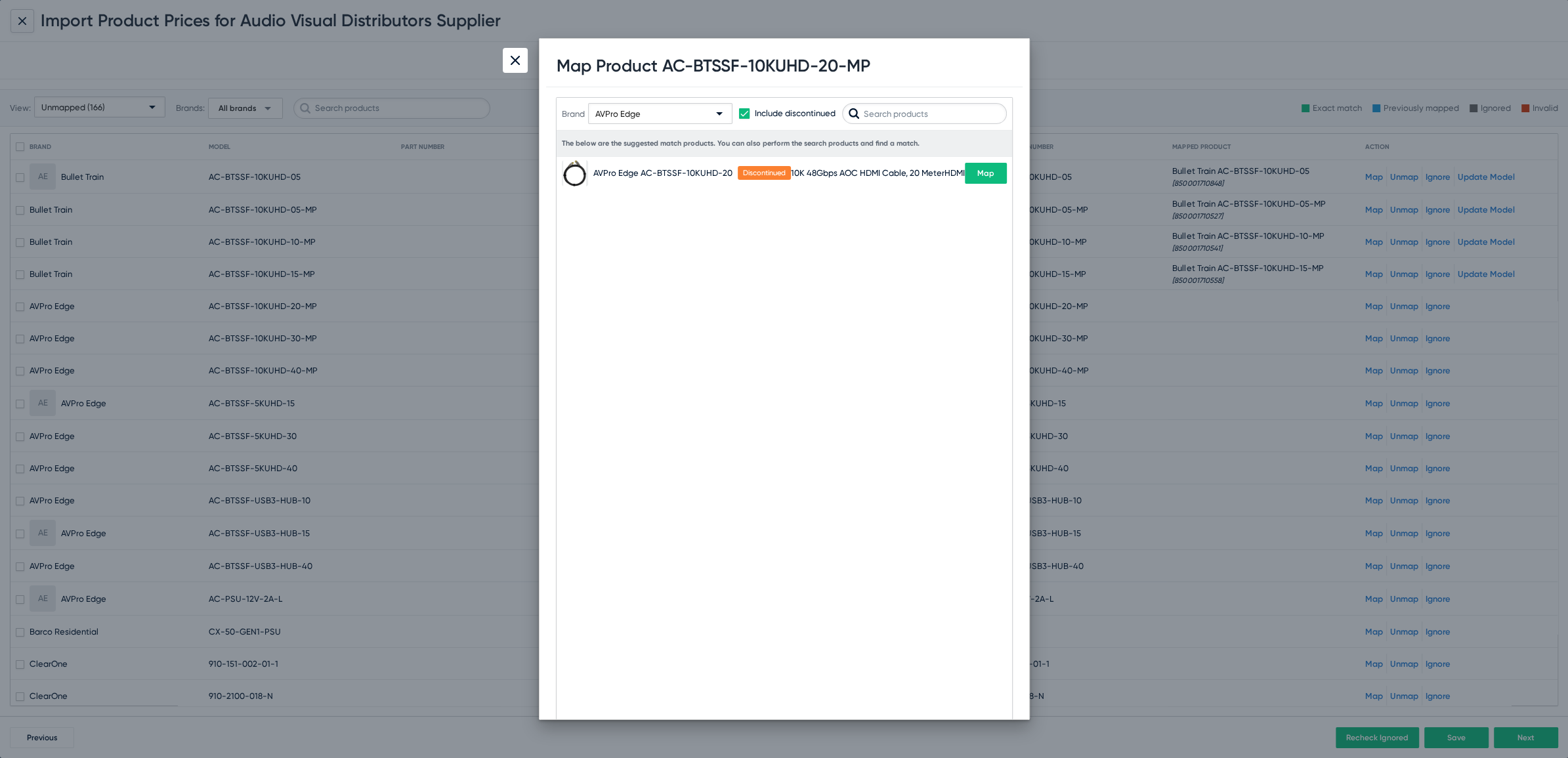
click at [984, 174] on span "Map" at bounding box center [986, 173] width 17 height 9
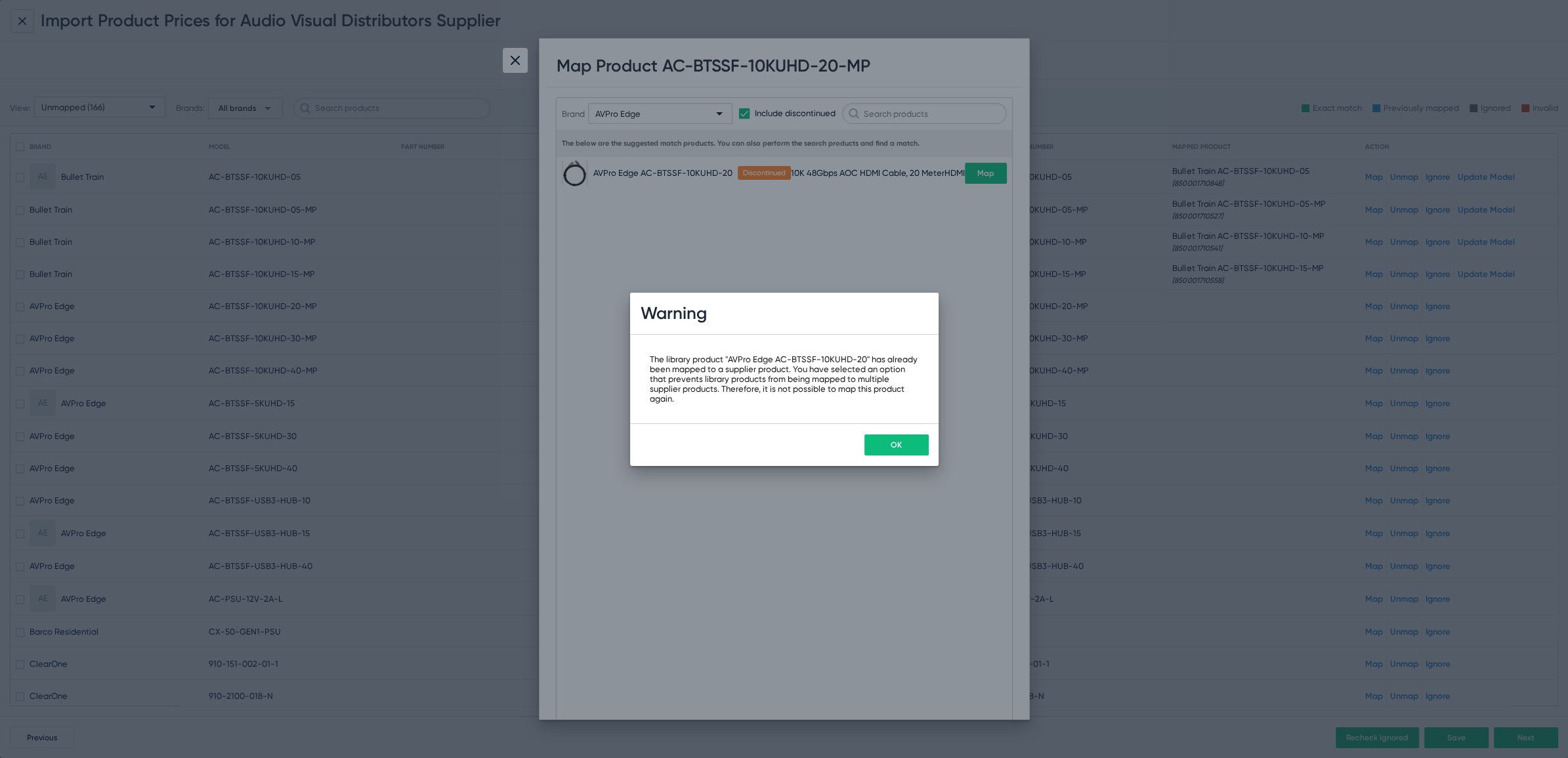
click at [890, 449] on button "OK" at bounding box center [896, 445] width 64 height 21
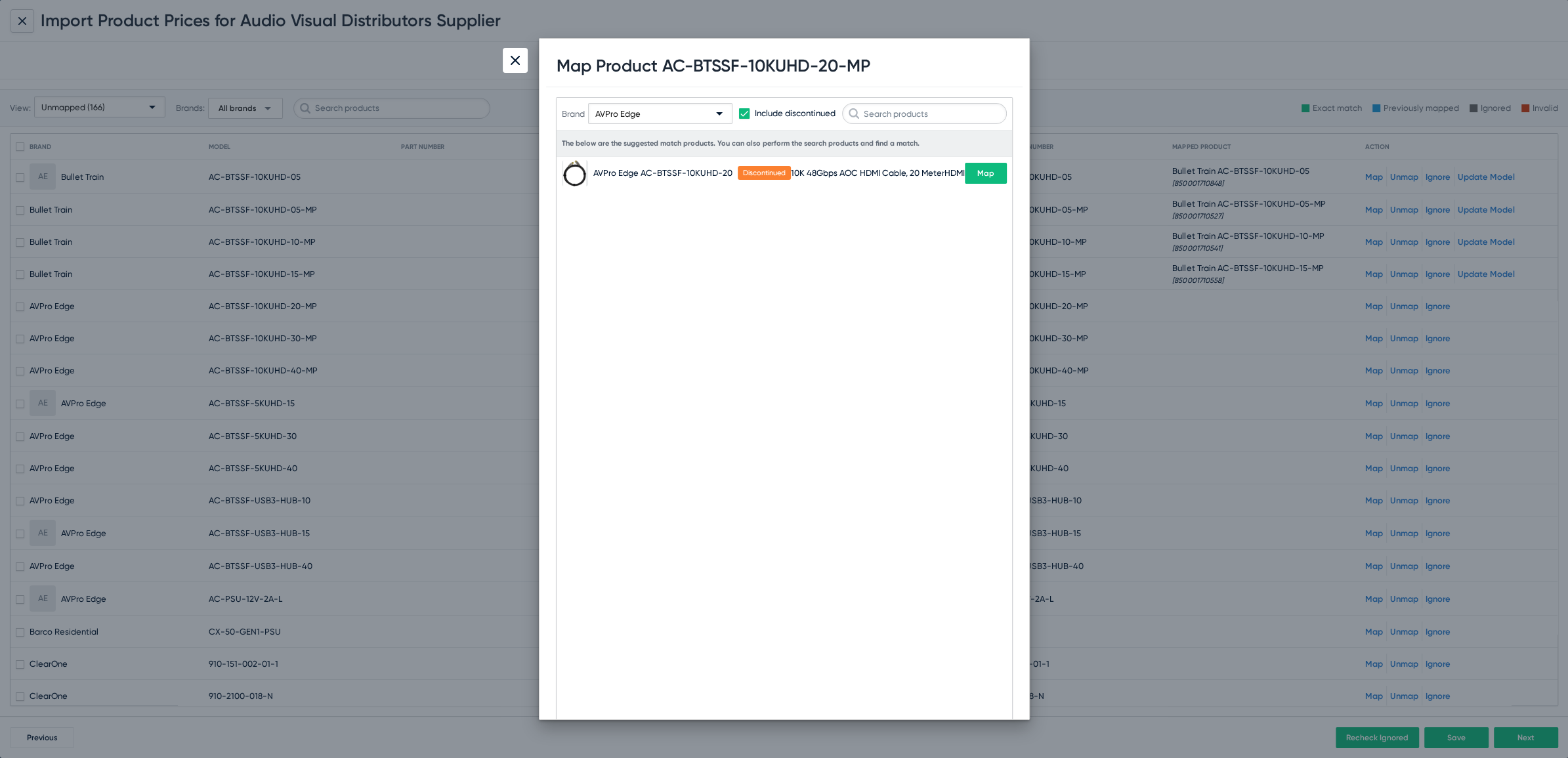
drag, startPoint x: 664, startPoint y: 68, endPoint x: 870, endPoint y: 57, distance: 206.3
click at [870, 57] on h1 "Map Product AC-BTSSF-10KUHD-20-MP" at bounding box center [714, 66] width 313 height 20
copy h1 "AC-BTSSF-10KUHD-20-MP"
click at [523, 62] on div at bounding box center [515, 61] width 25 height 25
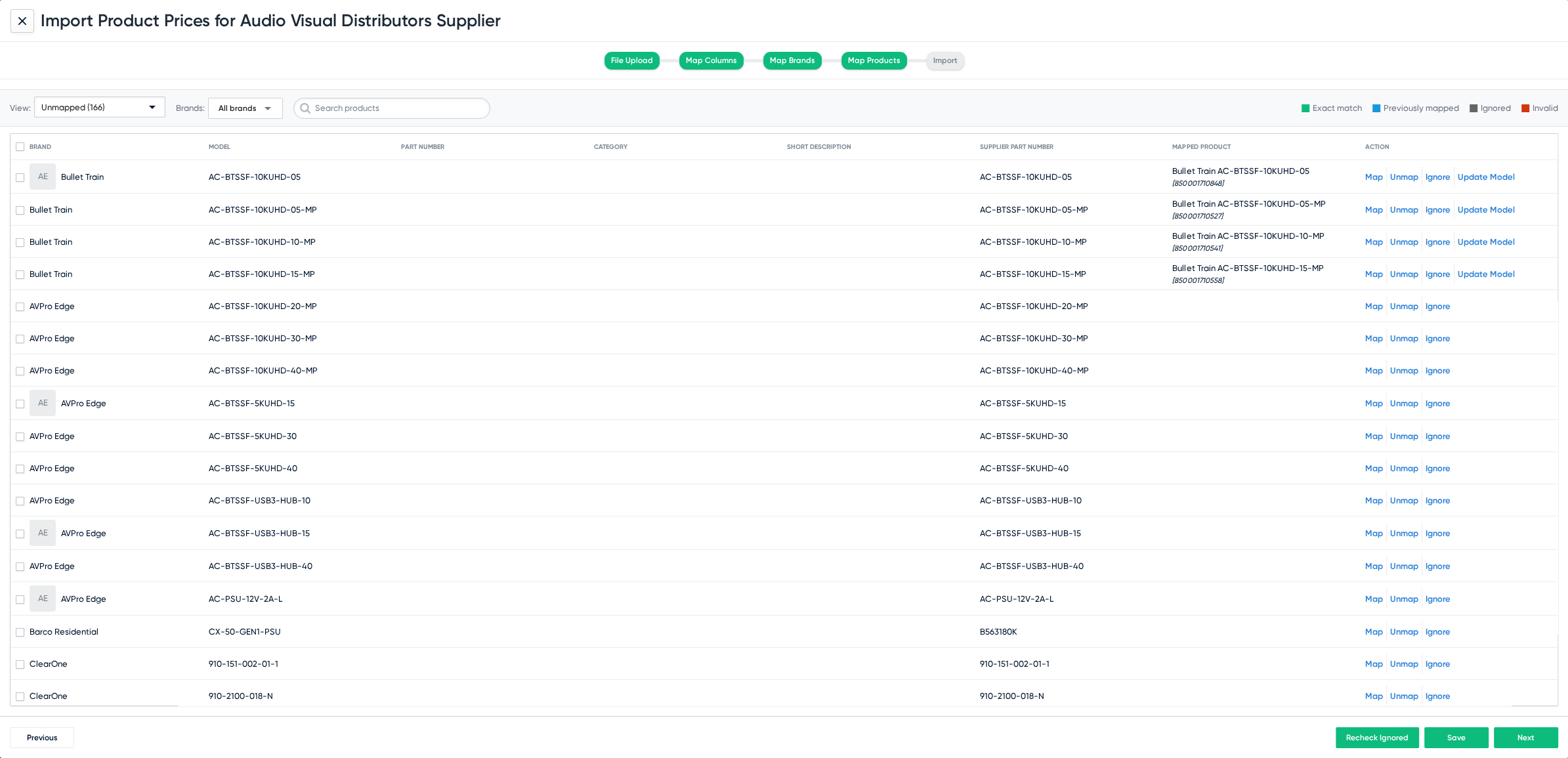
click at [65, 116] on div "Unmapped (166)" at bounding box center [94, 107] width 105 height 21
click at [73, 133] on span "All (1634)" at bounding box center [100, 131] width 125 height 25
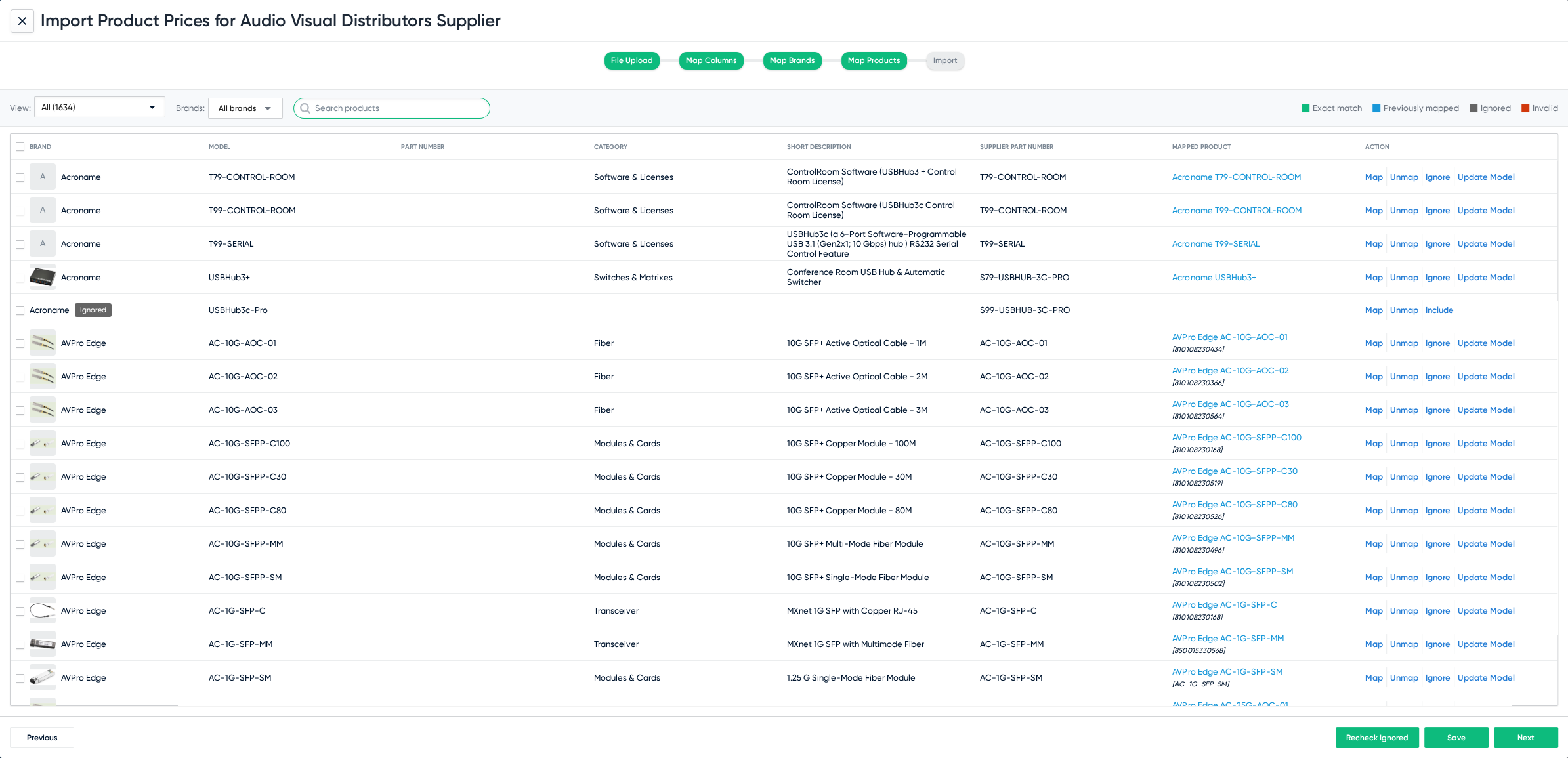
click at [359, 110] on input "text" at bounding box center [391, 108] width 197 height 21
paste input "AC-BTSSF-10KUHD-20-MP"
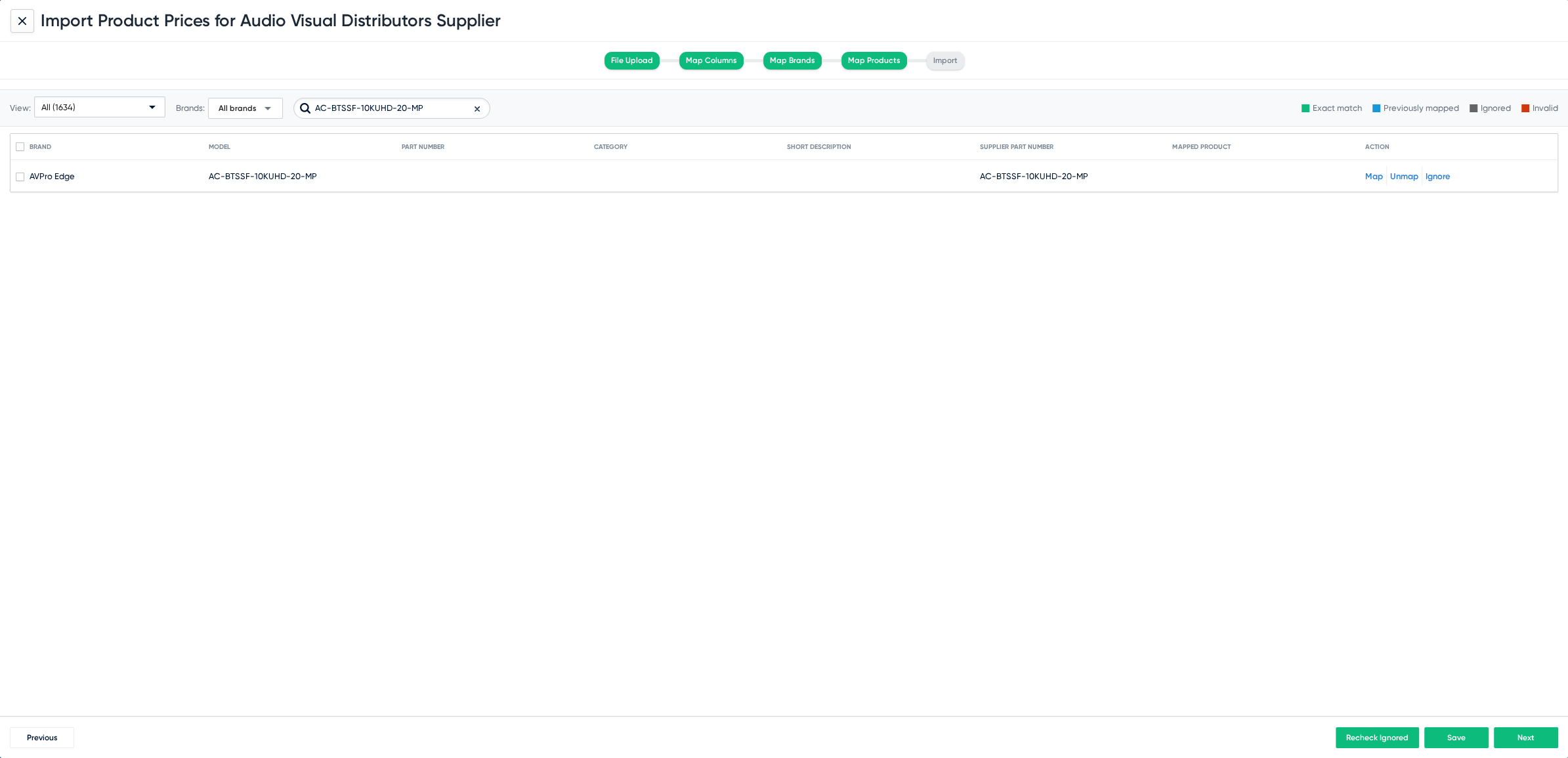
drag, startPoint x: 329, startPoint y: 108, endPoint x: 283, endPoint y: 94, distance: 48.1
click at [283, 94] on div "View: All (1634) Brands: All brands arrow_drop_down AC-BTSSF-10KUHD-20-MP" at bounding box center [250, 108] width 481 height 64
type input "BTSSF-10KUHD-20-MP"
click at [475, 107] on icon at bounding box center [477, 109] width 5 height 15
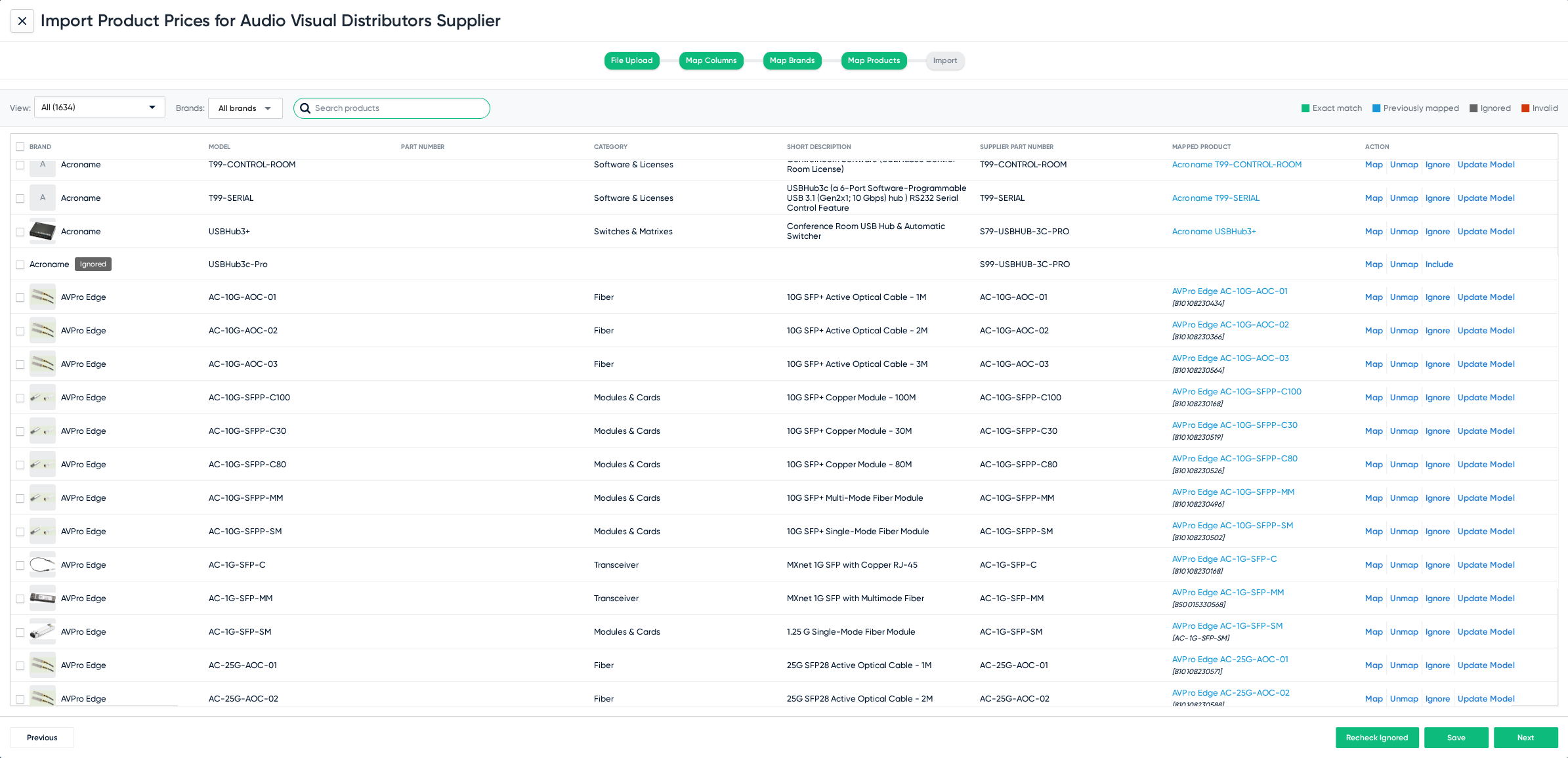
scroll to position [50, 0]
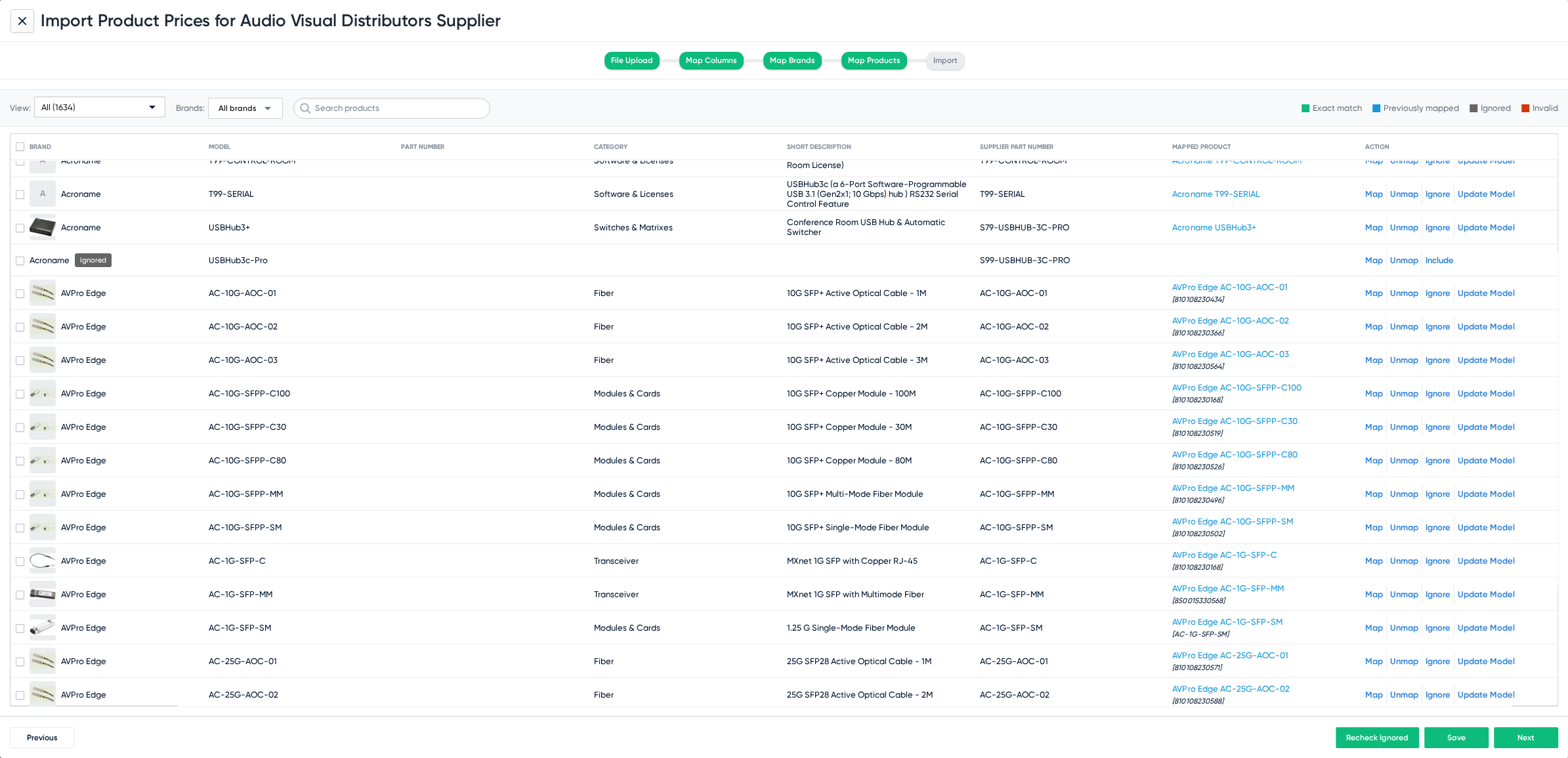
click at [98, 89] on div "All (1634)" at bounding box center [100, 101] width 131 height 39
click at [68, 233] on span "Ignored (162)" at bounding box center [100, 234] width 125 height 25
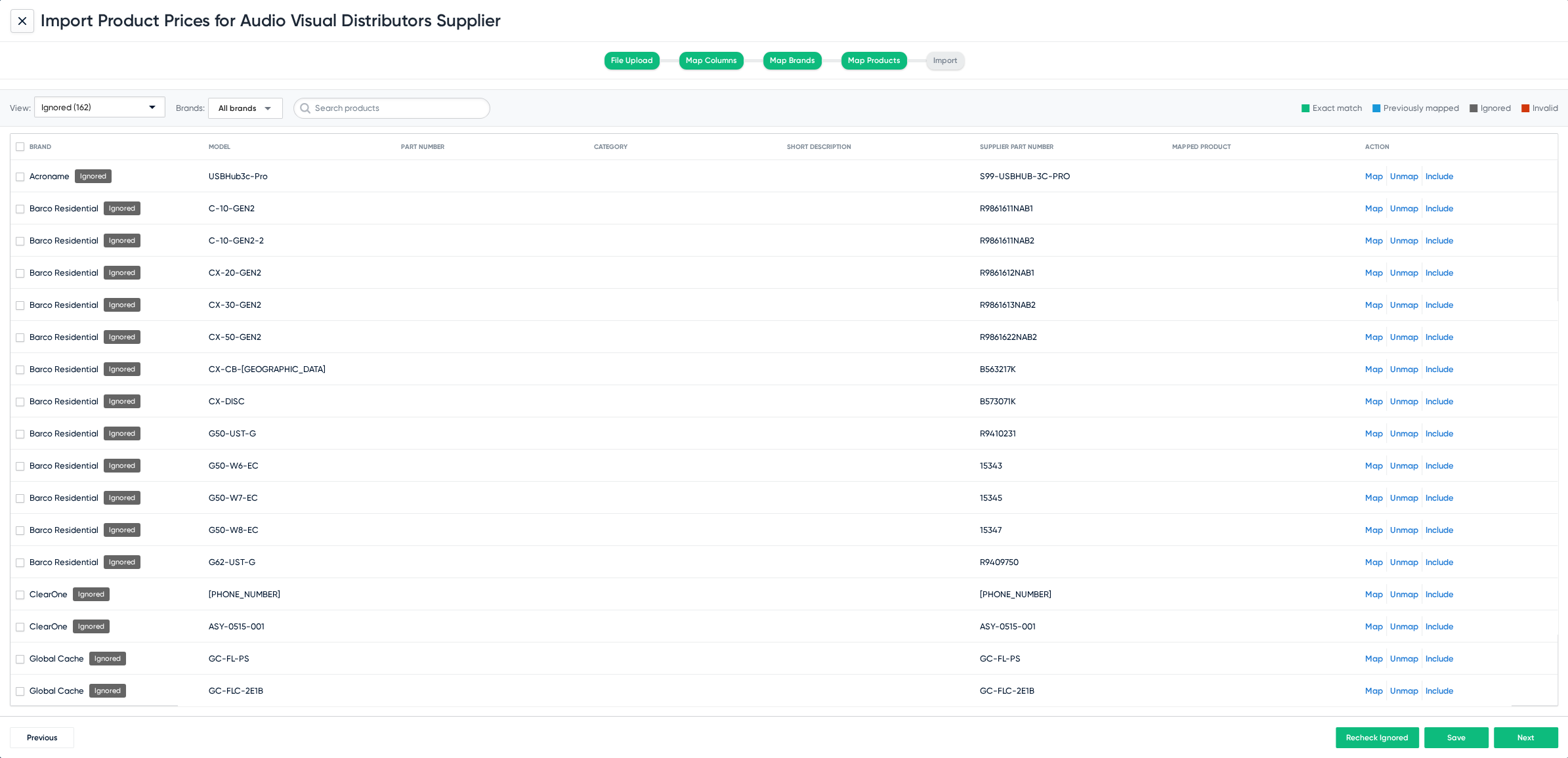
click at [63, 97] on div "Ignored (162)" at bounding box center [94, 107] width 105 height 21
click at [70, 216] on span "Unmapped (166)" at bounding box center [100, 208] width 125 height 25
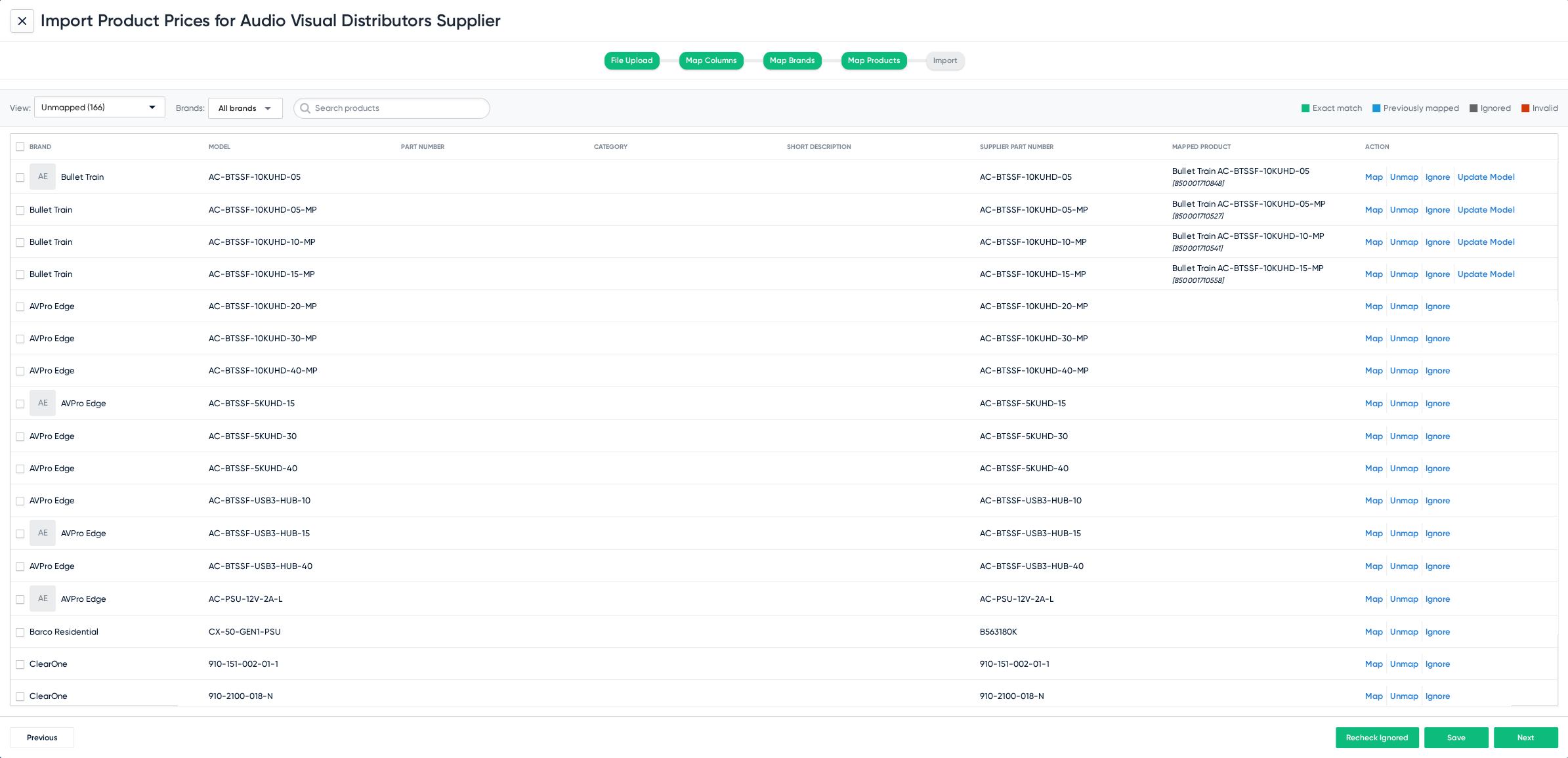
drag, startPoint x: 989, startPoint y: 306, endPoint x: 1143, endPoint y: 308, distance: 154.0
click at [1143, 308] on mat-cell "AC-BTSSF-10KUHD-20-MP" at bounding box center [1076, 305] width 193 height 32
copy span "BTSSF-10KUHD-20-MP"
click at [1368, 304] on link "Map" at bounding box center [1374, 306] width 18 height 10
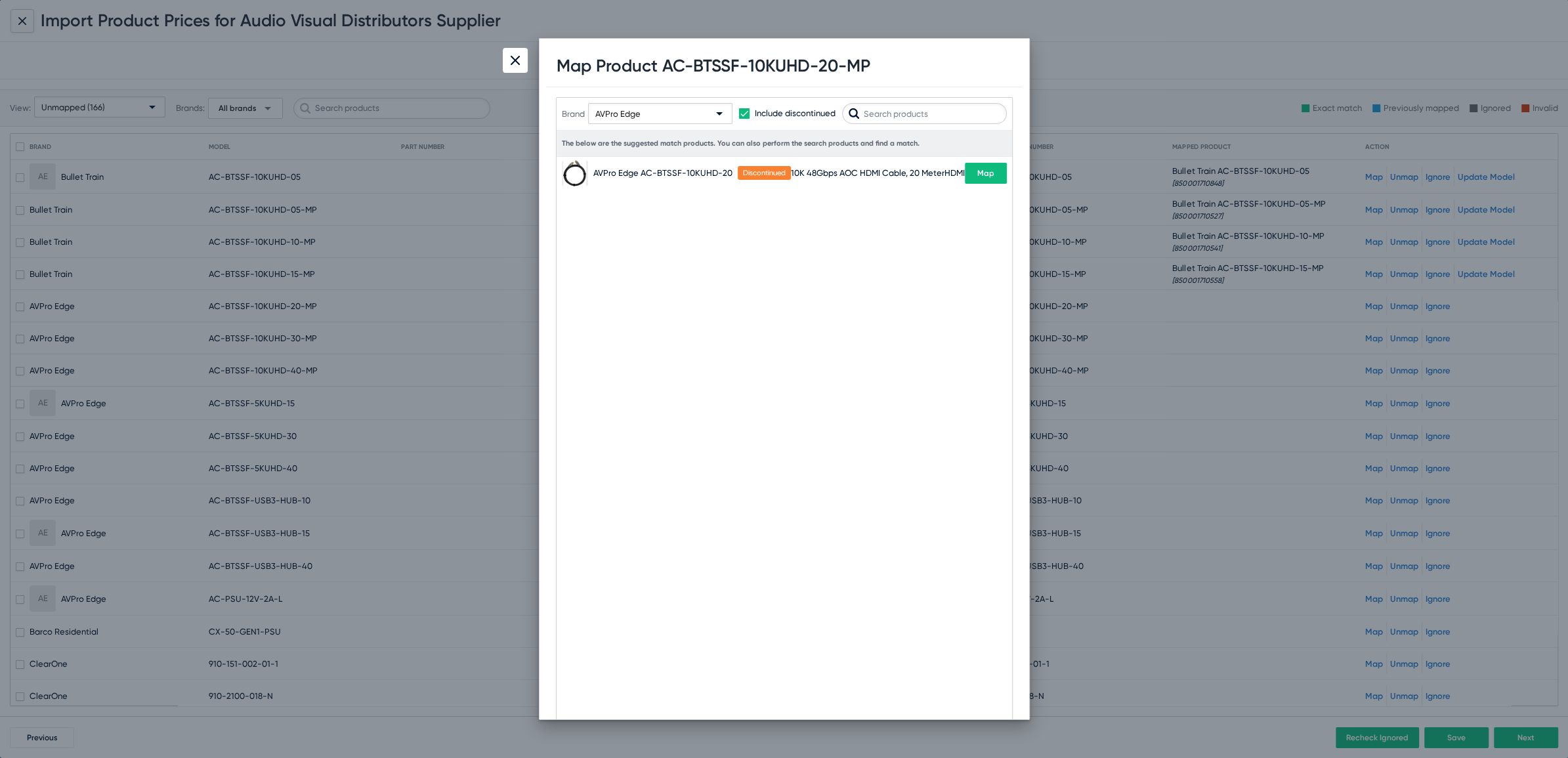
click at [622, 113] on span "AVPro Edge" at bounding box center [618, 113] width 45 height 10
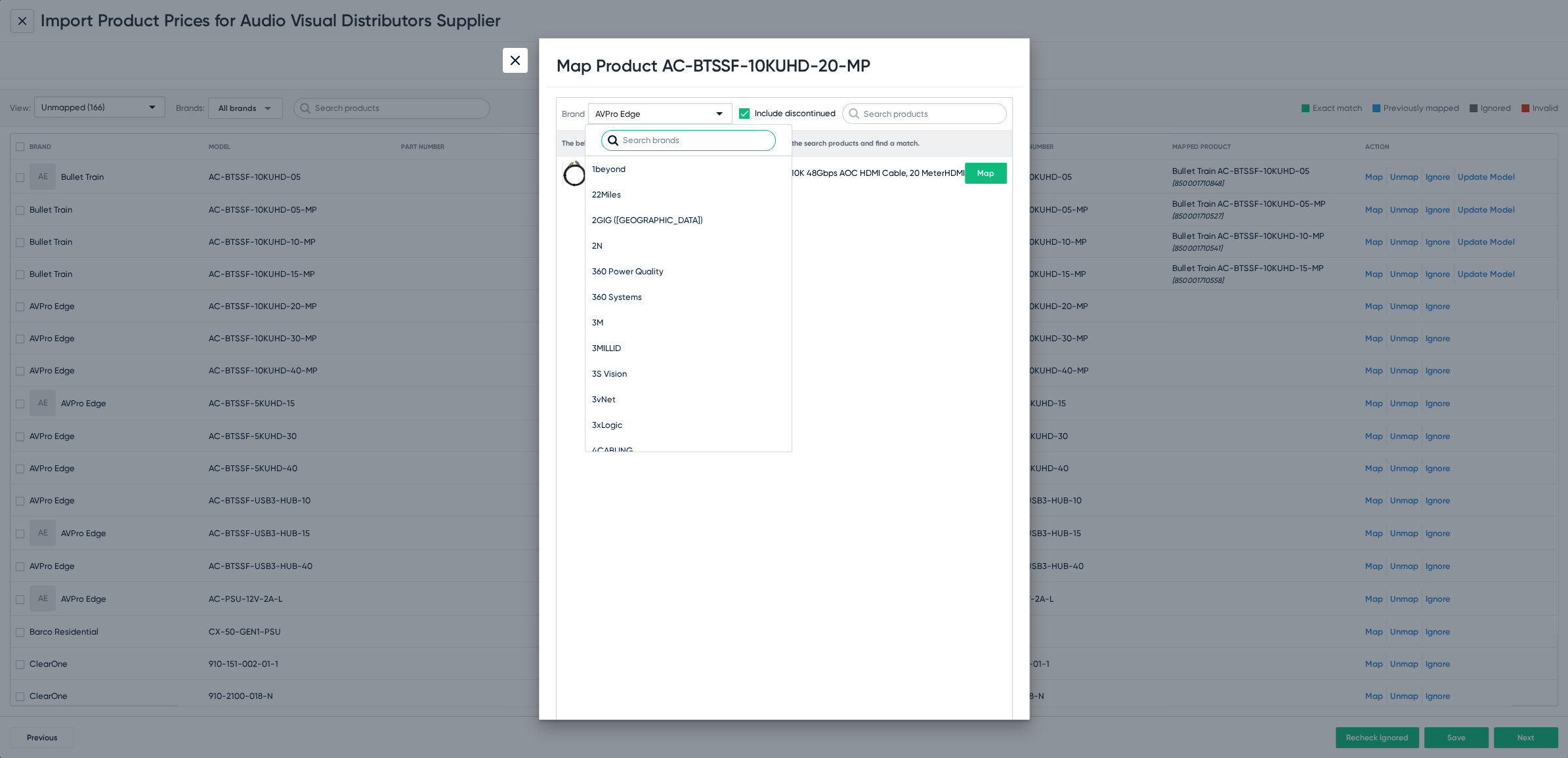
scroll to position [8395, 0]
click at [636, 142] on input "text" at bounding box center [688, 139] width 175 height 21
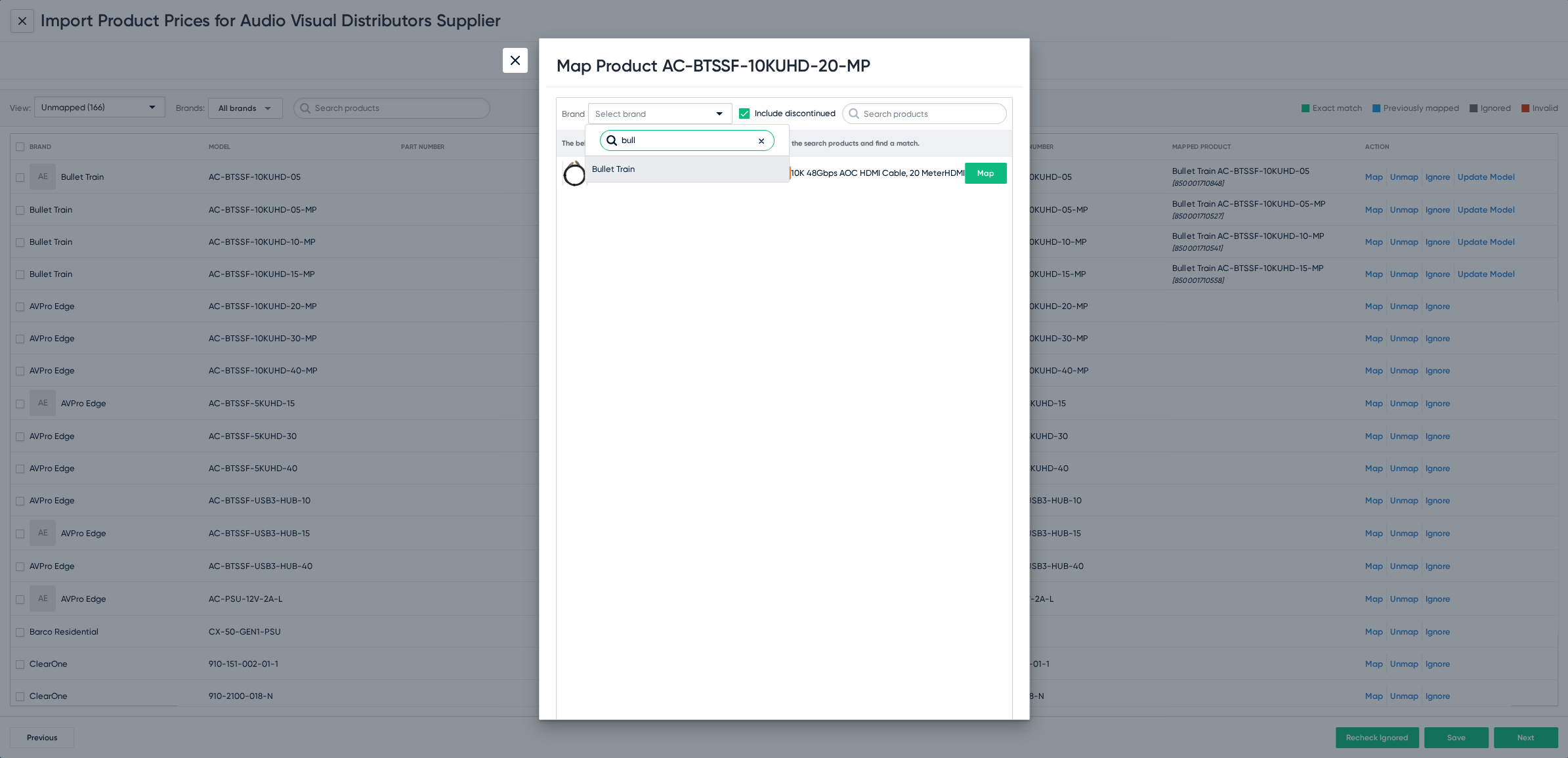
type input "bull"
click at [613, 166] on span "Bullet Train" at bounding box center [688, 168] width 190 height 25
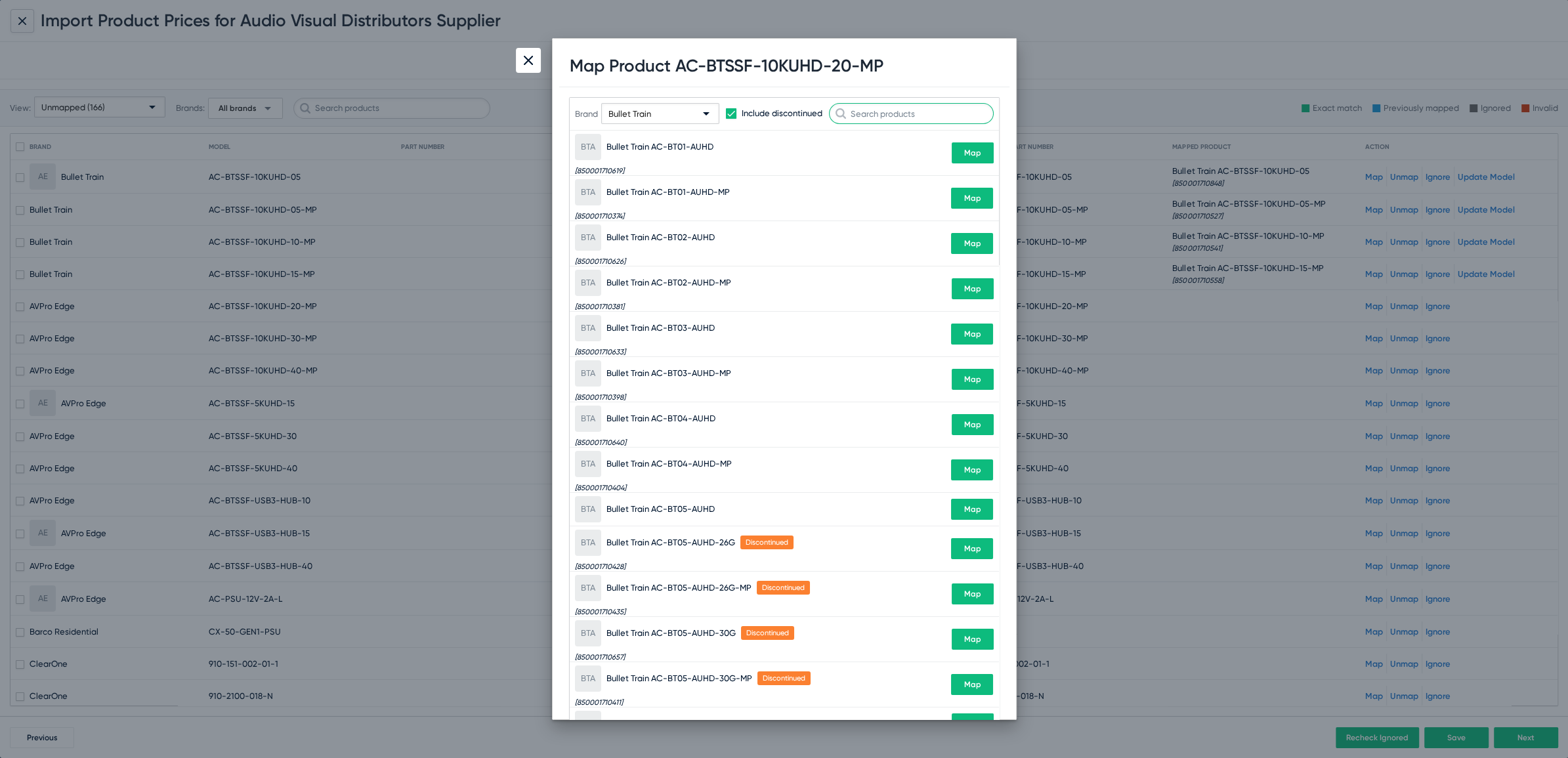
click at [934, 103] on input "text" at bounding box center [911, 113] width 165 height 21
paste input "BTSSF-10KUHD-20-MP"
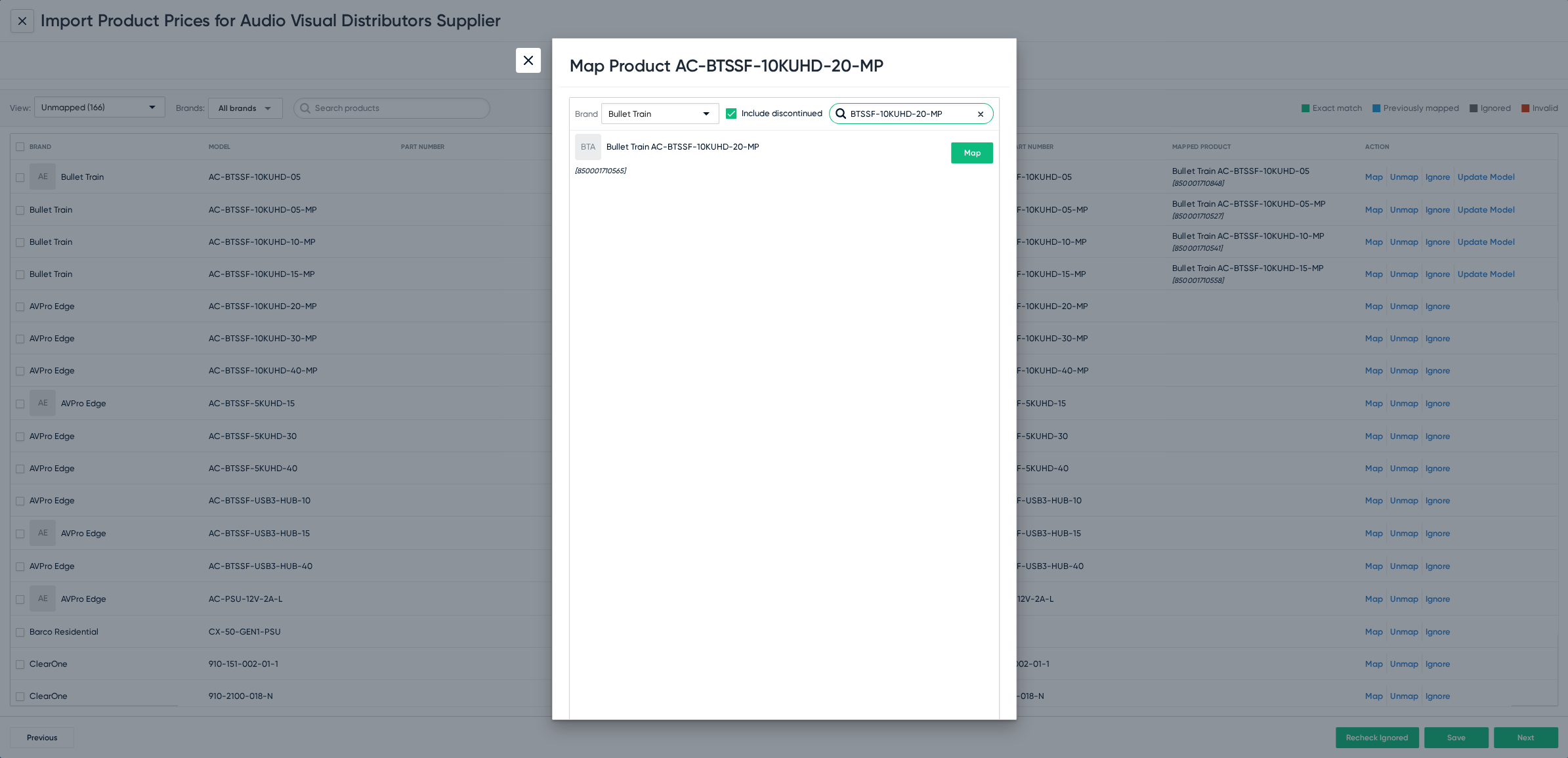
type input "BTSSF-10KUHD-20-MP"
click at [981, 158] on button "Map" at bounding box center [972, 152] width 42 height 21
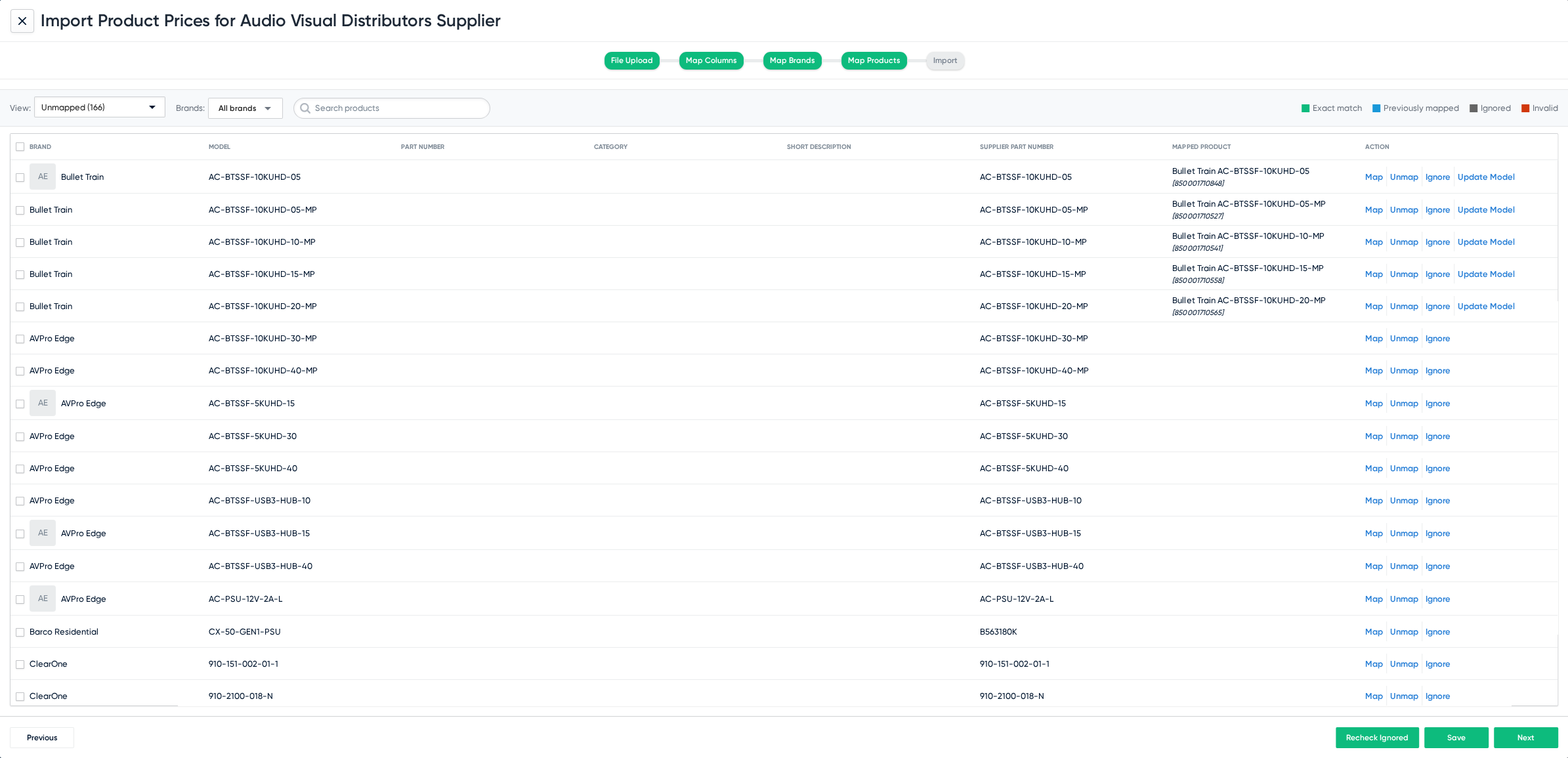
drag, startPoint x: 989, startPoint y: 336, endPoint x: 1121, endPoint y: 347, distance: 132.5
click at [1121, 347] on mat-cell "AC-BTSSF-10KUHD-30-MP" at bounding box center [1076, 338] width 193 height 32
copy span "BTSSF-10KUHD-30-MP"
click at [1365, 333] on link "Map" at bounding box center [1374, 338] width 18 height 10
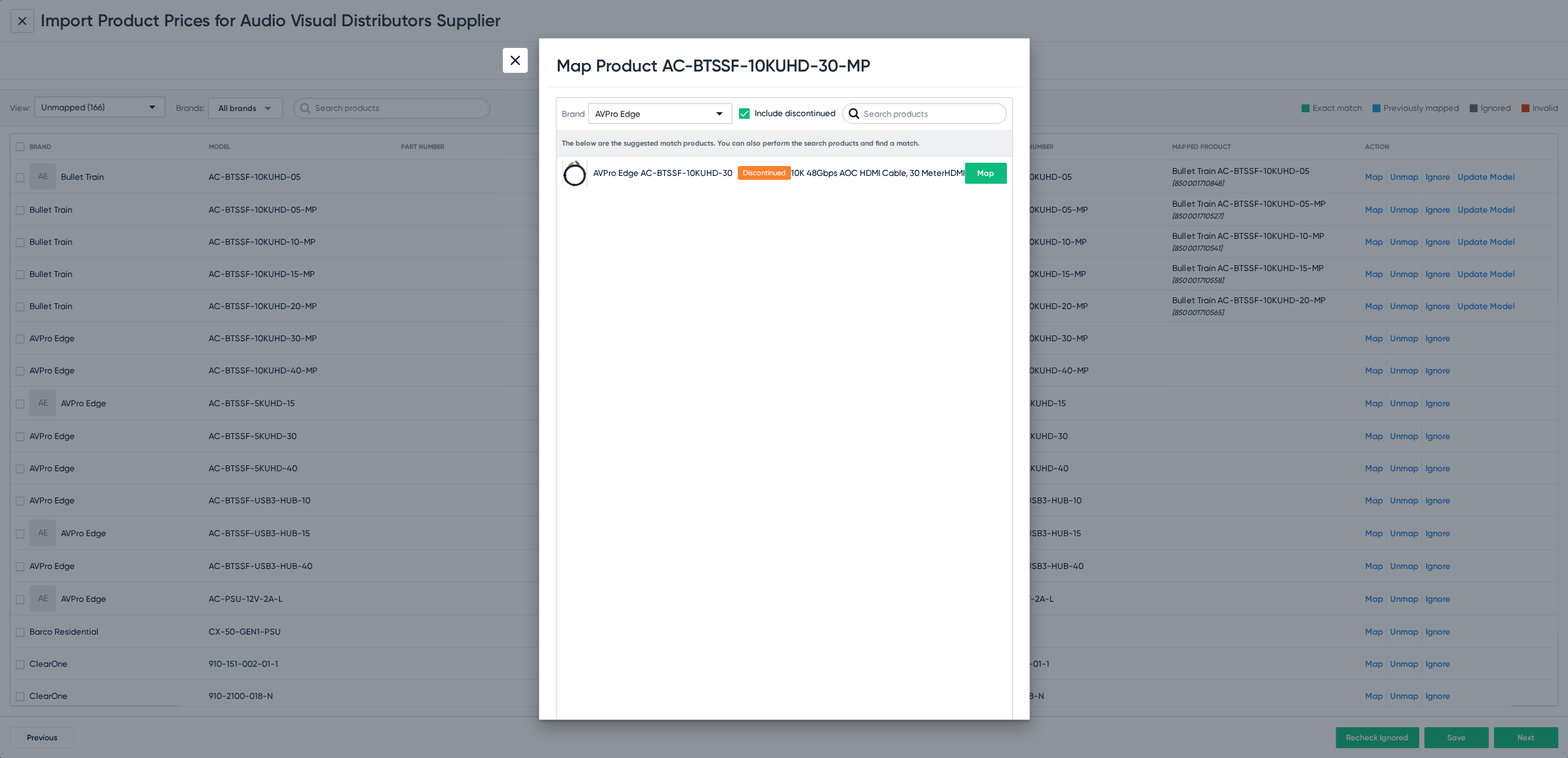
click at [641, 106] on div "AVPro Edge" at bounding box center [654, 114] width 118 height 21
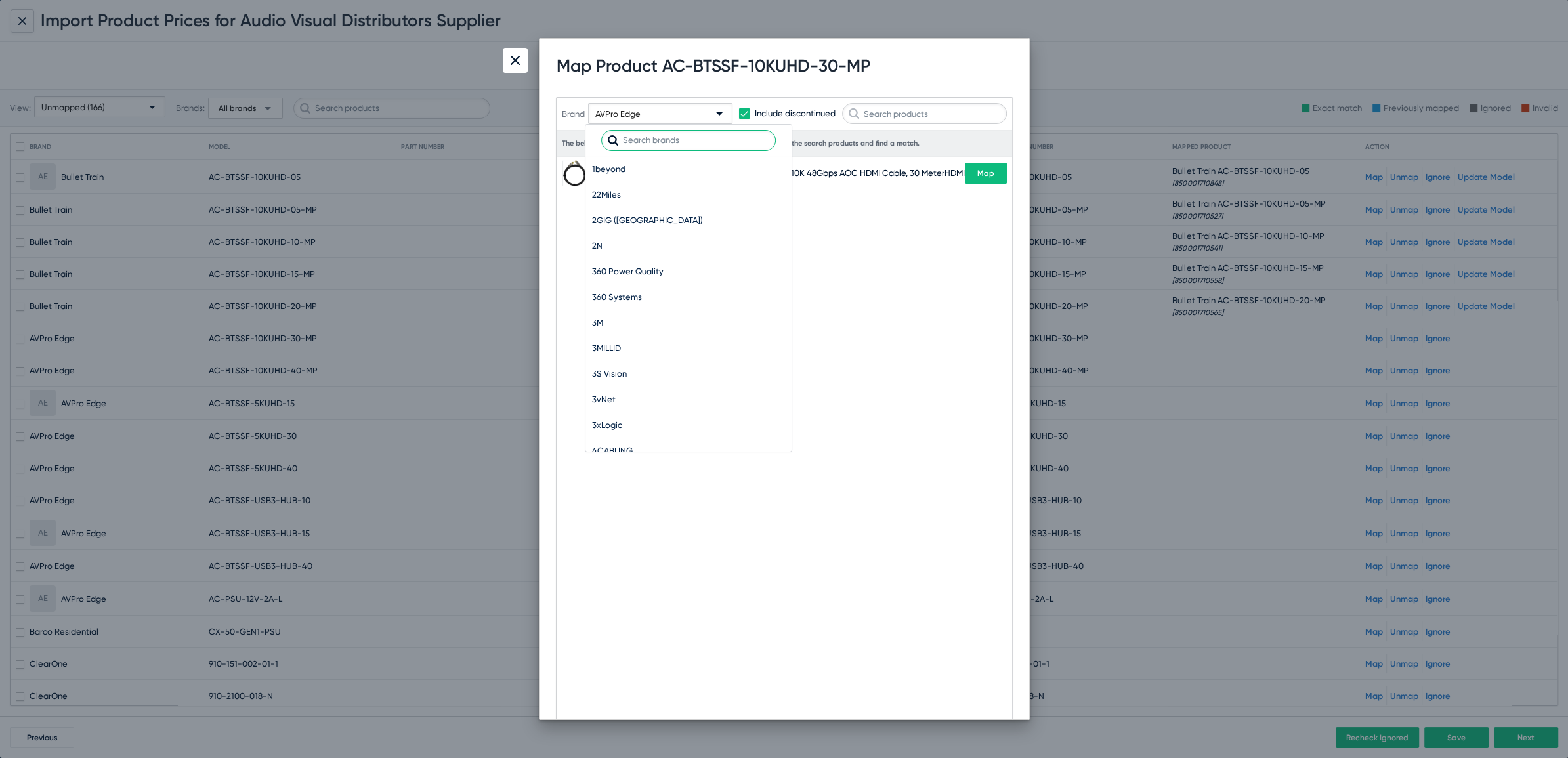
scroll to position [8395, 0]
click at [630, 167] on span "AVPro Edge" at bounding box center [688, 169] width 193 height 25
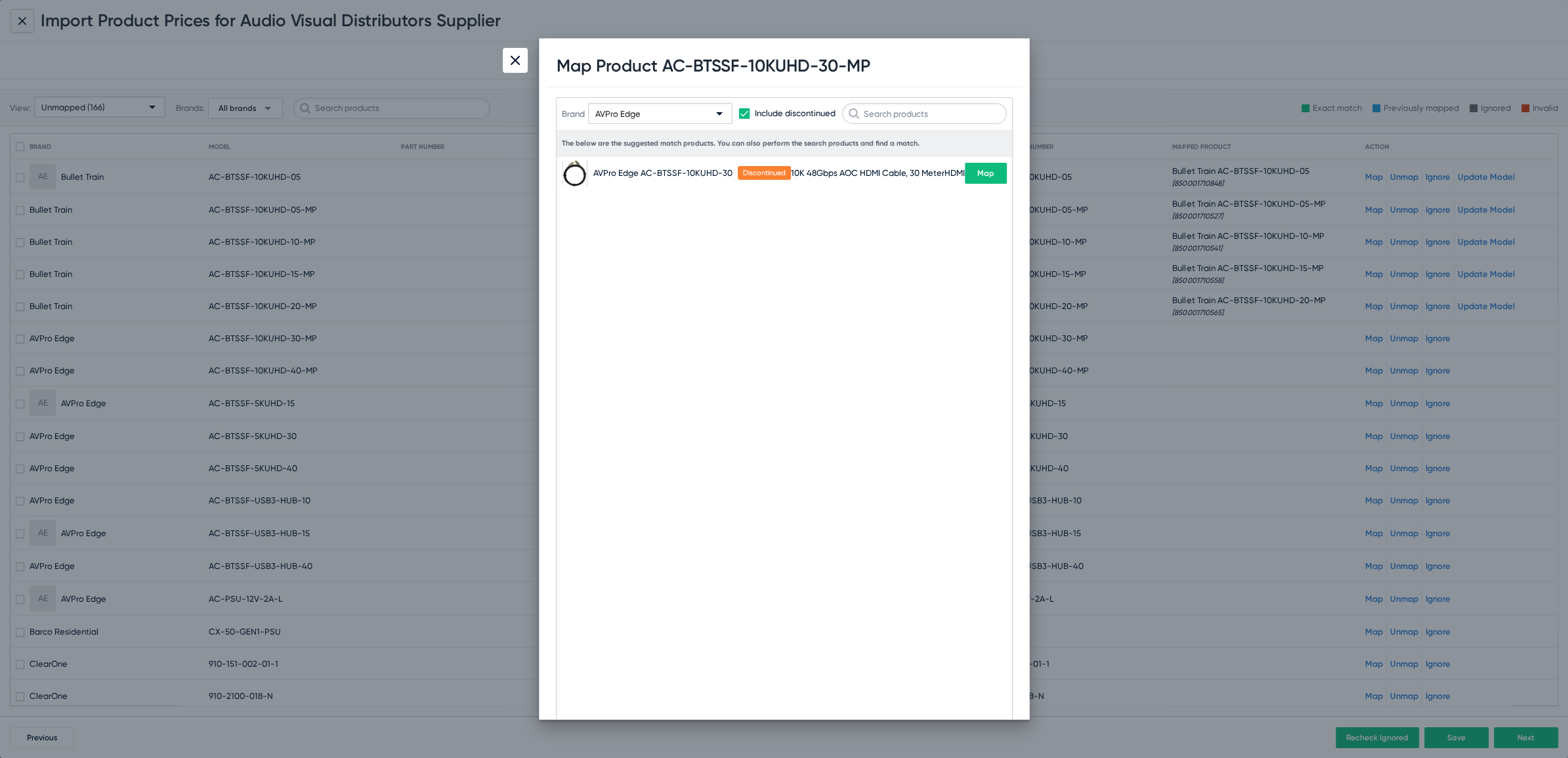
click at [667, 105] on div "AVPro Edge" at bounding box center [654, 114] width 118 height 21
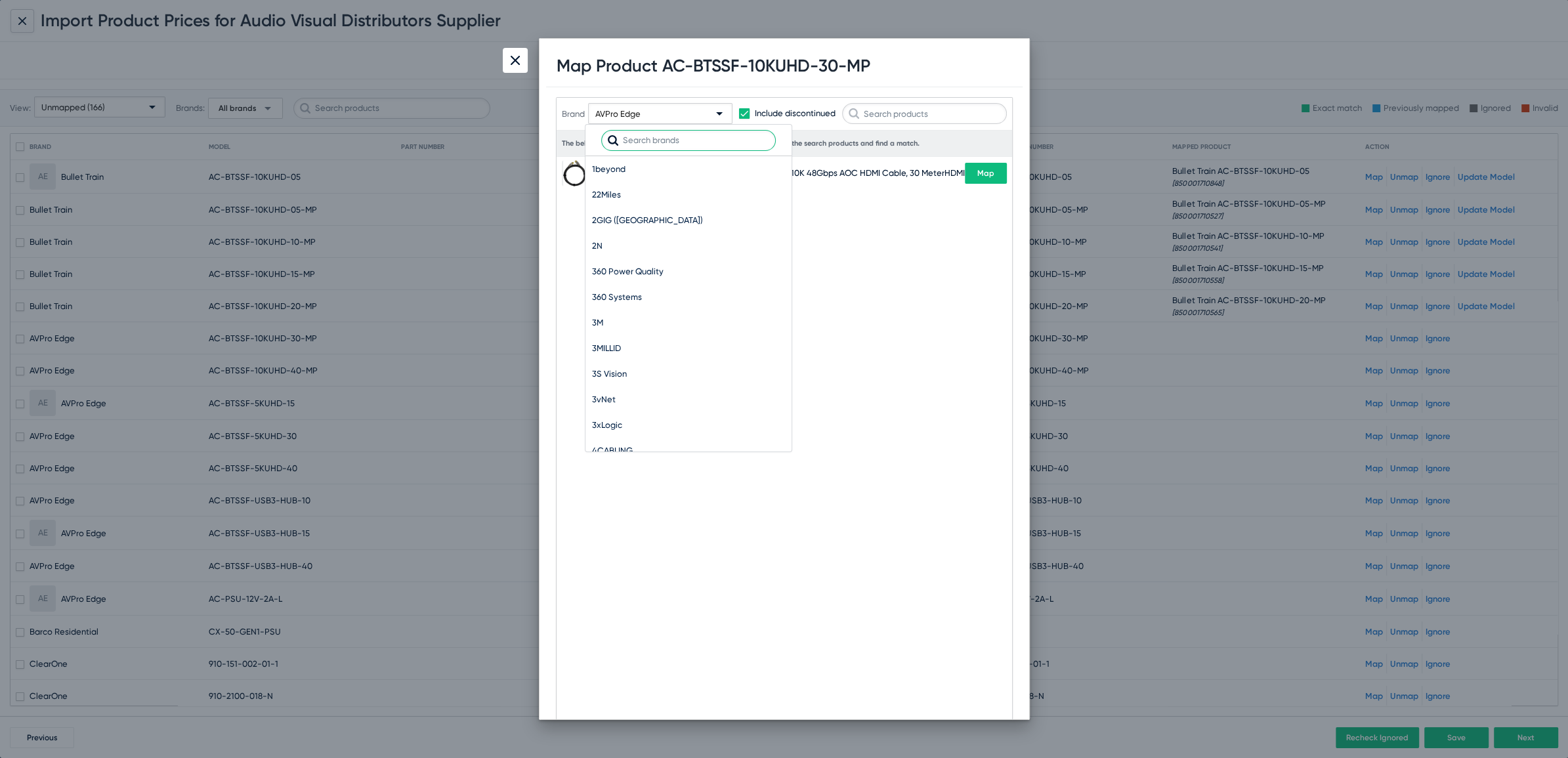
click at [643, 148] on input "text" at bounding box center [688, 139] width 175 height 21
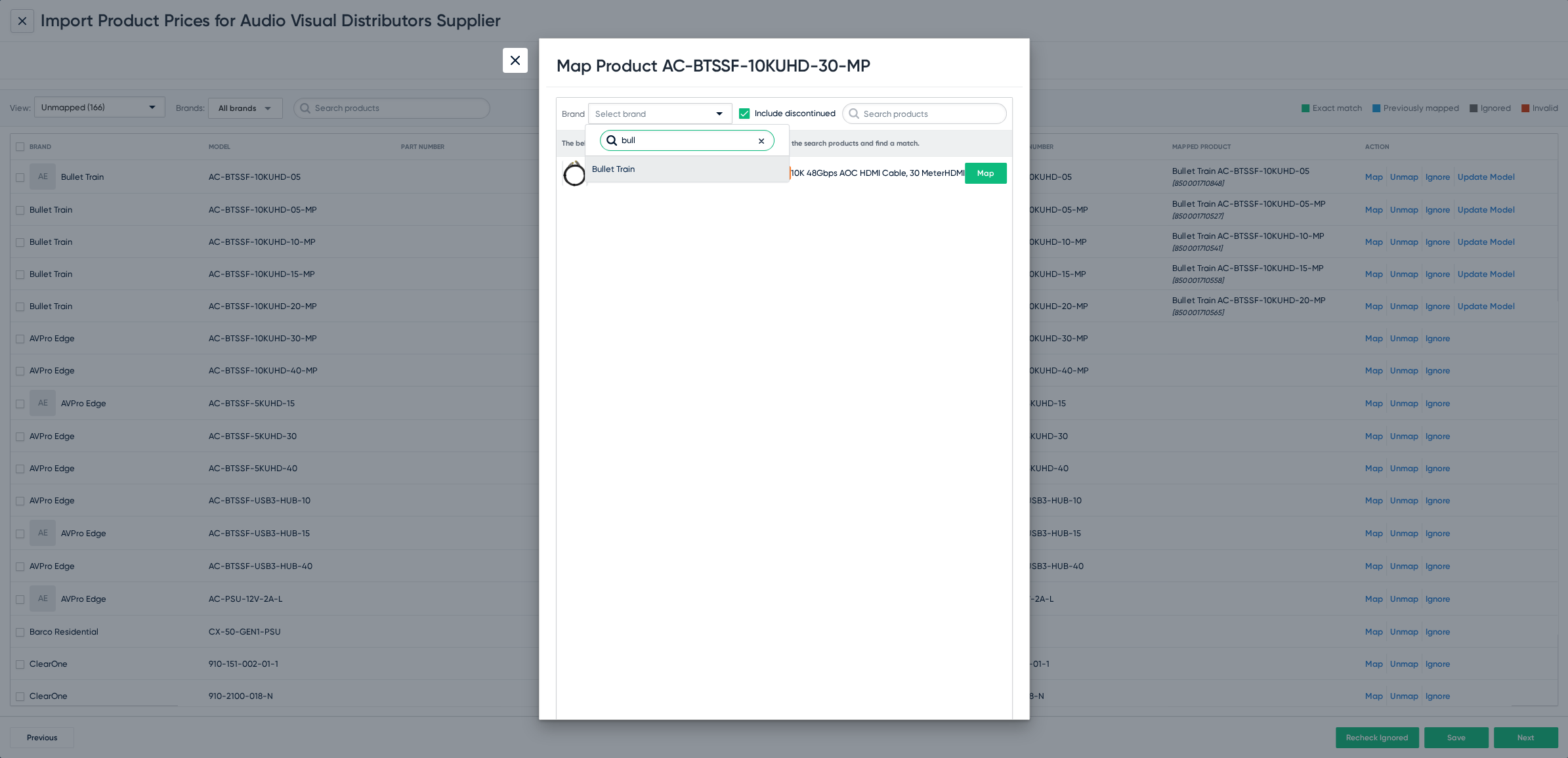
type input "bull"
click at [627, 167] on span "Bullet Train" at bounding box center [688, 168] width 190 height 25
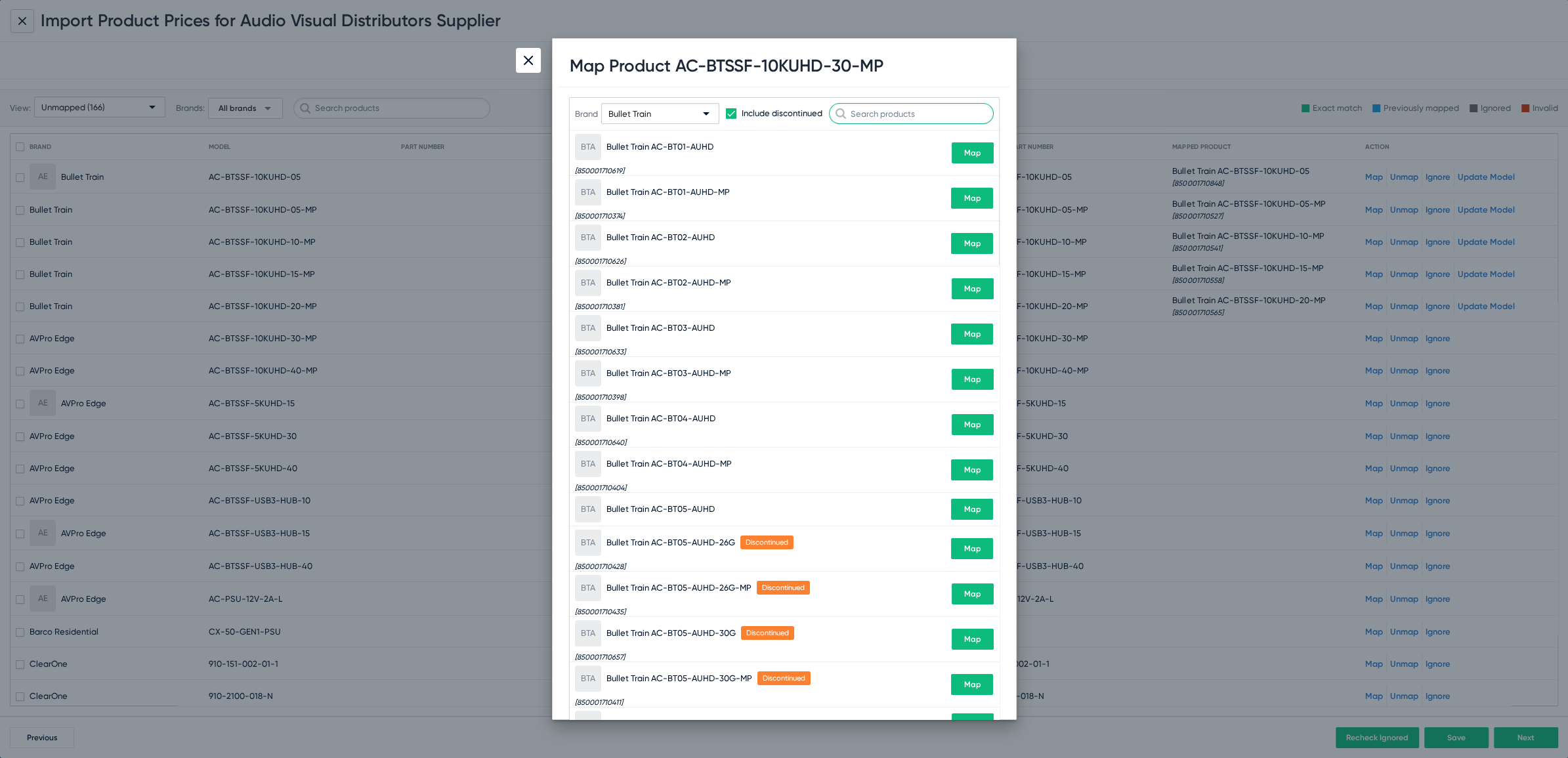
click at [890, 109] on input "text" at bounding box center [911, 113] width 165 height 21
paste input "BTSSF-10KUHD-30-MP"
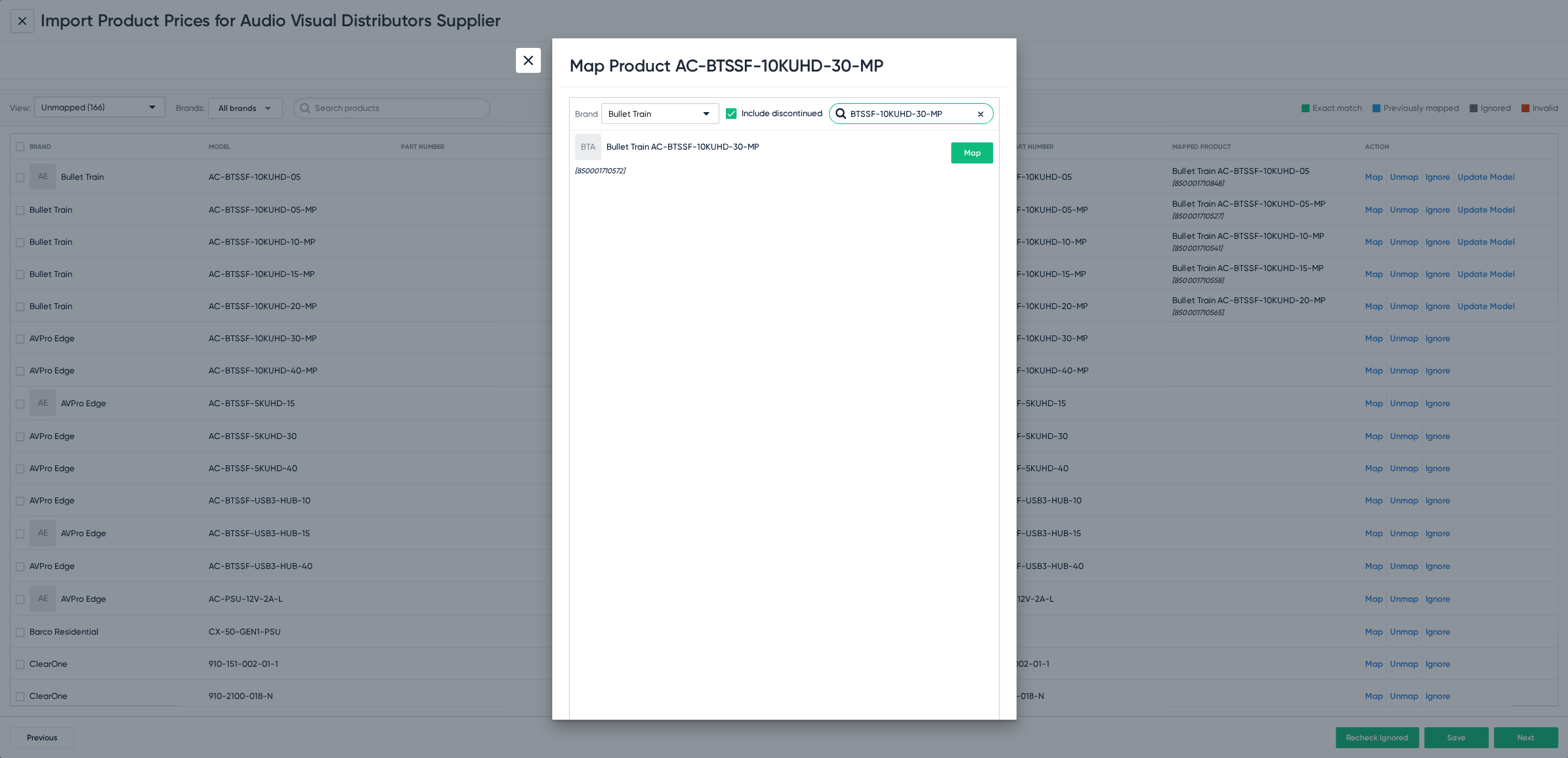
type input "BTSSF-10KUHD-30-MP"
click at [976, 153] on span "Map" at bounding box center [972, 153] width 17 height 9
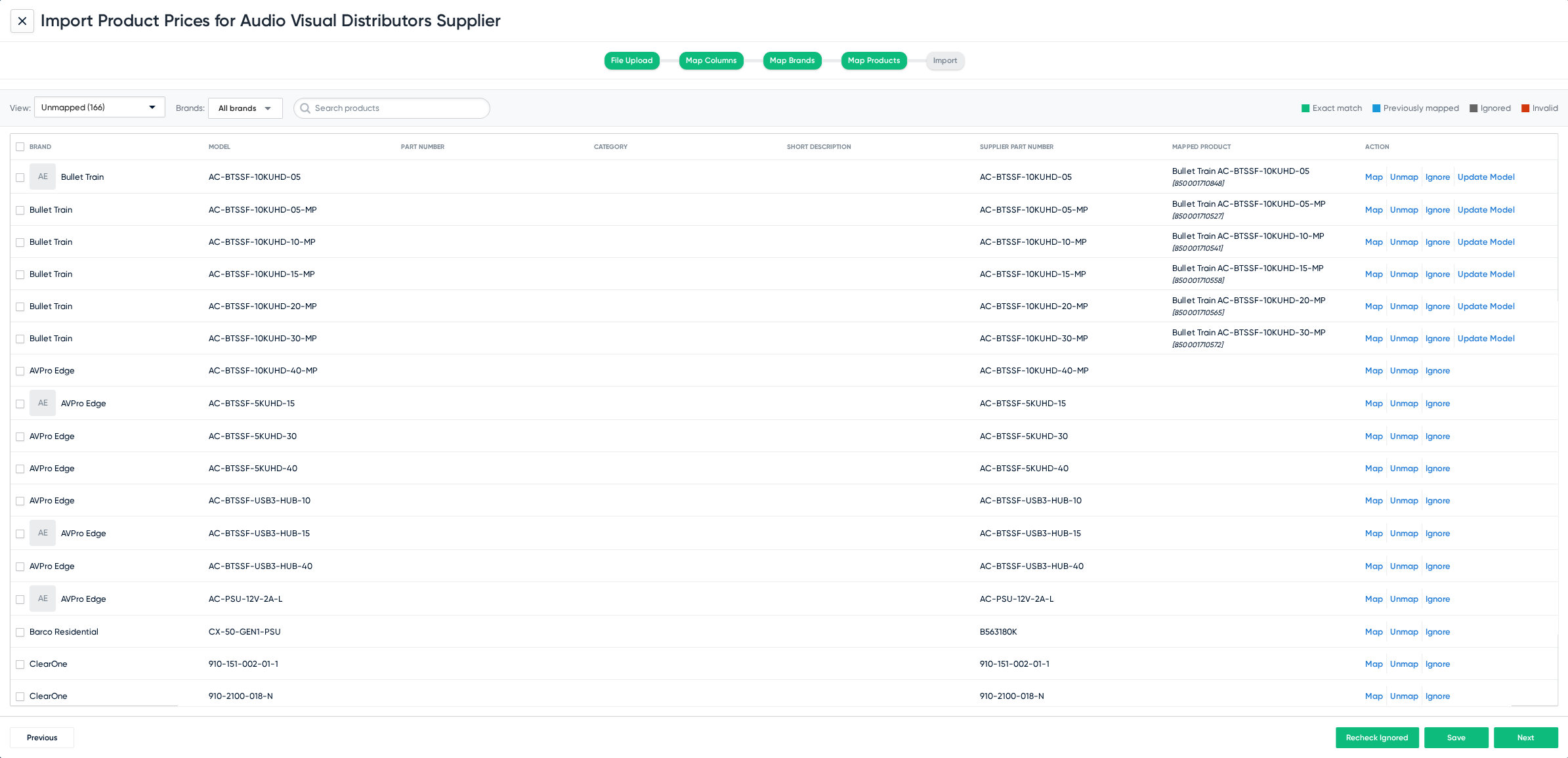
drag, startPoint x: 989, startPoint y: 369, endPoint x: 1202, endPoint y: 370, distance: 213.0
click at [1198, 370] on mat-row "AVPro Edge AC-BTSSF-10KUHD-40-MP AC-BTSSF-10KUHD-40-MP Map Unmap Ignore" at bounding box center [784, 370] width 1547 height 33
copy span "BTSSF-10KUHD-40-MP"
click at [1368, 370] on link "Map" at bounding box center [1374, 370] width 18 height 10
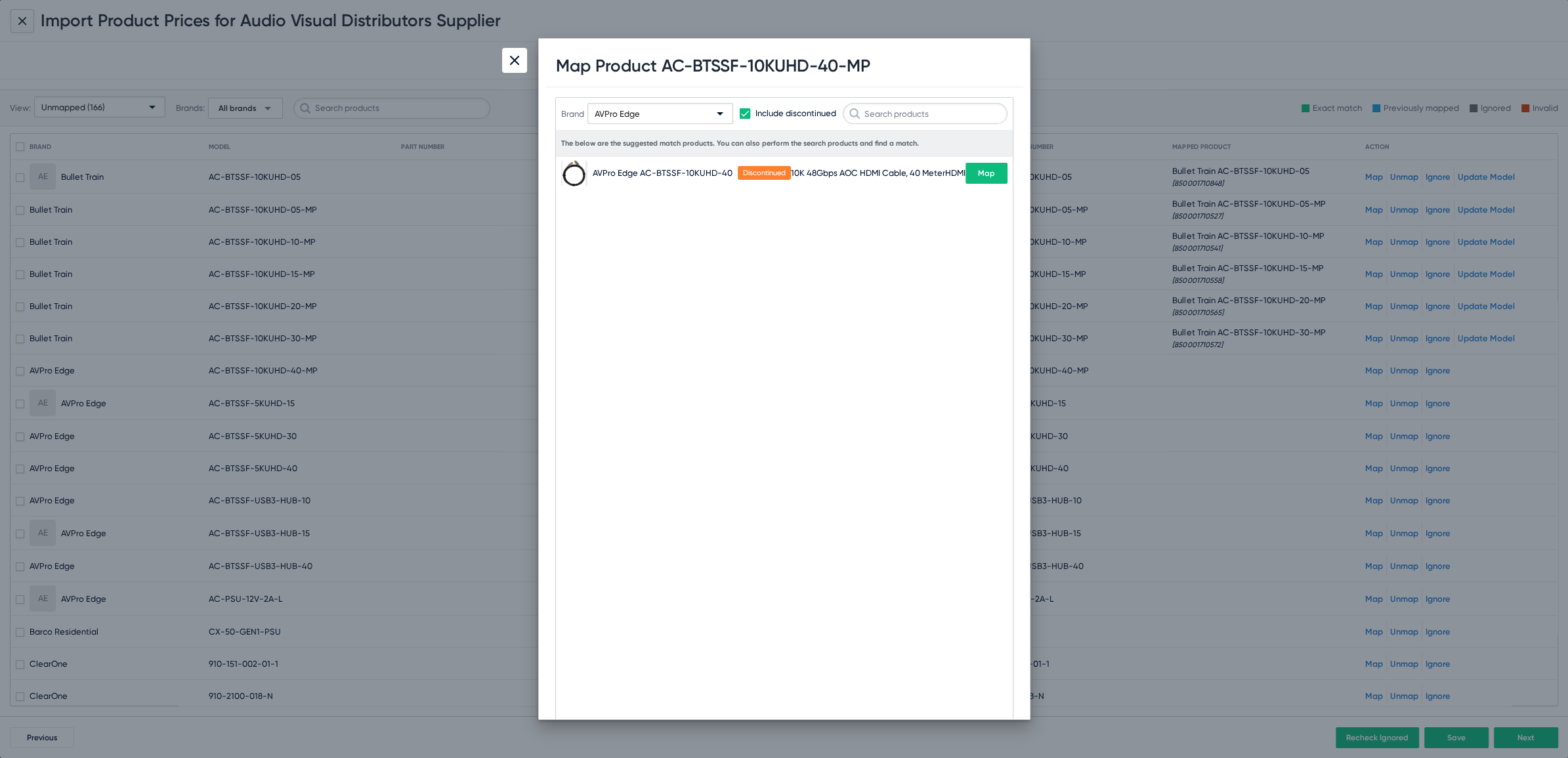
click at [644, 106] on div "AVPro Edge" at bounding box center [655, 114] width 120 height 21
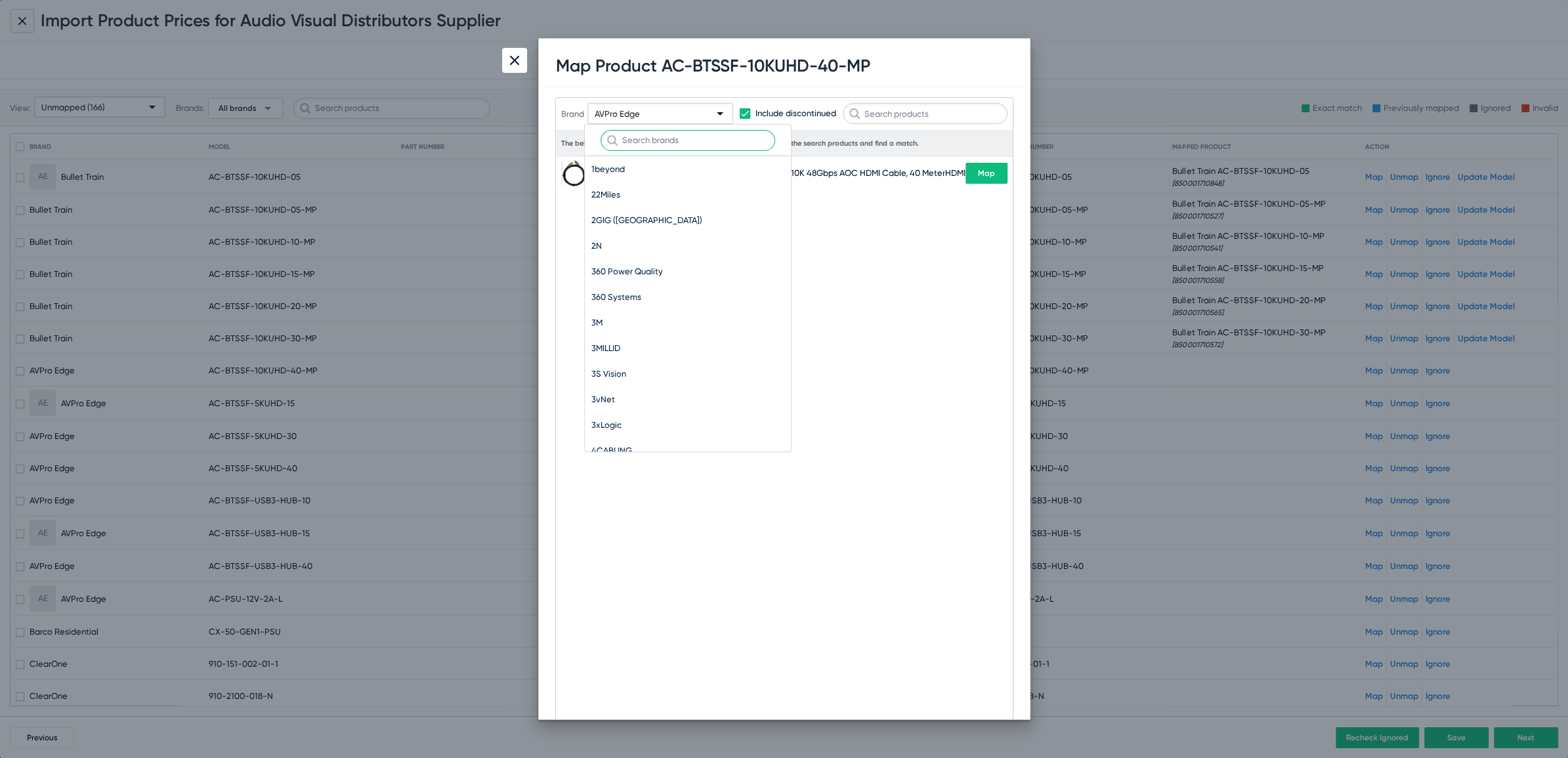
scroll to position [8395, 0]
click at [620, 168] on span "AVPro Edge" at bounding box center [688, 169] width 193 height 25
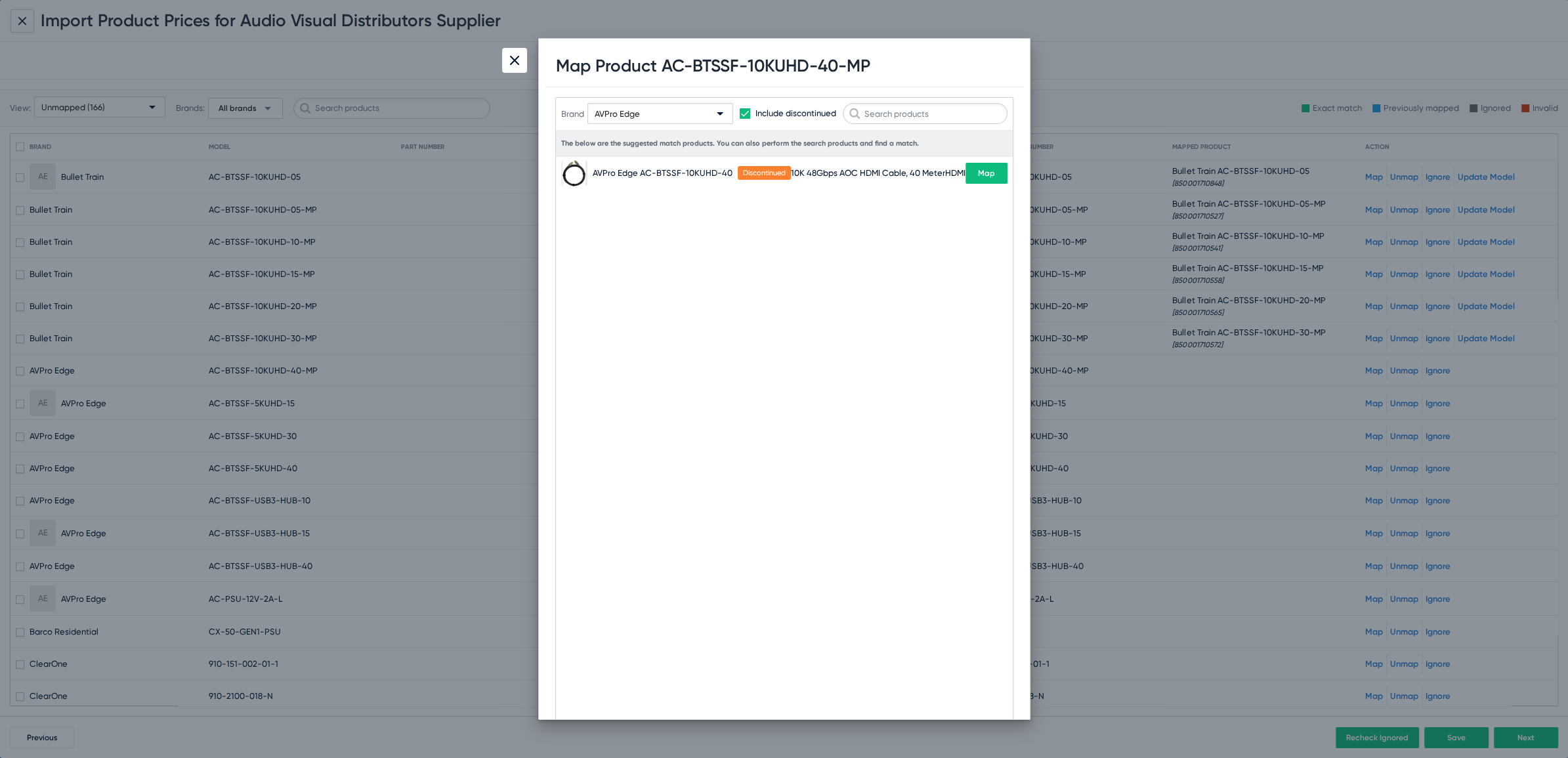
click at [645, 104] on div "AVPro Edge" at bounding box center [655, 114] width 120 height 21
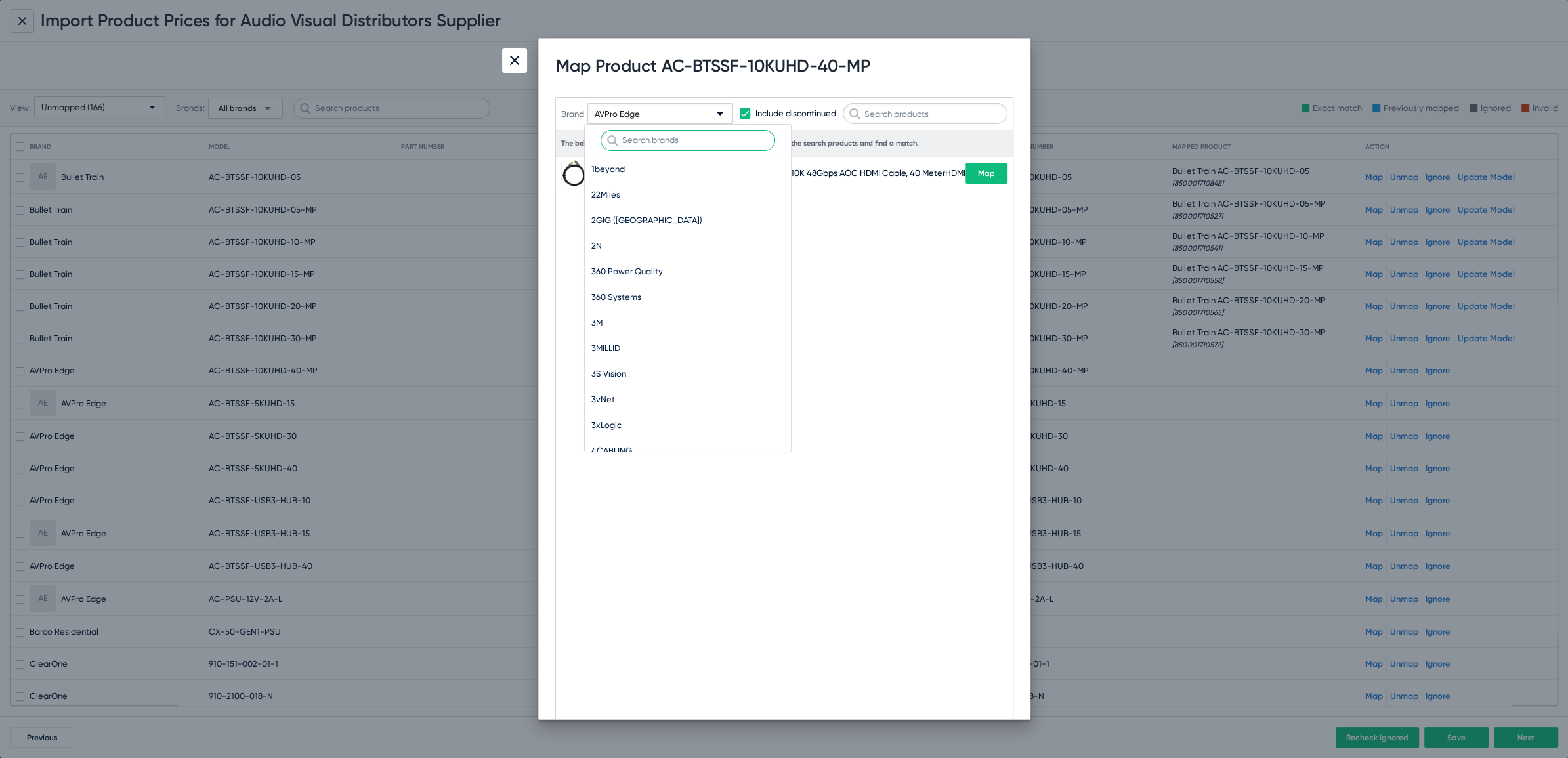
click at [690, 131] on input "text" at bounding box center [688, 139] width 175 height 21
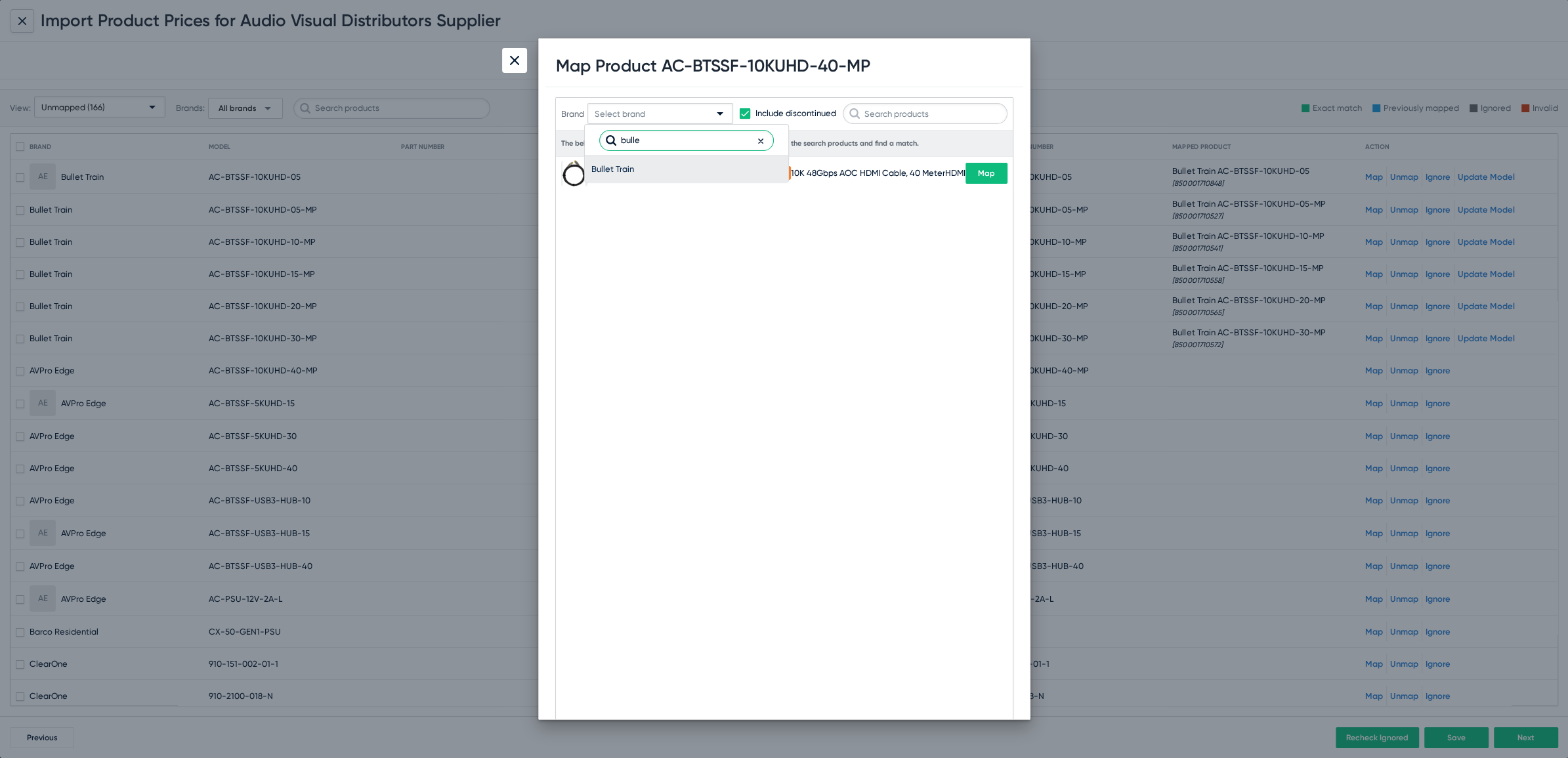
type input "bulle"
click at [653, 163] on span "Bullet Train" at bounding box center [687, 168] width 190 height 25
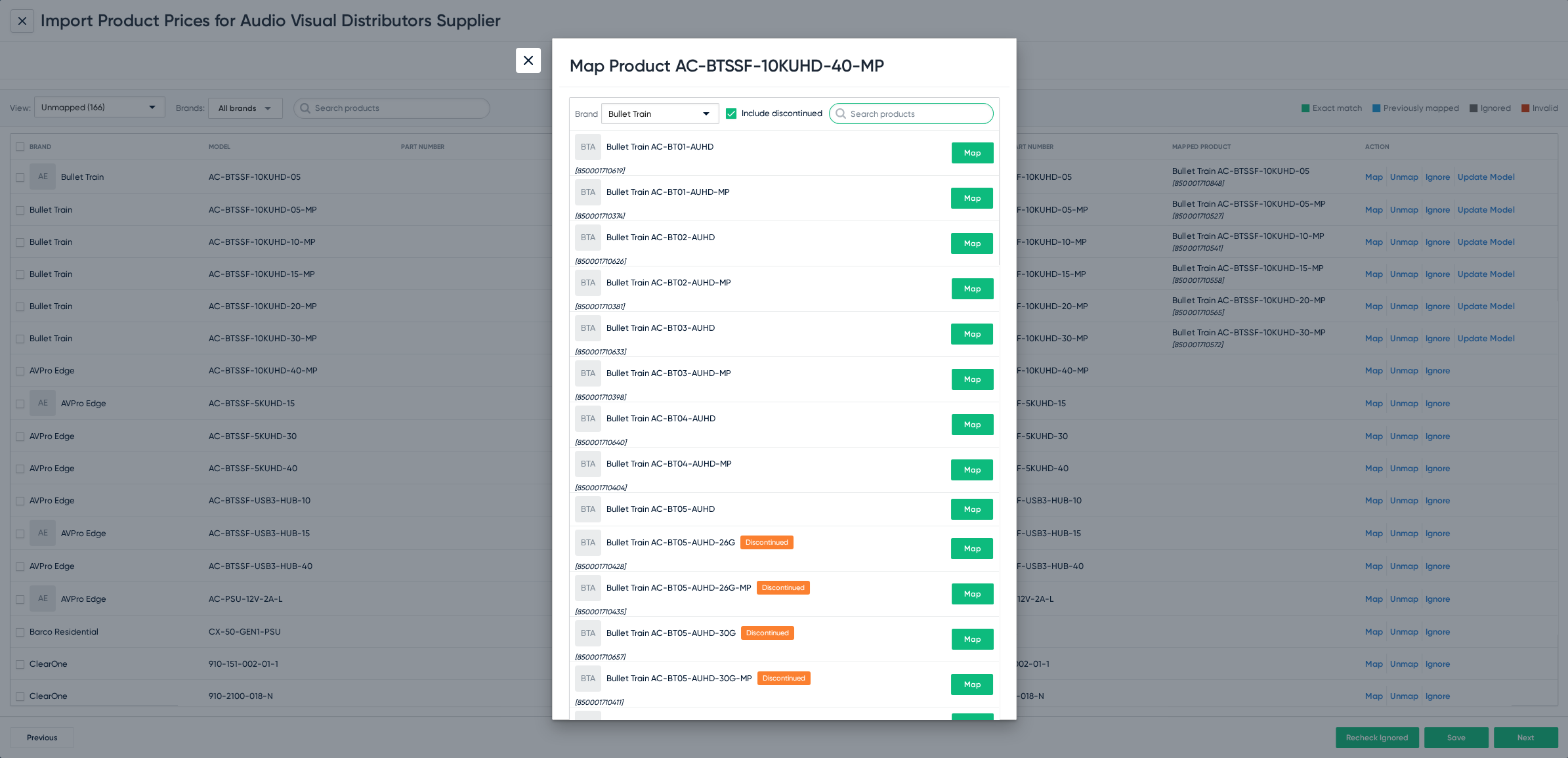
click at [931, 123] on input "text" at bounding box center [911, 113] width 165 height 21
paste input "BTSSF-10KUHD-40-MP"
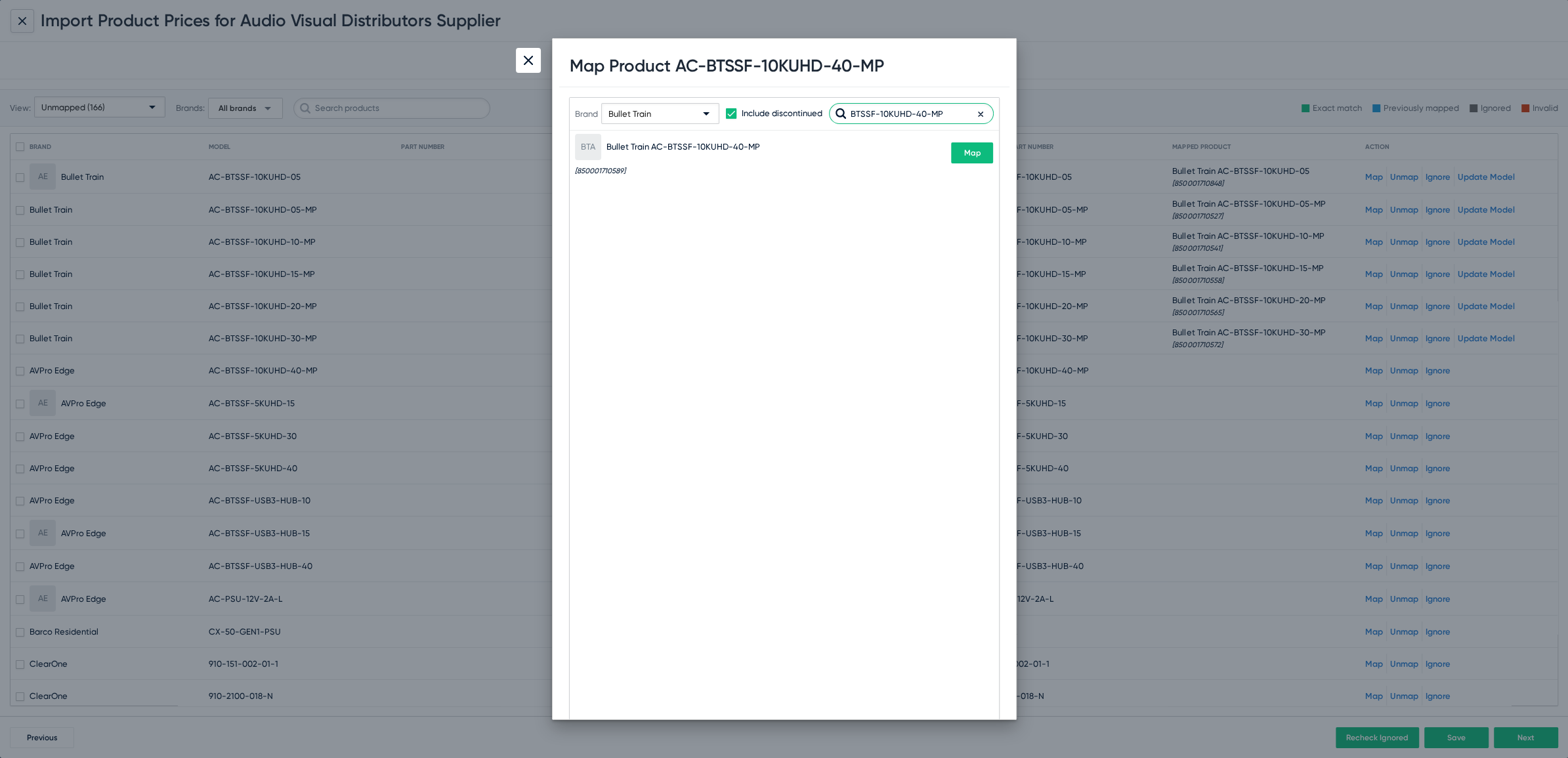
type input "BTSSF-10KUHD-40-MP"
click at [980, 157] on button "Map" at bounding box center [972, 152] width 42 height 21
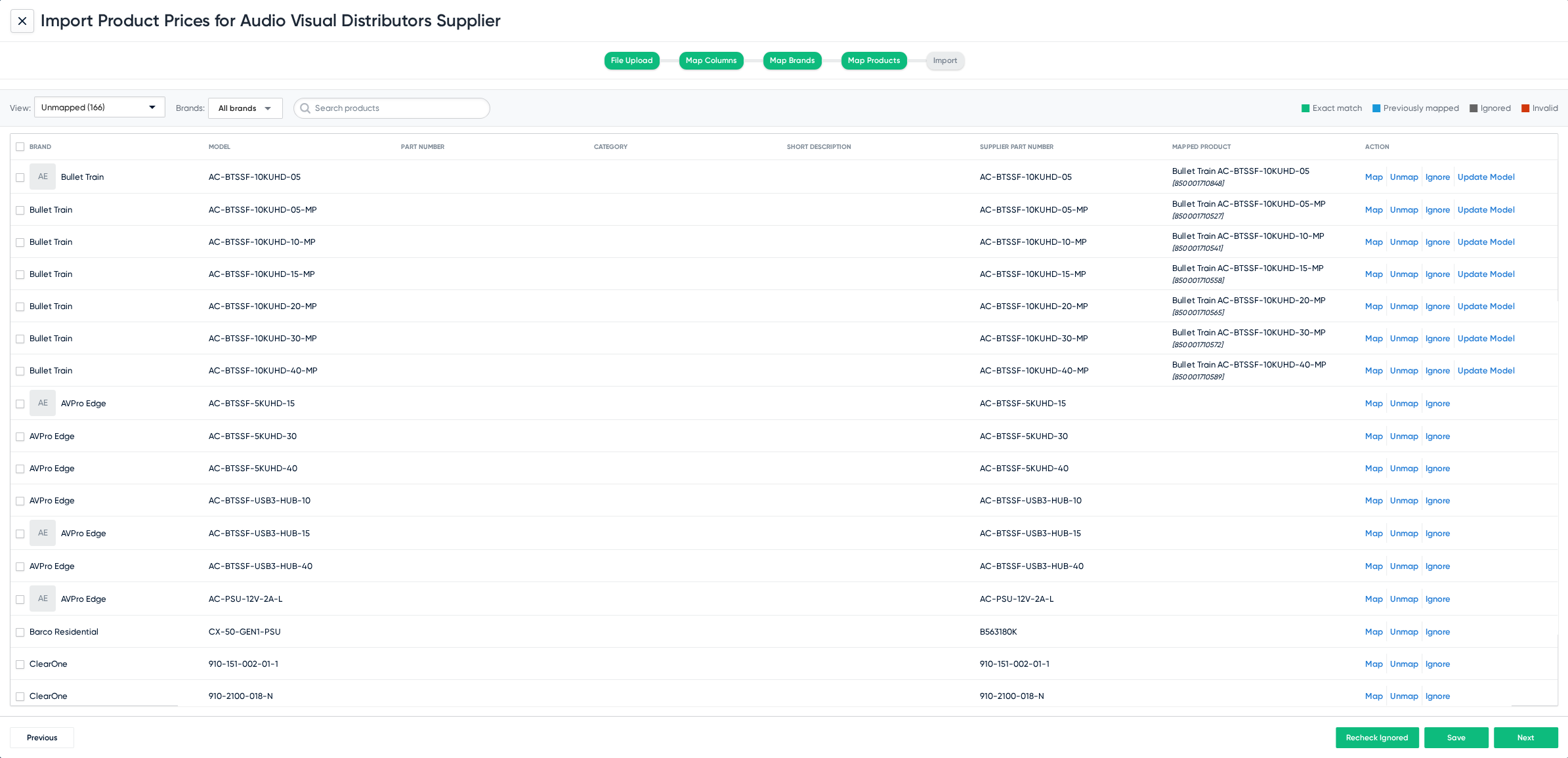
click at [996, 400] on span "AC-BTSSF-5KUHD-15" at bounding box center [1023, 403] width 86 height 10
drag, startPoint x: 990, startPoint y: 400, endPoint x: 1117, endPoint y: 390, distance: 127.4
click at [1117, 390] on mat-cell "AC-BTSSF-5KUHD-15" at bounding box center [1076, 403] width 193 height 32
click at [1007, 407] on mat-cell "AC-BTSSF-5KUHD-15" at bounding box center [1076, 403] width 193 height 32
drag, startPoint x: 986, startPoint y: 402, endPoint x: 1120, endPoint y: 404, distance: 134.0
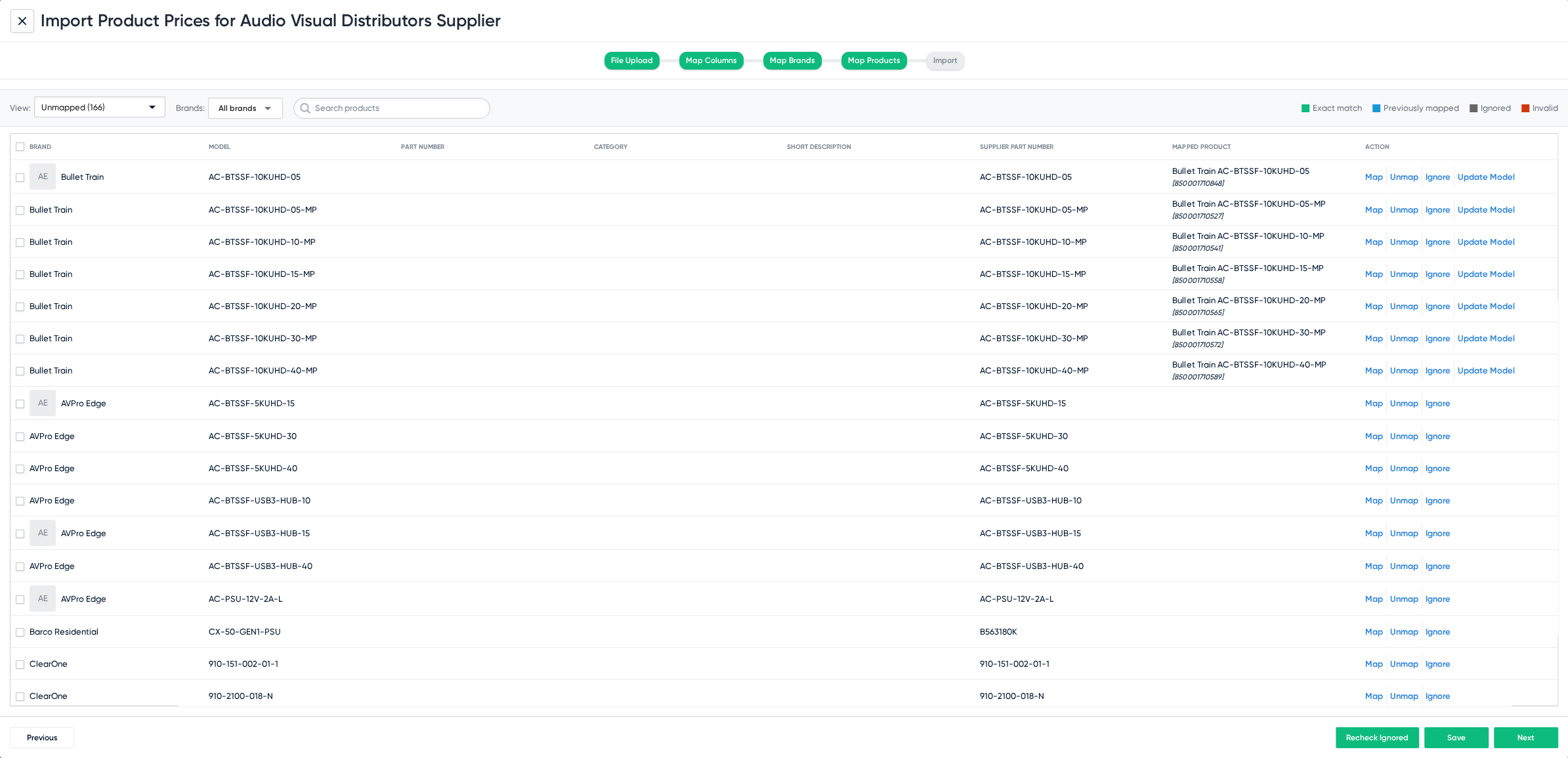
click at [1120, 404] on mat-cell "AC-BTSSF-5KUHD-15" at bounding box center [1076, 403] width 193 height 32
click at [991, 400] on span "AC-BTSSF-5KUHD-15" at bounding box center [1023, 403] width 86 height 10
drag, startPoint x: 989, startPoint y: 400, endPoint x: 1082, endPoint y: 408, distance: 93.3
click at [1082, 408] on mat-cell "AC-BTSSF-5KUHD-15" at bounding box center [1076, 403] width 193 height 32
copy span "BTSSF-5KUHD-15"
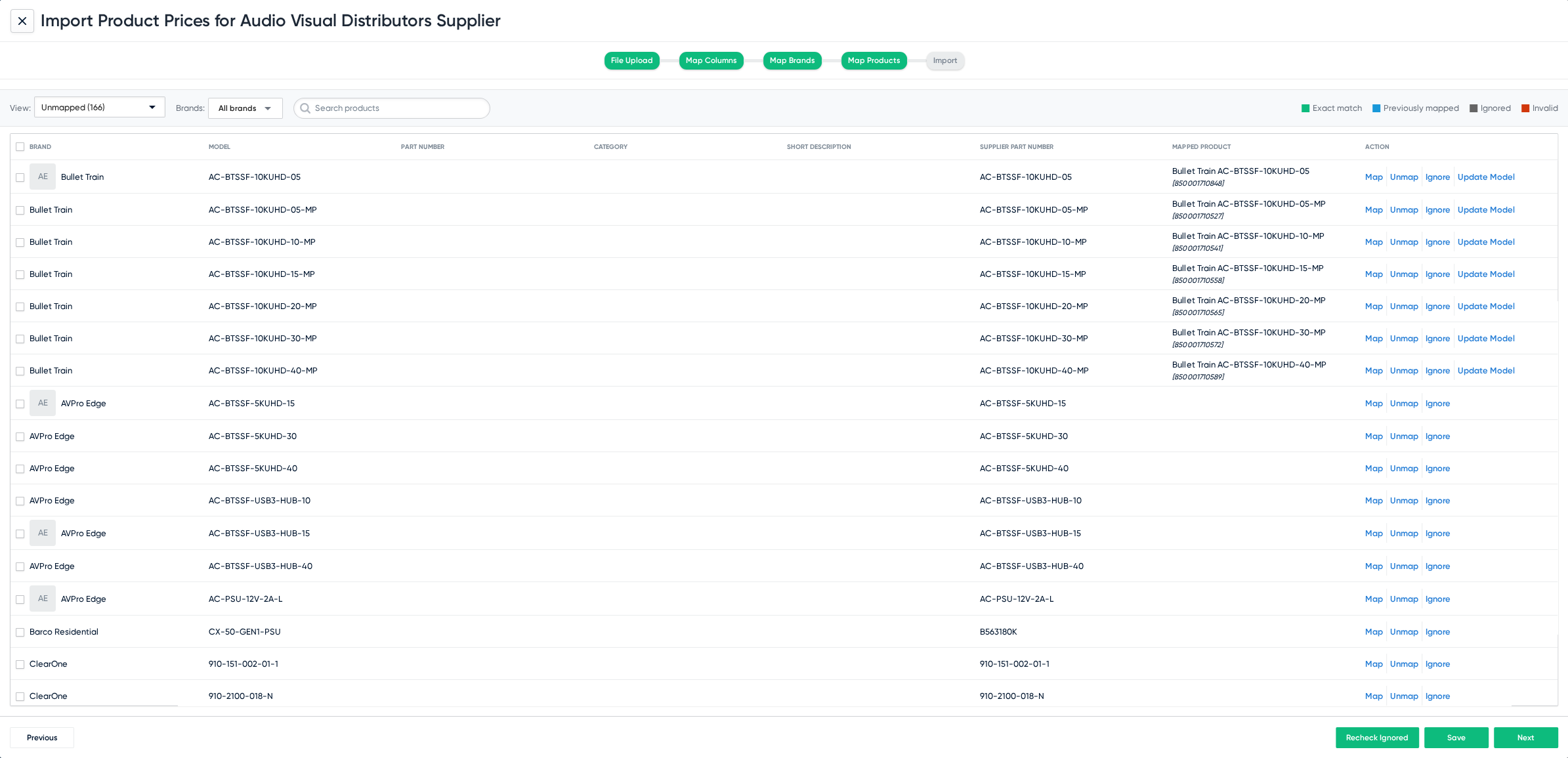
click at [1365, 400] on link "Map" at bounding box center [1374, 403] width 18 height 10
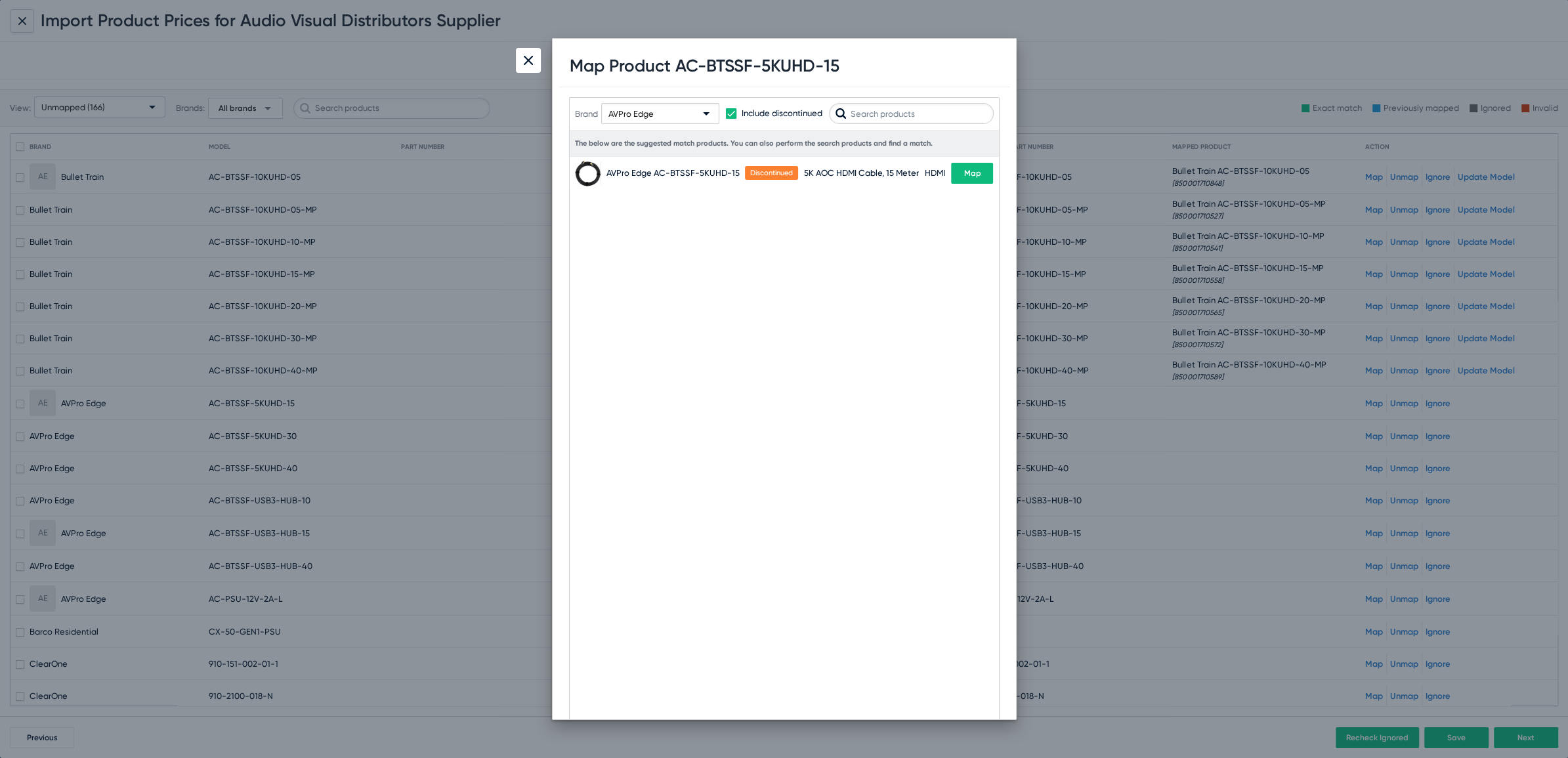
click at [654, 117] on div "AVPro Edge" at bounding box center [654, 114] width 91 height 21
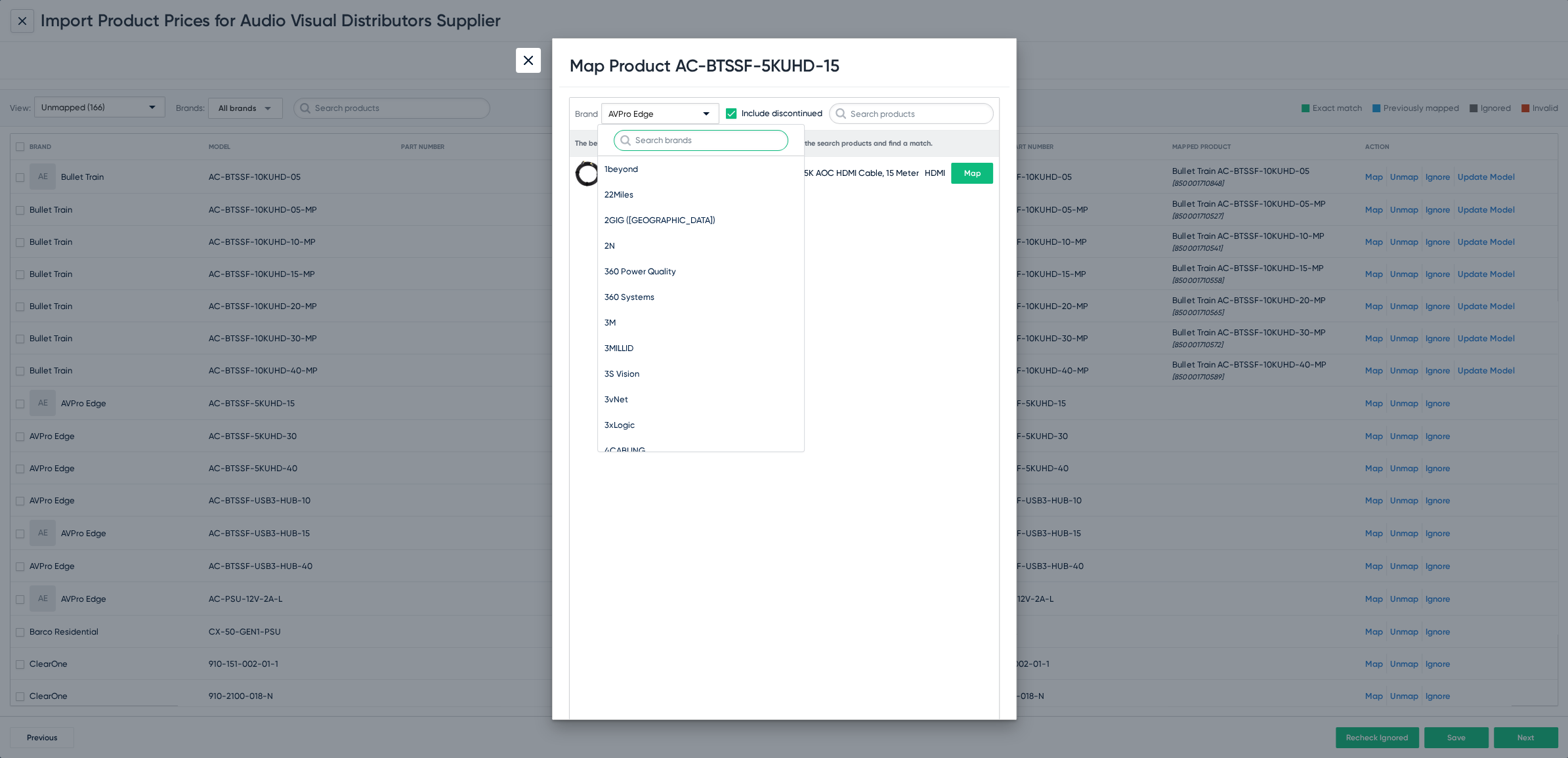
scroll to position [8395, 0]
click at [700, 138] on input "text" at bounding box center [701, 139] width 175 height 21
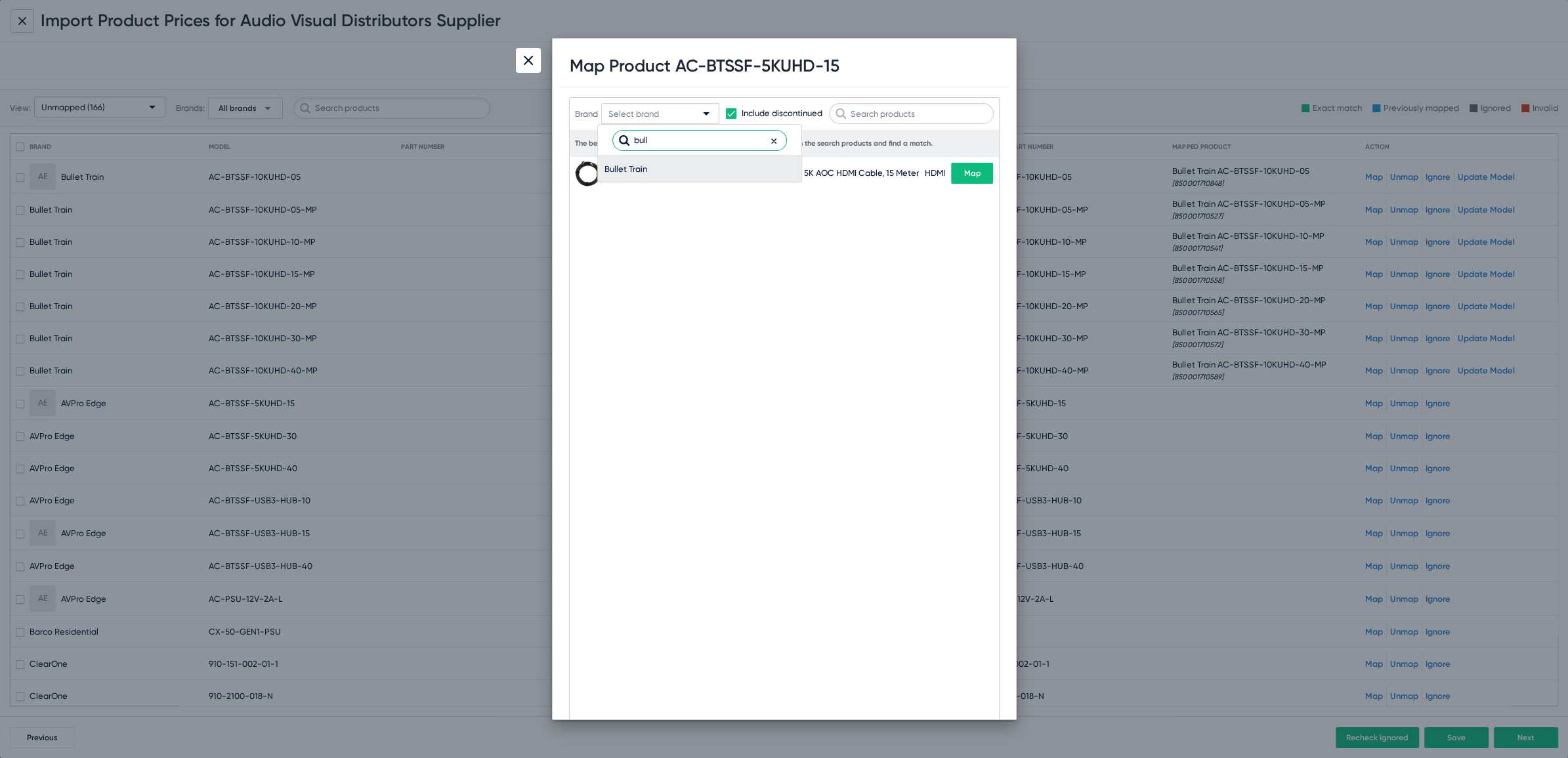
type input "bull"
click at [687, 164] on span "Bullet Train" at bounding box center [699, 168] width 190 height 25
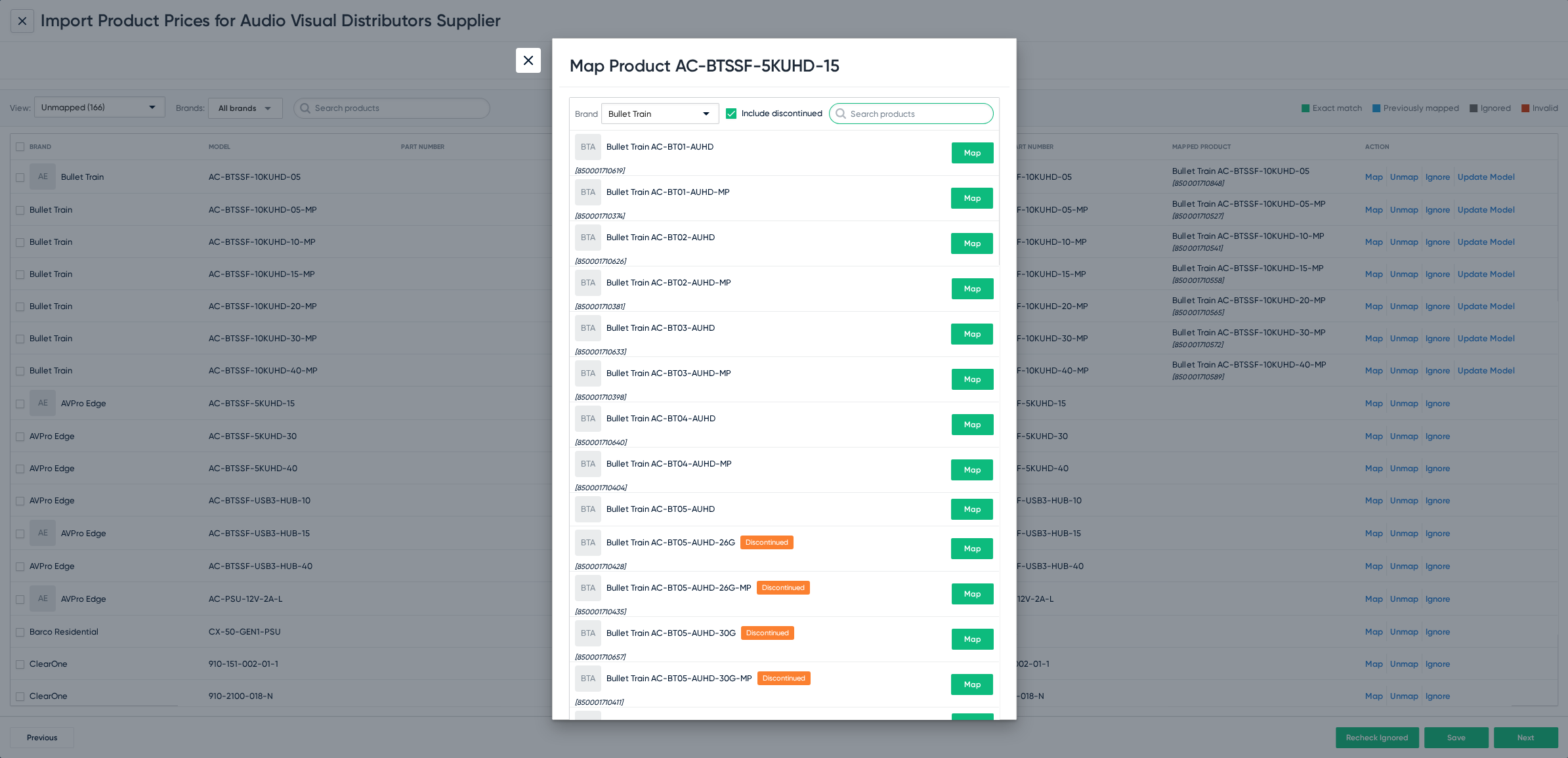
click at [875, 116] on input "text" at bounding box center [911, 113] width 165 height 21
paste input "BTSSF-5KUHD-15"
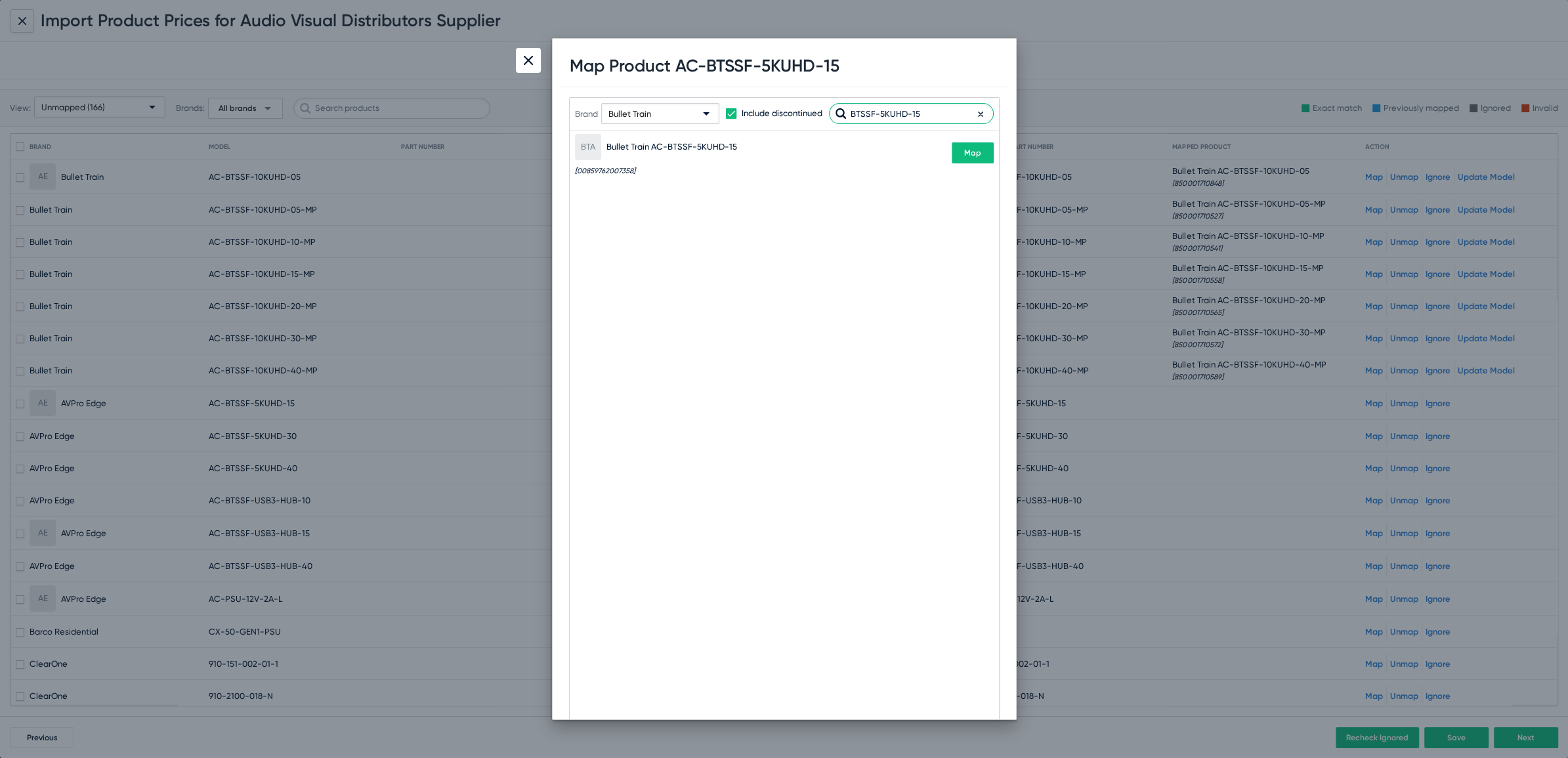
type input "BTSSF-5KUHD-15"
click at [986, 151] on button "Map" at bounding box center [973, 152] width 42 height 21
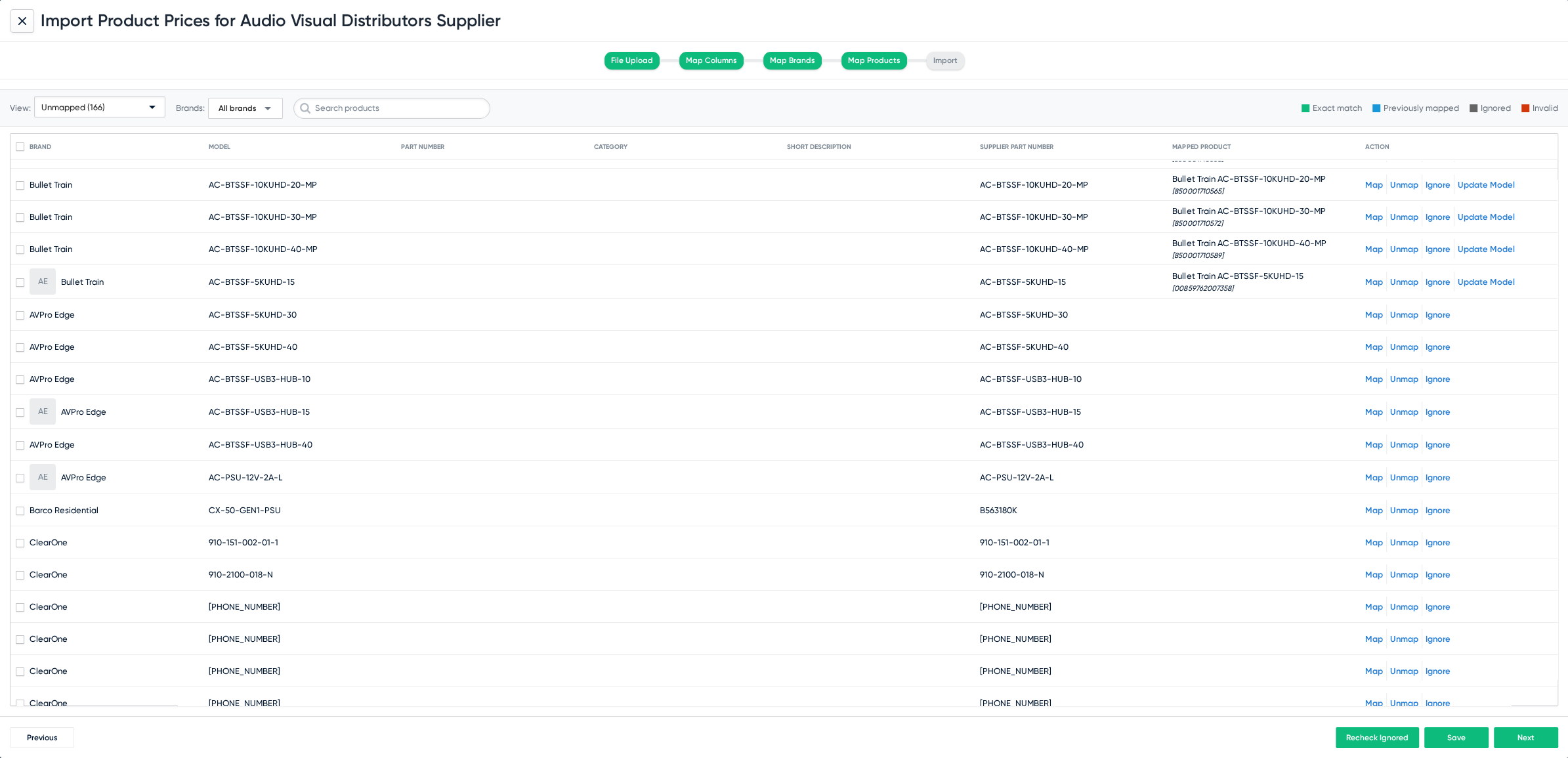
scroll to position [126, 0]
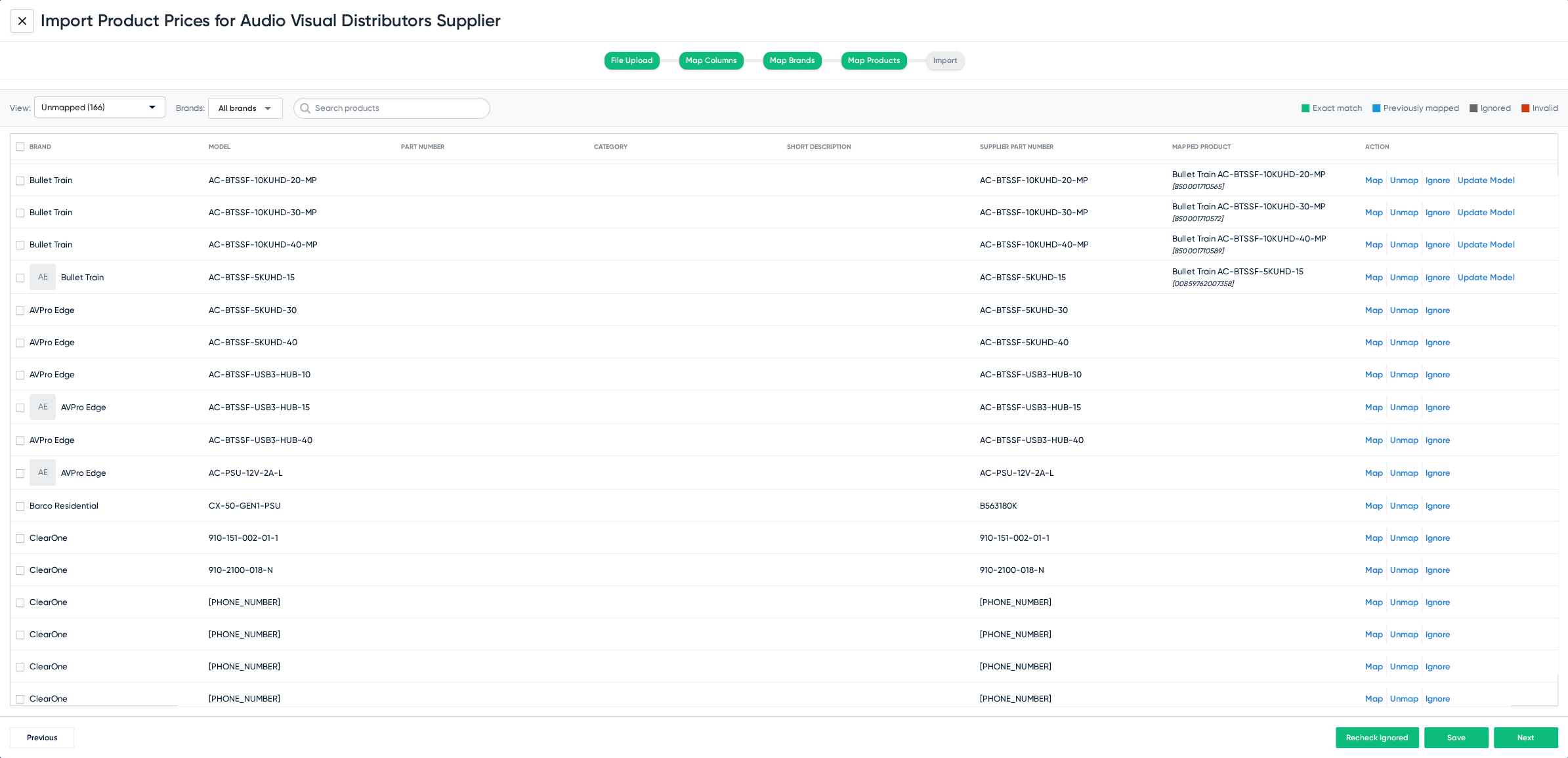
drag, startPoint x: 990, startPoint y: 309, endPoint x: 1101, endPoint y: 309, distance: 111.0
click at [1101, 309] on mat-cell "AC-BTSSF-5KUHD-30" at bounding box center [1076, 310] width 193 height 32
copy span "BTSSF-5KUHD-30"
click at [1365, 305] on link "Map" at bounding box center [1374, 310] width 18 height 10
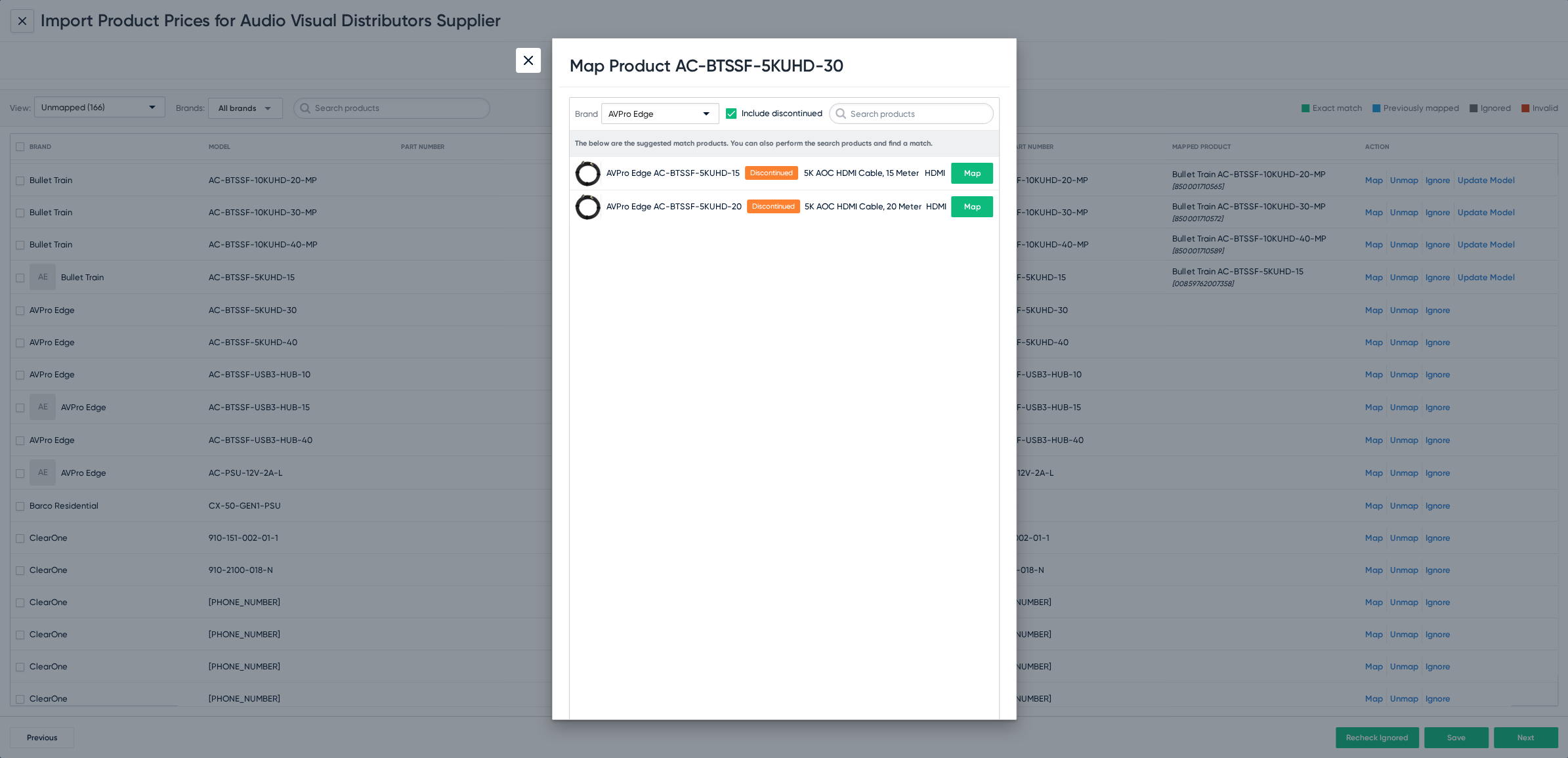
click at [650, 104] on div "AVPro Edge" at bounding box center [654, 114] width 91 height 21
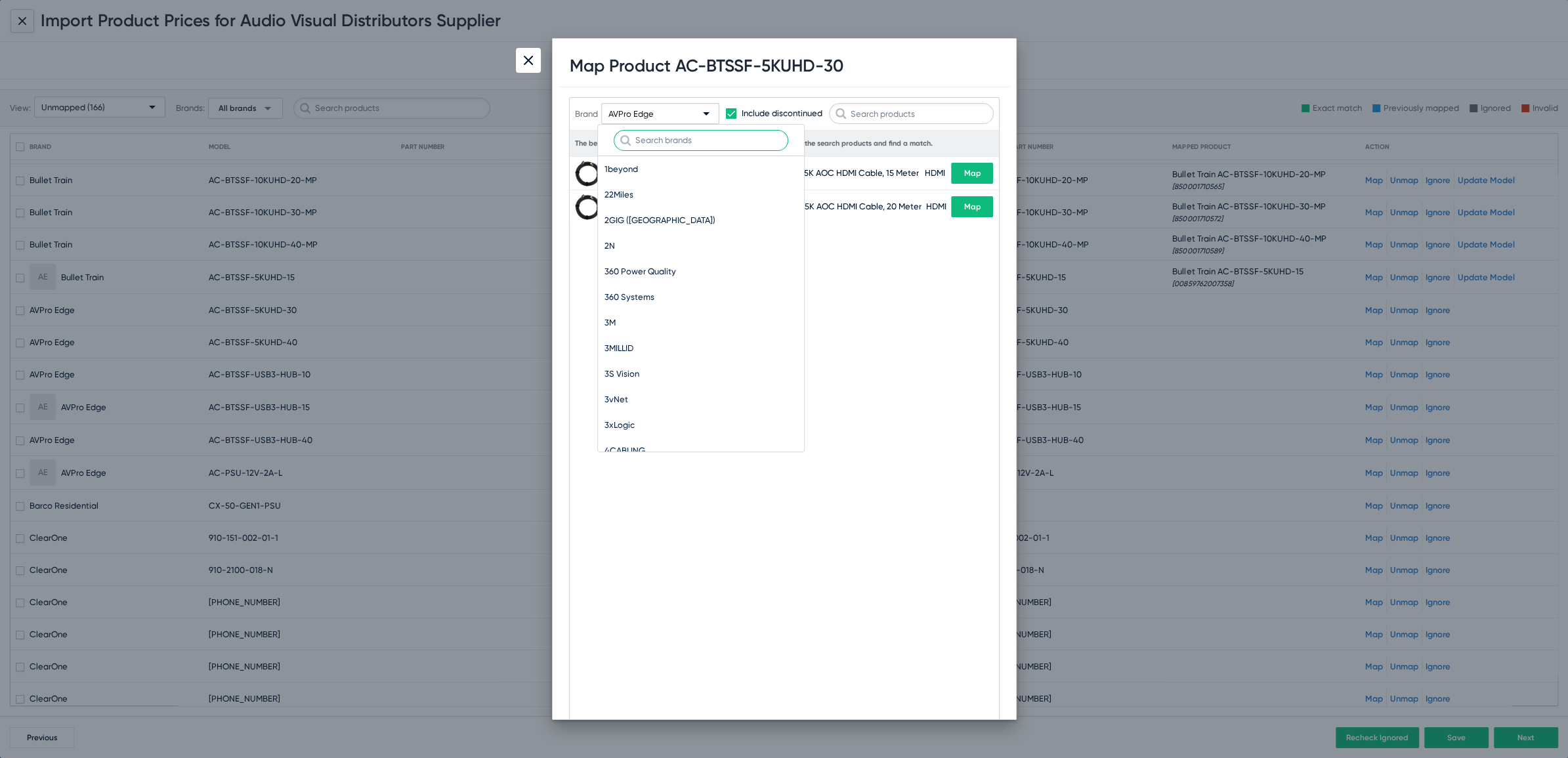
click at [639, 140] on input "text" at bounding box center [701, 139] width 175 height 21
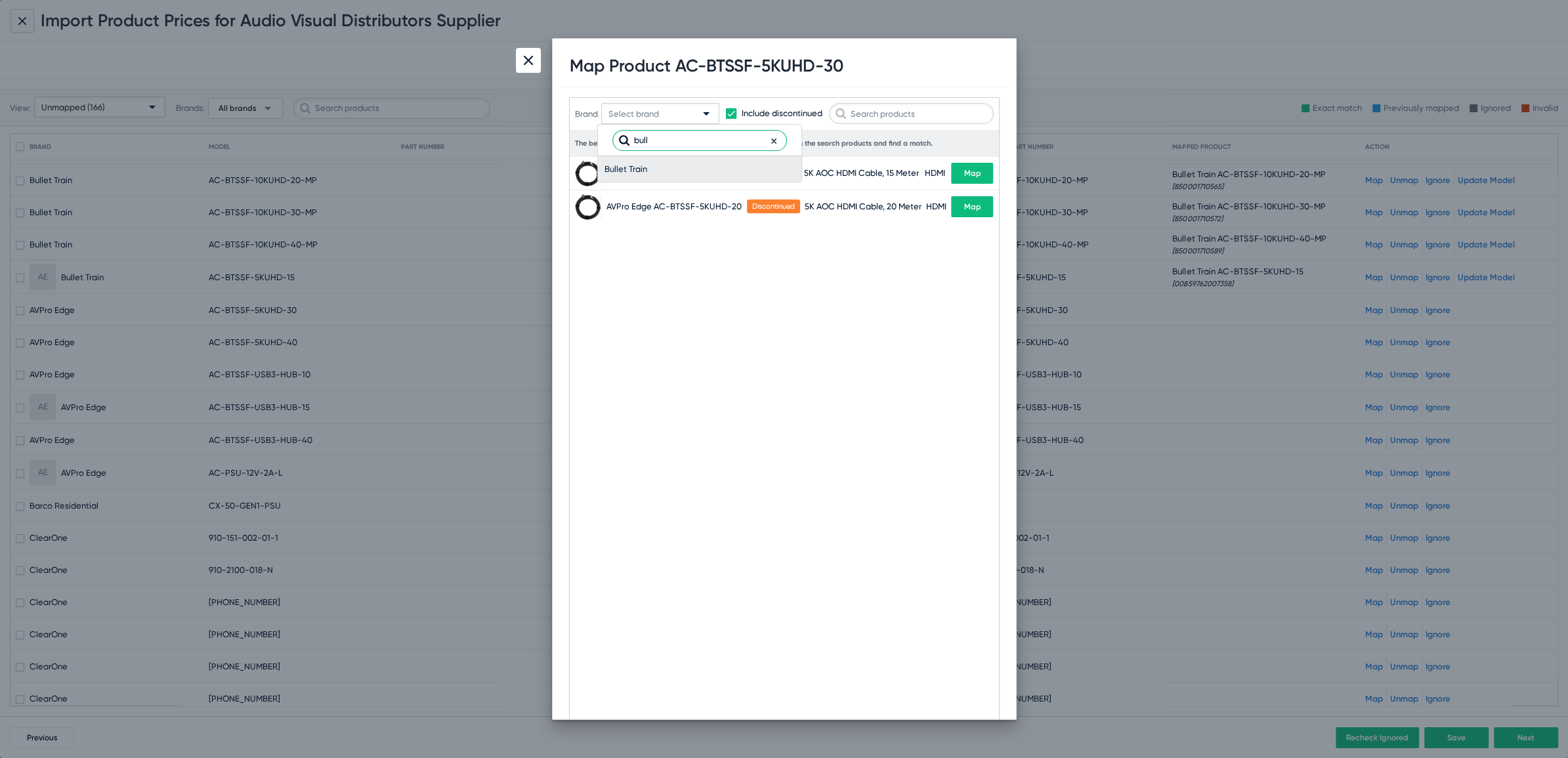
type input "bull"
click at [622, 172] on span "Bullet Train" at bounding box center [699, 168] width 190 height 25
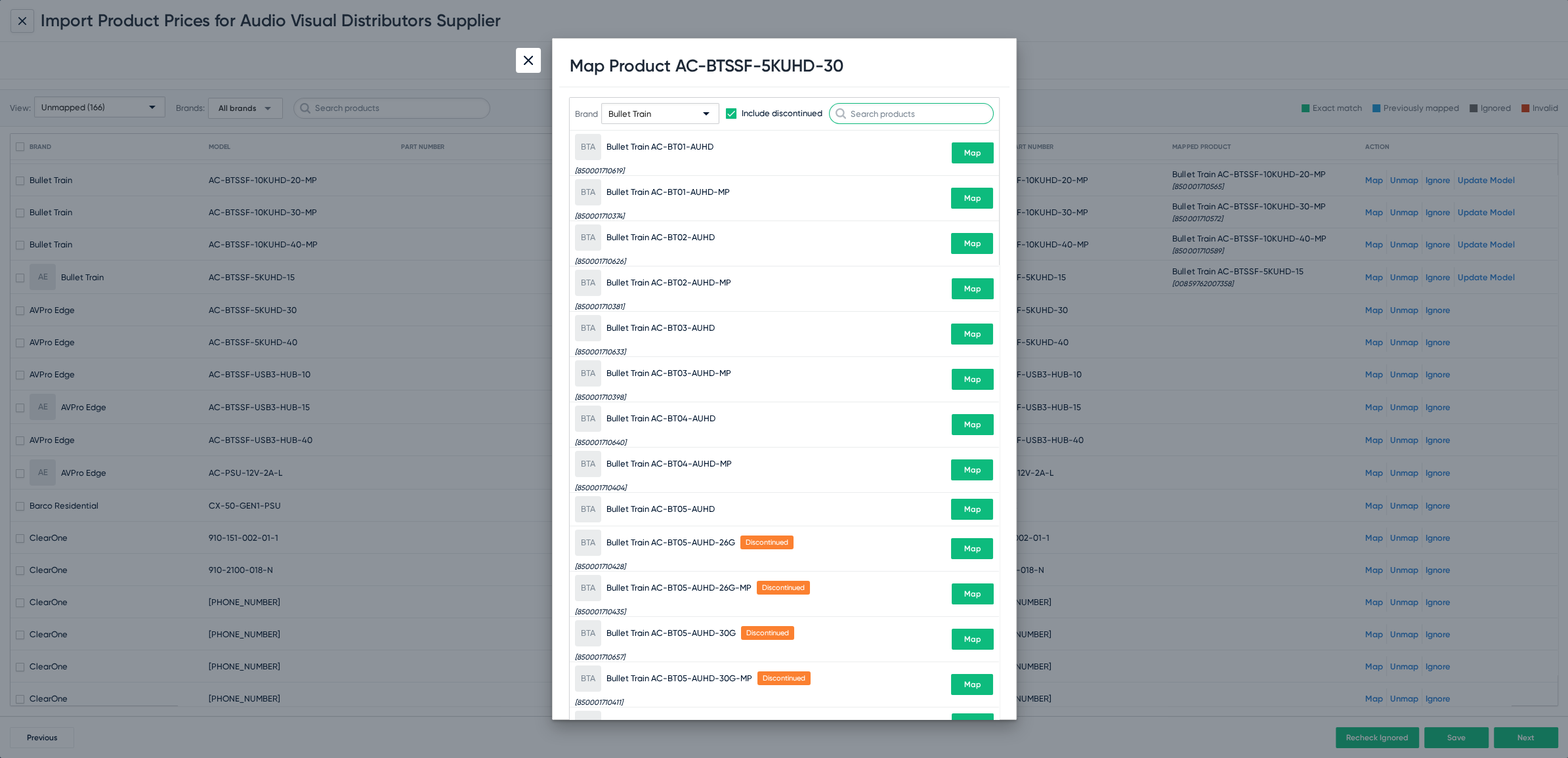
click at [891, 116] on input "text" at bounding box center [911, 113] width 165 height 21
paste input "BTSSF-5KUHD-30"
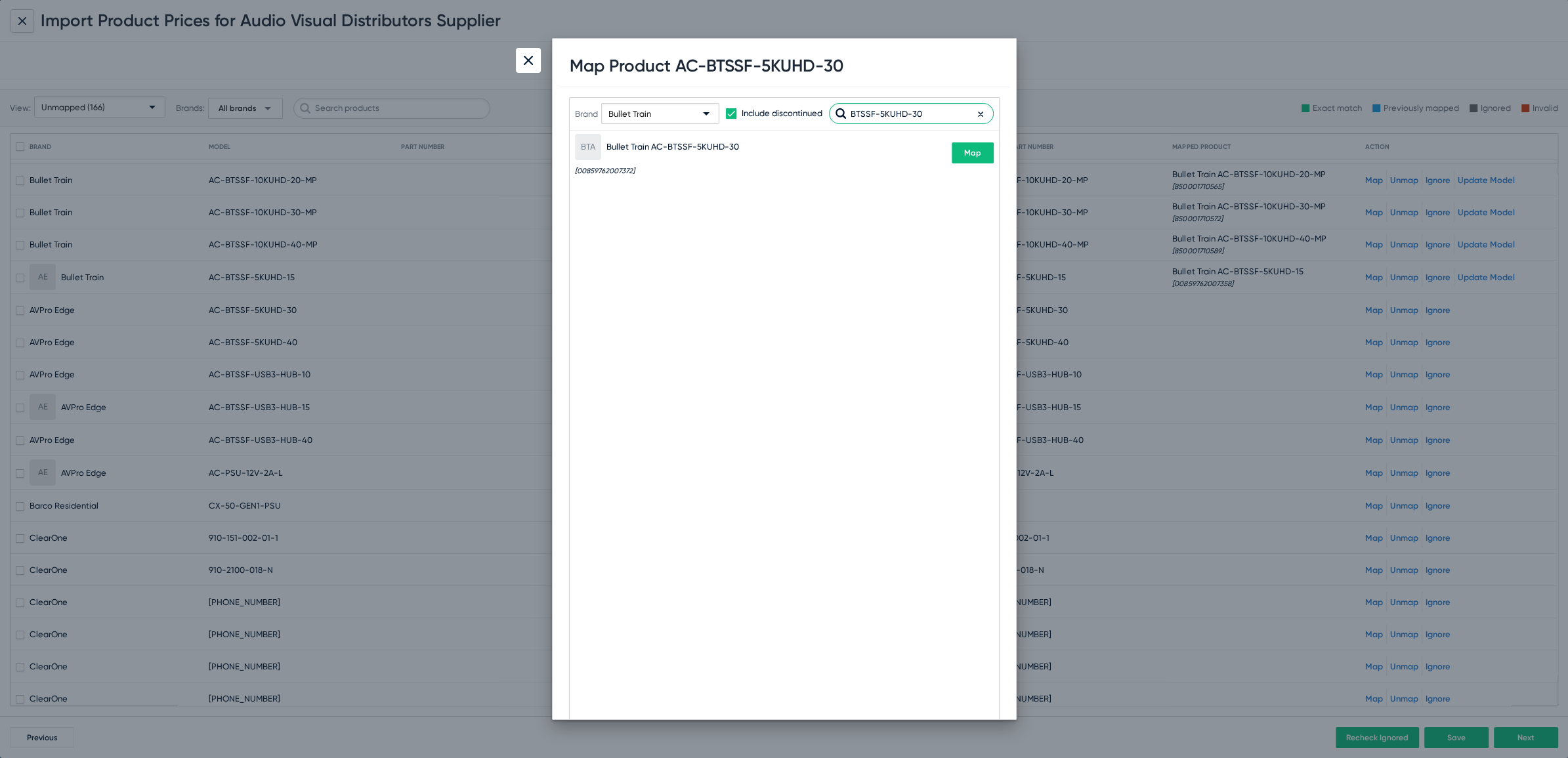
type input "BTSSF-5KUHD-30"
click at [980, 158] on button "Map" at bounding box center [973, 152] width 42 height 21
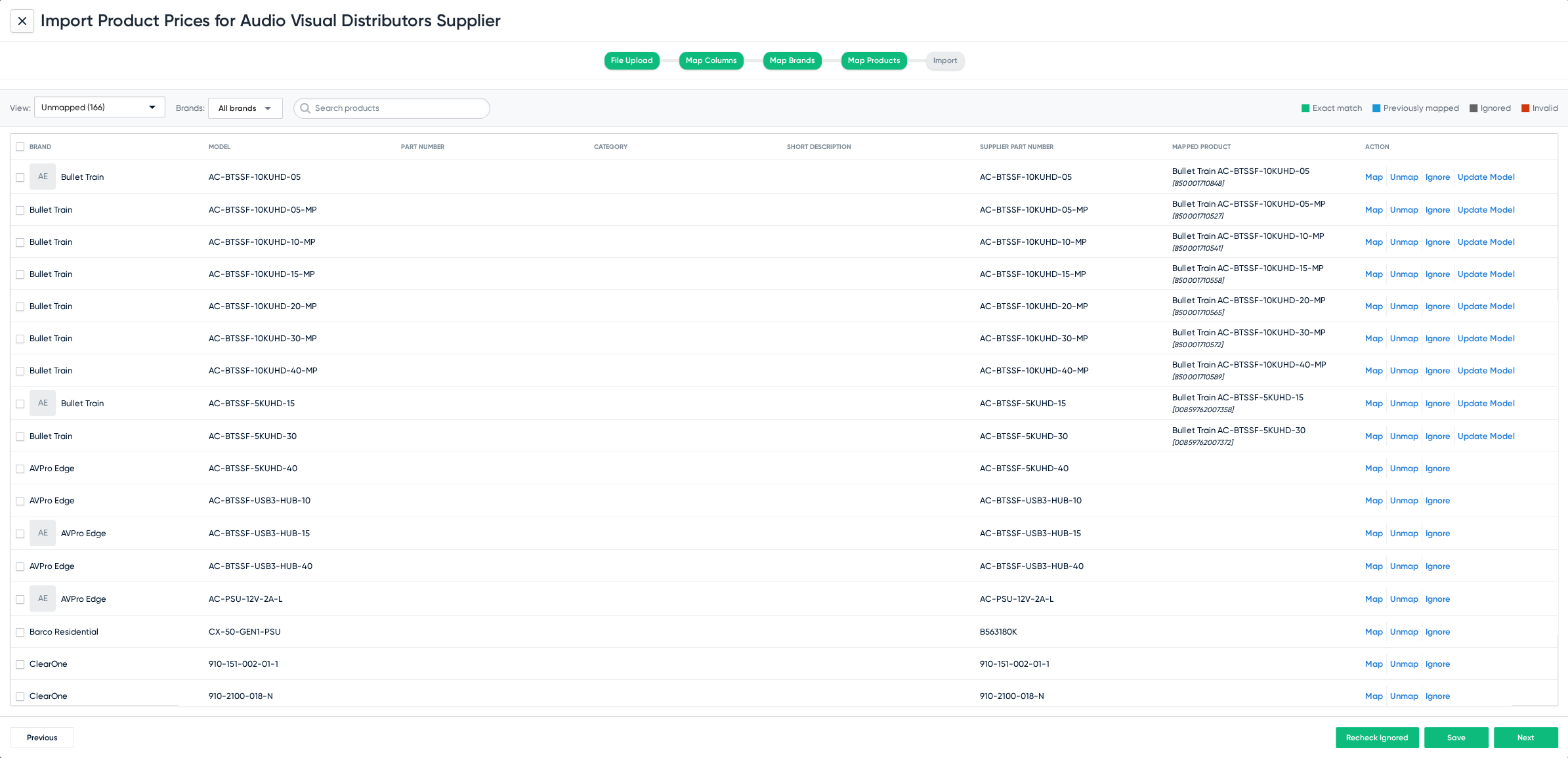
scroll to position [126, 0]
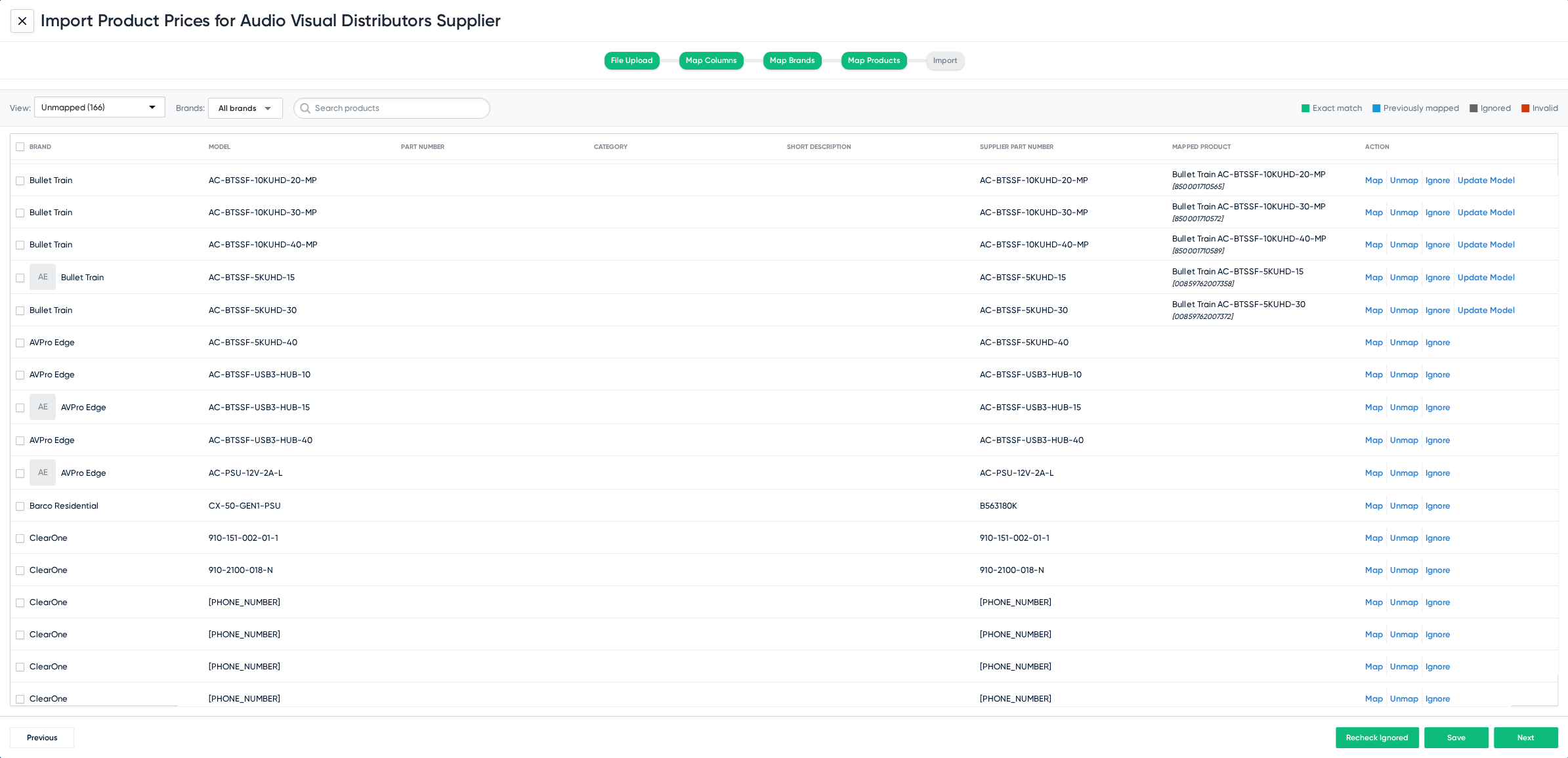
click at [996, 338] on span "AC-BTSSF-5KUHD-40" at bounding box center [1024, 342] width 89 height 10
drag, startPoint x: 990, startPoint y: 340, endPoint x: 1124, endPoint y: 337, distance: 134.0
click at [1124, 337] on mat-cell "AC-BTSSF-5KUHD-40" at bounding box center [1076, 341] width 193 height 32
copy span "BTSSF-5KUHD-40"
click at [1365, 338] on link "Map" at bounding box center [1374, 342] width 18 height 10
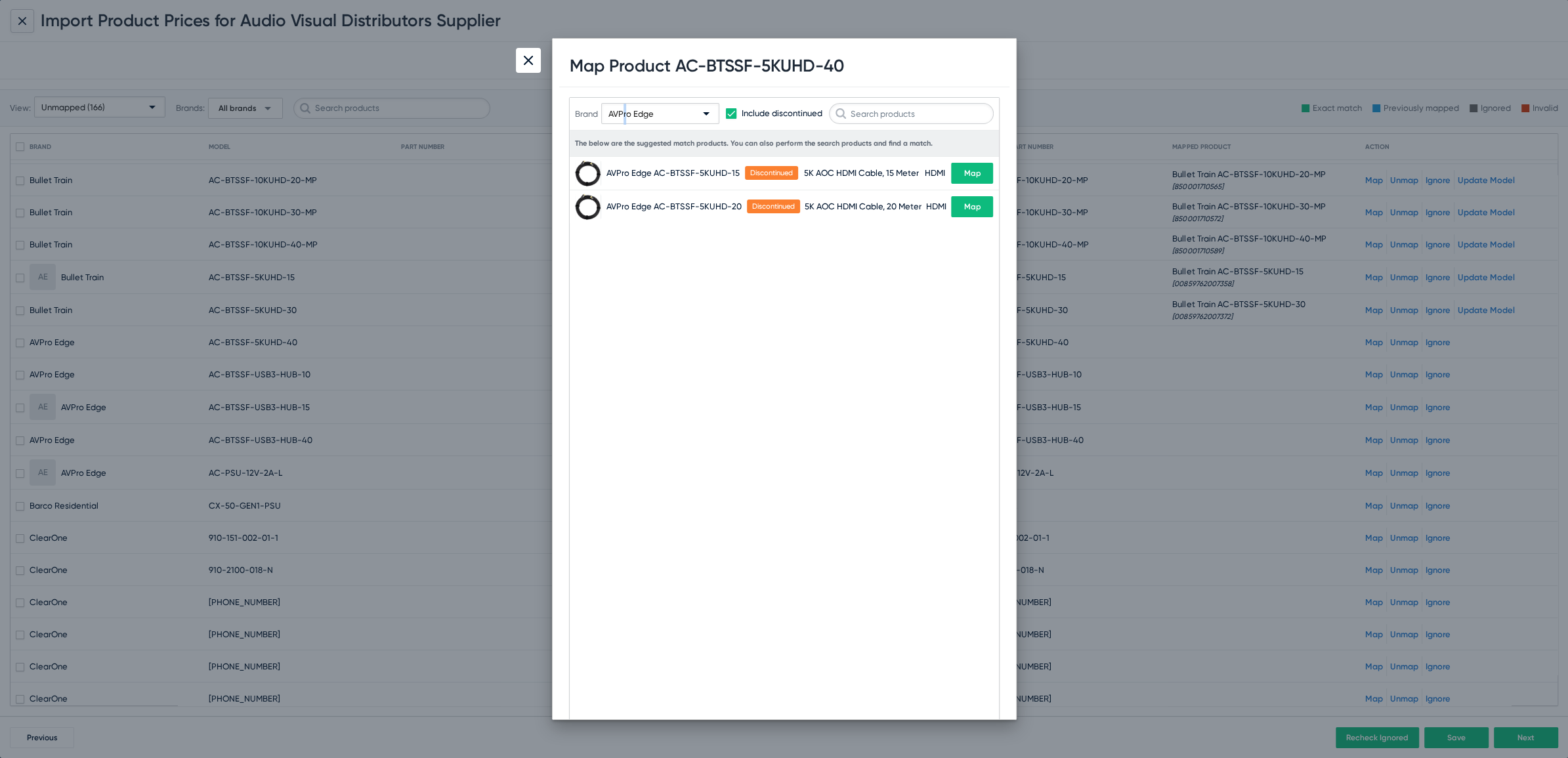
click at [628, 110] on span "AVPro Edge" at bounding box center [631, 113] width 45 height 10
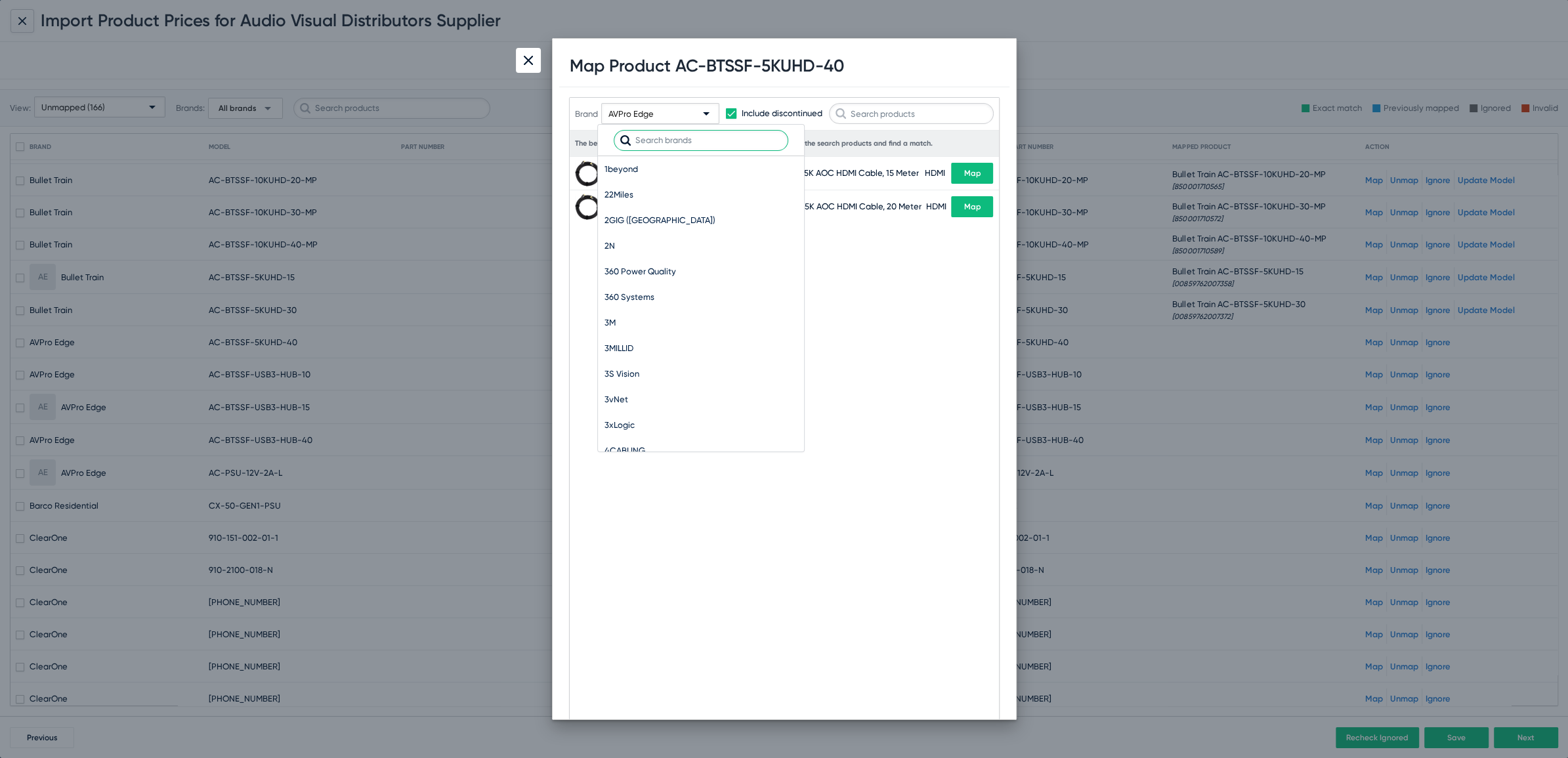
click at [649, 145] on input "text" at bounding box center [701, 139] width 175 height 21
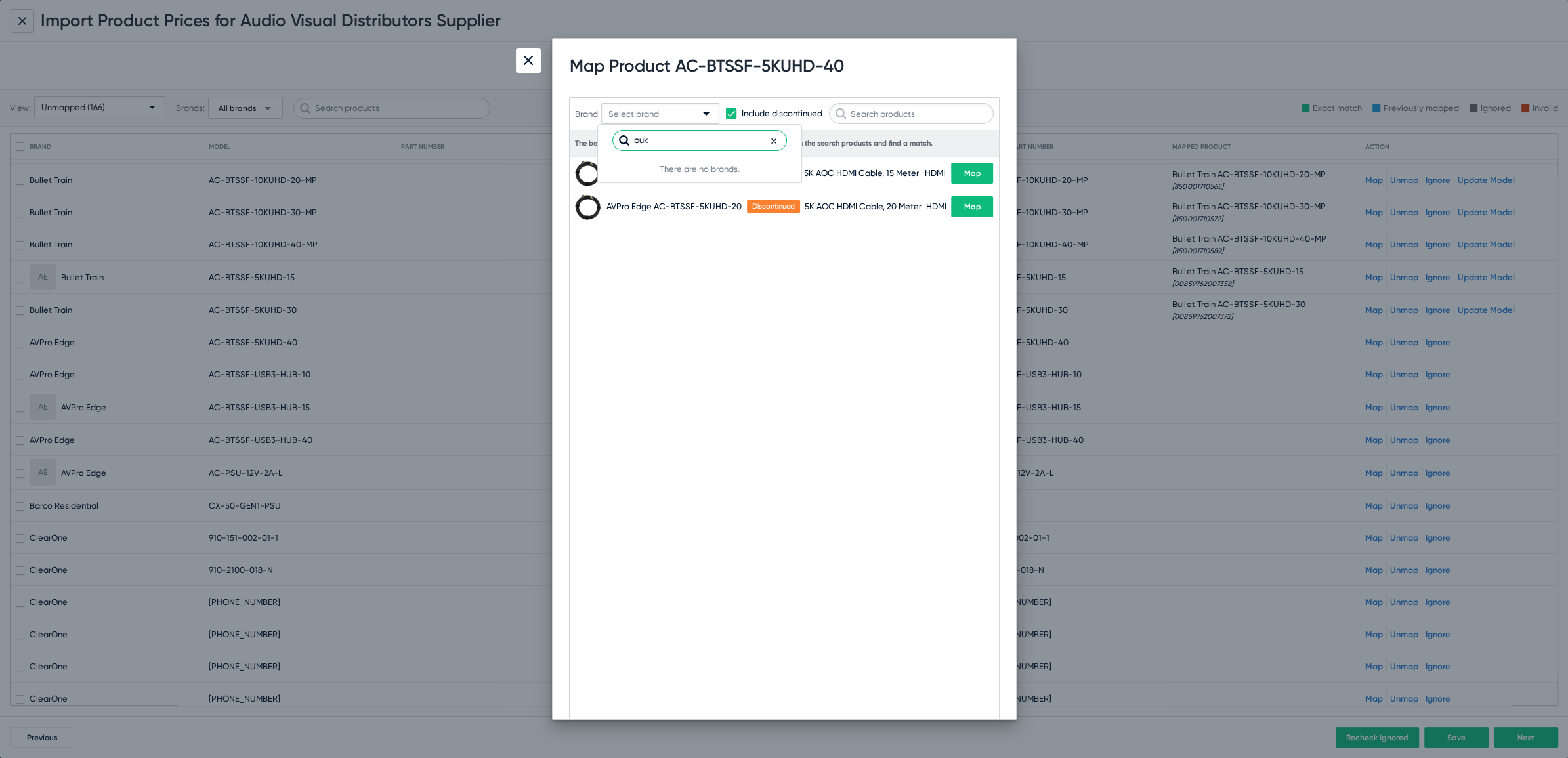
scroll to position [0, 0]
type input "bull"
click at [621, 166] on span "Bullet Train" at bounding box center [699, 168] width 190 height 25
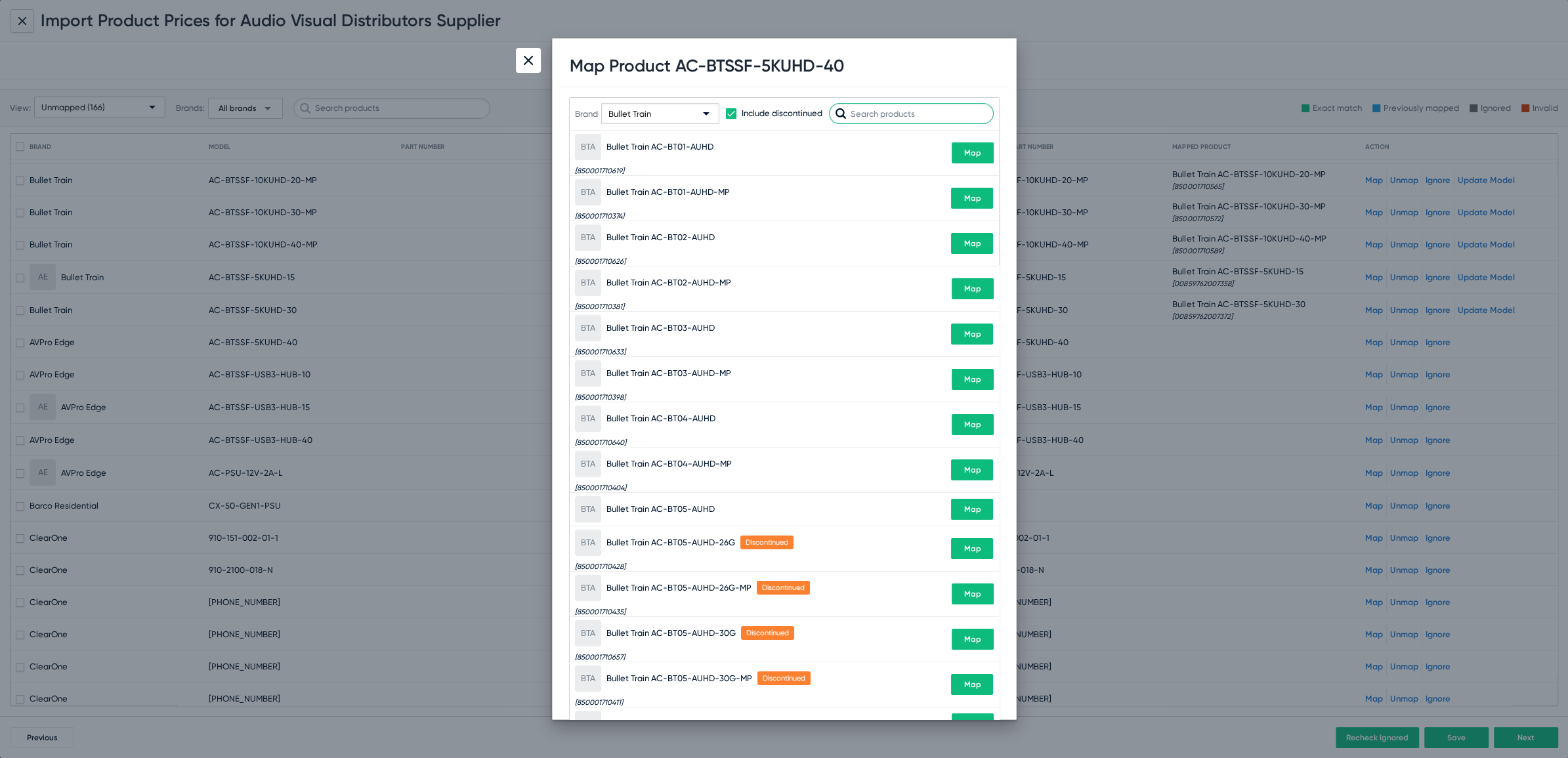
click at [890, 111] on input "text" at bounding box center [911, 113] width 165 height 21
paste input "BTSSF-5KUHD-40"
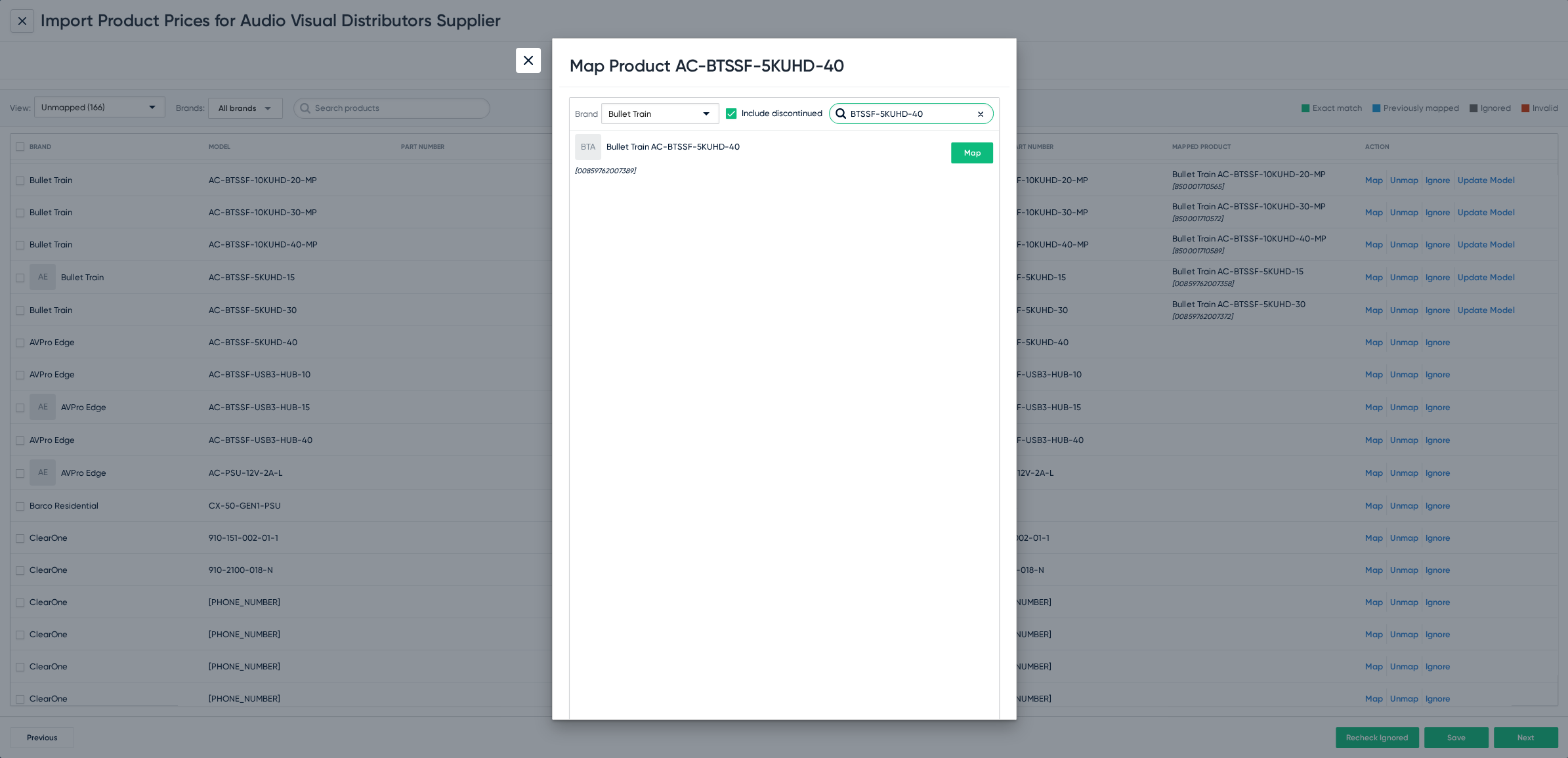
type input "BTSSF-5KUHD-40"
click at [975, 155] on span "Map" at bounding box center [972, 153] width 17 height 9
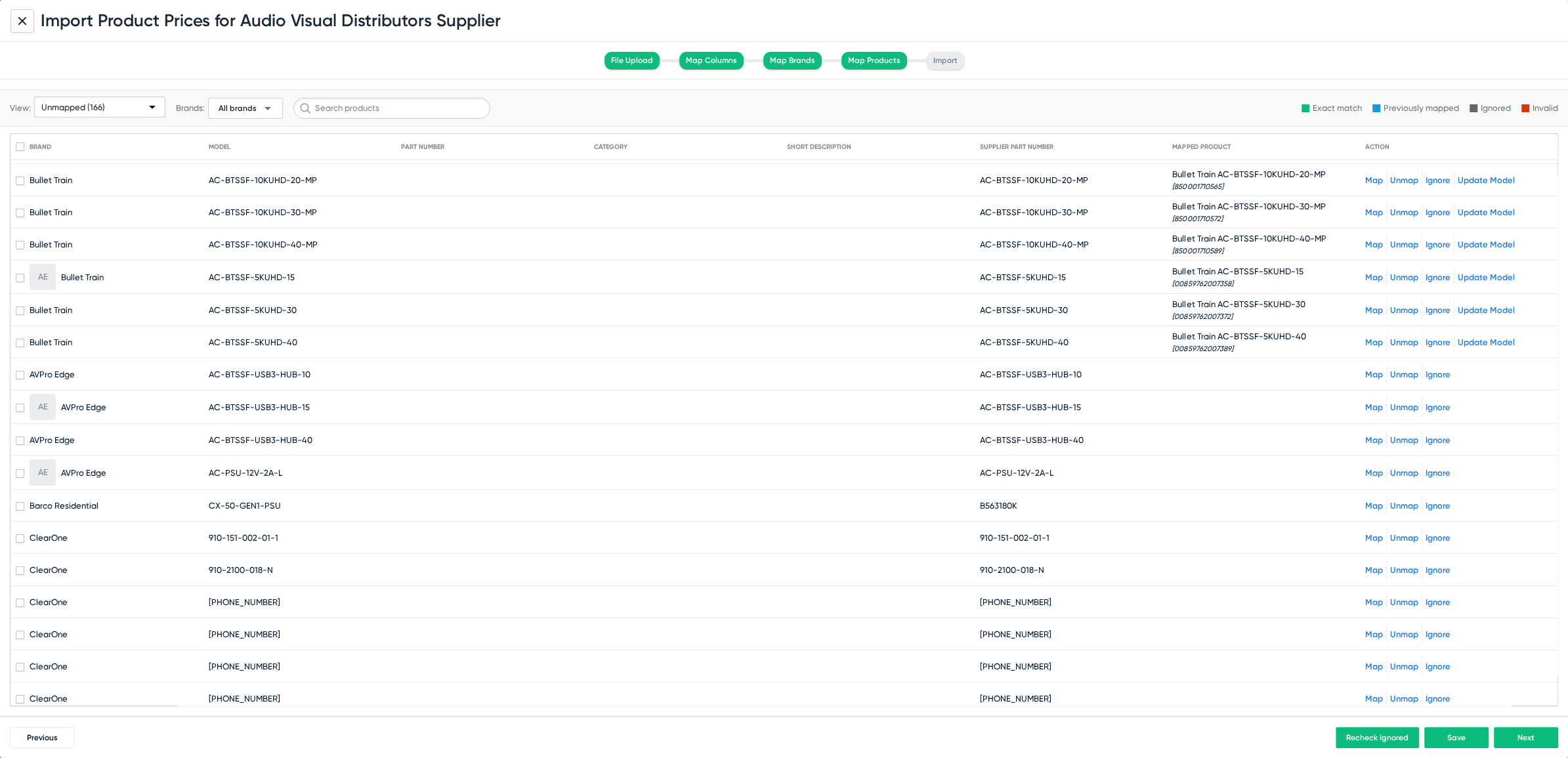
drag, startPoint x: 989, startPoint y: 370, endPoint x: 1095, endPoint y: 372, distance: 106.0
click at [1095, 372] on mat-cell "AC-BTSSF-USB3-HUB-10" at bounding box center [1076, 374] width 193 height 32
copy span "BTSSF-USB3-HUB-10"
click at [1365, 369] on link "Map" at bounding box center [1374, 374] width 18 height 10
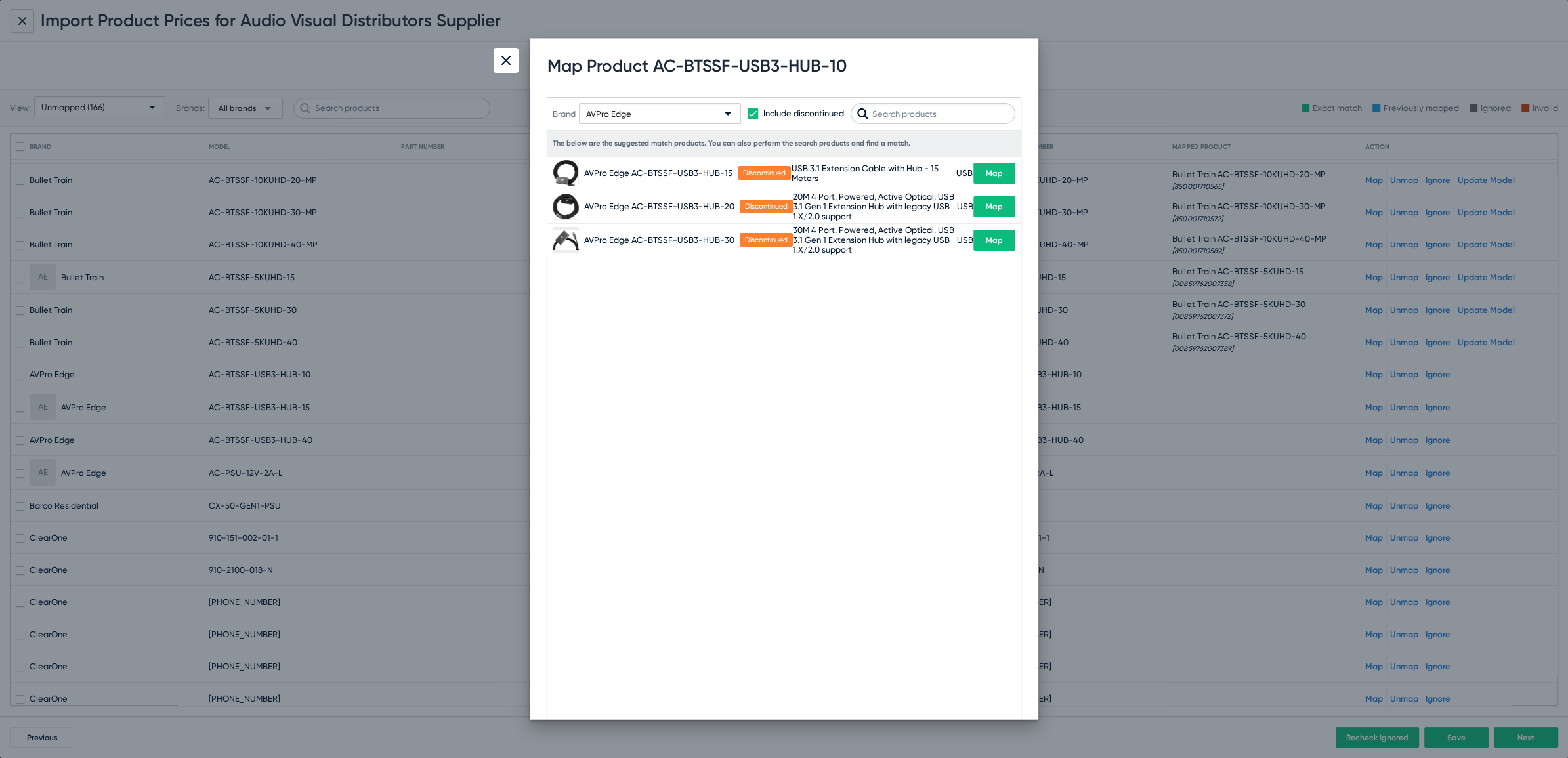
click at [655, 99] on div "AVPro Edge" at bounding box center [659, 108] width 162 height 39
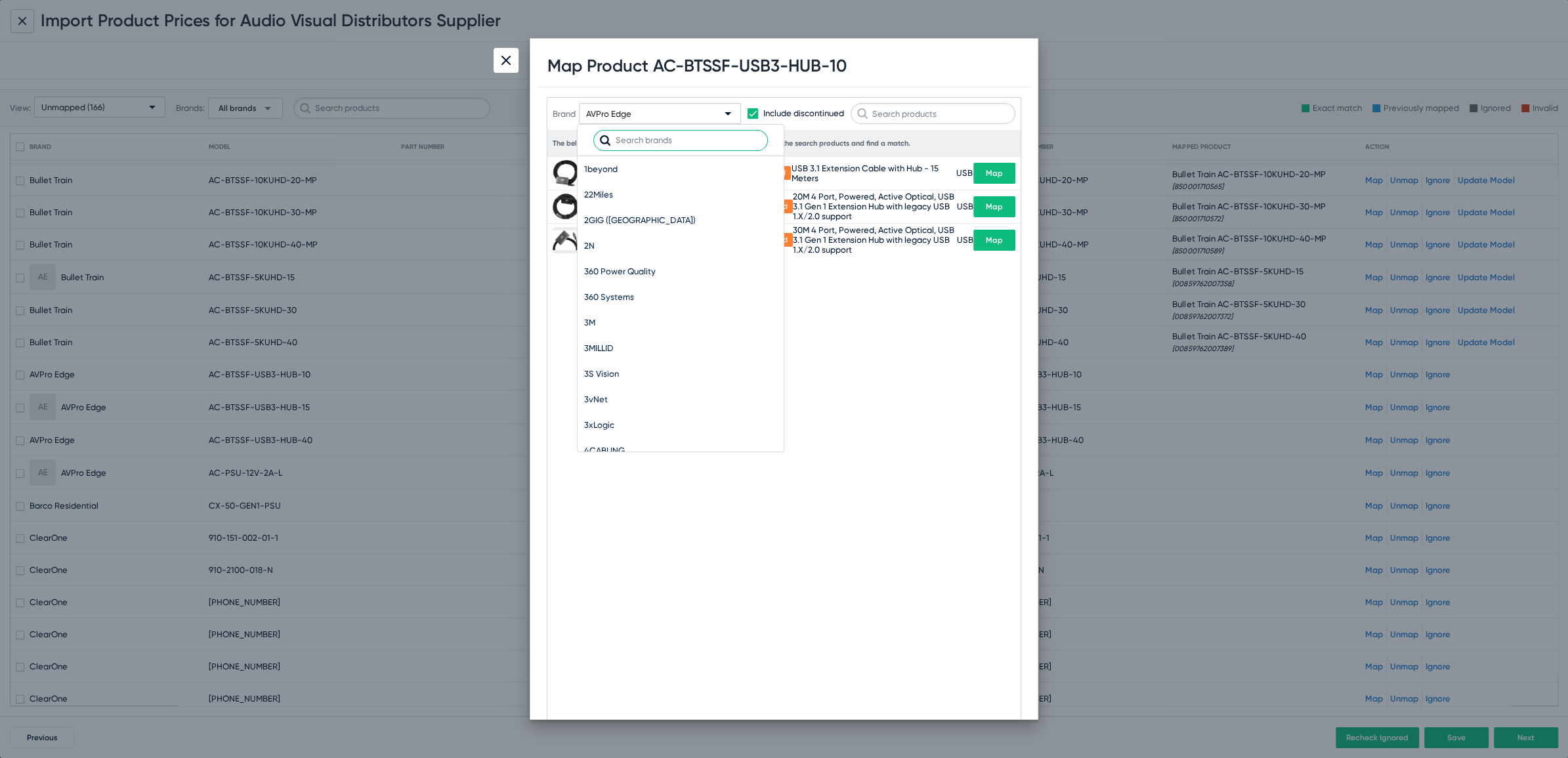
click at [612, 136] on input "text" at bounding box center [680, 139] width 175 height 21
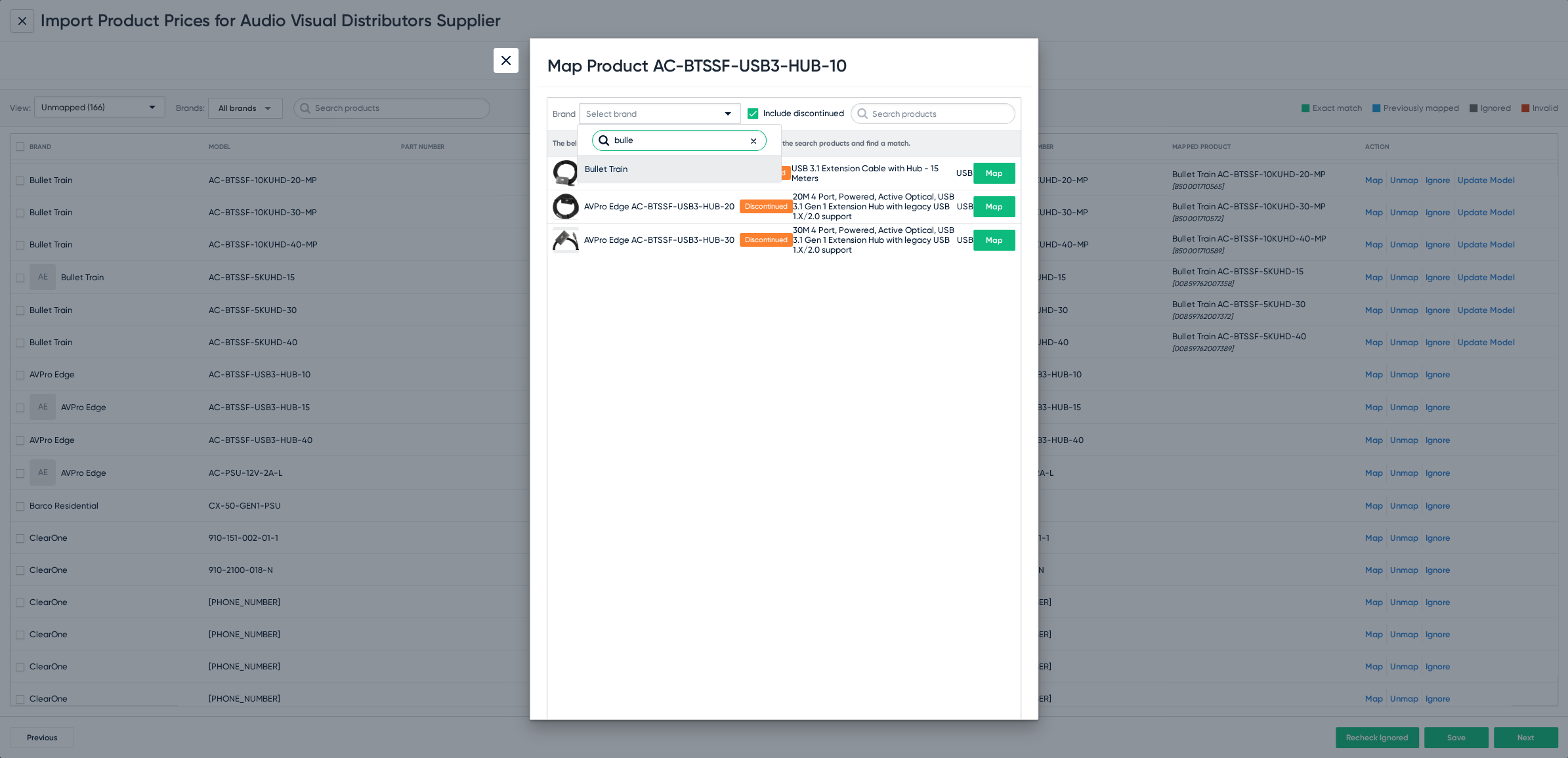
type input "bulle"
click at [619, 172] on span "Bullet Train" at bounding box center [679, 168] width 190 height 25
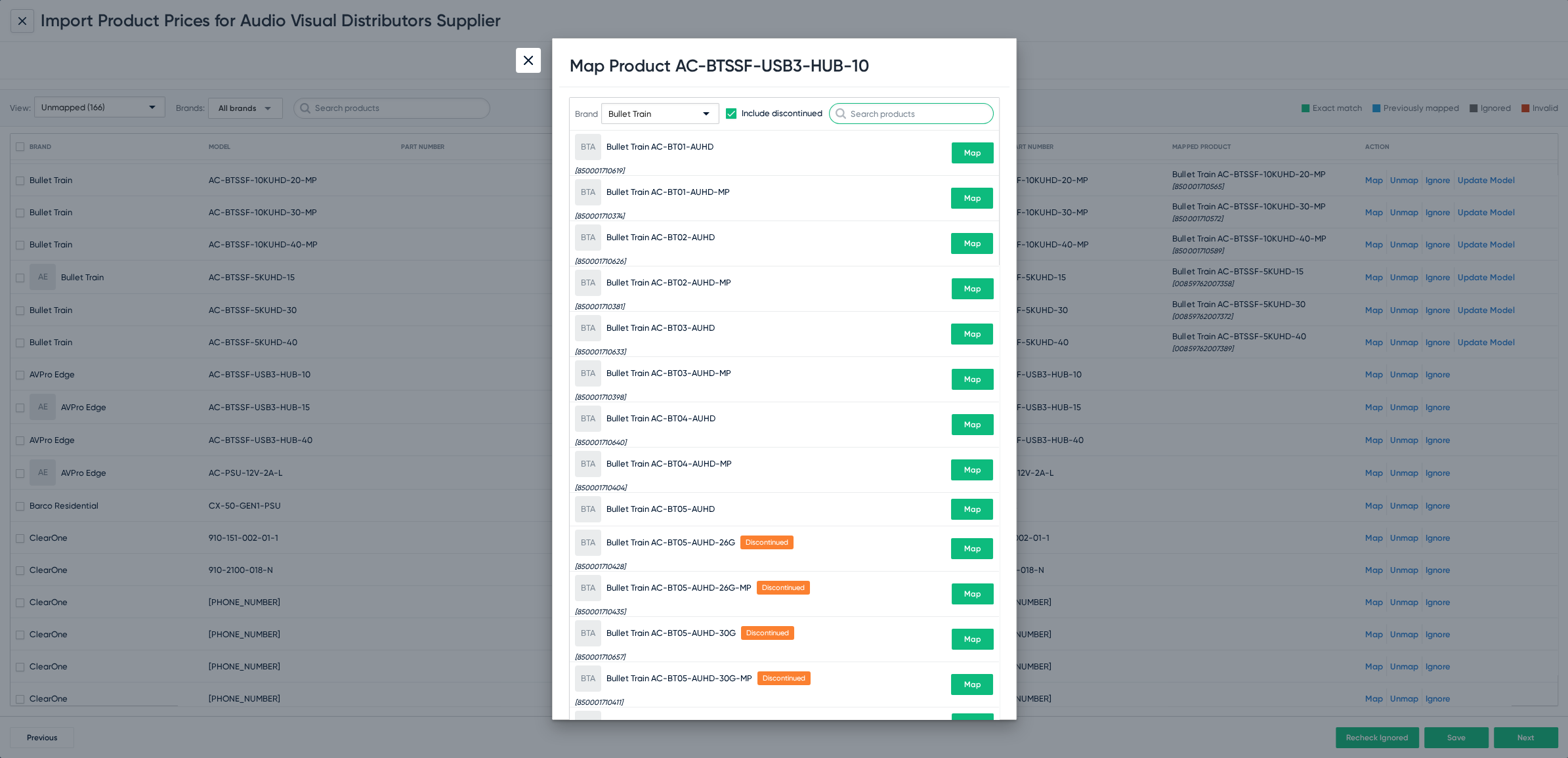
click at [922, 118] on input "text" at bounding box center [911, 113] width 165 height 21
paste input "BTSSF-USB3-HUB-10"
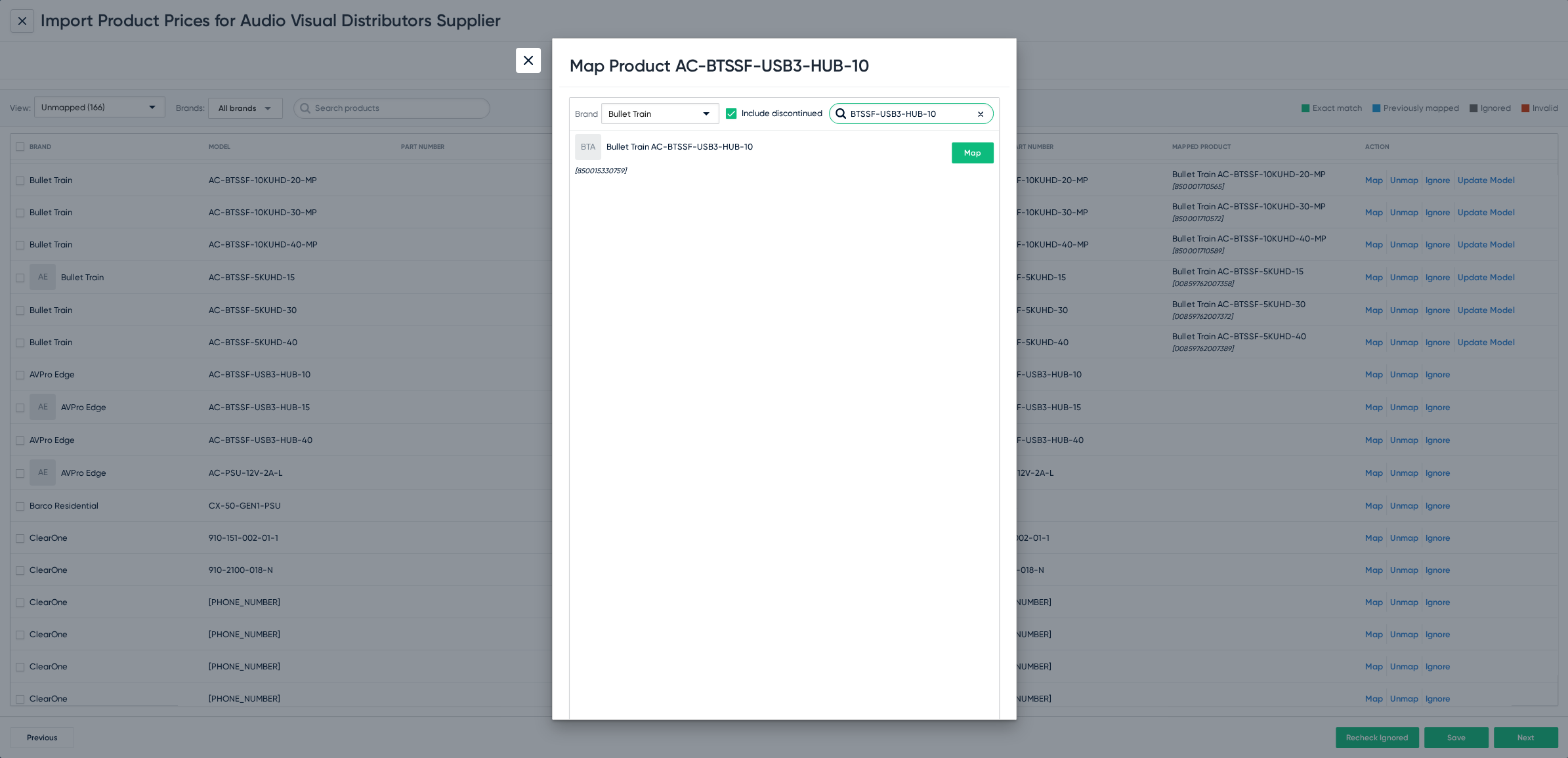
type input "BTSSF-USB3-HUB-10"
click at [979, 156] on span "Map" at bounding box center [973, 153] width 17 height 9
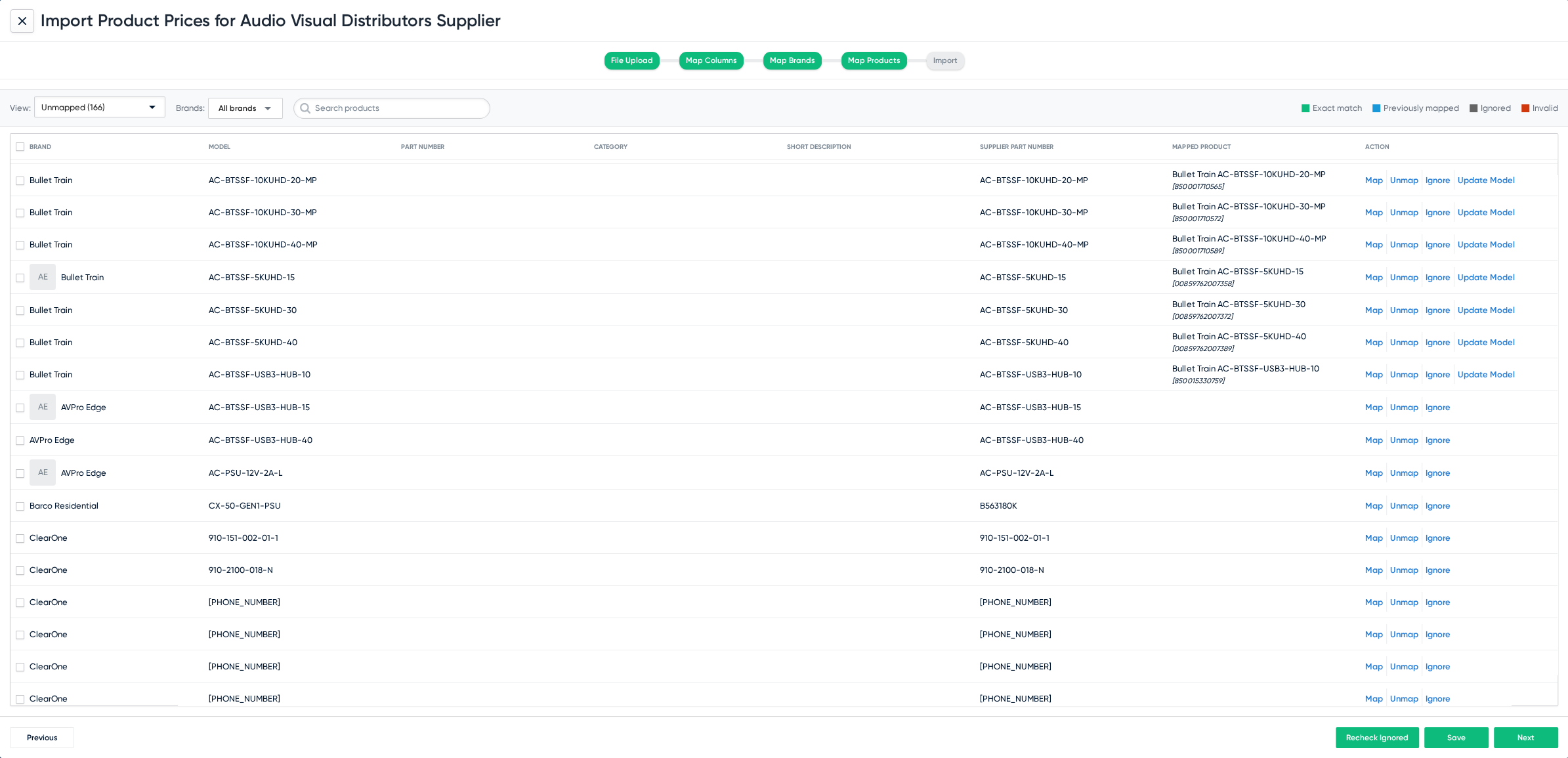
drag, startPoint x: 989, startPoint y: 402, endPoint x: 1084, endPoint y: 405, distance: 95.0
click at [1084, 405] on mat-cell "AC-BTSSF-USB3-HUB-15" at bounding box center [1076, 407] width 193 height 32
copy span "BTSSF-USB3-HUB-15"
click at [1365, 404] on link "Map" at bounding box center [1374, 407] width 18 height 10
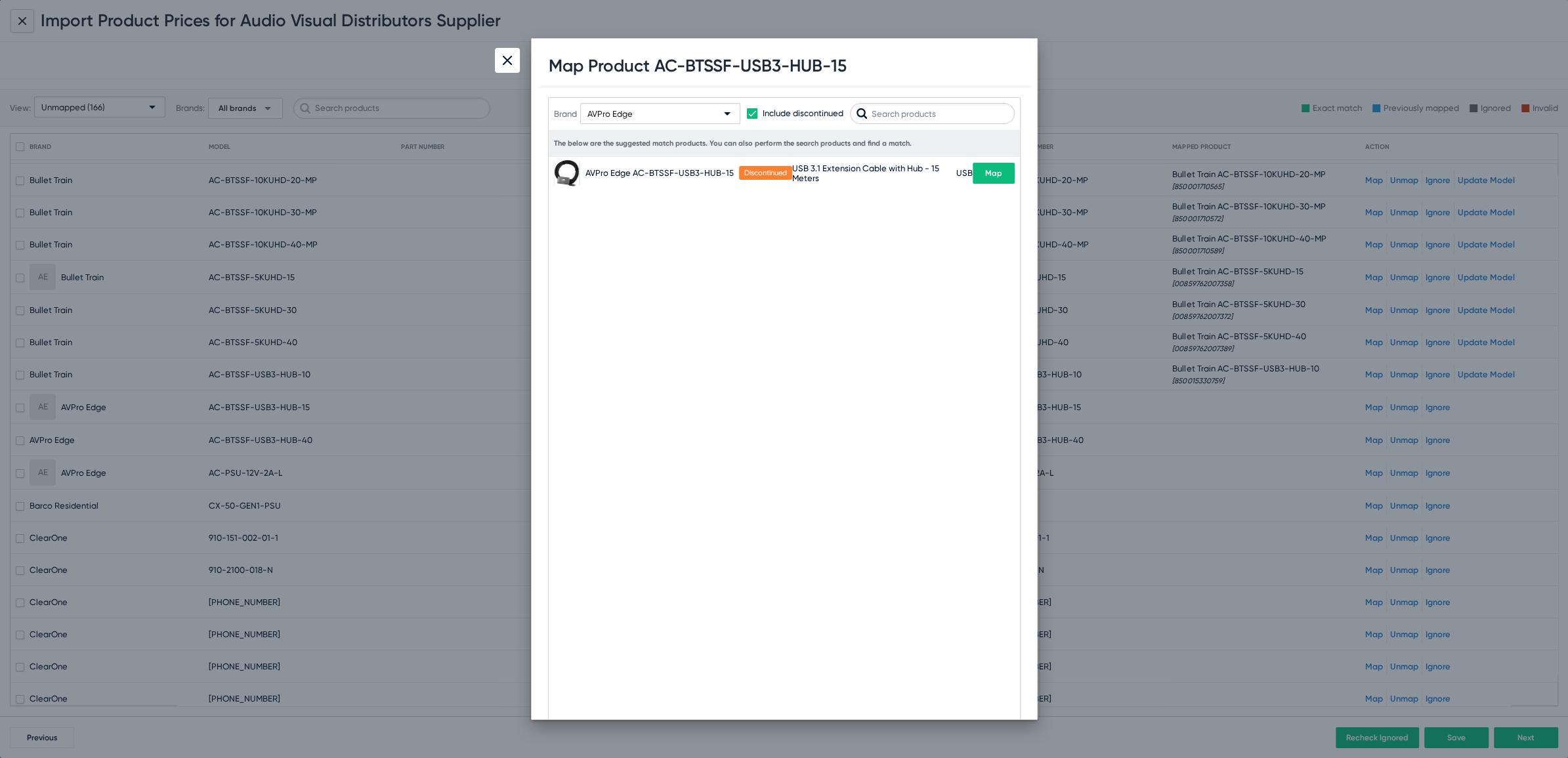
click at [657, 101] on div "AVPro Edge" at bounding box center [660, 108] width 160 height 39
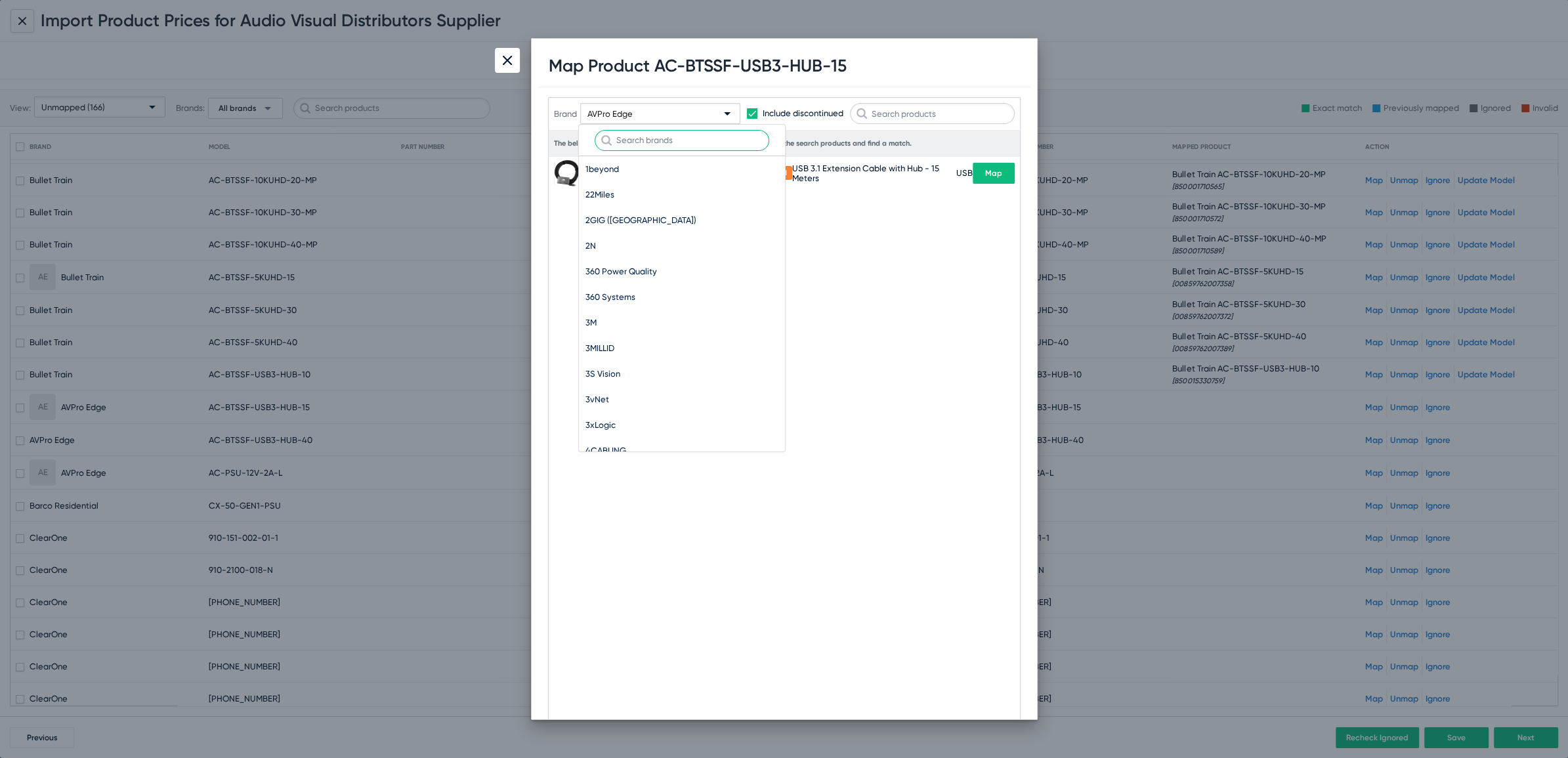
click at [625, 130] on input "text" at bounding box center [682, 139] width 175 height 21
type input "bull"
click at [607, 167] on span "Bullet Train" at bounding box center [680, 168] width 190 height 25
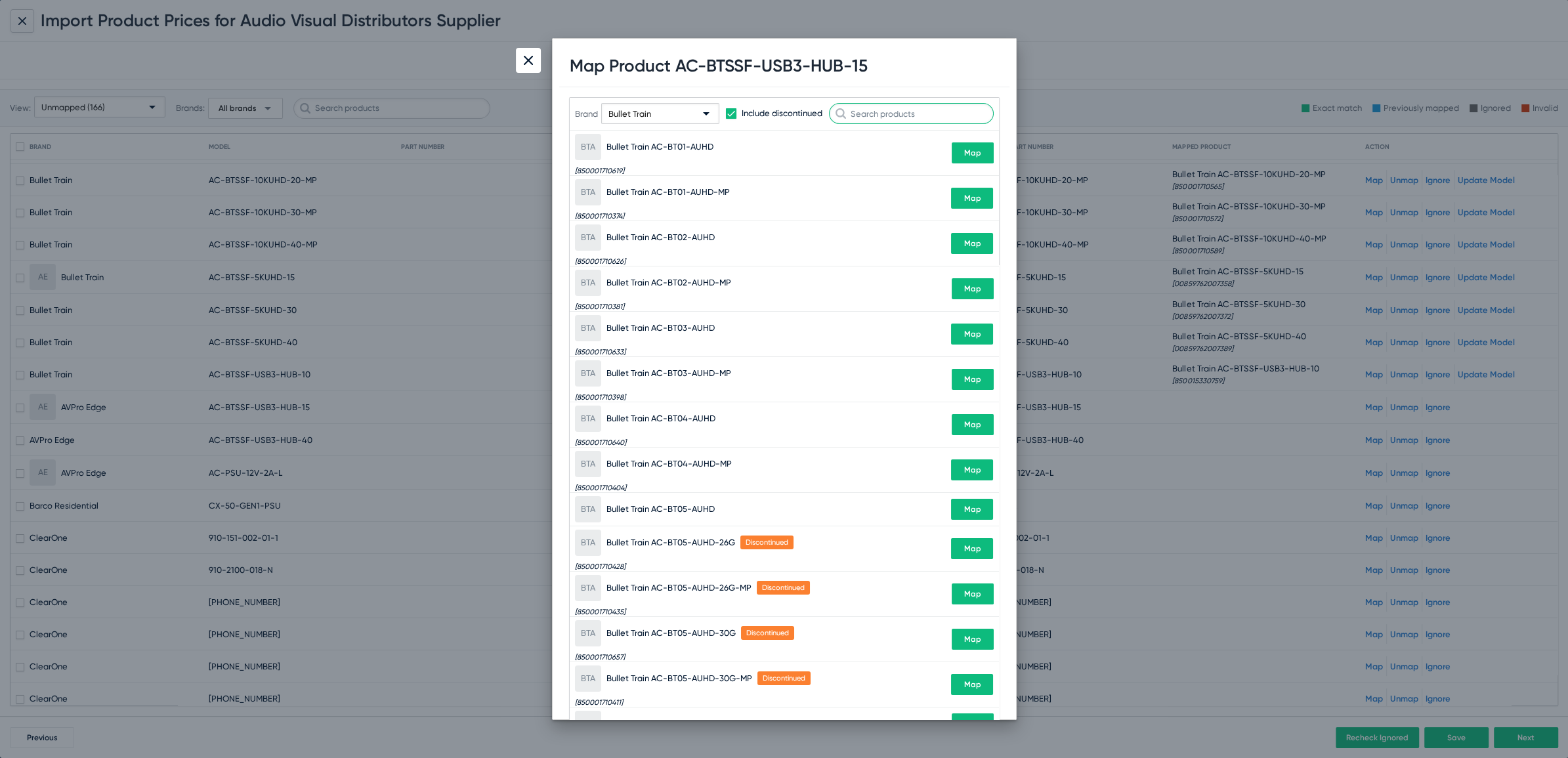
click at [924, 119] on input "text" at bounding box center [911, 113] width 165 height 21
paste input "BTSSF-USB3-HUB-15"
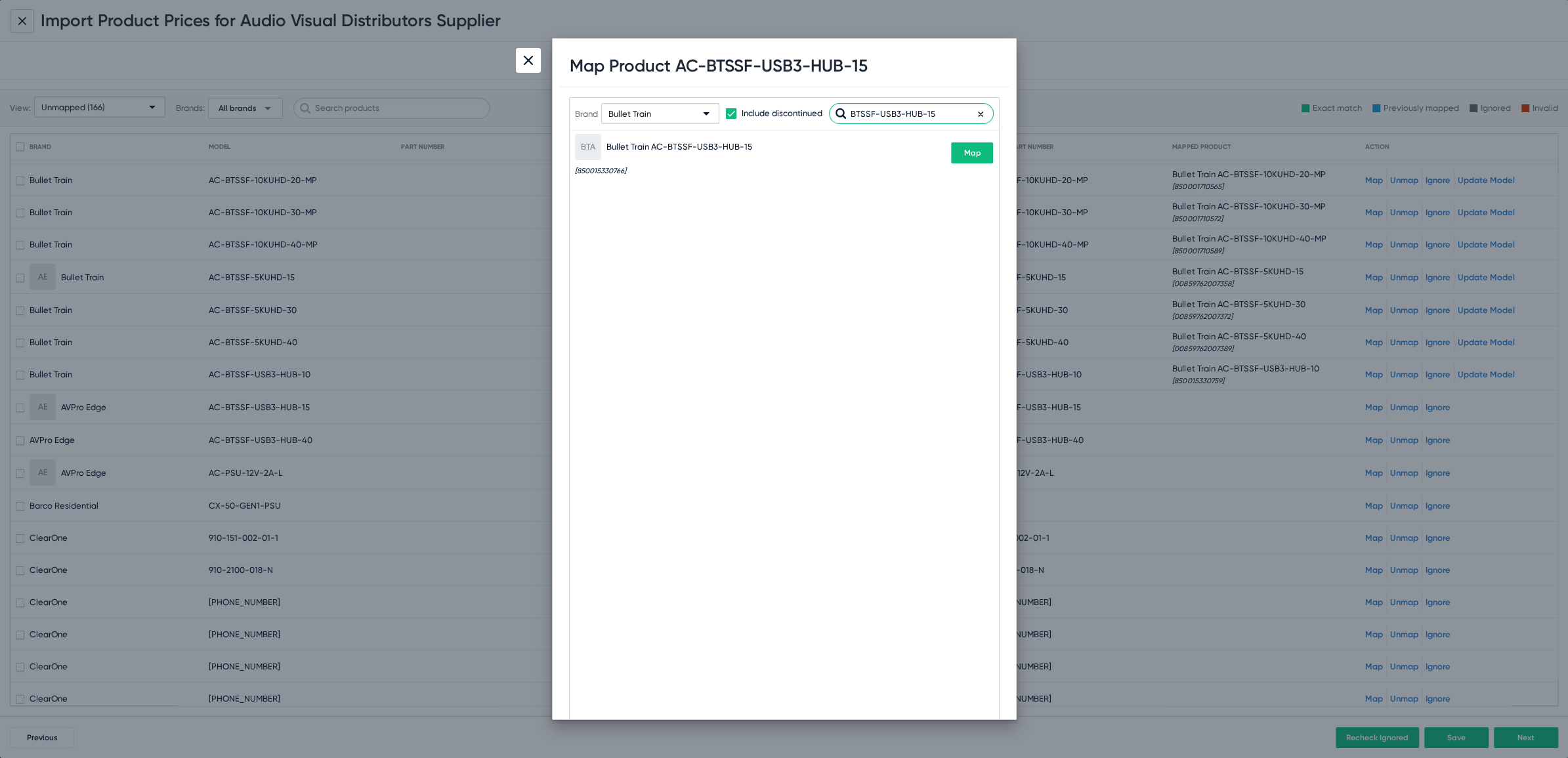
type input "BTSSF-USB3-HUB-15"
click at [983, 155] on button "Map" at bounding box center [972, 152] width 42 height 21
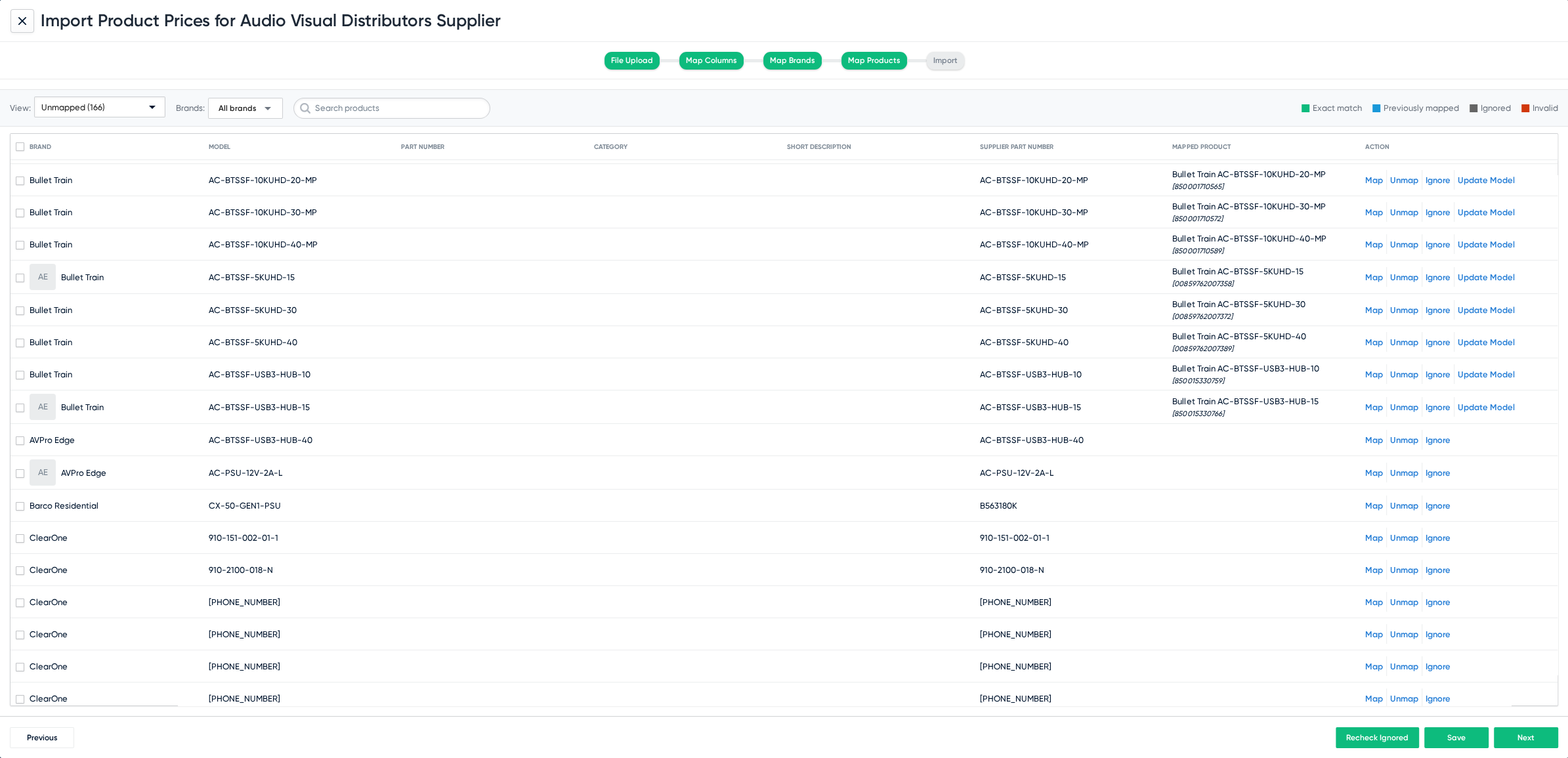
drag, startPoint x: 988, startPoint y: 434, endPoint x: 1089, endPoint y: 440, distance: 101.2
click at [1089, 440] on mat-cell "AC-BTSSF-USB3-HUB-40" at bounding box center [1076, 439] width 193 height 32
copy span "BTSSF-USB3-HUB-40"
click at [1365, 436] on link "Map" at bounding box center [1374, 440] width 18 height 10
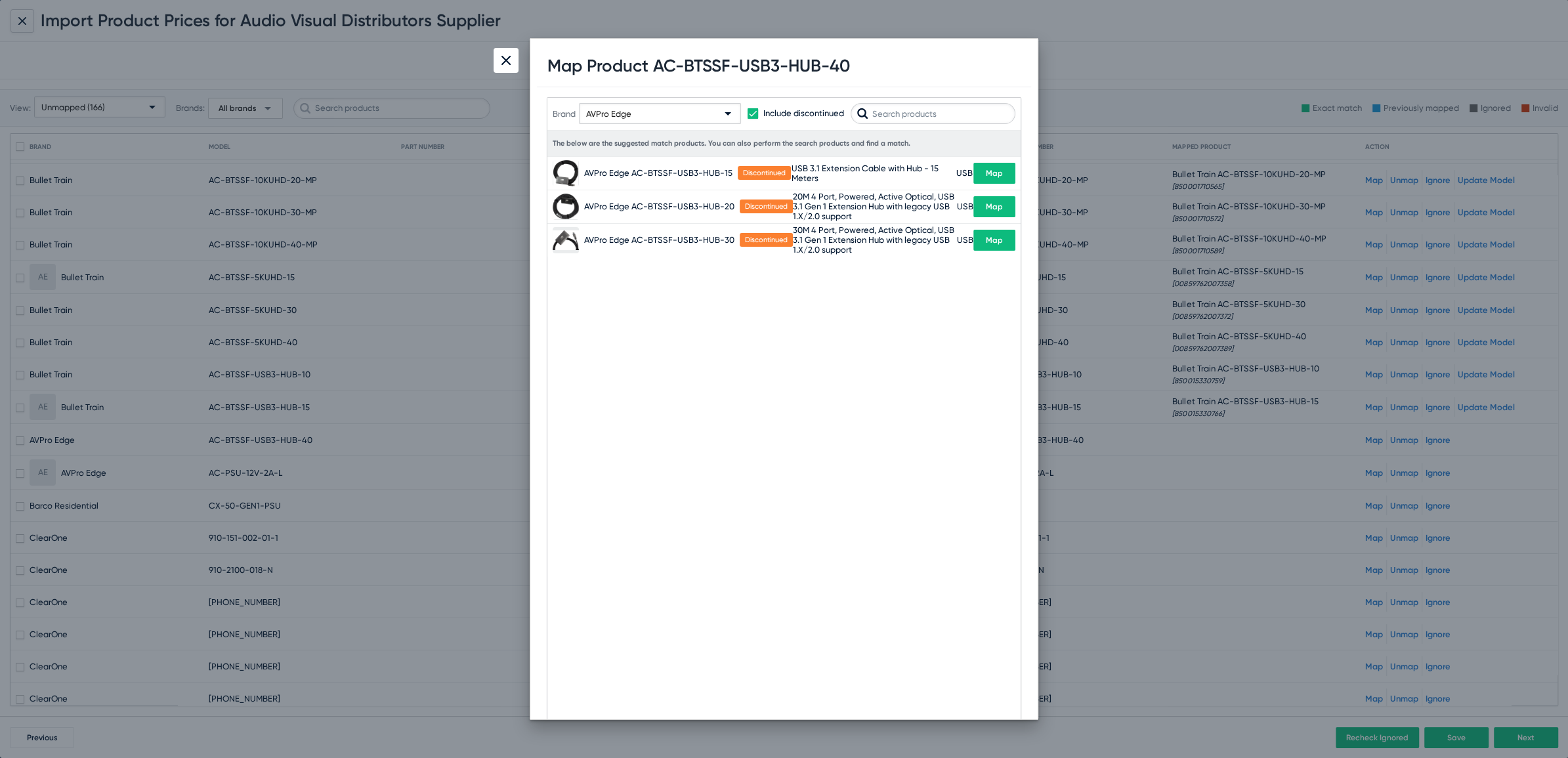
click at [640, 110] on div "AVPro Edge" at bounding box center [654, 114] width 136 height 21
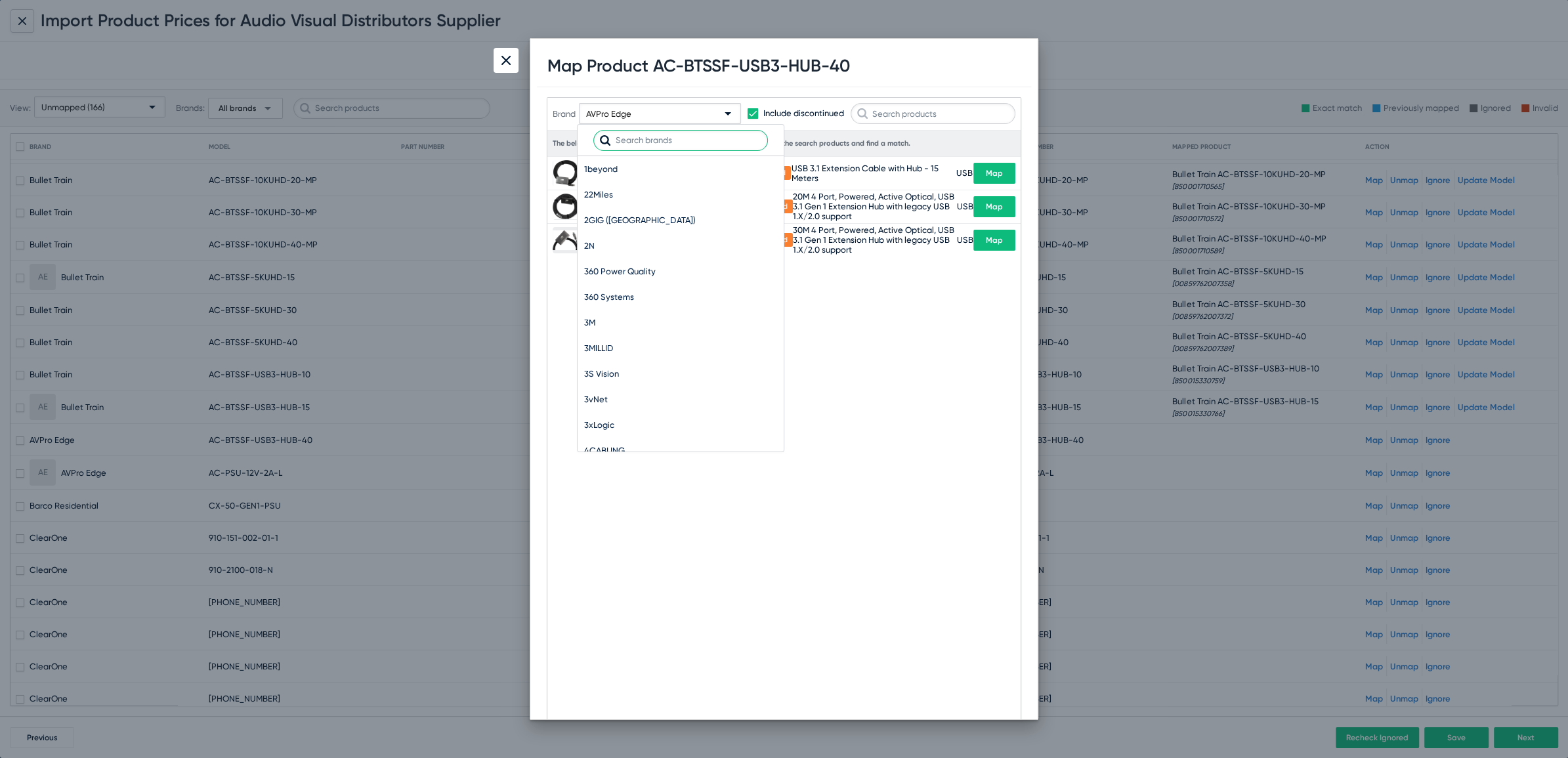
scroll to position [8395, 0]
click at [630, 137] on input "text" at bounding box center [680, 139] width 175 height 21
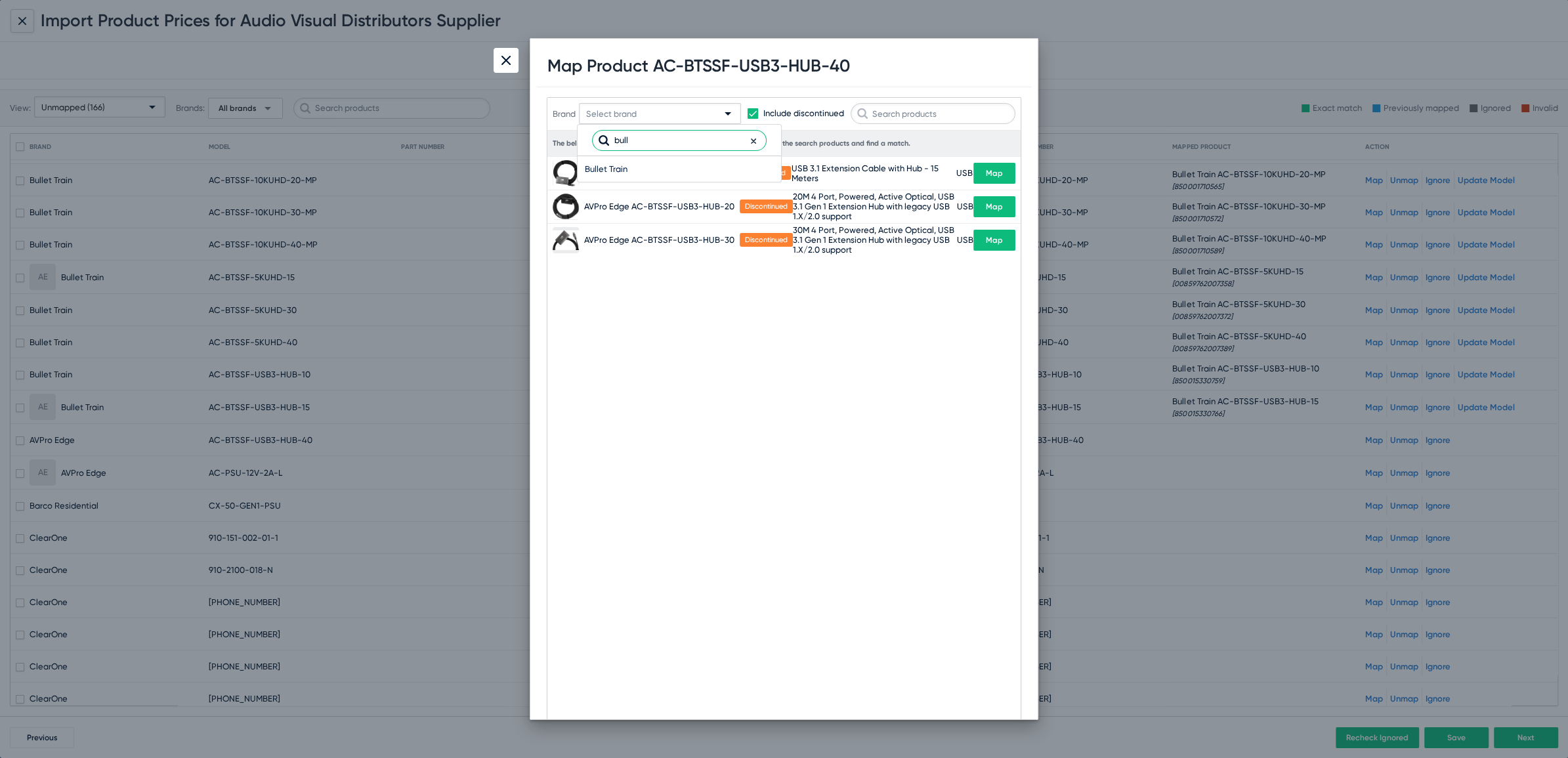
type input "bull"
click at [611, 170] on span "Bullet Train" at bounding box center [679, 168] width 190 height 25
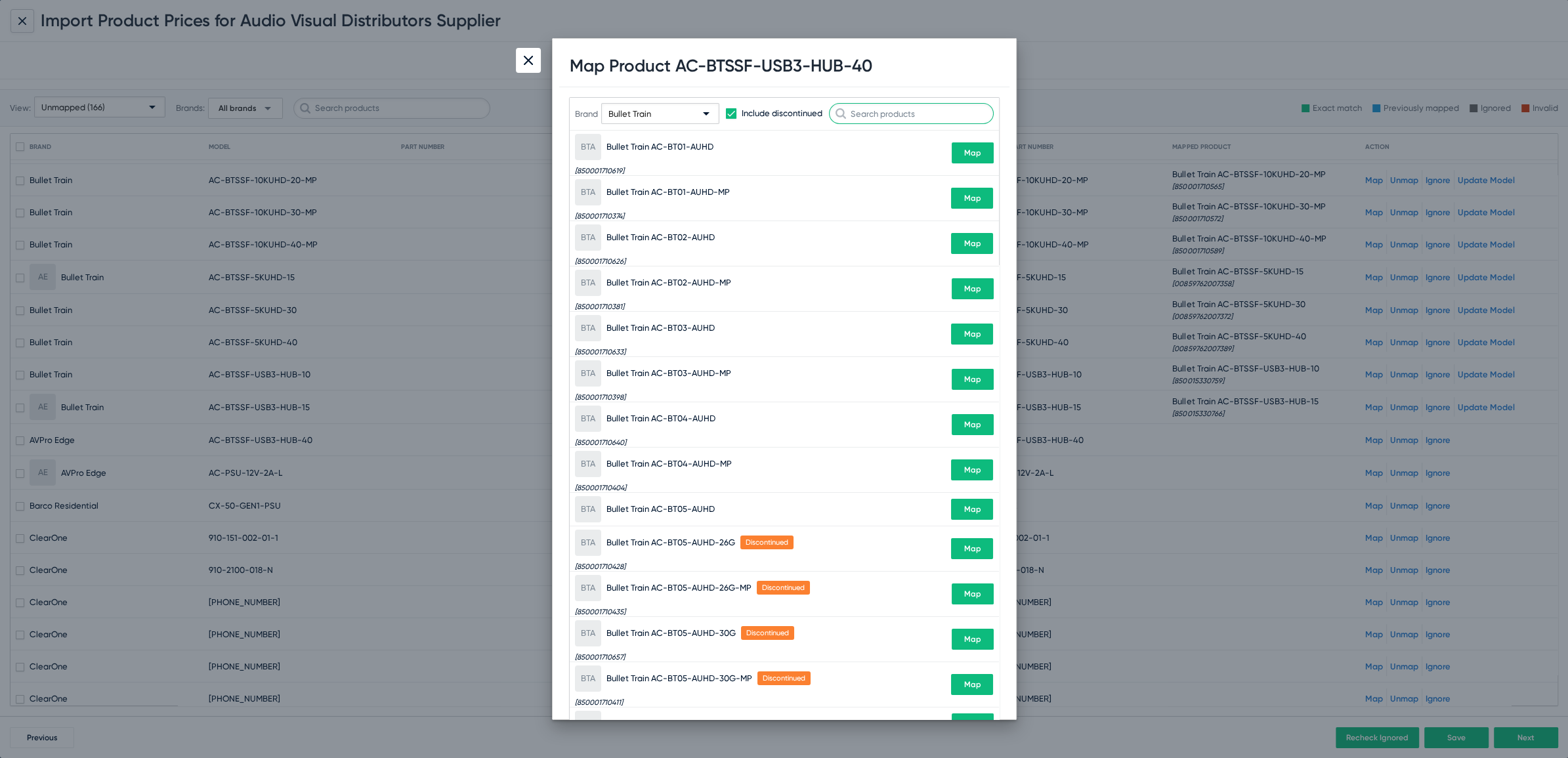
click at [875, 112] on input "text" at bounding box center [911, 113] width 165 height 21
paste input "BTSSF-USB3-HUB-40"
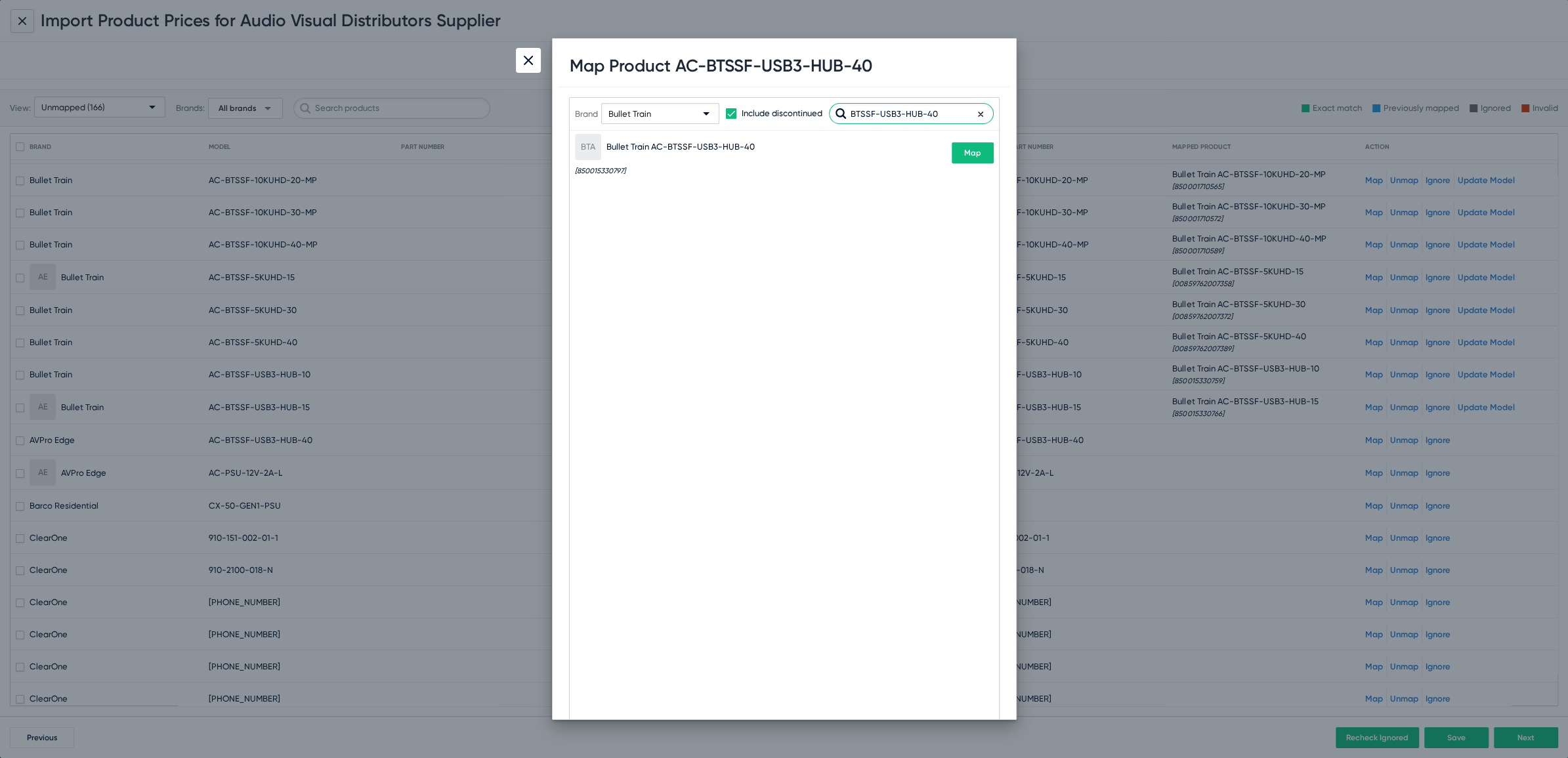
type input "BTSSF-USB3-HUB-40"
click at [969, 151] on span "Map" at bounding box center [973, 153] width 17 height 9
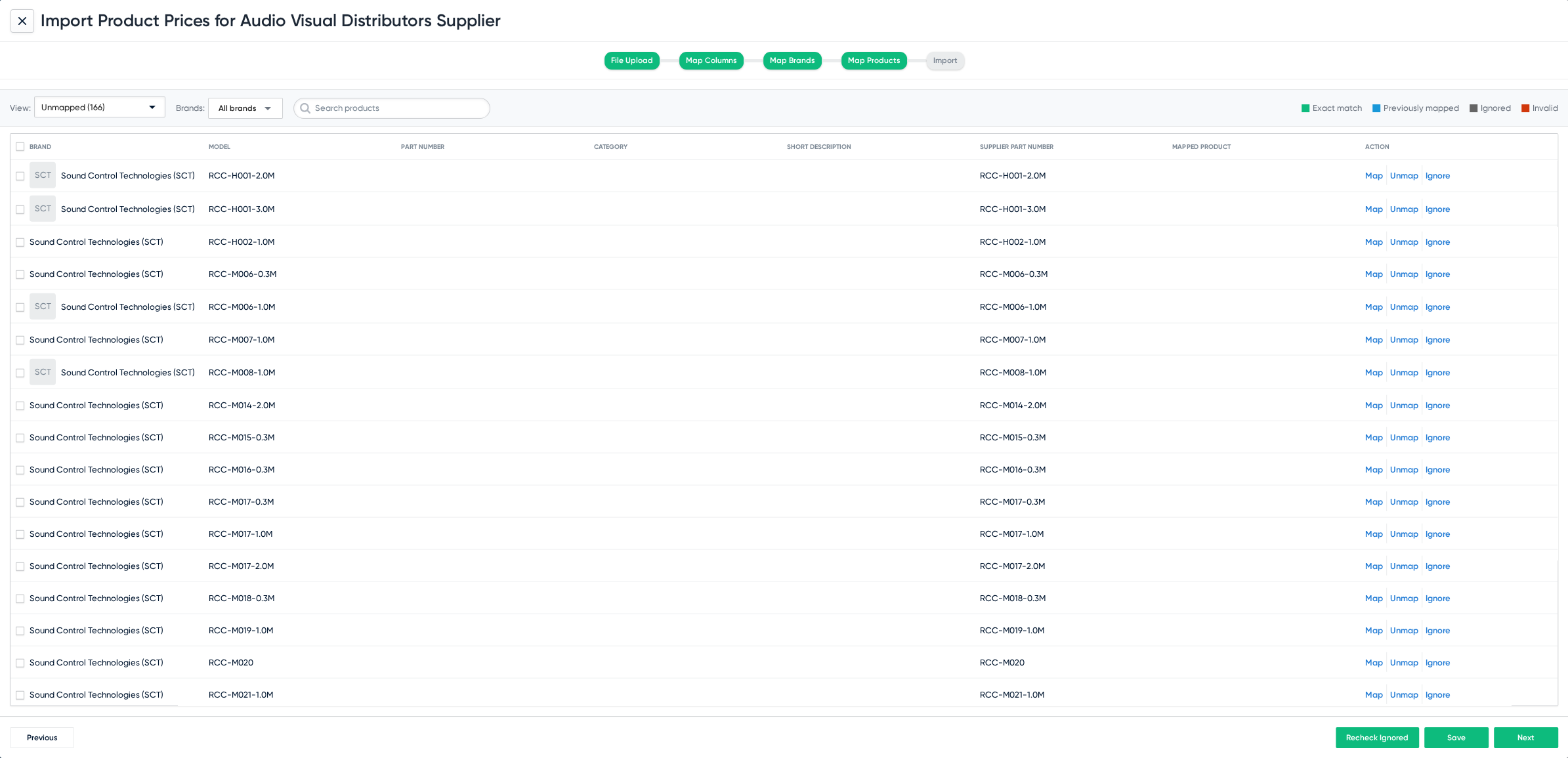
scroll to position [4379, 0]
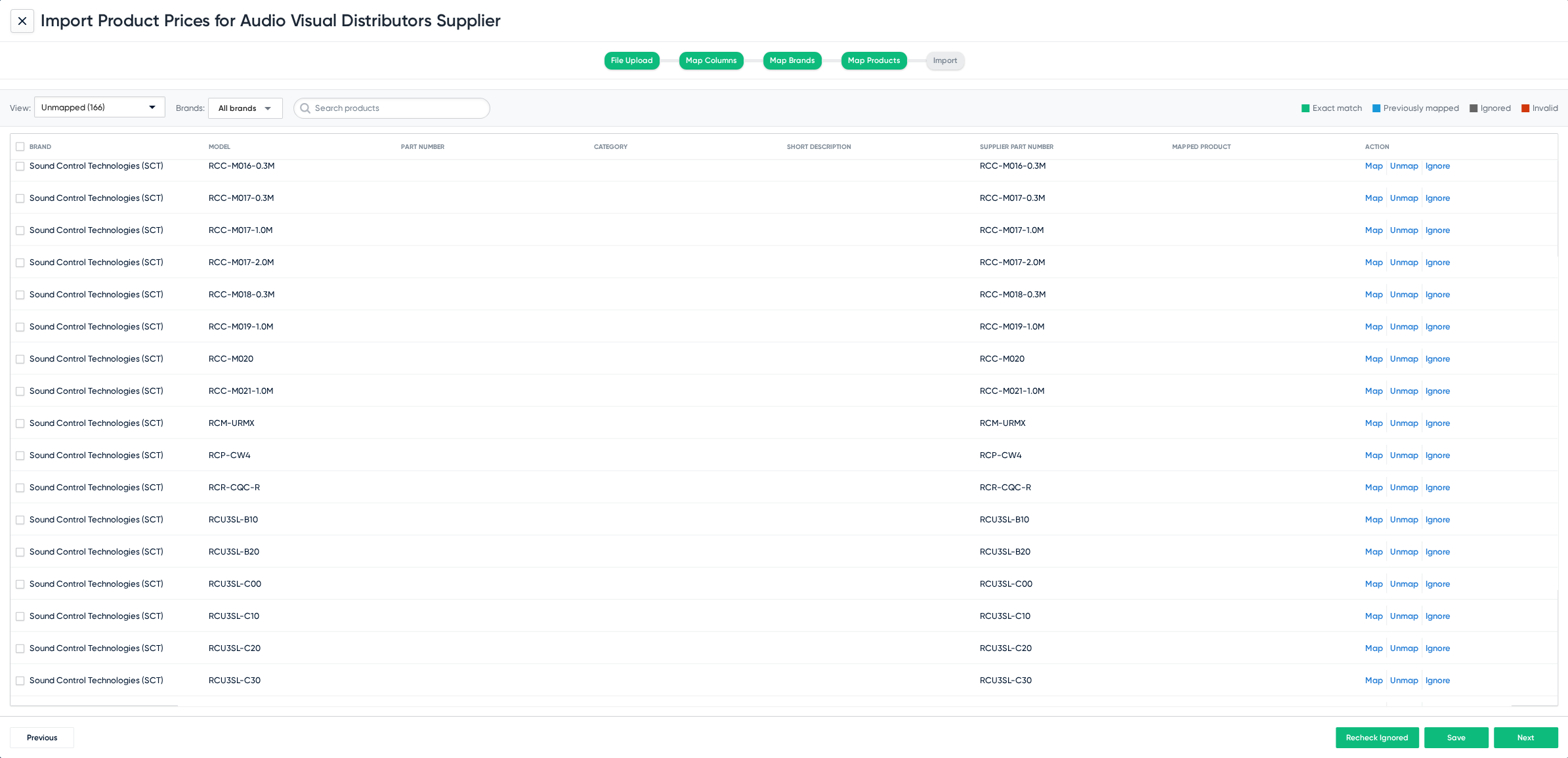
click at [1534, 735] on span "Next" at bounding box center [1526, 738] width 17 height 9
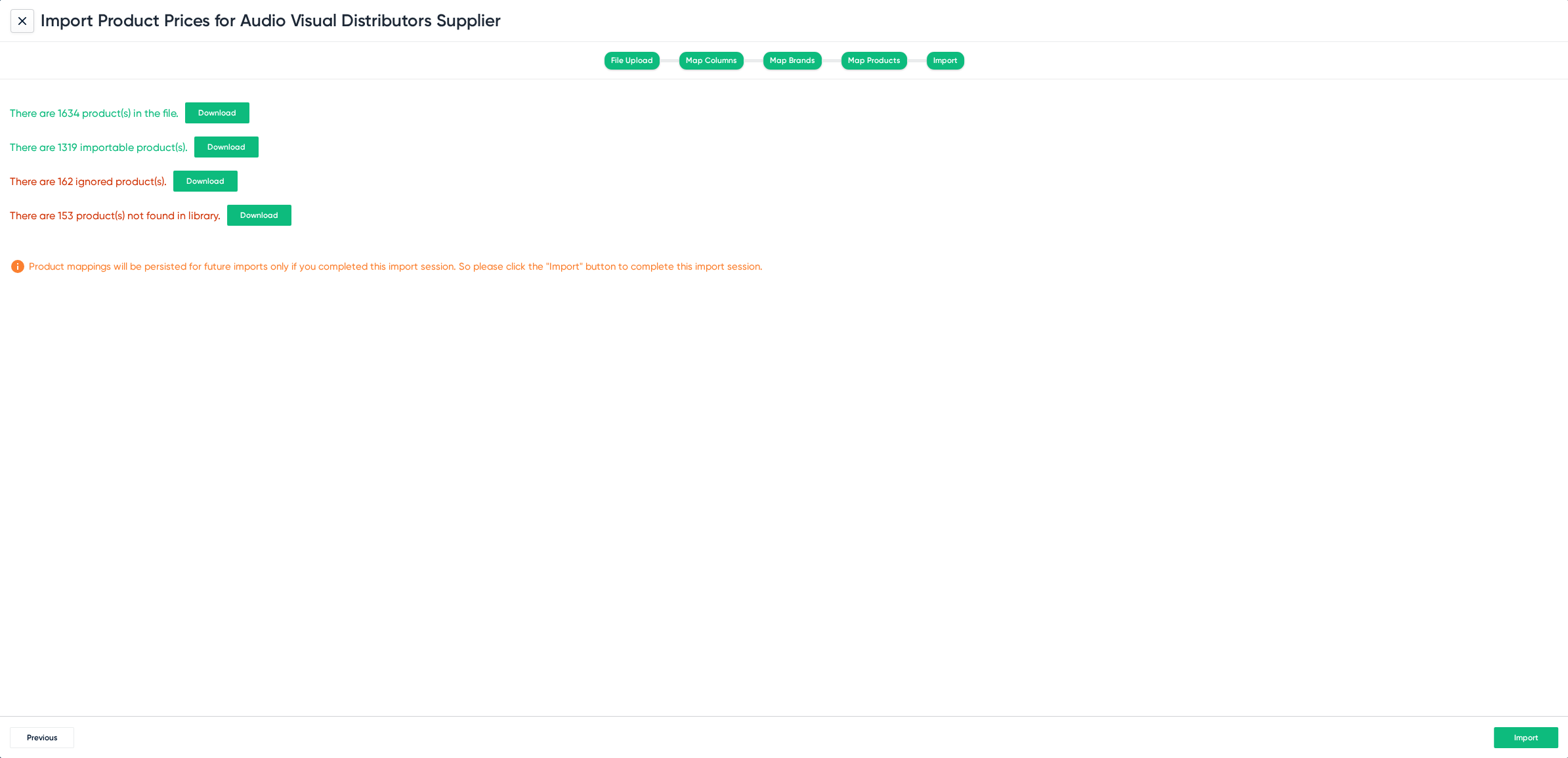
click at [1540, 747] on button "Import" at bounding box center [1526, 737] width 64 height 21
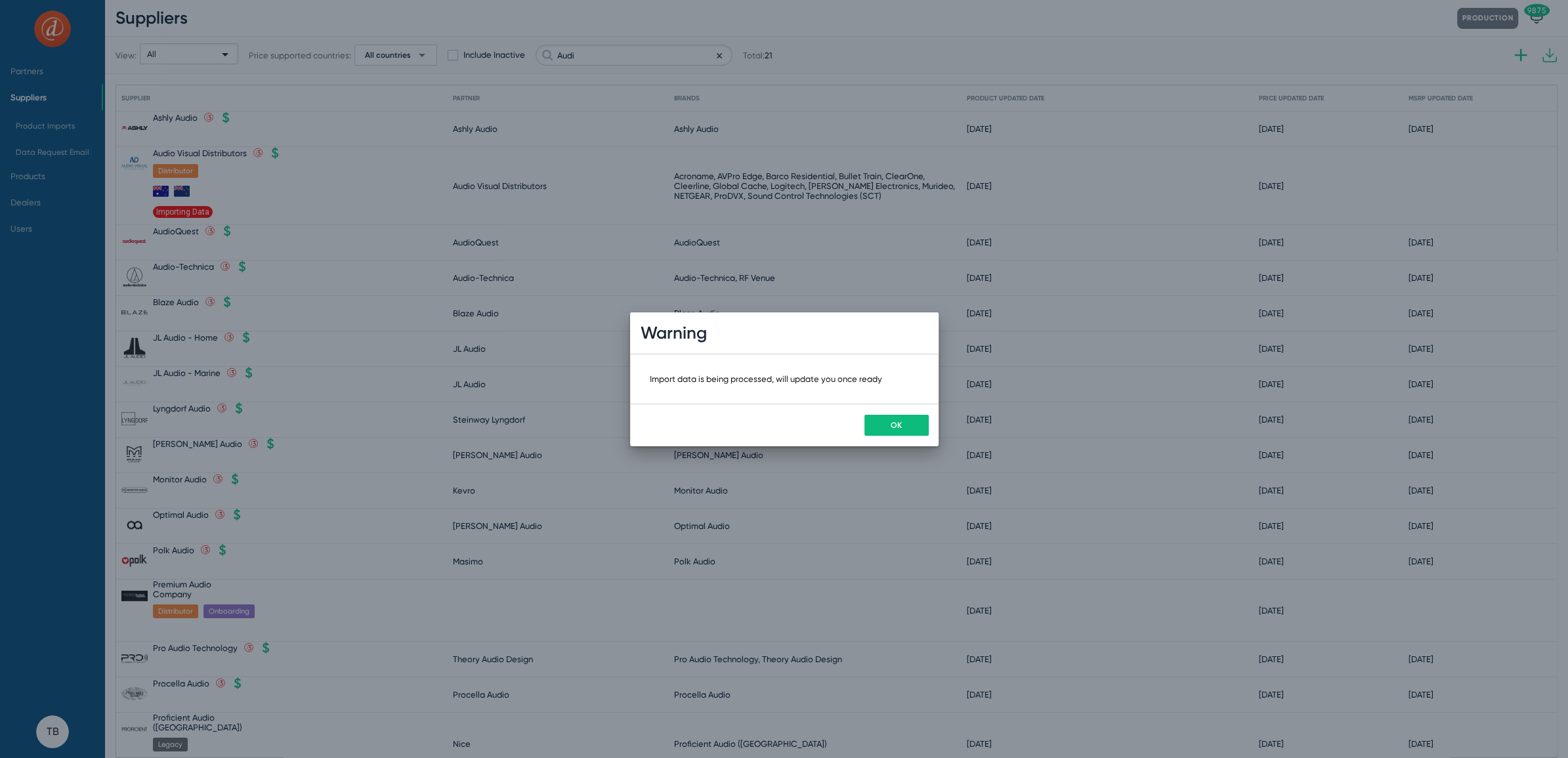
click at [888, 421] on button "OK" at bounding box center [896, 425] width 64 height 21
